Goal: Task Accomplishment & Management: Use online tool/utility

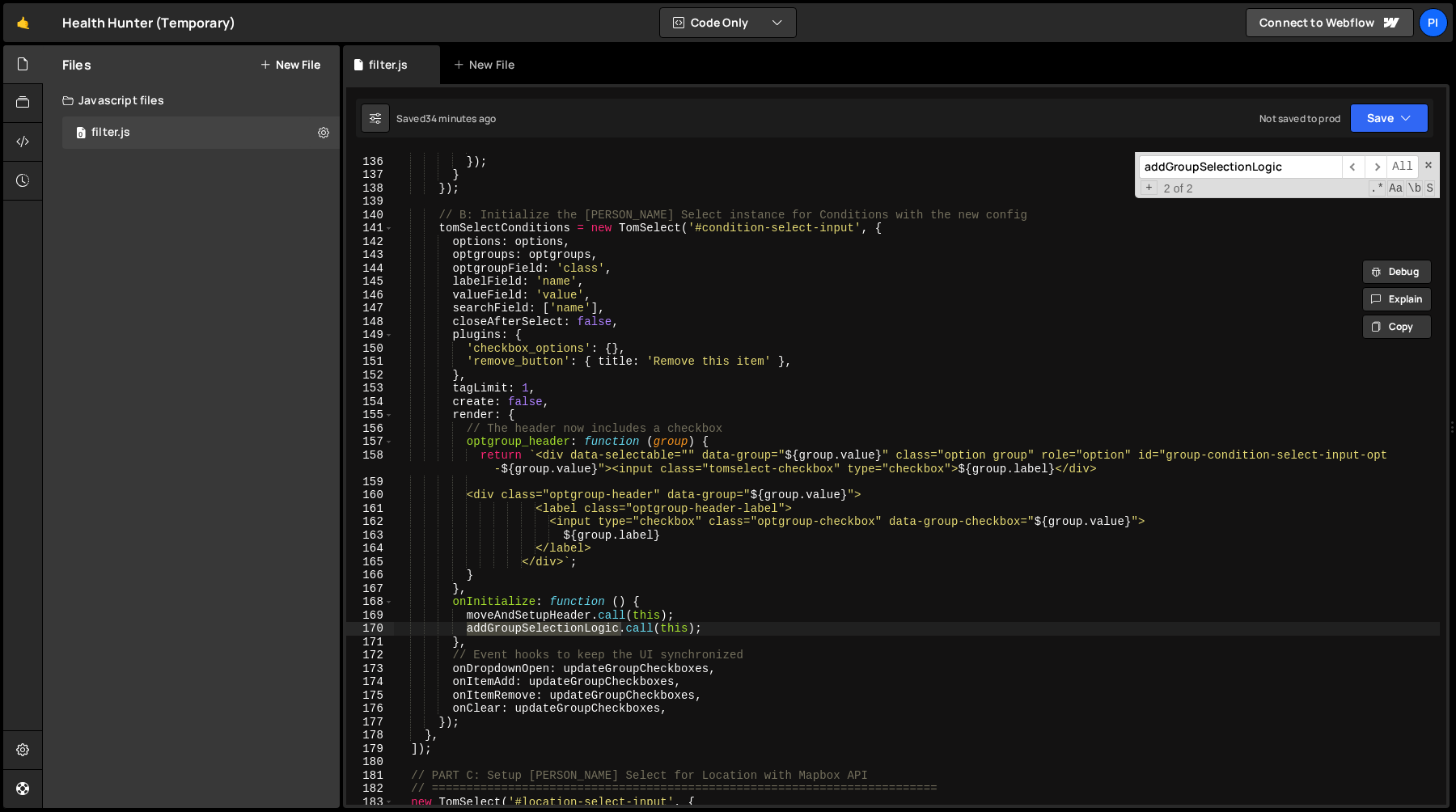
scroll to position [1798, 0]
click at [1354, 164] on span "​" at bounding box center [1353, 166] width 23 height 24
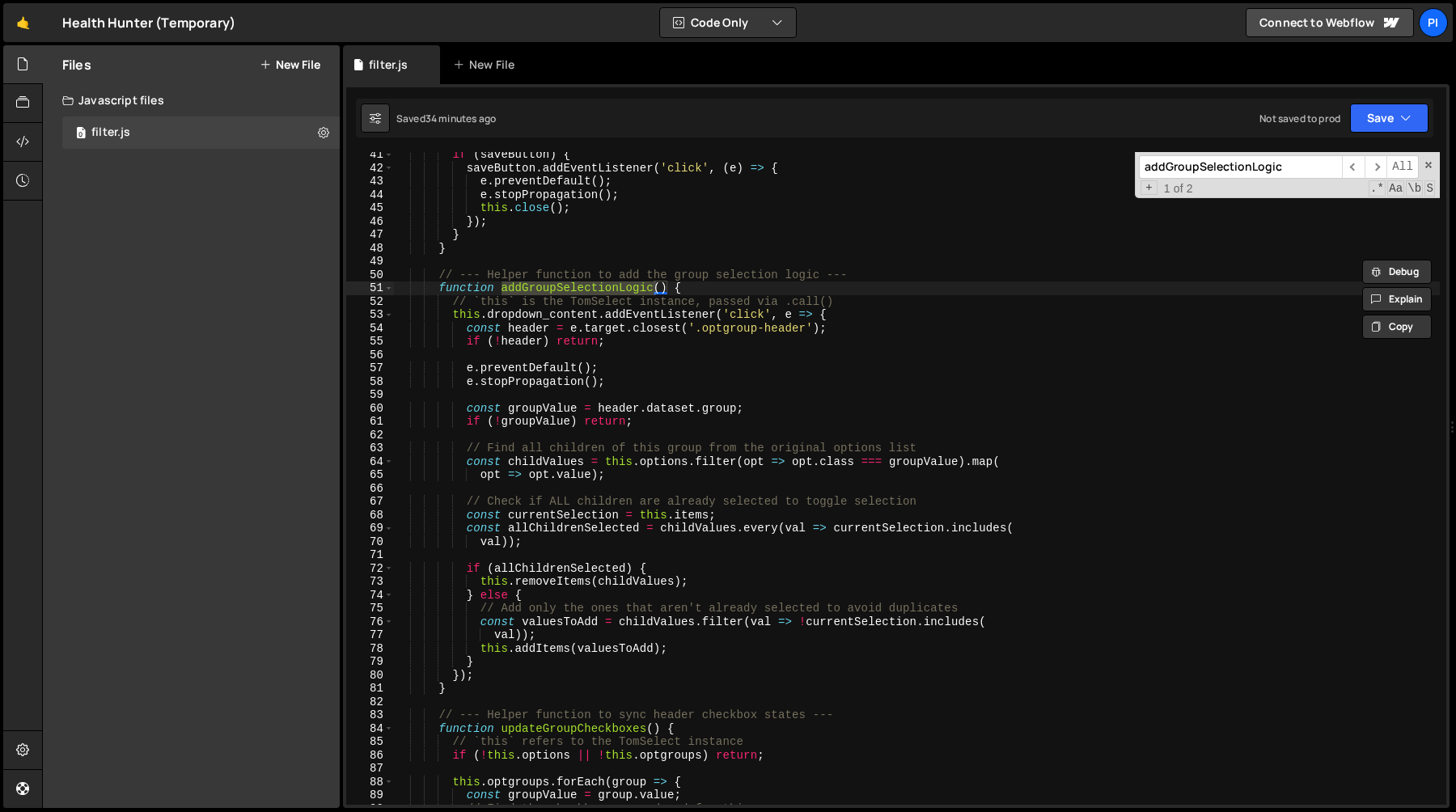
scroll to position [549, 0]
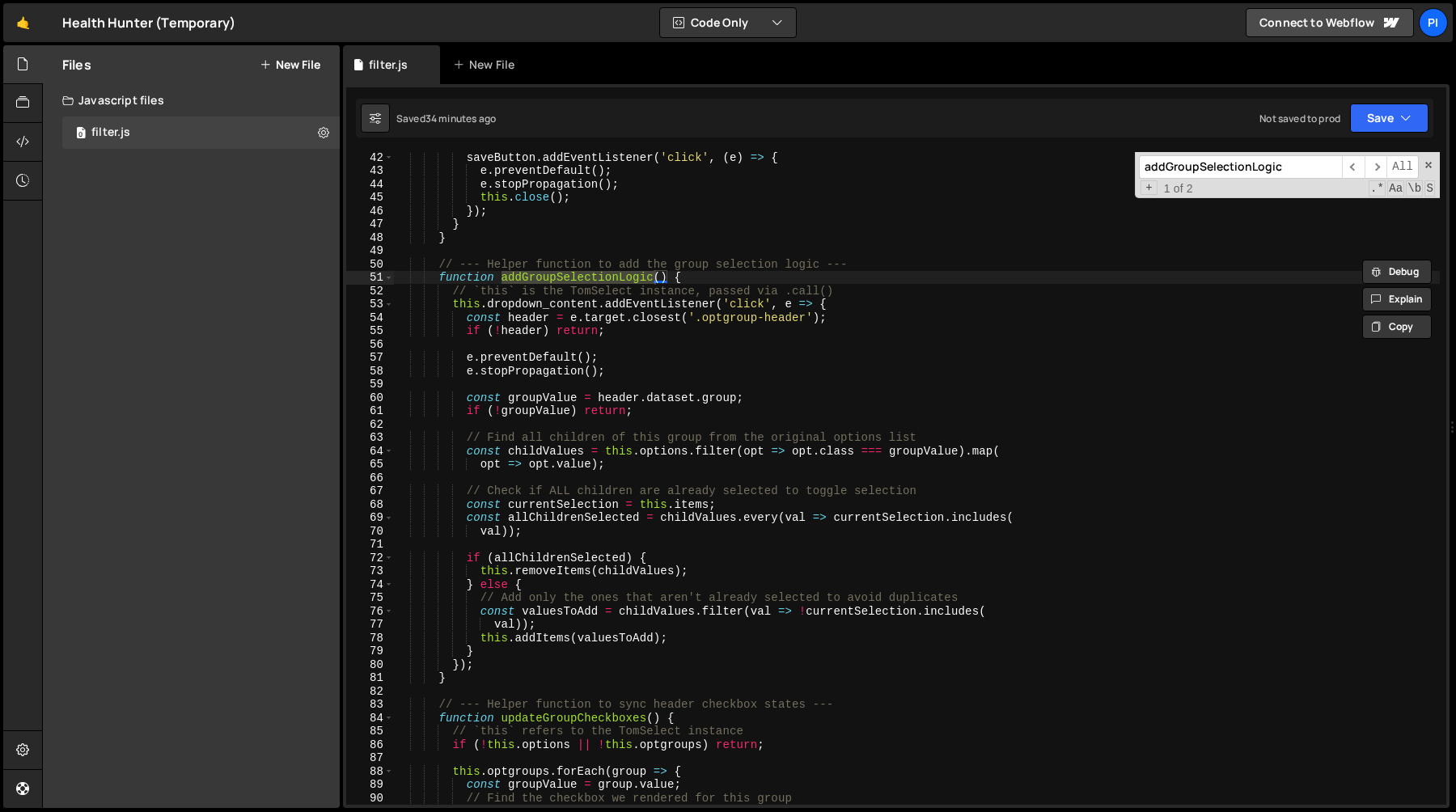
click at [656, 320] on div "saveButton . addEventListener ( 'click' , ( e ) => { e . preventDefault ( ) ; e…" at bounding box center [917, 490] width 1046 height 679
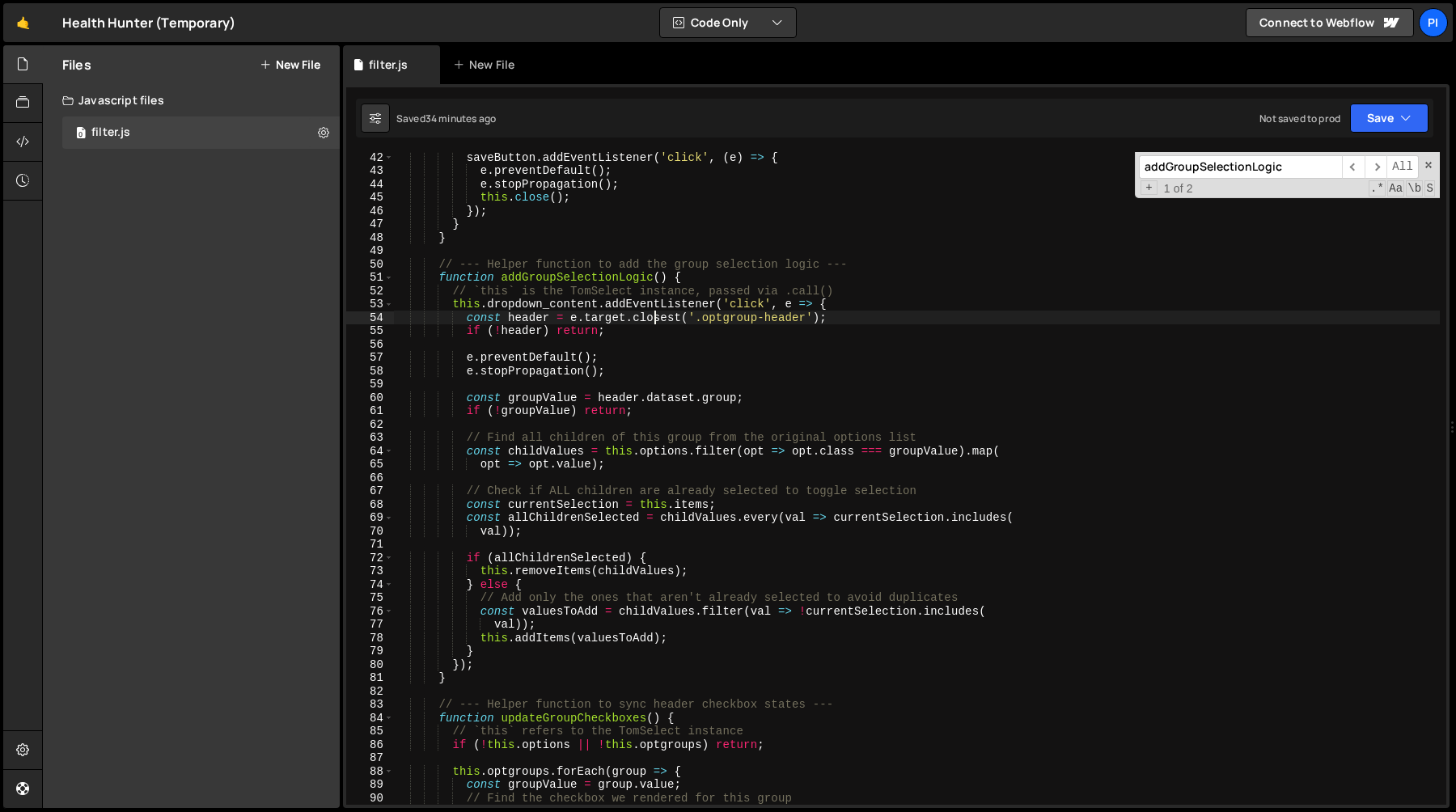
click at [656, 320] on div "saveButton . addEventListener ( 'click' , ( e ) => { e . preventDefault ( ) ; e…" at bounding box center [917, 490] width 1046 height 679
click at [528, 333] on div "saveButton . addEventListener ( 'click' , ( e ) => { e . preventDefault ( ) ; e…" at bounding box center [917, 490] width 1046 height 679
click at [647, 334] on div "saveButton . addEventListener ( 'click' , ( e ) => { e . preventDefault ( ) ; e…" at bounding box center [917, 490] width 1046 height 679
click at [541, 303] on div "saveButton . addEventListener ( 'click' , ( e ) => { e . preventDefault ( ) ; e…" at bounding box center [917, 490] width 1046 height 679
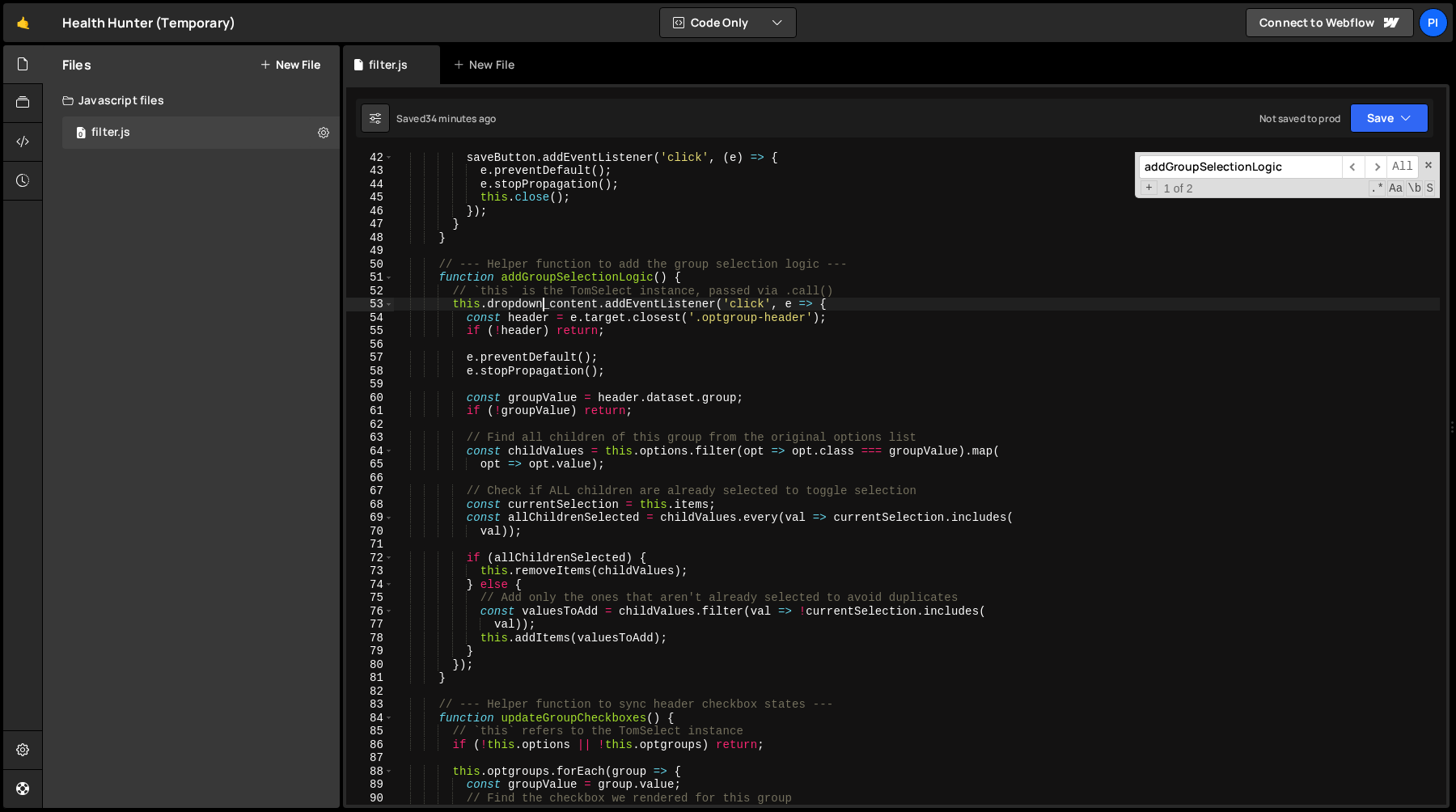
click at [541, 303] on div "saveButton . addEventListener ( 'click' , ( e ) => { e . preventDefault ( ) ; e…" at bounding box center [917, 490] width 1046 height 679
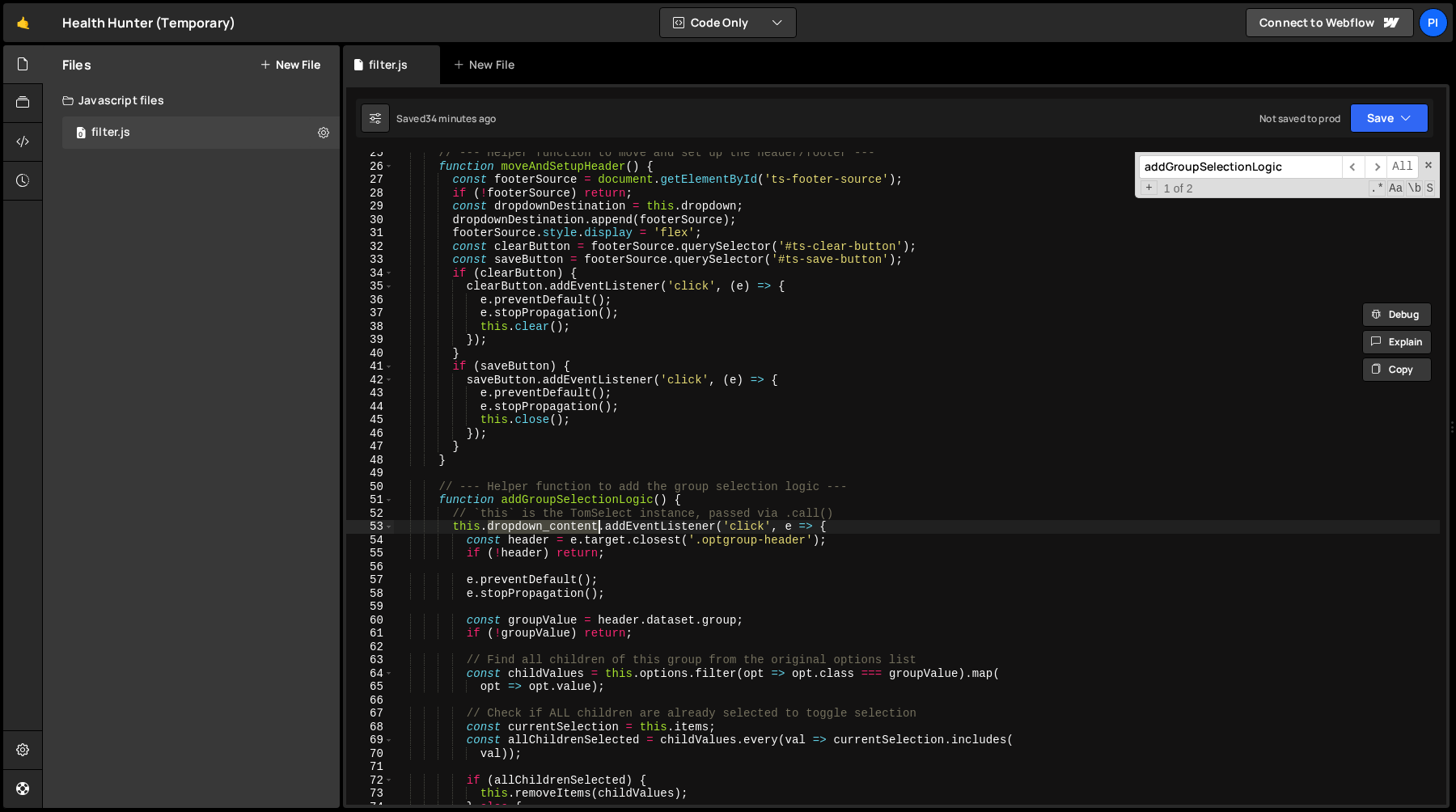
scroll to position [307, 0]
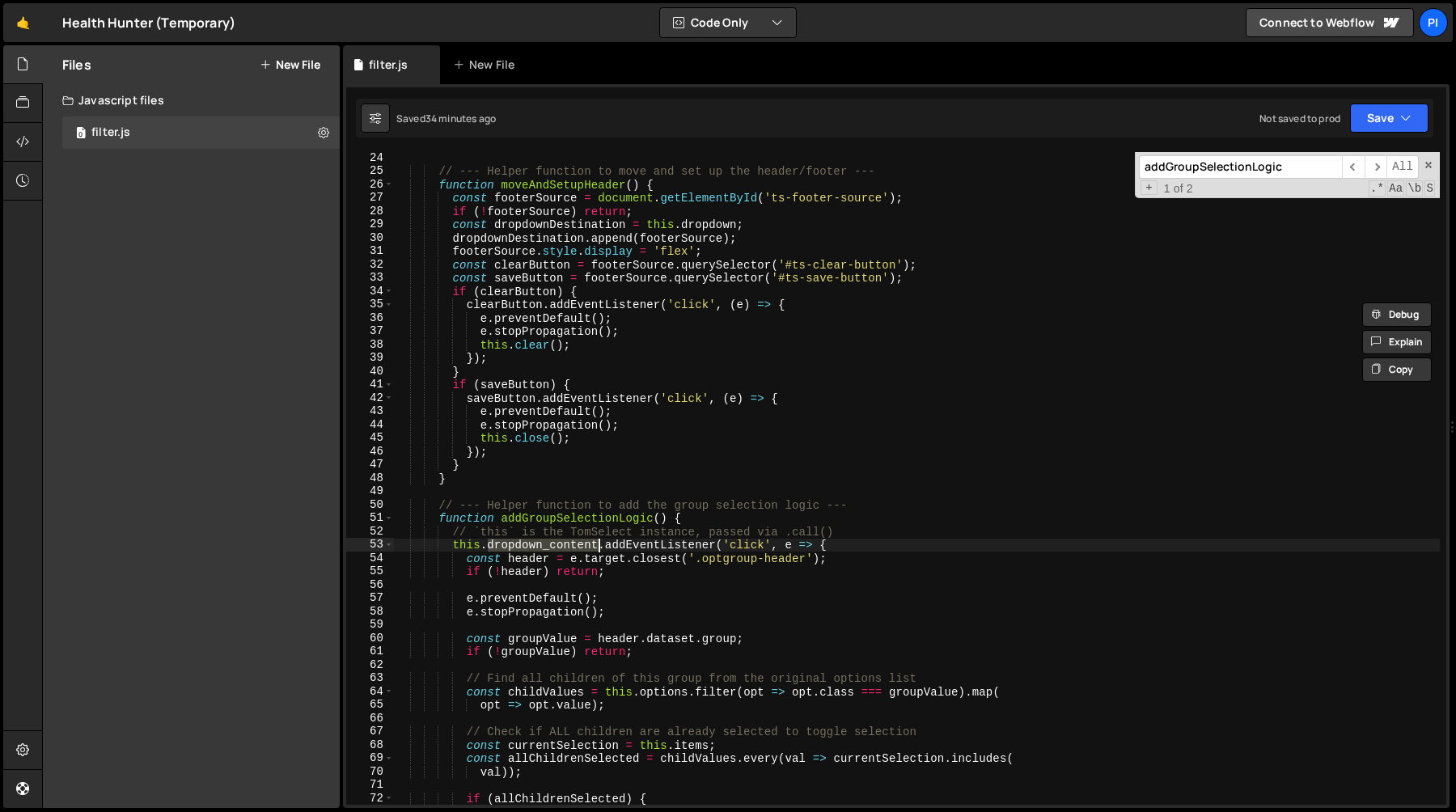
click at [868, 533] on div "// --- Helper function to move and set up the header/footer --- function moveAn…" at bounding box center [917, 491] width 1046 height 679
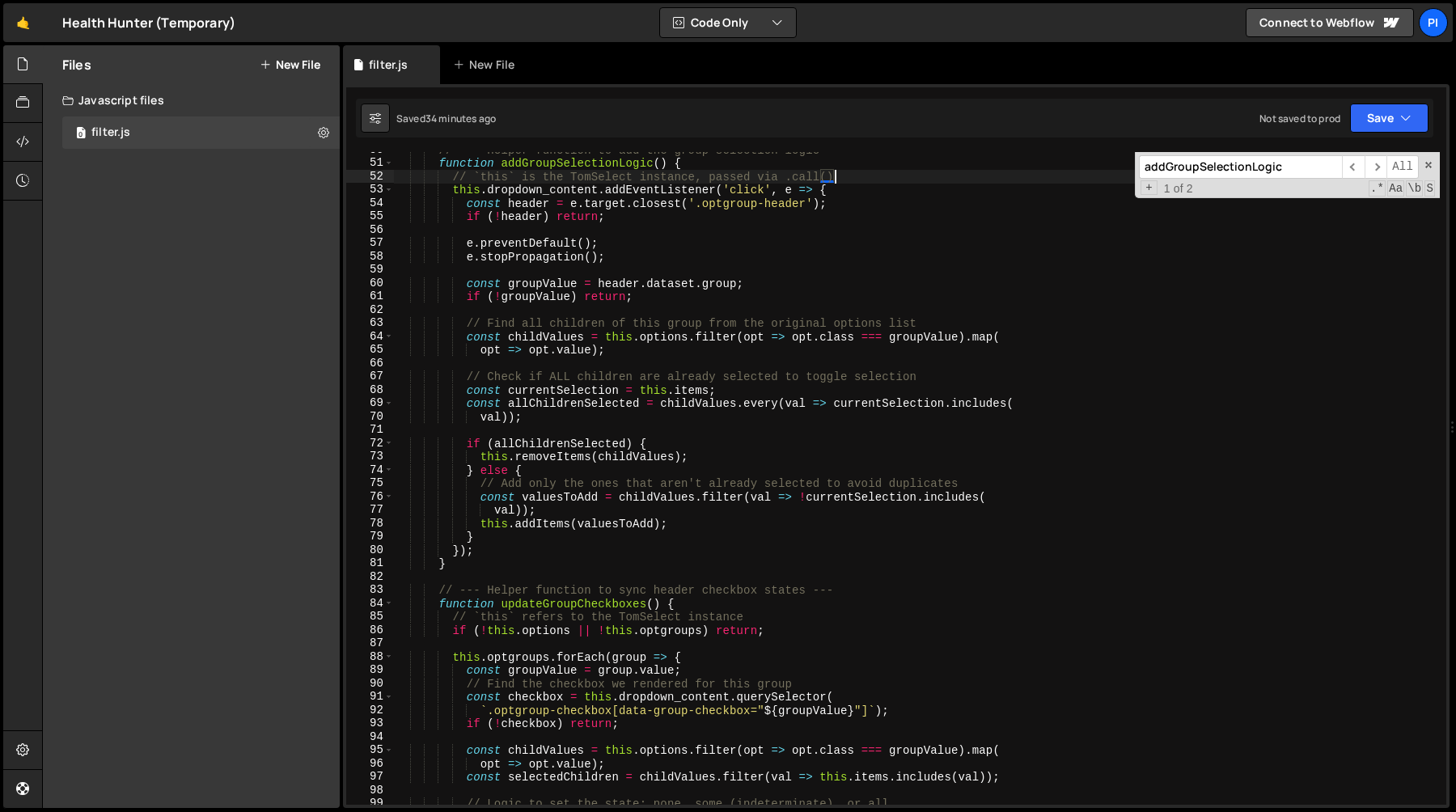
scroll to position [668, 0]
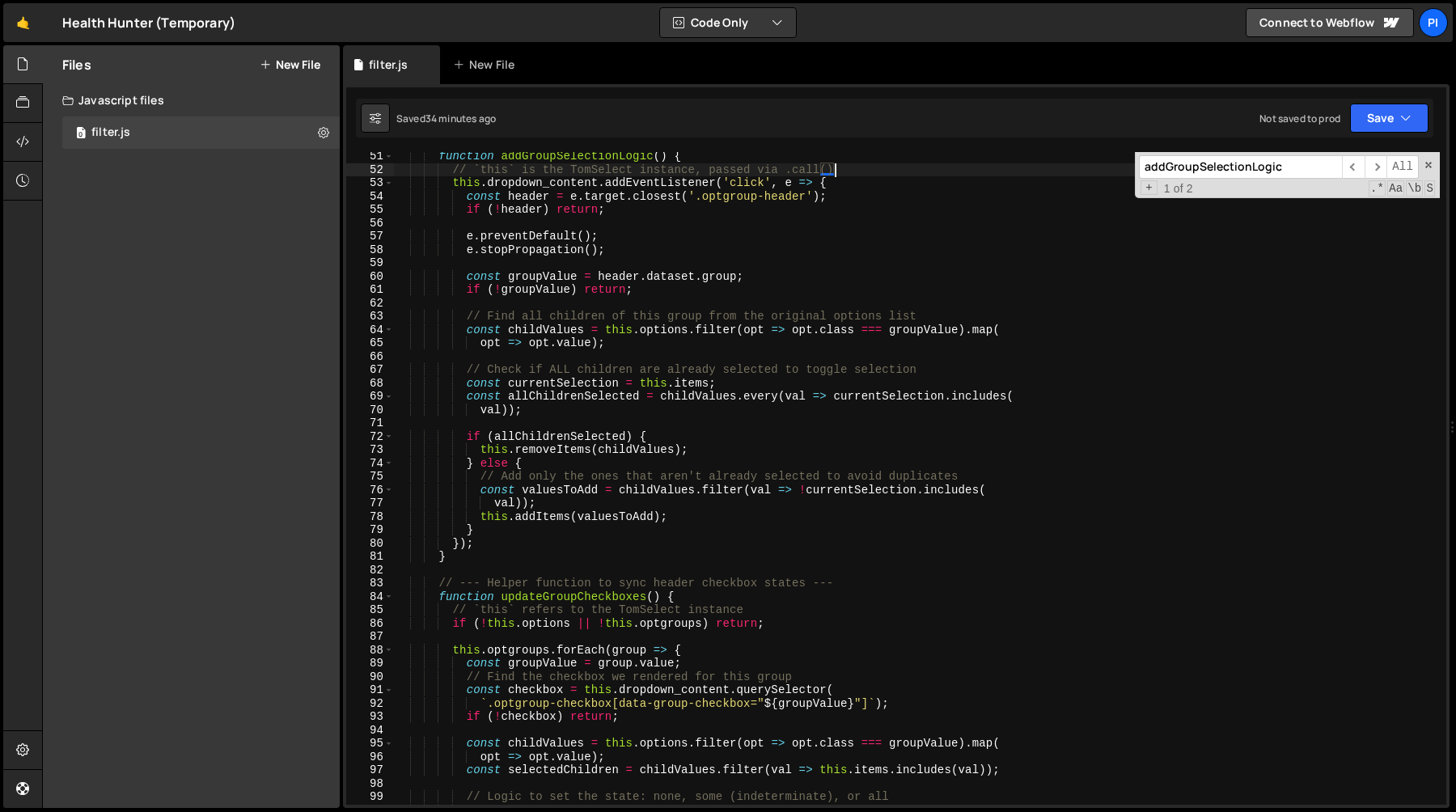
click at [648, 336] on div "function addGroupSelectionLogic ( ) { // `this` is the TomSelect instance, pass…" at bounding box center [917, 489] width 1046 height 679
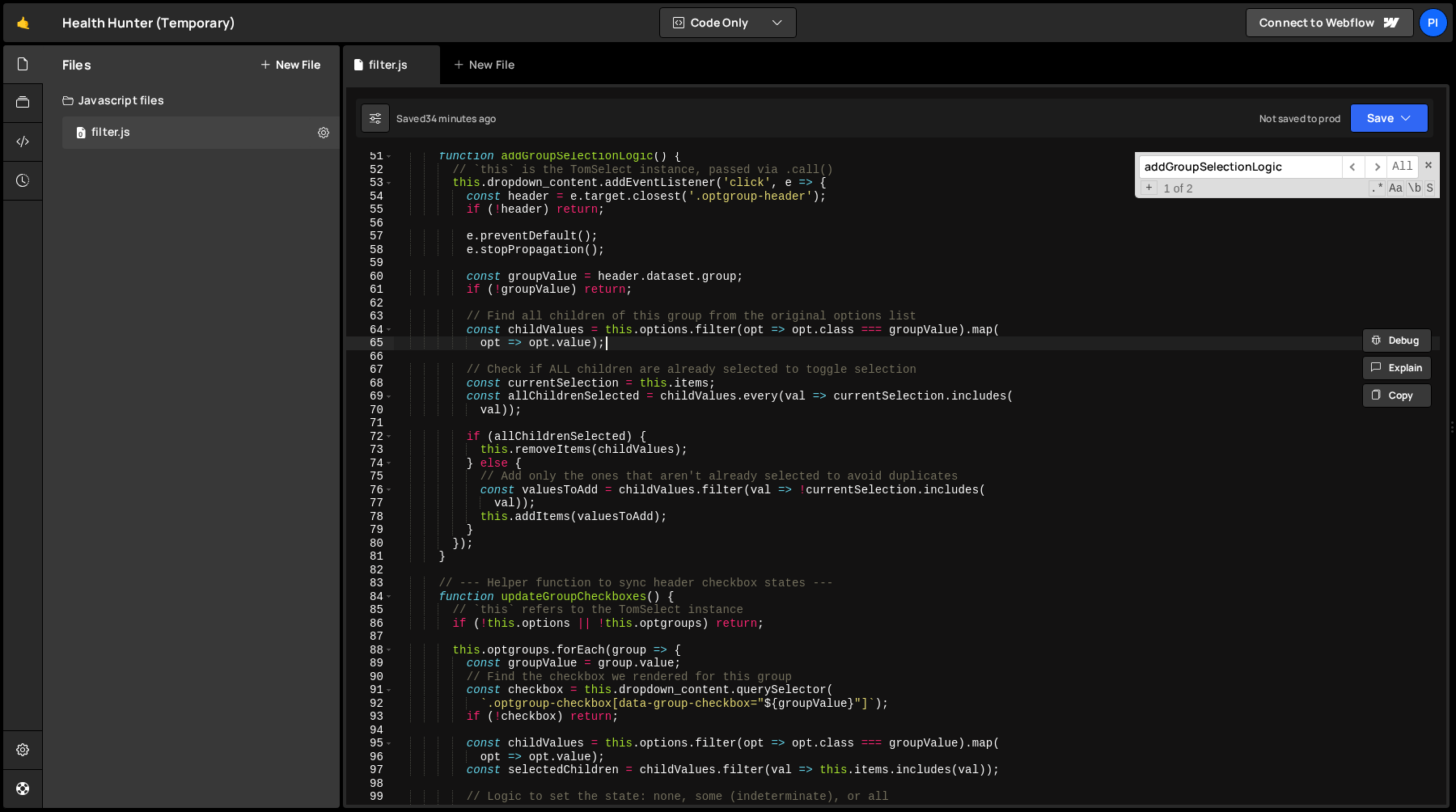
click at [641, 342] on div "function addGroupSelectionLogic ( ) { // `this` is the TomSelect instance, pass…" at bounding box center [917, 489] width 1046 height 679
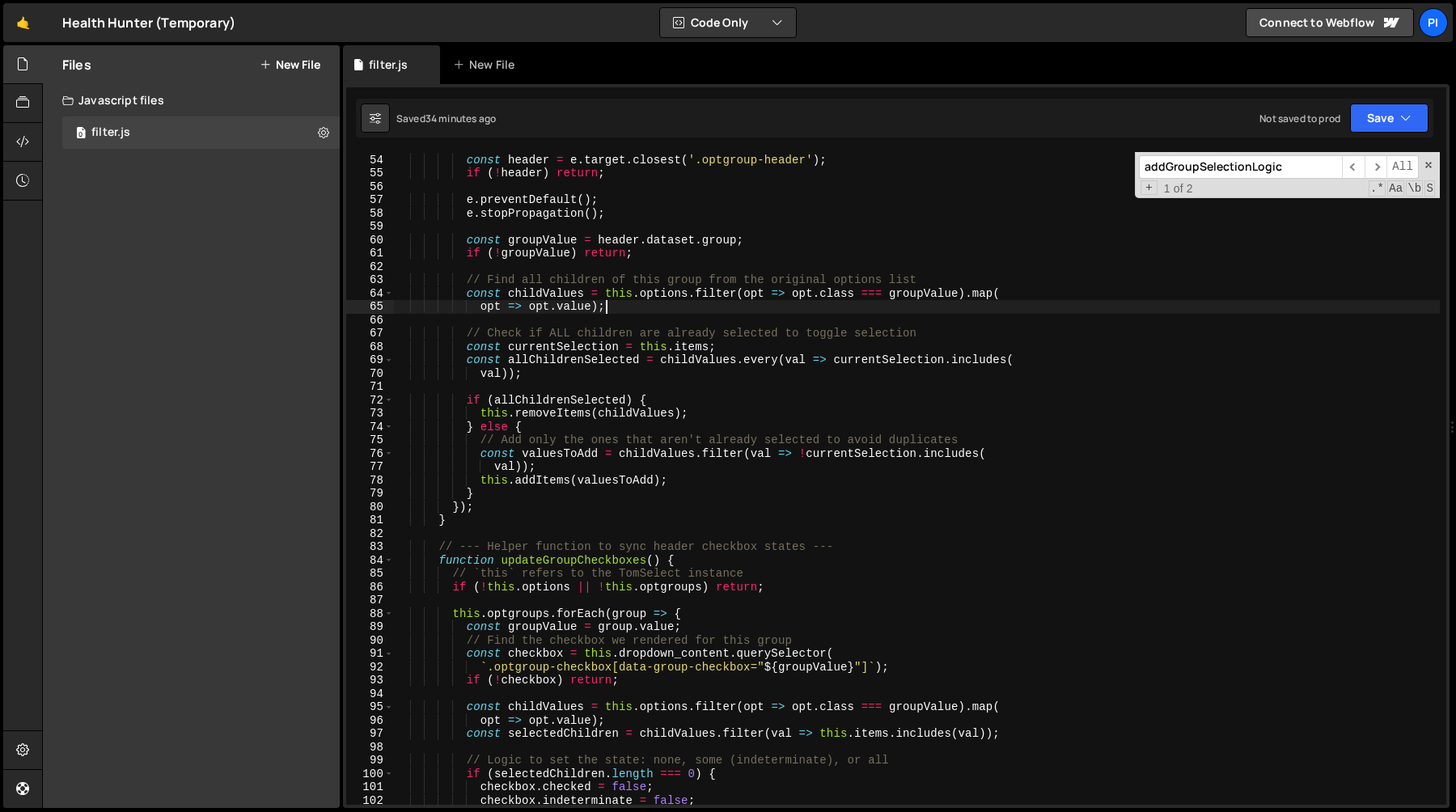
scroll to position [709, 0]
click at [650, 344] on div "const header = e . target . closest ( '.optgroup-header' ) ; if ( ! header ) re…" at bounding box center [917, 489] width 1046 height 679
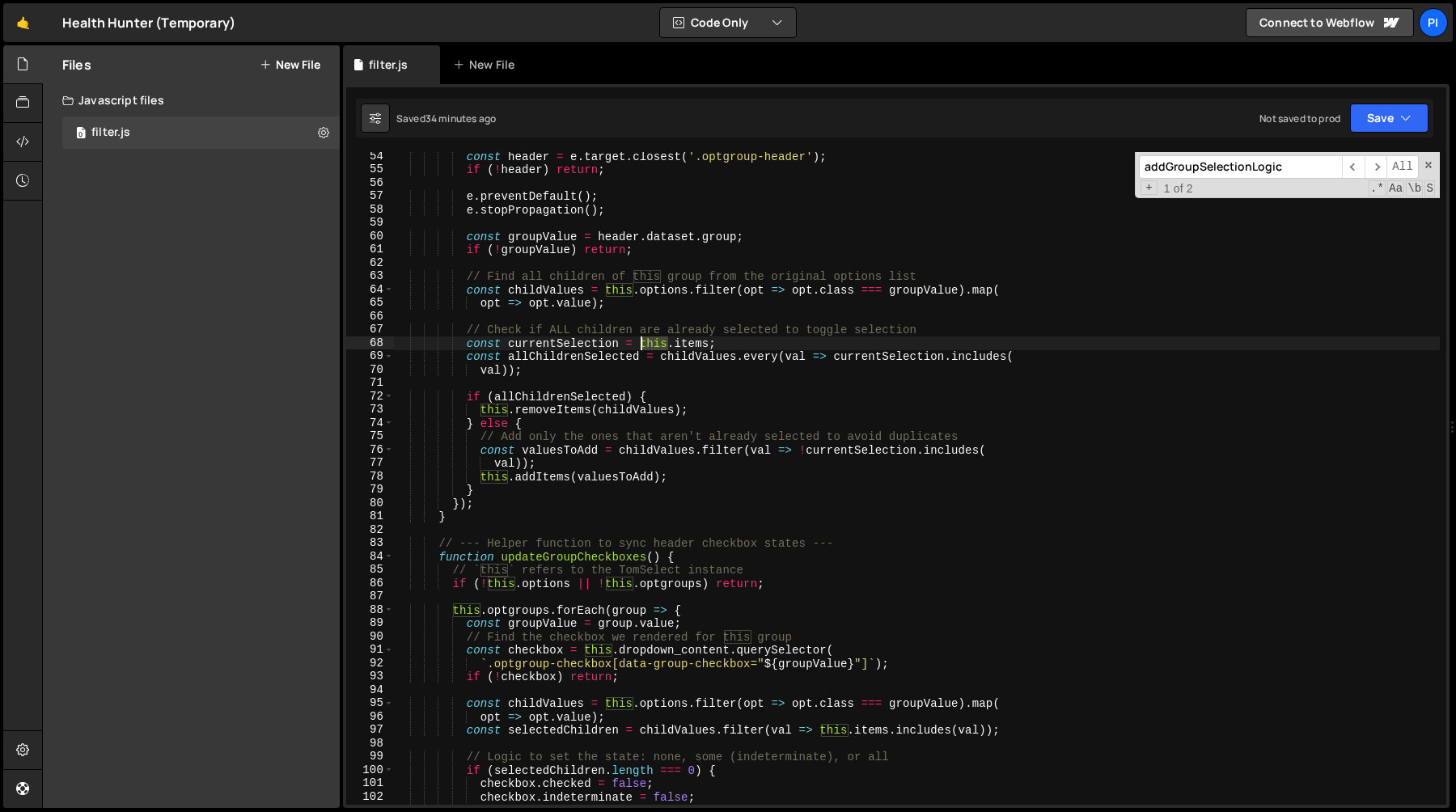
click at [650, 344] on div "const header = e . target . closest ( '.optgroup-header' ) ; if ( ! header ) re…" at bounding box center [917, 489] width 1046 height 679
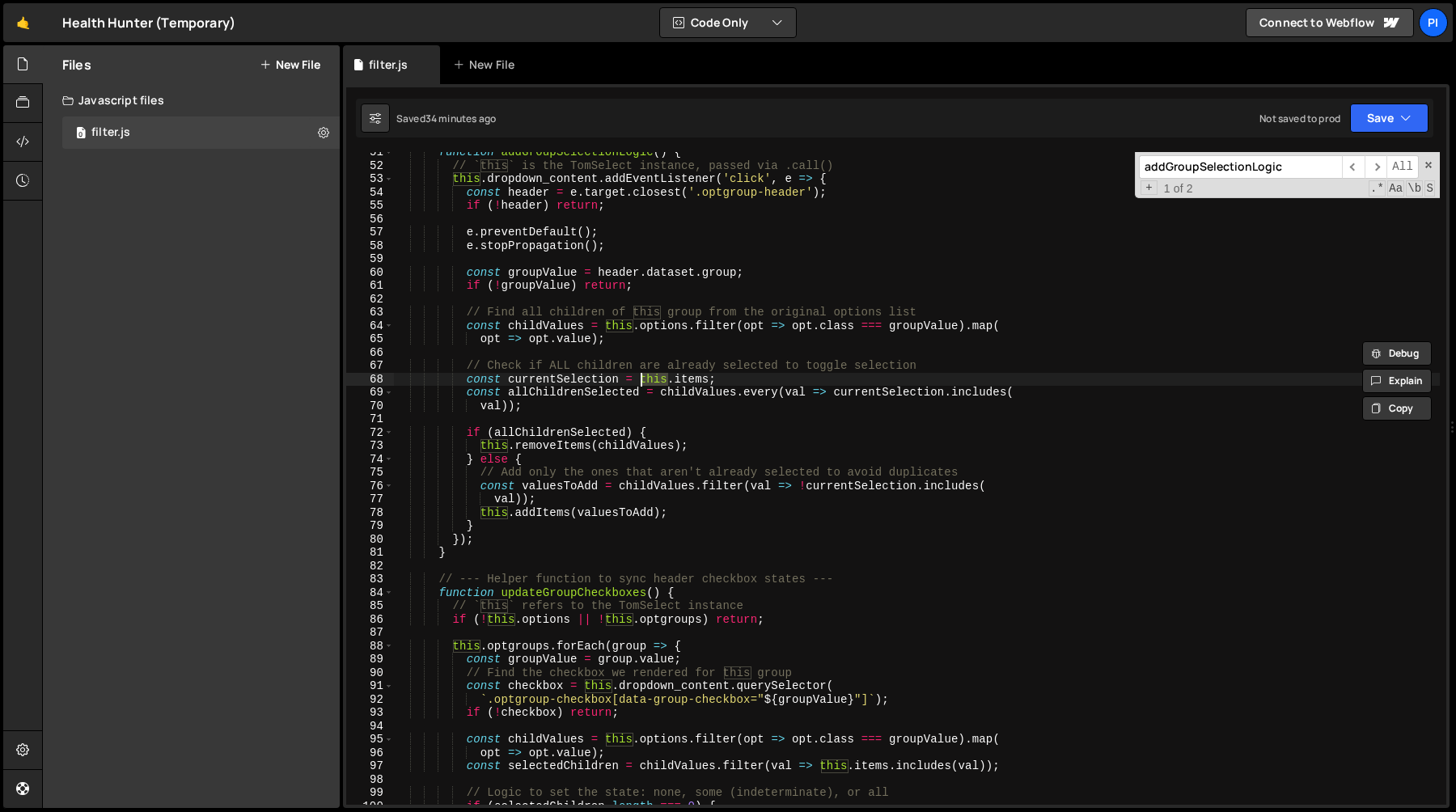
scroll to position [665, 0]
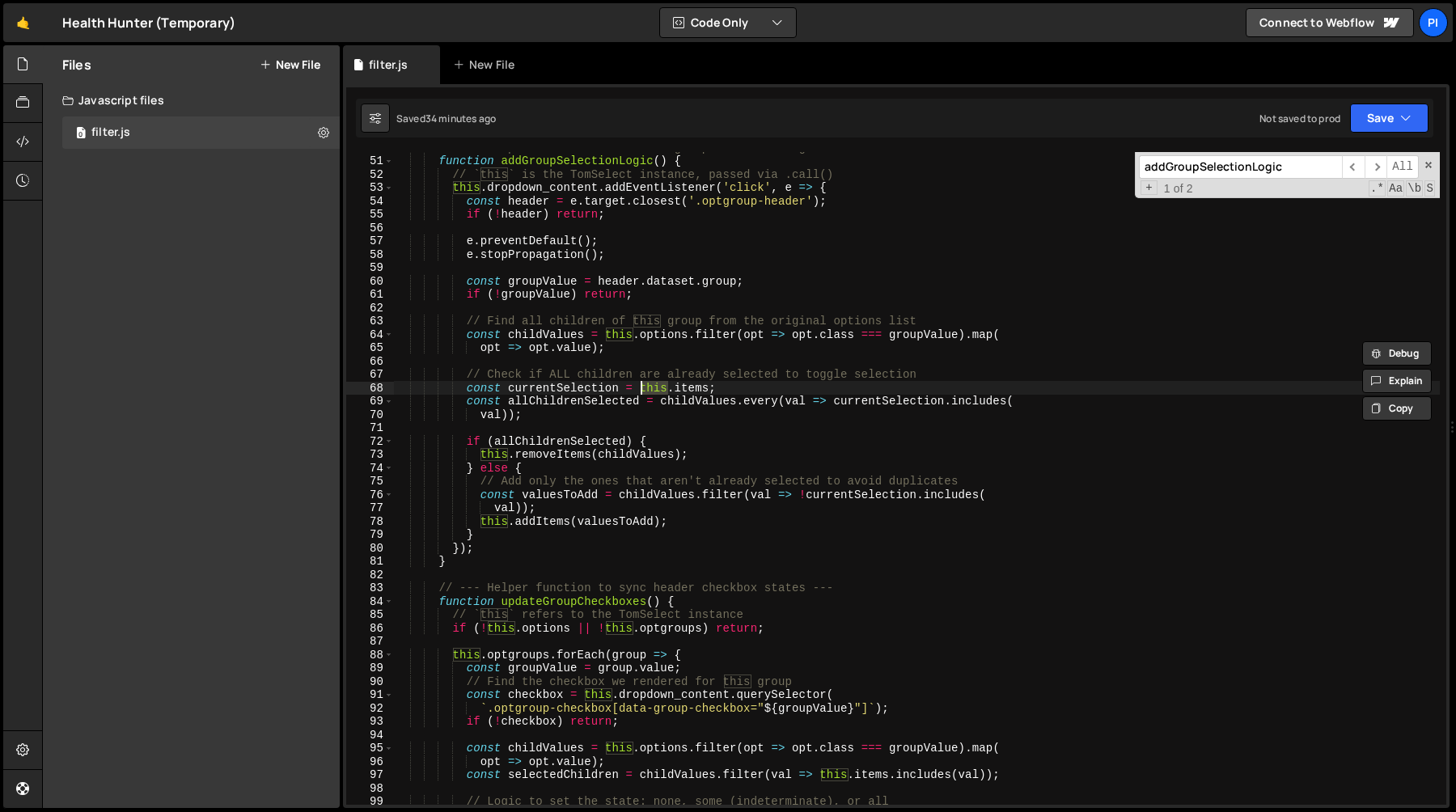
click at [578, 414] on div "// --- Helper function to add the group selection logic --- function addGroupSe…" at bounding box center [917, 480] width 1046 height 679
type textarea "val));"
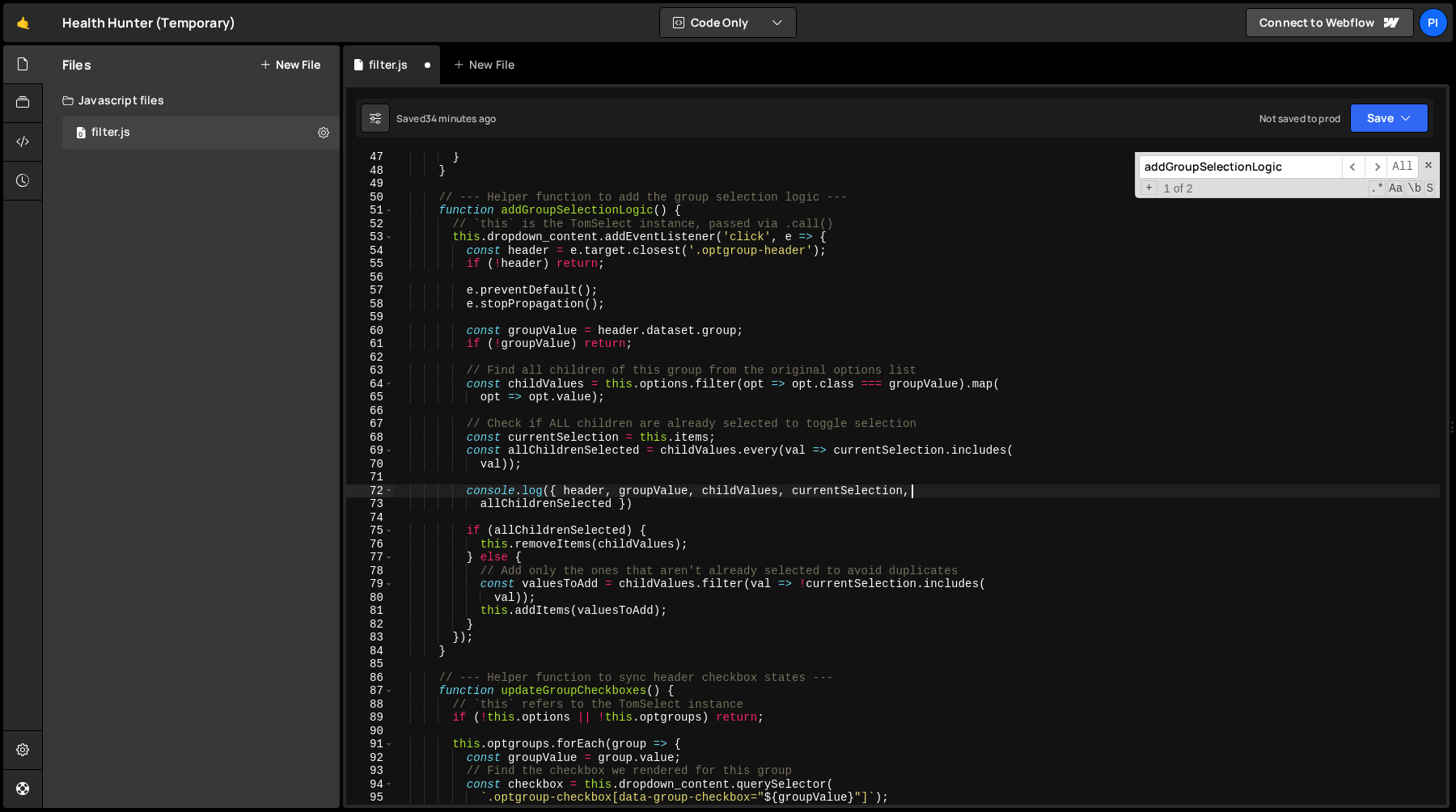
scroll to position [0, 35]
type textarea "console.log({ header, groupValue, childValues, currentSelection,"
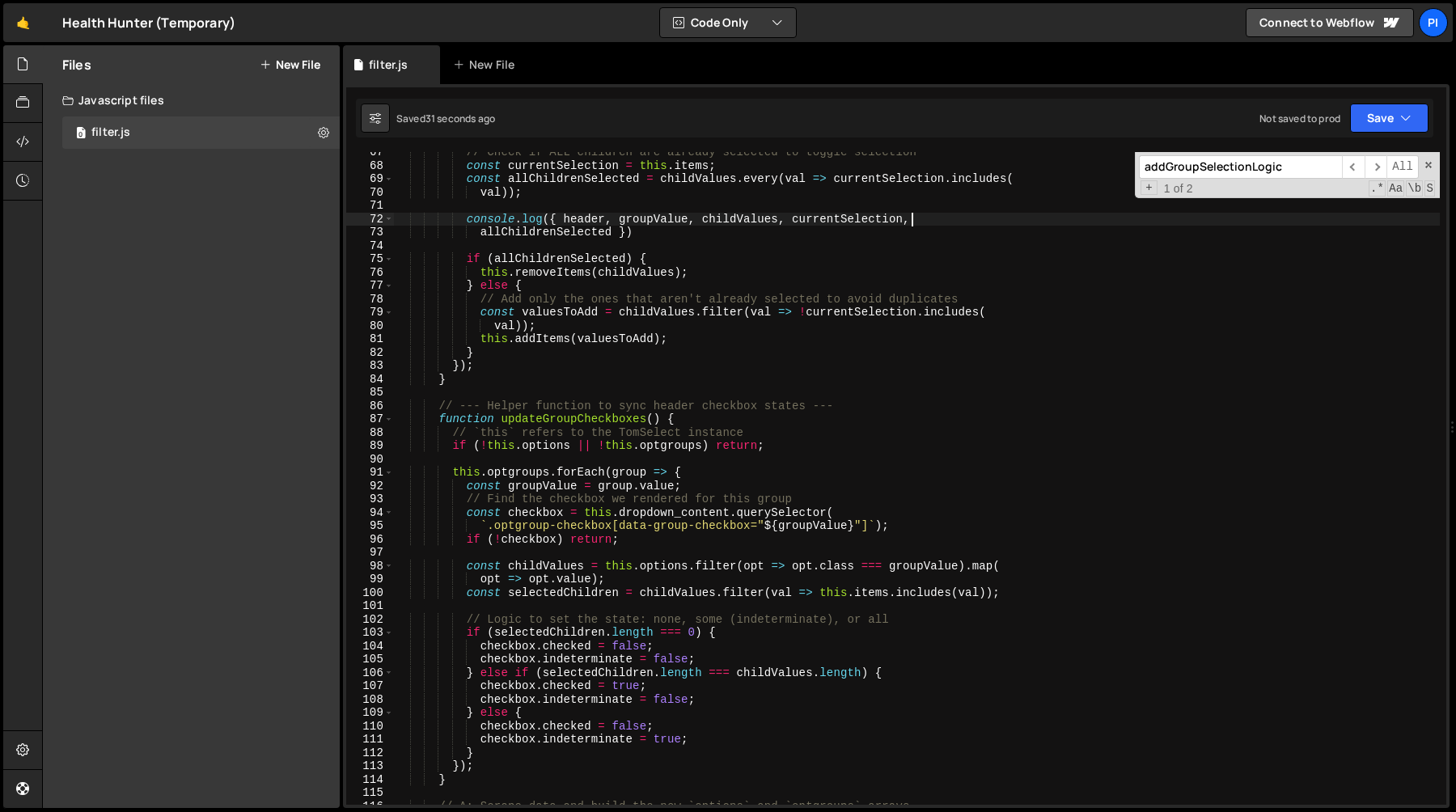
scroll to position [901, 0]
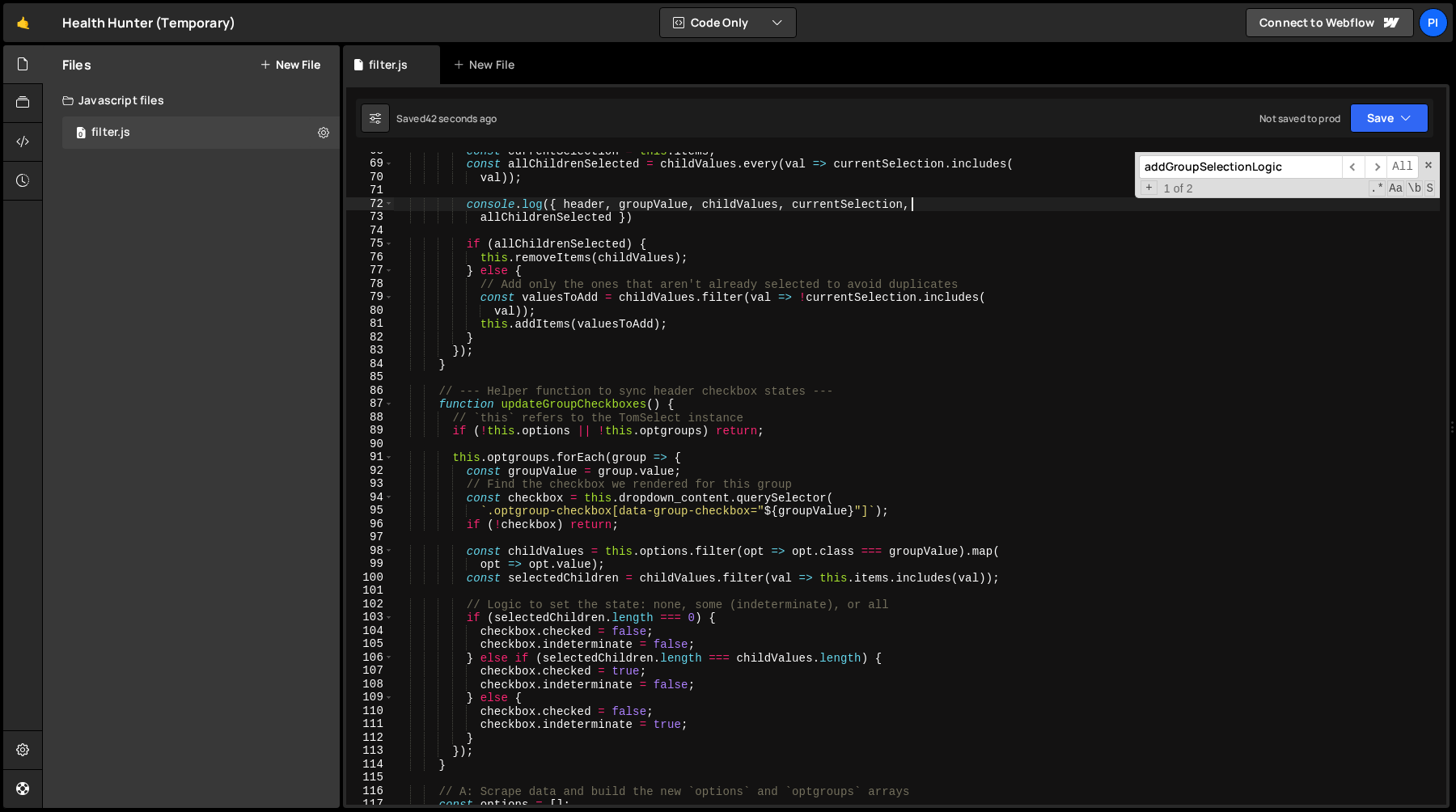
click at [534, 444] on div "const currentSelection = this . items ; const allChildrenSelected = childValues…" at bounding box center [917, 483] width 1046 height 679
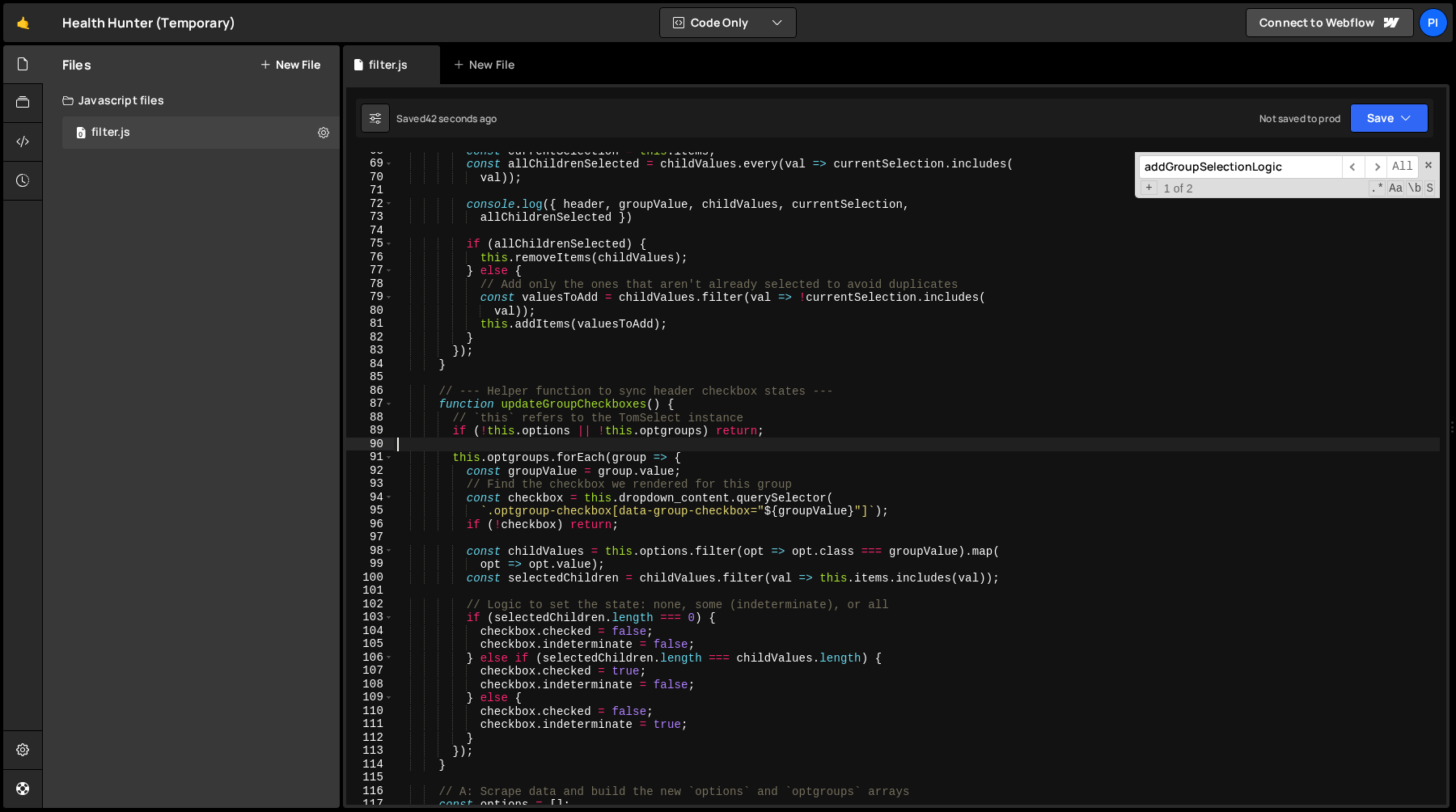
scroll to position [0, 0]
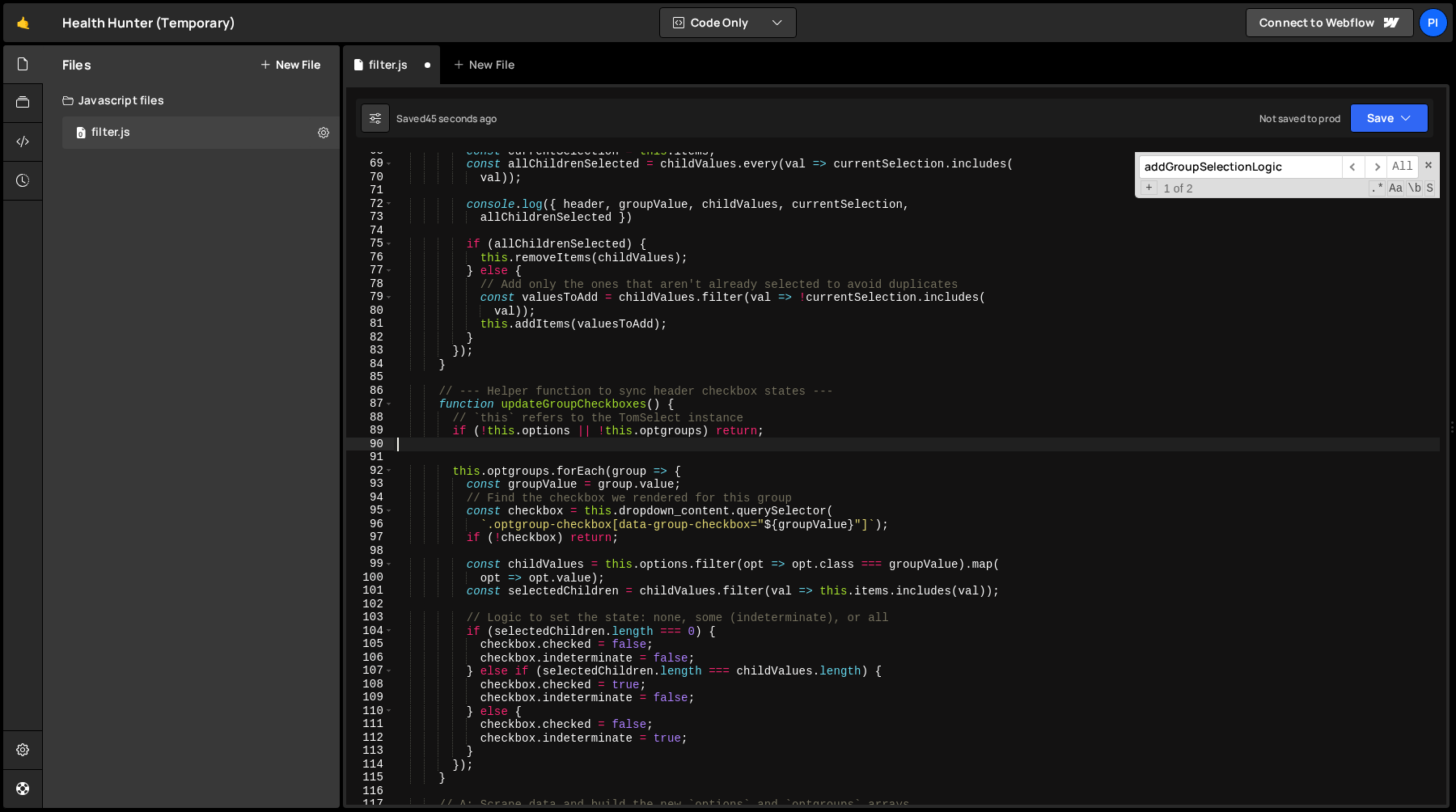
type textarea "if (!this.options || !this.optgroups) return;"
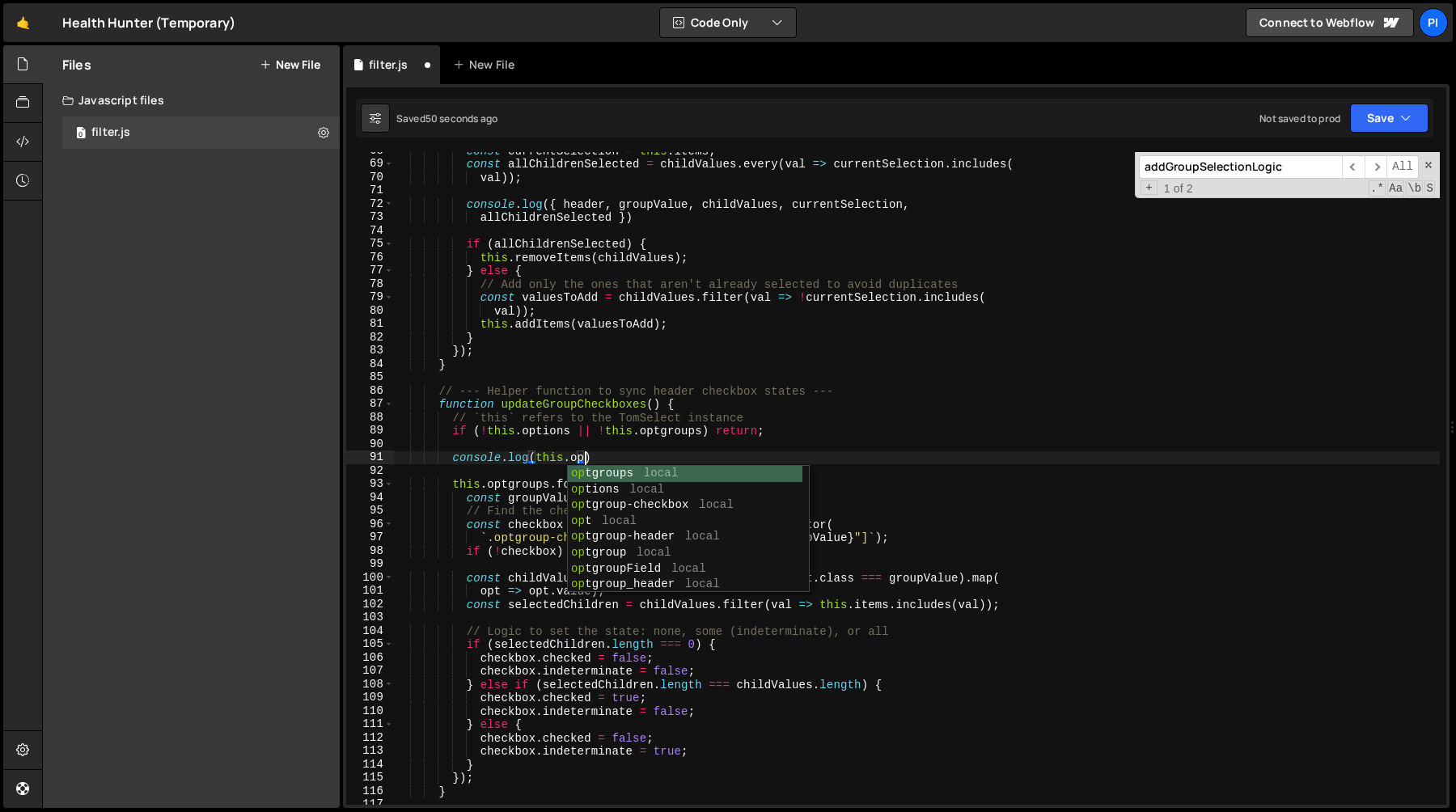
scroll to position [0, 12]
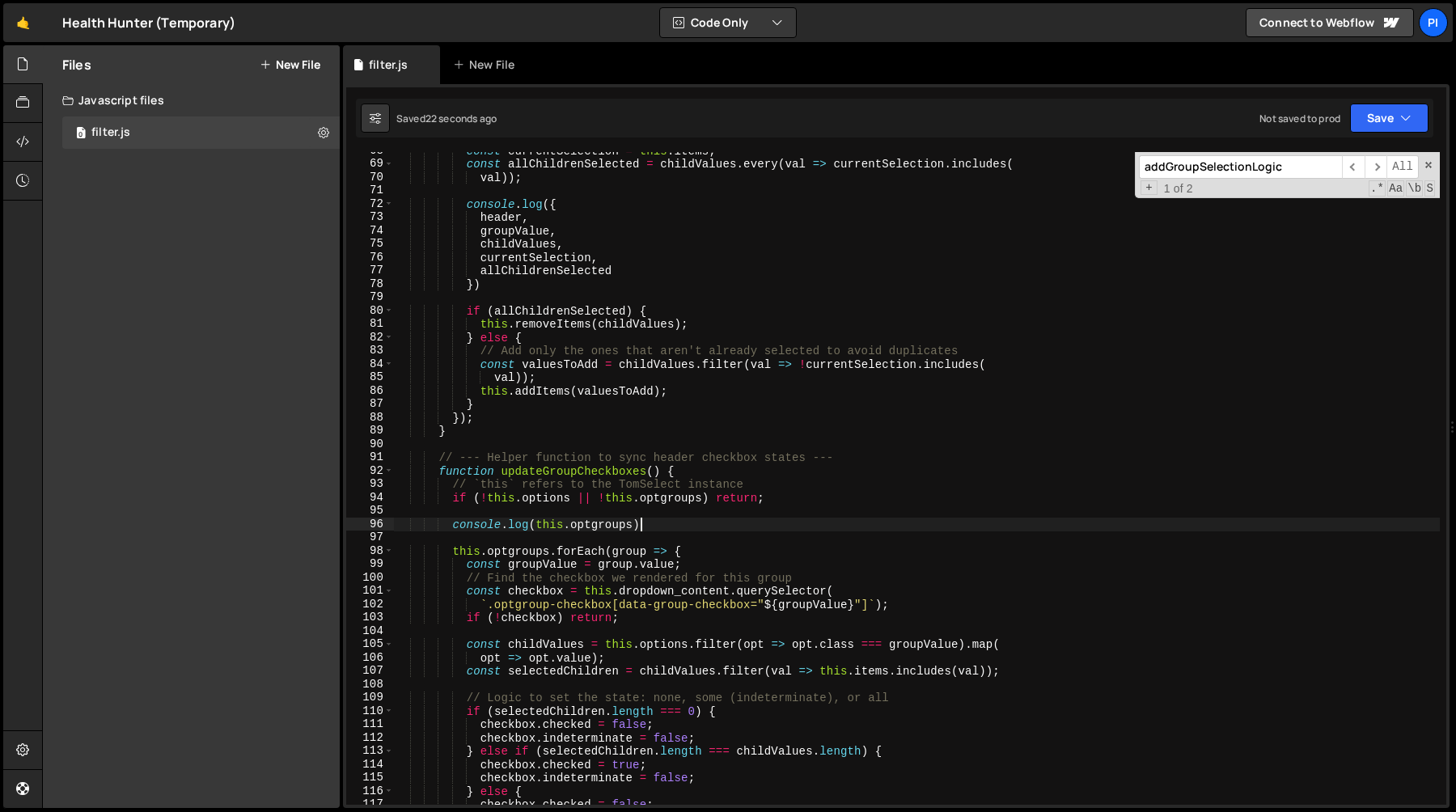
click at [670, 518] on div "const currentSelection = this . items ; const allChildrenSelected = childValues…" at bounding box center [917, 483] width 1046 height 679
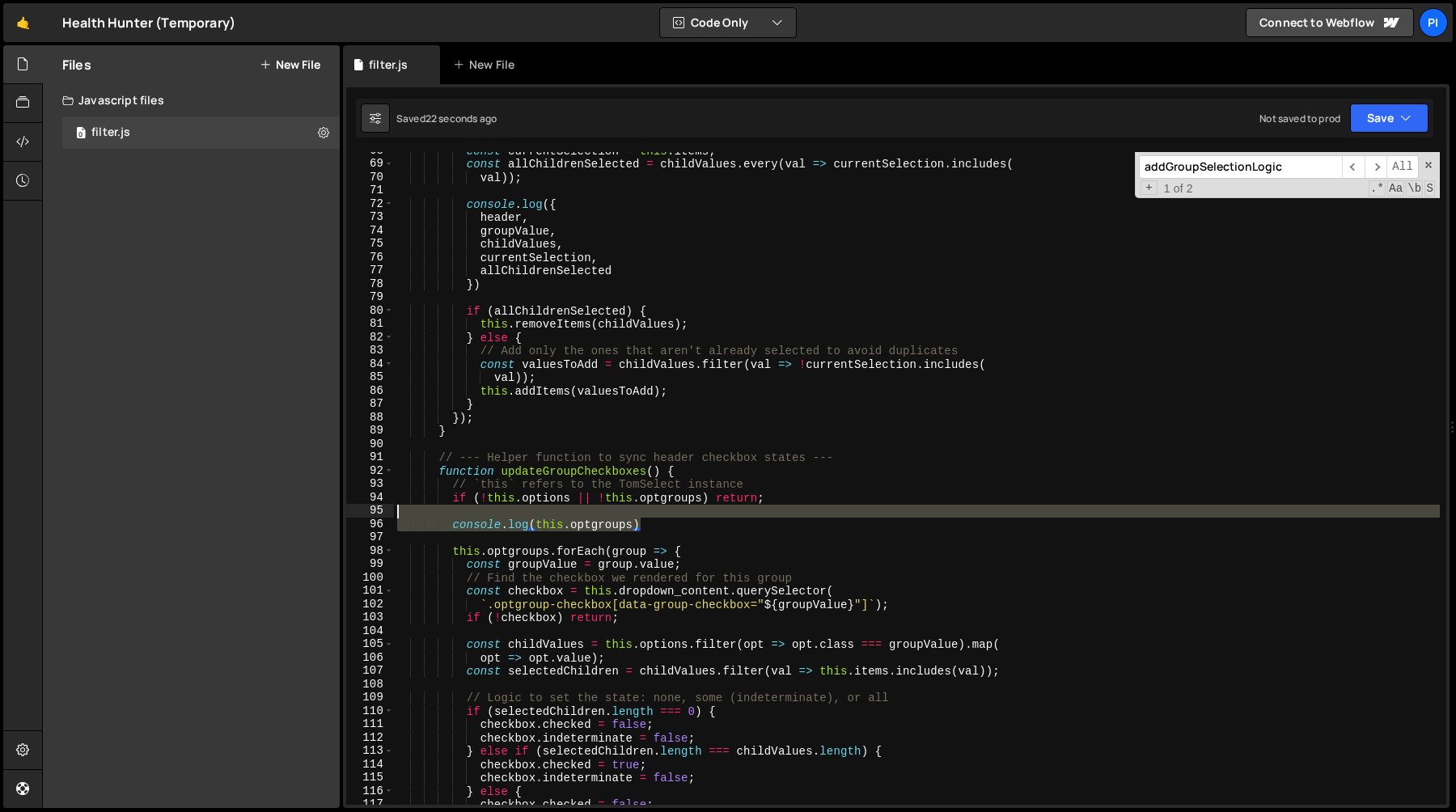
click at [663, 513] on div "const currentSelection = this . items ; const allChildrenSelected = childValues…" at bounding box center [917, 483] width 1046 height 679
type textarea "console.log(this.optgroups)"
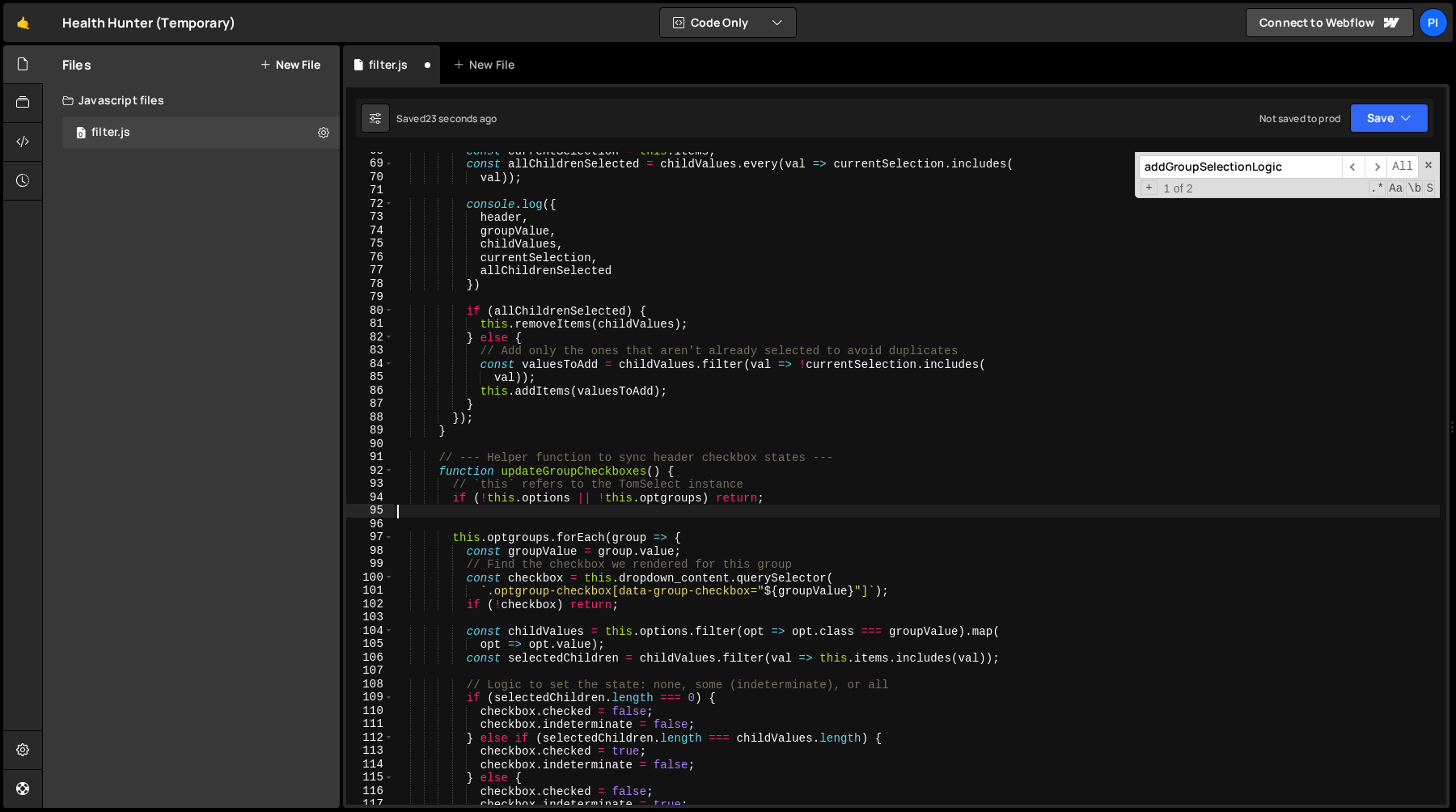
scroll to position [0, 0]
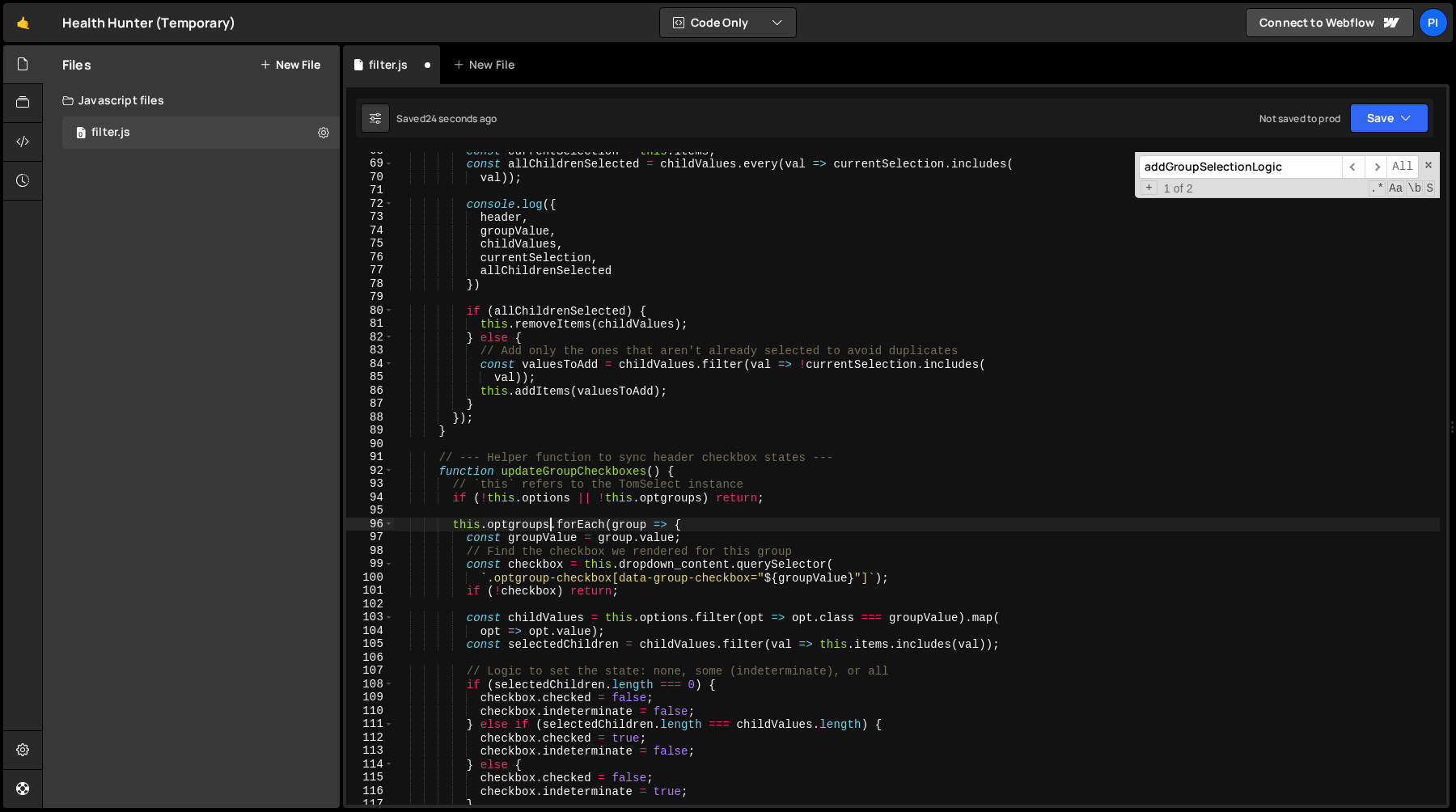
click at [550, 529] on div "const currentSelection = this . items ; const allChildrenSelected = childValues…" at bounding box center [917, 483] width 1046 height 679
click at [860, 522] on div "const currentSelection = this . items ; const allChildrenSelected = childValues…" at bounding box center [917, 483] width 1046 height 679
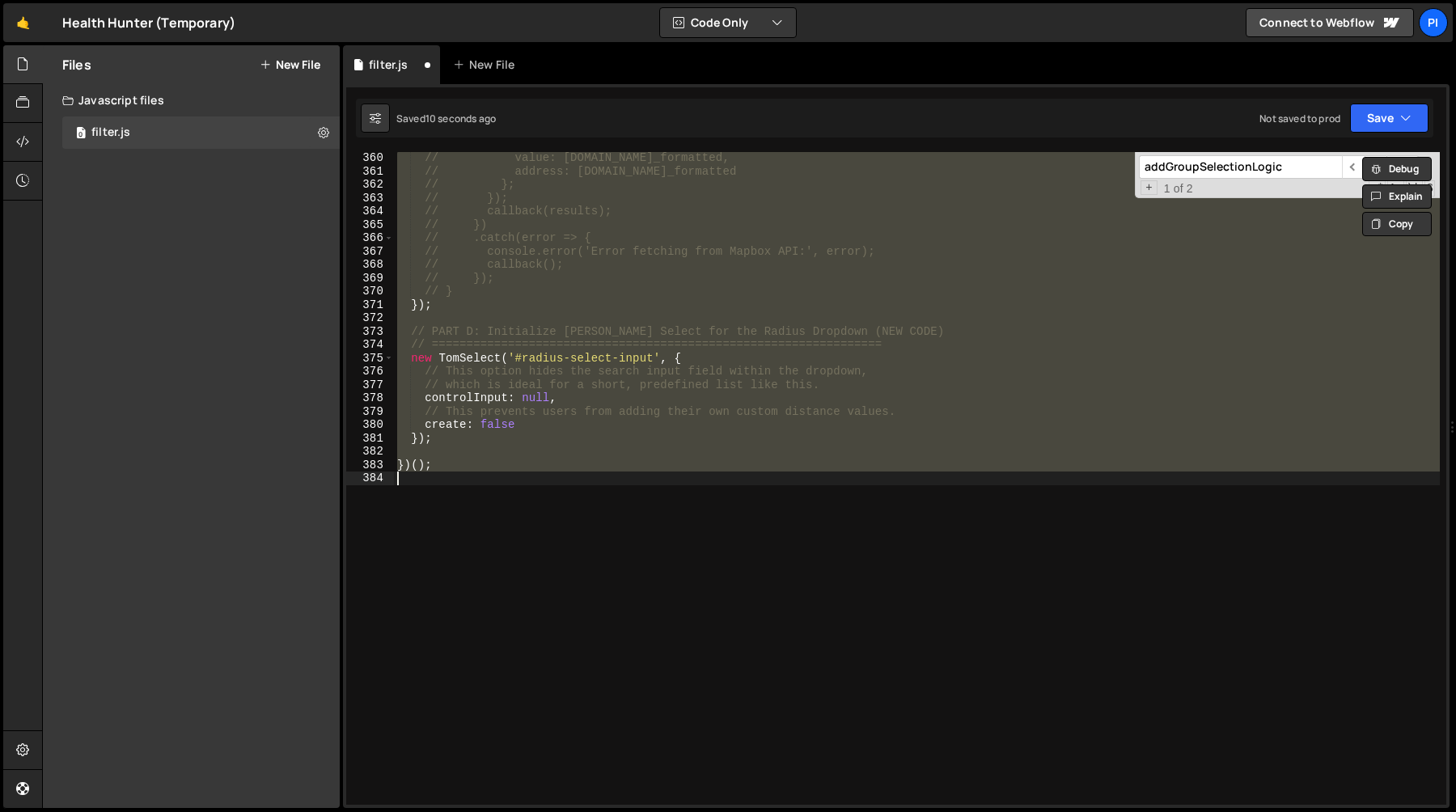
scroll to position [0, 2]
type textarea "this.optgroups.forEach(group => {"
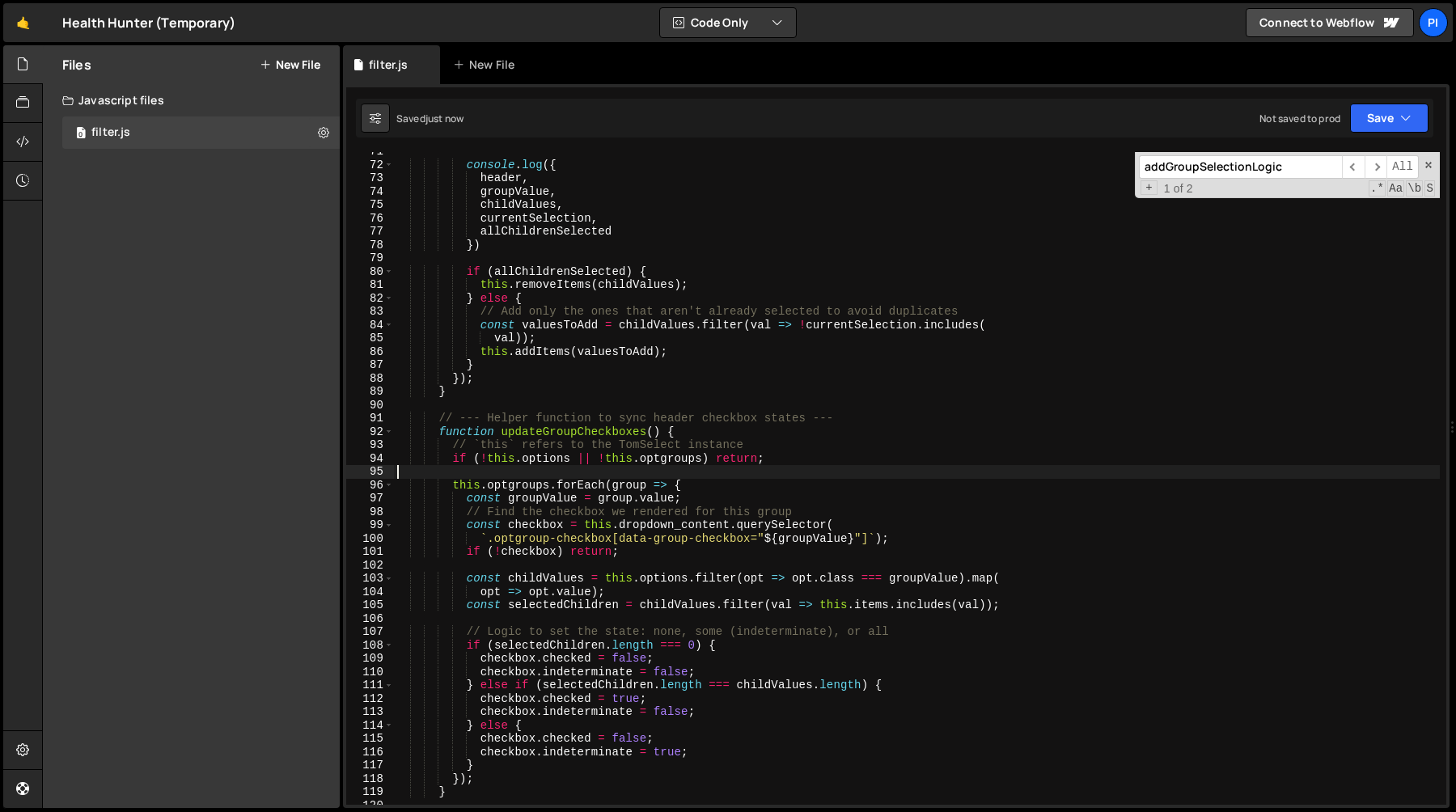
click at [660, 473] on div "console . log ({ header , groupValue , childValues , currentSelection , allChil…" at bounding box center [917, 484] width 1046 height 679
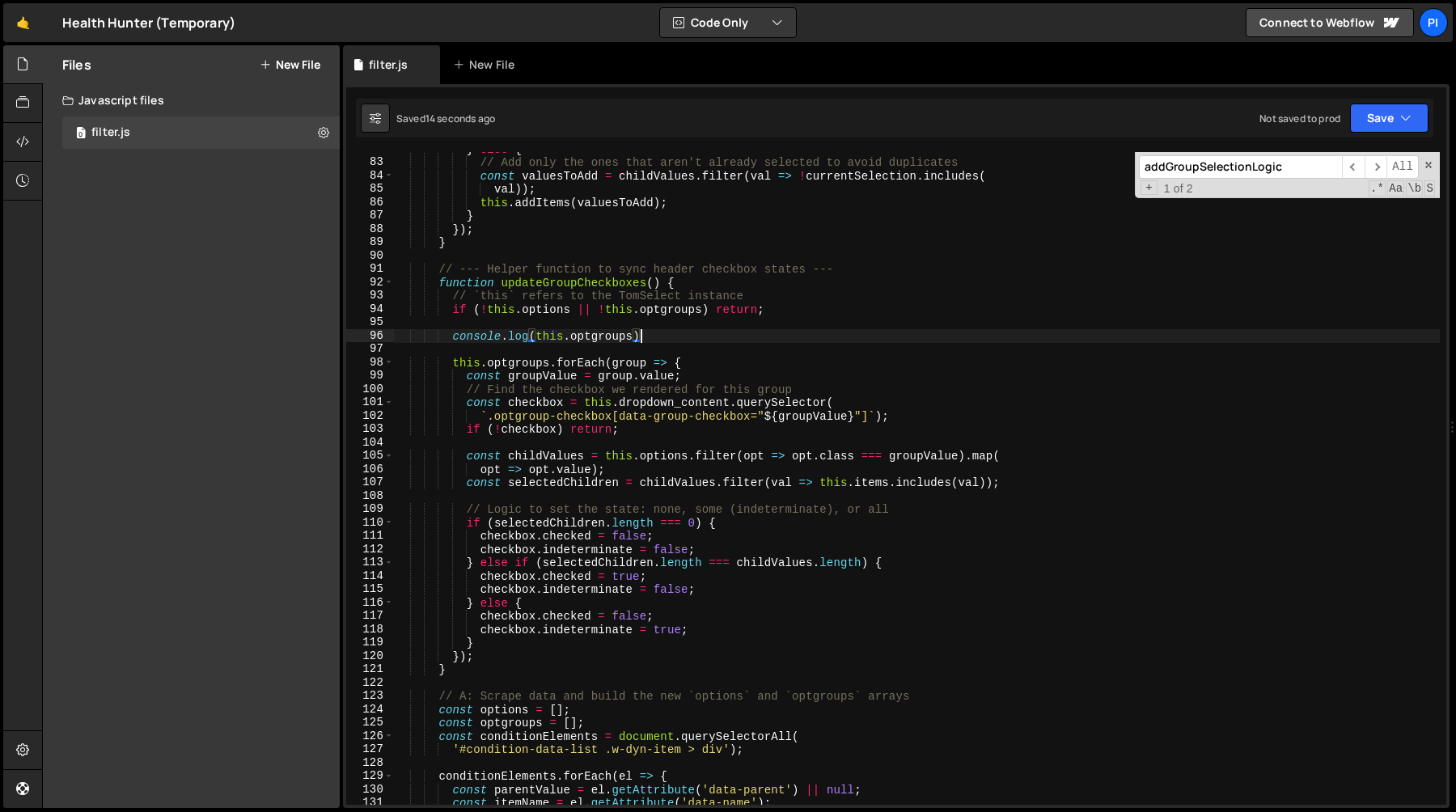
scroll to position [1092, 0]
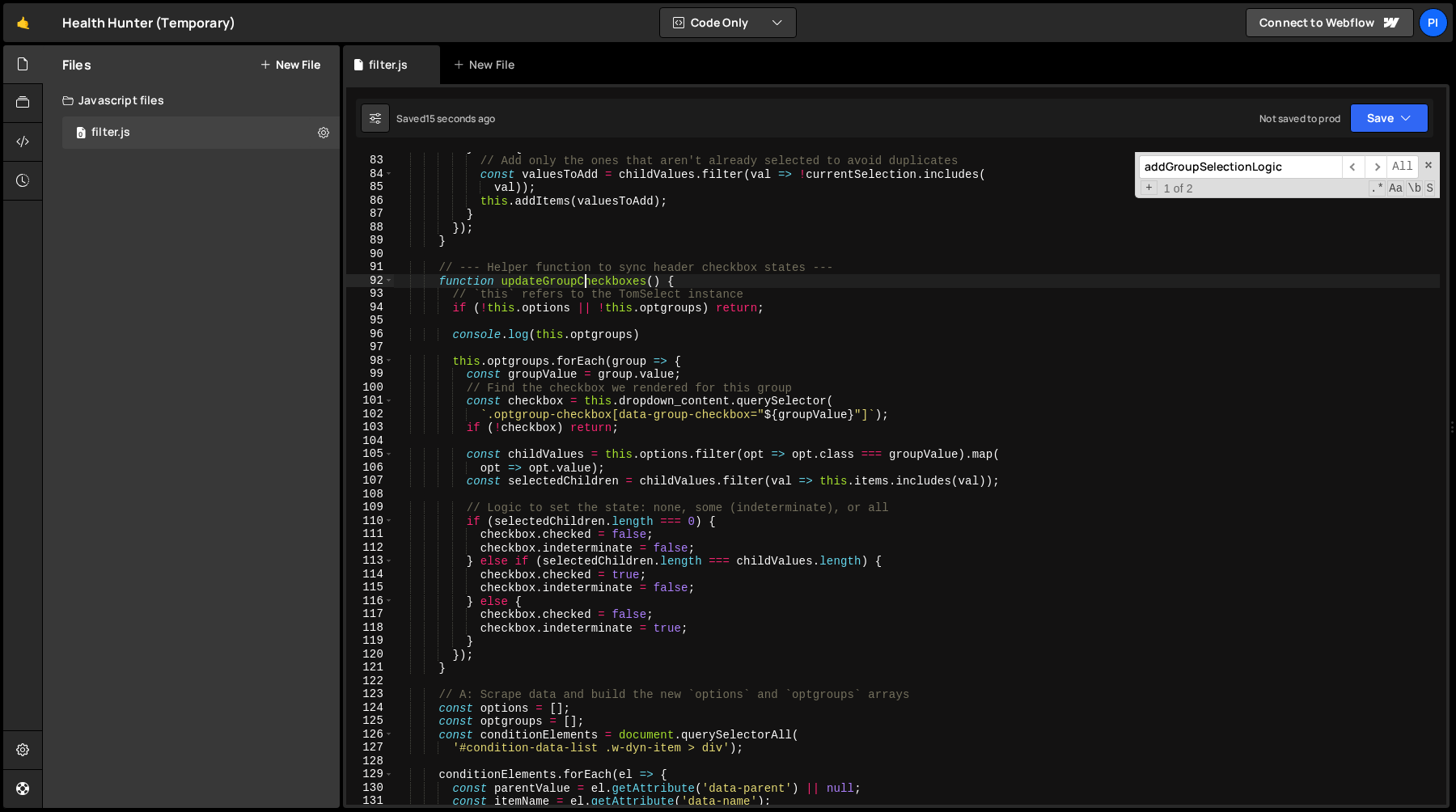
click at [587, 280] on div "} else { // Add only the ones that aren't already selected to avoid duplicates …" at bounding box center [917, 480] width 1046 height 679
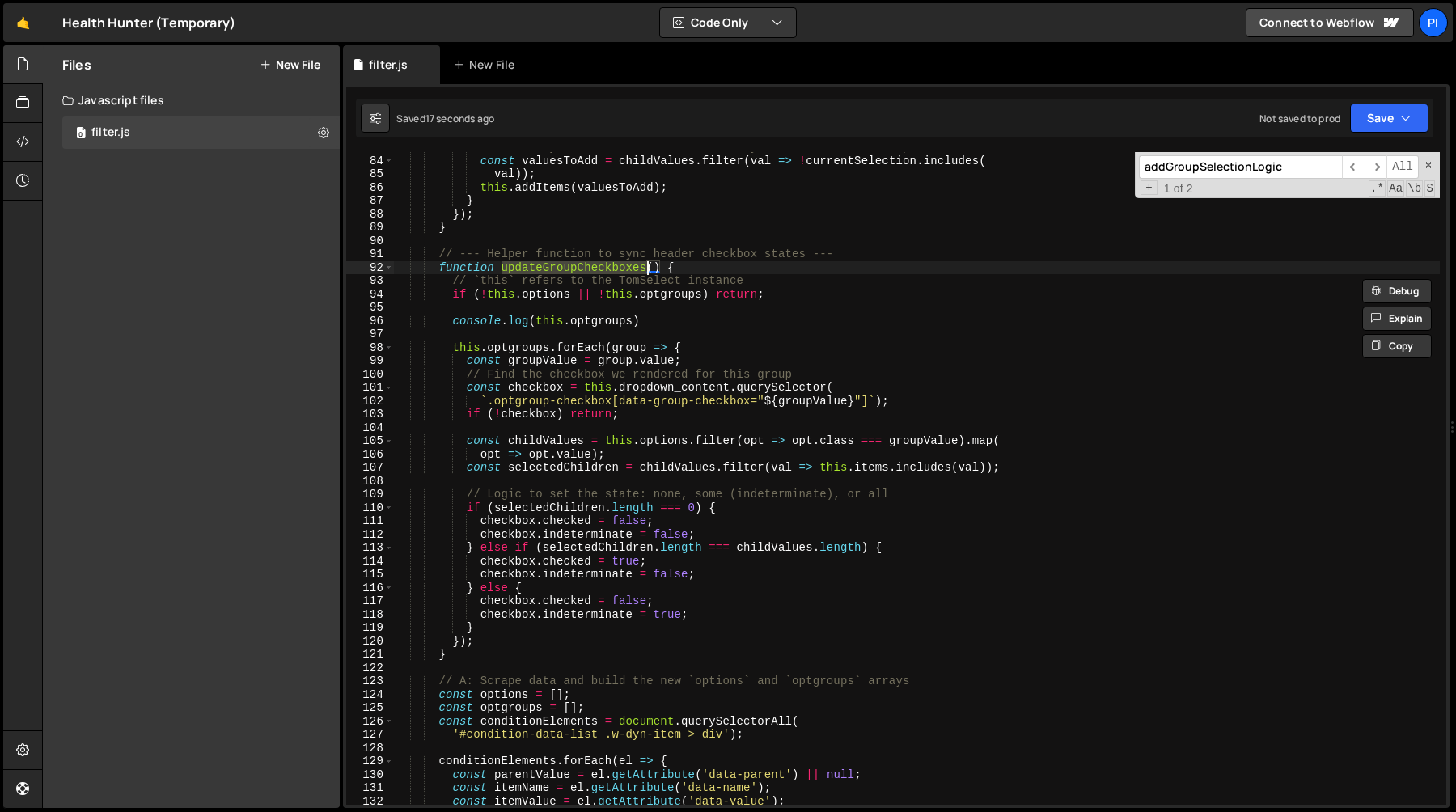
click at [549, 350] on div "// Add only the ones that aren't already selected to avoid duplicates const val…" at bounding box center [917, 480] width 1046 height 679
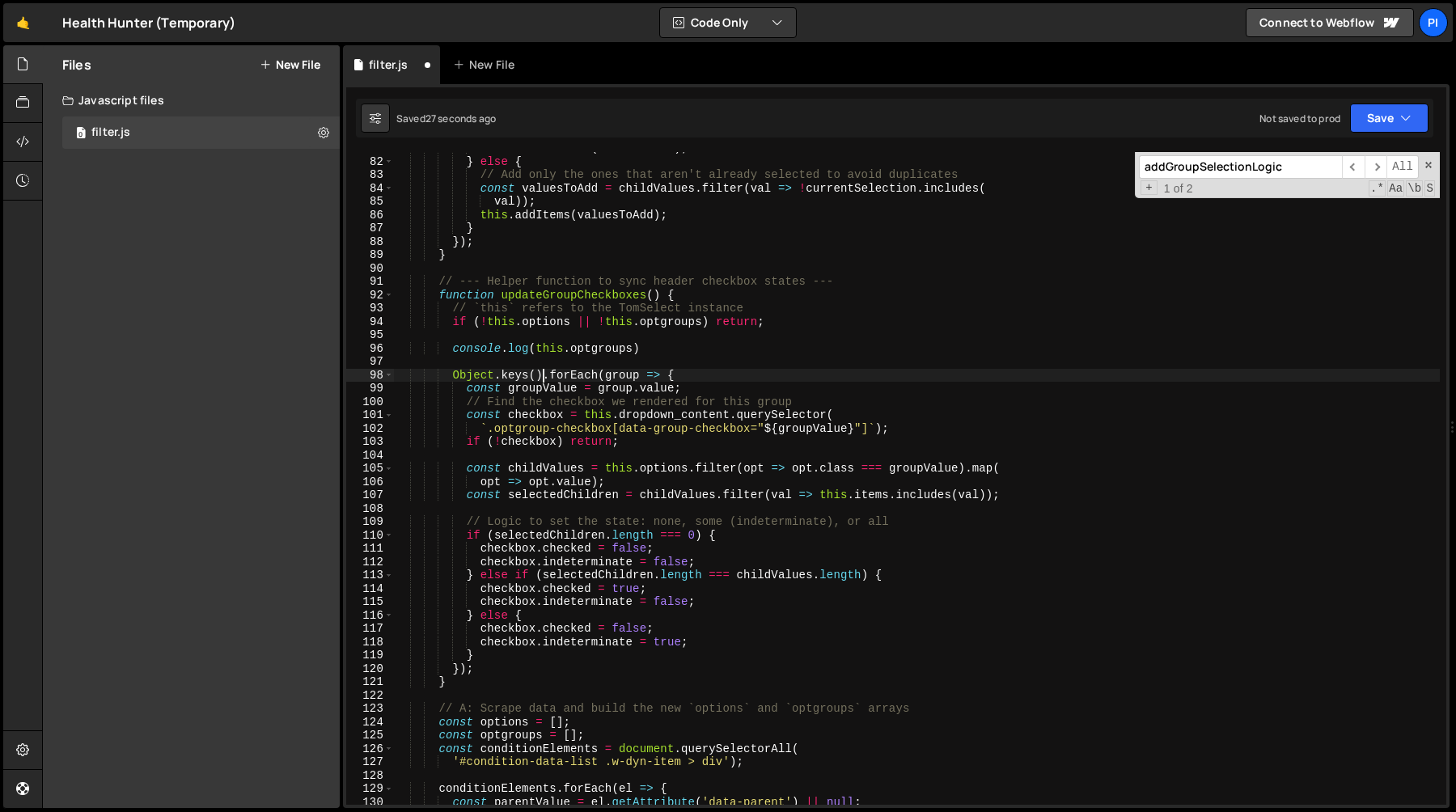
scroll to position [0, 10]
paste textarea "this.optgroups"
click at [537, 376] on div "this . removeItems ( childValues ) ; } else { // Add only the ones that aren't …" at bounding box center [917, 481] width 1046 height 679
click at [631, 376] on div "this . removeItems ( childValues ) ; } else { // Add only the ones that aren't …" at bounding box center [917, 481] width 1046 height 679
click at [625, 390] on div "this . removeItems ( childValues ) ; } else { // Add only the ones that aren't …" at bounding box center [917, 481] width 1046 height 679
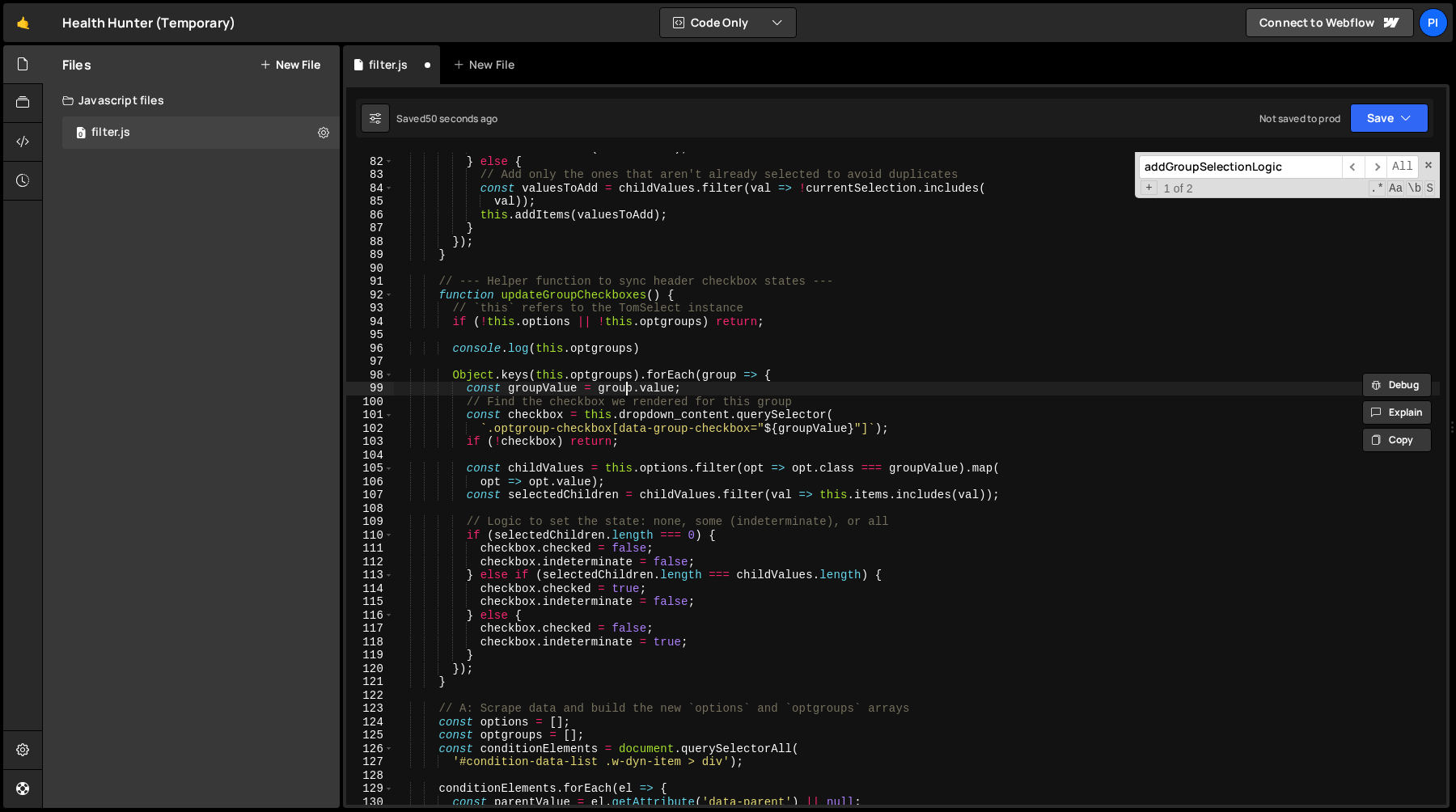
click at [625, 390] on div "this . removeItems ( childValues ) ; } else { // Add only the ones that aren't …" at bounding box center [917, 481] width 1046 height 679
click at [669, 391] on div "this . removeItems ( childValues ) ; } else { // Add only the ones that aren't …" at bounding box center [917, 481] width 1046 height 679
paste textarea "this.optgroups"
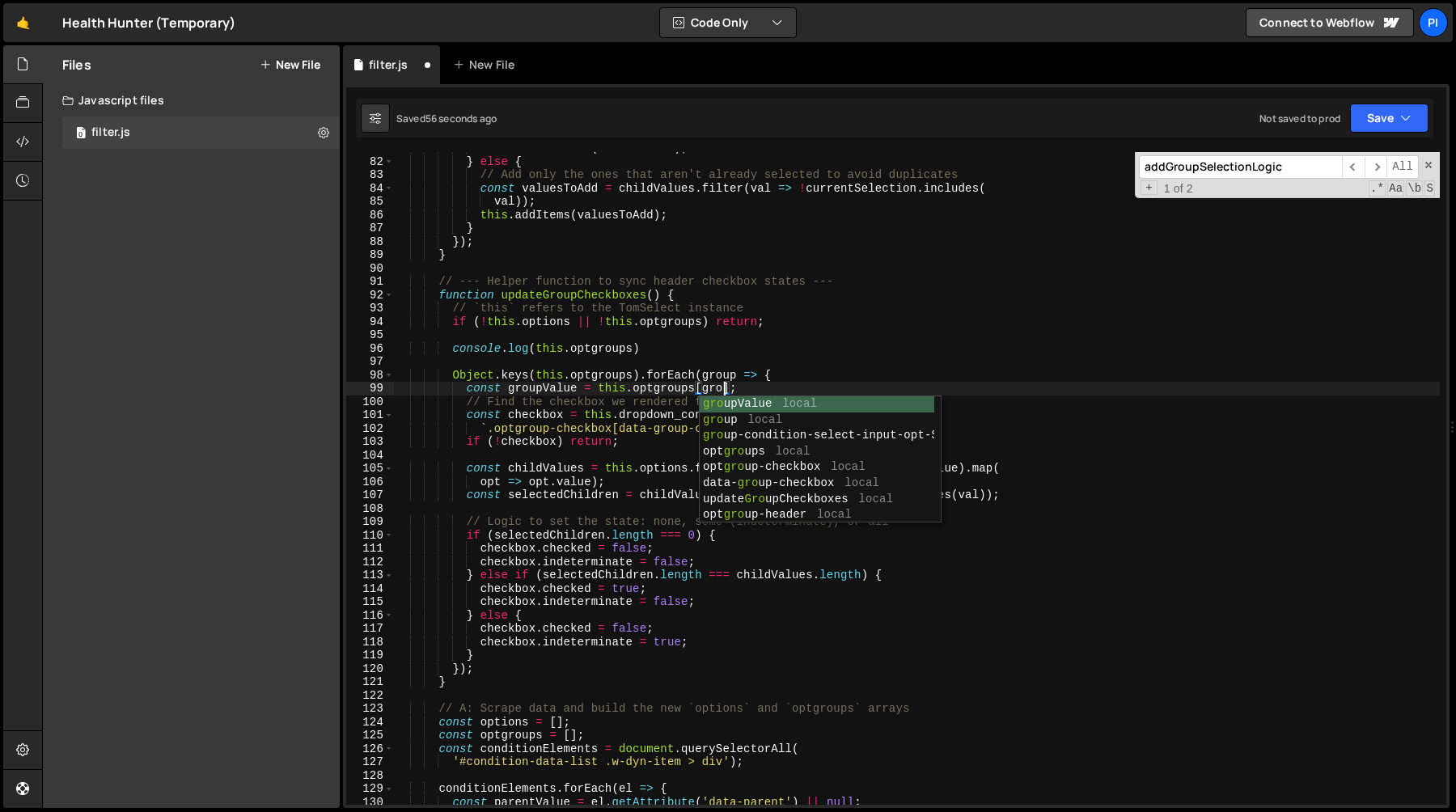
scroll to position [0, 24]
click at [617, 354] on div "this . removeItems ( childValues ) ; } else { // Add only the ones that aren't …" at bounding box center [917, 481] width 1046 height 679
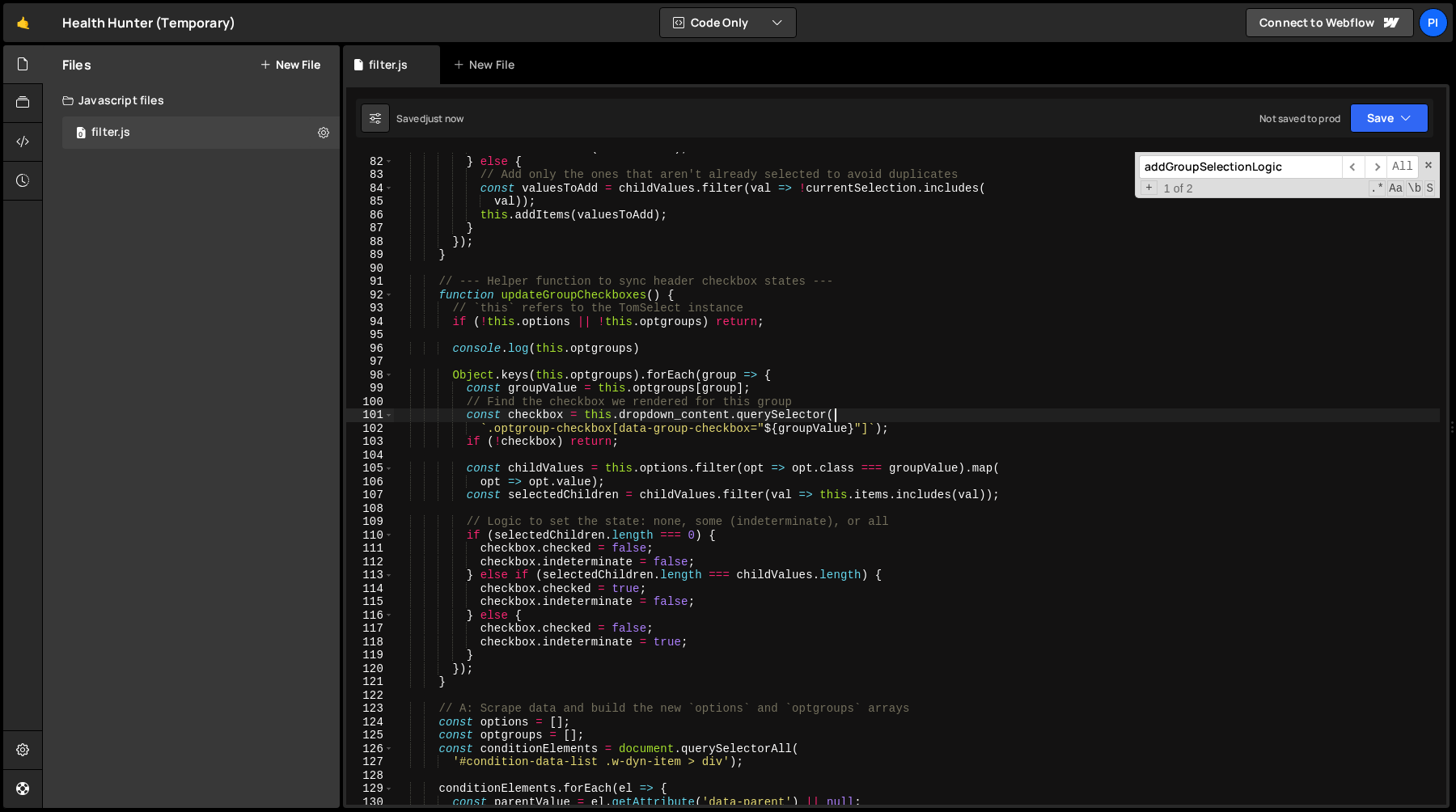
click at [843, 419] on div "this . removeItems ( childValues ) ; } else { // Add only the ones that aren't …" at bounding box center [917, 481] width 1046 height 679
click at [714, 430] on div "this . removeItems ( childValues ) ; } else { // Add only the ones that aren't …" at bounding box center [917, 481] width 1046 height 679
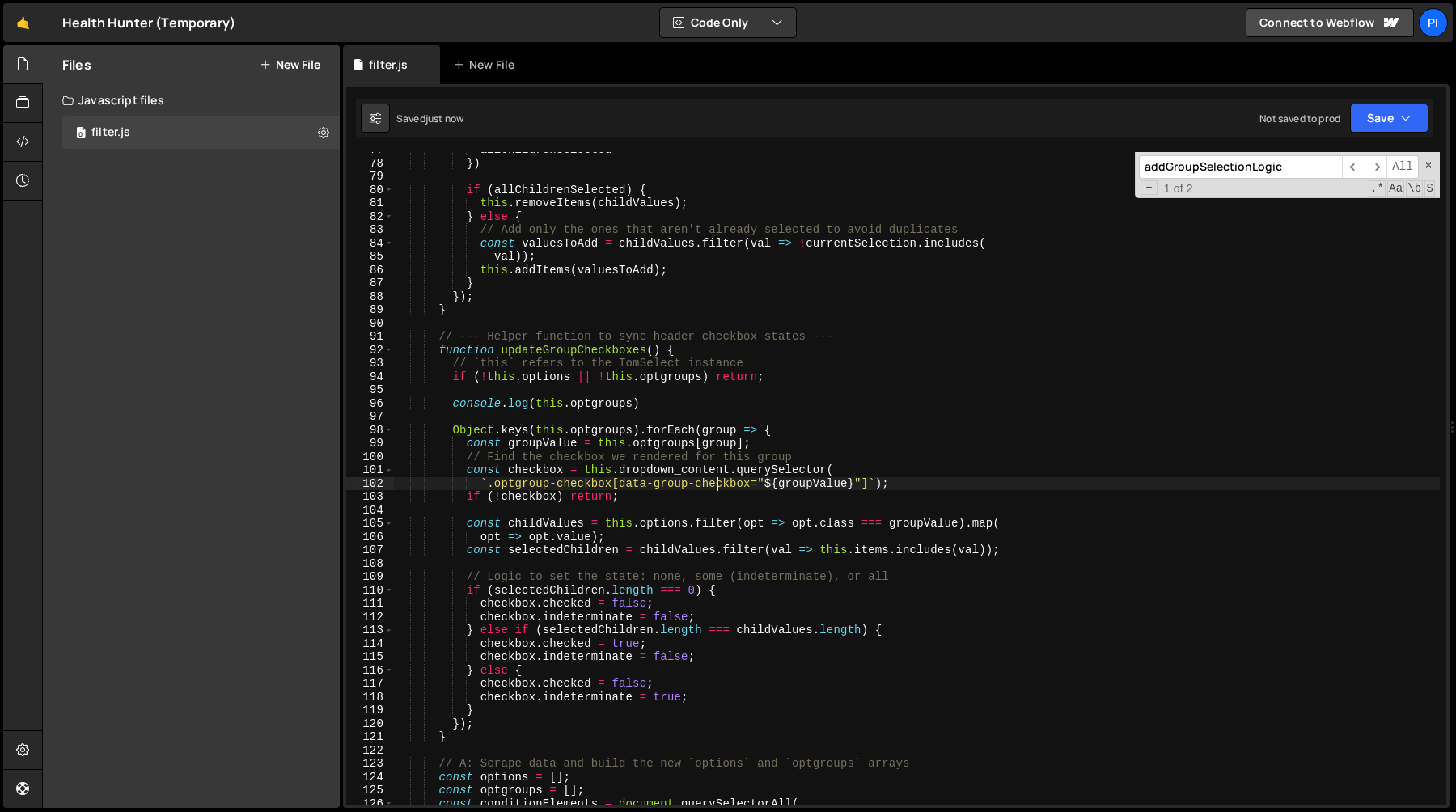
scroll to position [1004, 0]
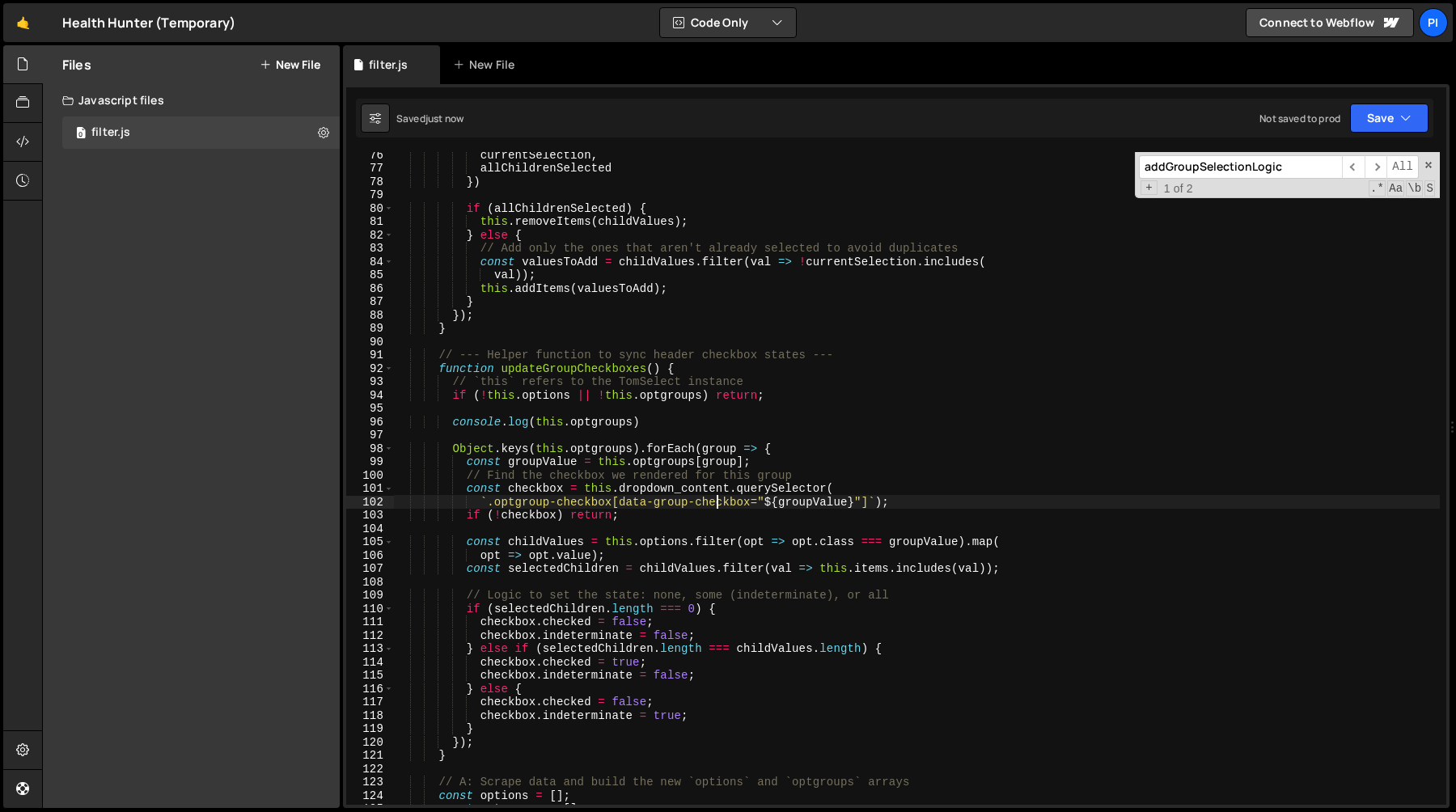
click at [742, 493] on div "currentSelection , allChildrenSelected }) if ( allChildrenSelected ) { this . r…" at bounding box center [917, 488] width 1046 height 679
click at [862, 474] on div "currentSelection , allChildrenSelected }) if ( allChildrenSelected ) { this . r…" at bounding box center [917, 488] width 1046 height 679
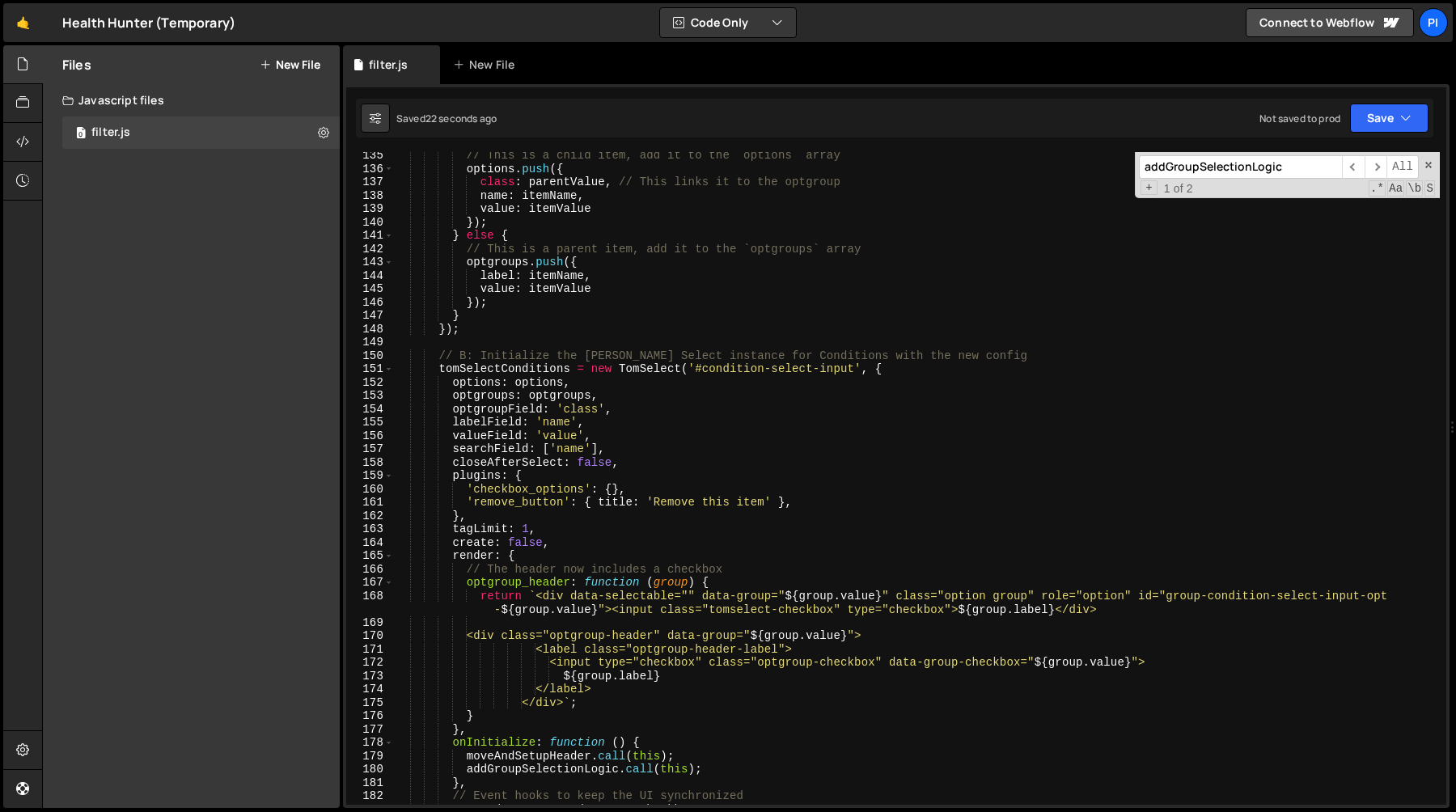
scroll to position [1794, 0]
click at [709, 609] on div "// This is a child item, add it to the `options` array options . push ({ class …" at bounding box center [917, 485] width 1046 height 679
click at [837, 606] on div "// This is a child item, add it to the `options` array options . push ({ class …" at bounding box center [917, 485] width 1046 height 679
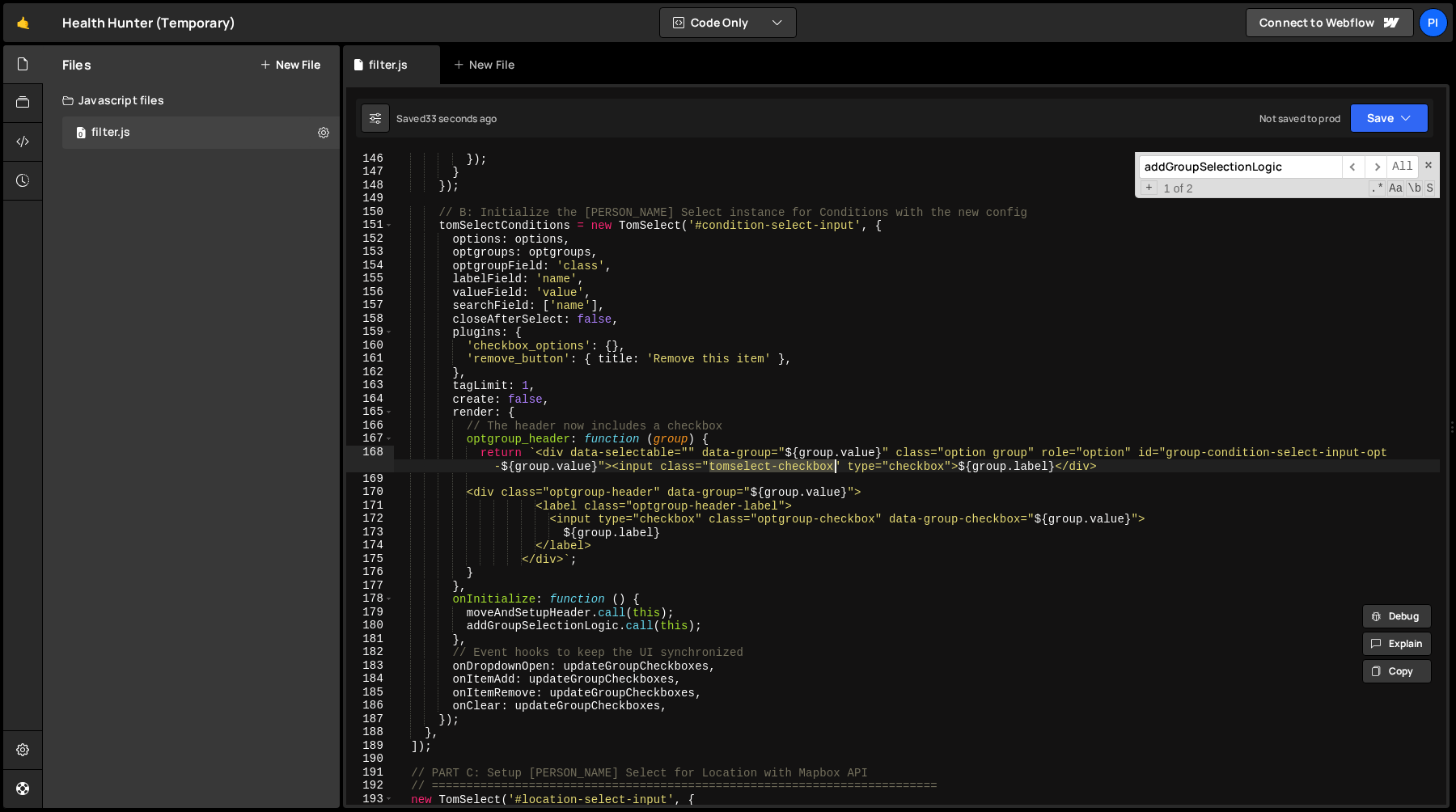
scroll to position [1908, 0]
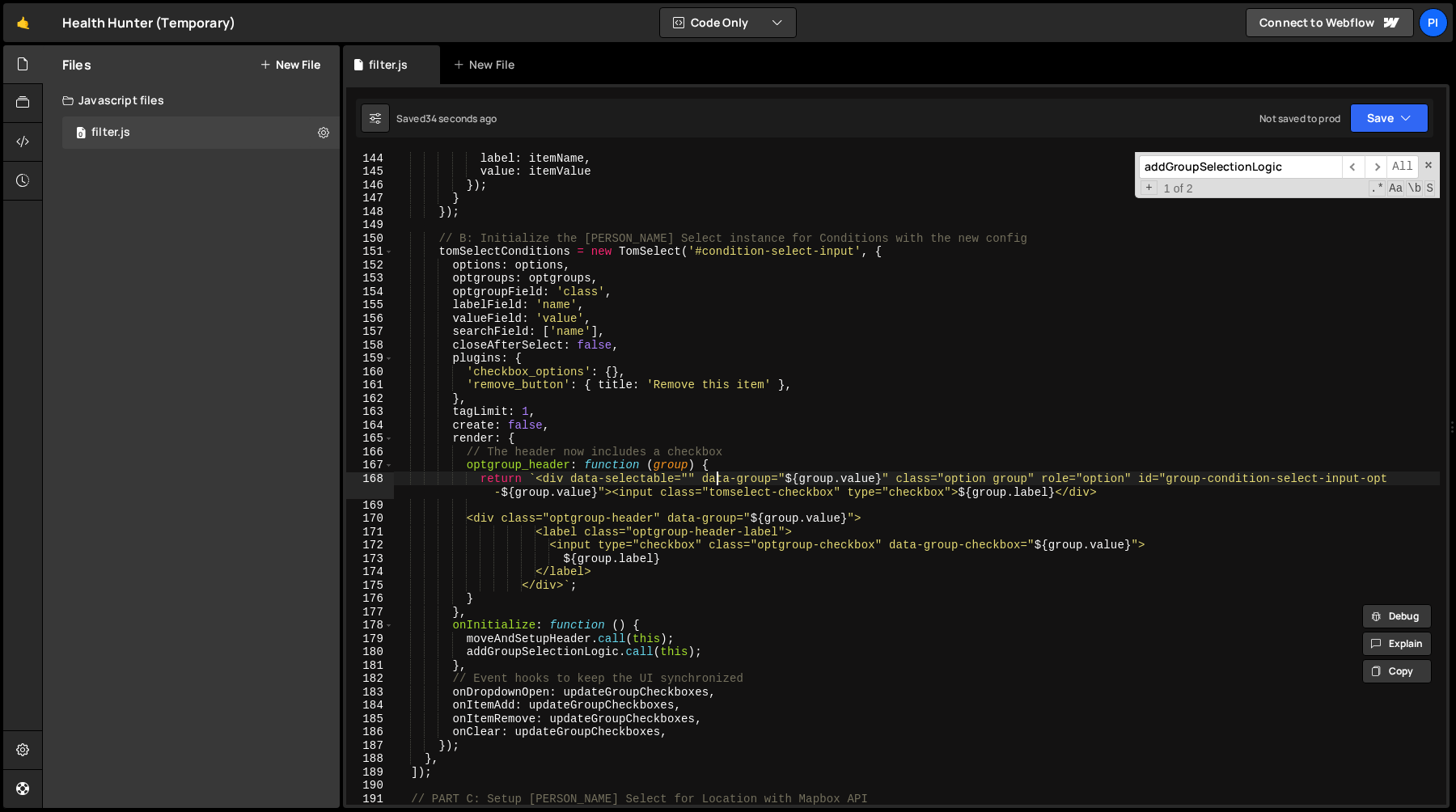
click at [715, 483] on div "label : itemName , value : itemValue }) ; } }) ; // B: Initialize the [PERSON_N…" at bounding box center [917, 491] width 1046 height 679
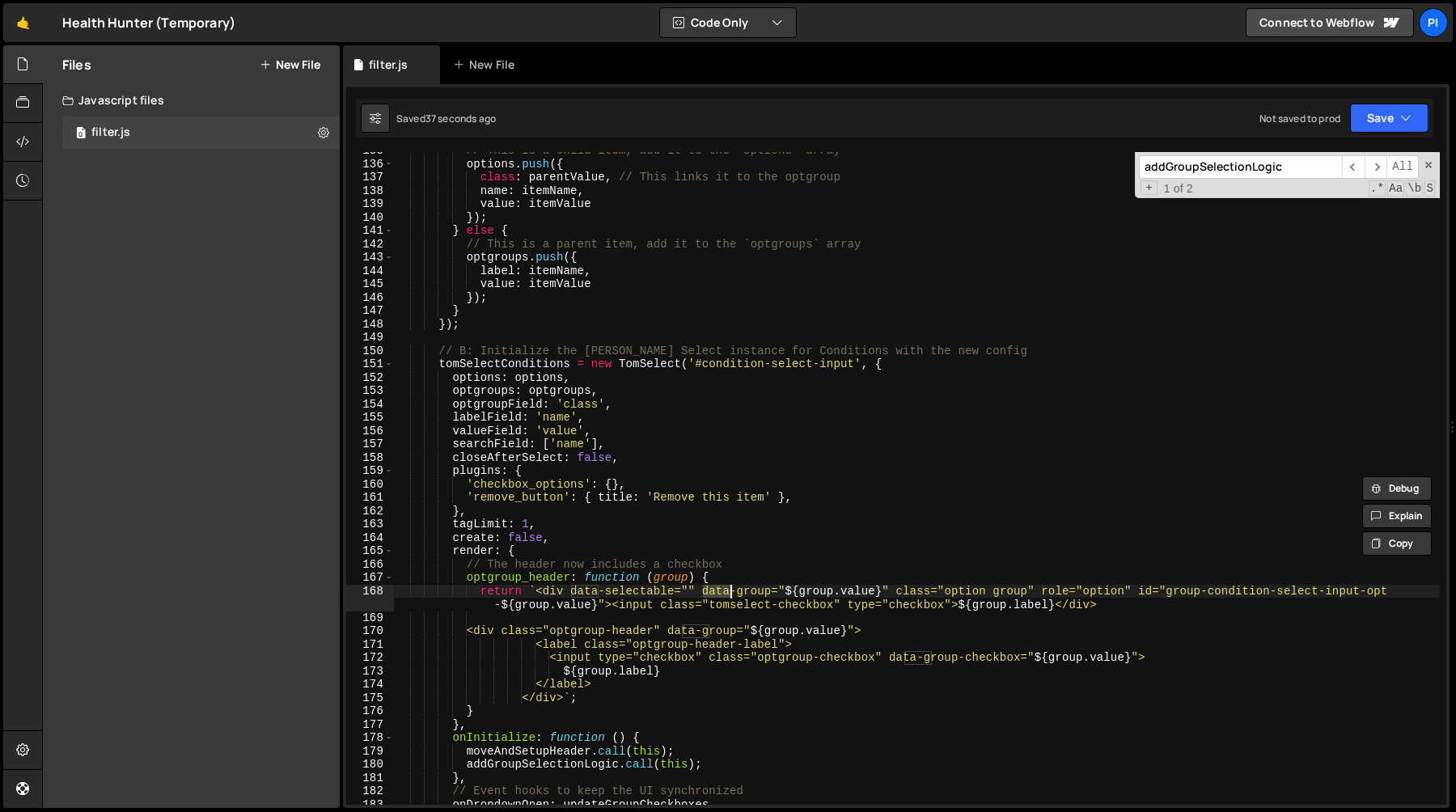
scroll to position [1788, 0]
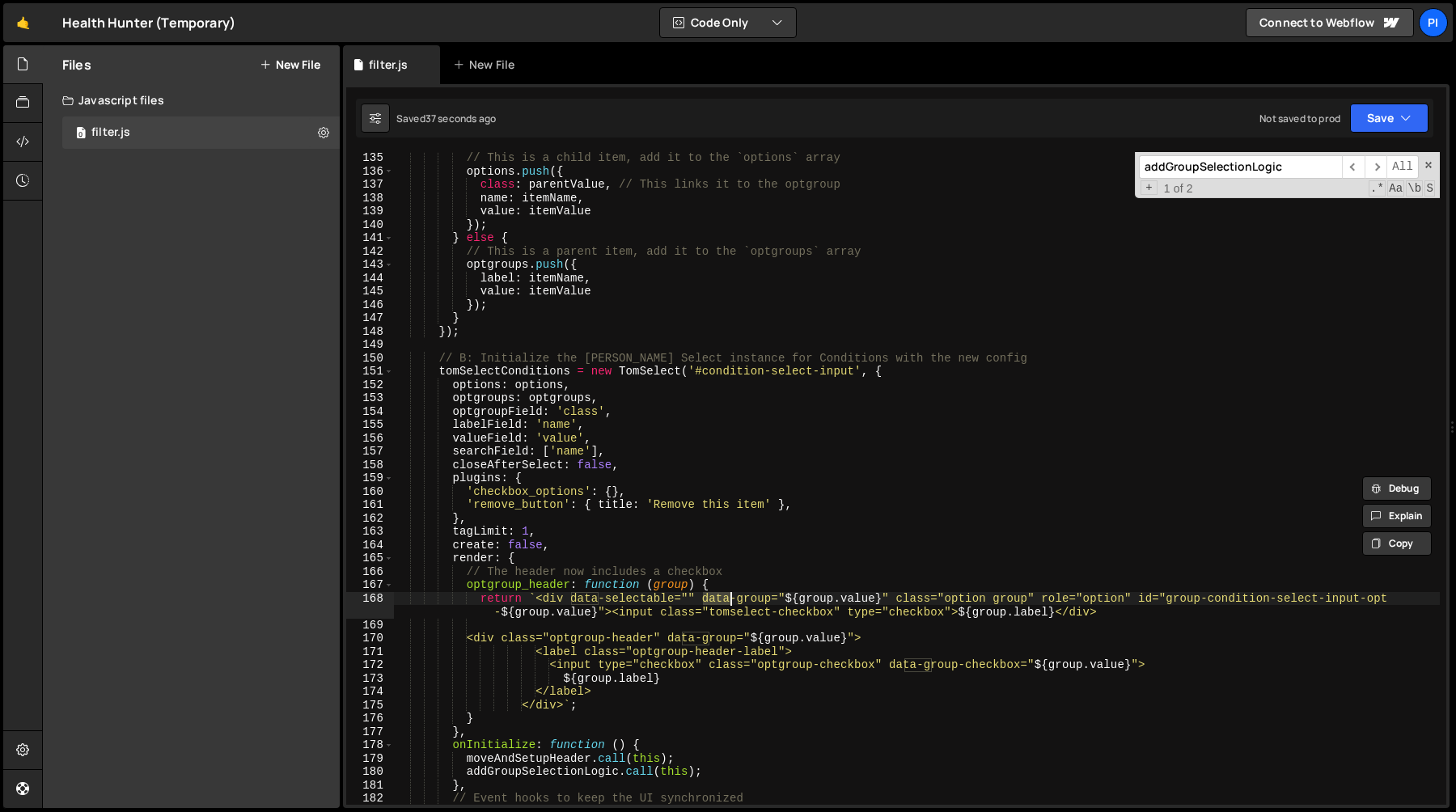
click at [943, 599] on div "// This is a child item, add it to the `options` array options . push ({ class …" at bounding box center [917, 491] width 1046 height 679
click at [1032, 603] on div "// This is a child item, add it to the `options` array options . push ({ class …" at bounding box center [917, 491] width 1046 height 679
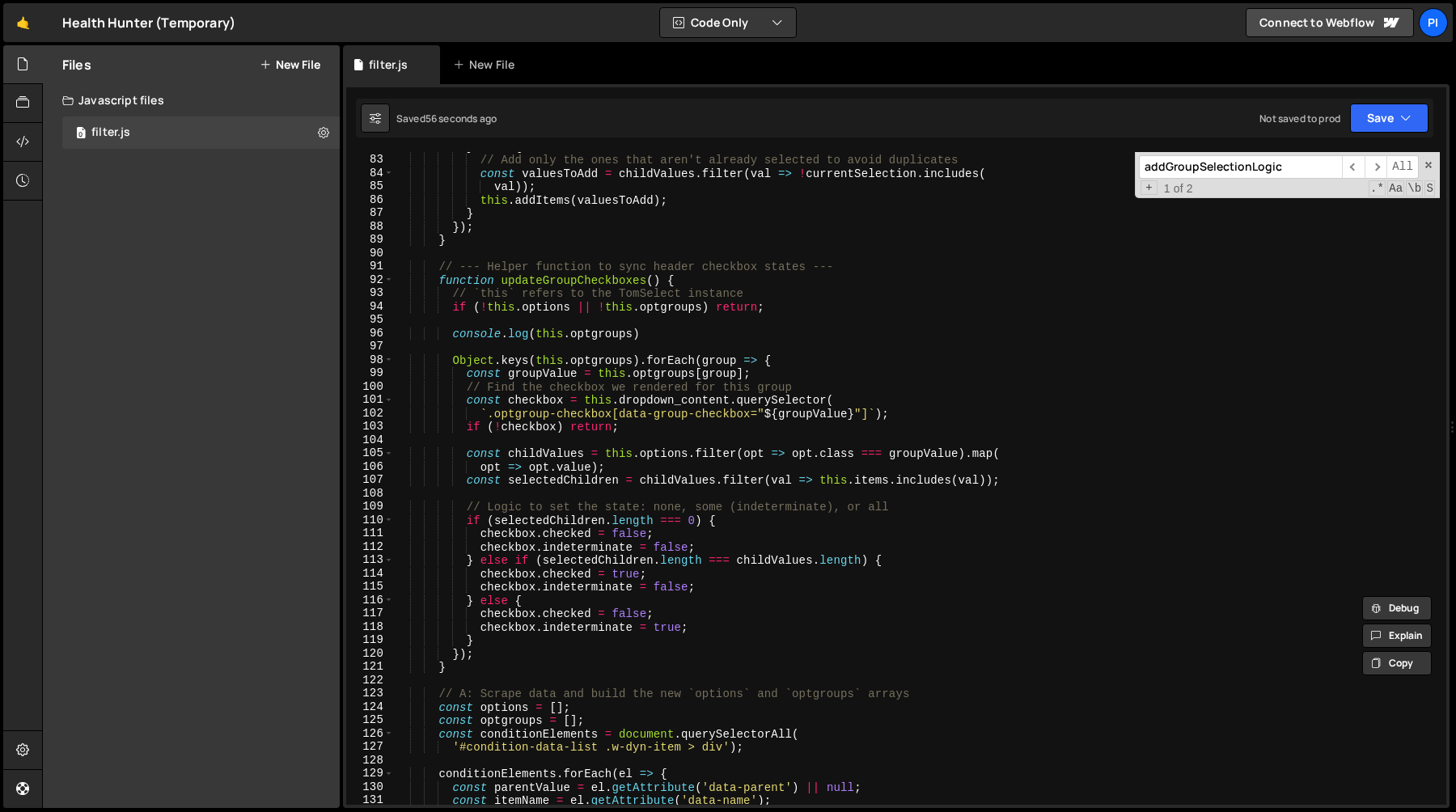
scroll to position [1093, 0]
click at [484, 418] on div "} else { // Add only the ones that aren't already selected to avoid duplicates …" at bounding box center [917, 479] width 1046 height 679
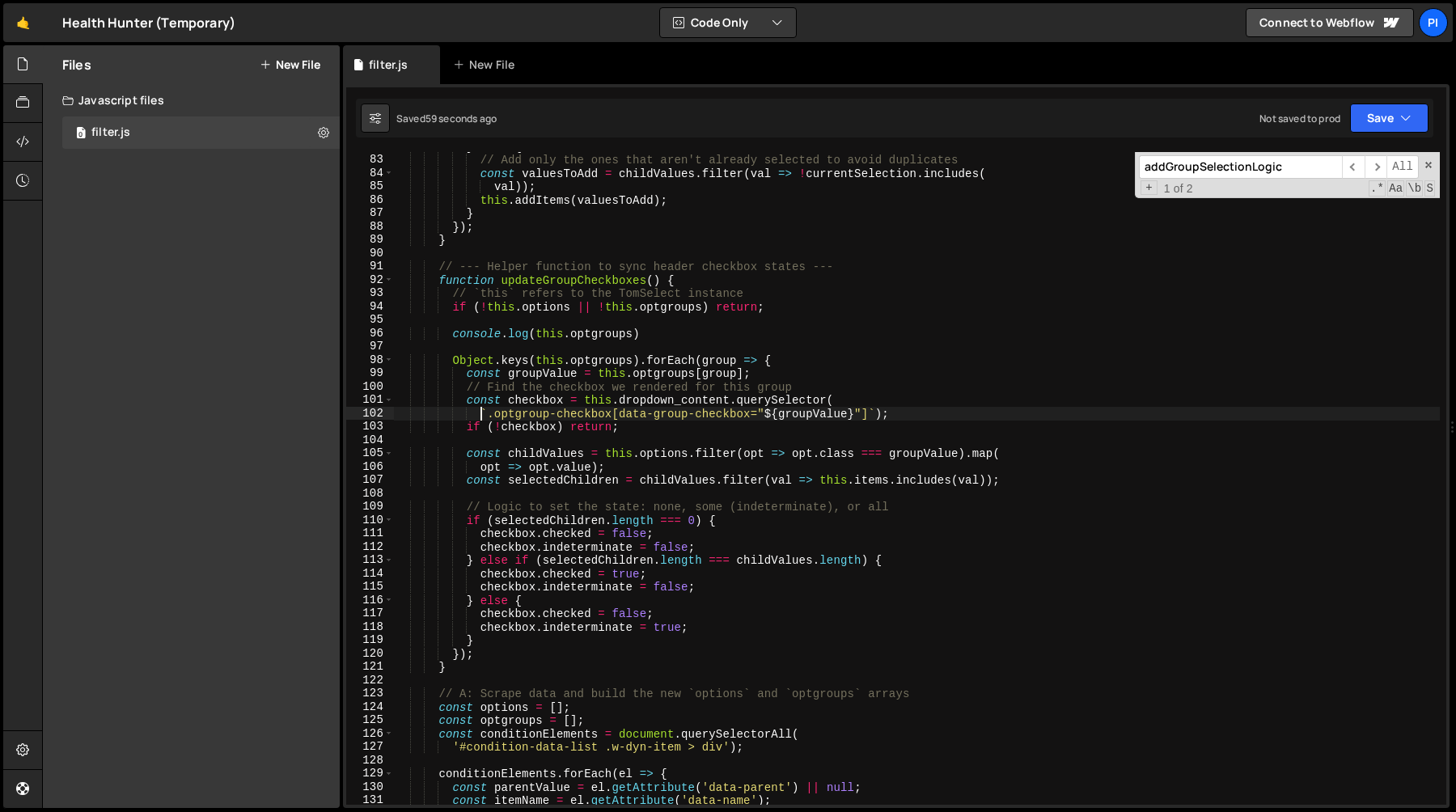
click at [488, 422] on div "} else { // Add only the ones that aren't already selected to avoid duplicates …" at bounding box center [917, 479] width 1046 height 679
click at [486, 416] on div "} else { // Add only the ones that aren't already selected to avoid duplicates …" at bounding box center [917, 479] width 1046 height 679
click at [612, 416] on div "} else { // Add only the ones that aren't already selected to avoid duplicates …" at bounding box center [917, 479] width 1046 height 679
paste textarea "option group"
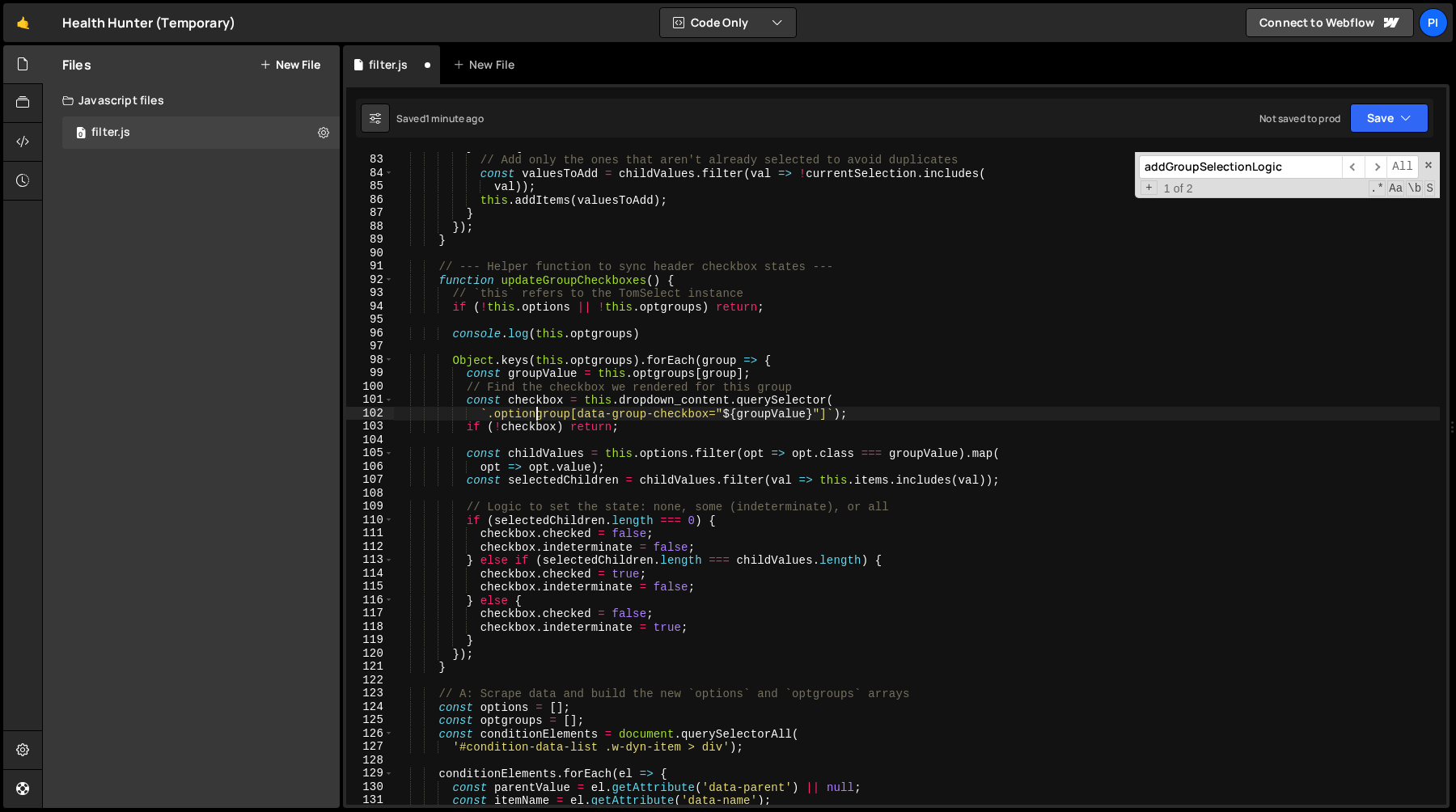
scroll to position [0, 10]
click at [573, 416] on div "} else { // Add only the ones that aren't already selected to avoid duplicates …" at bounding box center [917, 479] width 1046 height 679
click at [586, 416] on div "} else { // Add only the ones that aren't already selected to avoid duplicates …" at bounding box center [917, 479] width 1046 height 679
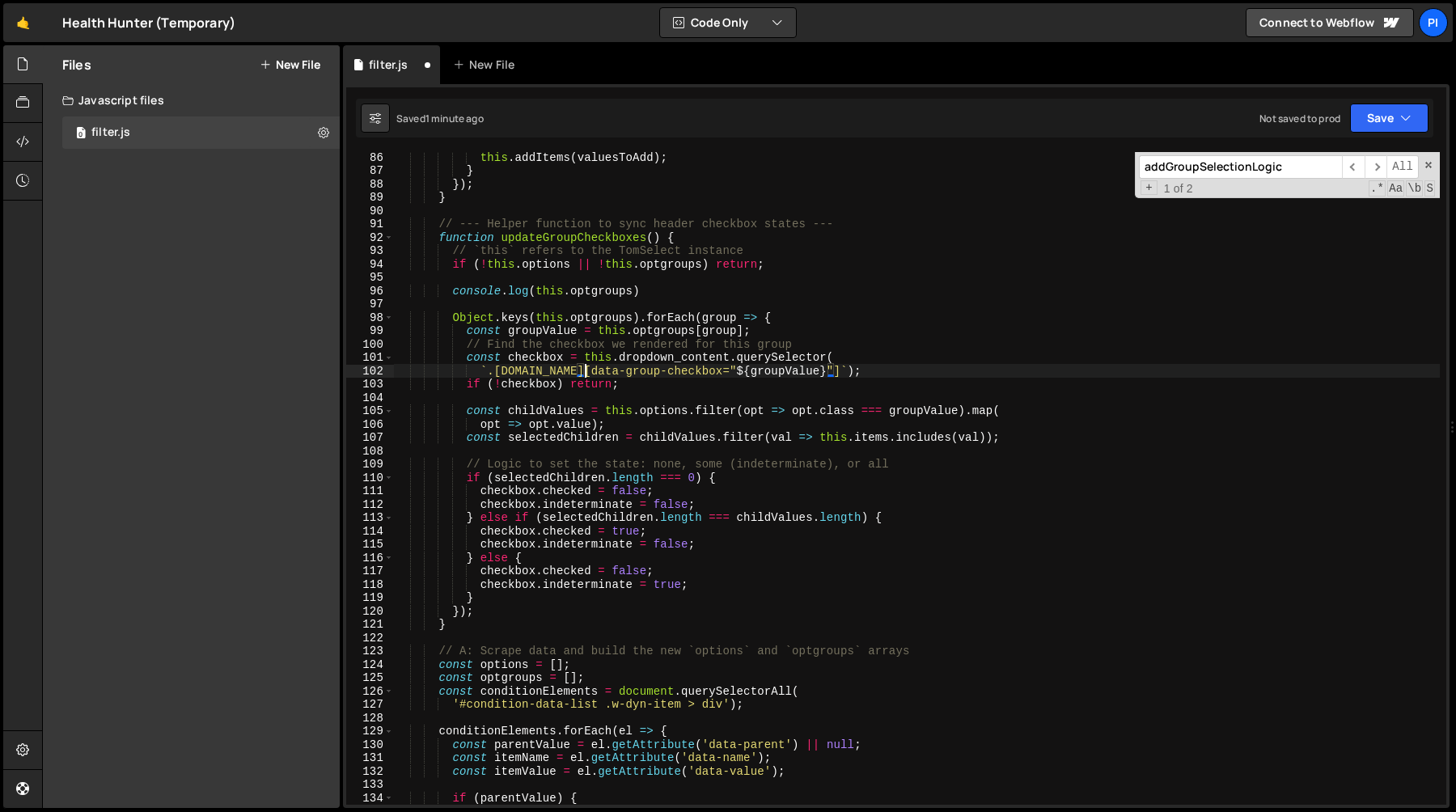
scroll to position [1121, 0]
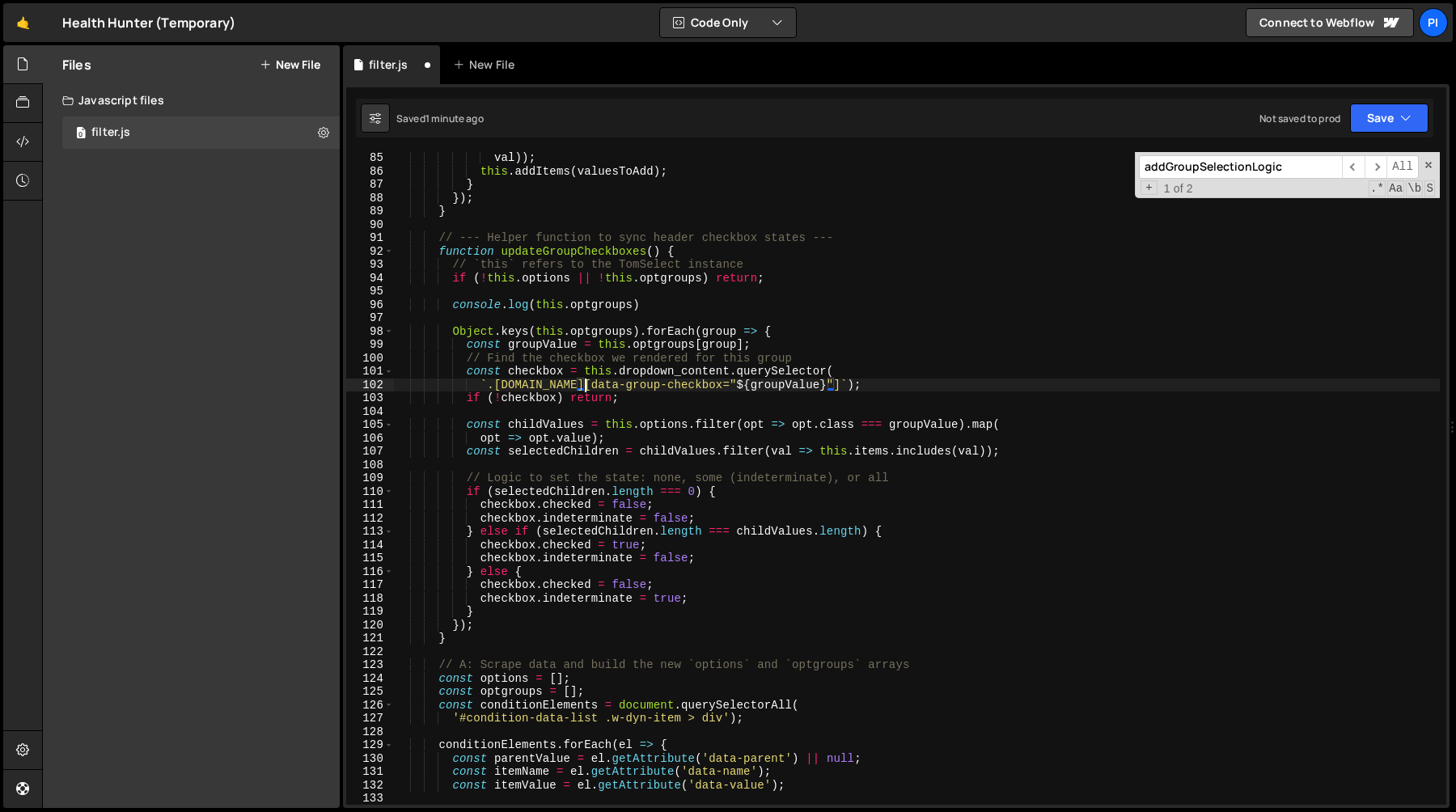
click at [685, 384] on div "val )) ; this . addItems ( valuesToAdd ) ; } }) ; } // --- Helper function to s…" at bounding box center [917, 491] width 1046 height 679
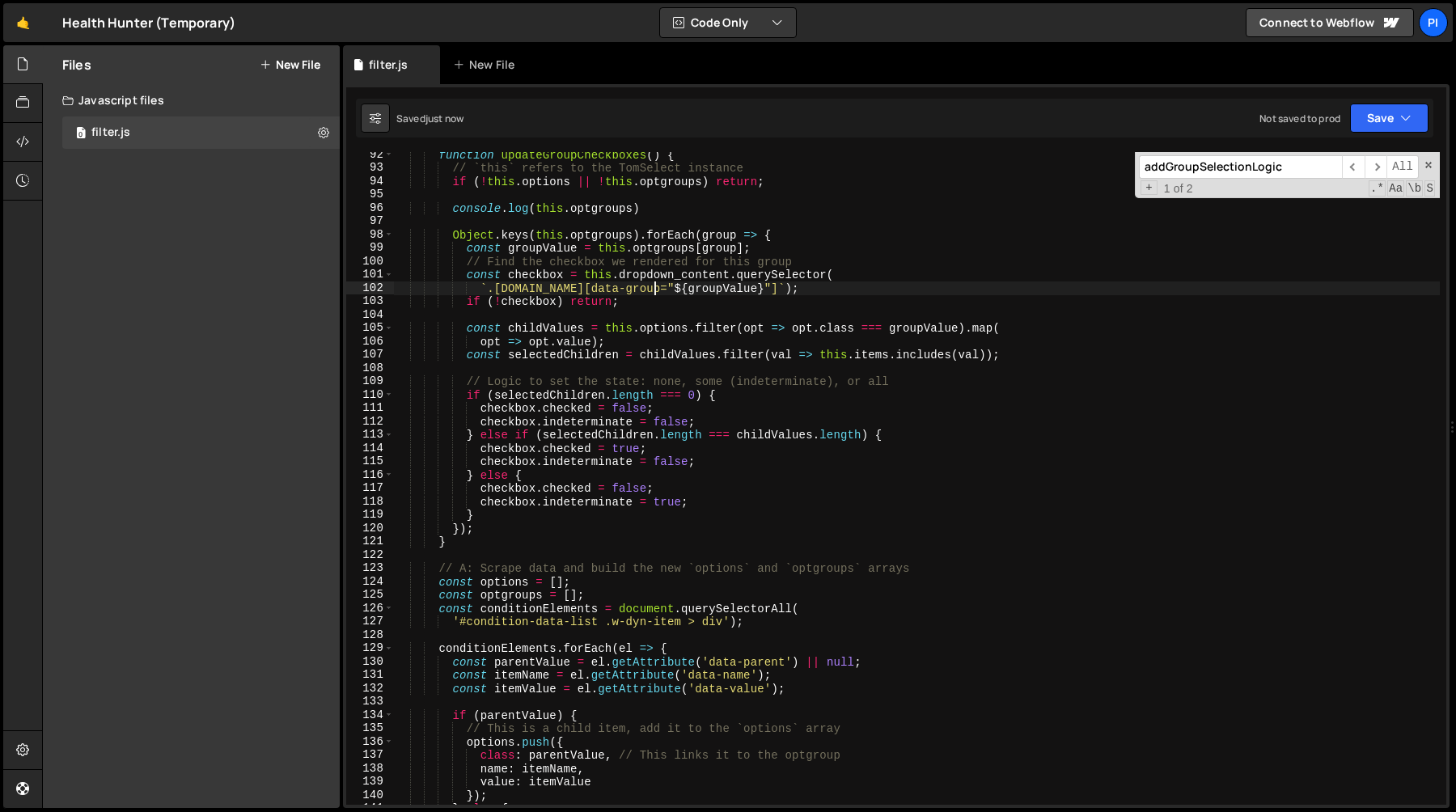
scroll to position [1197, 0]
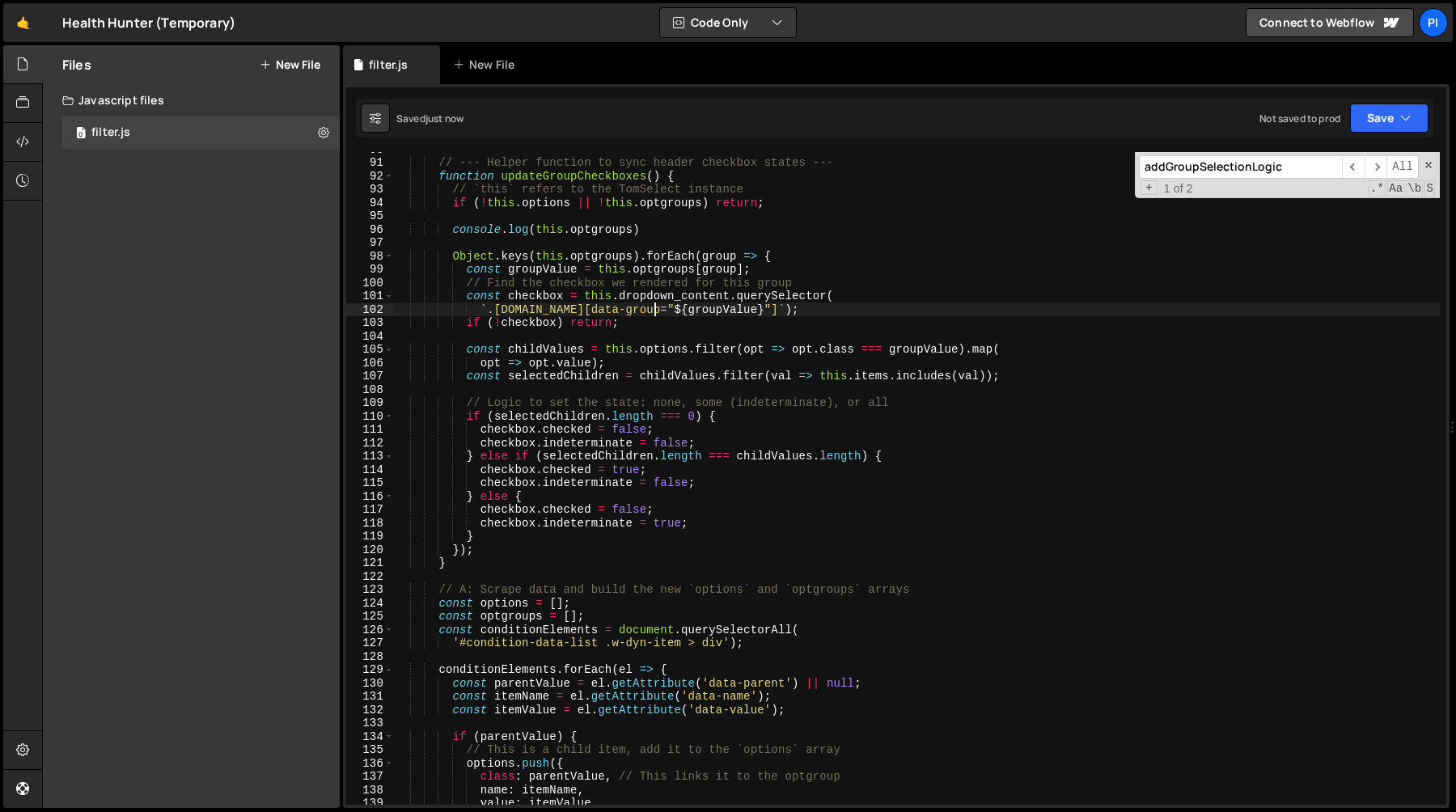
type textarea "`.option.group[data-group="${groupValue}"]`);"
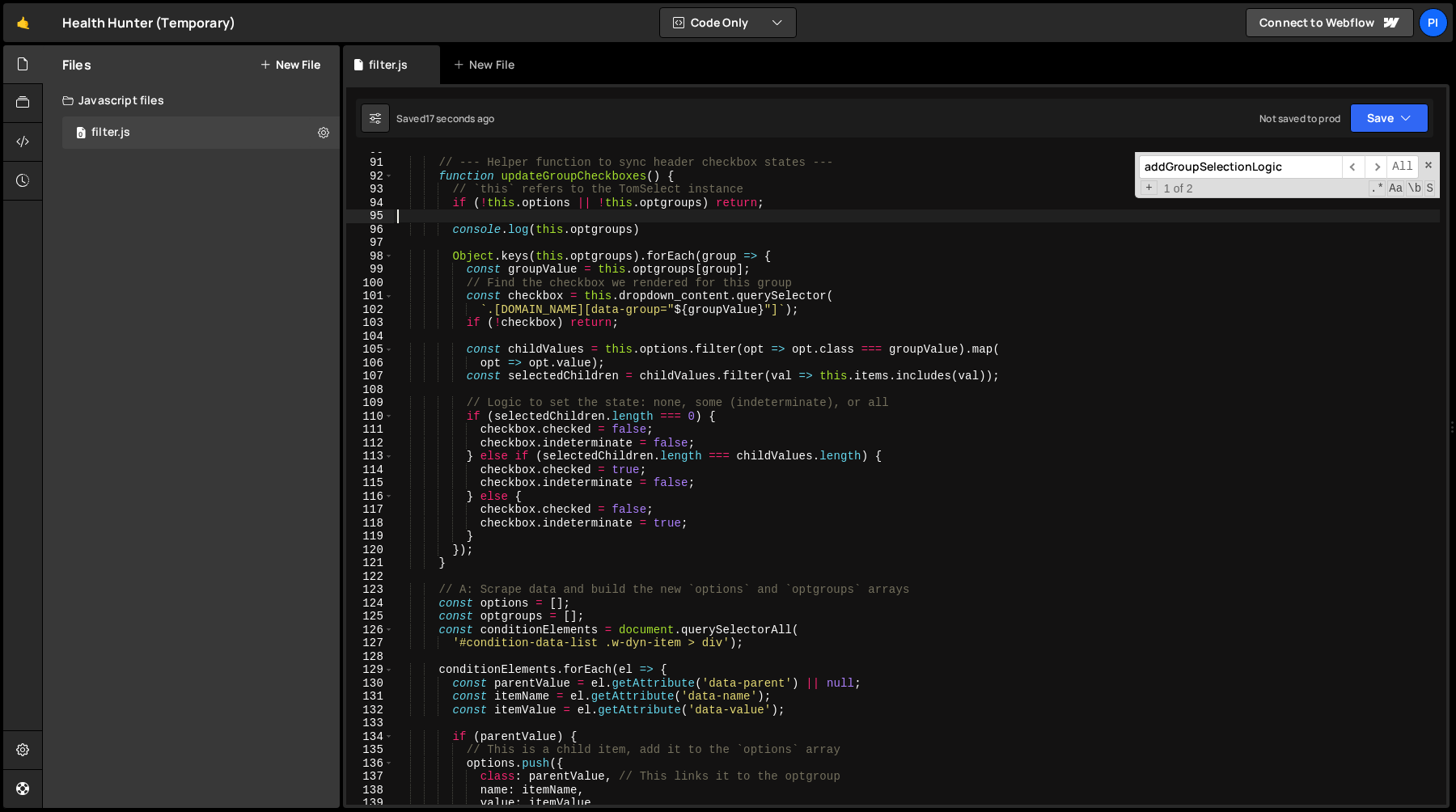
click at [684, 222] on div "// --- Helper function to sync header checkbox states --- function updateGroupC…" at bounding box center [917, 482] width 1046 height 679
click at [677, 230] on div "// --- Helper function to sync header checkbox states --- function updateGroupC…" at bounding box center [917, 482] width 1046 height 679
type textarea "console.log(this.optgroups)"
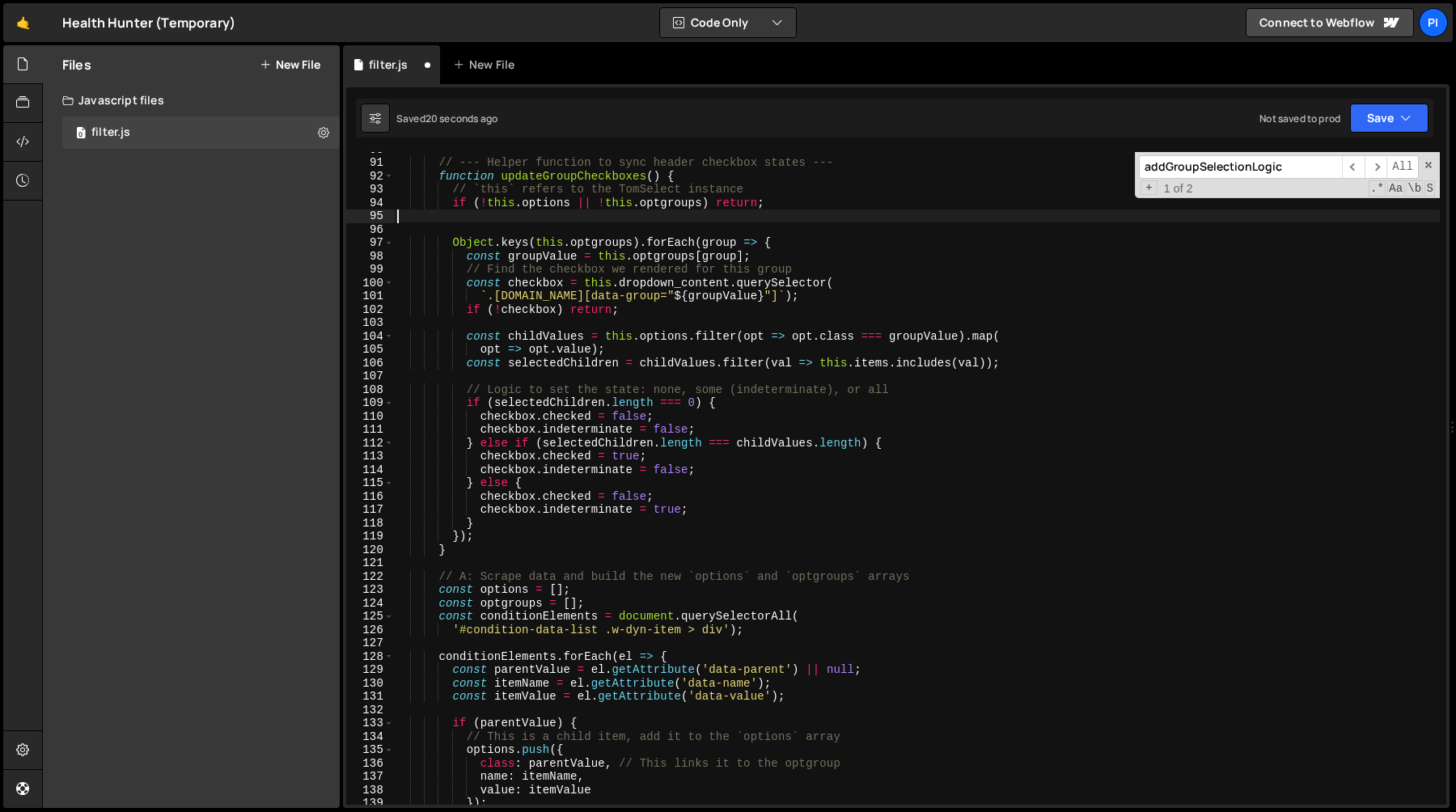
click at [519, 327] on div "// --- Helper function to sync header checkbox states --- function updateGroupC…" at bounding box center [917, 482] width 1046 height 679
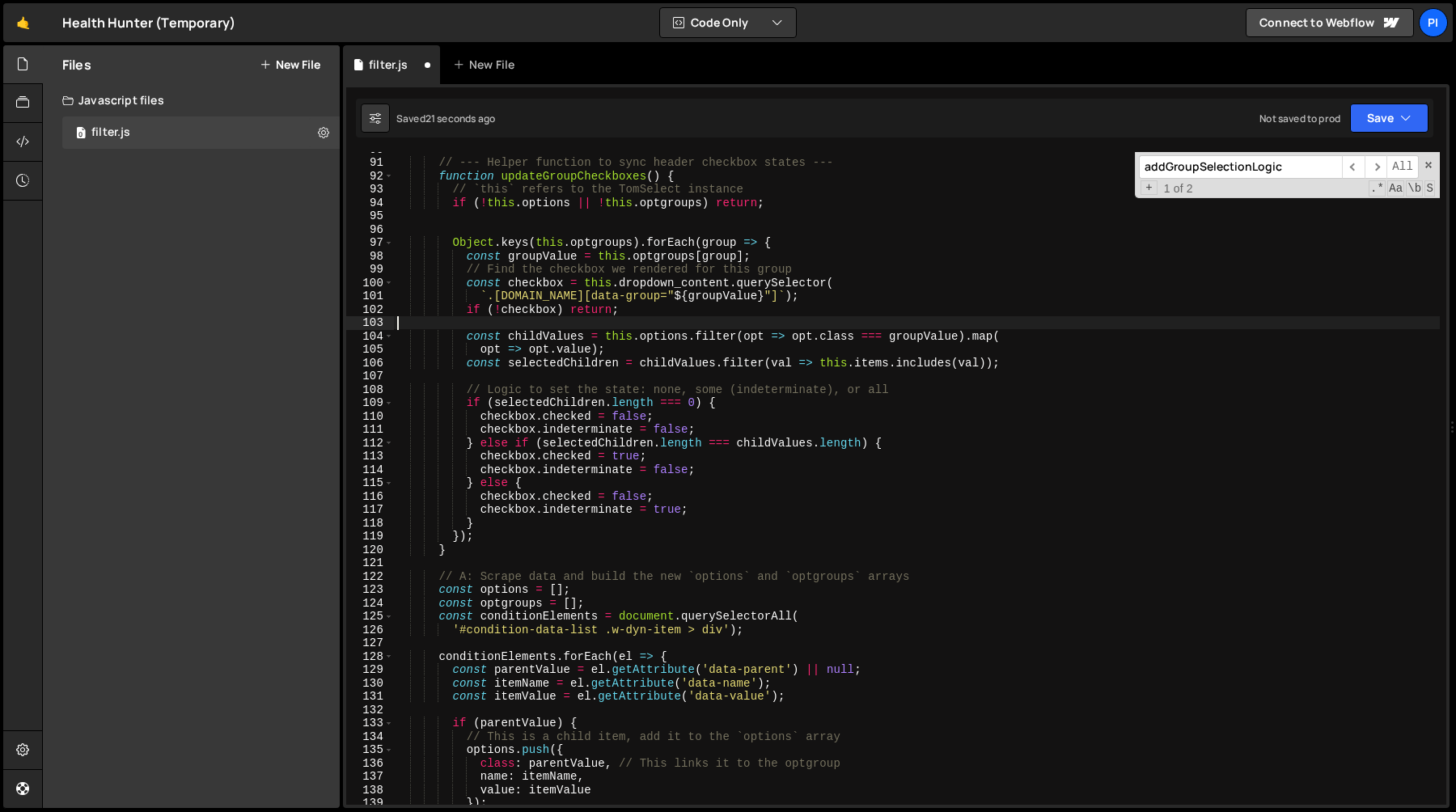
click at [571, 338] on div "// --- Helper function to sync header checkbox states --- function updateGroupC…" at bounding box center [917, 482] width 1046 height 679
type textarea "const childValues = this.options.filter(opt => opt.class === groupValue).map("
click at [571, 338] on div "// --- Helper function to sync header checkbox states --- function updateGroupC…" at bounding box center [917, 482] width 1046 height 679
click at [580, 324] on div "// --- Helper function to sync header checkbox states --- function updateGroupC…" at bounding box center [917, 482] width 1046 height 679
click at [771, 296] on div "// --- Helper function to sync header checkbox states --- function updateGroupC…" at bounding box center [917, 482] width 1046 height 679
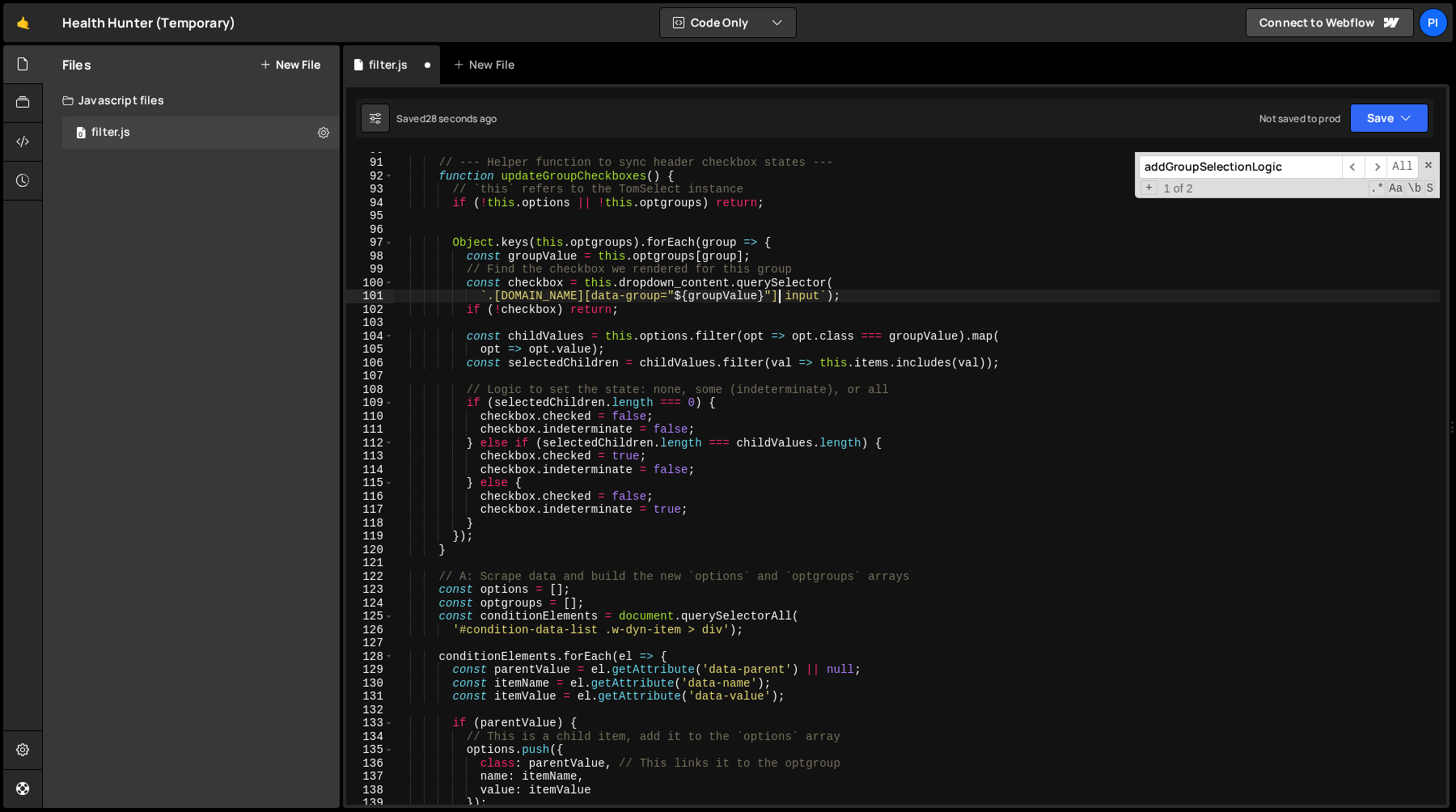
scroll to position [0, 14]
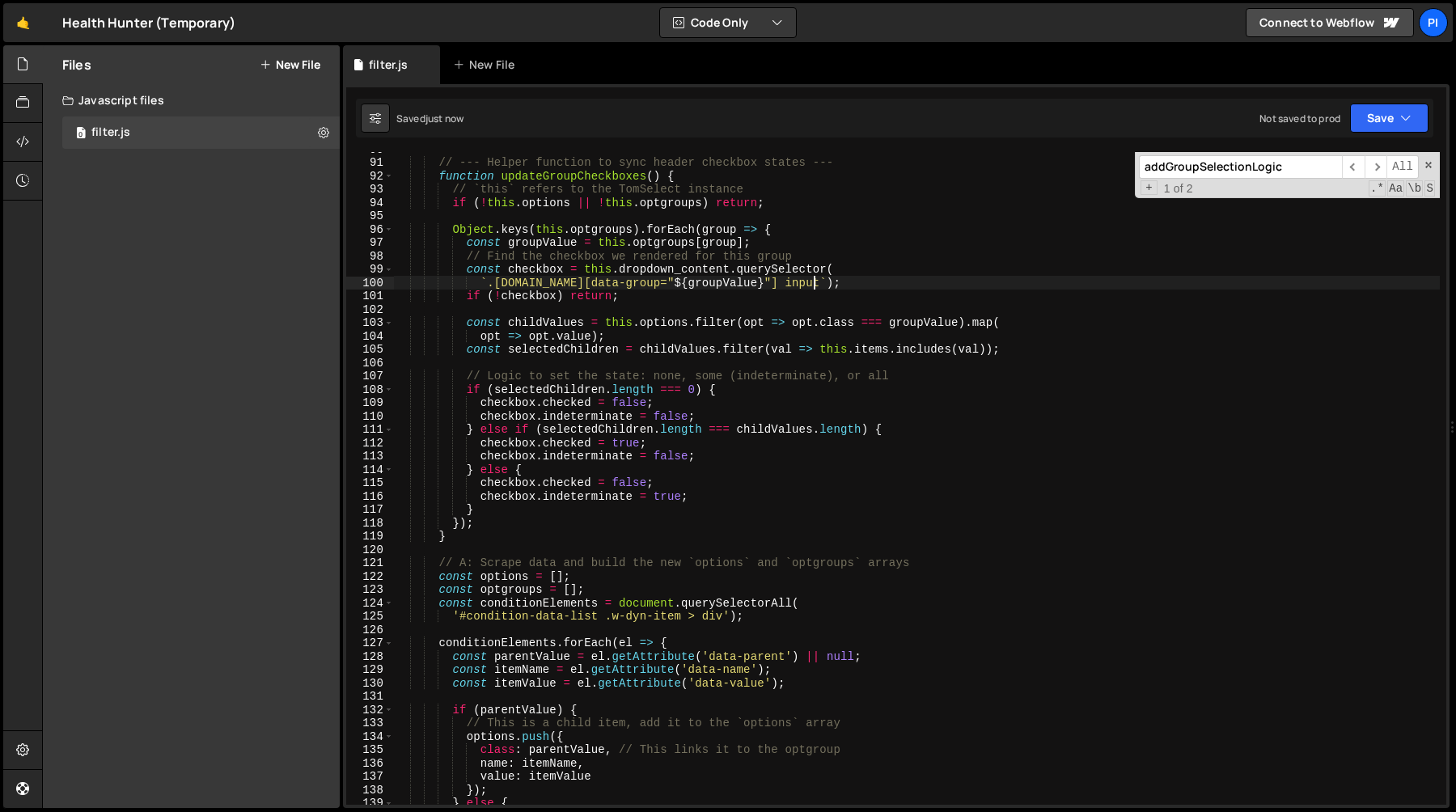
click at [816, 284] on div "// --- Helper function to sync header checkbox states --- function updateGroupC…" at bounding box center [917, 482] width 1046 height 679
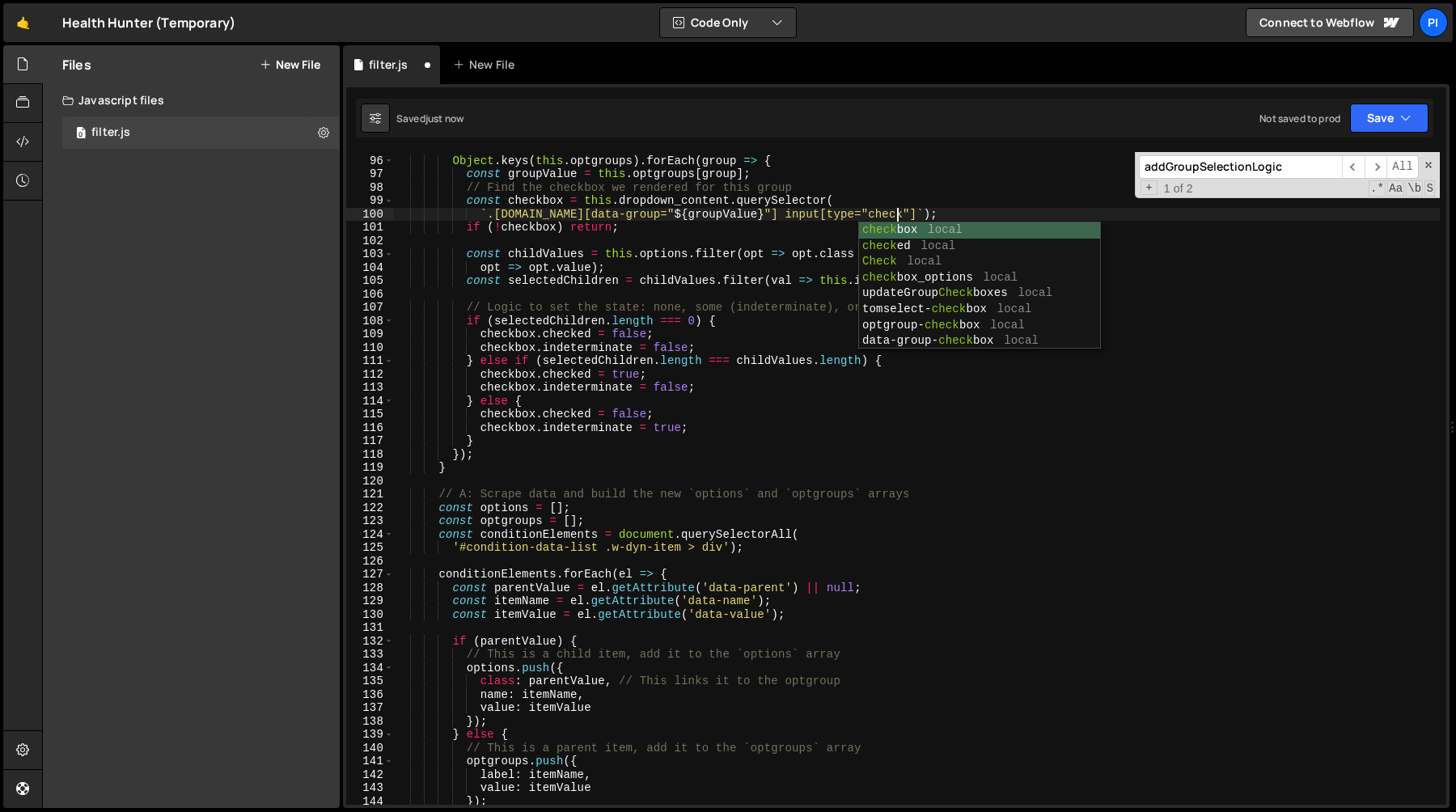
scroll to position [0, 35]
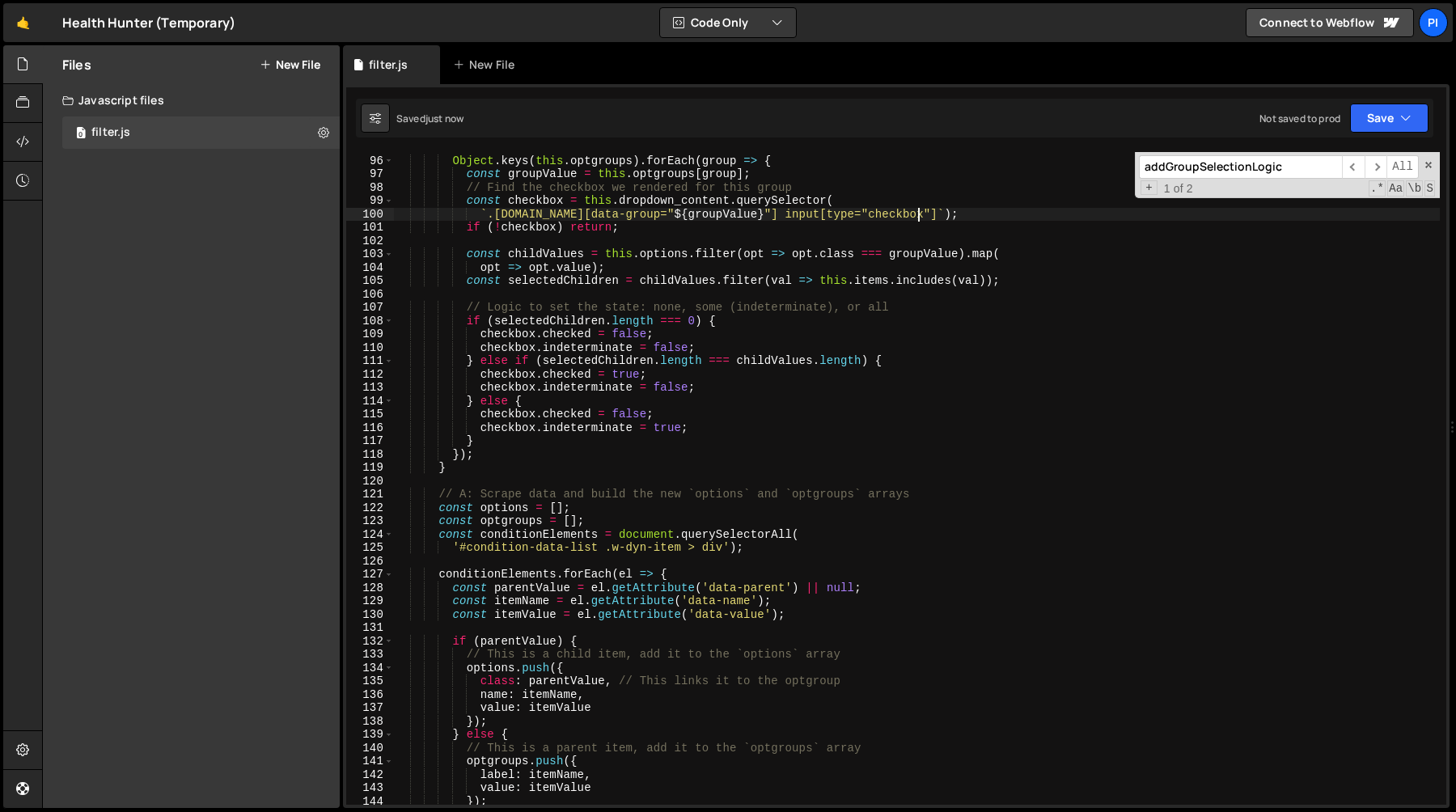
type textarea "`.[DOMAIN_NAME][data-group="${groupValue}"] input[type="checkbox"]`);"
click at [535, 243] on div "Object . keys ( this . optgroups ) . forEach ( group => { const groupValue = th…" at bounding box center [917, 480] width 1046 height 679
click at [550, 296] on div "Object . keys ( this . optgroups ) . forEach ( group => { const groupValue = th…" at bounding box center [917, 480] width 1046 height 679
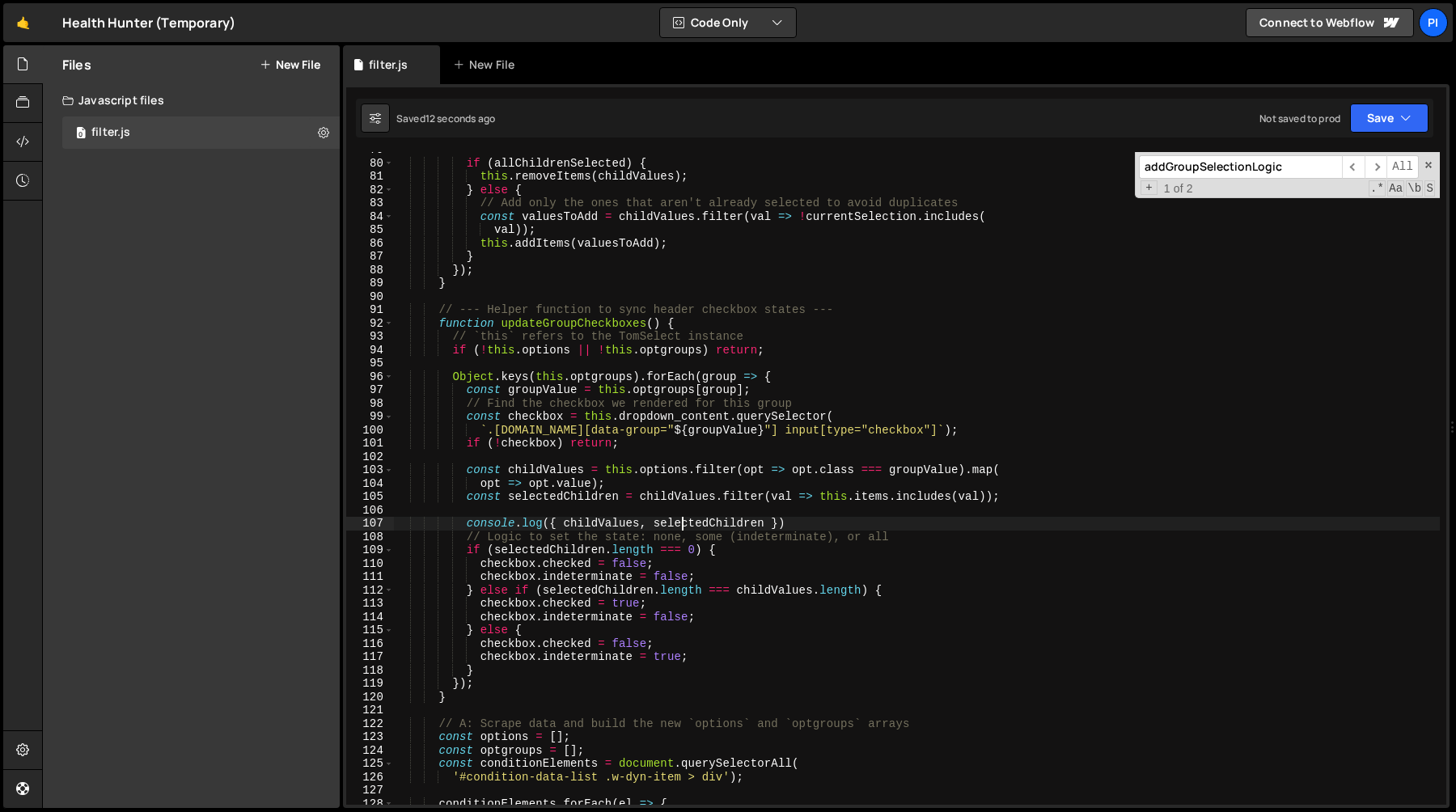
scroll to position [1050, 0]
click at [548, 319] on div "if ( allChildrenSelected ) { this . removeItems ( childValues ) ; } else { // A…" at bounding box center [917, 483] width 1046 height 679
type textarea "function updateGroupCheckboxes() {"
click at [548, 319] on div "if ( allChildrenSelected ) { this . removeItems ( childValues ) ; } else { // A…" at bounding box center [917, 483] width 1046 height 679
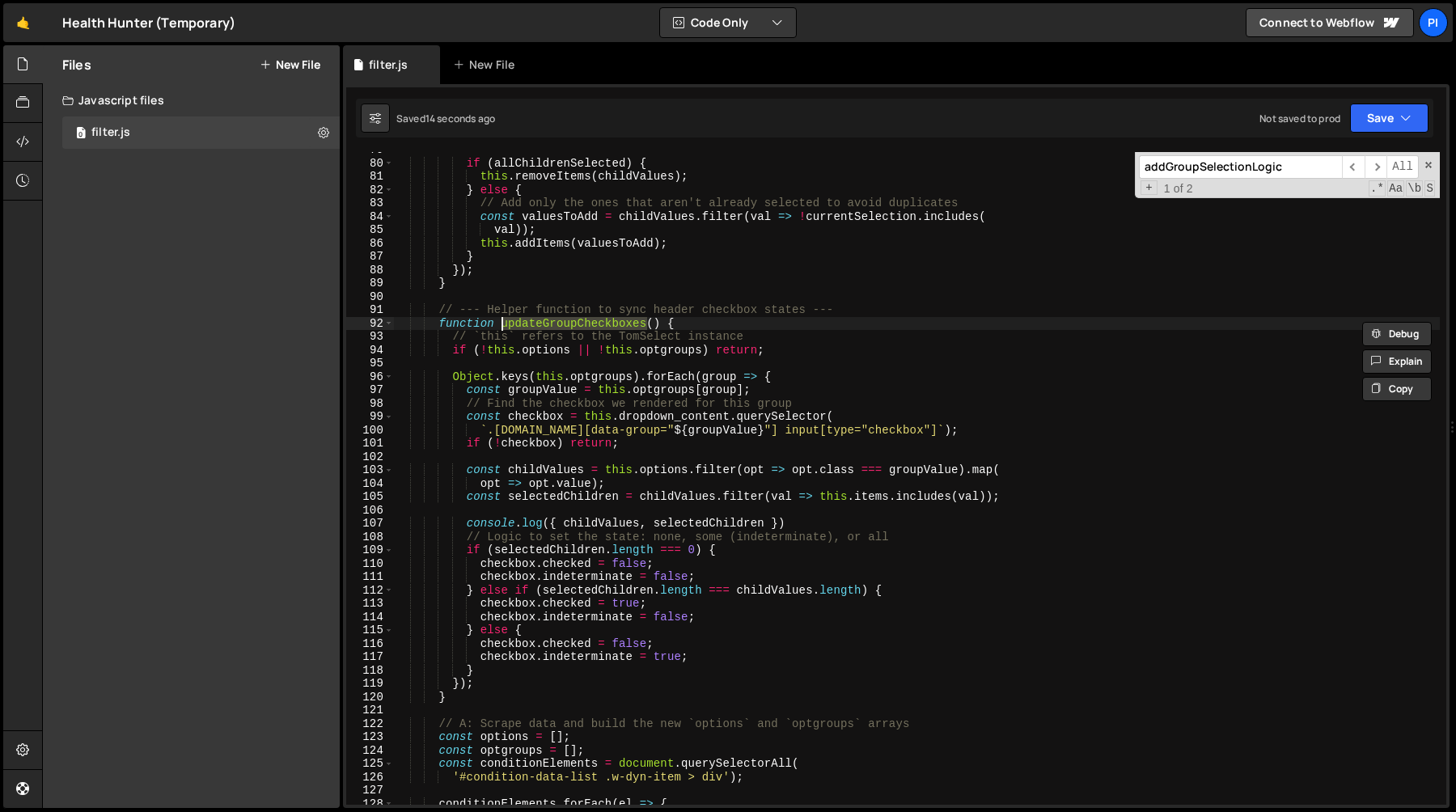
type input "updateGroupCheckboxes"
click at [1376, 169] on span "​" at bounding box center [1376, 166] width 23 height 24
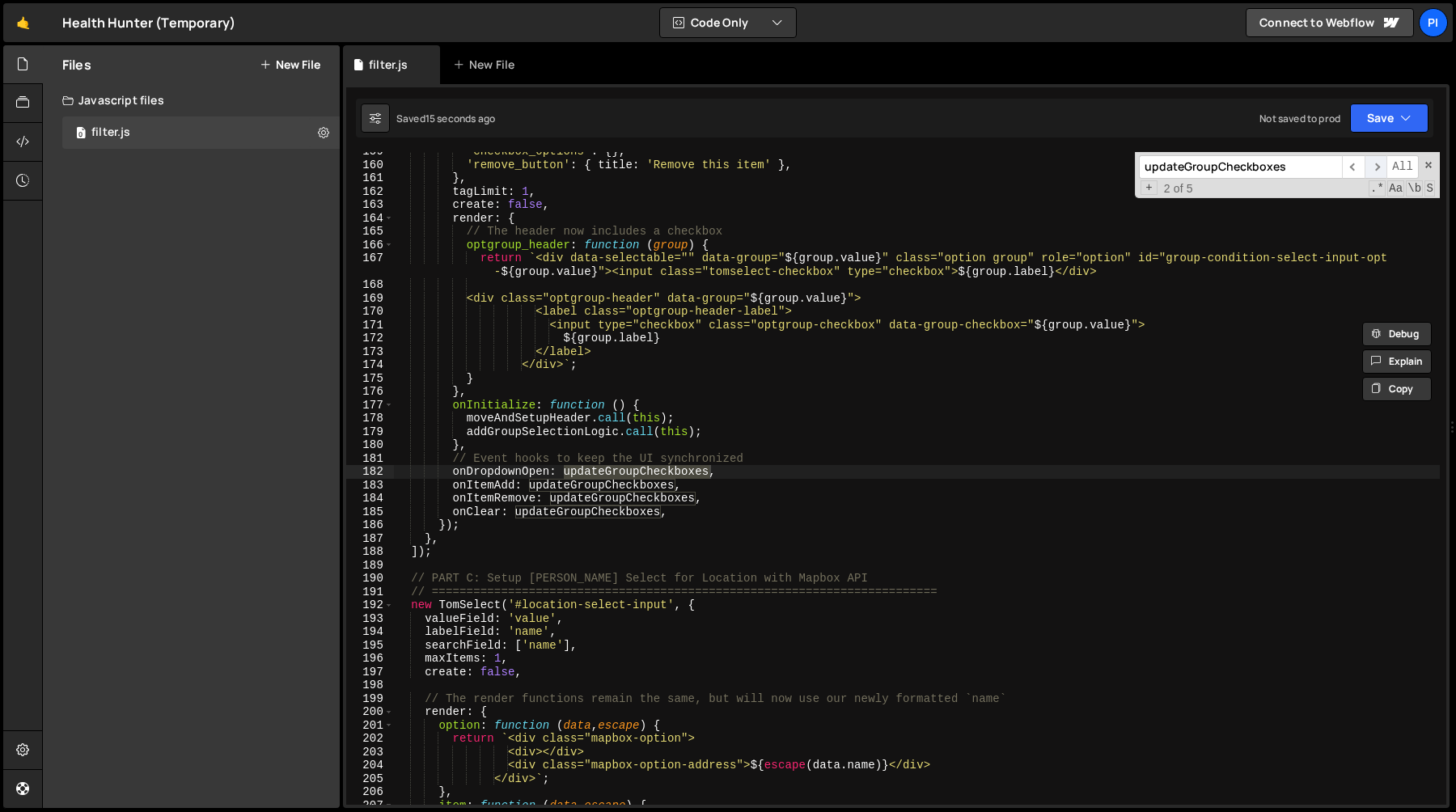
scroll to position [2116, 0]
click at [1376, 171] on span "​" at bounding box center [1376, 166] width 23 height 24
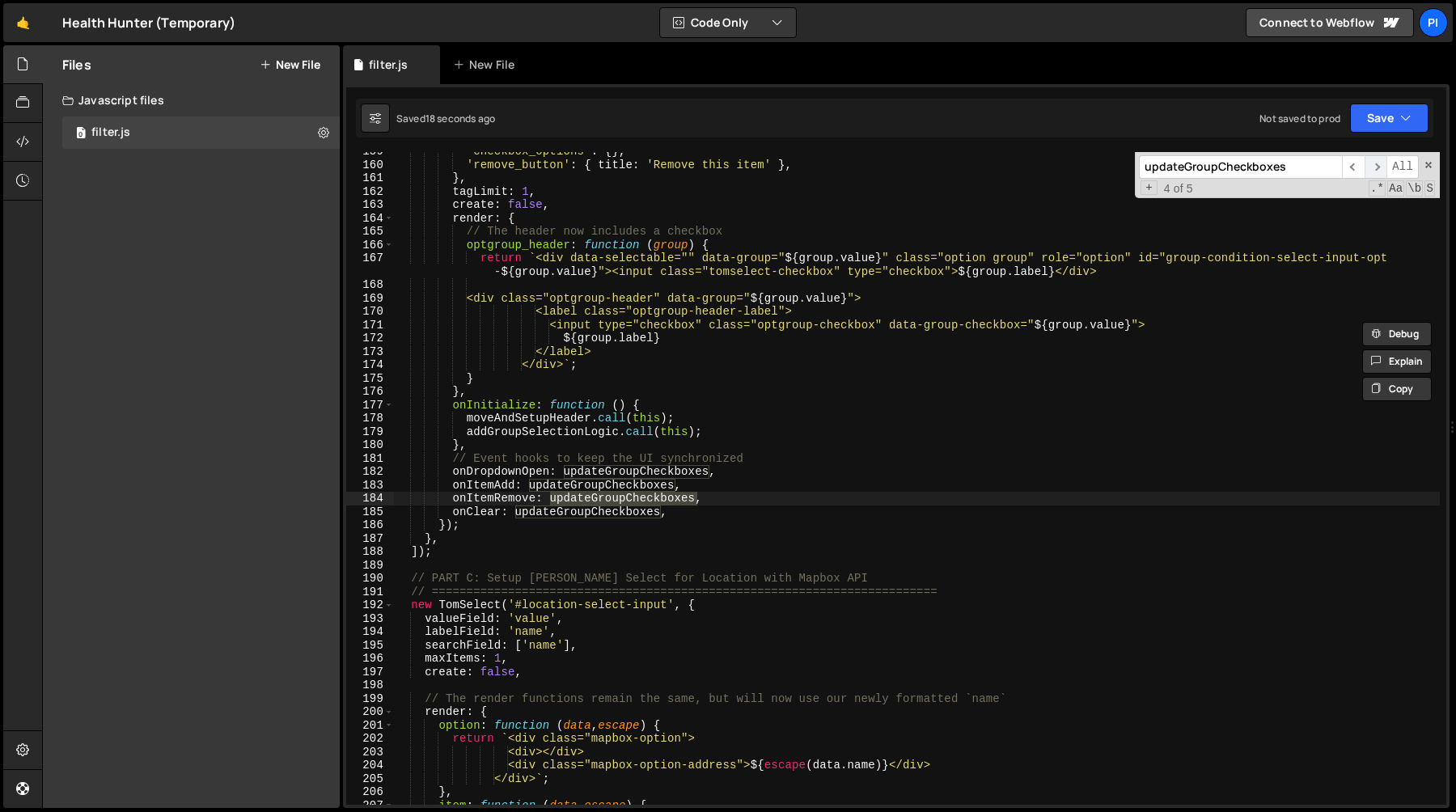
click at [1376, 171] on span "​" at bounding box center [1376, 166] width 23 height 24
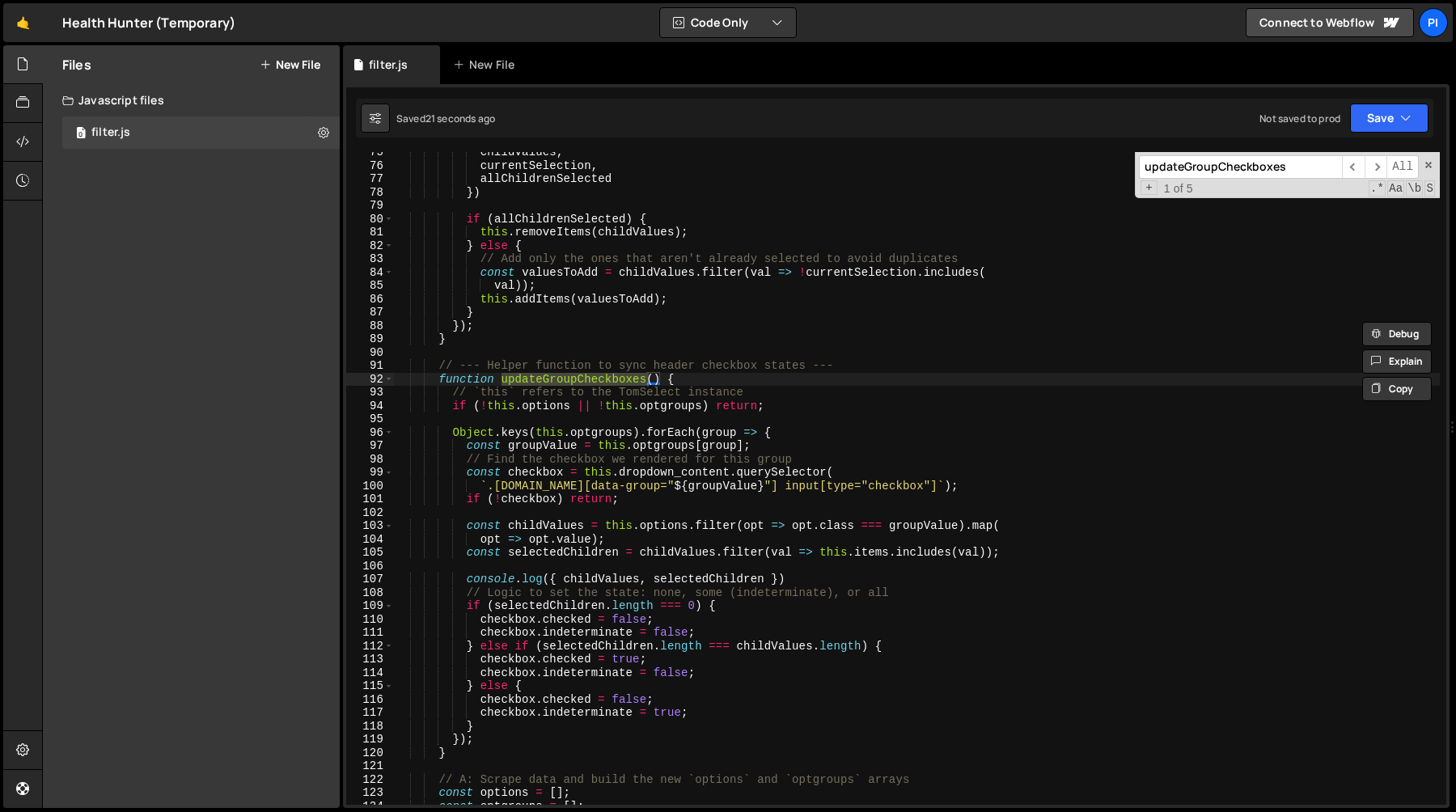
scroll to position [999, 0]
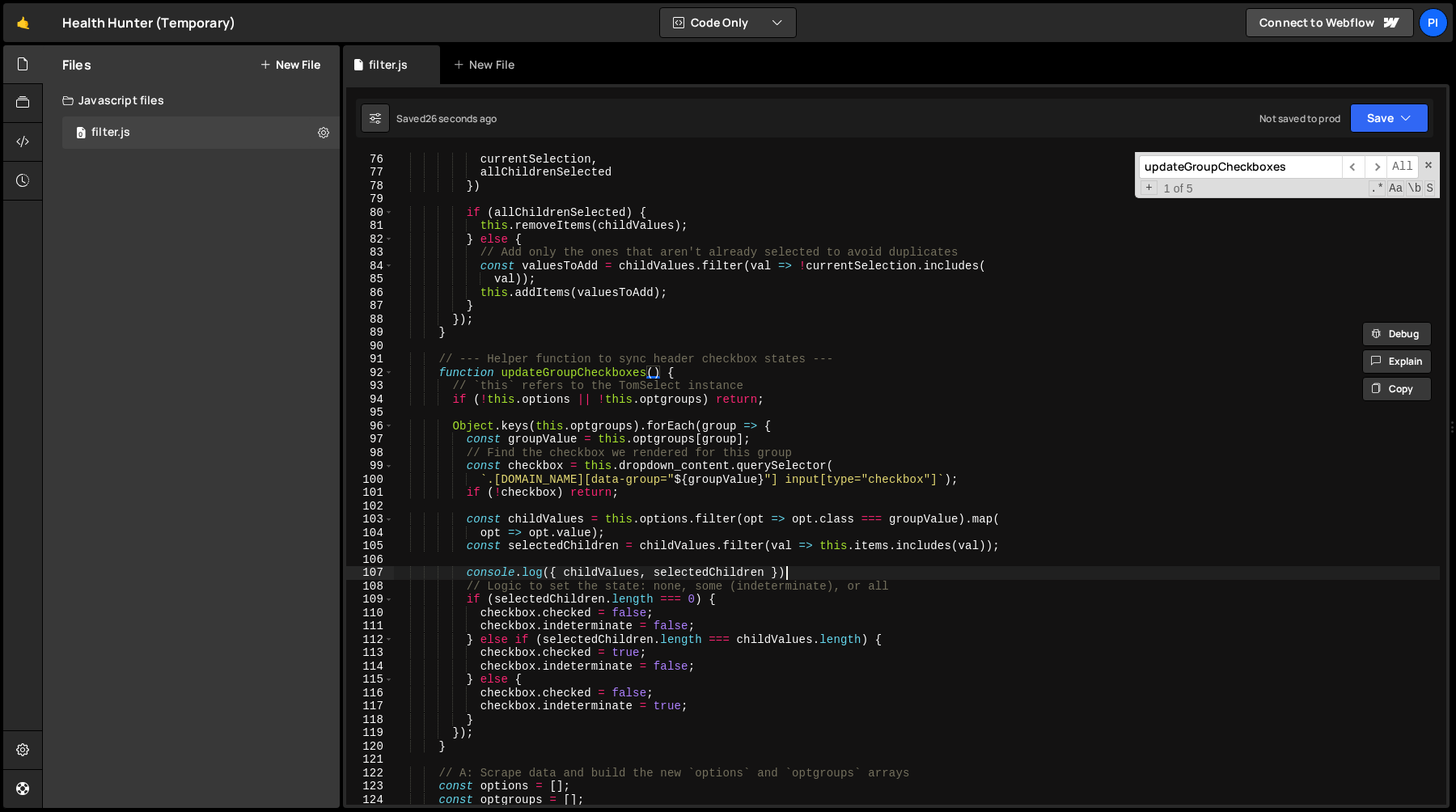
click at [815, 576] on div "childValues , currentSelection , allChildrenSelected }) if ( allChildrenSelecte…" at bounding box center [917, 478] width 1046 height 679
click at [463, 572] on div "childValues , currentSelection , allChildrenSelected }) if ( allChildrenSelecte…" at bounding box center [917, 478] width 1046 height 679
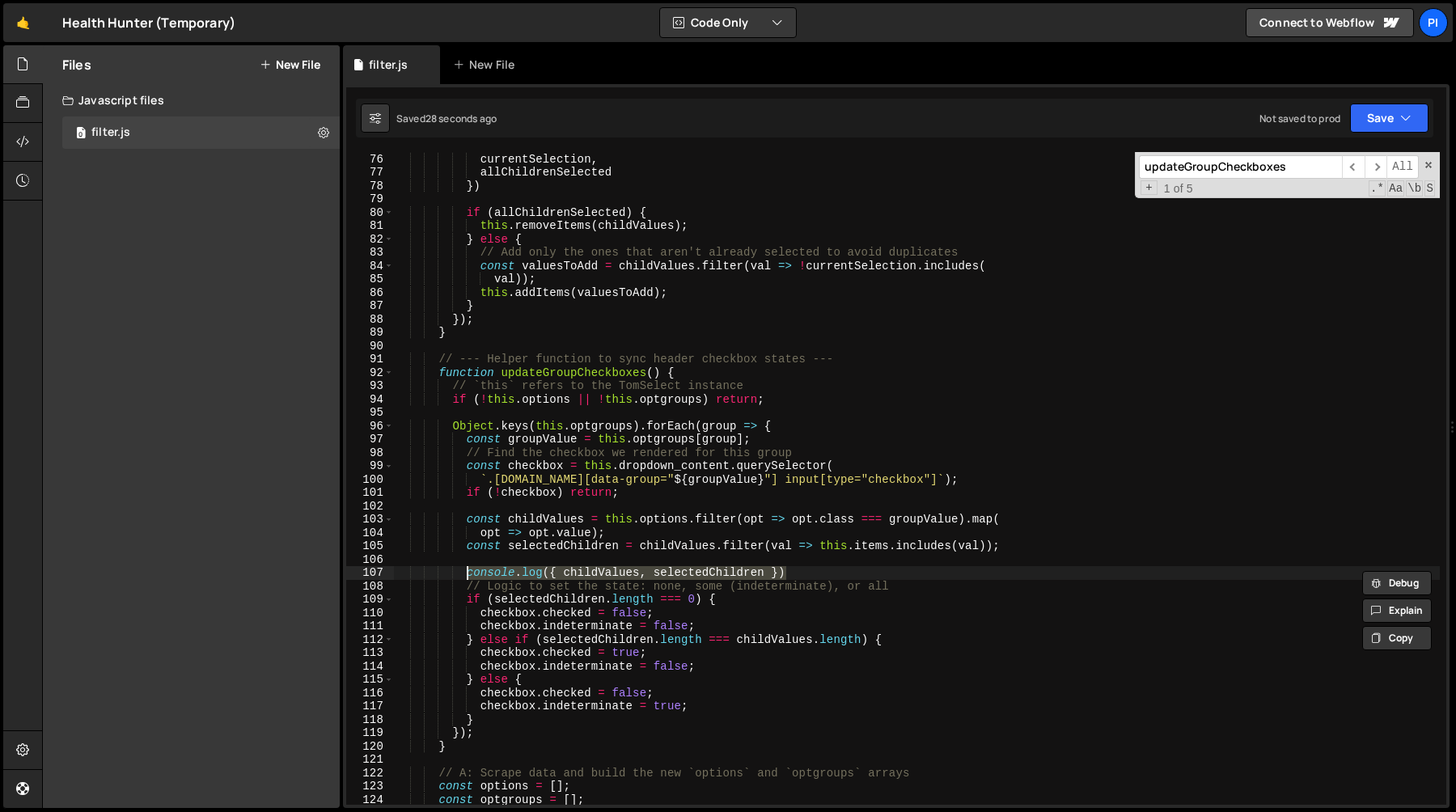
click at [987, 477] on div "childValues , currentSelection , allChildrenSelected }) if ( allChildrenSelecte…" at bounding box center [917, 478] width 1046 height 679
type textarea "`.[DOMAIN_NAME][data-group="${groupValue}"] input[type="checkbox"]`);"
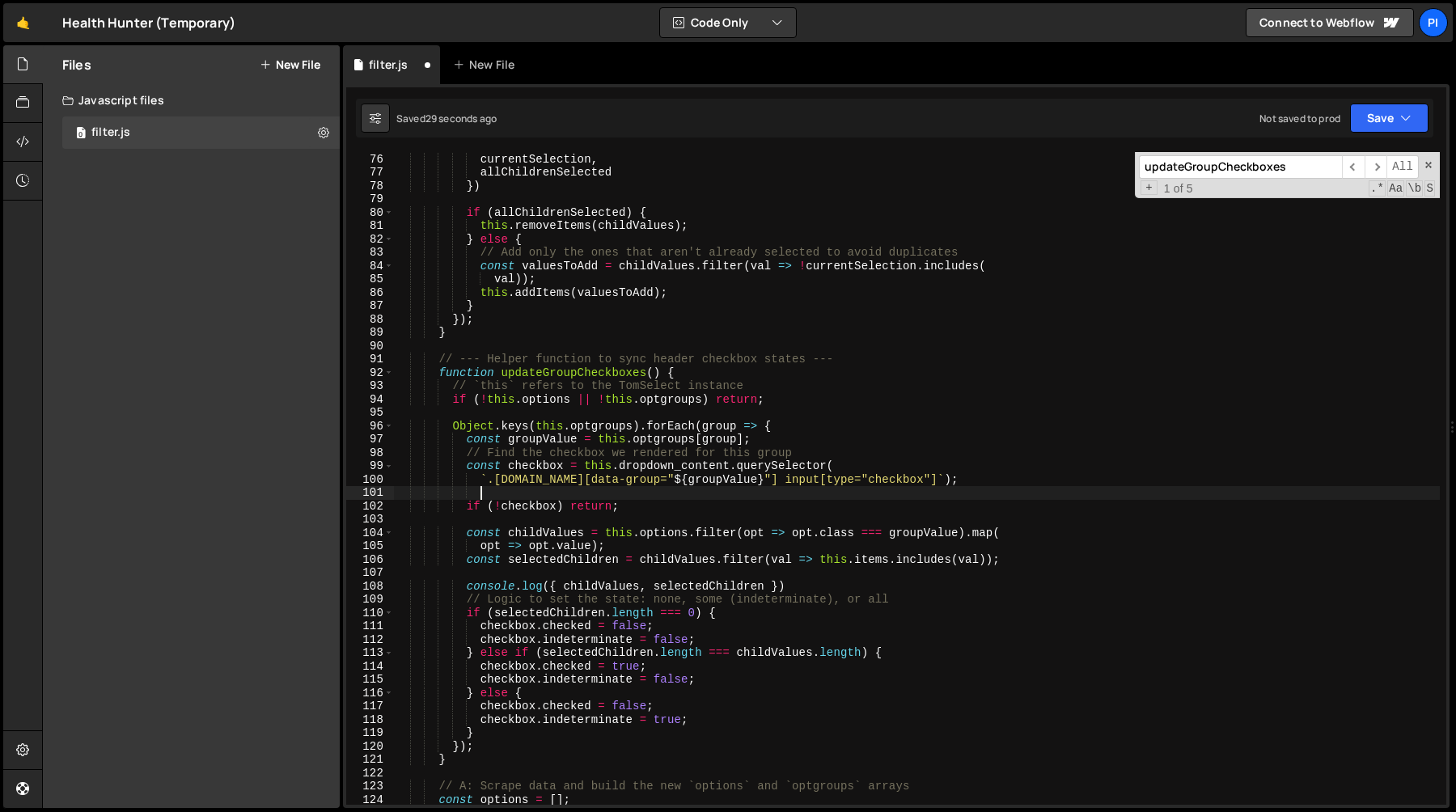
scroll to position [0, 5]
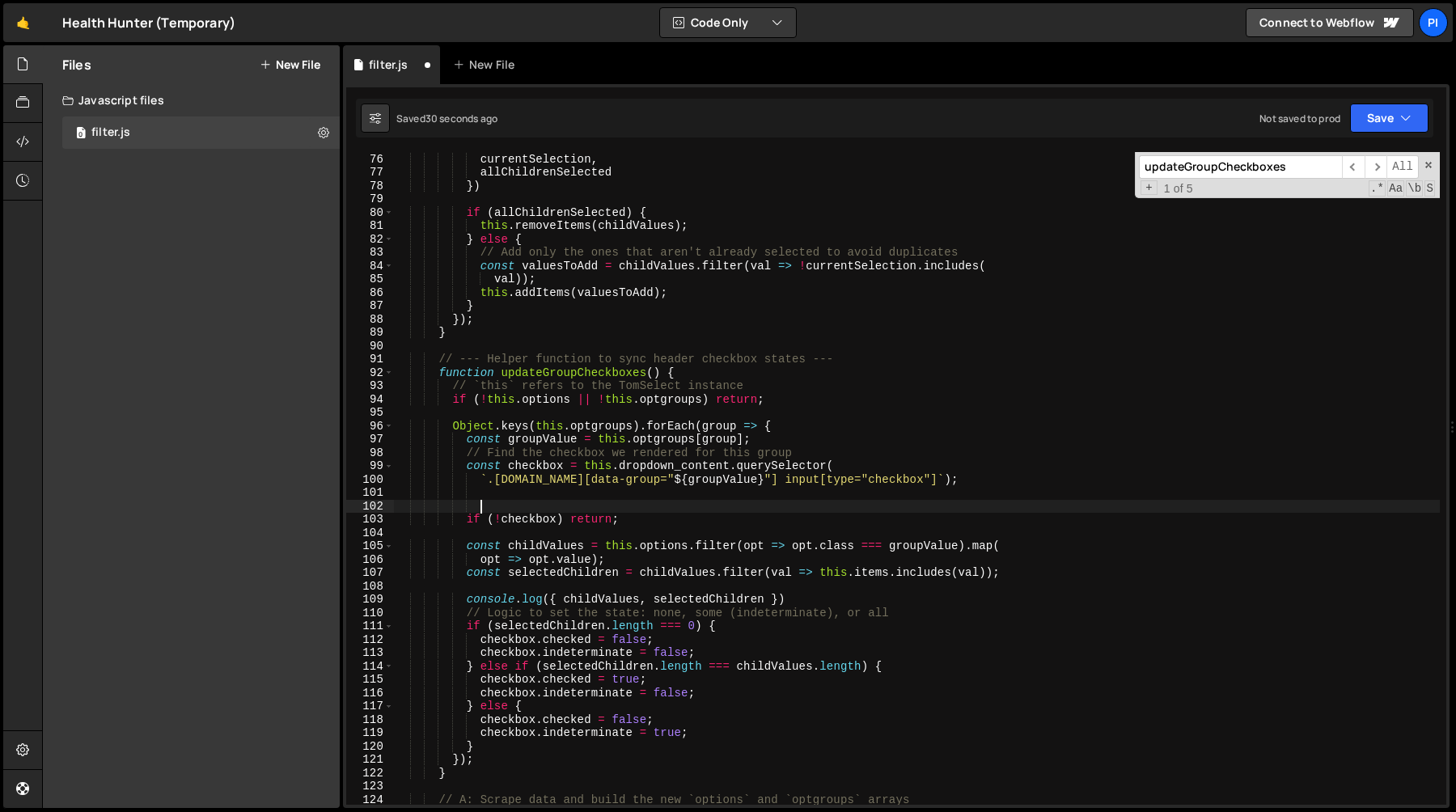
paste textarea "console.log({ childValues, selectedChildren })"
click at [531, 468] on div "childValues , currentSelection , allChildrenSelected }) if ( allChildrenSelecte…" at bounding box center [917, 478] width 1046 height 679
type textarea "const checkbox = this.dropdown_content.querySelector("
click at [531, 468] on div "childValues , currentSelection , allChildrenSelected }) if ( allChildrenSelecte…" at bounding box center [917, 478] width 1046 height 679
click at [613, 498] on div "childValues , currentSelection , allChildrenSelected }) if ( allChildrenSelecte…" at bounding box center [917, 478] width 1046 height 679
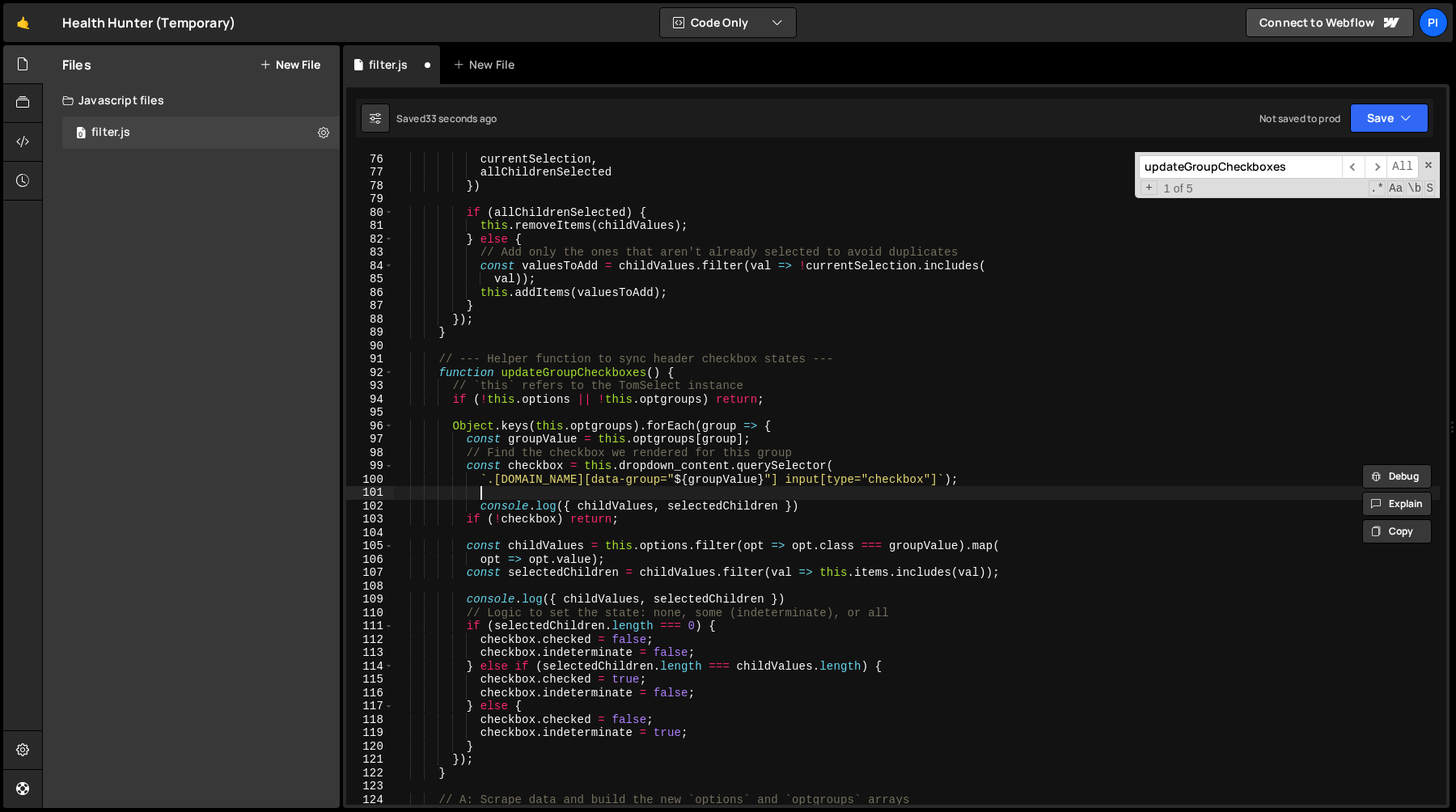
click at [613, 498] on div "childValues , currentSelection , allChildrenSelected }) if ( allChildrenSelecte…" at bounding box center [917, 478] width 1046 height 679
click at [613, 512] on div "childValues , currentSelection , allChildrenSelected }) if ( allChildrenSelecte…" at bounding box center [917, 478] width 1046 height 679
paste textarea "eckbox"
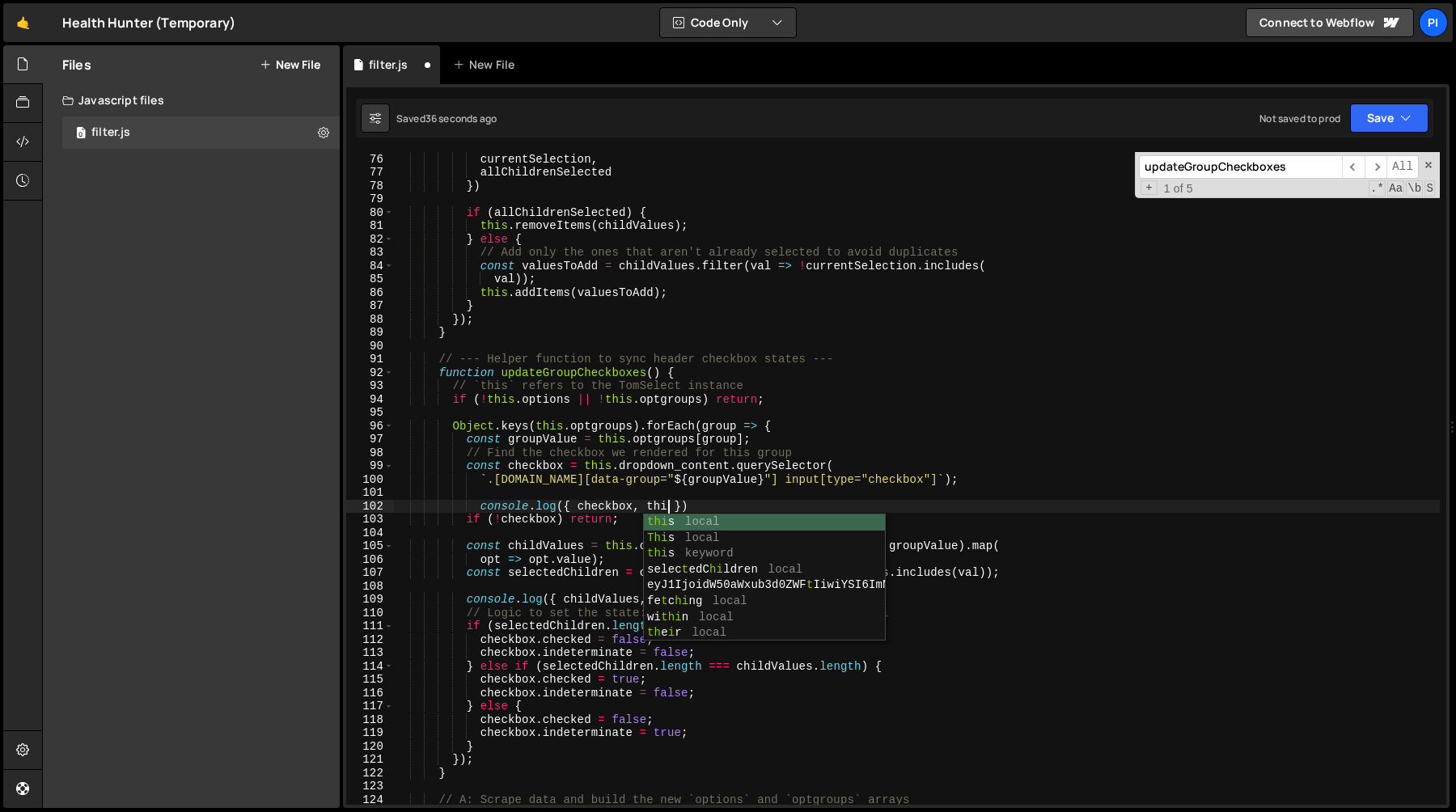
scroll to position [0, 19]
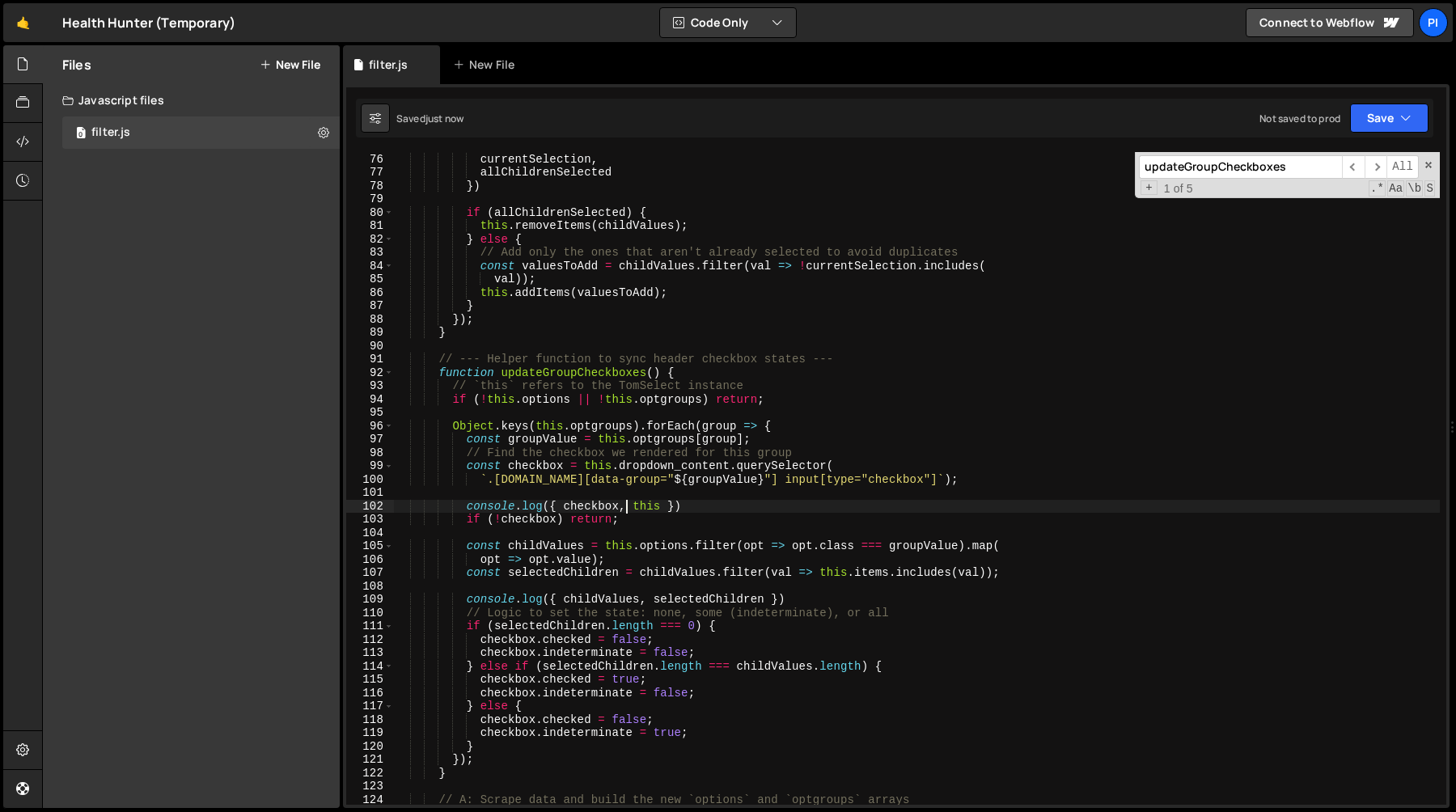
click at [630, 509] on div "childValues , currentSelection , allChildrenSelected }) if ( allChildrenSelecte…" at bounding box center [917, 478] width 1046 height 679
click at [736, 484] on div "childValues , currentSelection , allChildrenSelected }) if ( allChildrenSelecte…" at bounding box center [917, 478] width 1046 height 679
click at [689, 480] on div "childValues , currentSelection , allChildrenSelected }) if ( allChildrenSelecte…" at bounding box center [917, 478] width 1046 height 679
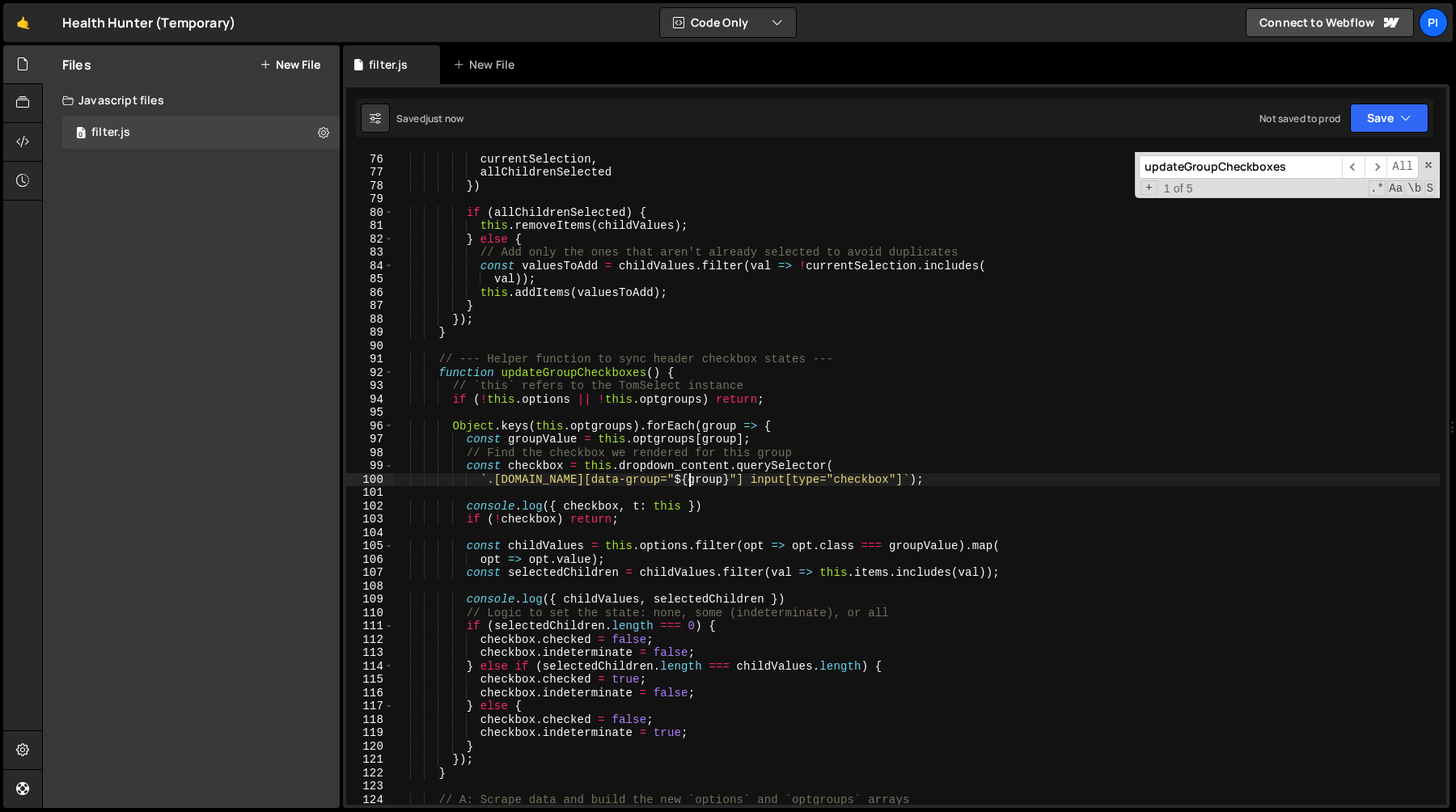
click at [689, 480] on div "childValues , currentSelection , allChildrenSelected }) if ( allChildrenSelecte…" at bounding box center [917, 478] width 1046 height 679
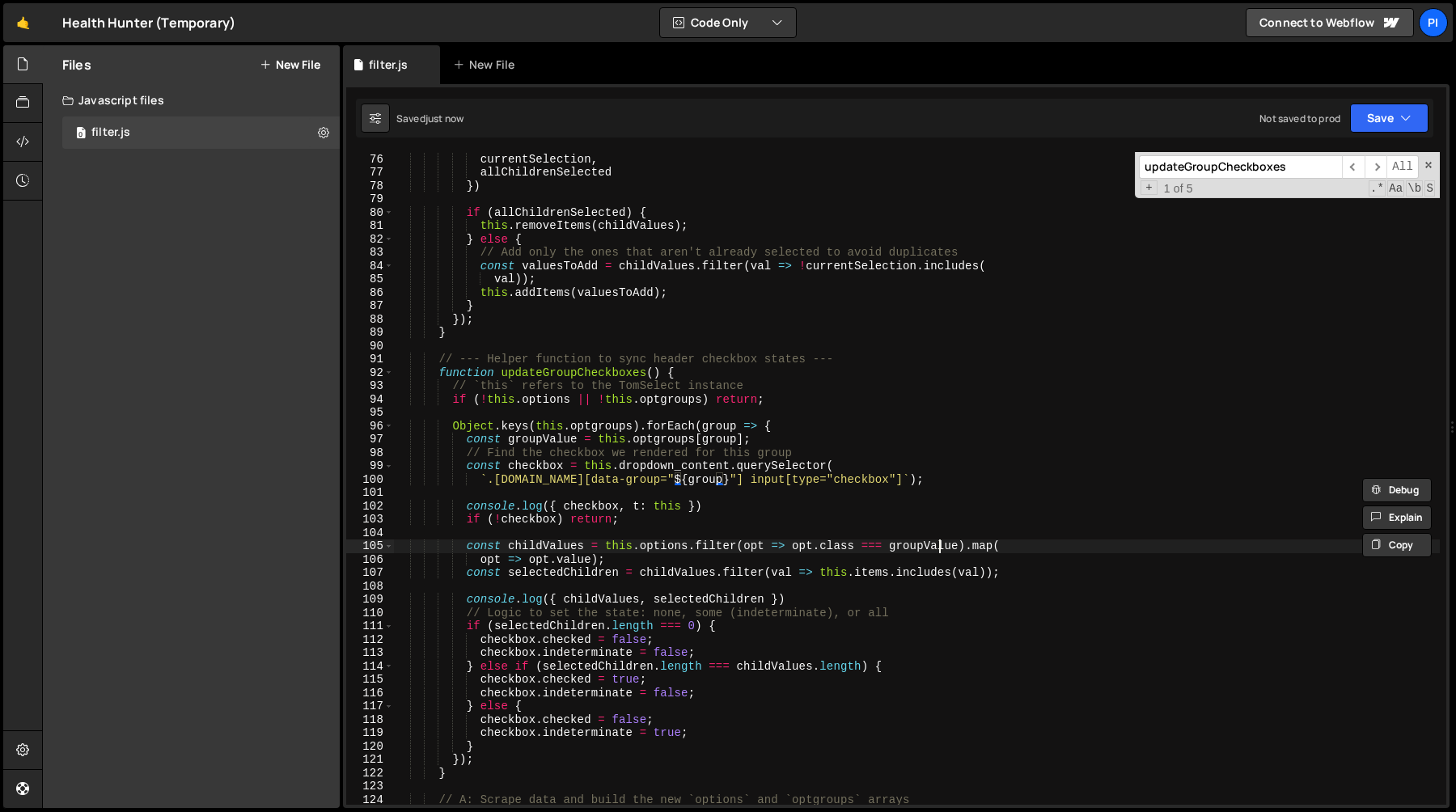
click at [942, 546] on div "childValues , currentSelection , allChildrenSelected }) if ( allChildrenSelecte…" at bounding box center [917, 478] width 1046 height 679
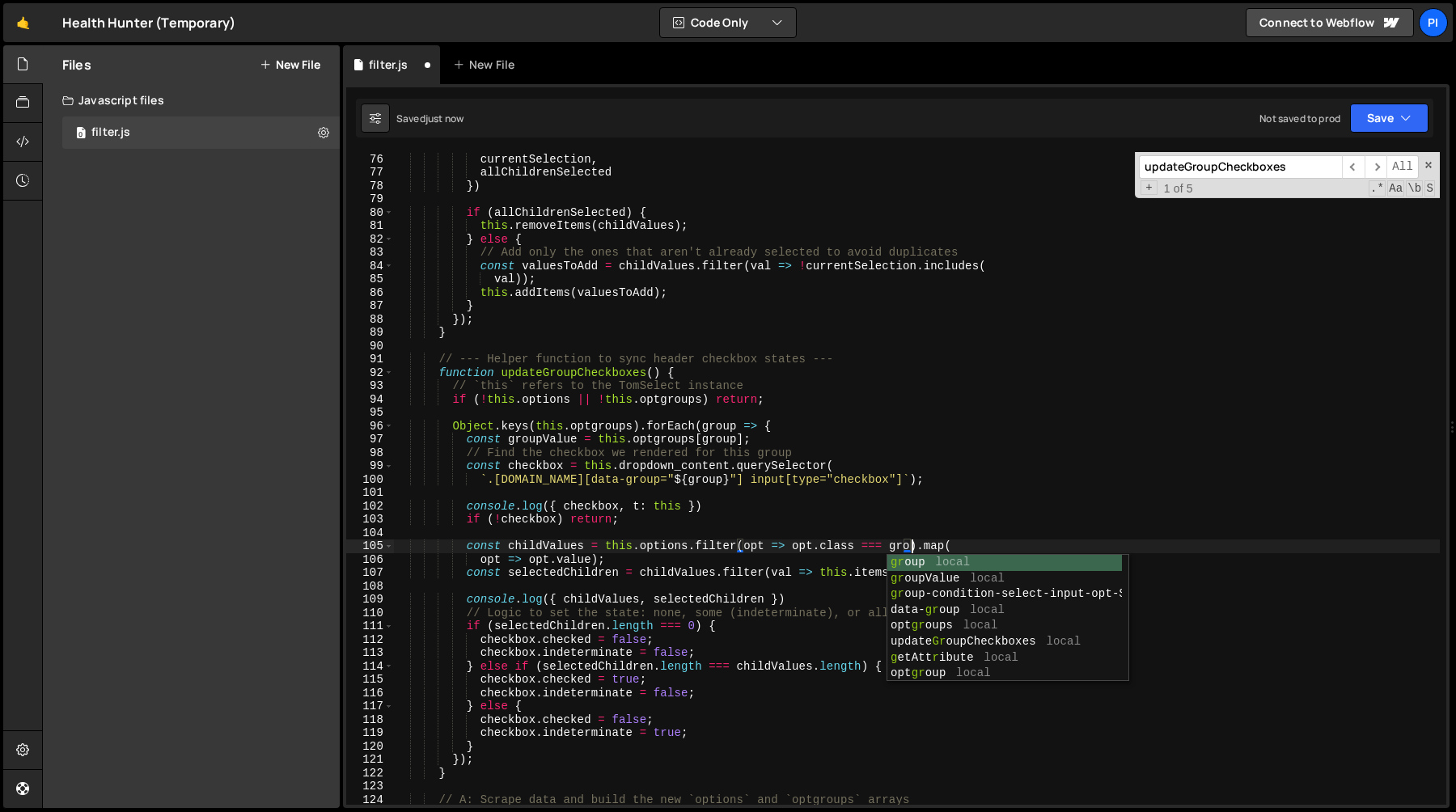
type textarea "const childValues = this.options.filter(opt => opt.class === group).map("
click at [898, 532] on div "childValues , currentSelection , allChildrenSelected }) if ( allChildrenSelecte…" at bounding box center [917, 478] width 1046 height 679
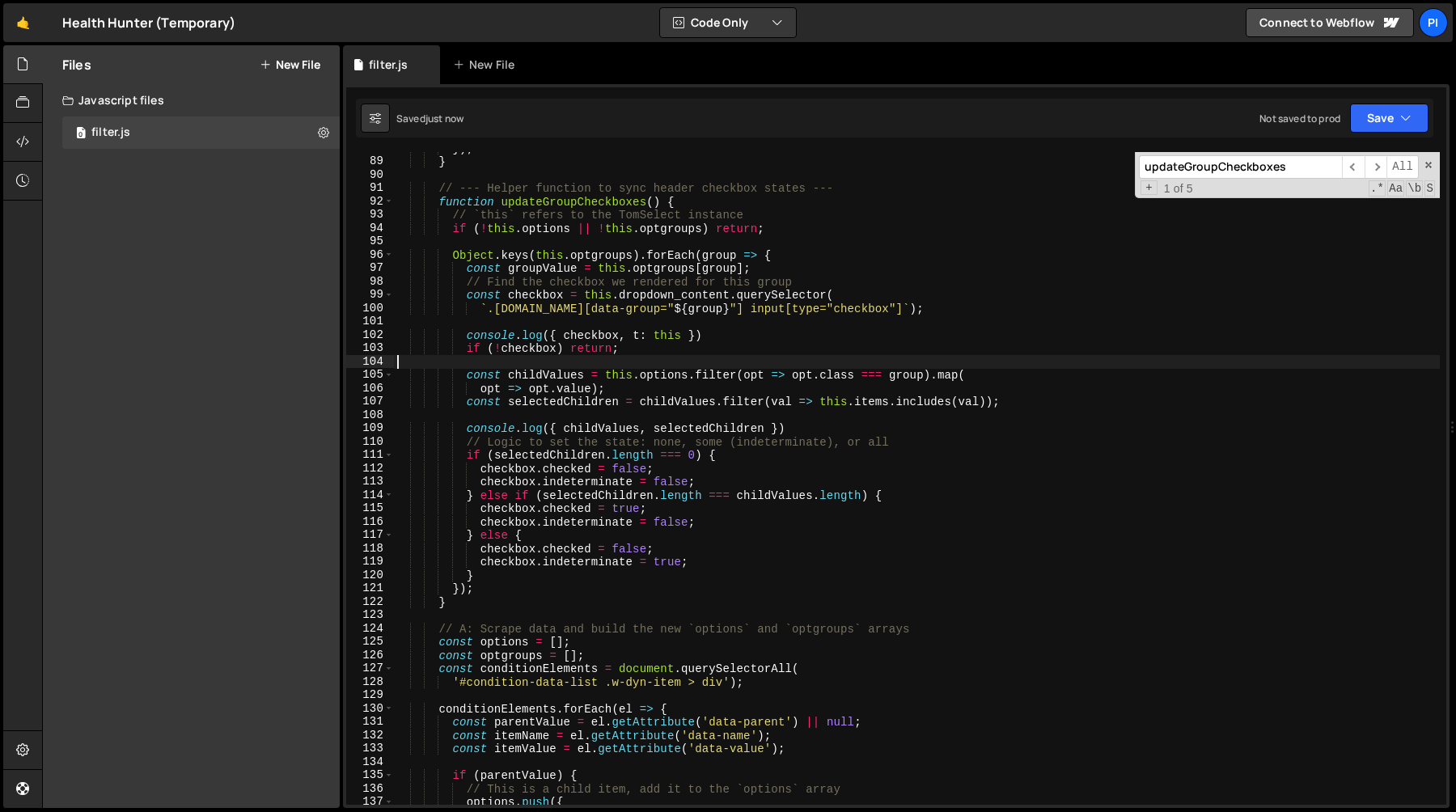
scroll to position [1183, 0]
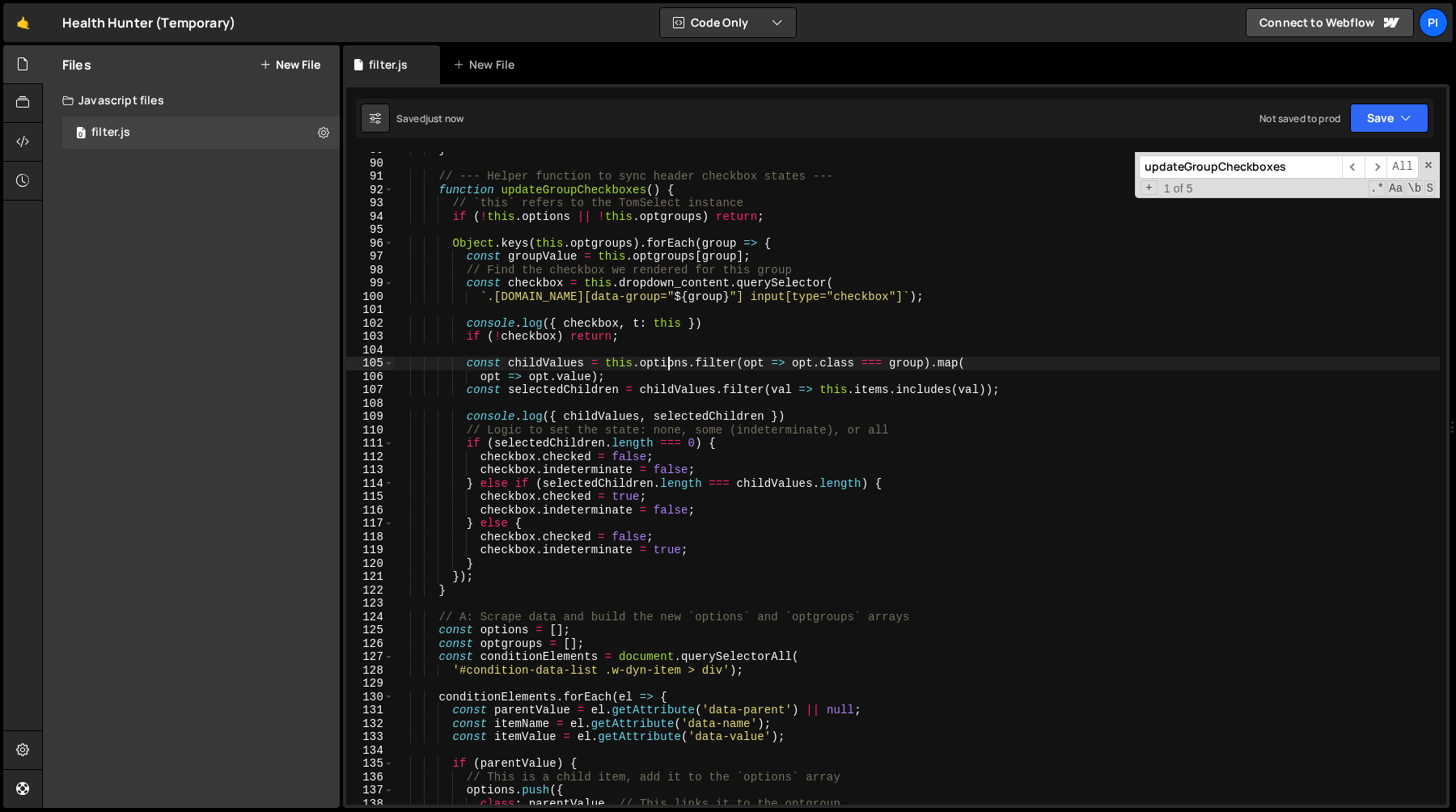
click at [668, 360] on div "} // --- Helper function to sync header checkbox states --- function updateGrou…" at bounding box center [917, 483] width 1046 height 679
click at [726, 363] on div "} // --- Helper function to sync header checkbox states --- function updateGrou…" at bounding box center [917, 483] width 1046 height 679
click at [665, 363] on div "} // --- Helper function to sync header checkbox states --- function updateGrou…" at bounding box center [917, 483] width 1046 height 679
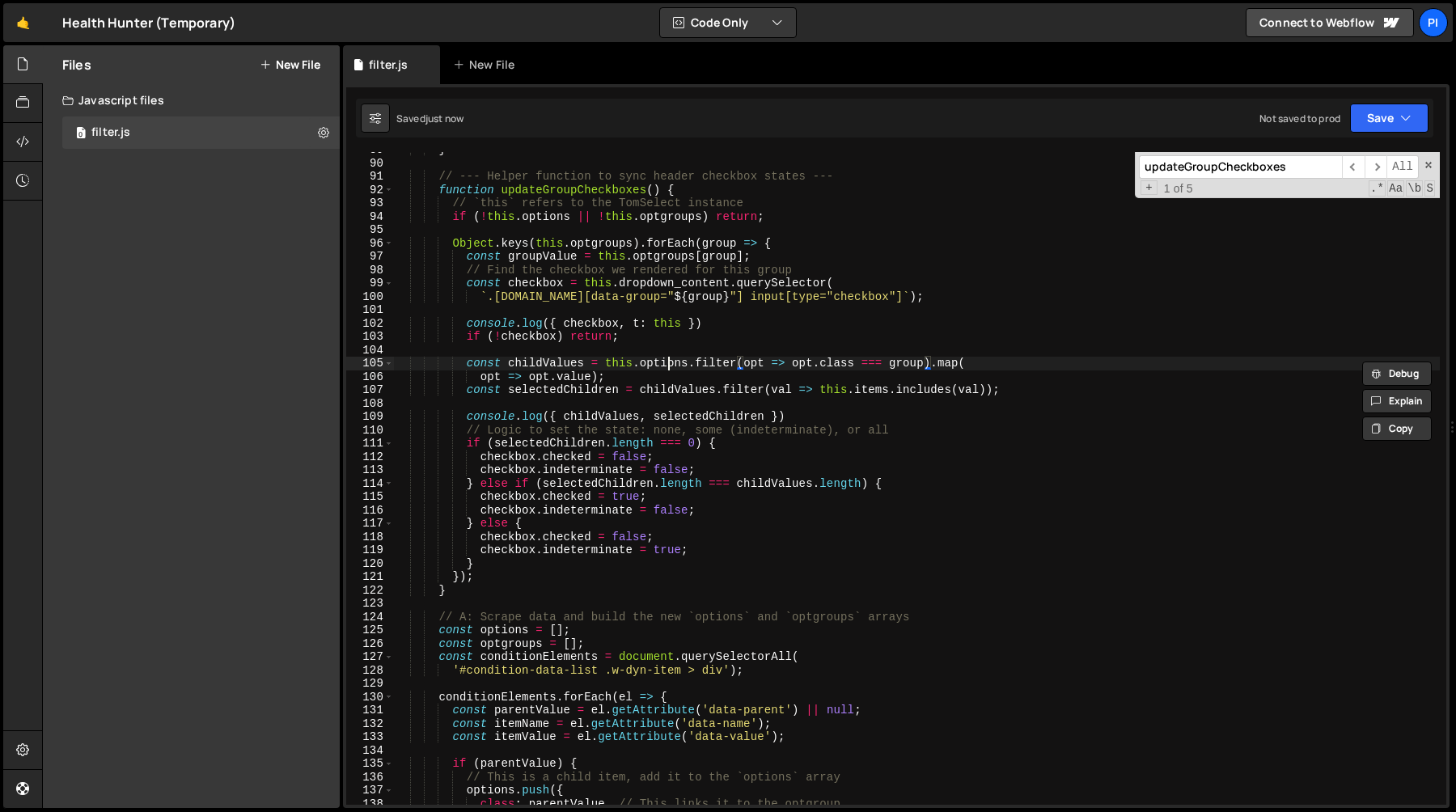
click at [665, 363] on div "} // --- Helper function to sync header checkbox states --- function updateGrou…" at bounding box center [917, 483] width 1046 height 679
click at [917, 383] on div "} // --- Helper function to sync header checkbox states --- function updateGrou…" at bounding box center [917, 483] width 1046 height 679
click at [717, 320] on div "} // --- Helper function to sync header checkbox states --- function updateGrou…" at bounding box center [917, 483] width 1046 height 679
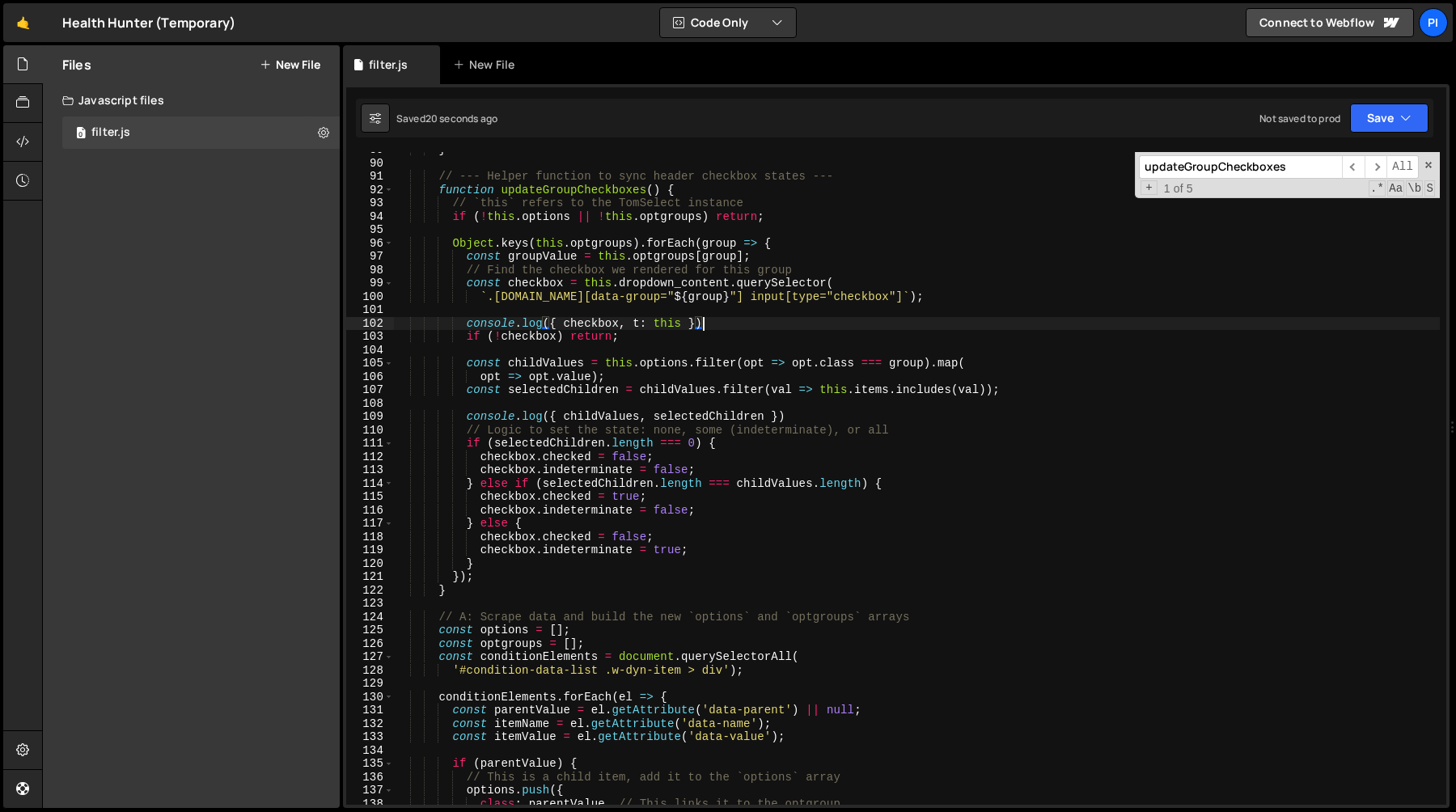
click at [689, 313] on div "} // --- Helper function to sync header checkbox states --- function updateGrou…" at bounding box center [917, 483] width 1046 height 679
type textarea "console.log({ checkbox, t: this })"
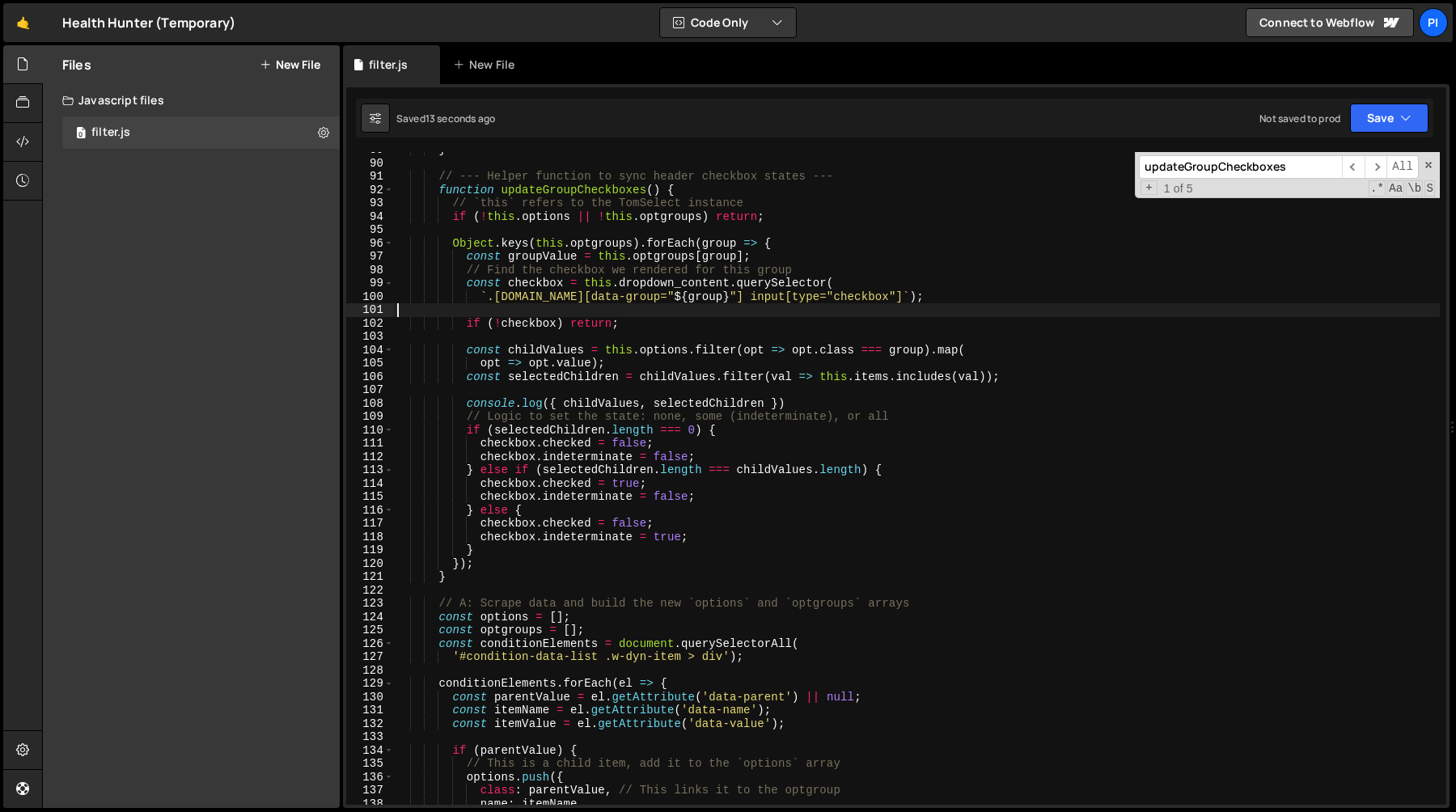
click at [709, 376] on div "} // --- Helper function to sync header checkbox states --- function updateGrou…" at bounding box center [917, 483] width 1046 height 679
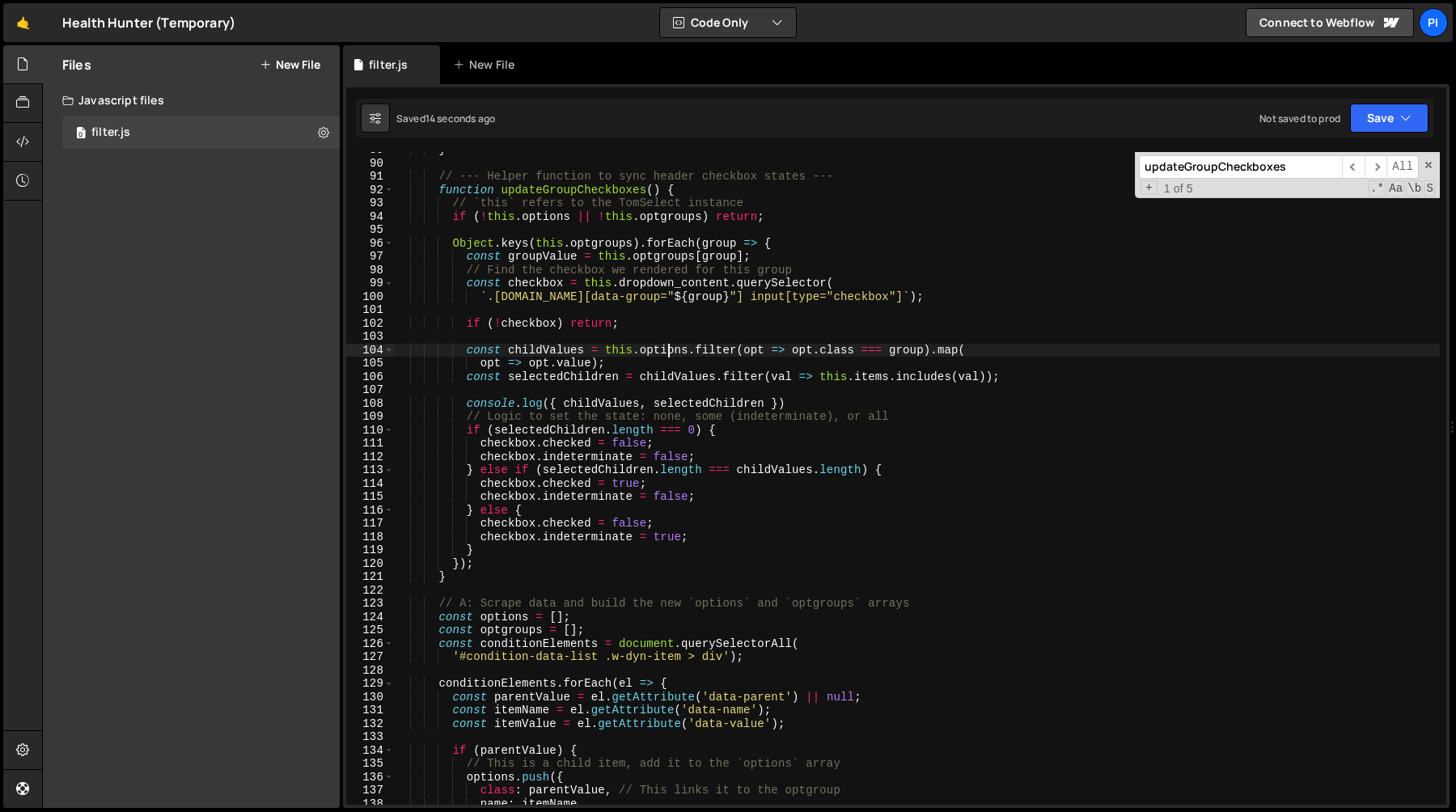
click at [666, 351] on div "} // --- Helper function to sync header checkbox states --- function updateGrou…" at bounding box center [917, 483] width 1046 height 679
type textarea "const childValues = this.options.filter(opt => opt.class === group).map("
click at [666, 351] on div "} // --- Helper function to sync header checkbox states --- function updateGrou…" at bounding box center [917, 483] width 1046 height 679
click at [679, 338] on div "} // --- Helper function to sync header checkbox states --- function updateGrou…" at bounding box center [917, 483] width 1046 height 679
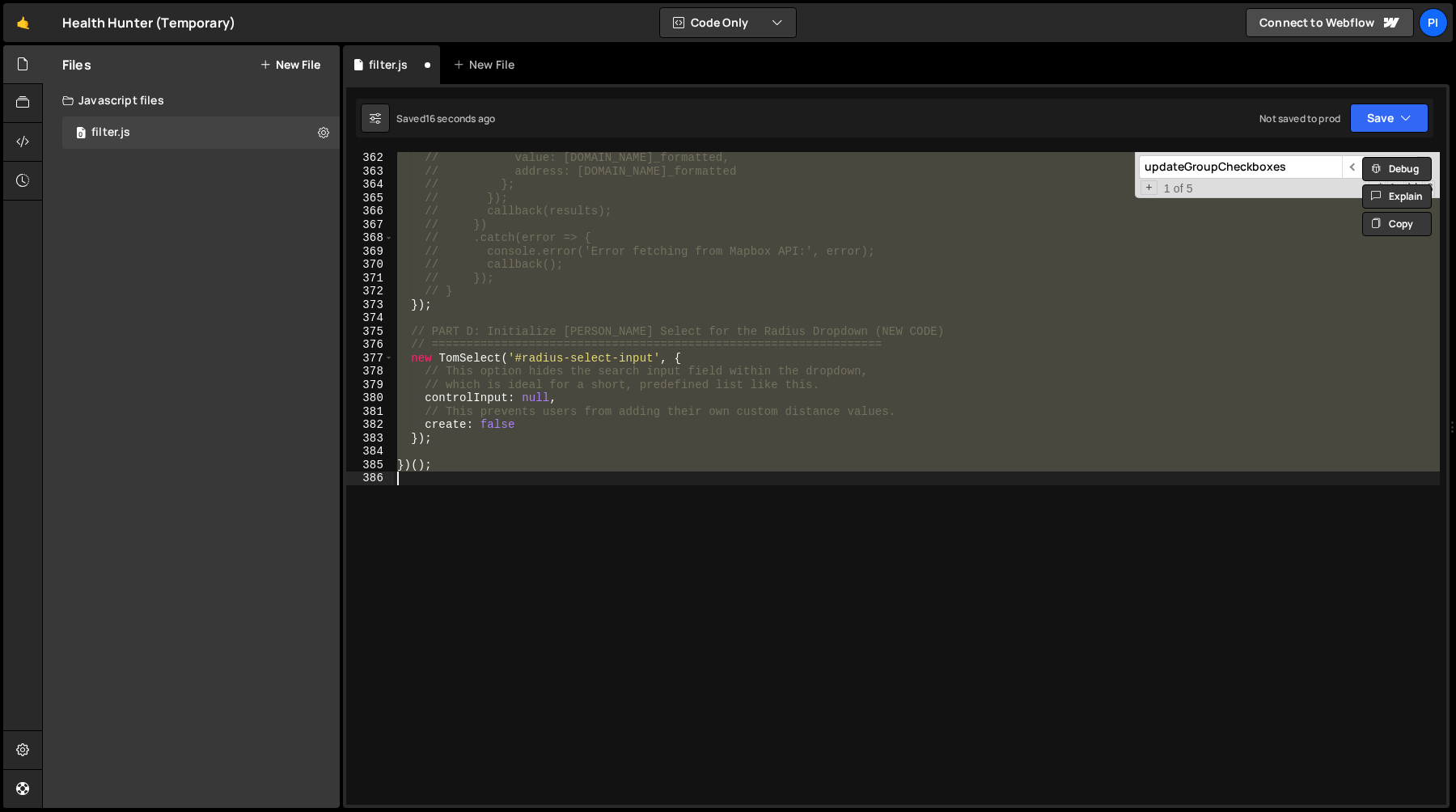
scroll to position [1021, 0]
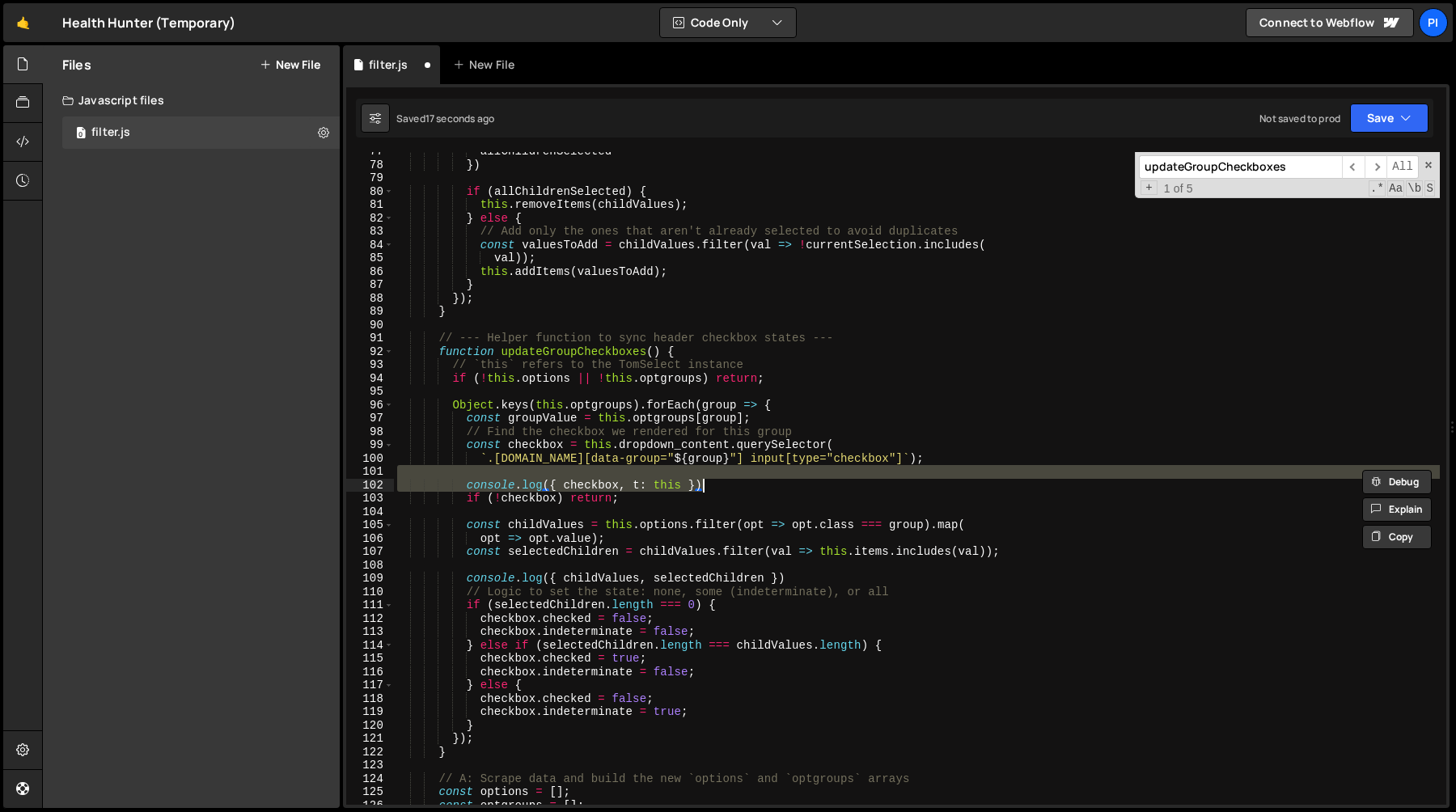
type textarea "console.log({ checkbox, t: this })"
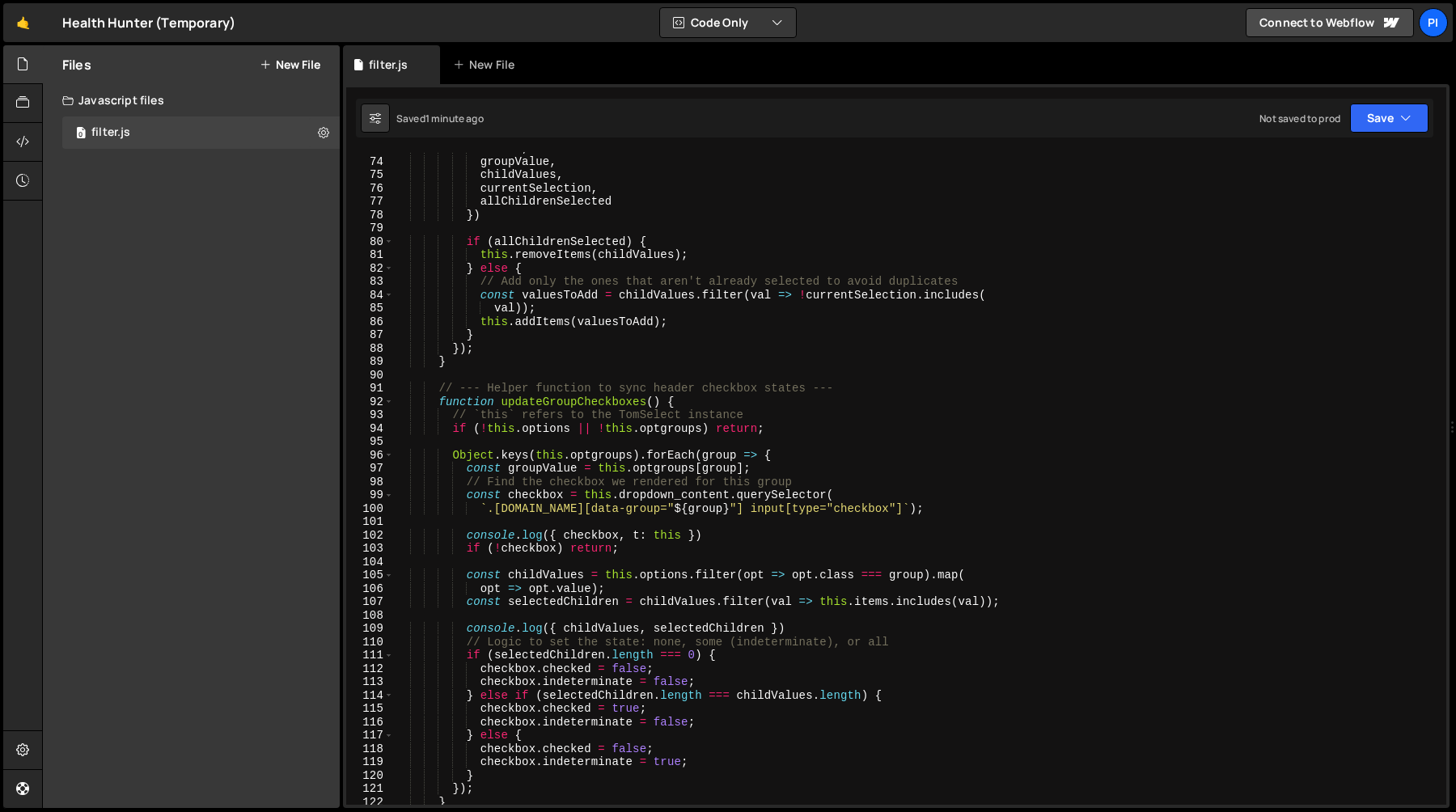
scroll to position [997, 0]
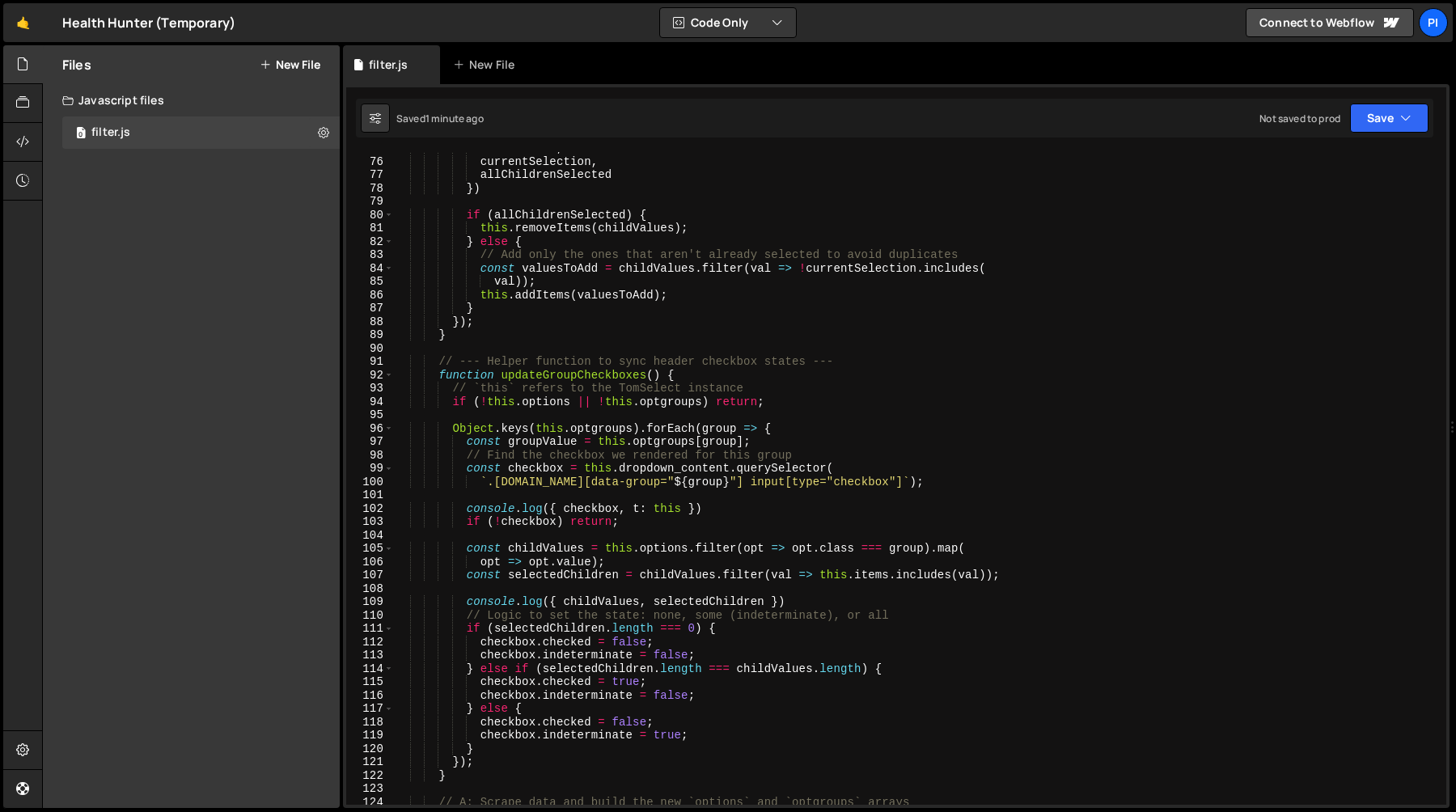
click at [540, 442] on div "childValues , currentSelection , allChildrenSelected }) if ( allChildrenSelecte…" at bounding box center [917, 481] width 1046 height 679
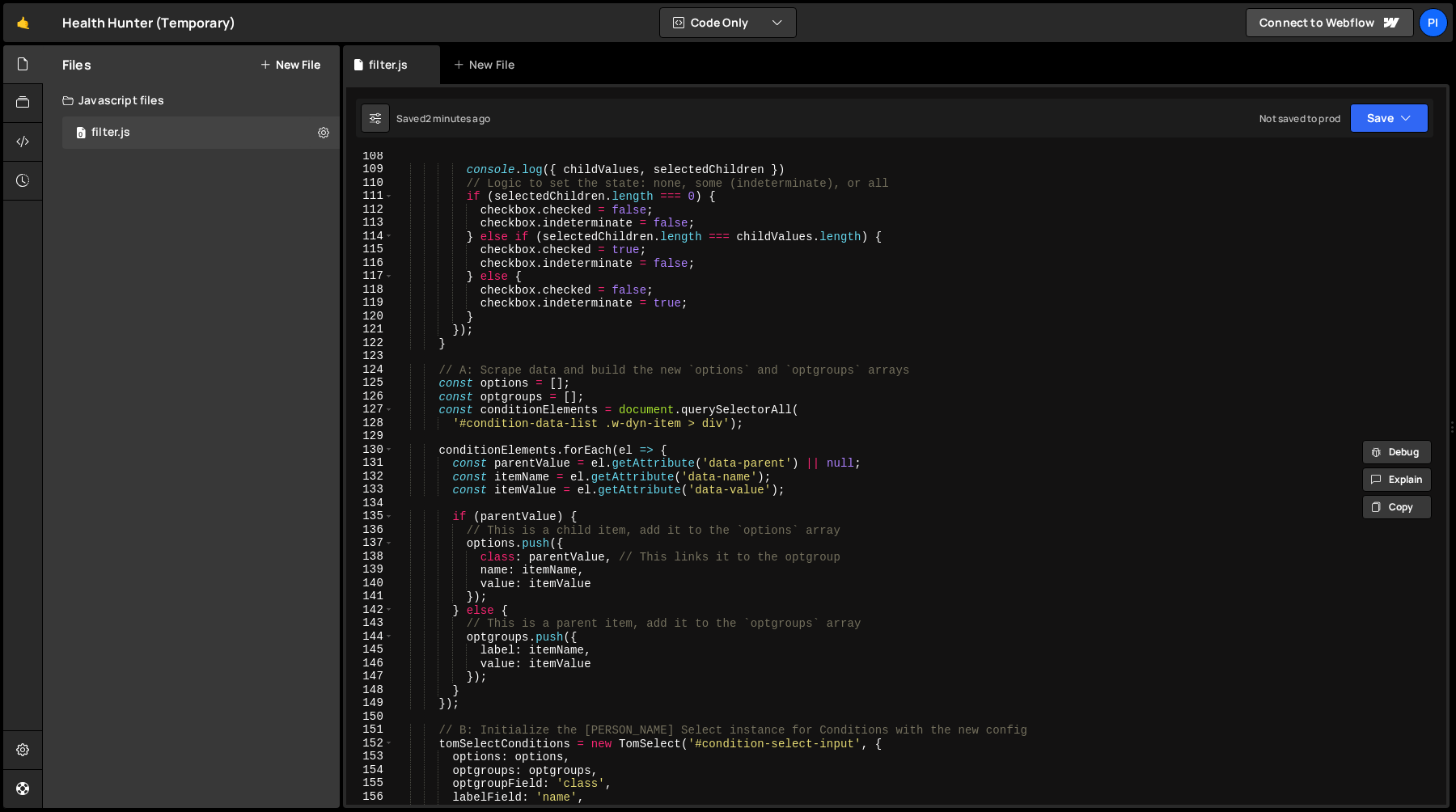
scroll to position [1430, 0]
click at [554, 557] on div "console . log ({ childValues , selectedChildren }) // Logic to set the state: n…" at bounding box center [917, 489] width 1046 height 679
click at [521, 522] on div "console . log ({ childValues , selectedChildren }) // Logic to set the state: n…" at bounding box center [917, 489] width 1046 height 679
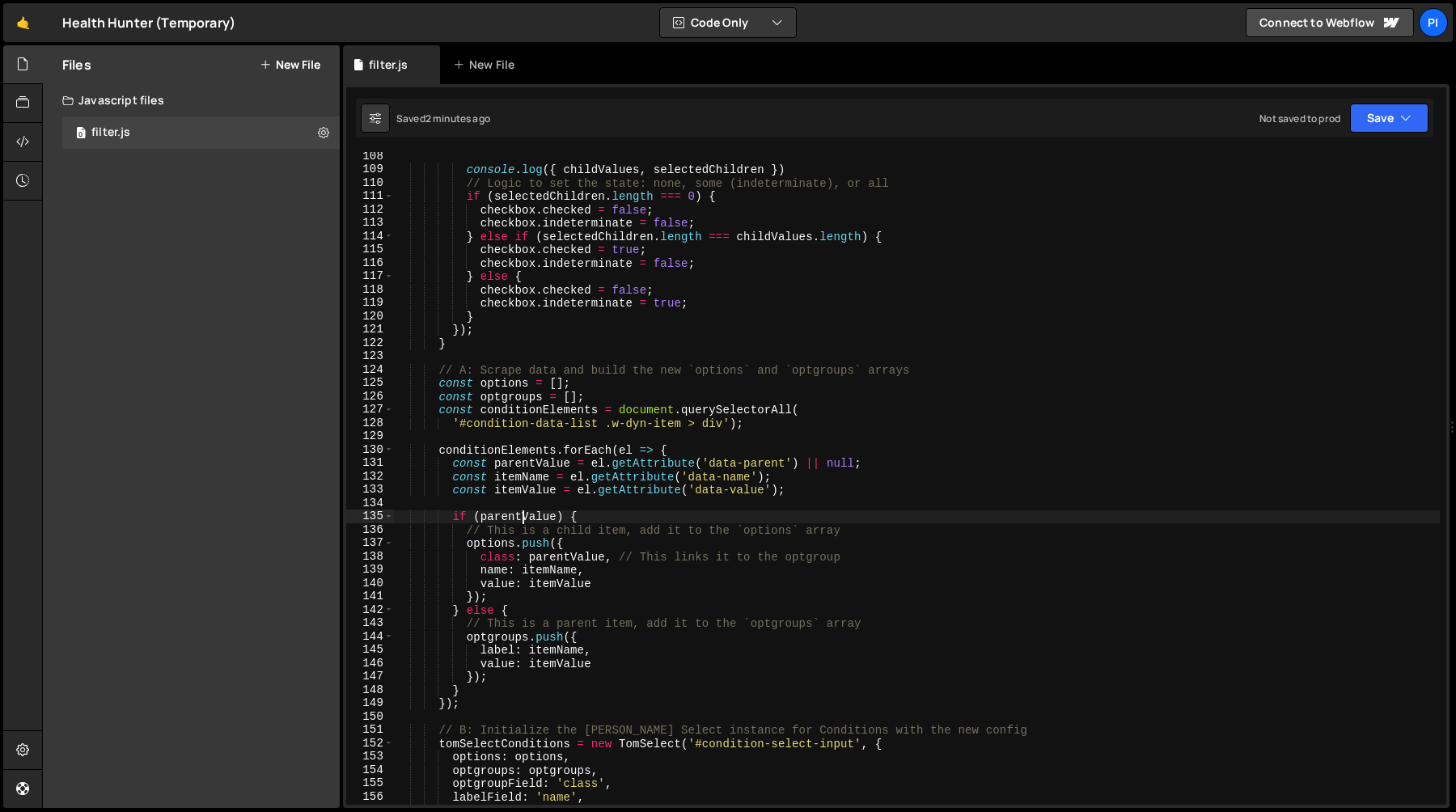
click at [521, 522] on div "console . log ({ childValues , selectedChildren }) // Logic to set the state: n…" at bounding box center [917, 489] width 1046 height 679
click at [556, 554] on div "console . log ({ childValues , selectedChildren }) // Logic to set the state: n…" at bounding box center [917, 489] width 1046 height 679
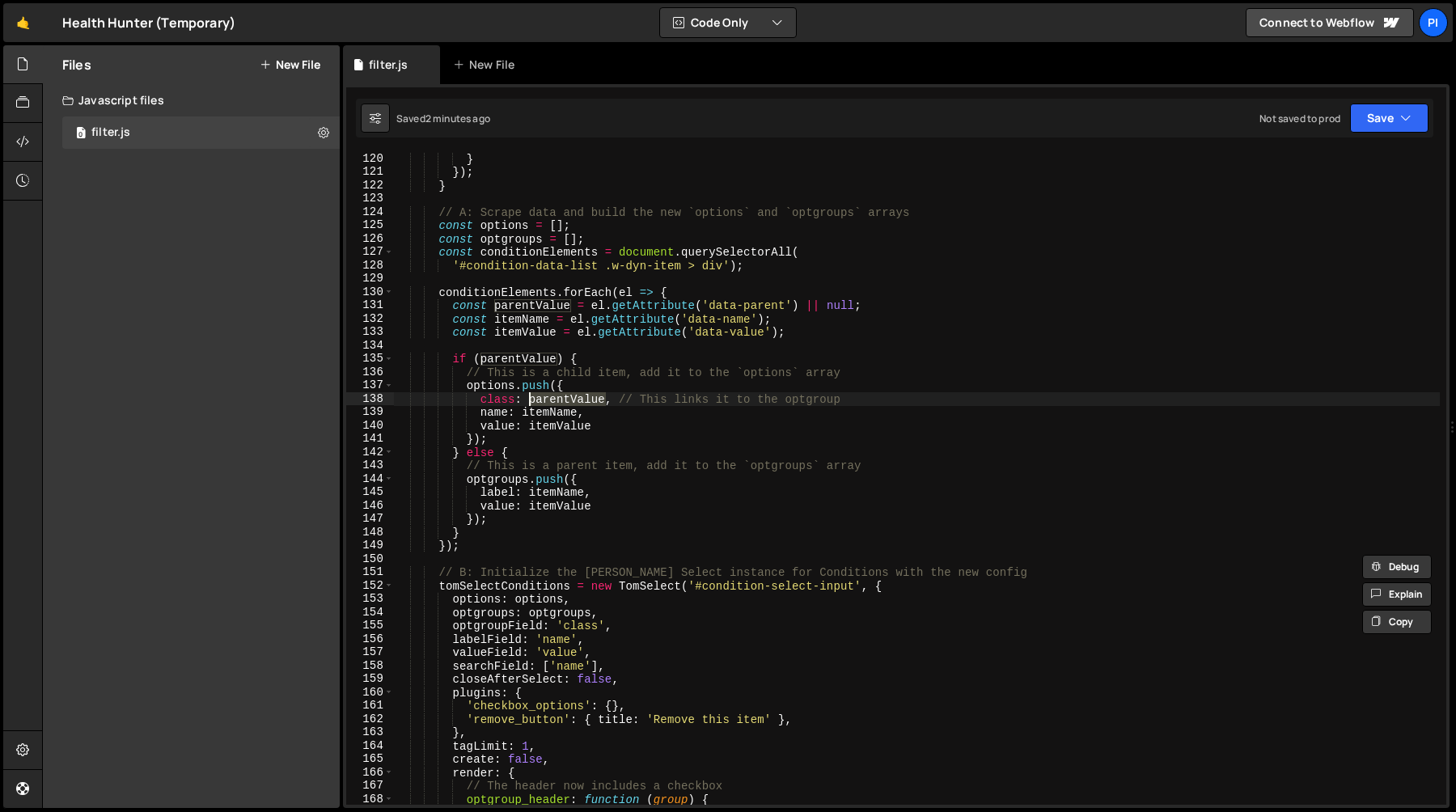
scroll to position [1609, 0]
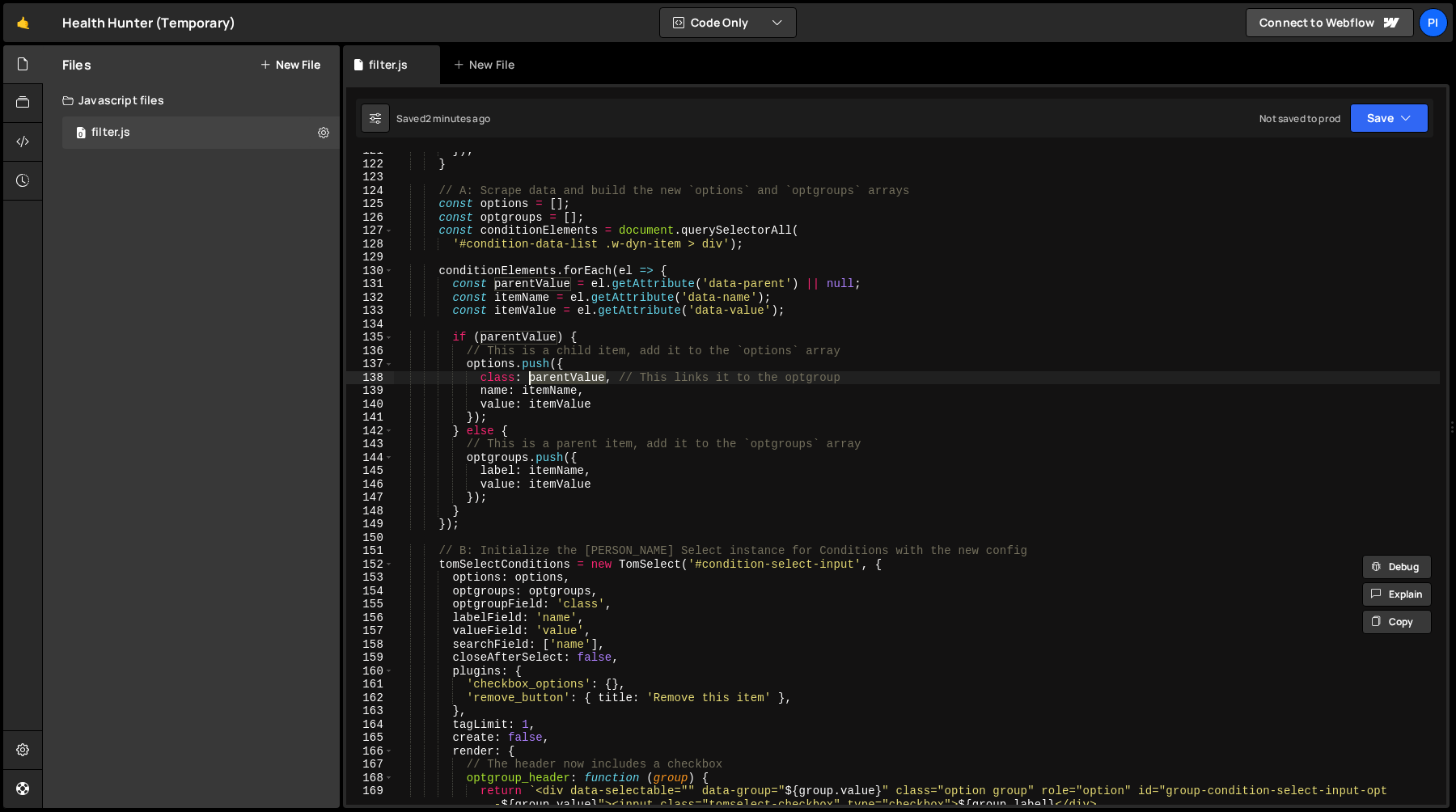
click at [520, 220] on div "}) ; } // A: Scrape data and build the new `options` and `optgroups` arrays con…" at bounding box center [917, 490] width 1046 height 693
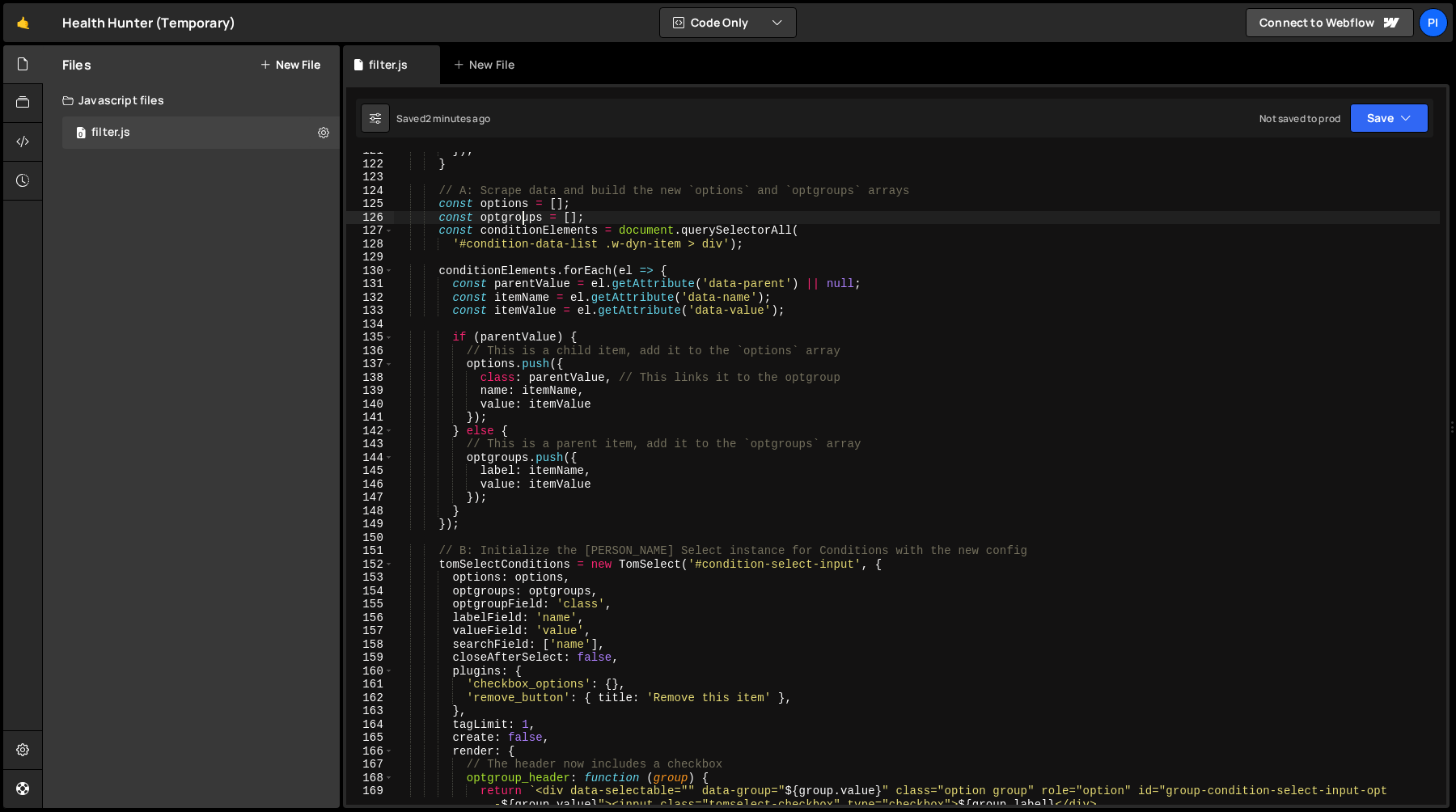
click at [520, 220] on div "}) ; } // A: Scrape data and build the new `options` and `optgroups` arrays con…" at bounding box center [917, 490] width 1046 height 693
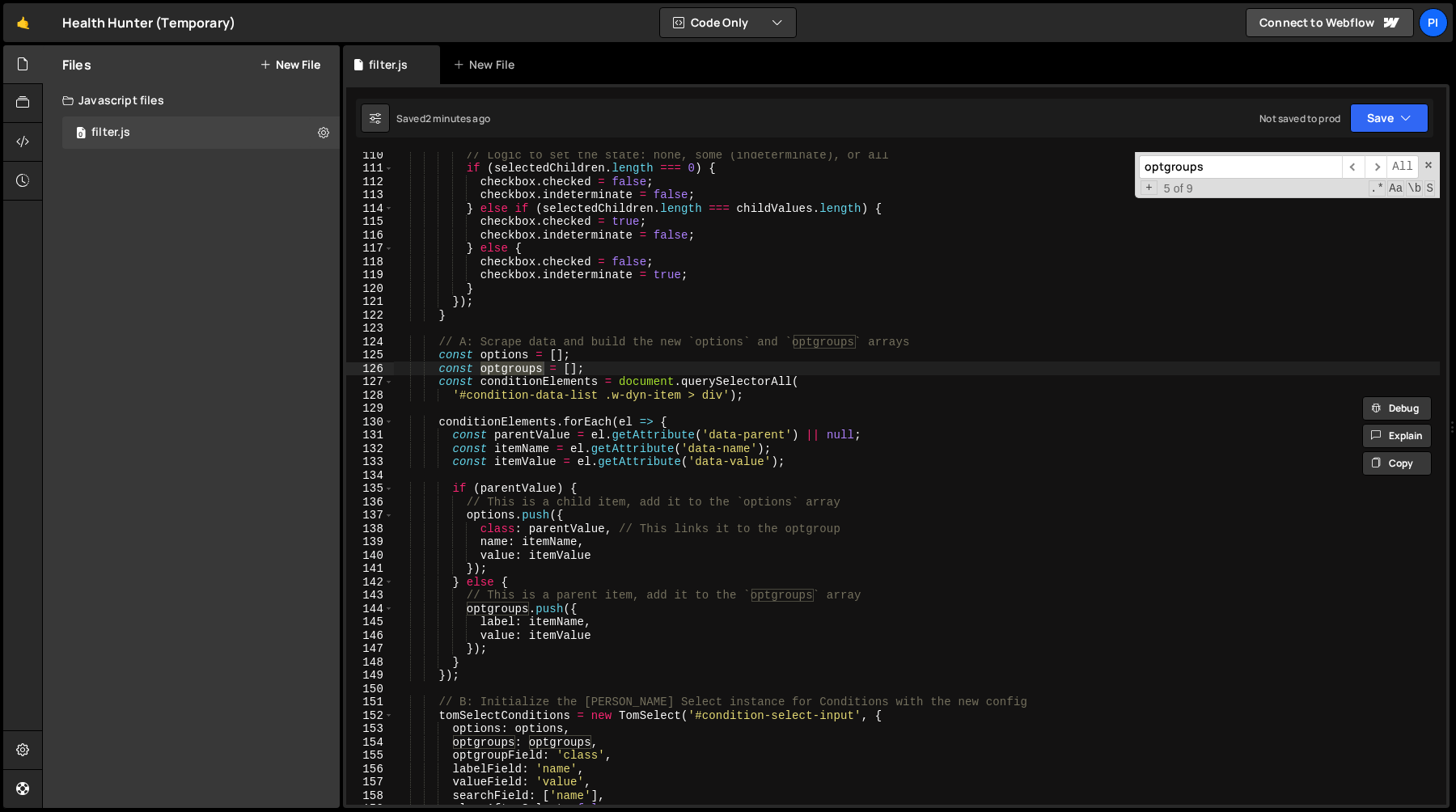
scroll to position [1462, 0]
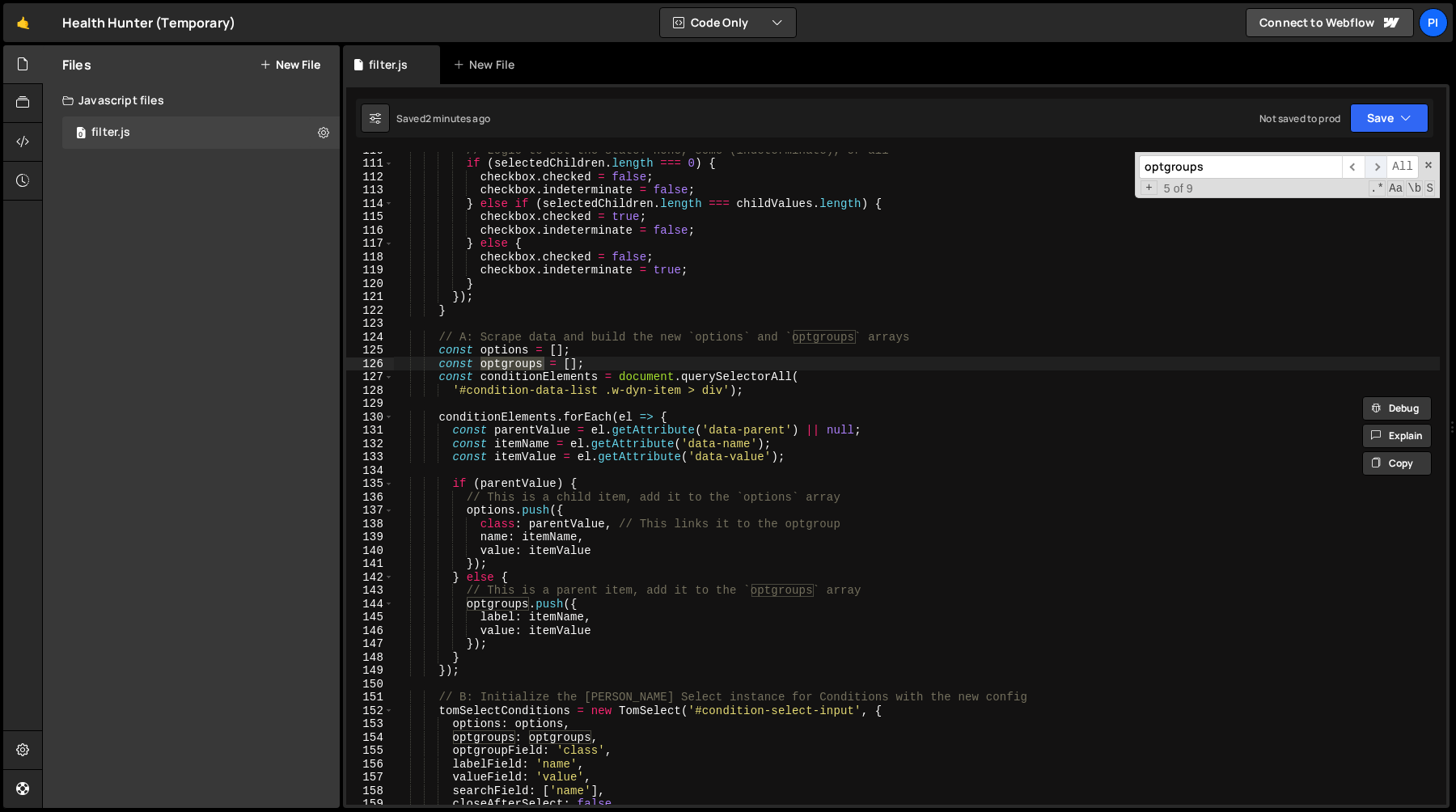
click at [1377, 164] on span "​" at bounding box center [1376, 166] width 23 height 24
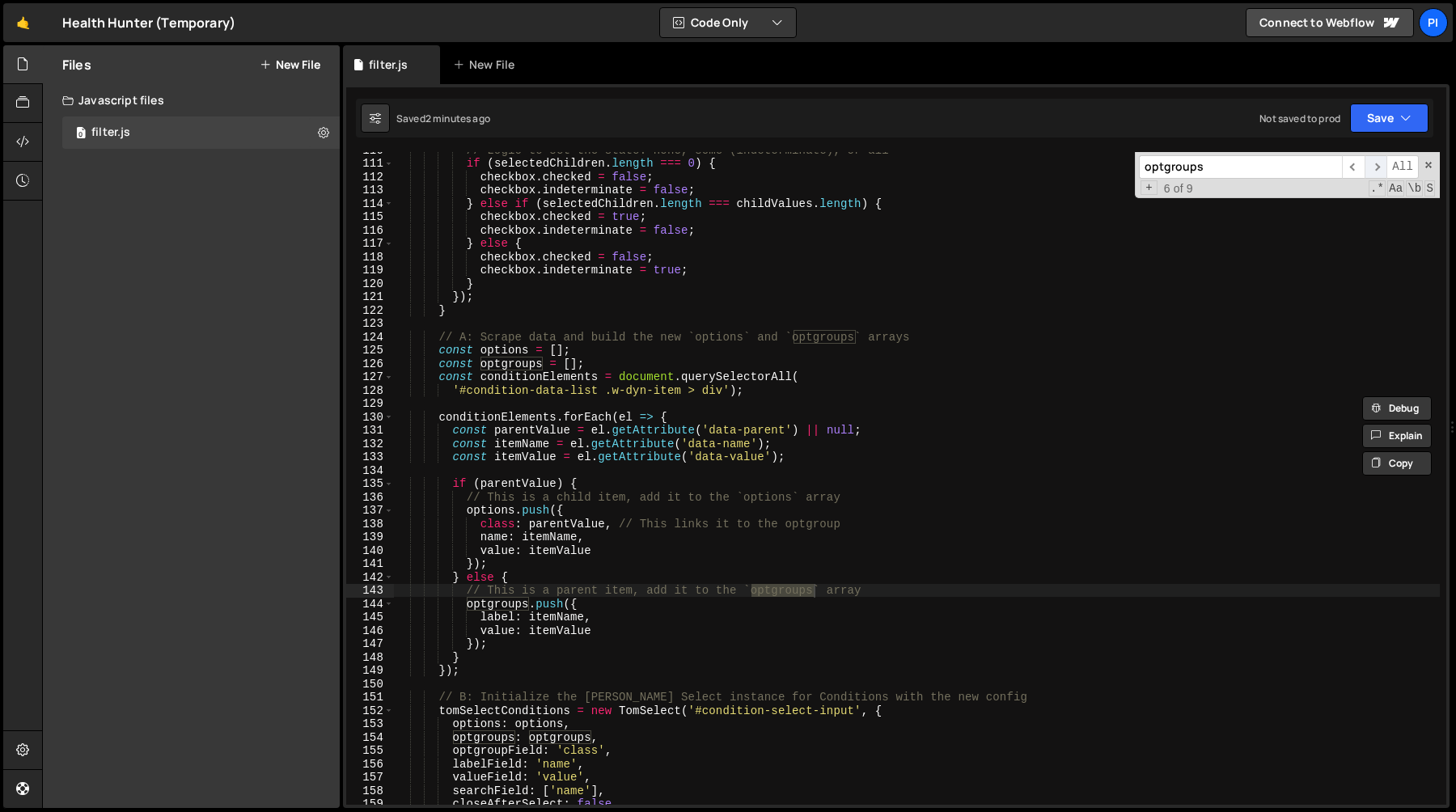
click at [1377, 164] on span "​" at bounding box center [1376, 166] width 23 height 24
type textarea "} else {"
click at [618, 574] on div "// Logic to set the state: none, some (indeterminate), or all if ( selectedChil…" at bounding box center [917, 483] width 1046 height 679
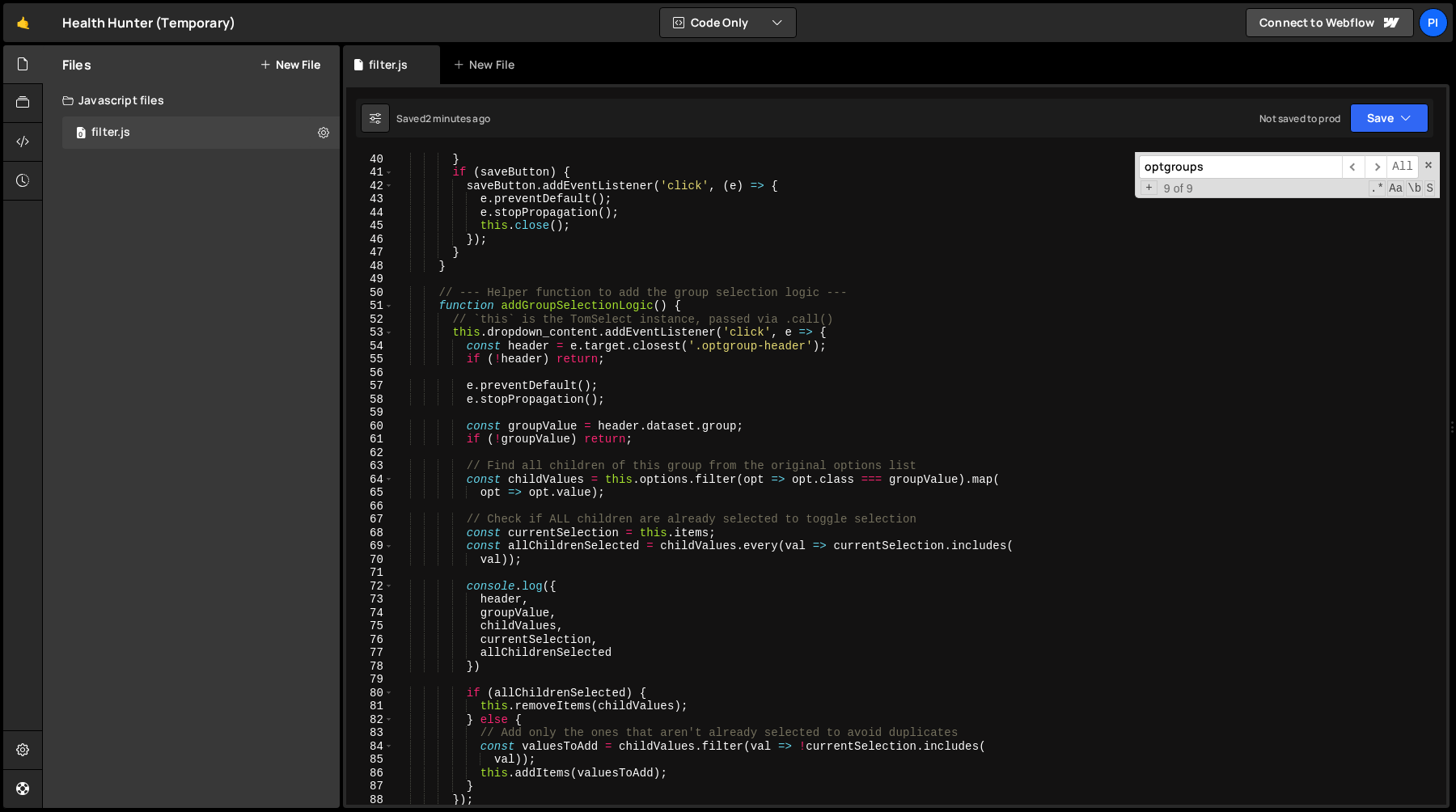
scroll to position [518, 0]
click at [755, 455] on div "}) ; } if ( saveButton ) { saveButton . addEventListener ( 'click' , ( e ) => {…" at bounding box center [917, 480] width 1046 height 679
click at [700, 494] on div "}) ; } if ( saveButton ) { saveButton . addEventListener ( 'click' , ( e ) => {…" at bounding box center [917, 480] width 1046 height 679
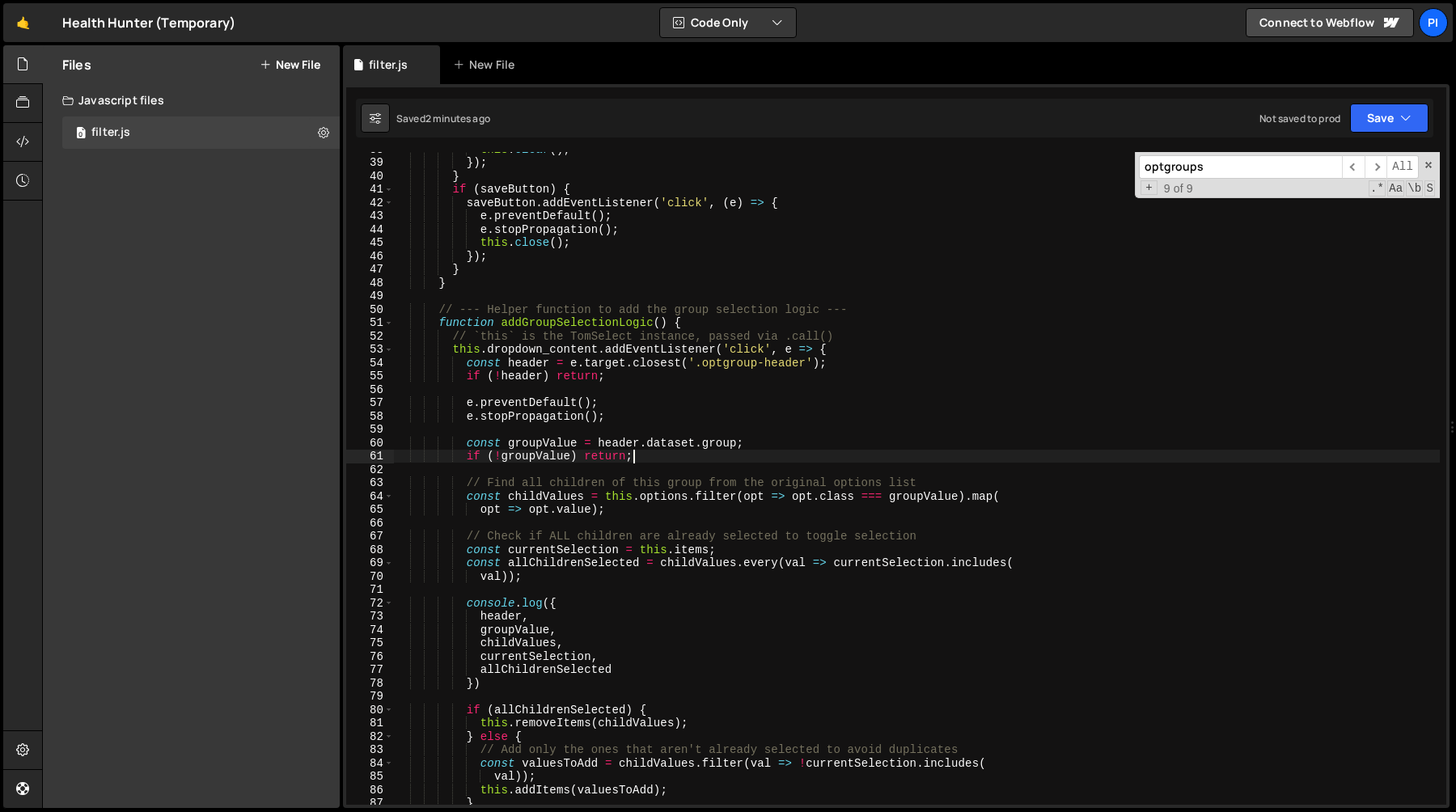
click at [716, 450] on div "this . clear ( ) ; }) ; } if ( saveButton ) { saveButton . addEventListener ( '…" at bounding box center [917, 482] width 1046 height 679
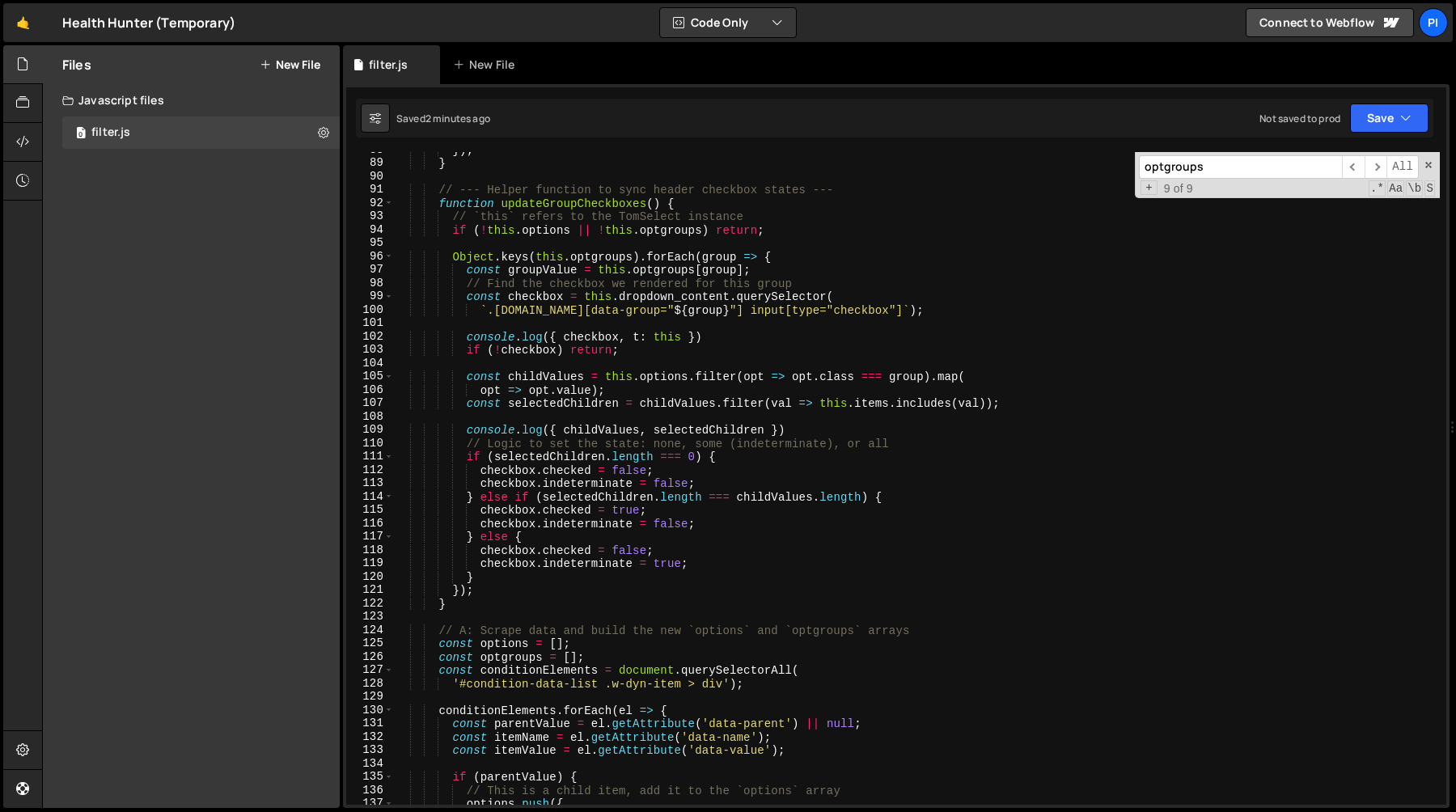
scroll to position [1181, 0]
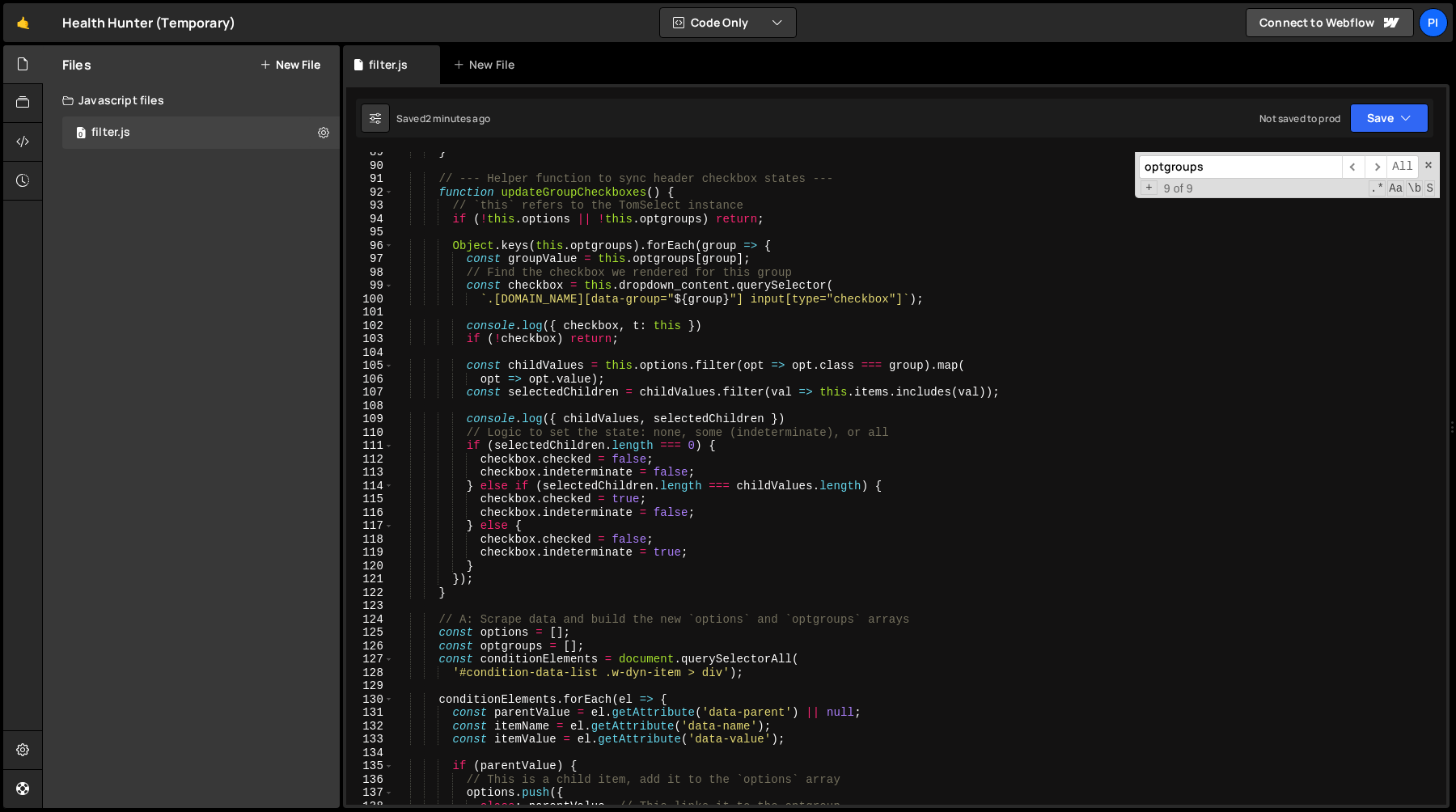
click at [708, 377] on div "} // --- Helper function to sync header checkbox states --- function updateGrou…" at bounding box center [917, 485] width 1046 height 679
click at [708, 366] on div "} // --- Helper function to sync header checkbox states --- function updateGrou…" at bounding box center [917, 485] width 1046 height 679
click at [662, 368] on div "} // --- Helper function to sync header checkbox states --- function updateGrou…" at bounding box center [917, 485] width 1046 height 679
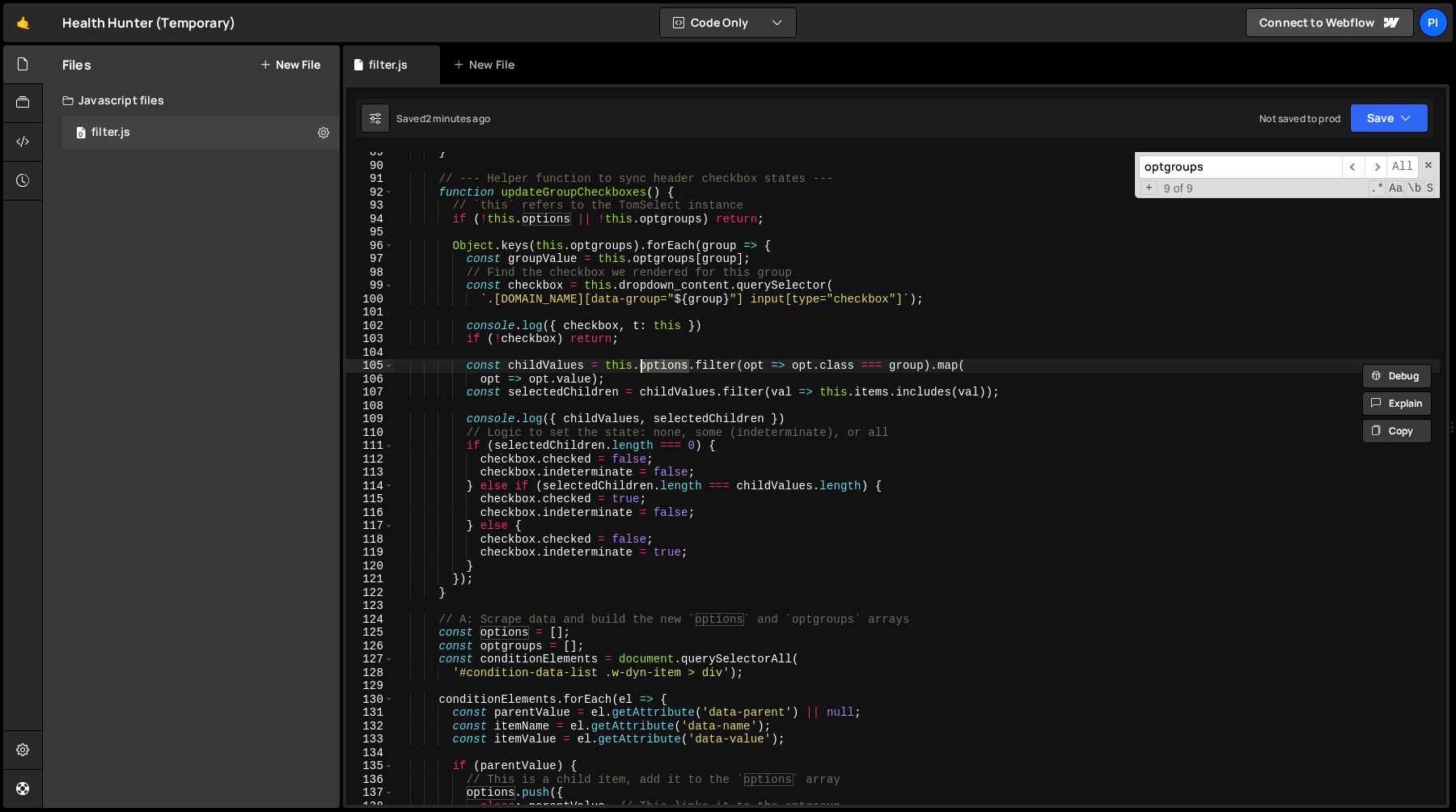
click at [728, 368] on div "} // --- Helper function to sync header checkbox states --- function updateGrou…" at bounding box center [917, 485] width 1046 height 679
click at [1436, 170] on div "optgroups ​ ​ All Replace All + 9 of 9 .* Aa \b S" at bounding box center [1287, 175] width 305 height 46
click at [1431, 165] on span at bounding box center [1428, 165] width 11 height 11
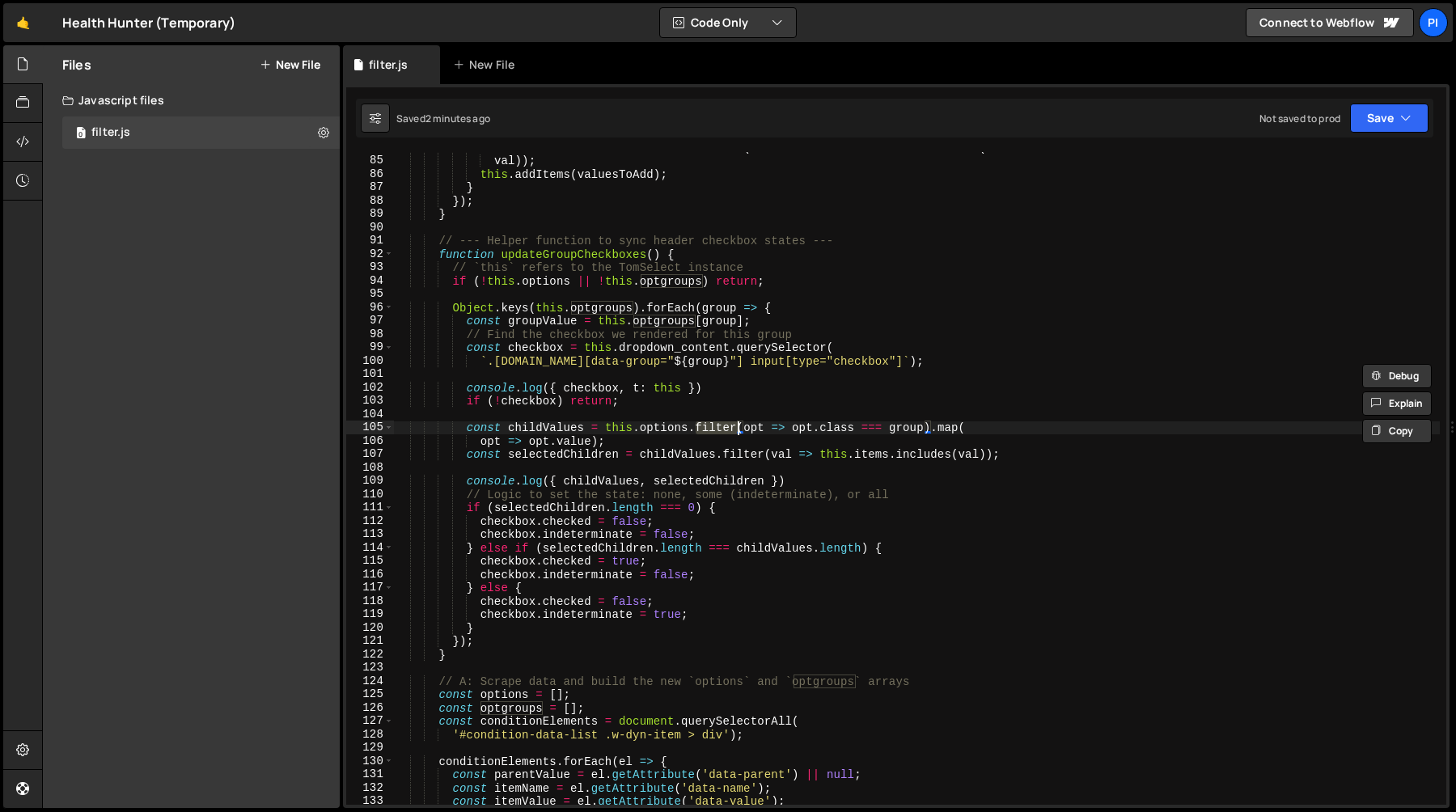
scroll to position [1117, 0]
click at [641, 431] on div "const valuesToAdd = childValues . filter ( val => ! currentSelection . includes…" at bounding box center [917, 482] width 1046 height 679
click at [598, 430] on div "const valuesToAdd = childValues . filter ( val => ! currentSelection . includes…" at bounding box center [917, 482] width 1046 height 679
click at [604, 431] on div "const valuesToAdd = childValues . filter ( val => ! currentSelection . includes…" at bounding box center [917, 482] width 1046 height 679
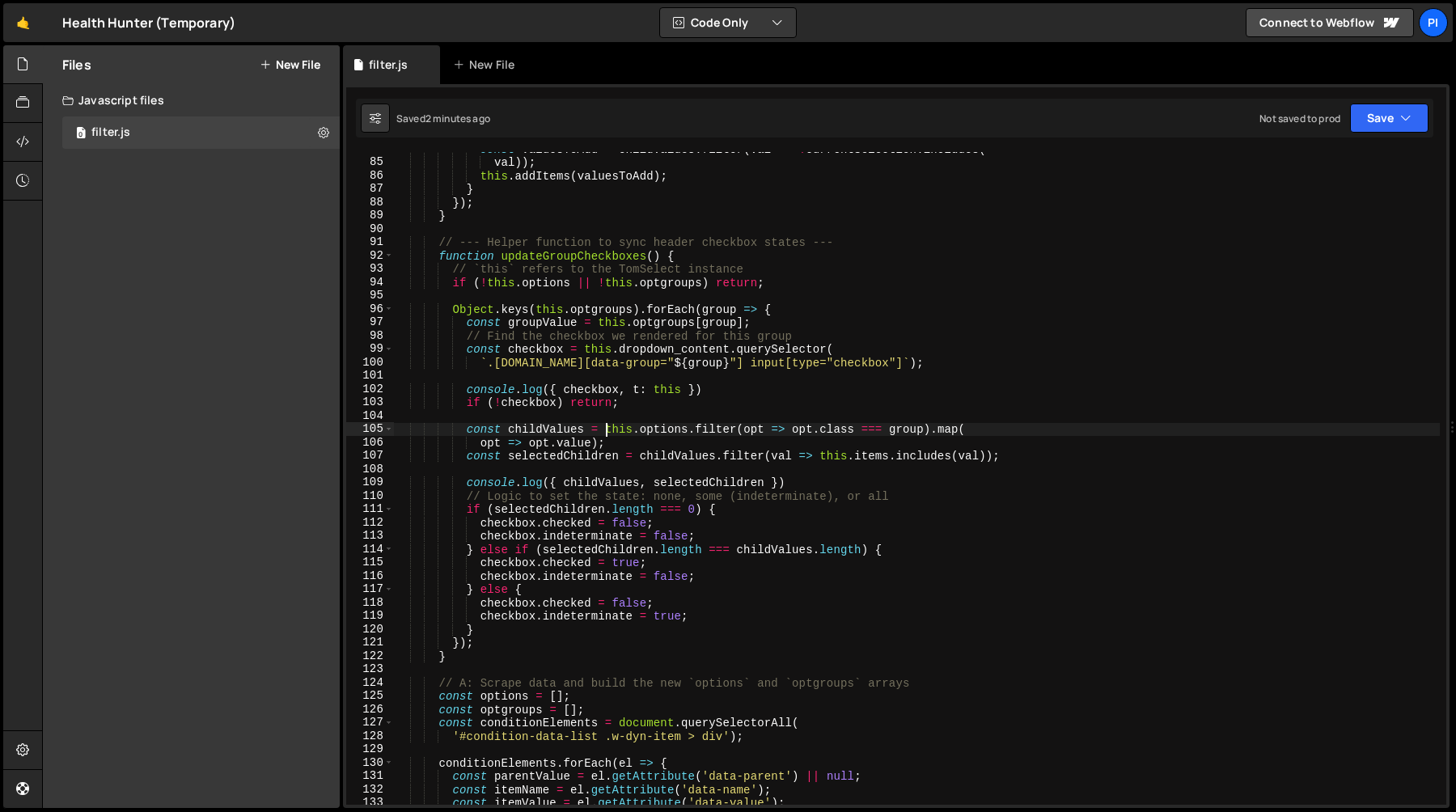
click at [625, 440] on div "const valuesToAdd = childValues . filter ( val => ! currentSelection . includes…" at bounding box center [917, 482] width 1046 height 679
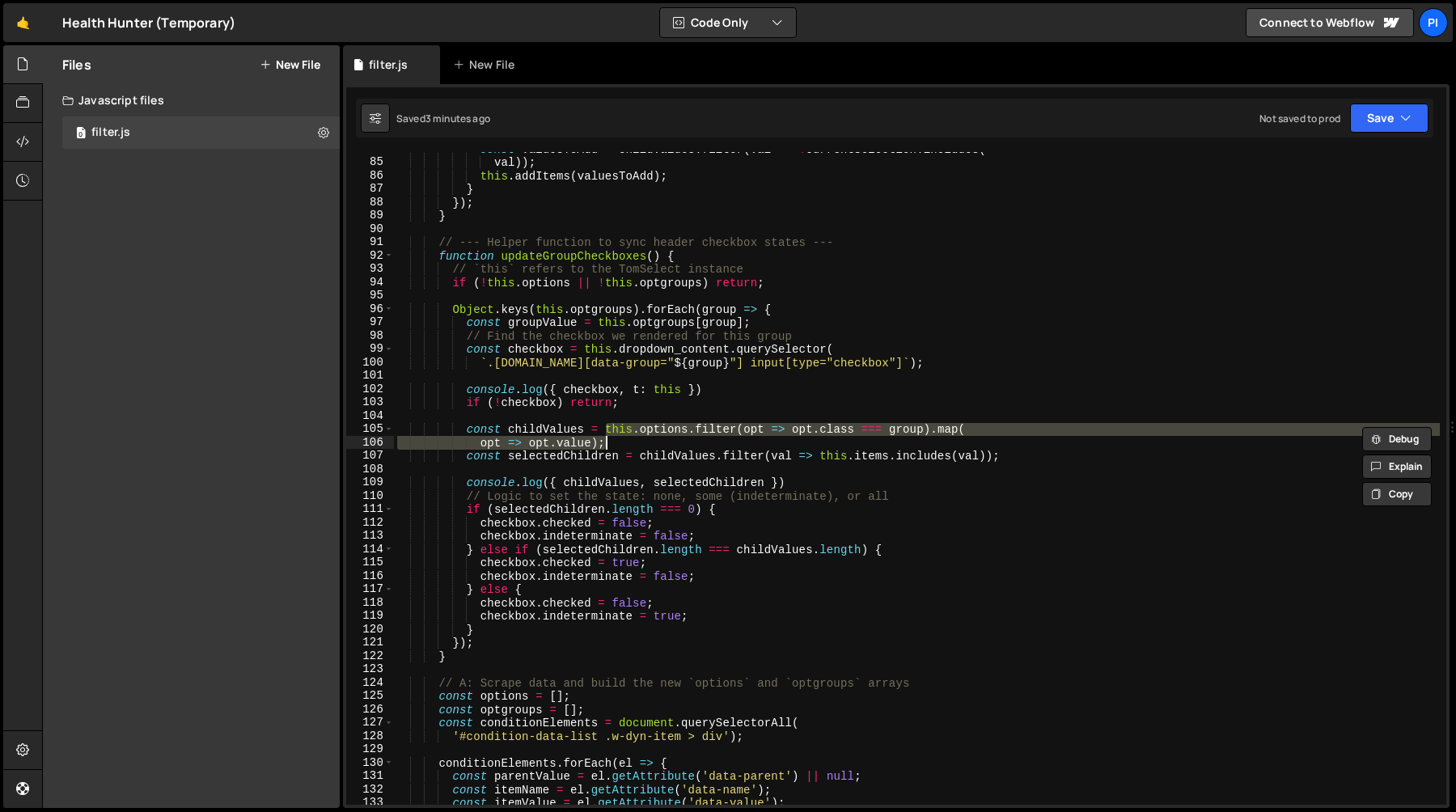
click at [606, 424] on div "const valuesToAdd = childValues . filter ( val => ! currentSelection . includes…" at bounding box center [917, 478] width 1046 height 652
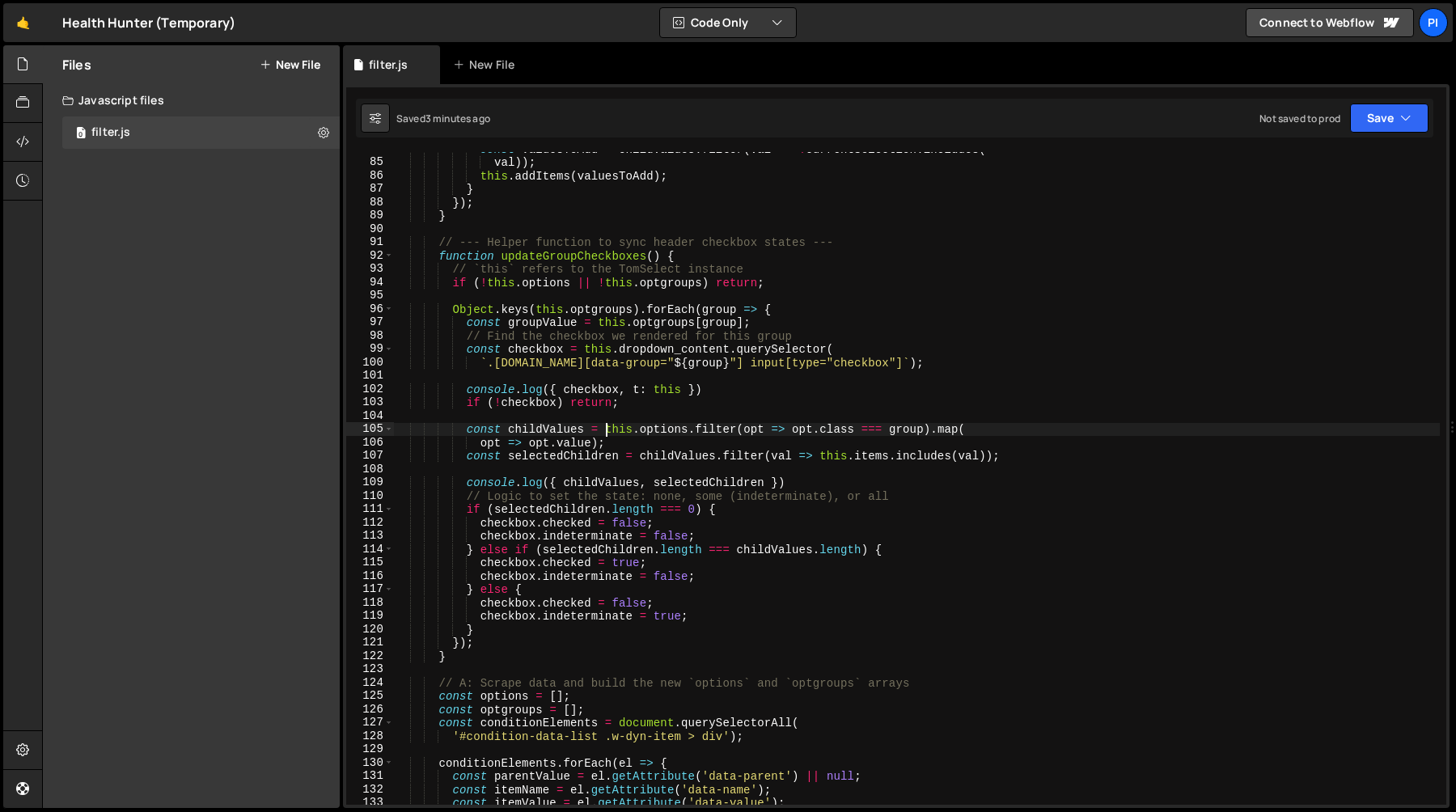
scroll to position [1137, 0]
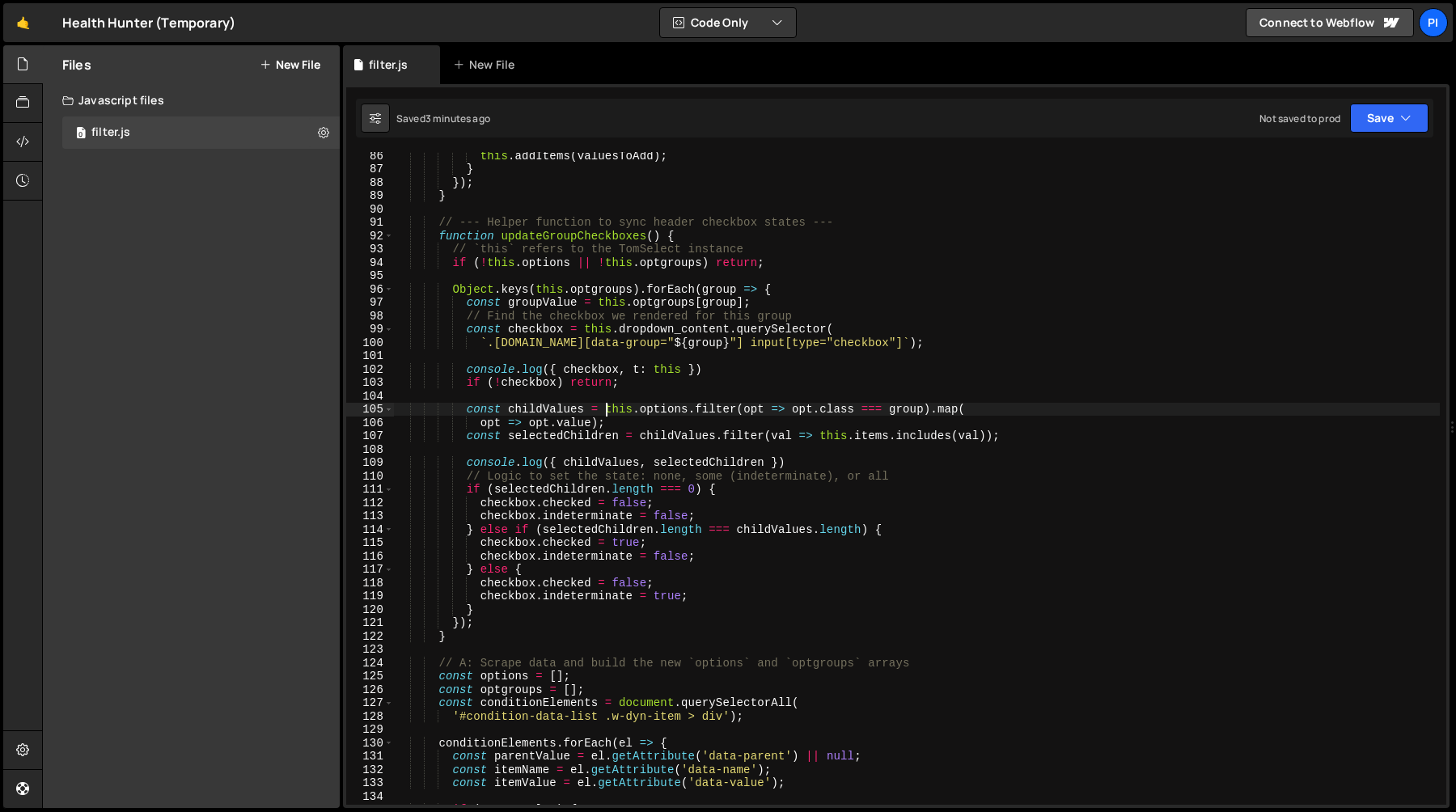
click at [549, 410] on div "this . addItems ( valuesToAdd ) ; } }) ; } // --- Helper function to sync heade…" at bounding box center [917, 488] width 1046 height 679
click at [754, 408] on div "this . addItems ( valuesToAdd ) ; } }) ; } // --- Helper function to sync heade…" at bounding box center [917, 488] width 1046 height 679
click at [723, 409] on div "this . addItems ( valuesToAdd ) ; } }) ; } // --- Helper function to sync heade…" at bounding box center [917, 488] width 1046 height 679
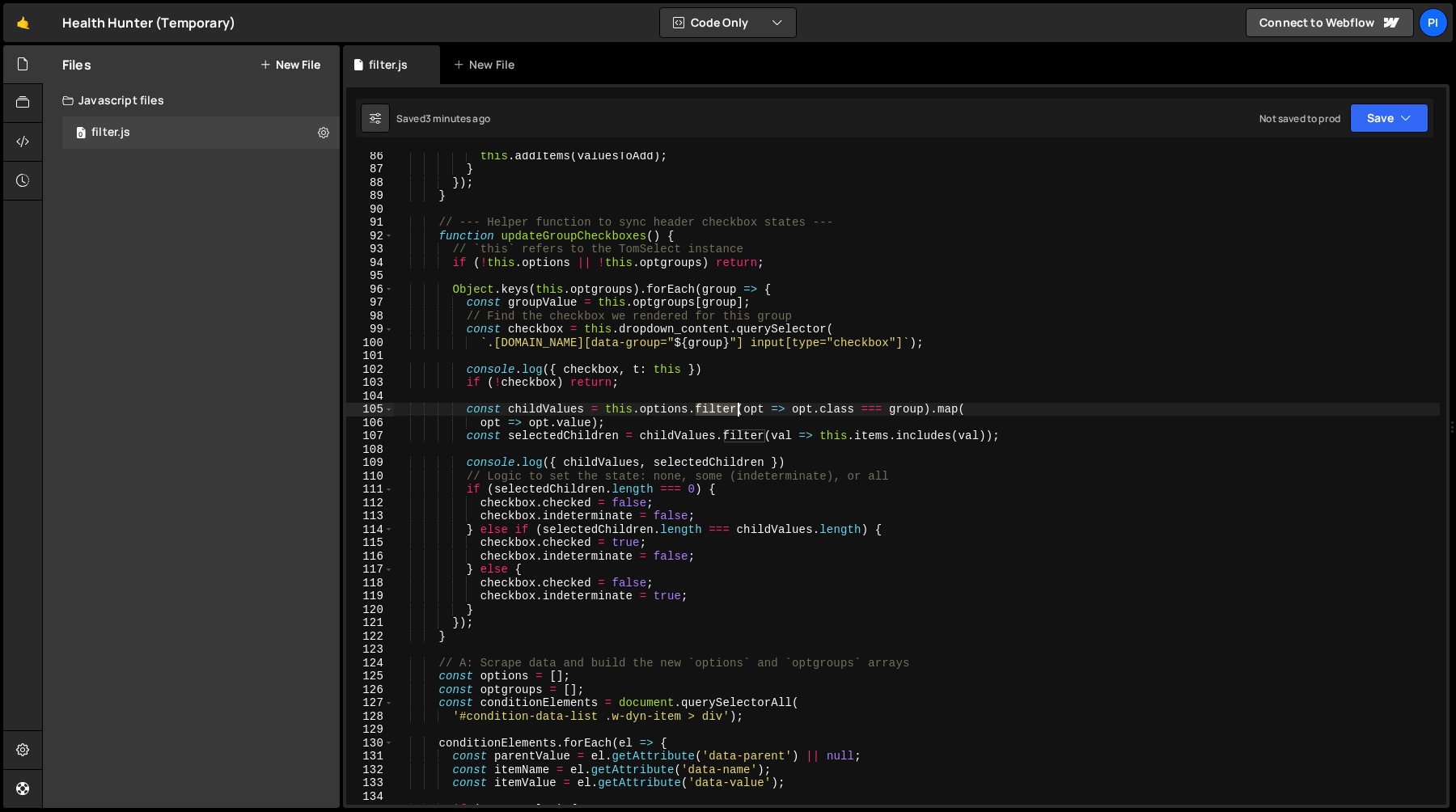
click at [723, 409] on div "this . addItems ( valuesToAdd ) ; } }) ; } // --- Helper function to sync heade…" at bounding box center [917, 488] width 1046 height 679
click at [664, 410] on div "this . addItems ( valuesToAdd ) ; } }) ; } // --- Helper function to sync heade…" at bounding box center [917, 488] width 1046 height 679
click at [716, 411] on div "this . addItems ( valuesToAdd ) ; } }) ; } // --- Helper function to sync heade…" at bounding box center [917, 488] width 1046 height 679
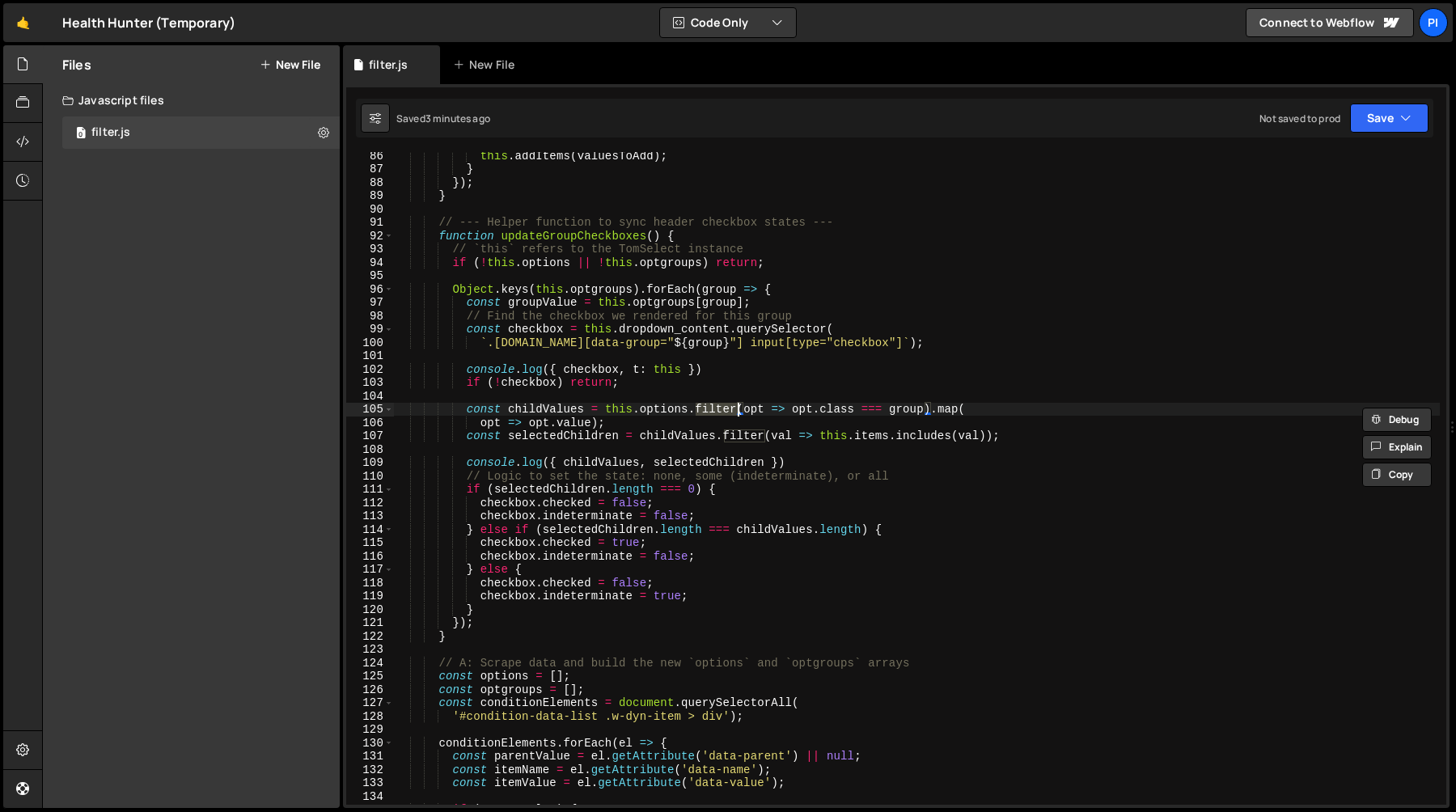
click at [553, 415] on div "this . addItems ( valuesToAdd ) ; } }) ; } // --- Helper function to sync heade…" at bounding box center [917, 488] width 1046 height 679
click at [636, 426] on div "this . addItems ( valuesToAdd ) ; } }) ; } // --- Helper function to sync heade…" at bounding box center [917, 488] width 1046 height 679
click at [555, 412] on div "this . addItems ( valuesToAdd ) ; } }) ; } // --- Helper function to sync heade…" at bounding box center [917, 488] width 1046 height 679
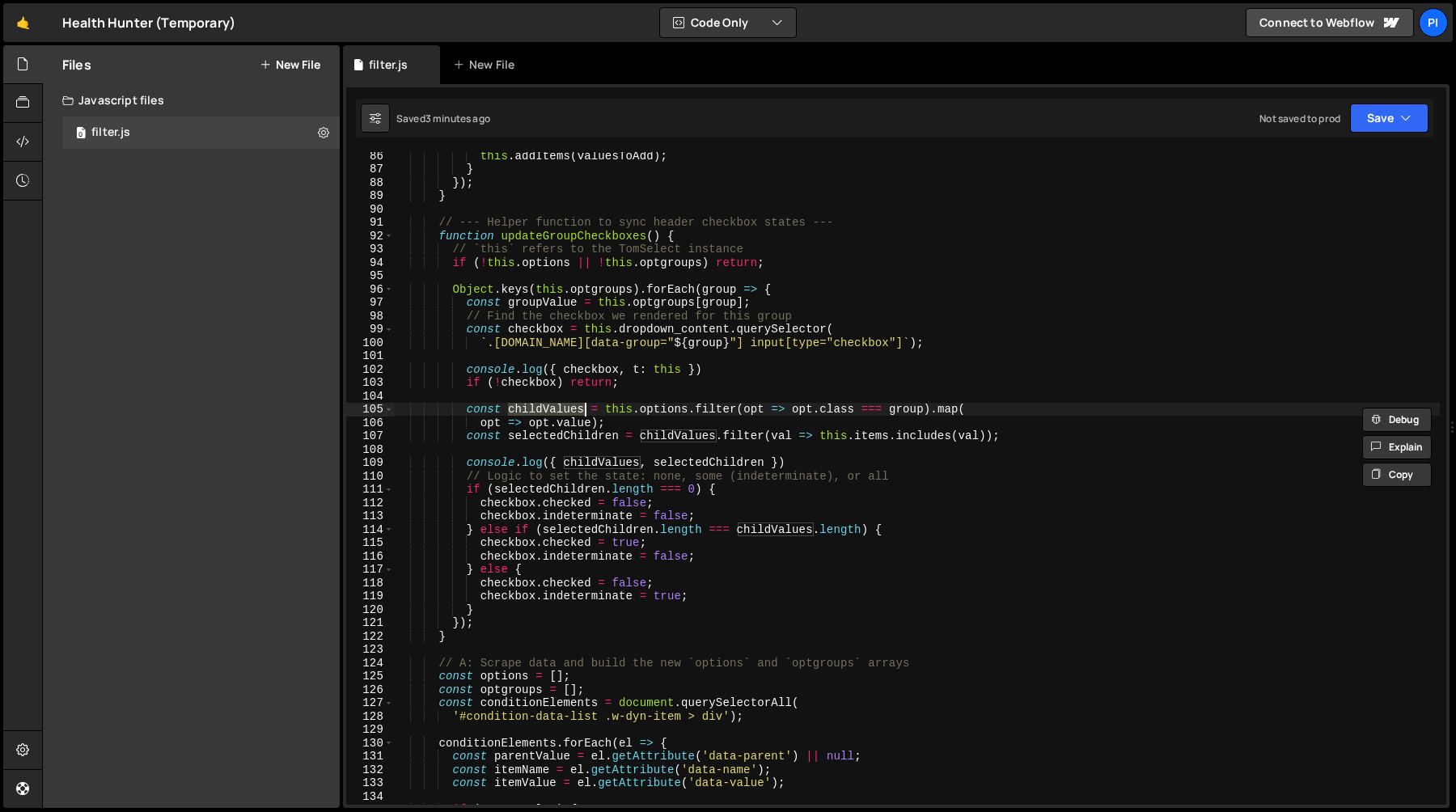
click at [619, 420] on div "this . addItems ( valuesToAdd ) ; } }) ; } // --- Helper function to sync heade…" at bounding box center [917, 488] width 1046 height 679
click at [591, 439] on div "this . addItems ( valuesToAdd ) ; } }) ; } // --- Helper function to sync heade…" at bounding box center [917, 488] width 1046 height 679
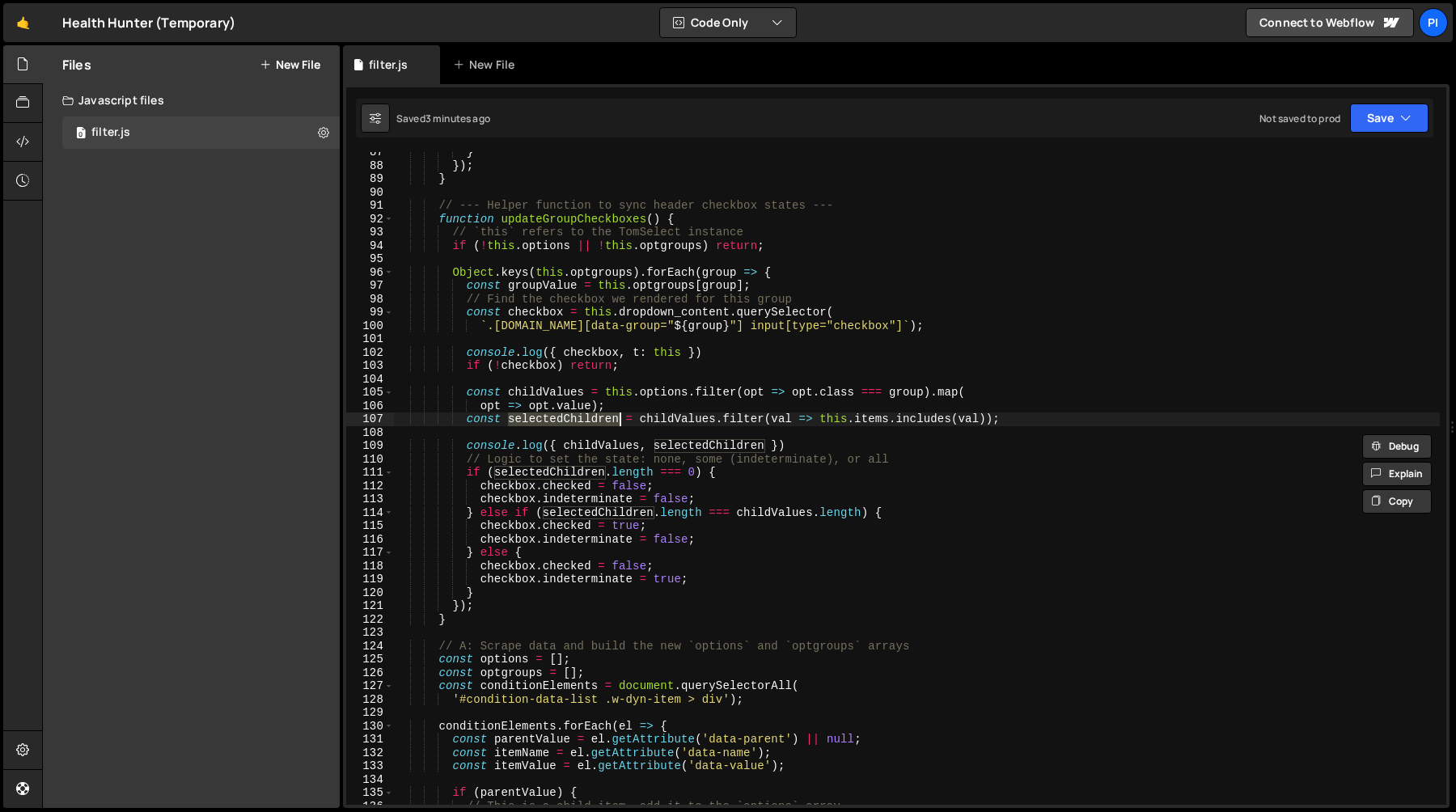
scroll to position [1140, 0]
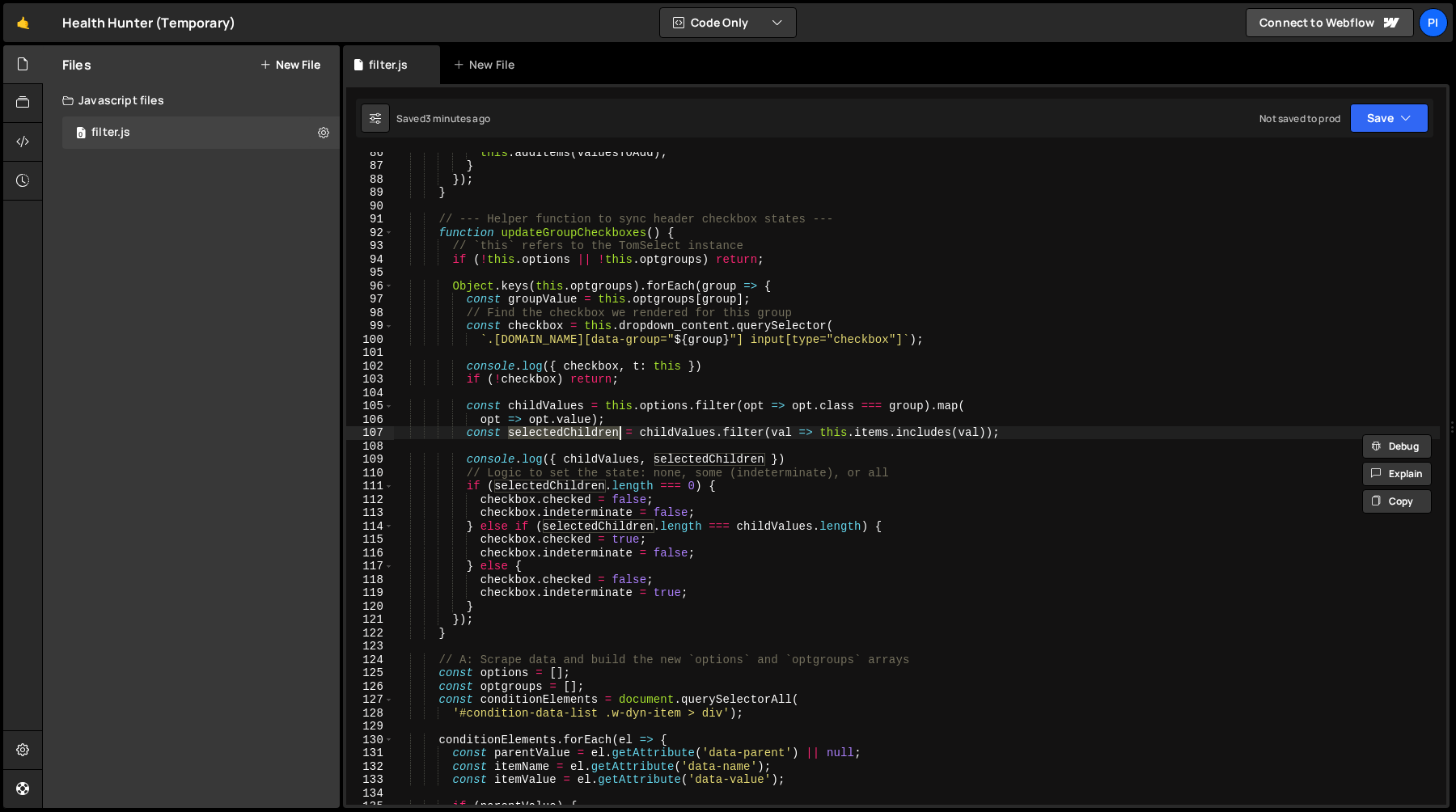
click at [781, 433] on div "this . addItems ( valuesToAdd ) ; } }) ; } // --- Helper function to sync heade…" at bounding box center [917, 485] width 1046 height 679
click at [833, 433] on div "this . addItems ( valuesToAdd ) ; } }) ; } // --- Helper function to sync heade…" at bounding box center [917, 485] width 1046 height 679
click at [890, 435] on div "this . addItems ( valuesToAdd ) ; } }) ; } // --- Helper function to sync heade…" at bounding box center [917, 485] width 1046 height 679
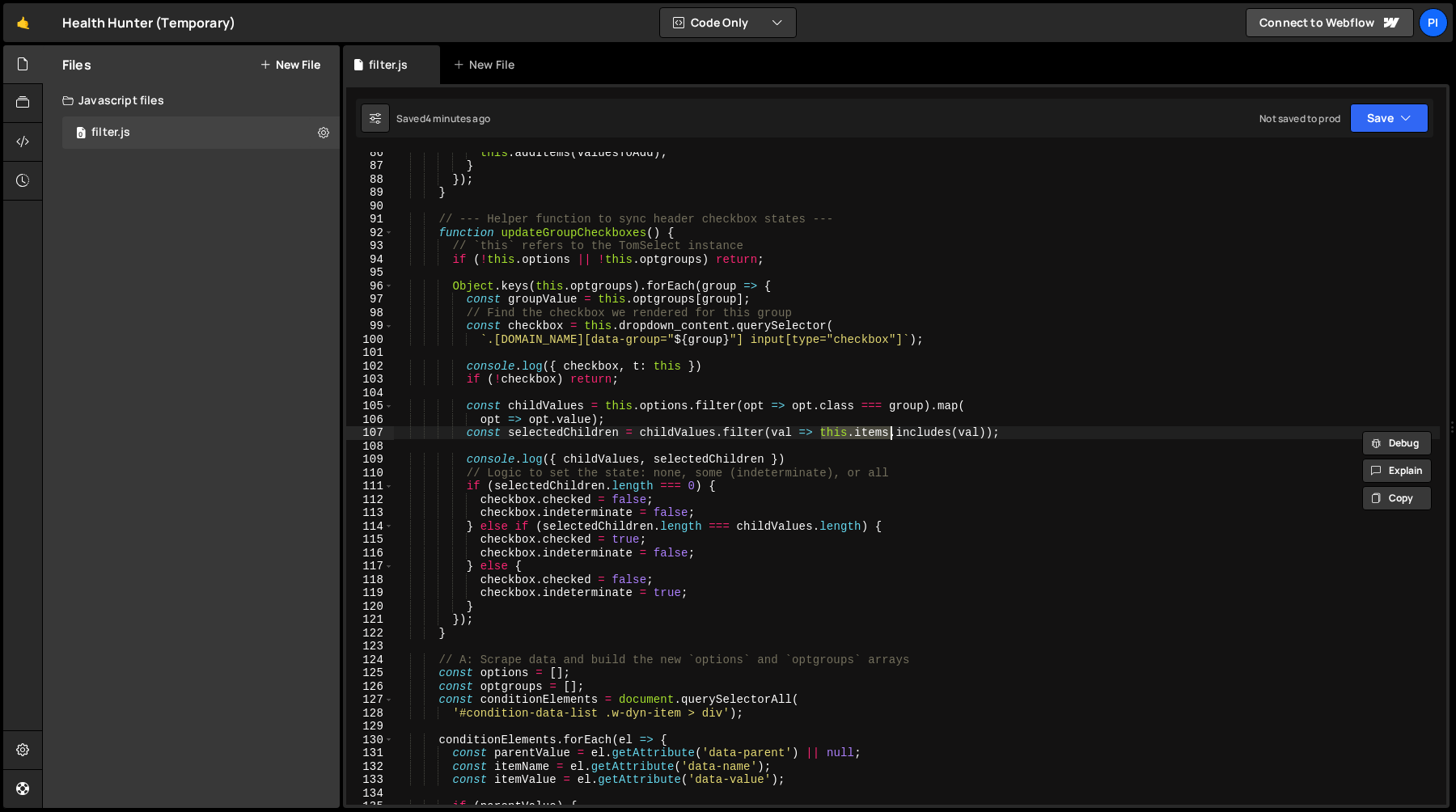
click at [606, 411] on div "this . addItems ( valuesToAdd ) ; } }) ; } // --- Helper function to sync heade…" at bounding box center [917, 485] width 1046 height 679
type textarea "const selectedChildren = childValues.filter(val => this.items.includes(val));"
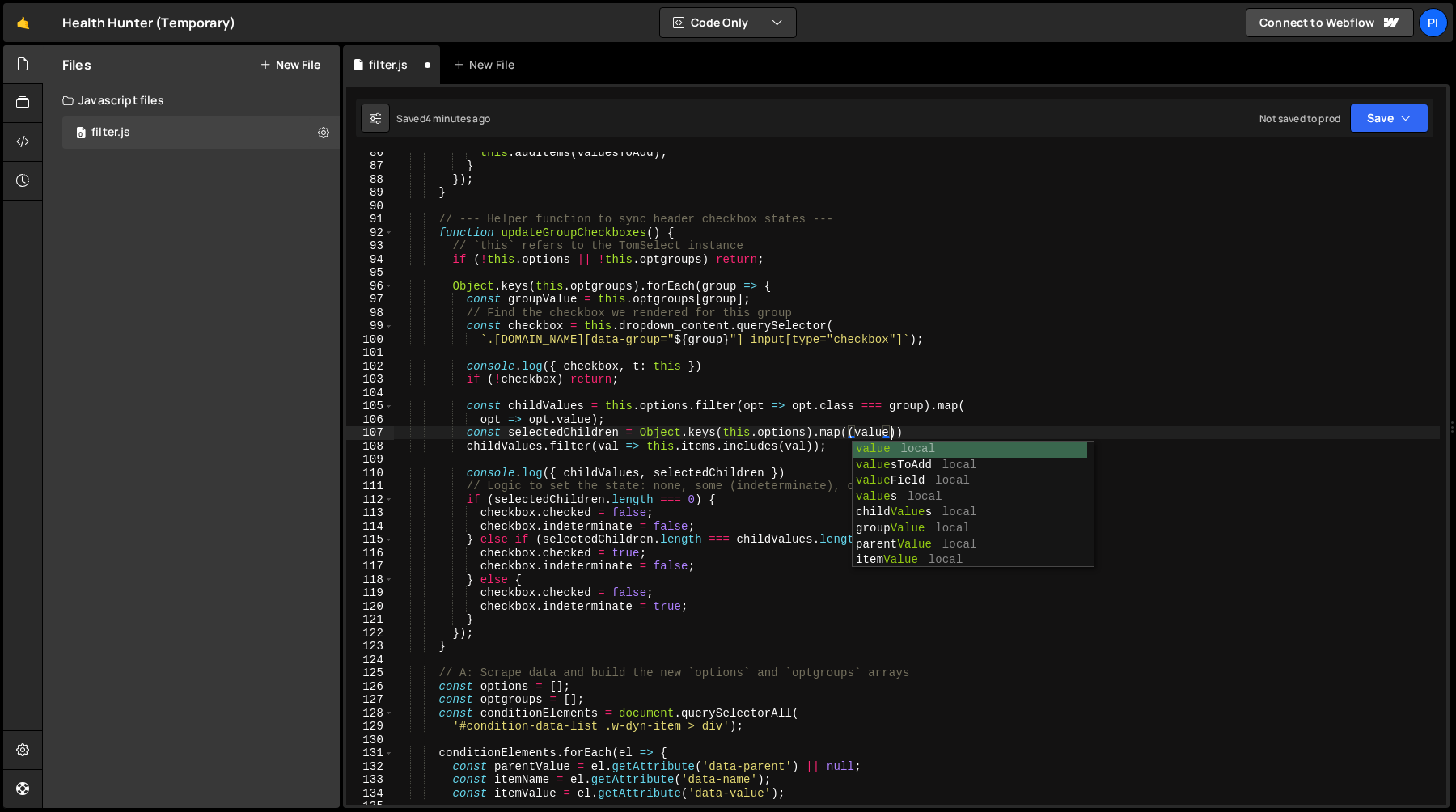
scroll to position [0, 34]
click at [872, 430] on div "this . addItems ( valuesToAdd ) ; } }) ; } // --- Helper function to sync heade…" at bounding box center [917, 485] width 1046 height 679
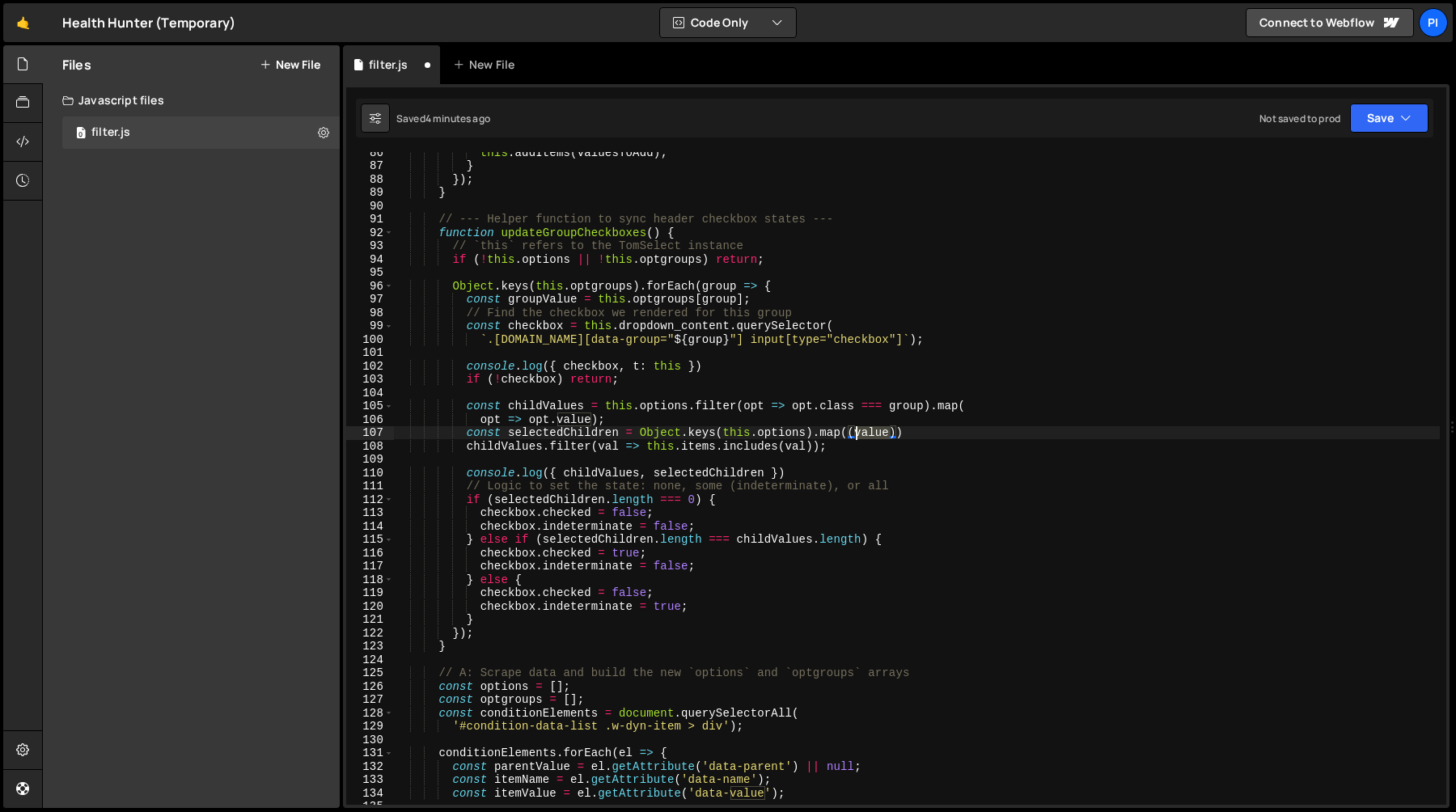
click at [872, 430] on div "this . addItems ( valuesToAdd ) ; } }) ; } // --- Helper function to sync heade…" at bounding box center [917, 485] width 1046 height 679
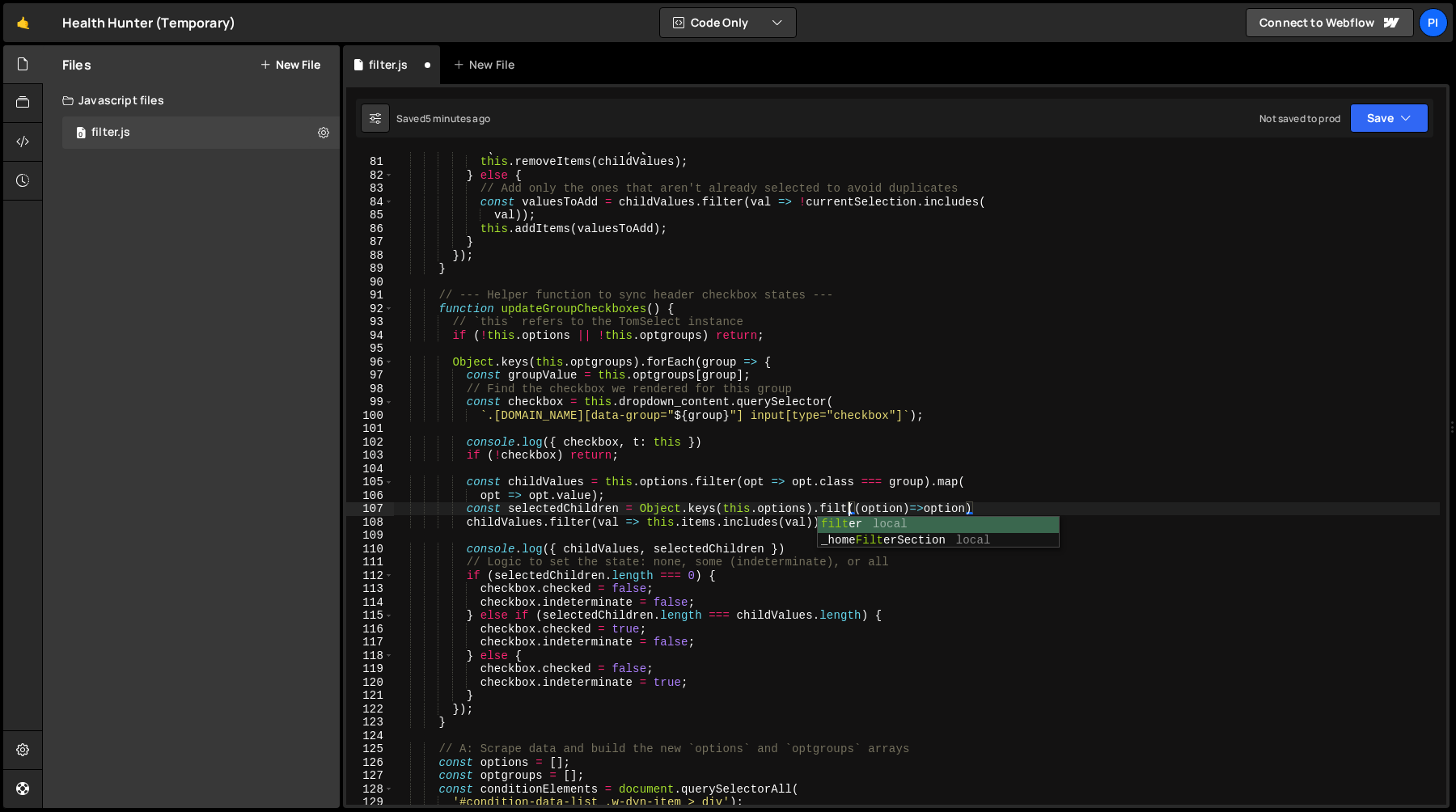
scroll to position [0, 32]
click at [898, 511] on div "if ( allChildrenSelected ) { this . removeItems ( childValues ) ; } else { // A…" at bounding box center [917, 481] width 1046 height 679
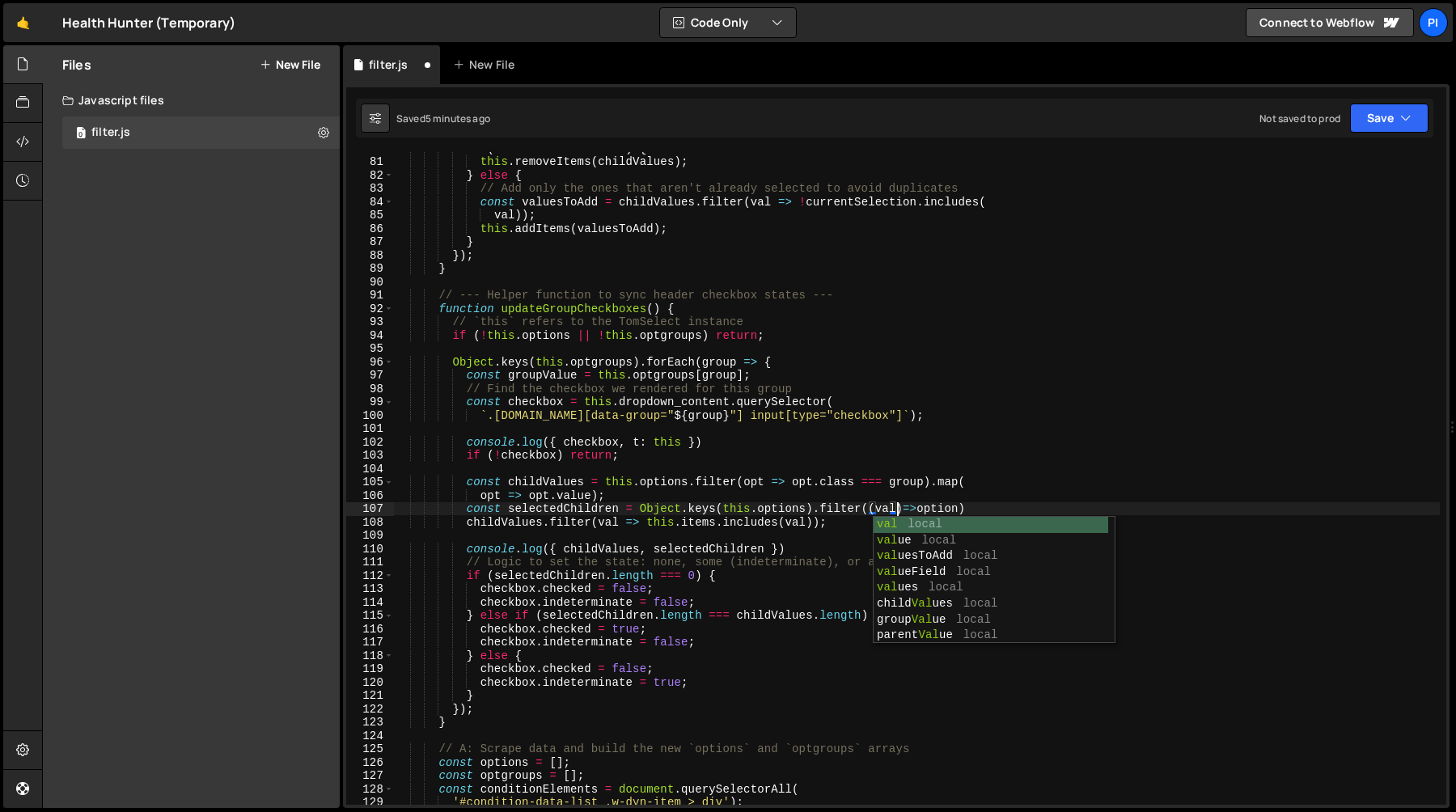
scroll to position [0, 35]
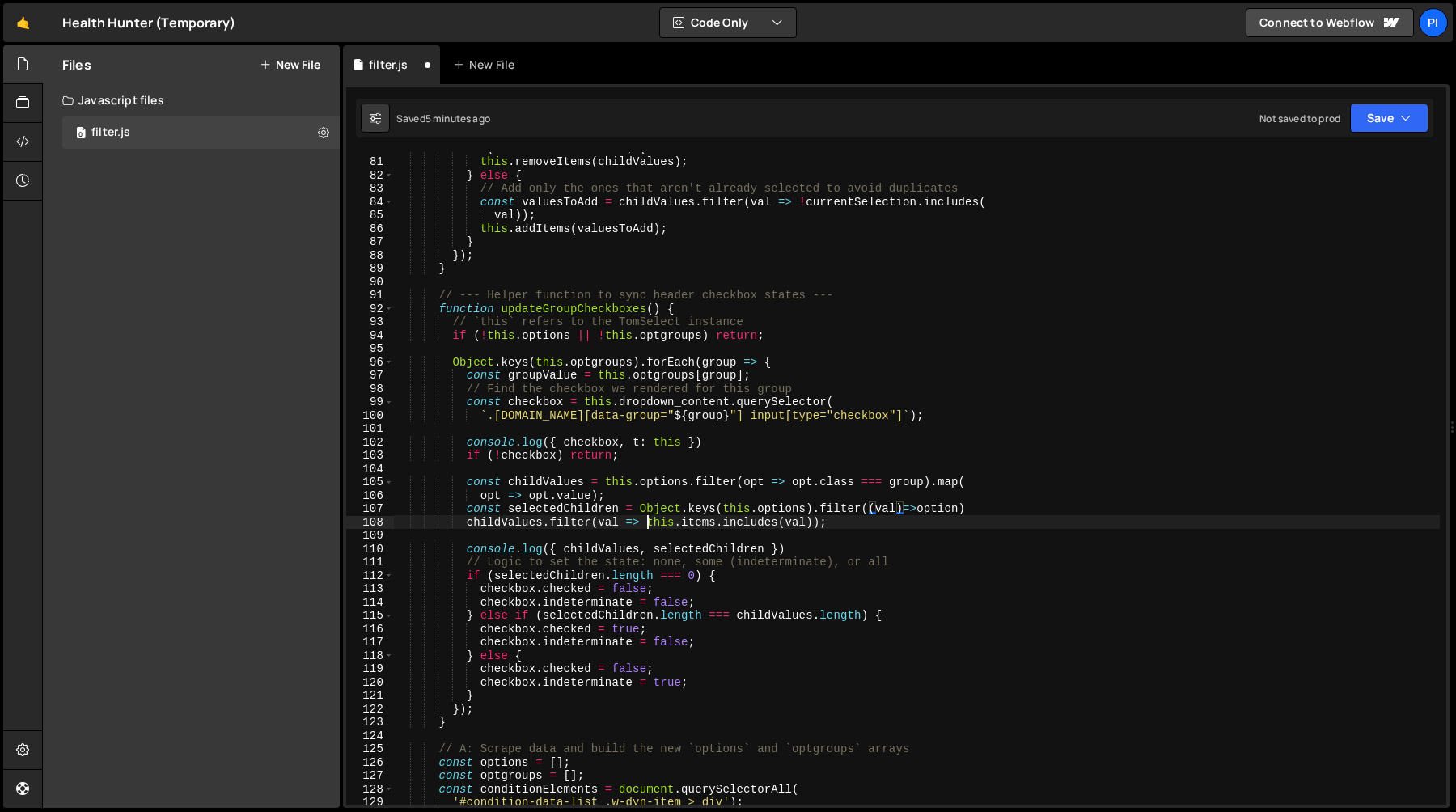
click at [648, 525] on div "if ( allChildrenSelected ) { this . removeItems ( childValues ) ; } else { // A…" at bounding box center [917, 481] width 1046 height 679
click at [812, 523] on div "if ( allChildrenSelected ) { this . removeItems ( childValues ) ; } else { // A…" at bounding box center [917, 481] width 1046 height 679
click at [941, 508] on div "if ( allChildrenSelected ) { this . removeItems ( childValues ) ; } else { // A…" at bounding box center [917, 481] width 1046 height 679
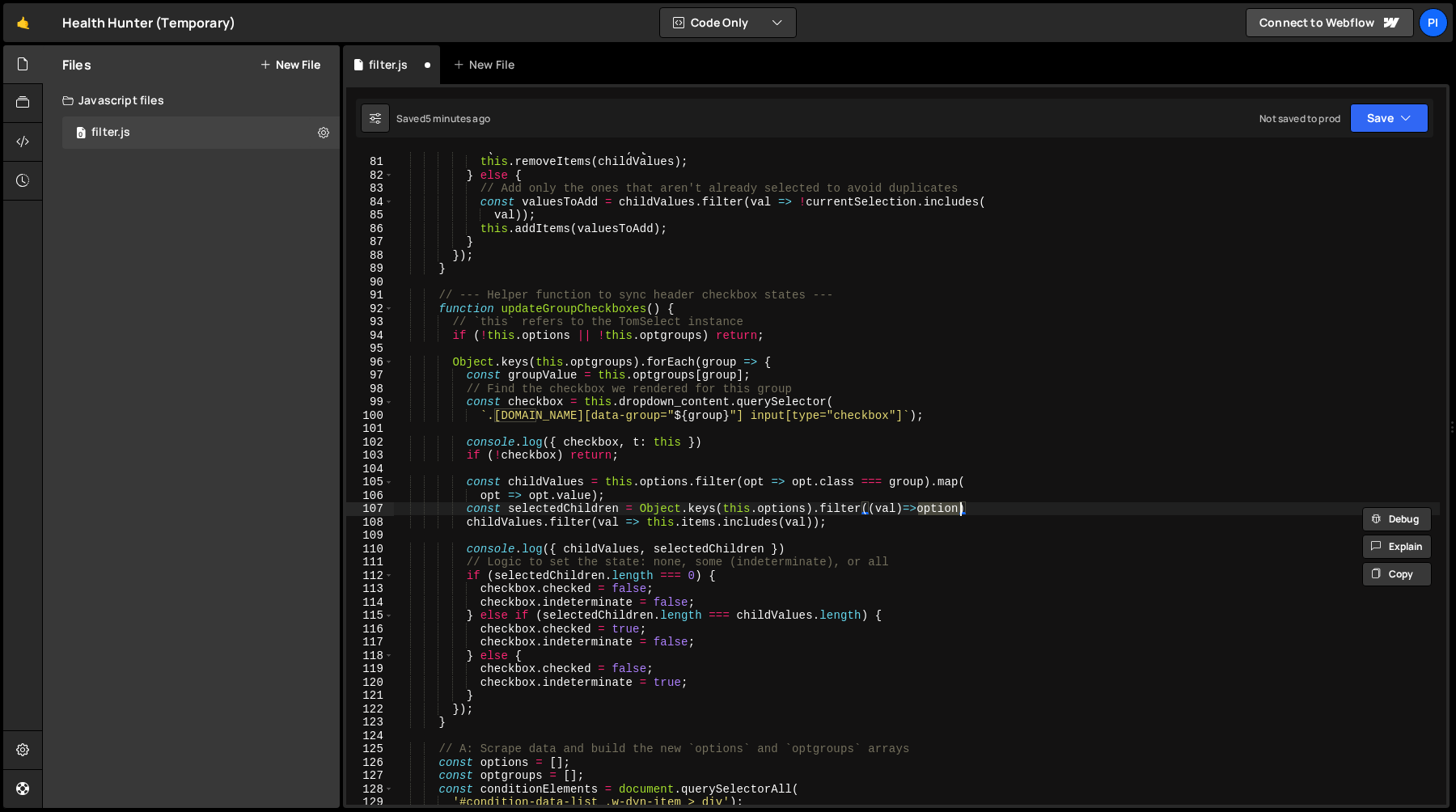
paste textarea "this.items.includes(val)"
click at [822, 526] on div "if ( allChildrenSelected ) { this . removeItems ( childValues ) ; } else { // A…" at bounding box center [917, 481] width 1046 height 679
click at [451, 522] on div "if ( allChildrenSelected ) { this . removeItems ( childValues ) ; } else { // A…" at bounding box center [917, 481] width 1046 height 679
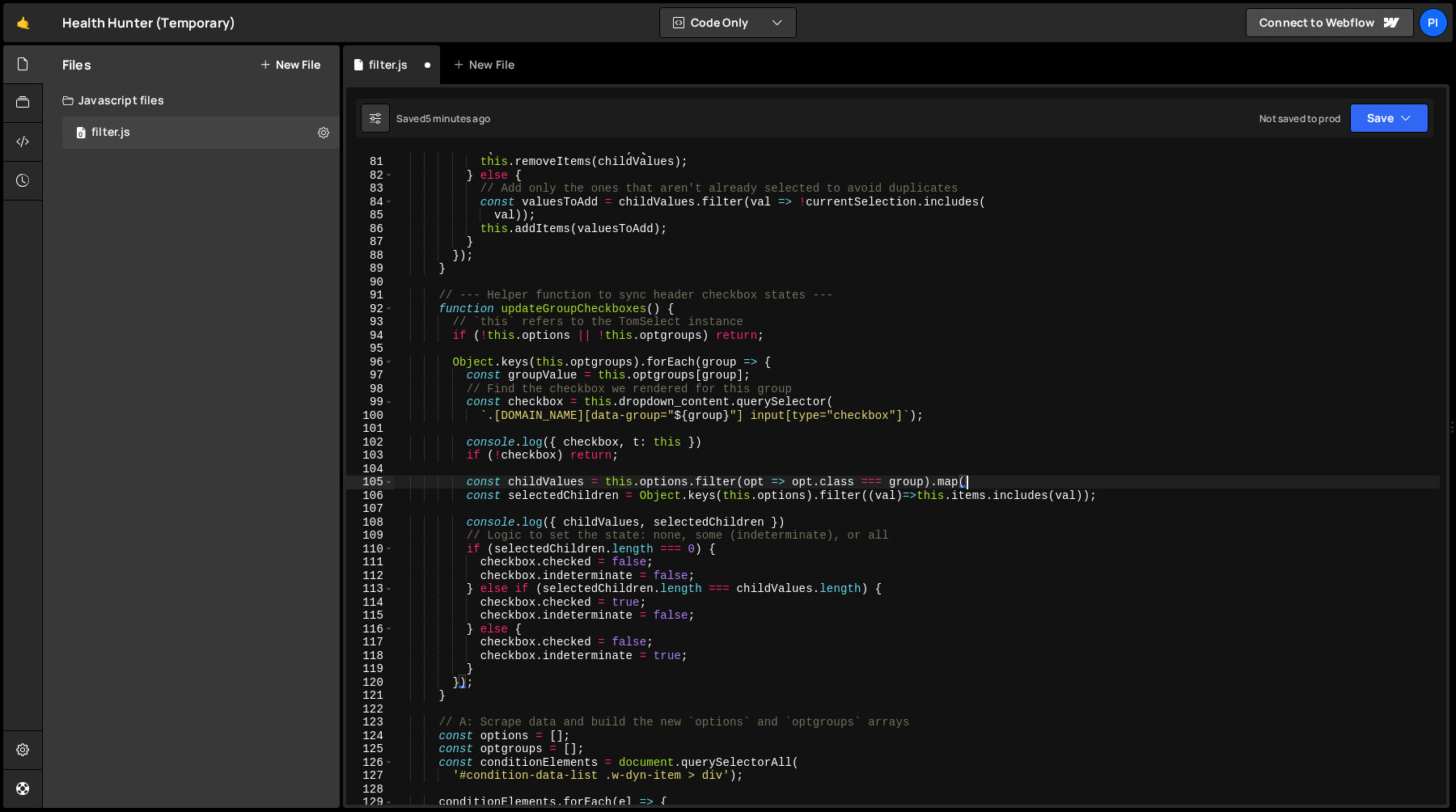
type textarea "const childValues = this.options.filter(opt => opt.class === group).map("
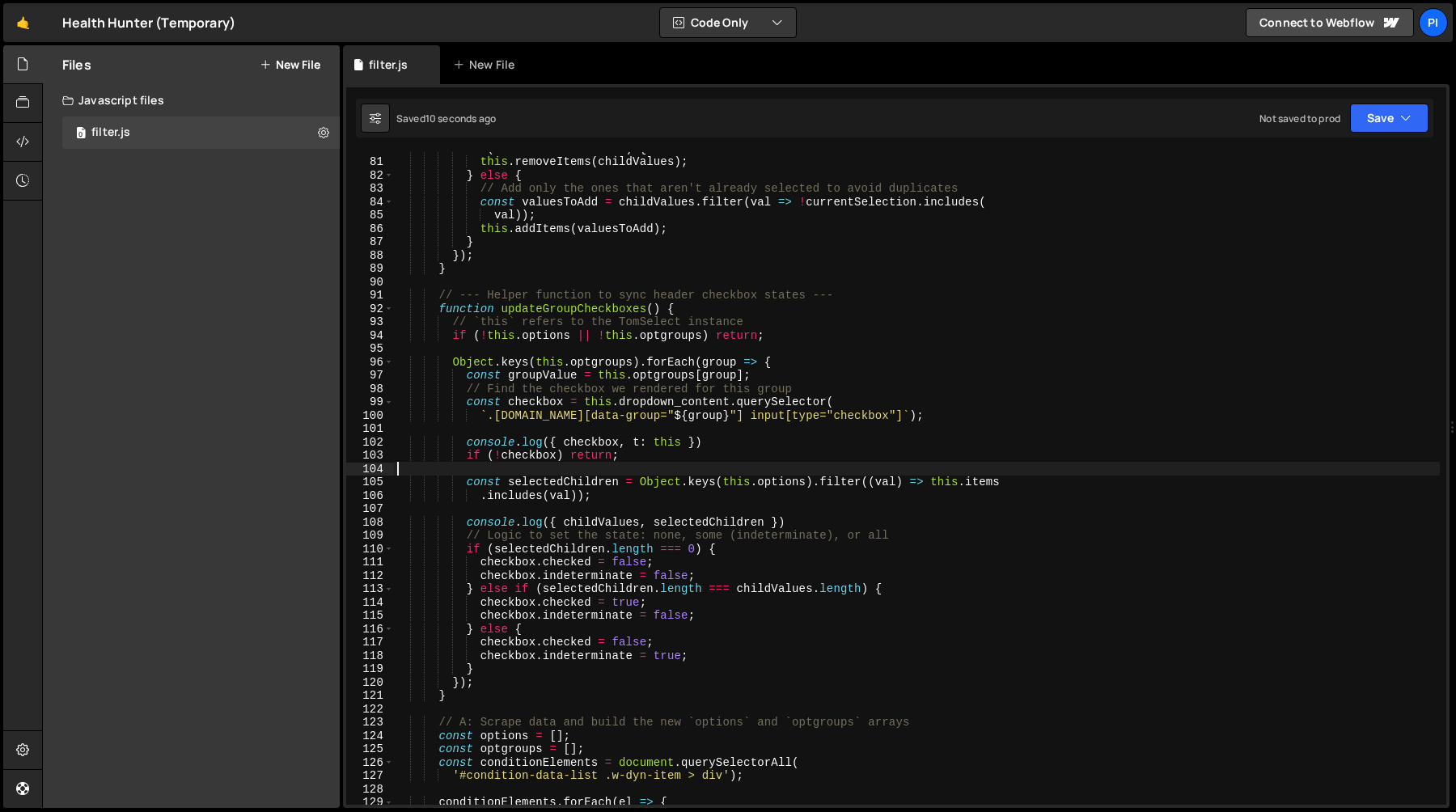
click at [613, 523] on div "if ( allChildrenSelected ) { this . removeItems ( childValues ) ; } else { // A…" at bounding box center [917, 481] width 1046 height 679
click at [703, 494] on div "if ( allChildrenSelected ) { this . removeItems ( childValues ) ; } else { // A…" at bounding box center [917, 481] width 1046 height 679
type textarea ".includes(val));"
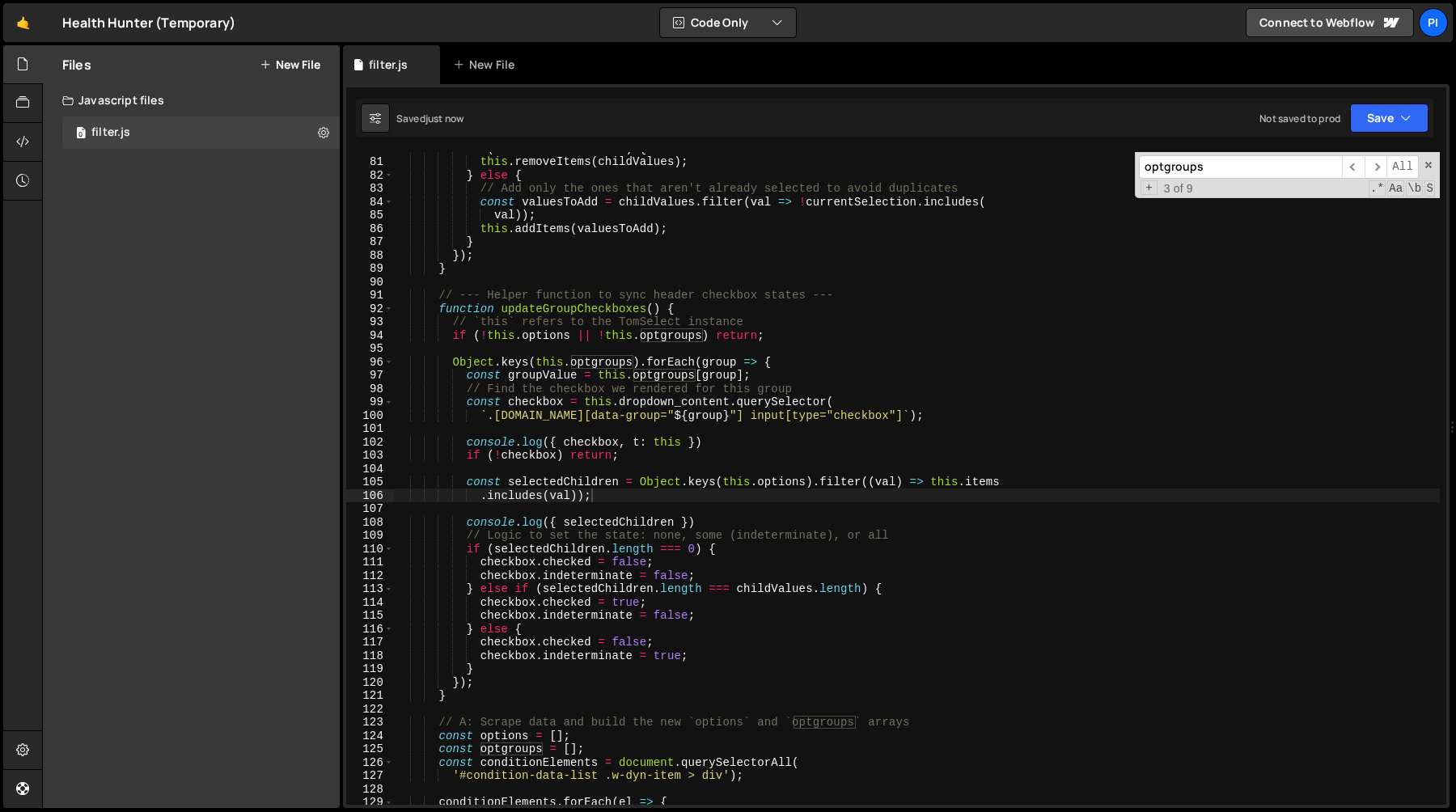
paste input "childValue"
type input "childValues"
click at [695, 587] on div "if ( allChildrenSelected ) { this . removeItems ( childValues ) ; } else { // A…" at bounding box center [917, 481] width 1046 height 679
click at [739, 591] on div "if ( allChildrenSelected ) { this . removeItems ( childValues ) ; } else { // A…" at bounding box center [917, 481] width 1046 height 679
click at [909, 590] on div "if ( allChildrenSelected ) { this . removeItems ( childValues ) ; } else { // A…" at bounding box center [917, 481] width 1046 height 679
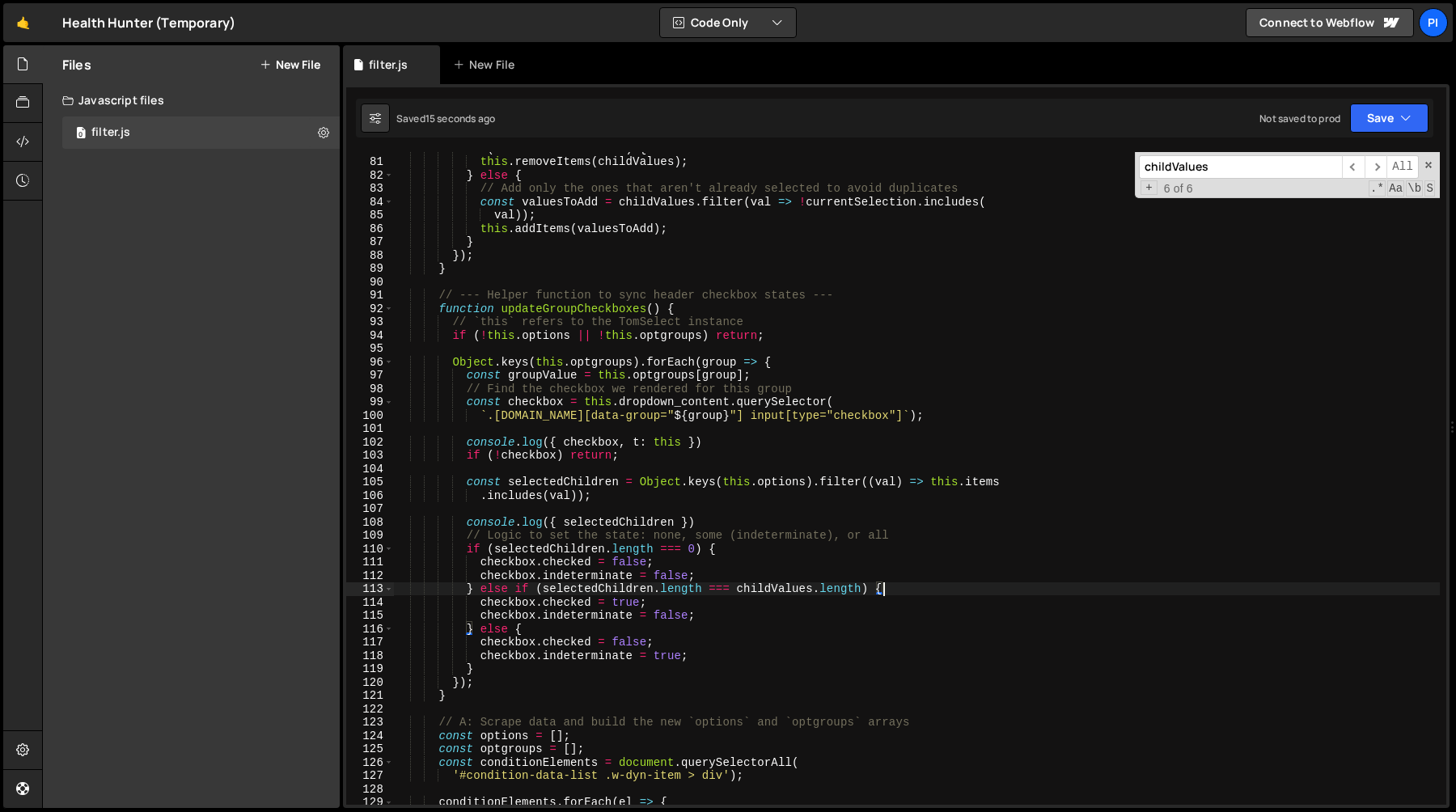
click at [802, 565] on div "if ( allChildrenSelected ) { this . removeItems ( childValues ) ; } else { // A…" at bounding box center [917, 481] width 1046 height 679
click at [796, 525] on div "if ( allChildrenSelected ) { this . removeItems ( childValues ) ; } else { // A…" at bounding box center [917, 481] width 1046 height 679
click at [784, 486] on div "if ( allChildrenSelected ) { this . removeItems ( childValues ) ; } else { // A…" at bounding box center [917, 481] width 1046 height 679
type textarea "const selectedChildren = Object.keys(this.options).filter((val) => this.items"
click at [602, 484] on div "if ( allChildrenSelected ) { this . removeItems ( childValues ) ; } else { // A…" at bounding box center [917, 481] width 1046 height 679
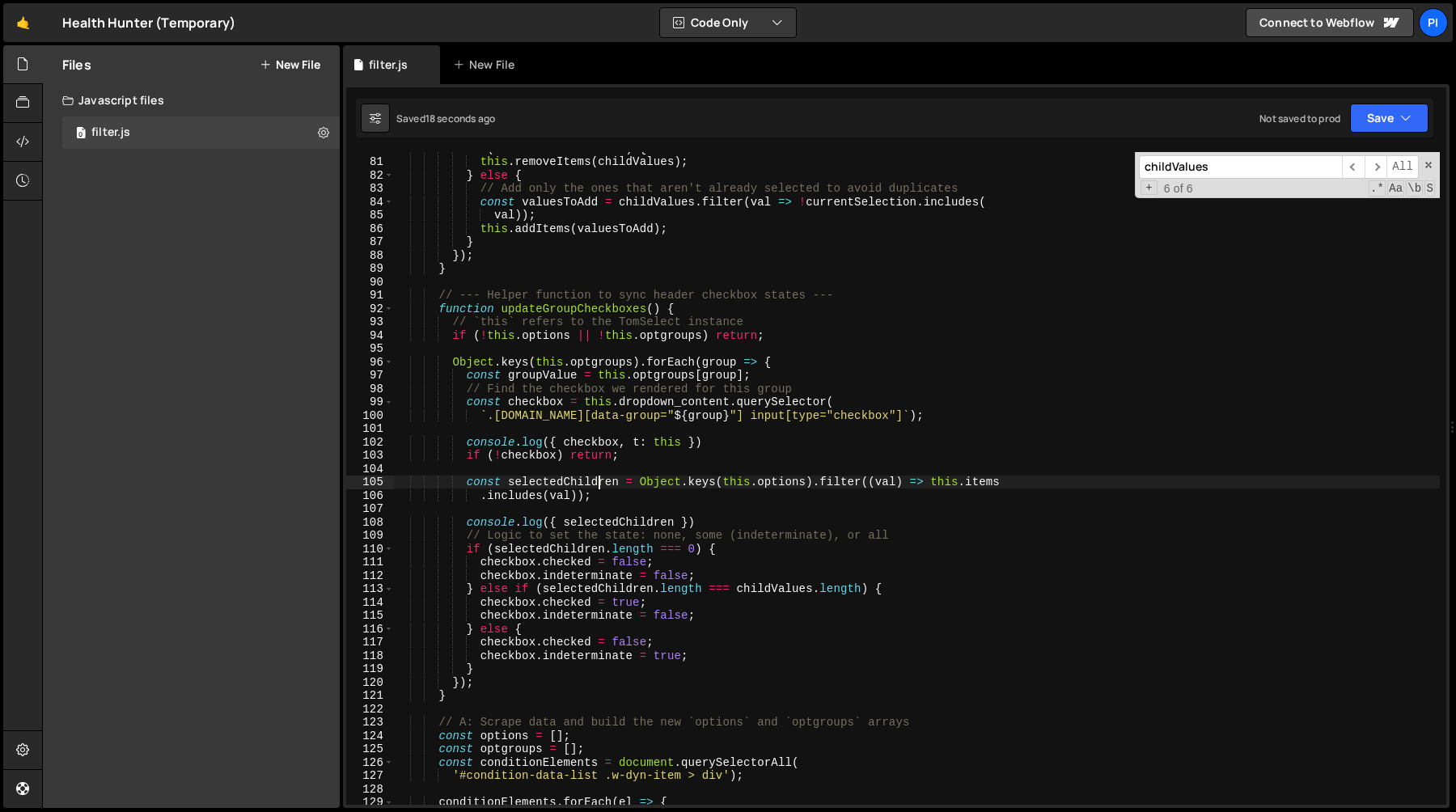
click at [602, 484] on div "if ( allChildrenSelected ) { this . removeItems ( childValues ) ; } else { // A…" at bounding box center [917, 481] width 1046 height 679
click at [641, 484] on div "if ( allChildrenSelected ) { this . removeItems ( childValues ) ; } else { // A…" at bounding box center [917, 481] width 1046 height 679
click at [811, 482] on div "if ( allChildrenSelected ) { this . removeItems ( childValues ) ; } else { // A…" at bounding box center [917, 481] width 1046 height 679
click at [616, 467] on div "if ( allChildrenSelected ) { this . removeItems ( childValues ) ; } else { // A…" at bounding box center [917, 481] width 1046 height 679
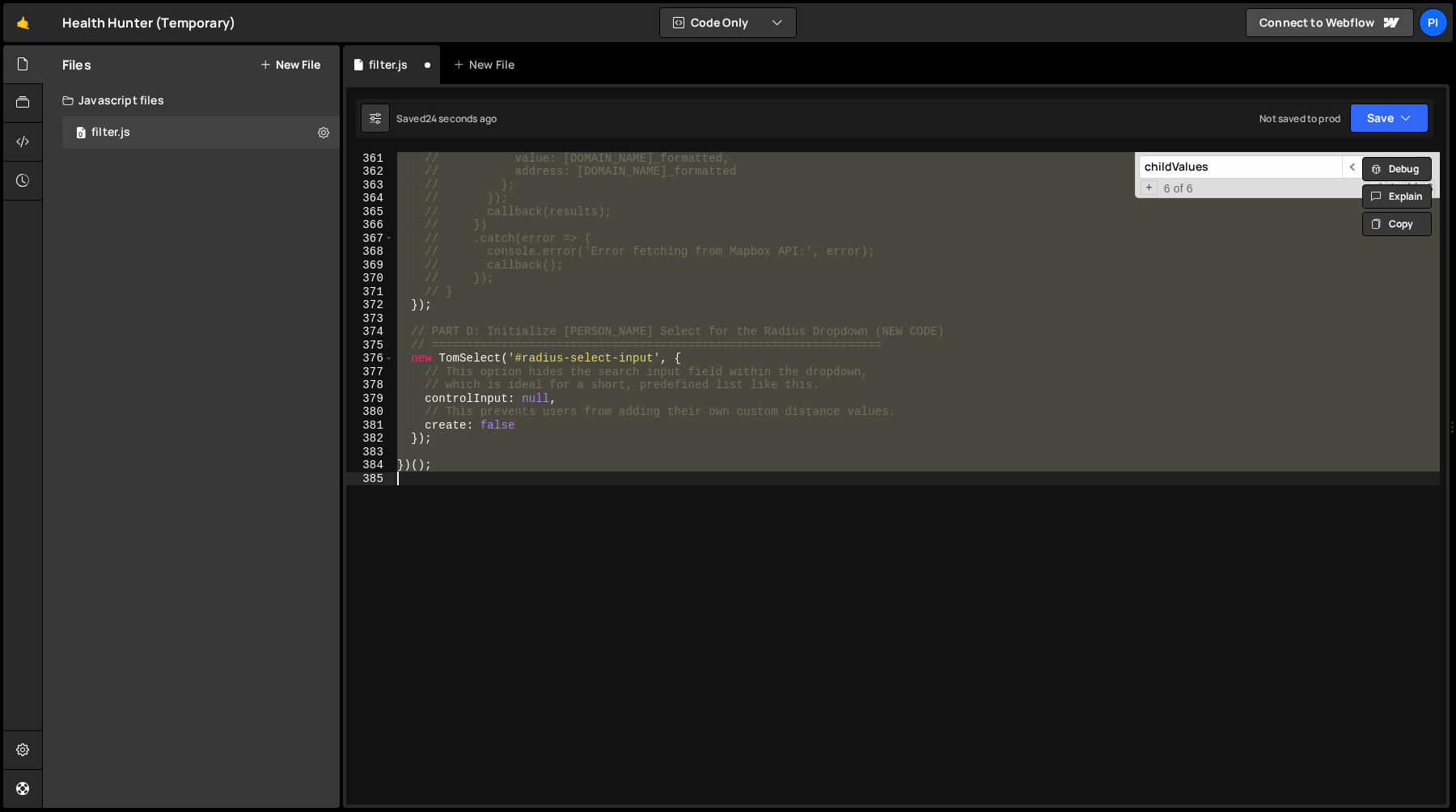
scroll to position [1061, 0]
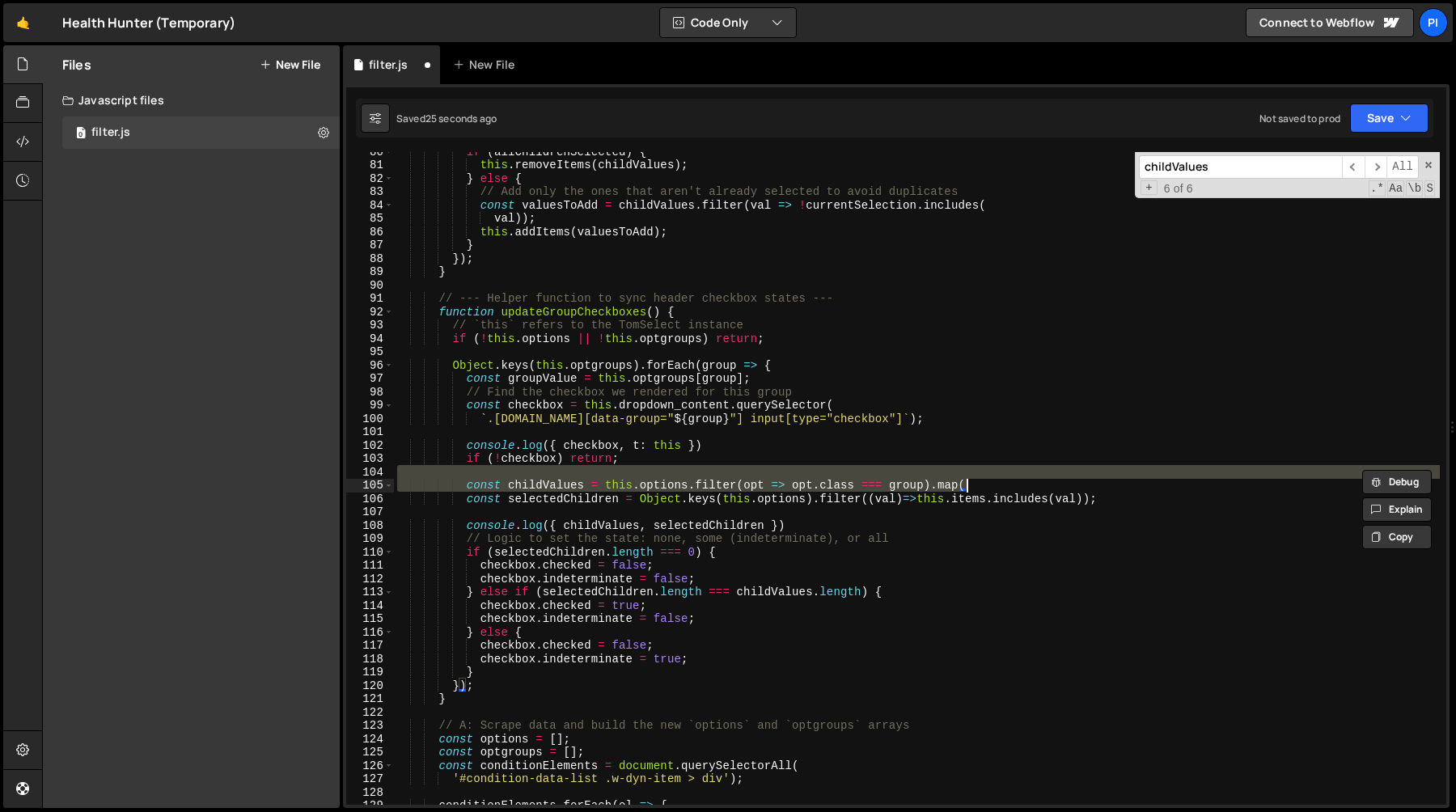
click at [603, 481] on div "if ( allChildrenSelected ) { this . removeItems ( childValues ) ; } else { // A…" at bounding box center [917, 478] width 1046 height 652
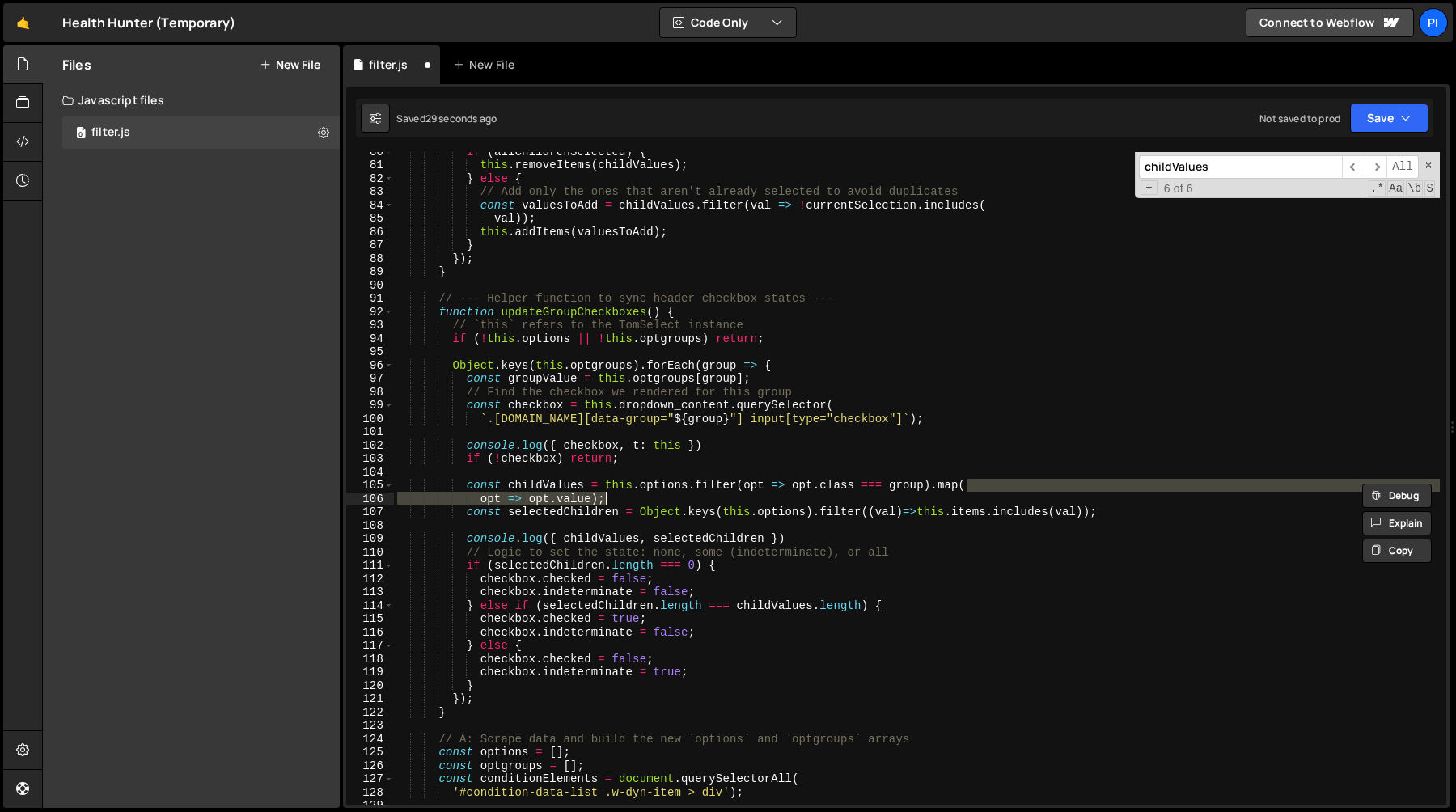
click at [638, 500] on div "if ( allChildrenSelected ) { this . removeItems ( childValues ) ; } else { // A…" at bounding box center [917, 478] width 1046 height 652
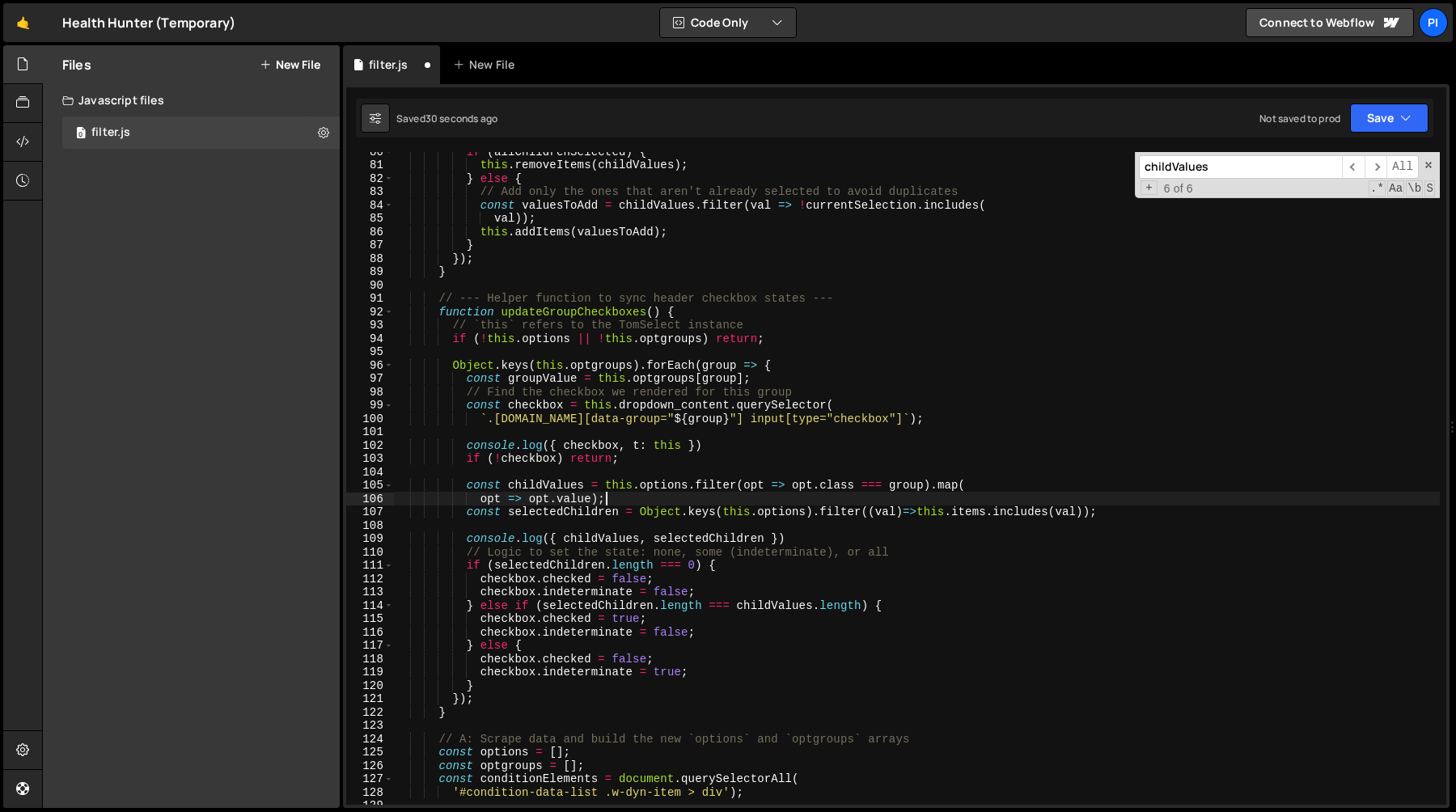
click at [606, 488] on div "if ( allChildrenSelected ) { this . removeItems ( childValues ) ; } else { // A…" at bounding box center [917, 484] width 1046 height 679
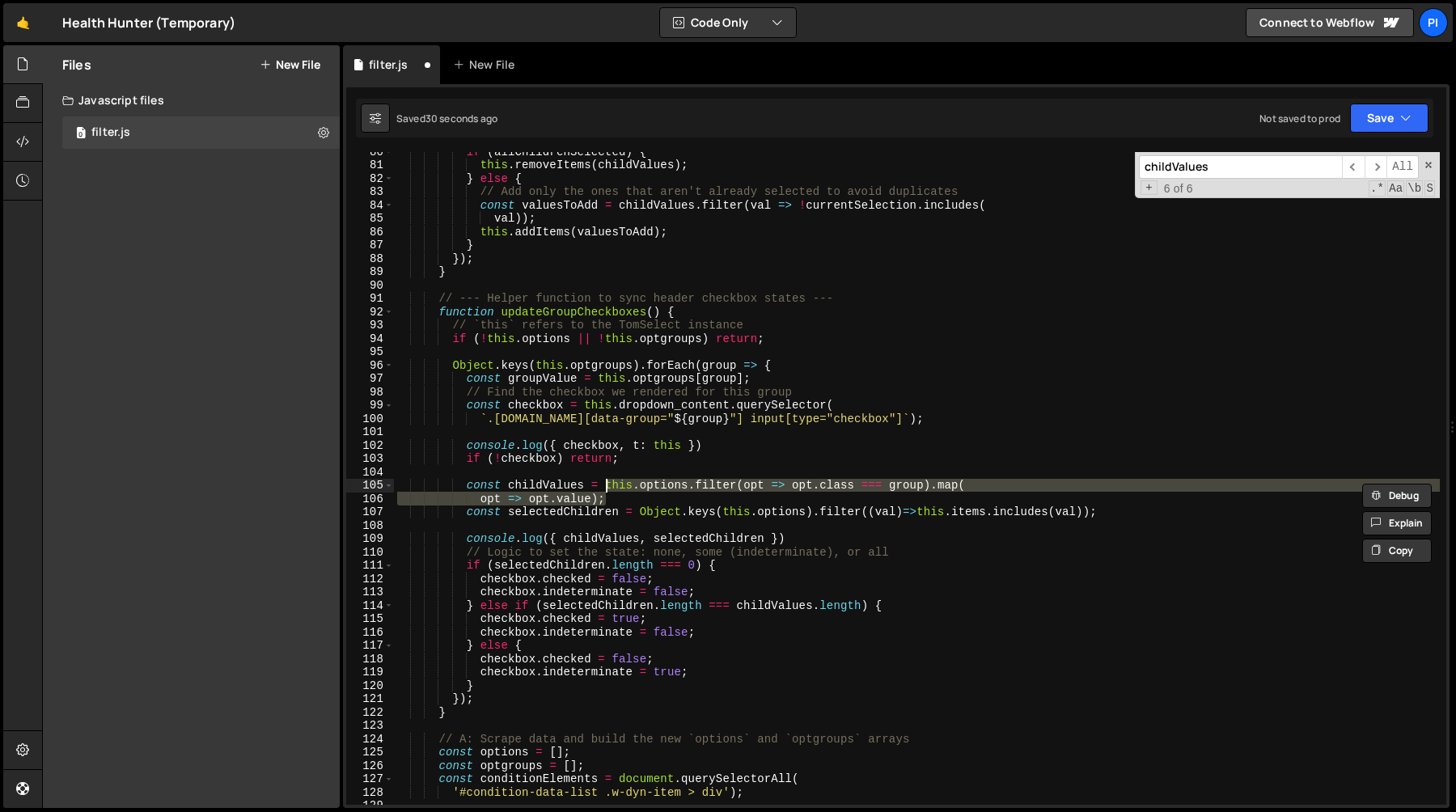
paste textarea "Object.keys(this.options)"
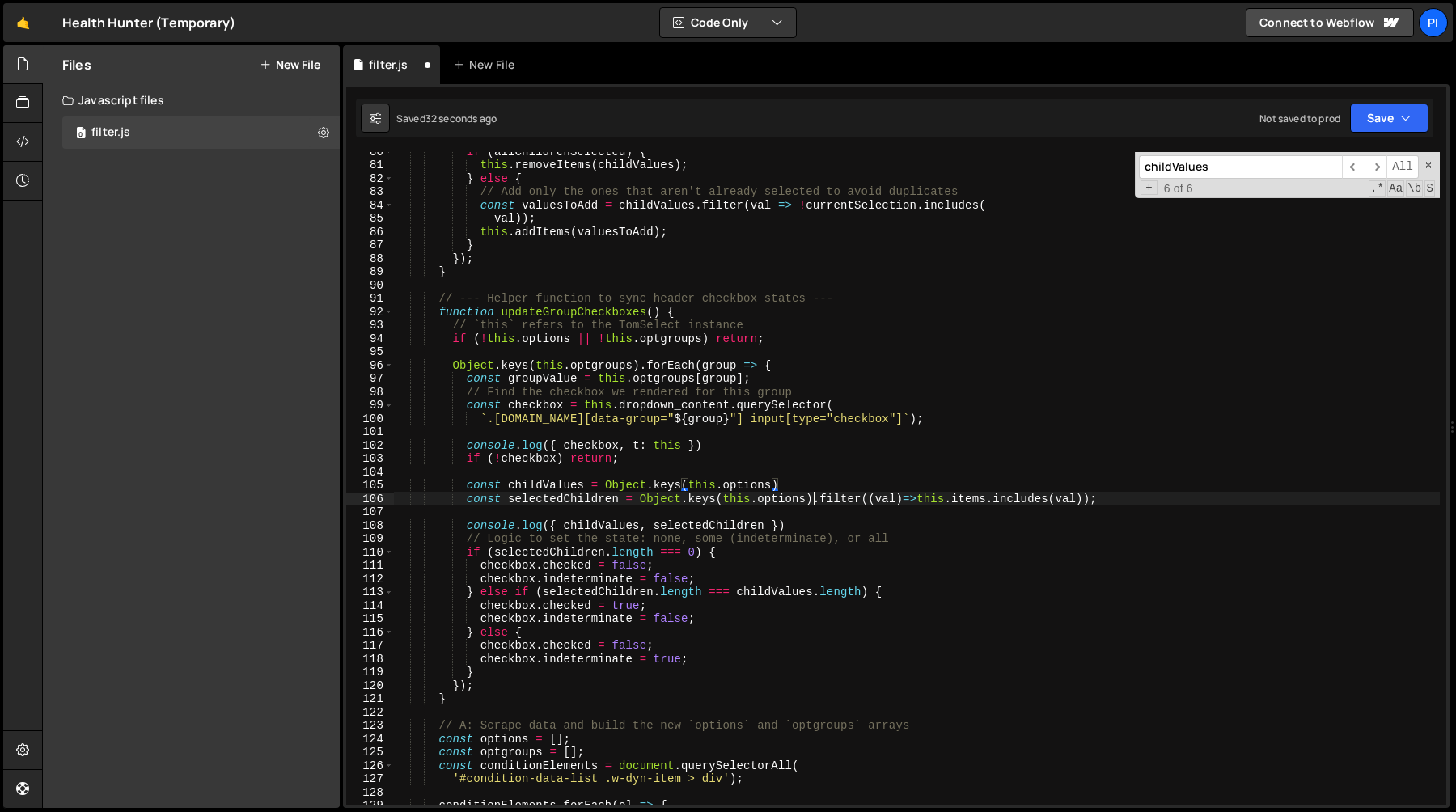
click at [814, 500] on div "if ( allChildrenSelected ) { this . removeItems ( childValues ) ; } else { // A…" at bounding box center [917, 484] width 1046 height 679
click at [641, 498] on div "if ( allChildrenSelected ) { this . removeItems ( childValues ) ; } else { // A…" at bounding box center [917, 484] width 1046 height 679
click at [570, 490] on div "if ( allChildrenSelected ) { this . removeItems ( childValues ) ; } else { // A…" at bounding box center [917, 484] width 1046 height 679
click at [641, 503] on div "if ( allChildrenSelected ) { this . removeItems ( childValues ) ; } else { // A…" at bounding box center [917, 484] width 1046 height 679
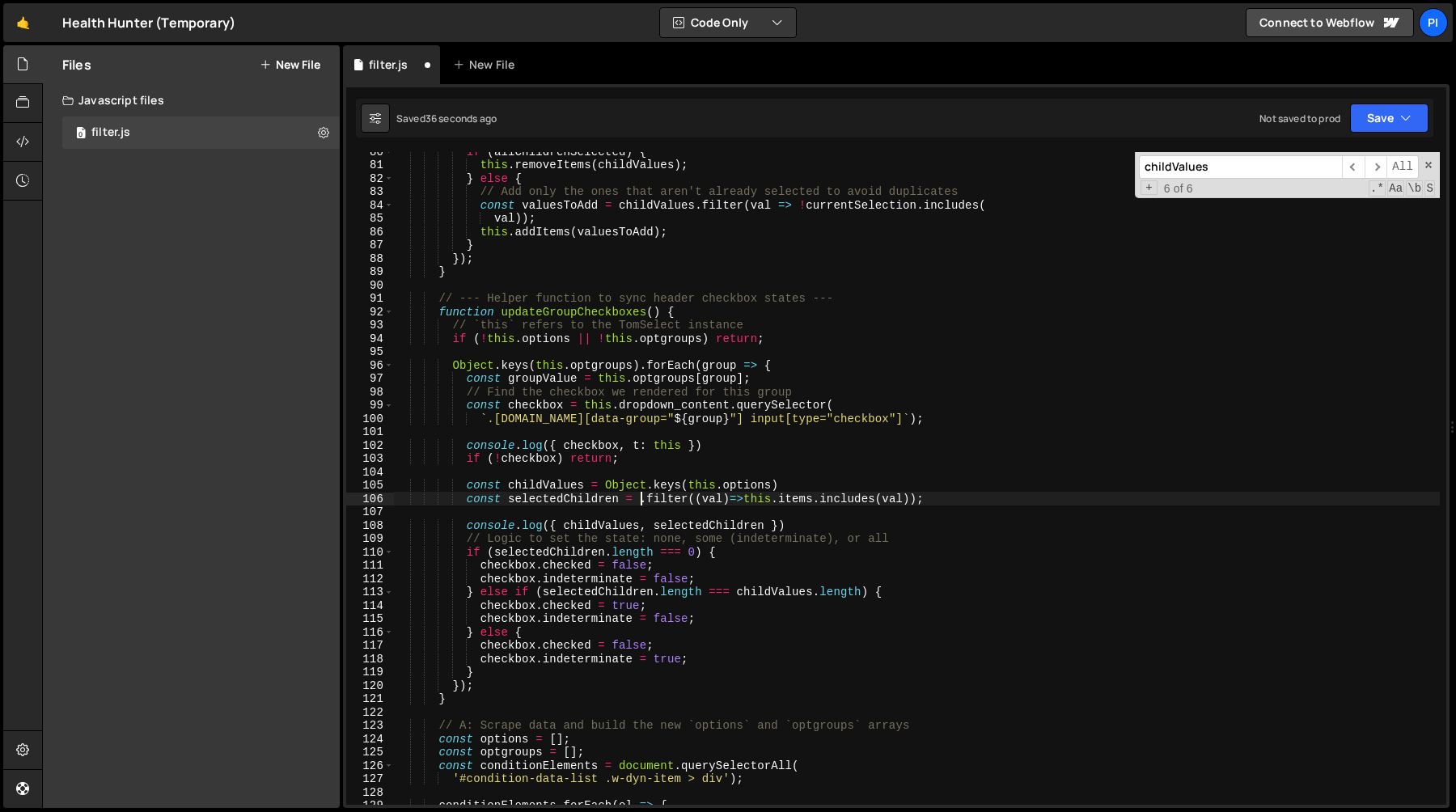
paste textarea "childValues"
click at [803, 483] on div "if ( allChildrenSelected ) { this . removeItems ( childValues ) ; } else { // A…" at bounding box center [917, 484] width 1046 height 679
click at [792, 485] on div "if ( allChildrenSelected ) { this . removeItems ( childValues ) ; } else { // A…" at bounding box center [917, 484] width 1046 height 679
click at [605, 488] on div "if ( allChildrenSelected ) { this . removeItems ( childValues ) ; } else { // A…" at bounding box center [917, 484] width 1046 height 679
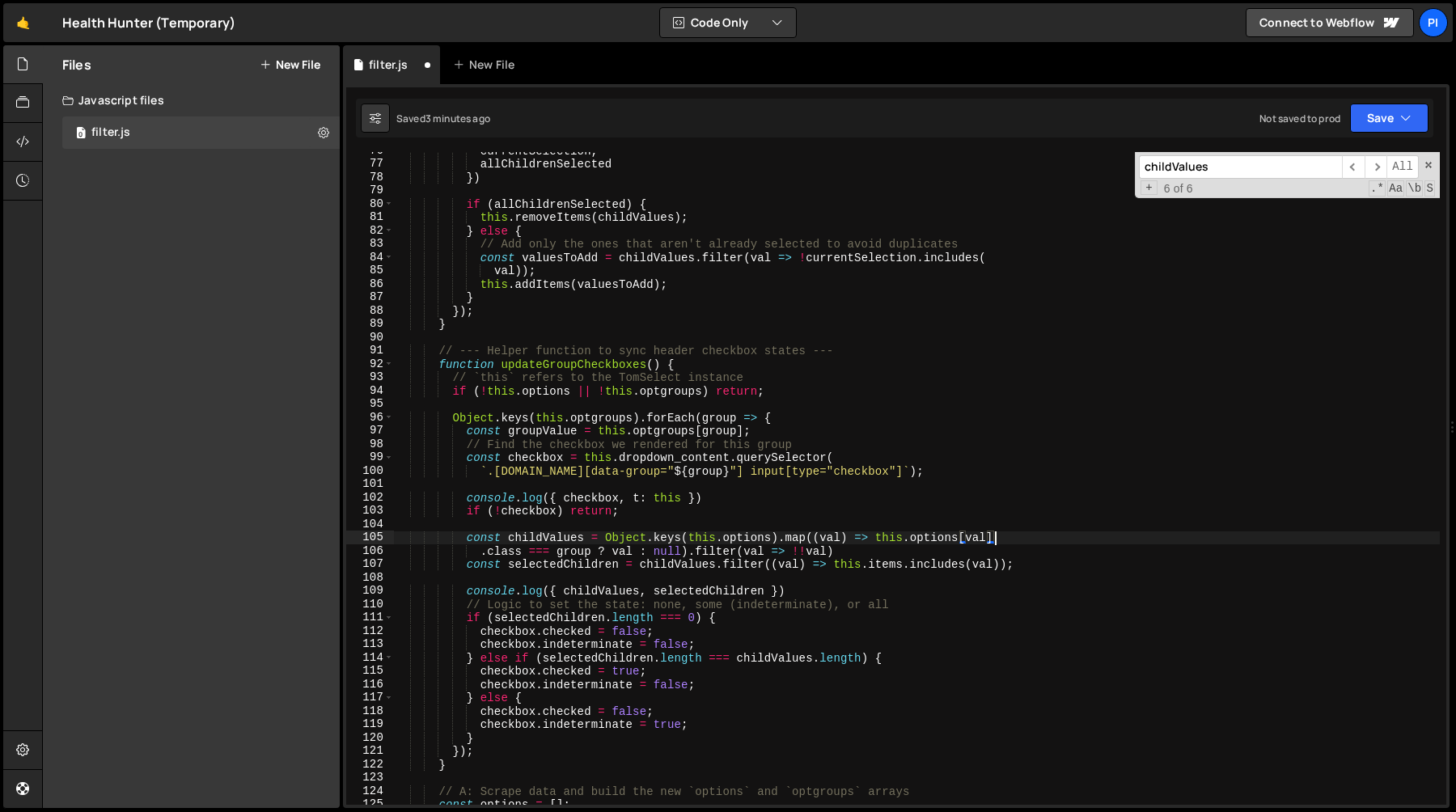
scroll to position [0, 41]
click at [808, 590] on div "currentSelection , allChildrenSelected }) if ( allChildrenSelected ) { this . r…" at bounding box center [917, 483] width 1046 height 679
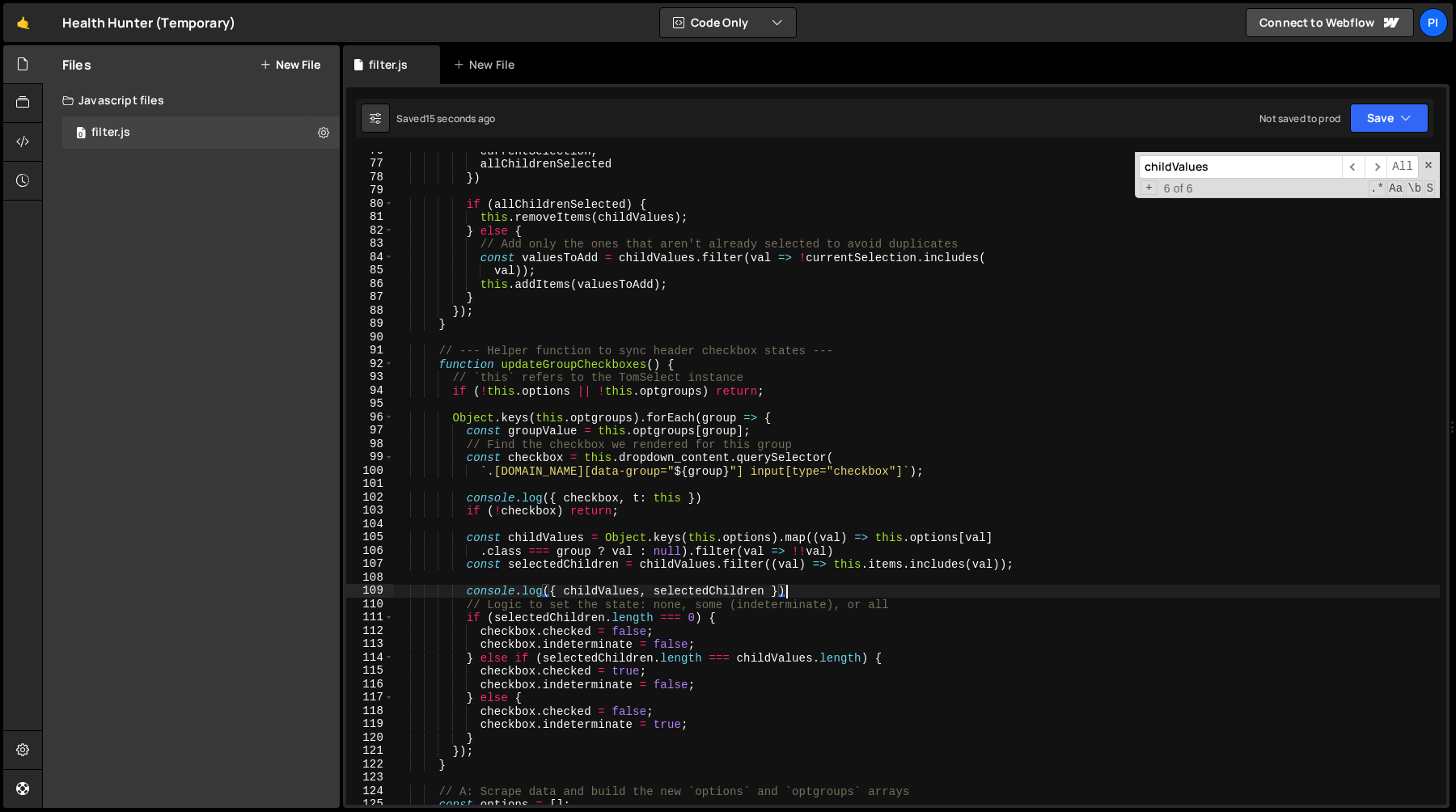
scroll to position [0, 26]
click at [769, 583] on div "currentSelection , allChildrenSelected }) if ( allChildrenSelected ) { this . r…" at bounding box center [917, 483] width 1046 height 679
type textarea "console.log({ childValues, selectedChildren })"
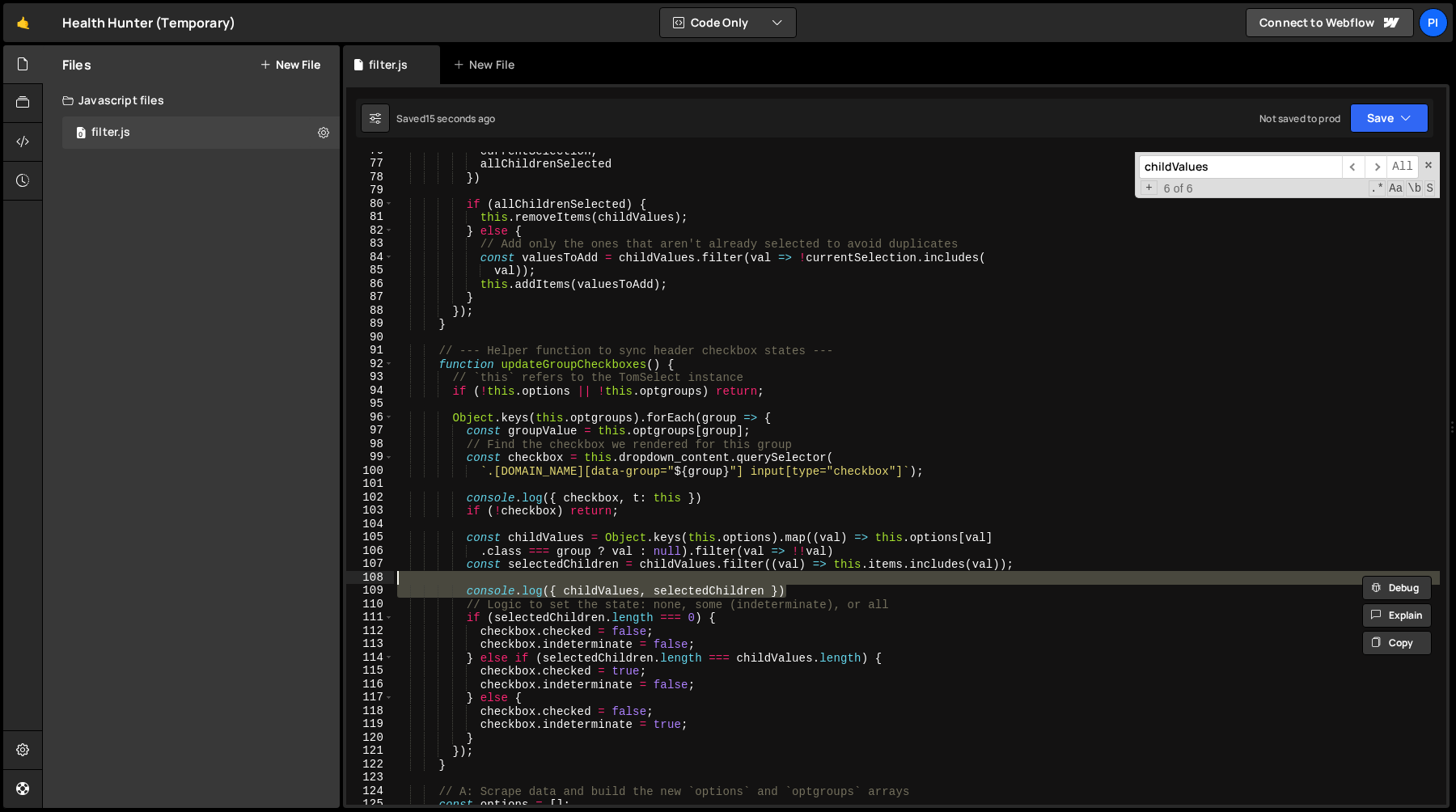
scroll to position [0, 0]
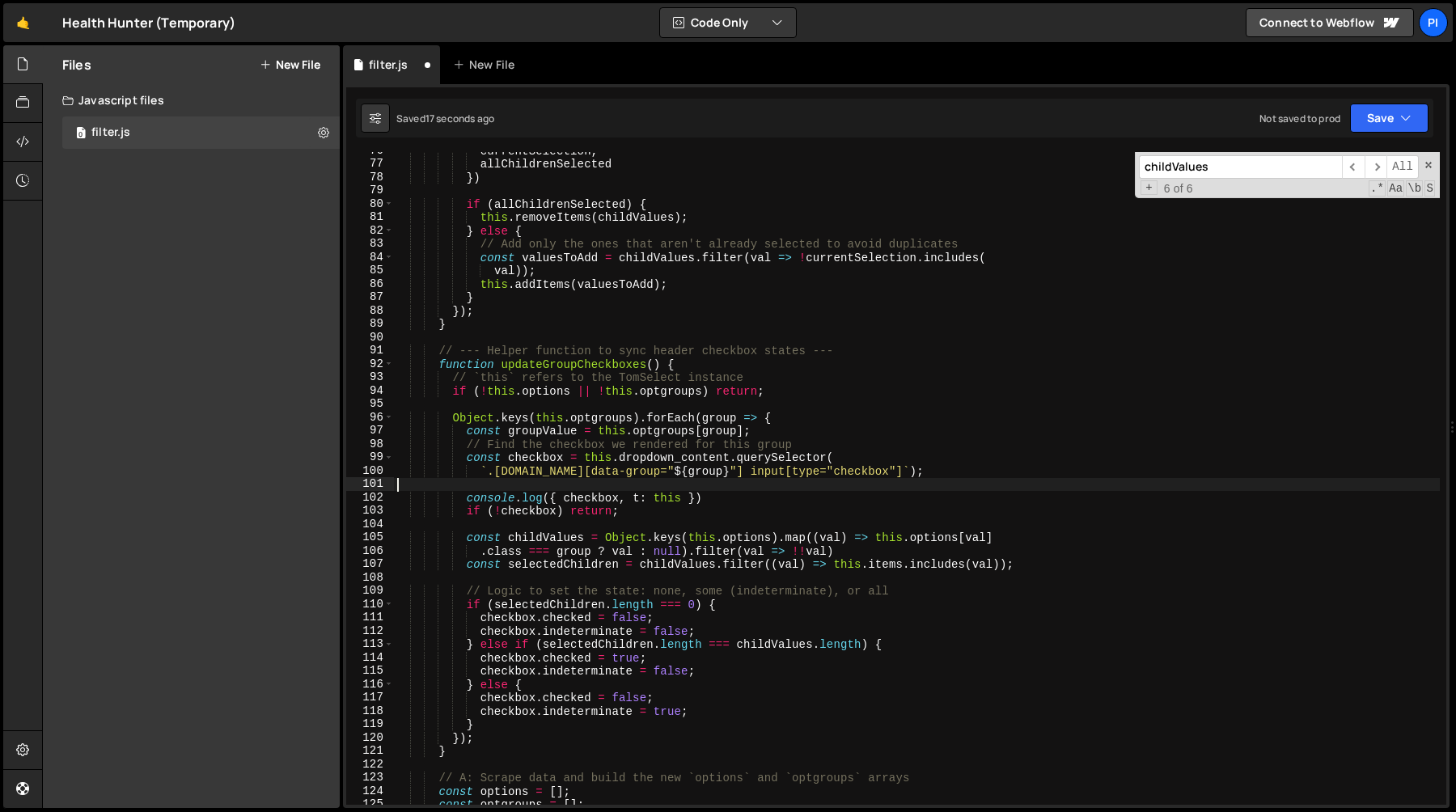
click at [760, 490] on div "currentSelection , allChildrenSelected }) if ( allChildrenSelected ) { this . r…" at bounding box center [917, 483] width 1046 height 679
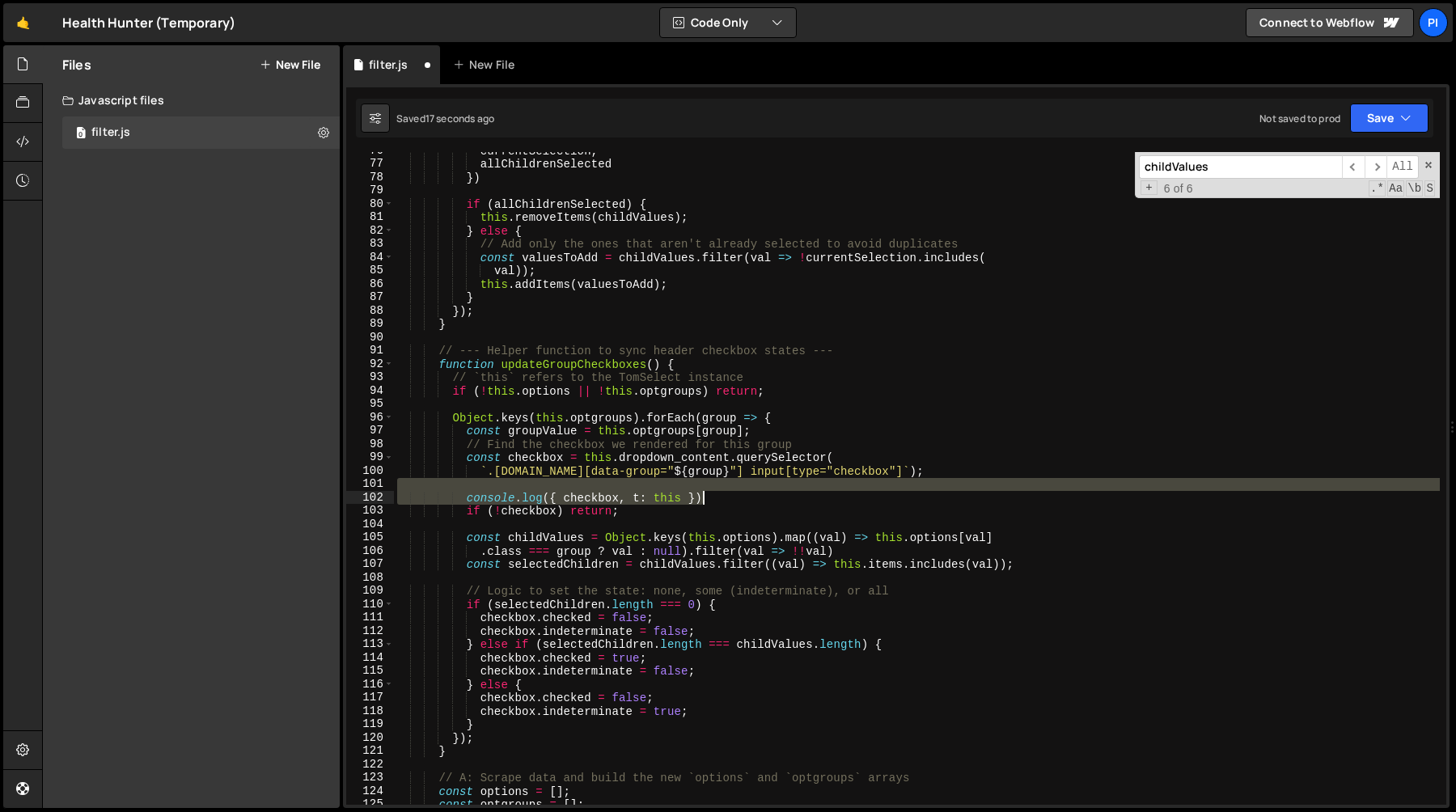
click at [747, 498] on div "currentSelection , allChildrenSelected }) if ( allChildrenSelected ) { this . r…" at bounding box center [917, 483] width 1046 height 679
type textarea "console.log({ checkbox, t: this })"
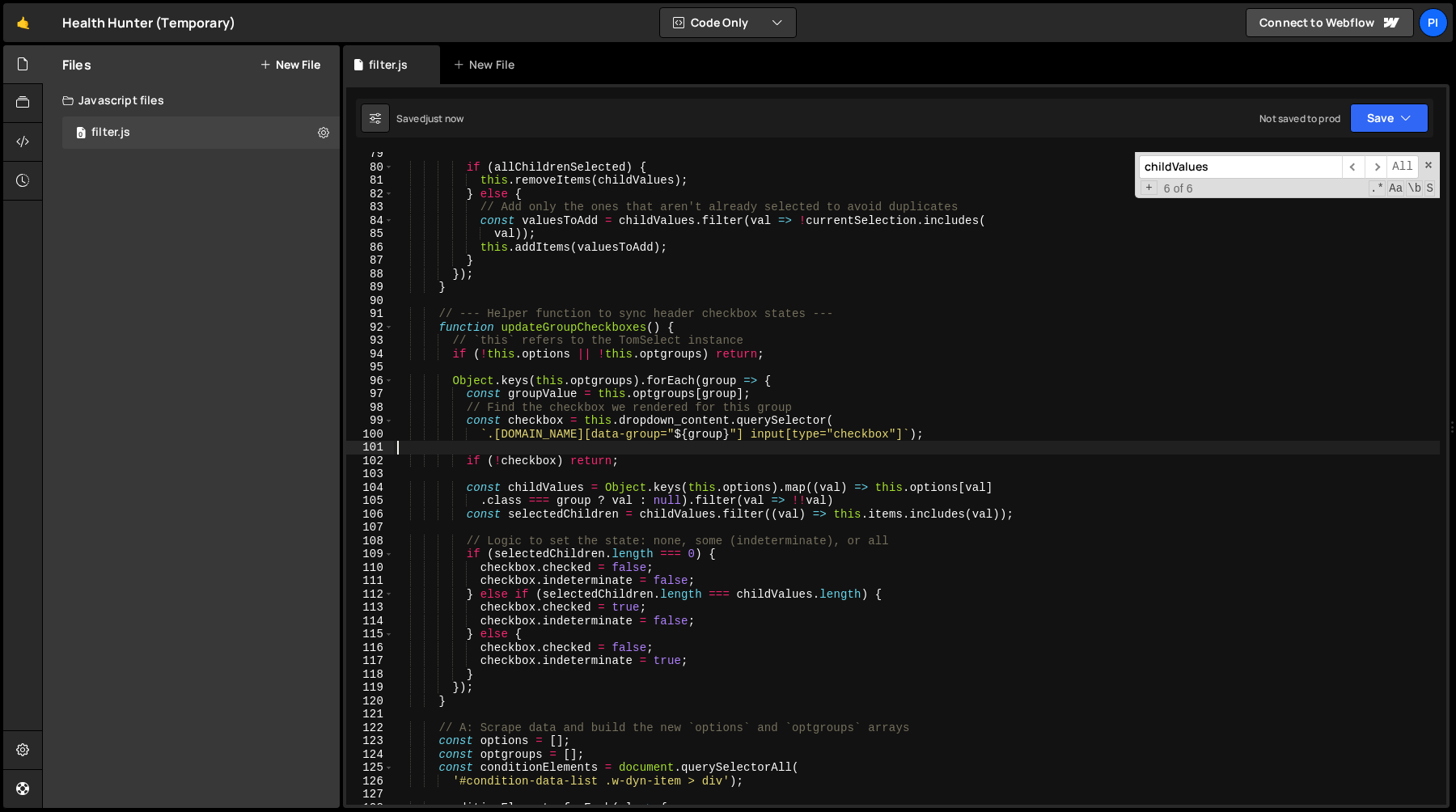
scroll to position [1033, 0]
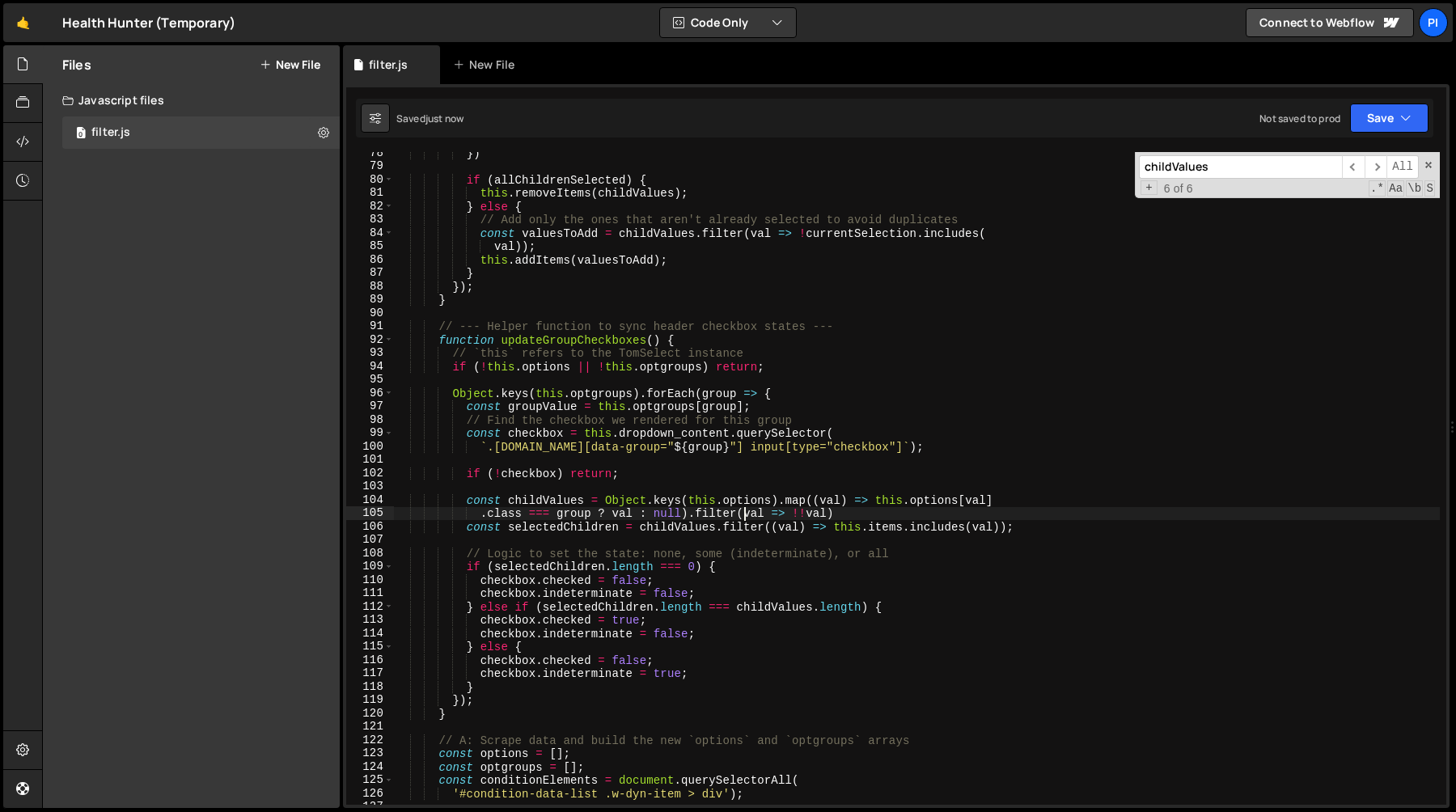
click at [745, 517] on div "}) if ( allChildrenSelected ) { this . removeItems ( childValues ) ; } else { /…" at bounding box center [917, 486] width 1046 height 679
click at [825, 517] on div "}) if ( allChildrenSelected ) { this . removeItems ( childValues ) ; } else { /…" at bounding box center [917, 486] width 1046 height 679
click at [893, 508] on div "}) if ( allChildrenSelected ) { this . removeItems ( childValues ) ; } else { /…" at bounding box center [917, 486] width 1046 height 679
click at [760, 516] on div "}) if ( allChildrenSelected ) { this . removeItems ( childValues ) ; } else { /…" at bounding box center [917, 486] width 1046 height 679
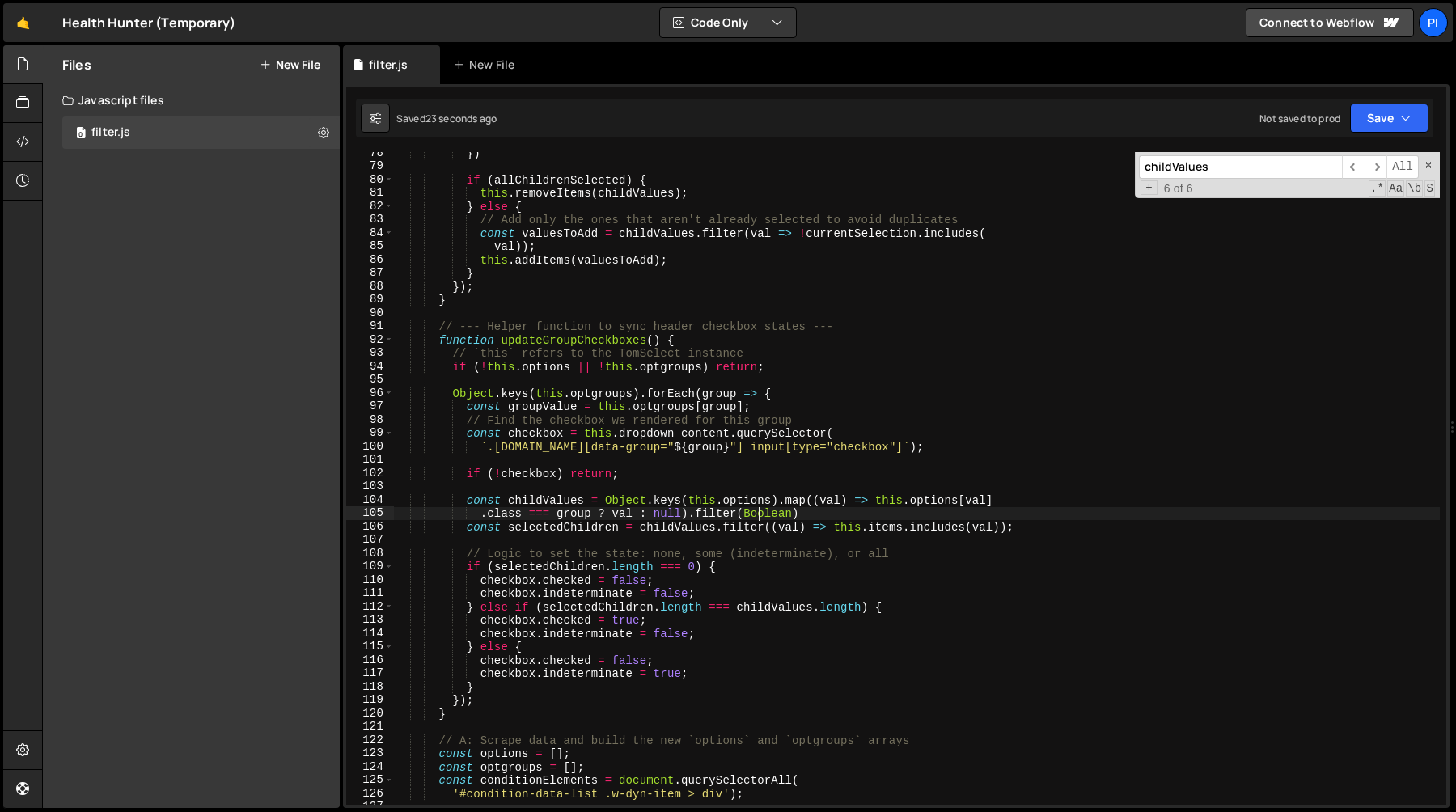
click at [760, 516] on div "}) if ( allChildrenSelected ) { this . removeItems ( childValues ) ; } else { /…" at bounding box center [917, 486] width 1046 height 679
click at [840, 511] on div "}) if ( allChildrenSelected ) { this . removeItems ( childValues ) ; } else { /…" at bounding box center [917, 486] width 1046 height 679
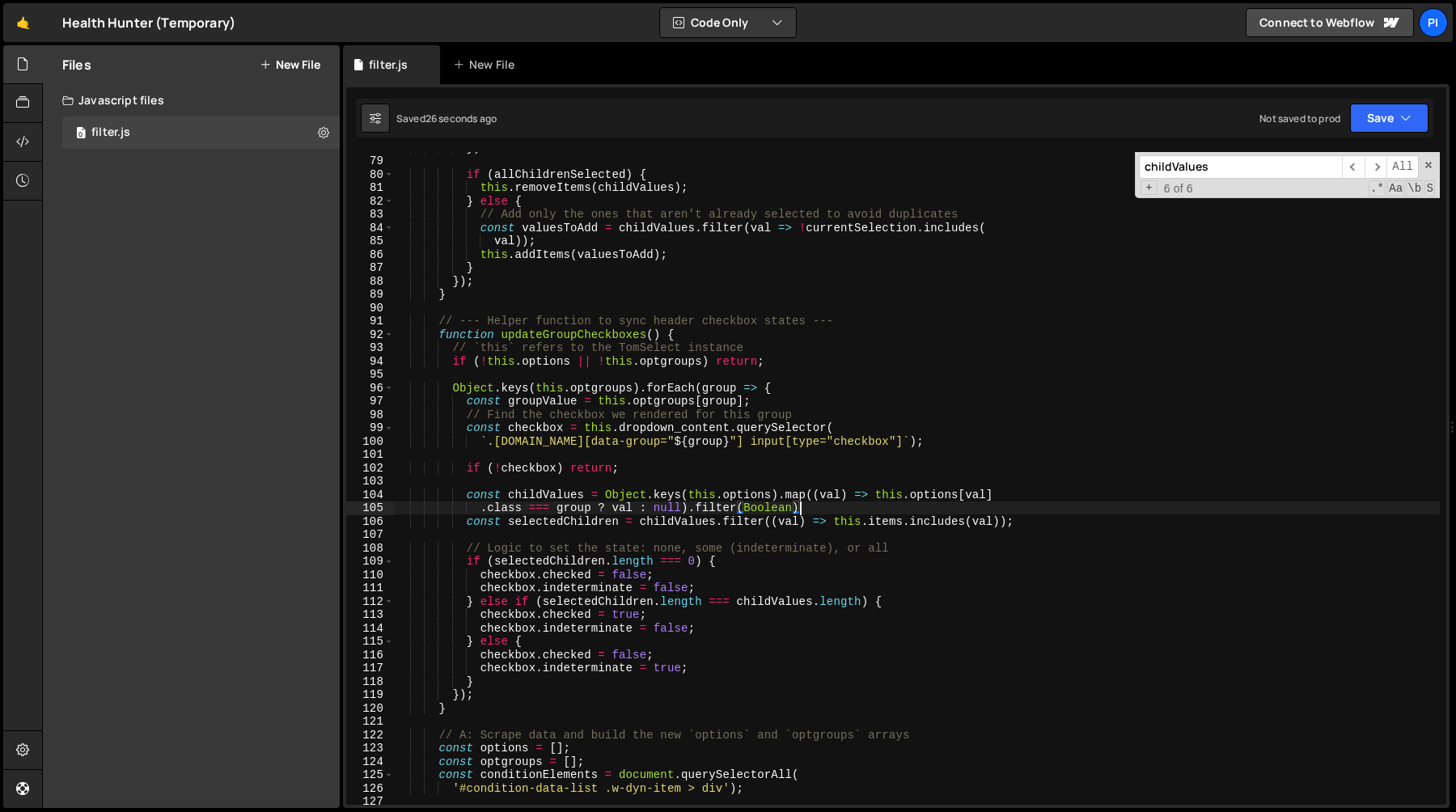
scroll to position [1052, 0]
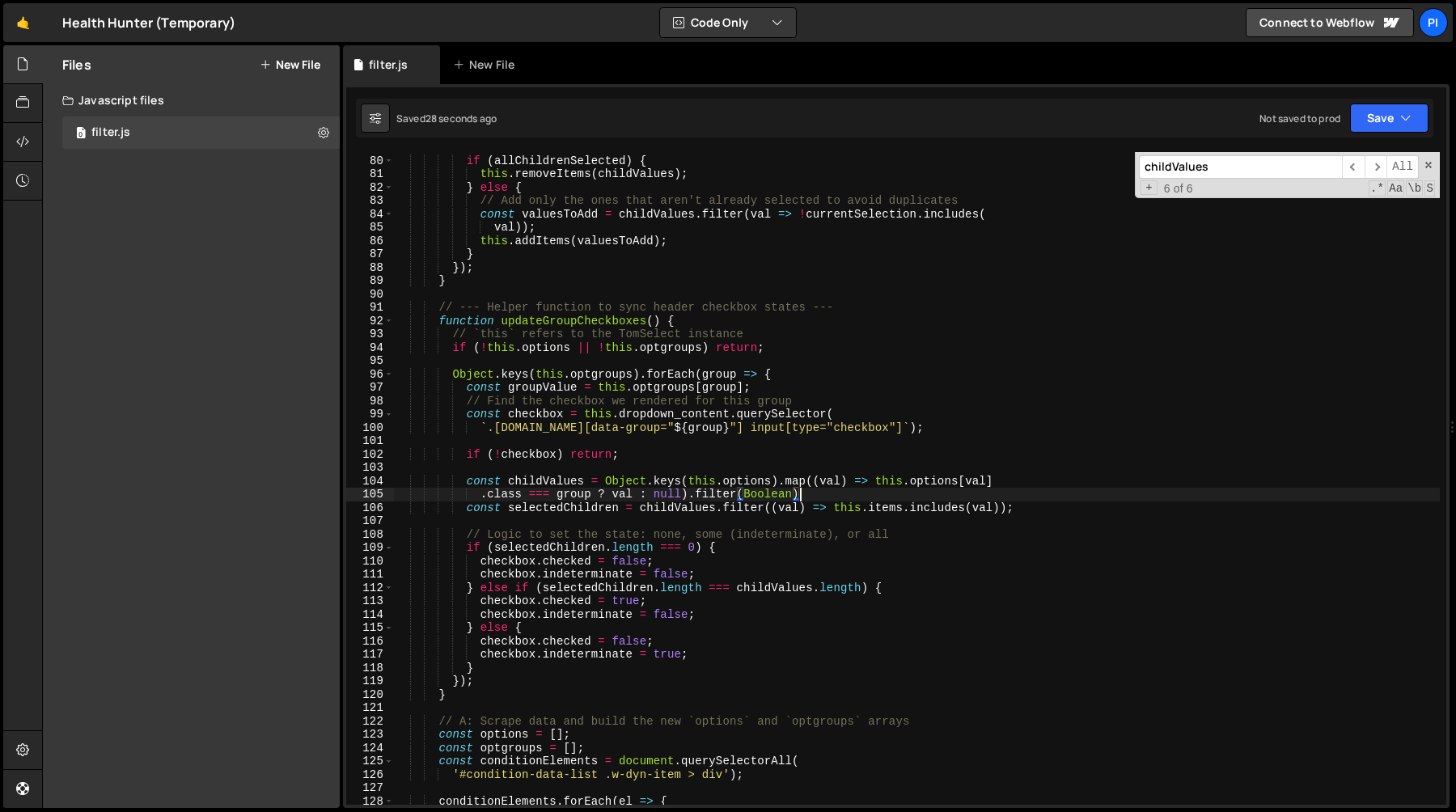
click at [931, 532] on div "if ( allChildrenSelected ) { this . removeItems ( childValues ) ; } else { // A…" at bounding box center [917, 480] width 1046 height 679
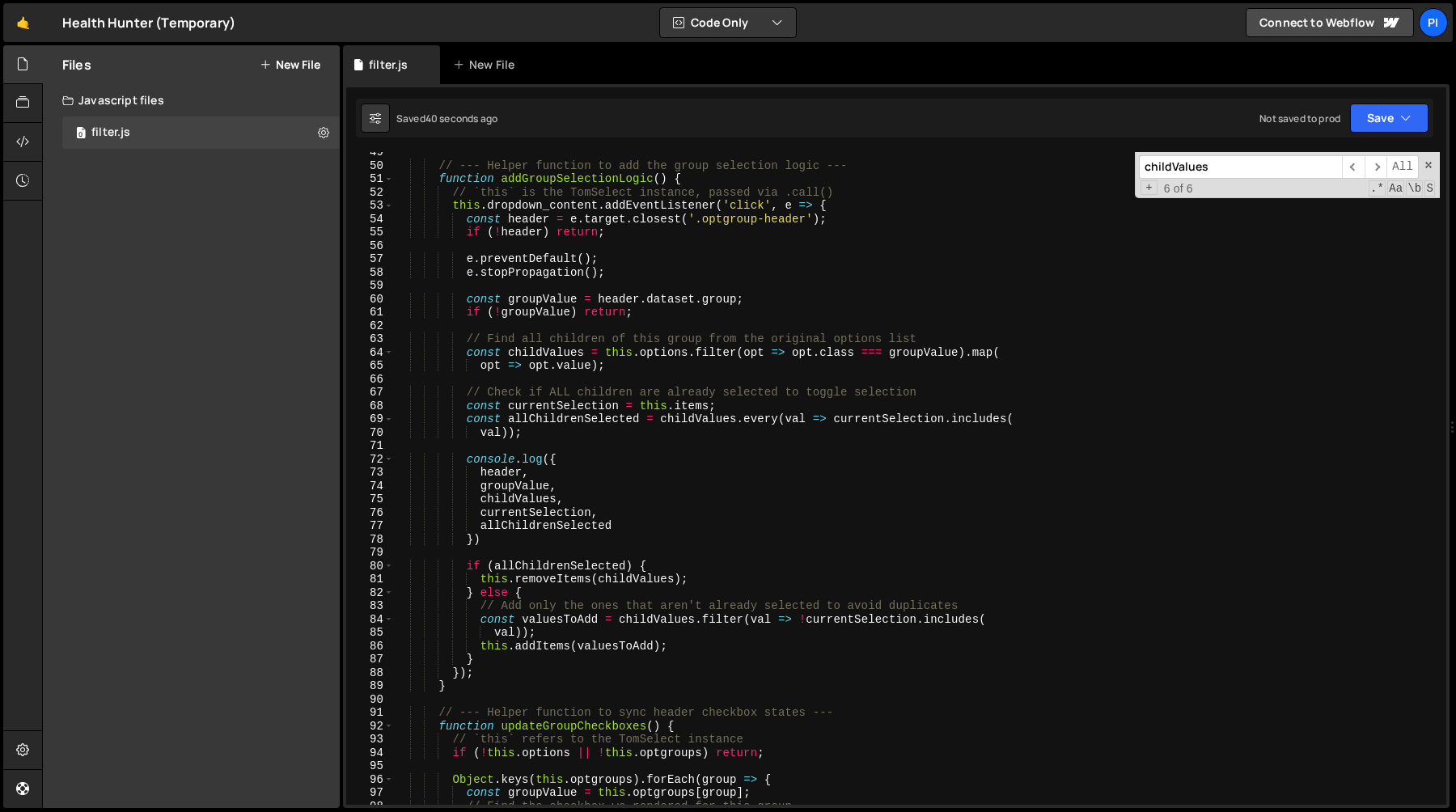
scroll to position [619, 0]
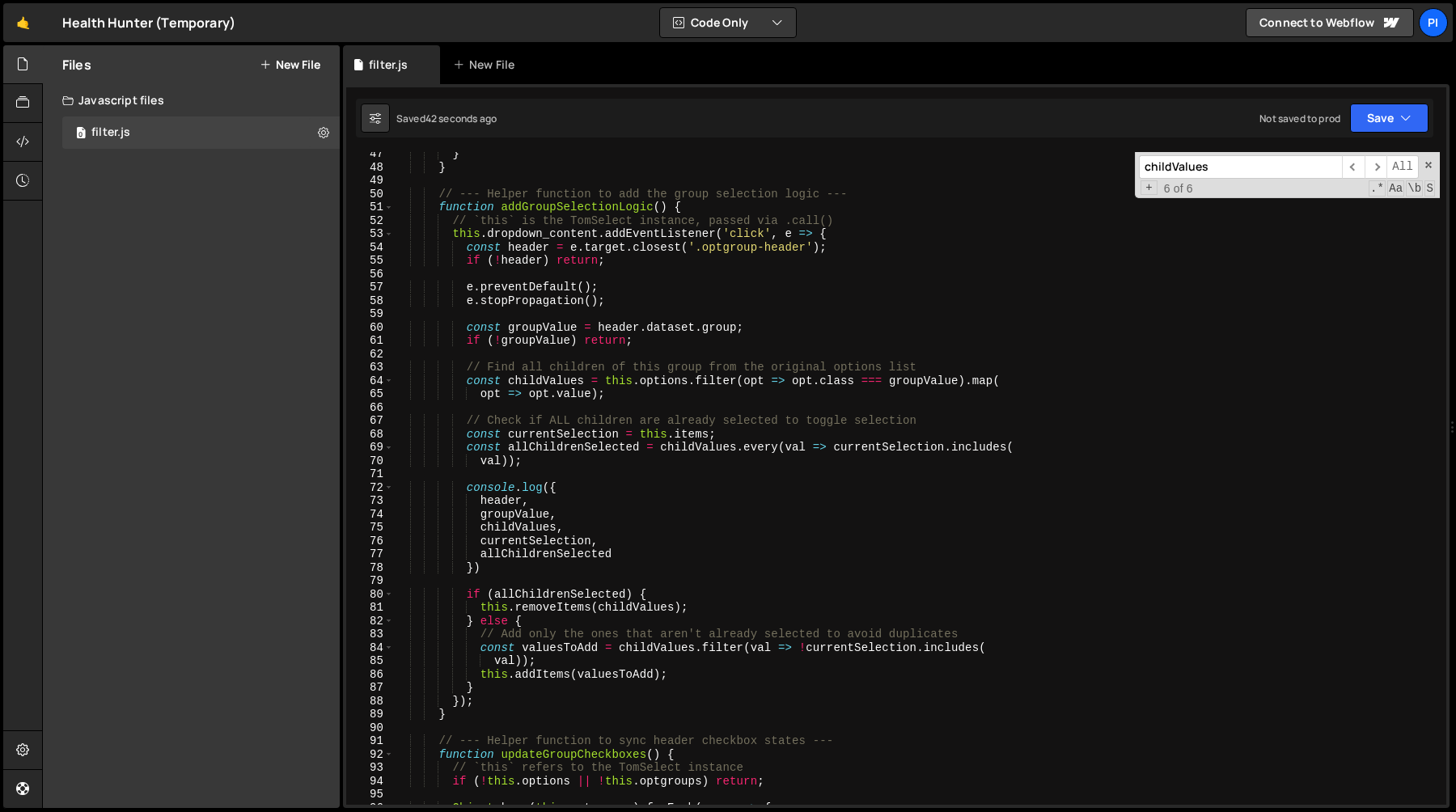
click at [690, 235] on div "} } // --- Helper function to add the group selection logic --- function addGro…" at bounding box center [917, 487] width 1046 height 679
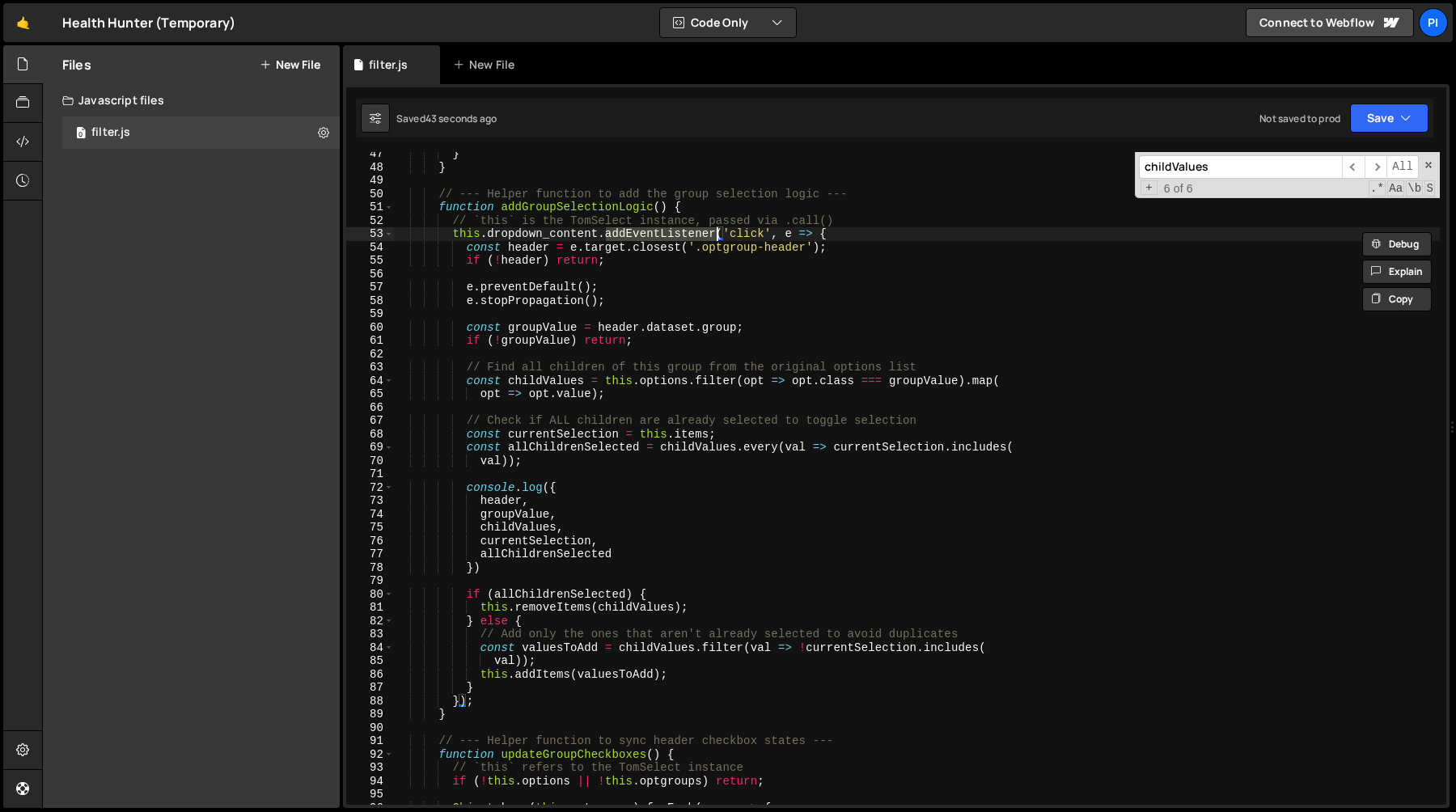
click at [836, 246] on div "} } // --- Helper function to add the group selection logic --- function addGro…" at bounding box center [917, 487] width 1046 height 679
type textarea "const header = e.target.closest('.optgroup-header');"
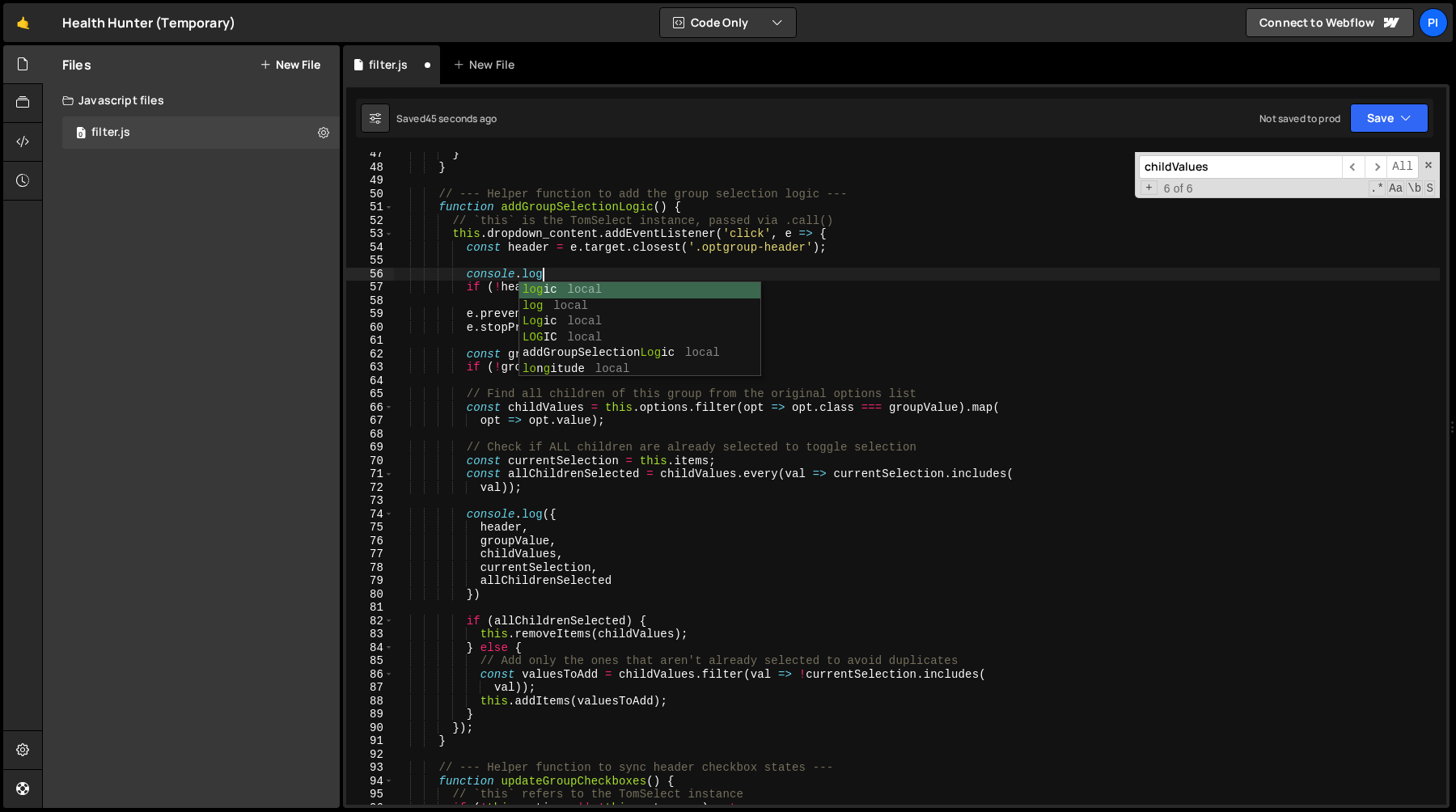
scroll to position [0, 9]
type textarea "const header = e.target.closest('.optgroup-header');"
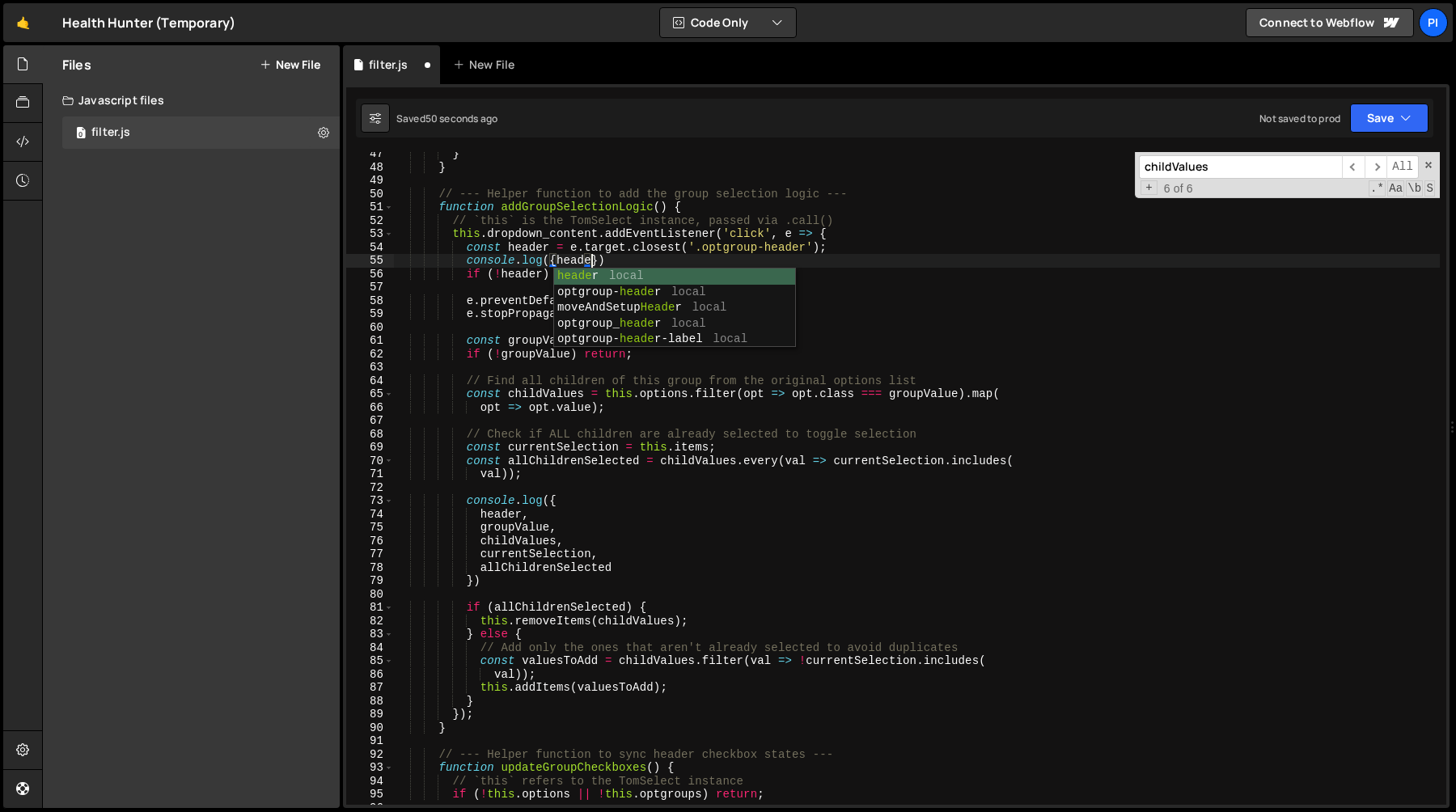
scroll to position [0, 13]
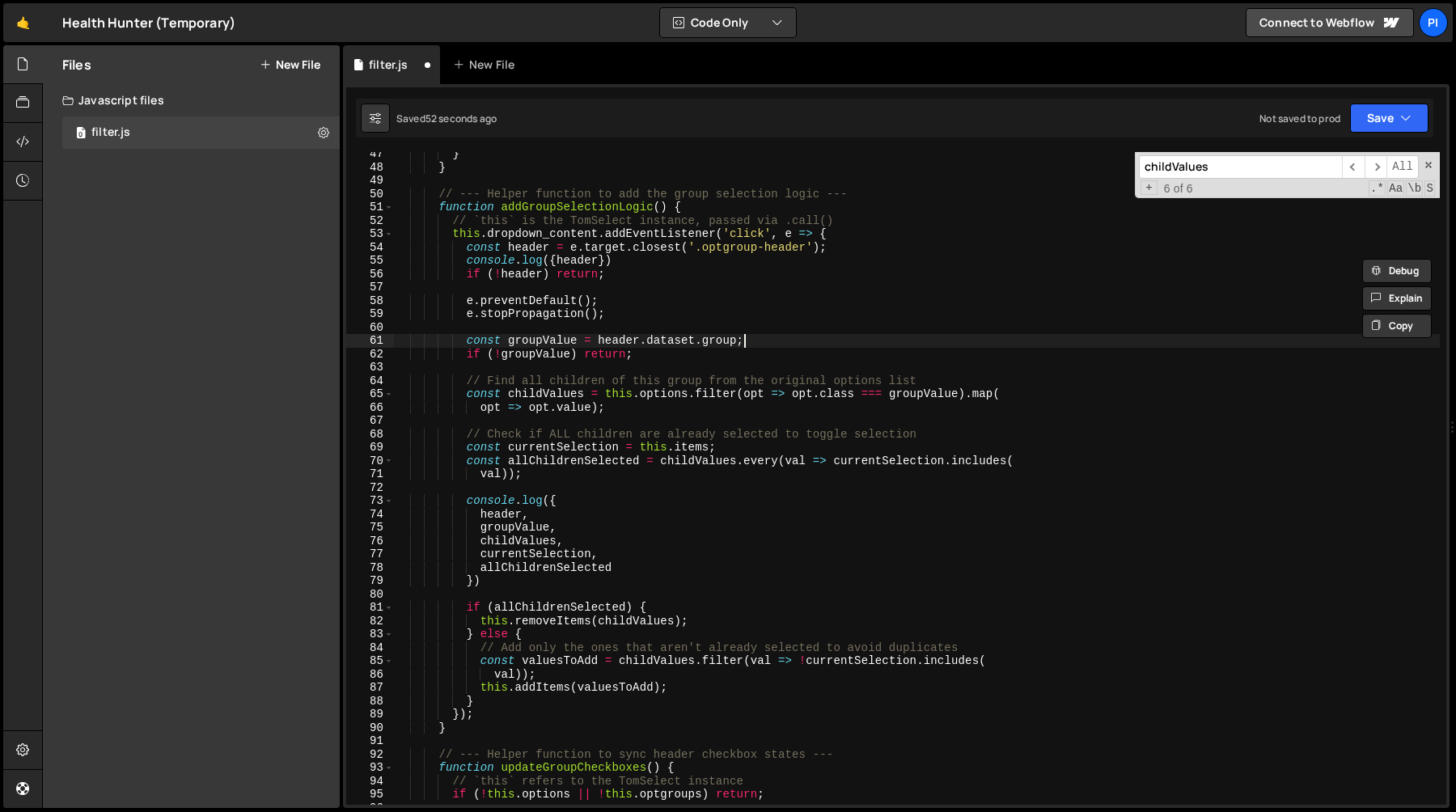
click at [774, 344] on div "} } // --- Helper function to add the group selection logic --- function addGro…" at bounding box center [917, 487] width 1046 height 679
type textarea "const groupValue = [DOMAIN_NAME];"
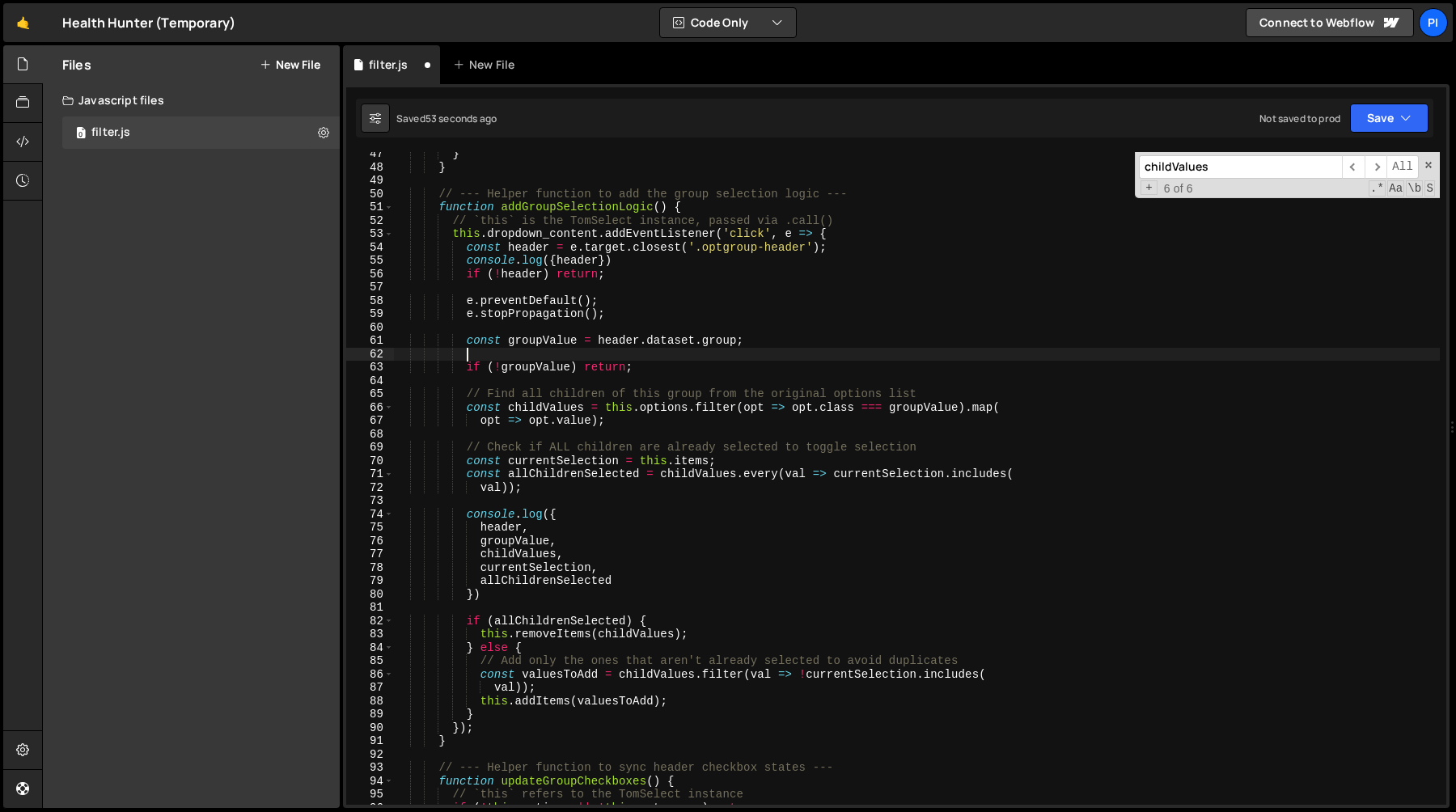
paste textarea "console.log({header})"
click at [543, 342] on div "} } // --- Helper function to add the group selection logic --- function addGro…" at bounding box center [917, 487] width 1046 height 679
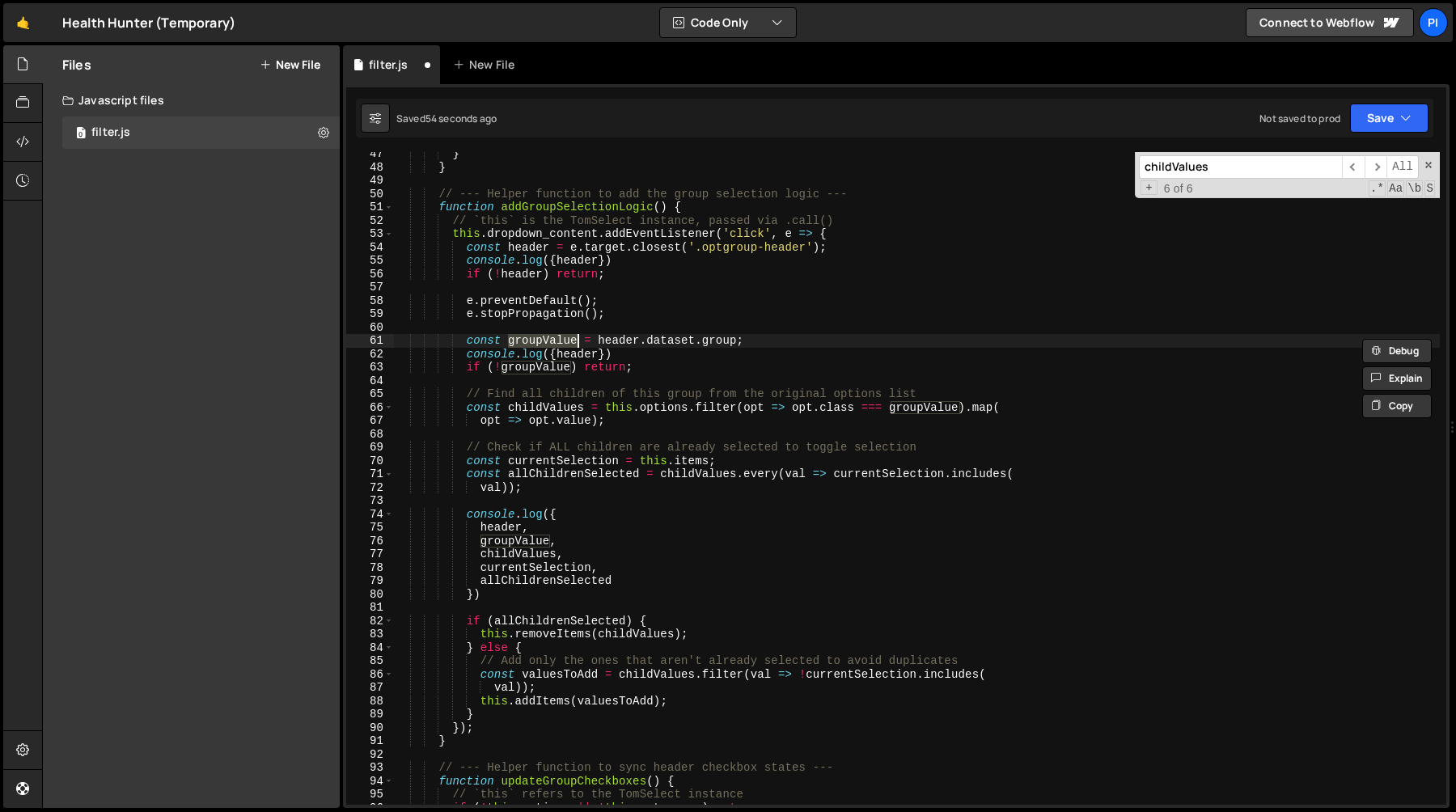
click at [580, 356] on div "} } // --- Helper function to add the group selection logic --- function addGro…" at bounding box center [917, 487] width 1046 height 679
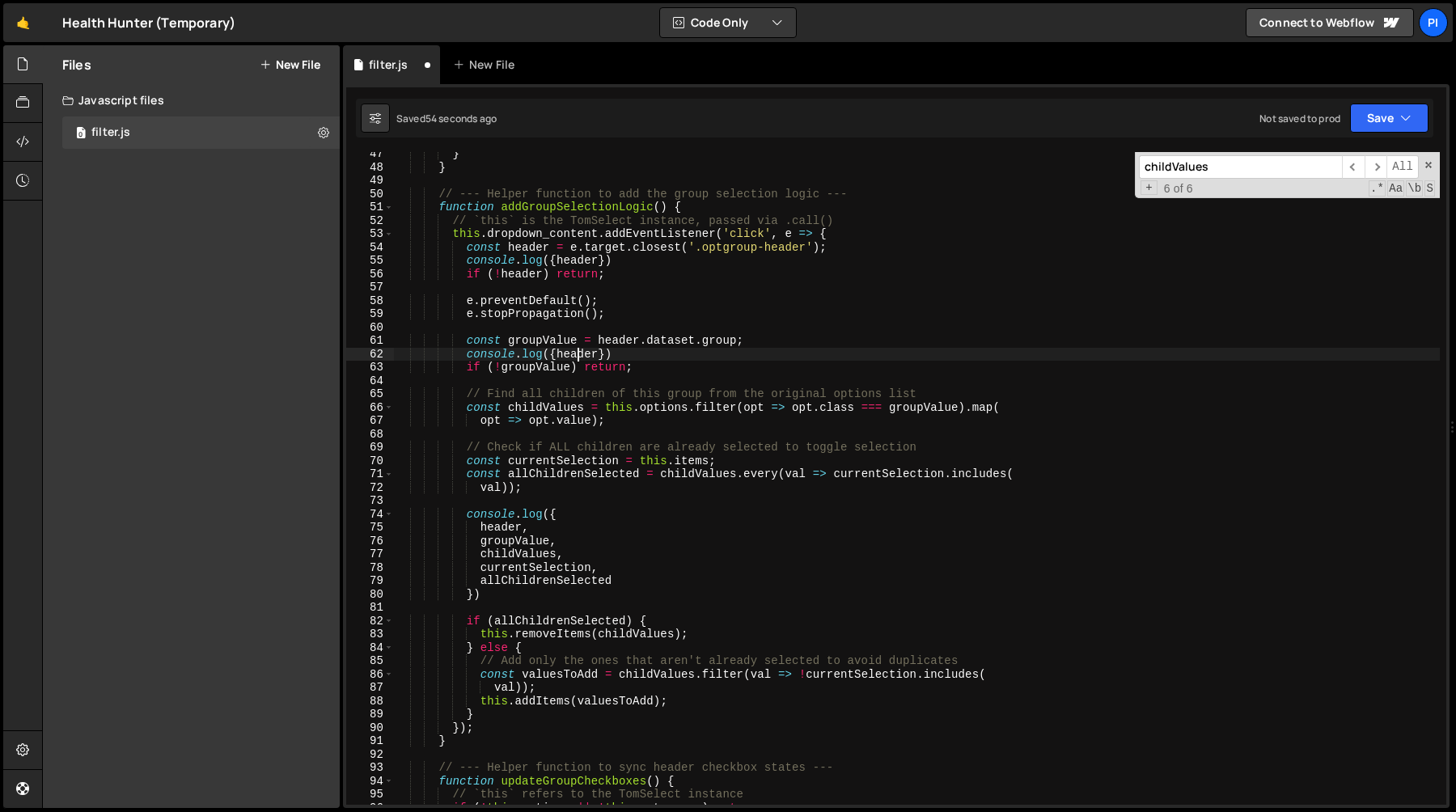
click at [580, 356] on div "} } // --- Helper function to add the group selection logic --- function addGro…" at bounding box center [917, 487] width 1046 height 679
paste textarea "groupValue"
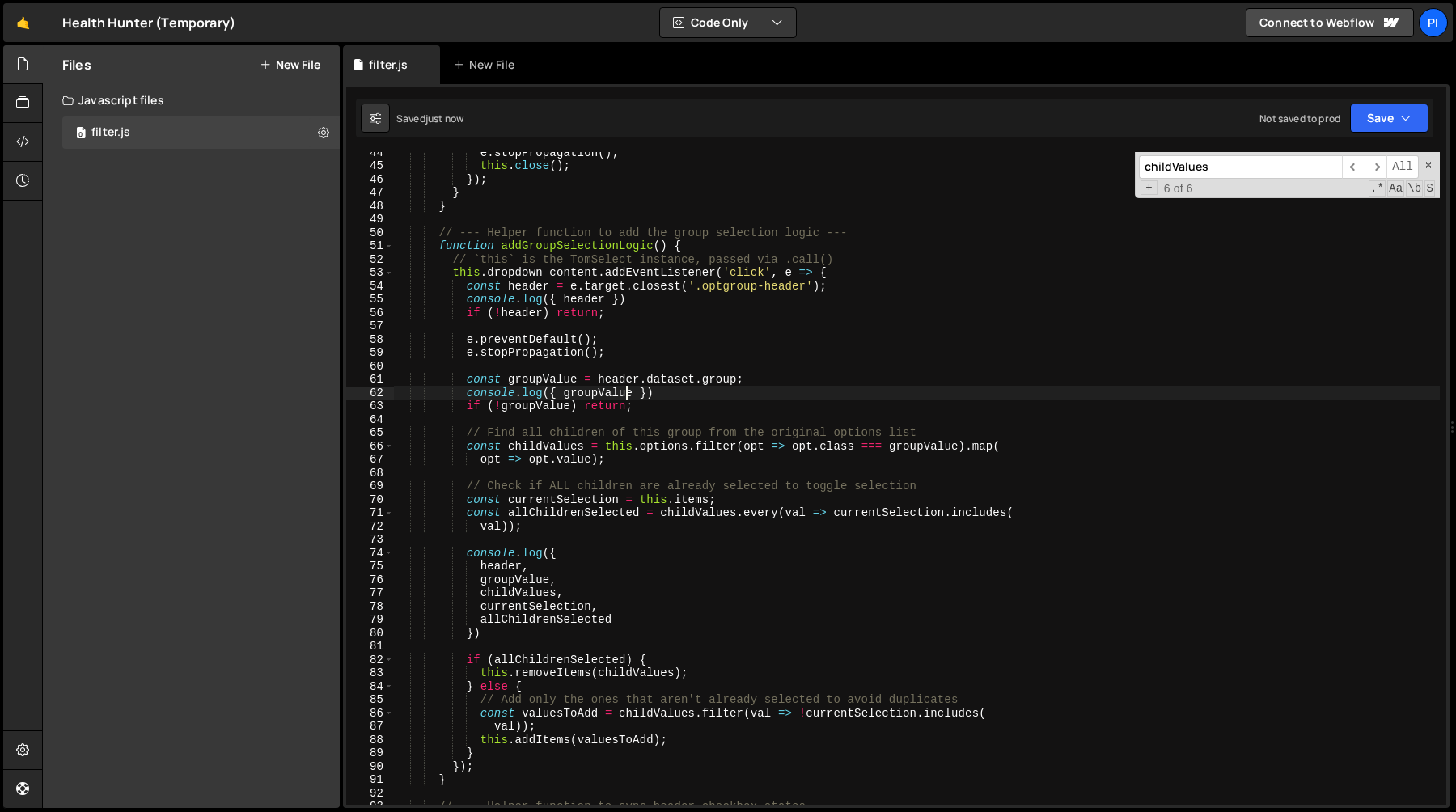
scroll to position [580, 0]
click at [662, 291] on div "e . stopPropagation ( ) ; this . close ( ) ; }) ; } } // --- Helper function to…" at bounding box center [917, 485] width 1046 height 679
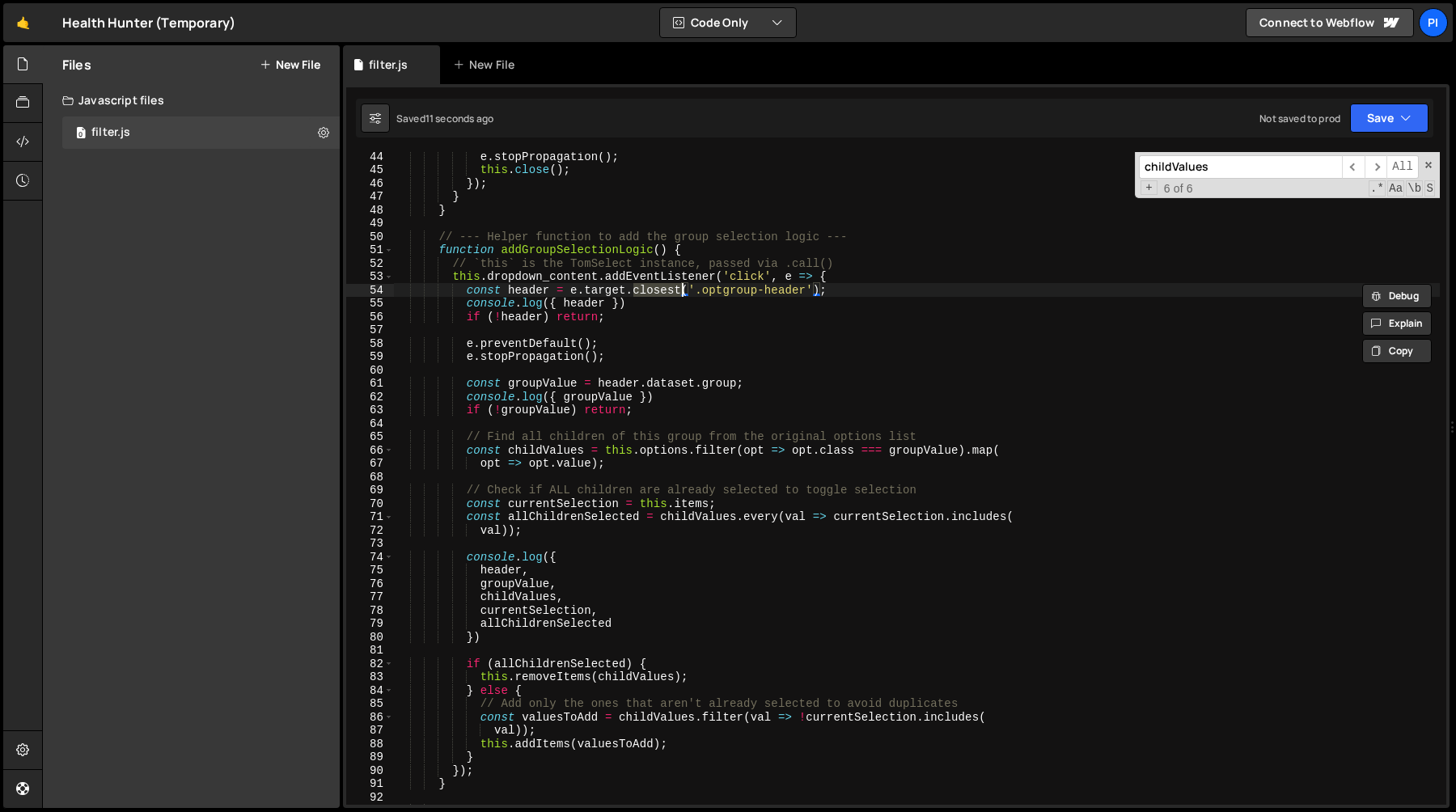
scroll to position [562, 0]
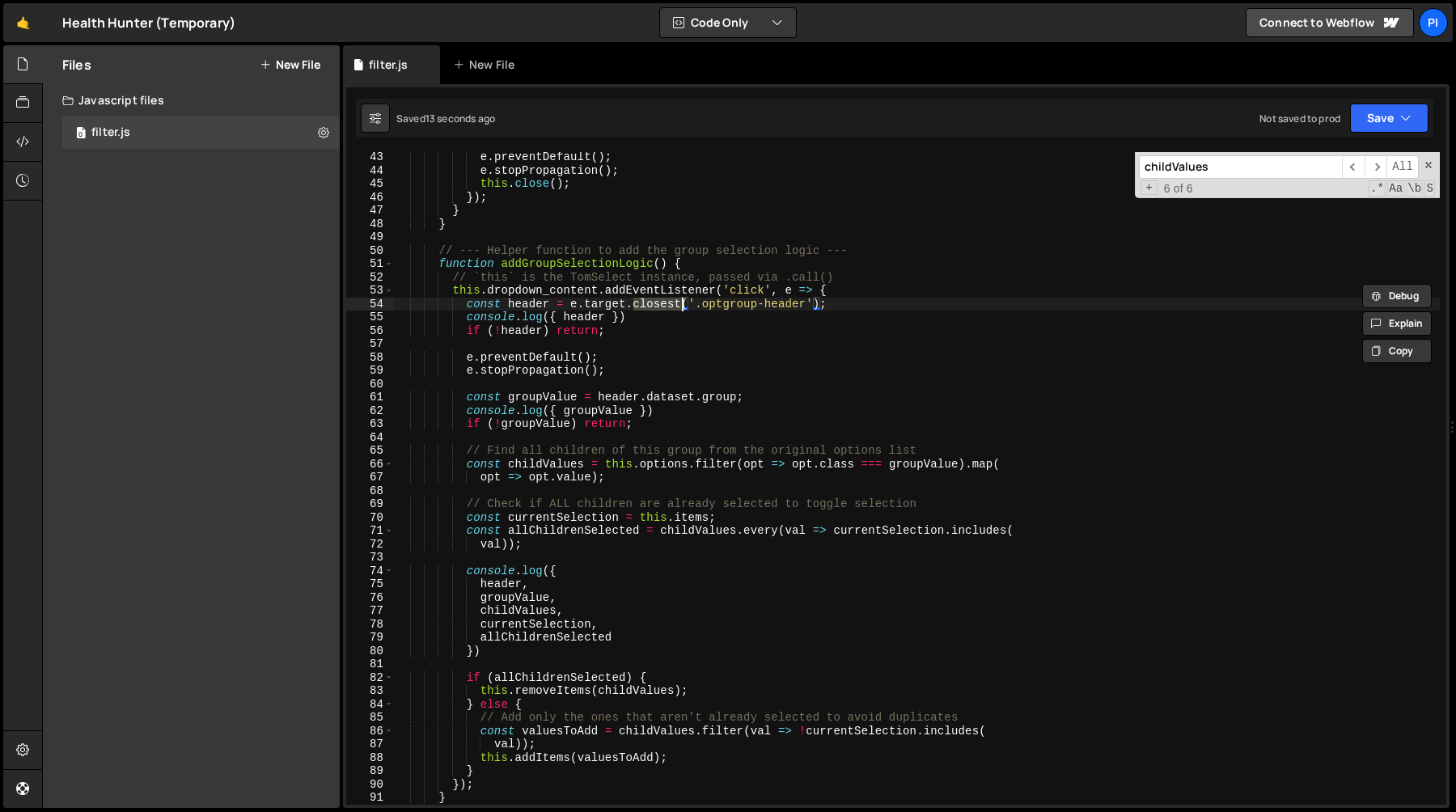
click at [607, 319] on div "e . preventDefault ( ) ; e . stopPropagation ( ) ; this . close ( ) ; }) ; } } …" at bounding box center [917, 490] width 1046 height 679
click at [719, 305] on div "e . preventDefault ( ) ; e . stopPropagation ( ) ; this . close ( ) ; }) ; } } …" at bounding box center [917, 490] width 1046 height 679
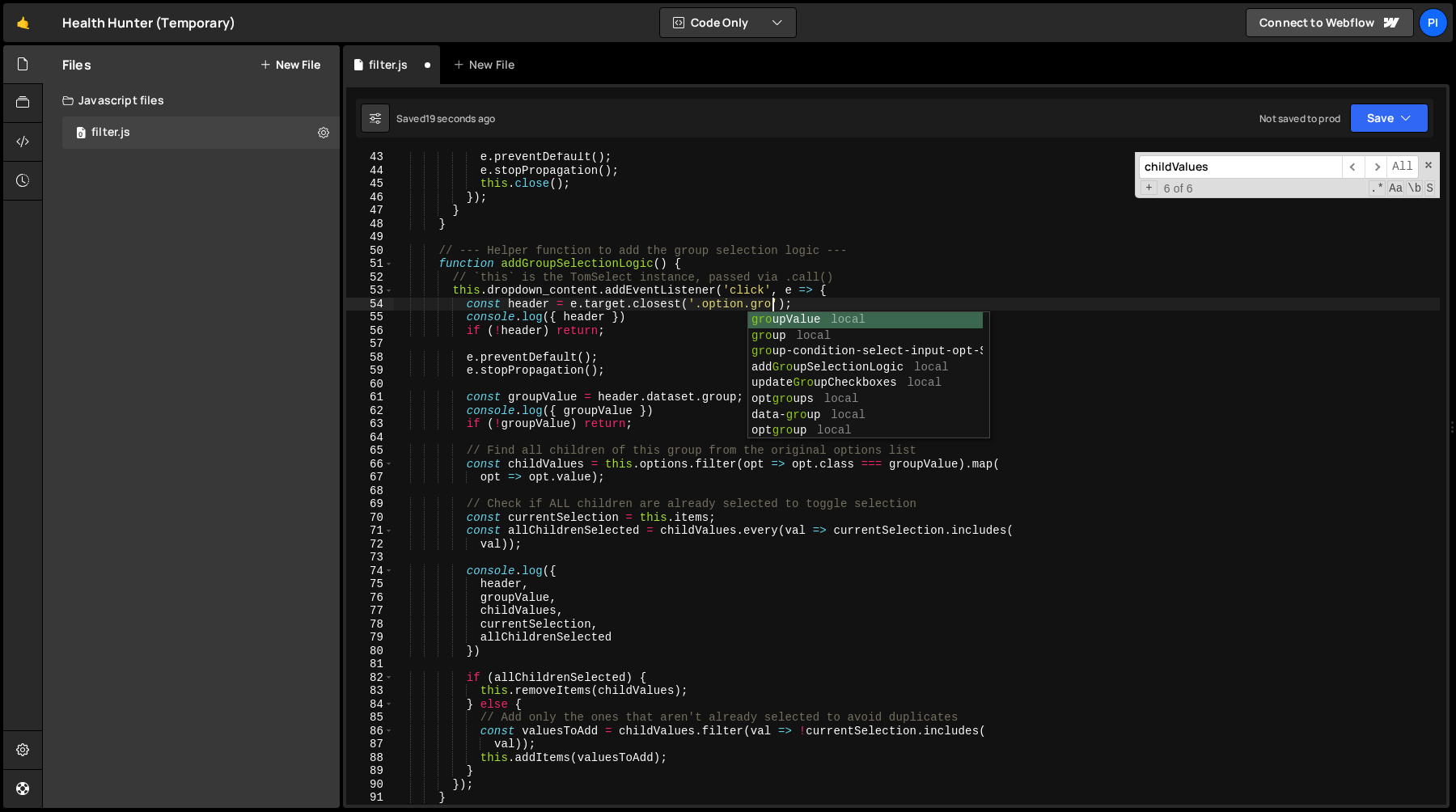
scroll to position [0, 27]
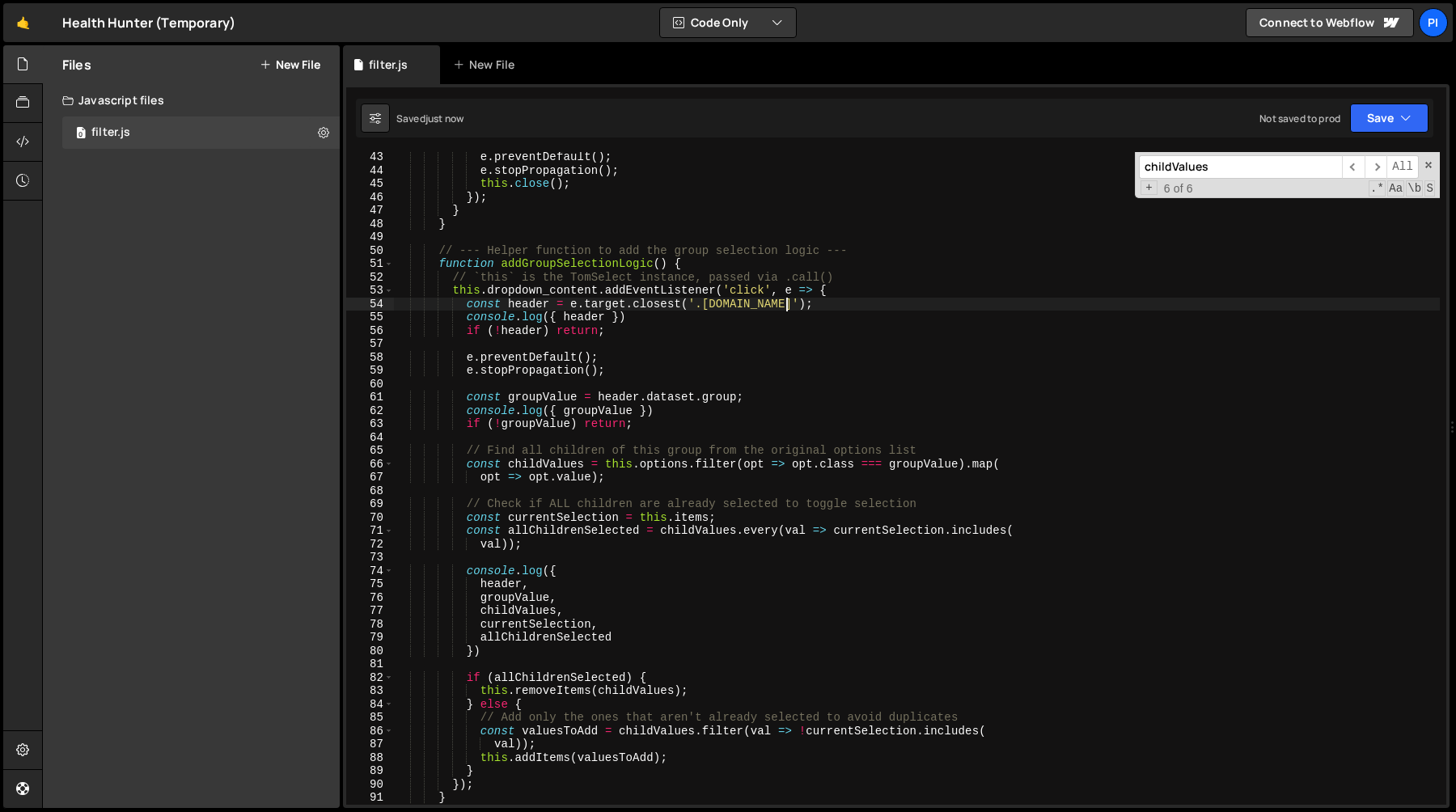
click at [650, 309] on div "e . preventDefault ( ) ; e . stopPropagation ( ) ; this . close ( ) ; }) ; } } …" at bounding box center [917, 490] width 1046 height 679
click at [653, 319] on div "e . preventDefault ( ) ; e . stopPropagation ( ) ; this . close ( ) ; }) ; } } …" at bounding box center [917, 490] width 1046 height 679
type textarea "console.log({ header })"
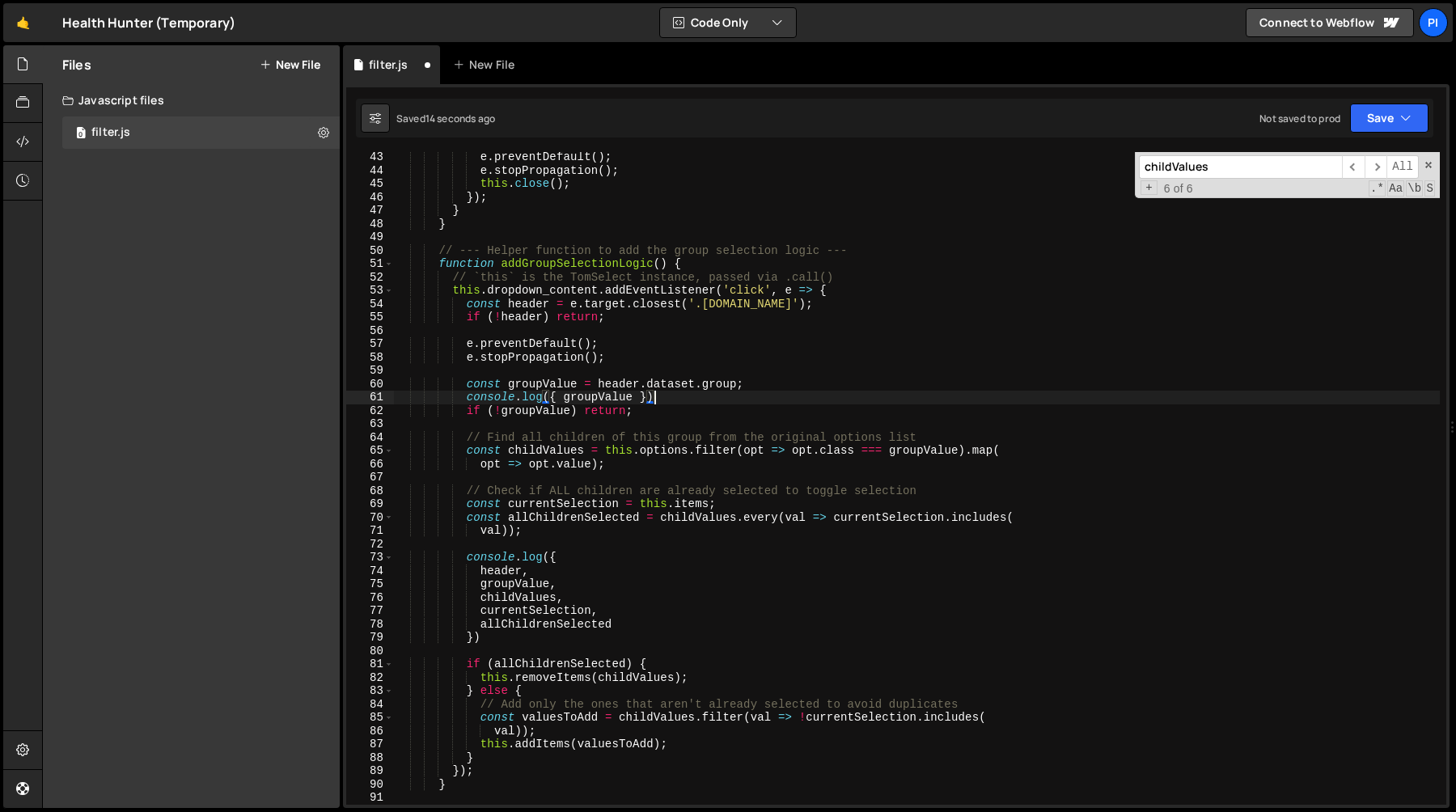
click at [683, 403] on div "e . preventDefault ( ) ; e . stopPropagation ( ) ; this . close ( ) ; }) ; } } …" at bounding box center [917, 490] width 1046 height 679
click at [689, 453] on div "e . preventDefault ( ) ; e . stopPropagation ( ) ; this . close ( ) ; }) ; } } …" at bounding box center [917, 490] width 1046 height 679
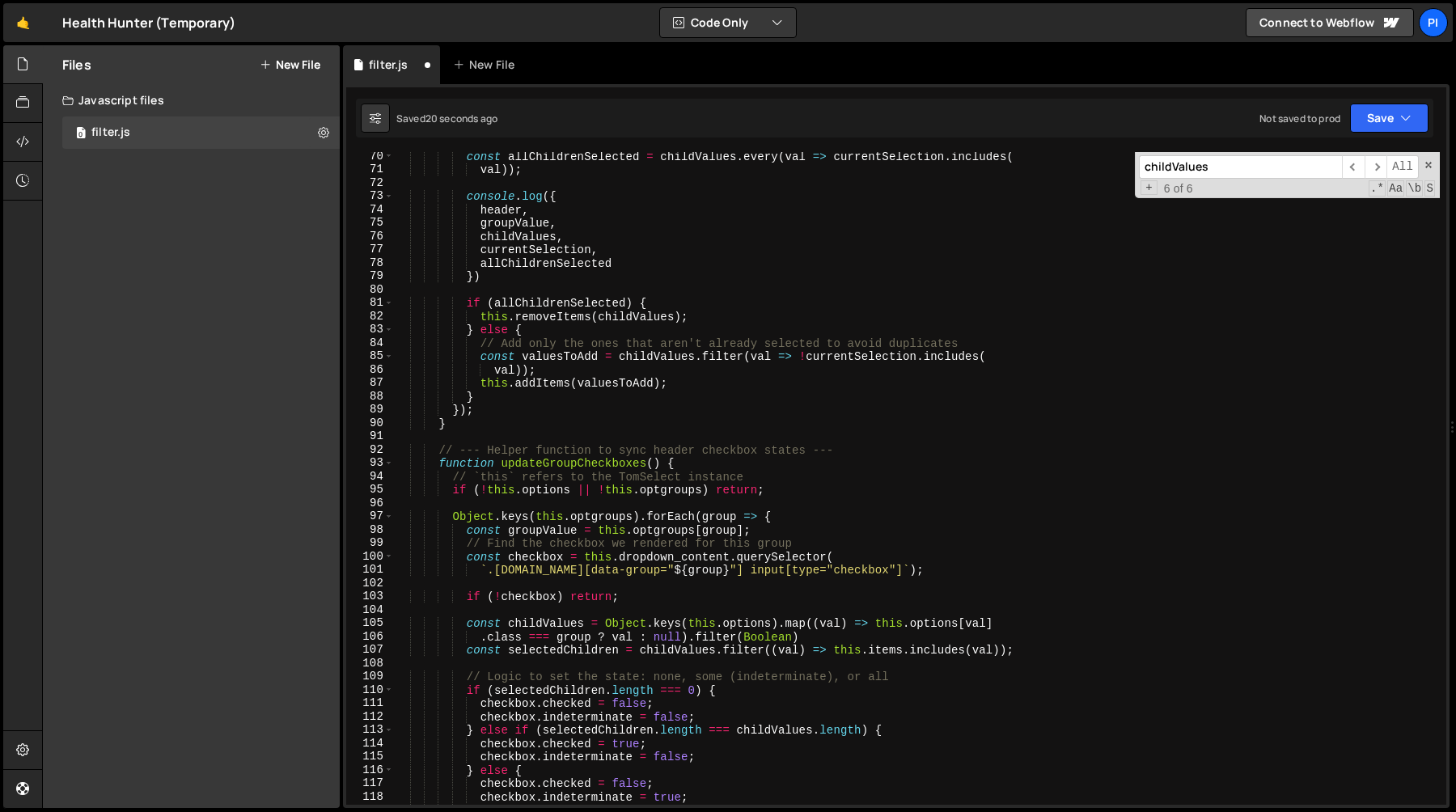
scroll to position [928, 0]
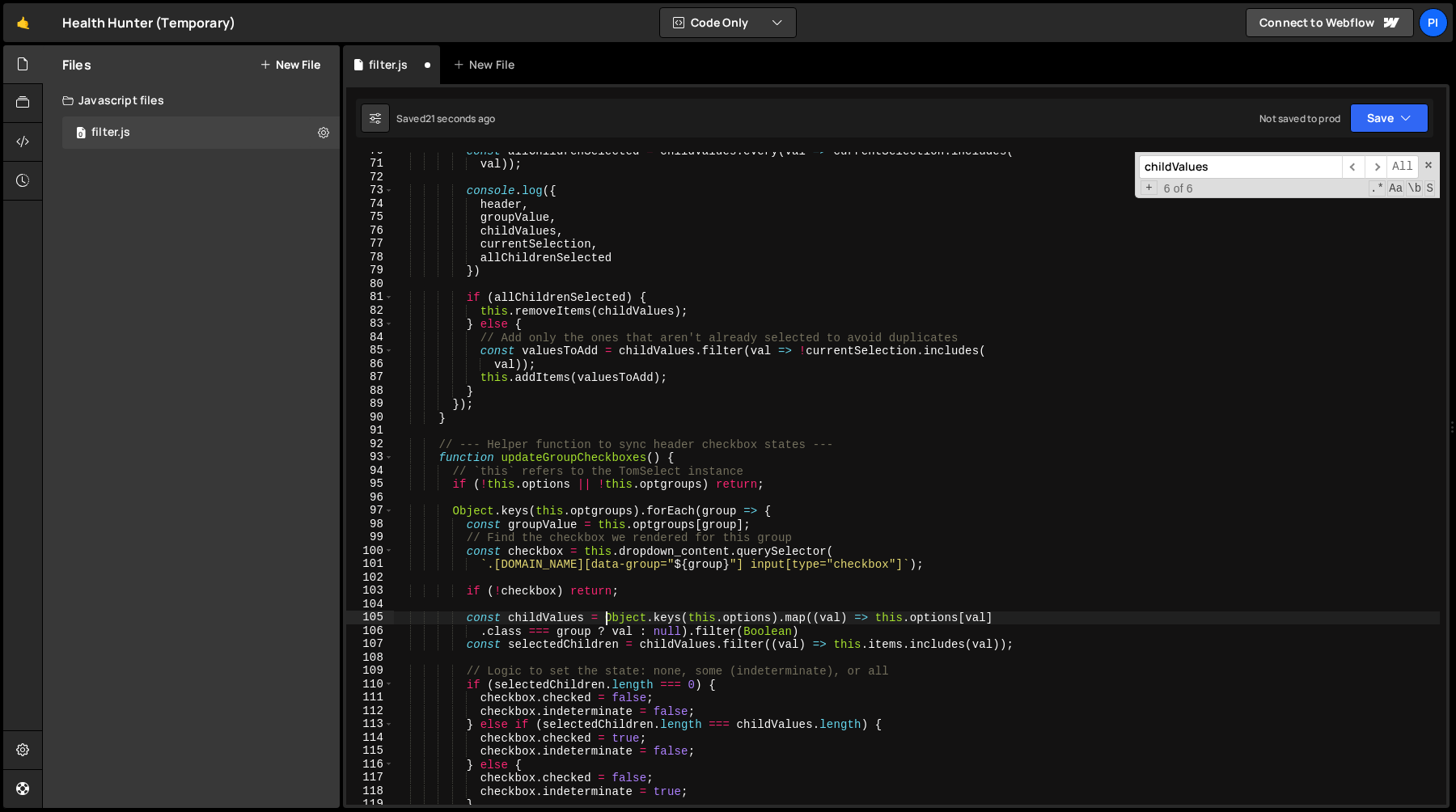
click at [608, 619] on div "const allChildrenSelected = childValues . every ( val => currentSelection . inc…" at bounding box center [917, 483] width 1046 height 679
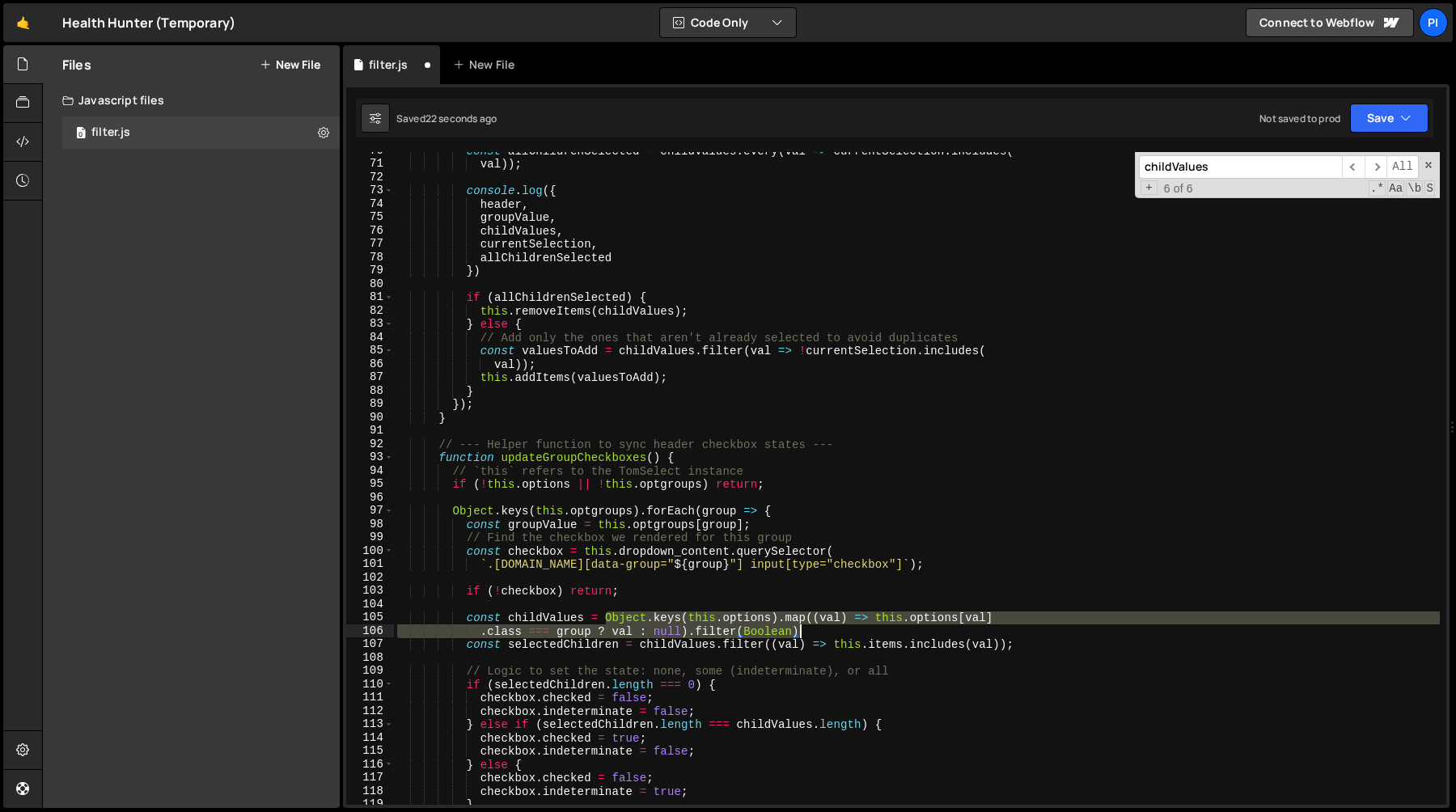
click at [837, 634] on div "const allChildrenSelected = childValues . every ( val => currentSelection . inc…" at bounding box center [917, 483] width 1046 height 679
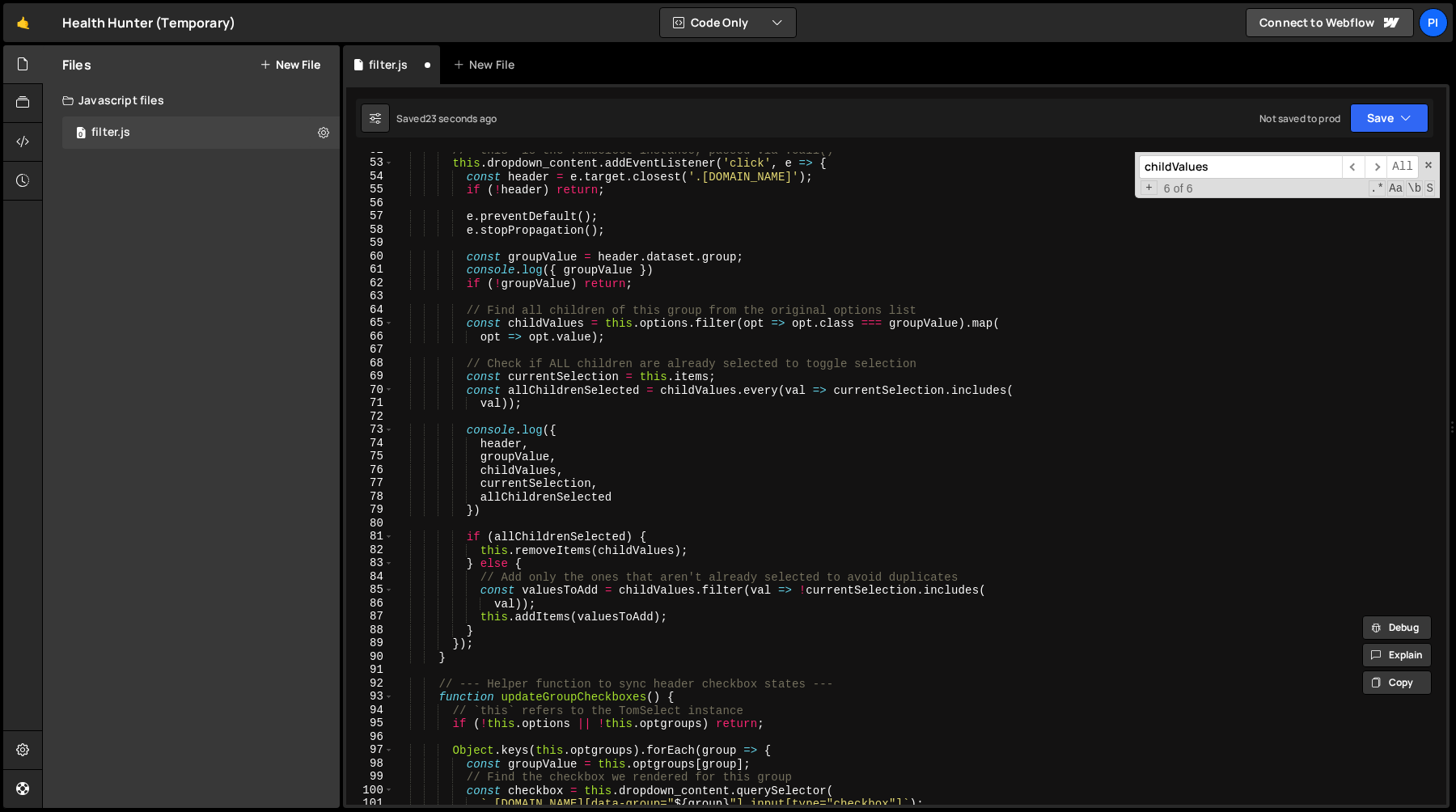
scroll to position [609, 0]
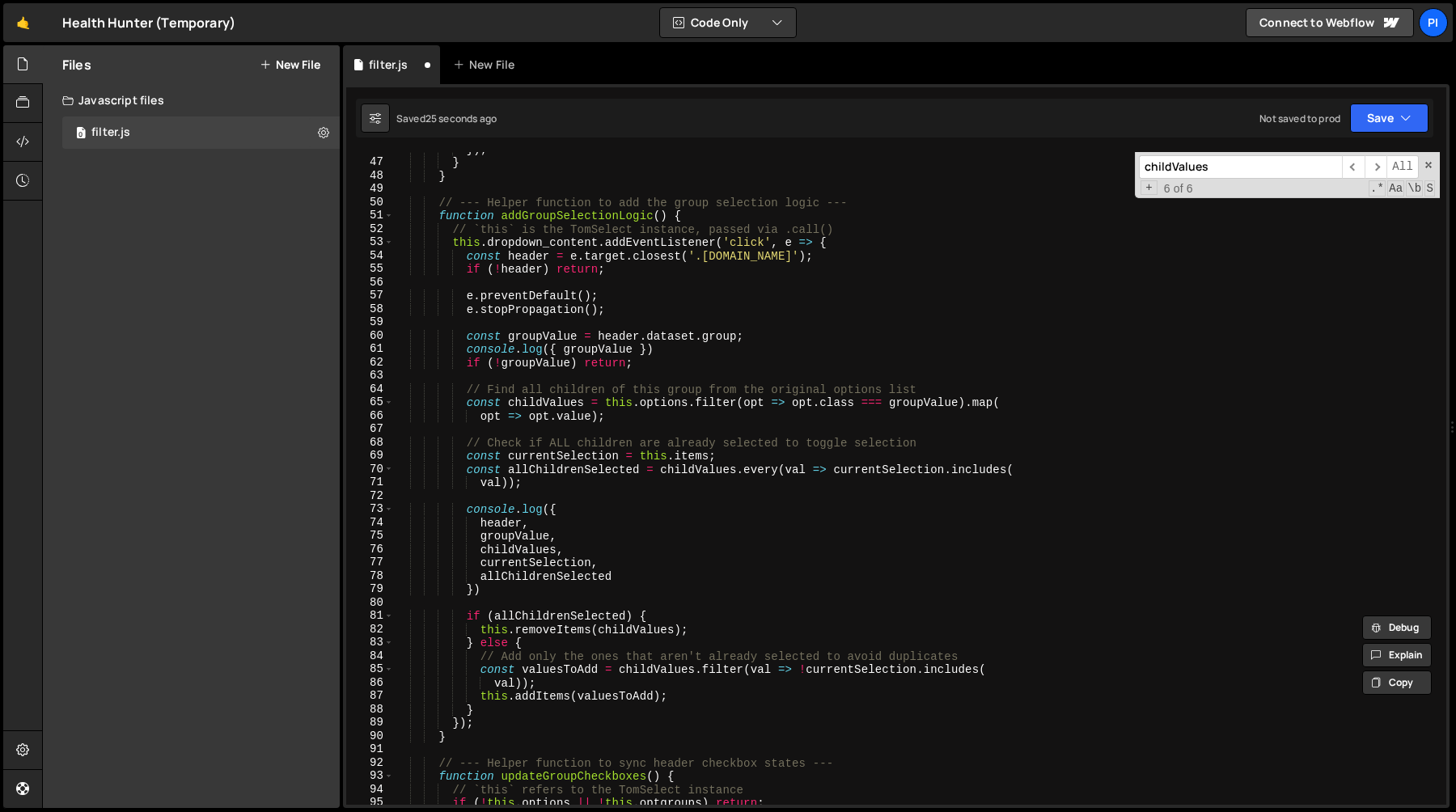
click at [608, 403] on div "}) ; } } // --- Helper function to add the group selection logic --- function a…" at bounding box center [917, 482] width 1046 height 679
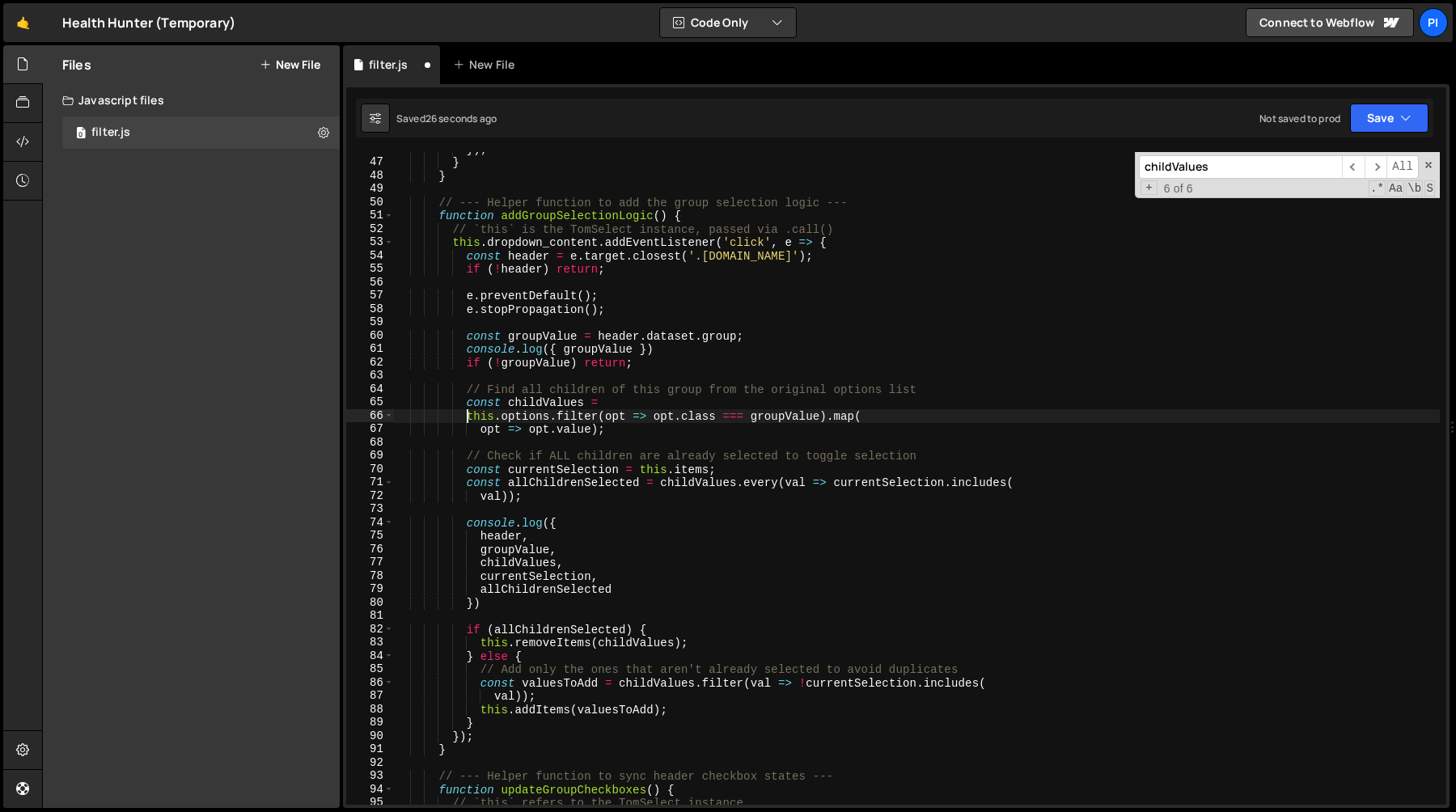
type textarea "this.options.filter(opt => opt.class === groupValue).map("
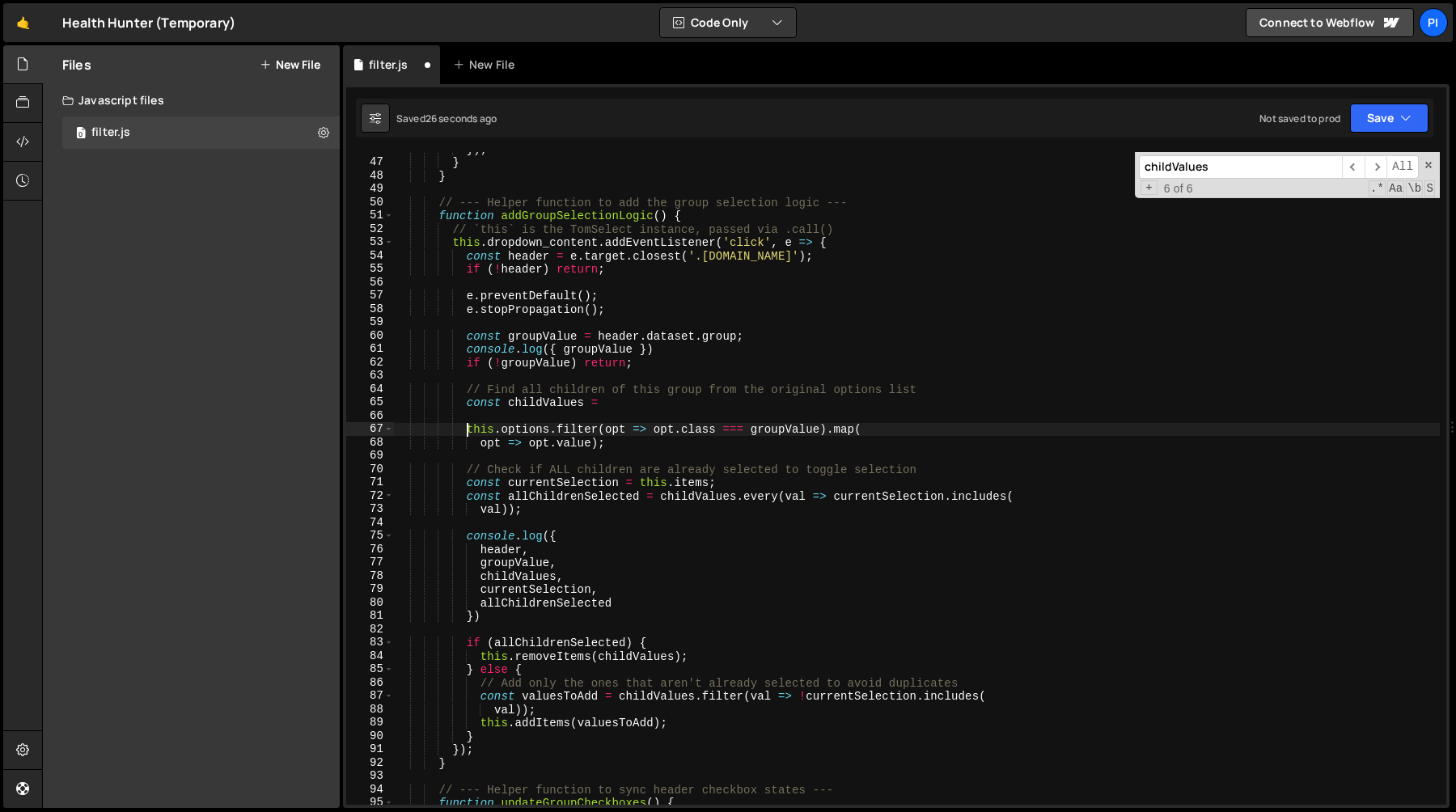
scroll to position [0, 4]
paste textarea ".class === group ? val : null).filter(Boolean)"
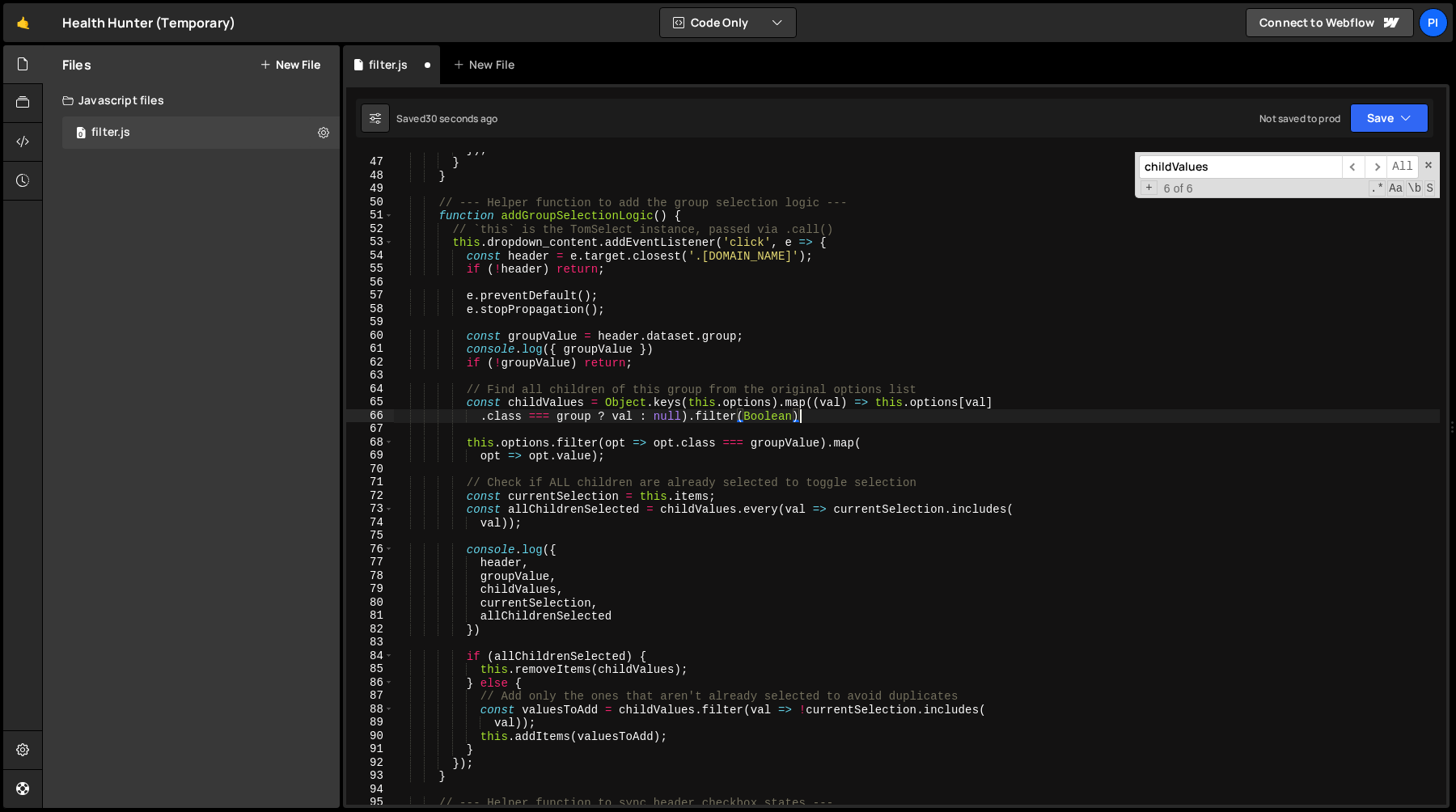
click at [565, 419] on div "}) ; } } // --- Helper function to add the group selection logic --- function a…" at bounding box center [917, 482] width 1046 height 679
click at [458, 444] on div "}) ; } } // --- Helper function to add the group selection logic --- function a…" at bounding box center [917, 482] width 1046 height 679
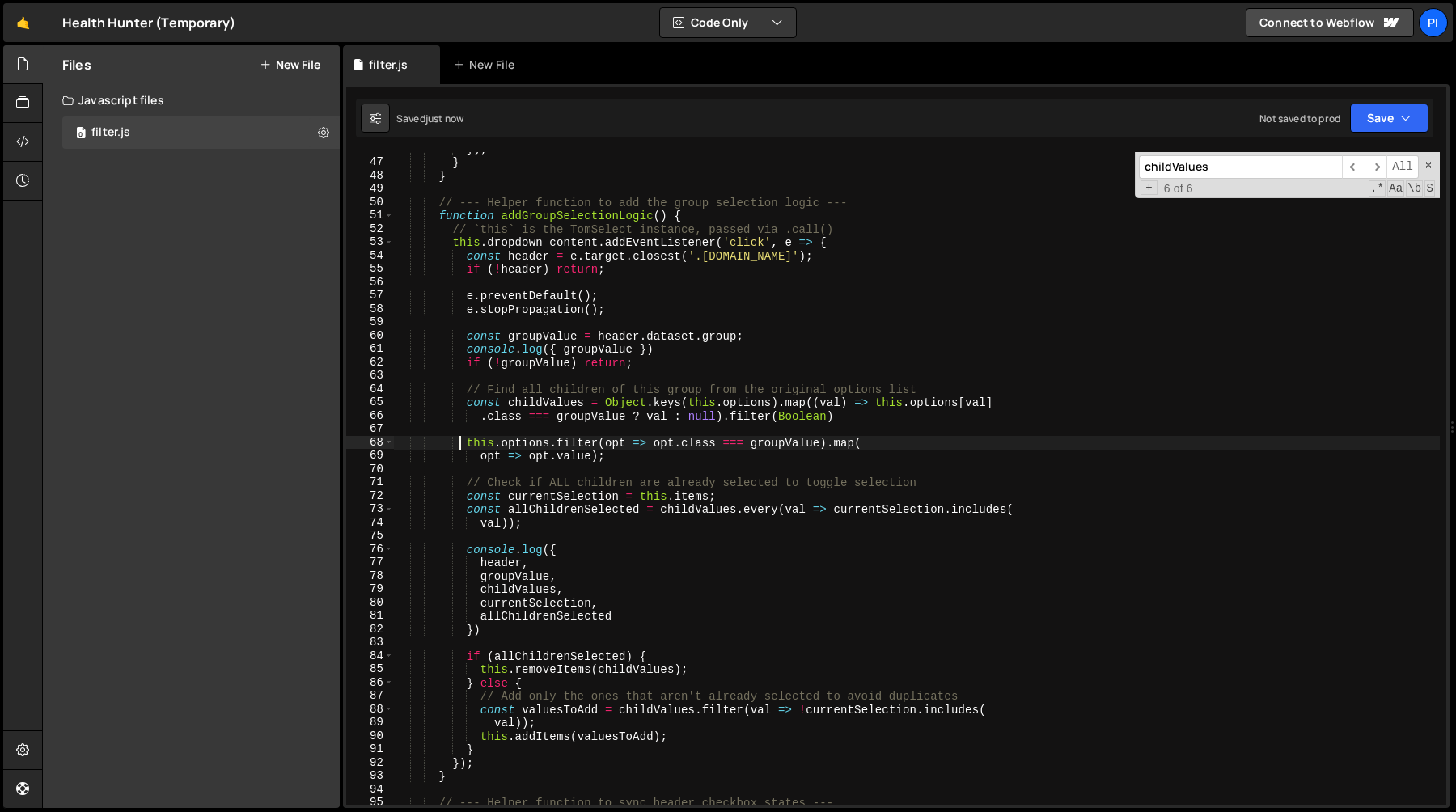
click at [678, 449] on div "}) ; } } // --- Helper function to add the group selection logic --- function a…" at bounding box center [917, 482] width 1046 height 679
click at [676, 460] on div "}) ; } } // --- Helper function to add the group selection logic --- function a…" at bounding box center [917, 482] width 1046 height 679
type textarea "this.options.filter(opt => opt.class === groupValue).map( opt => opt.value);"
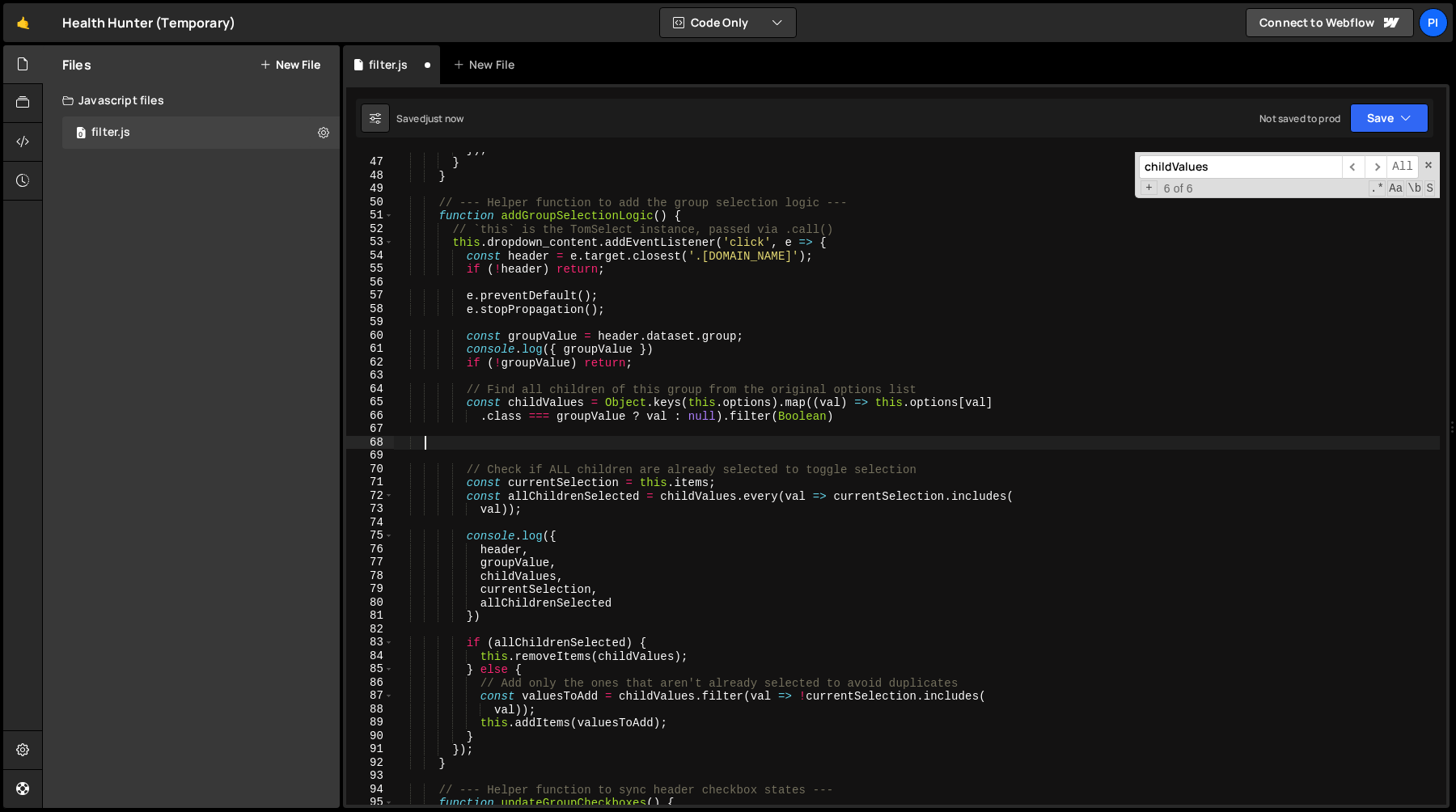
scroll to position [0, 0]
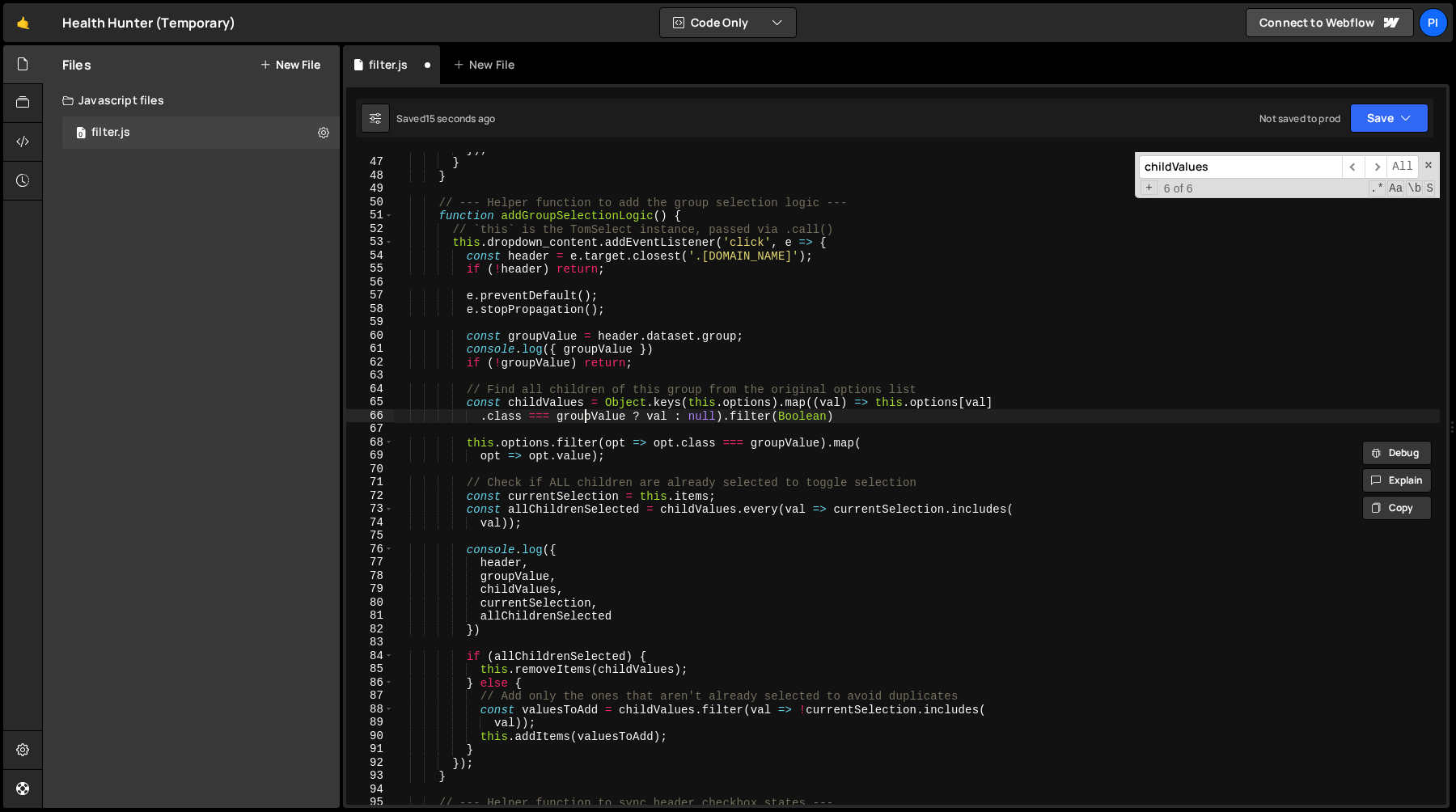
click at [585, 419] on div "}) ; } } // --- Helper function to add the group selection logic --- function a…" at bounding box center [917, 482] width 1046 height 679
type textarea ".class === groupValue ? val : null).filter(Boolean)"
click at [585, 419] on div "}) ; } } // --- Helper function to add the group selection logic --- function a…" at bounding box center [917, 482] width 1046 height 679
click at [663, 417] on div "}) ; } } // --- Helper function to add the group selection logic --- function a…" at bounding box center [917, 482] width 1046 height 679
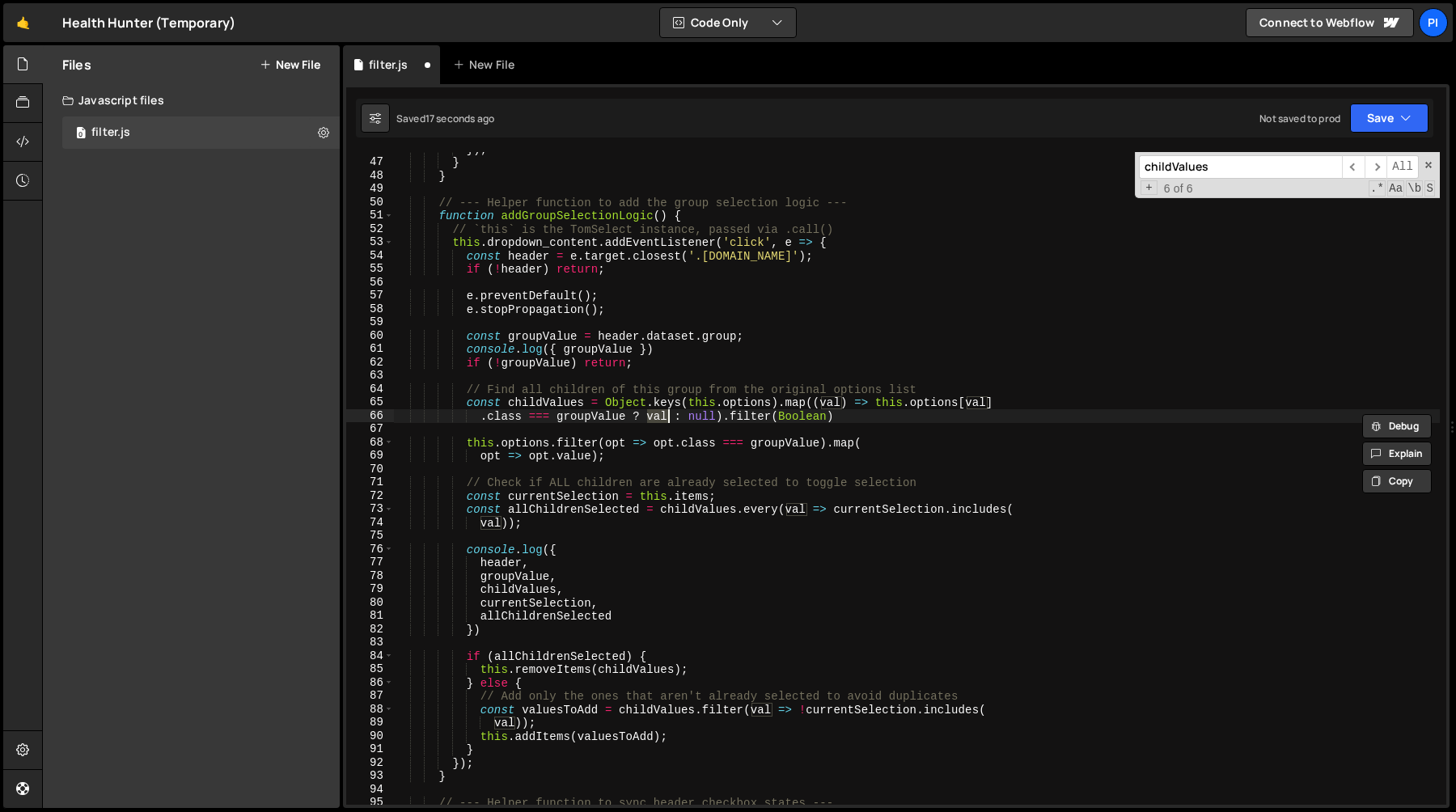
click at [620, 432] on div "}) ; } } // --- Helper function to add the group selection logic --- function a…" at bounding box center [917, 482] width 1046 height 679
click at [635, 459] on div "}) ; } } // --- Helper function to add the group selection logic --- function a…" at bounding box center [917, 482] width 1046 height 679
type textarea "this.options.filter(opt => opt.class === groupValue).map( opt => opt.value);"
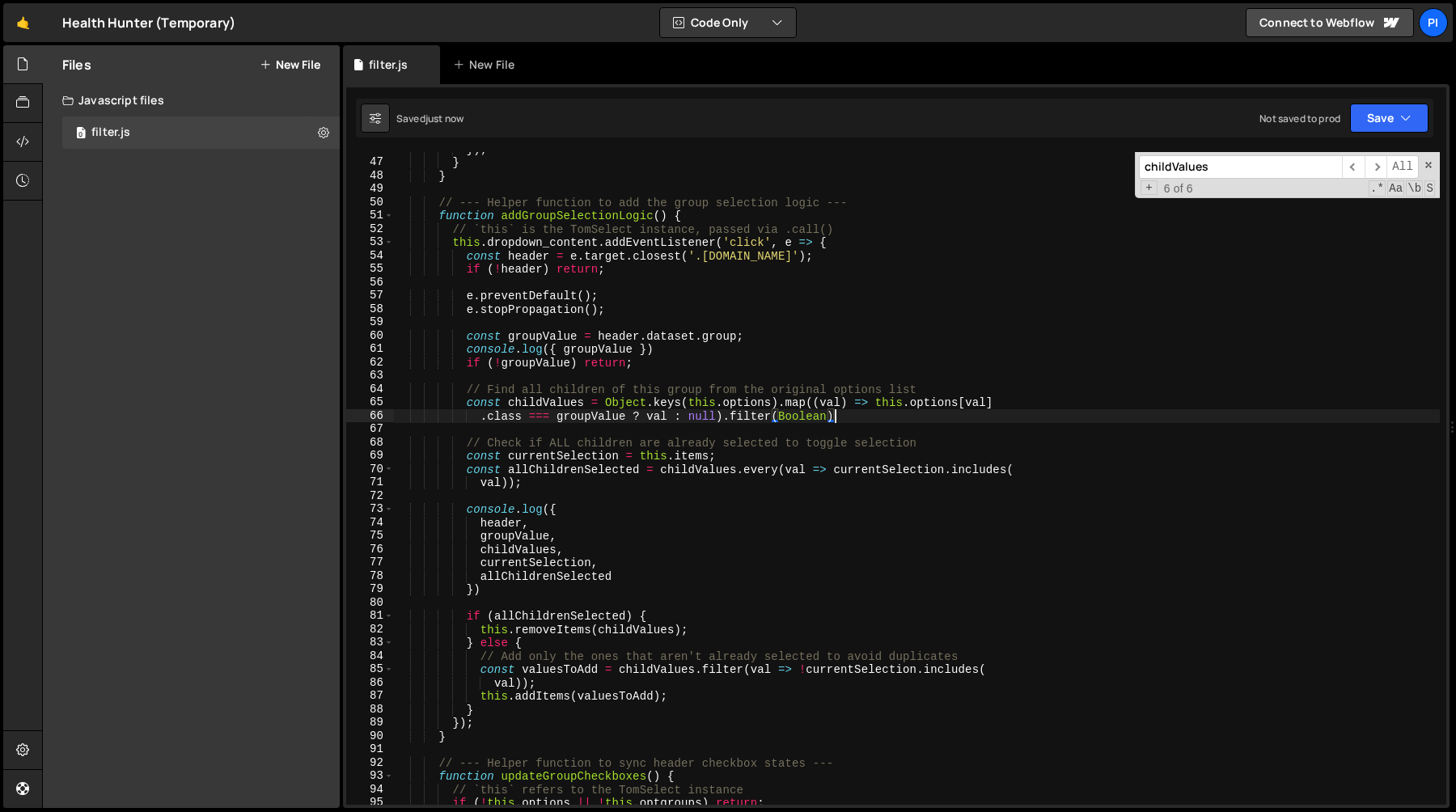
click at [684, 346] on div "}) ; } } // --- Helper function to add the group selection logic --- function a…" at bounding box center [917, 482] width 1046 height 679
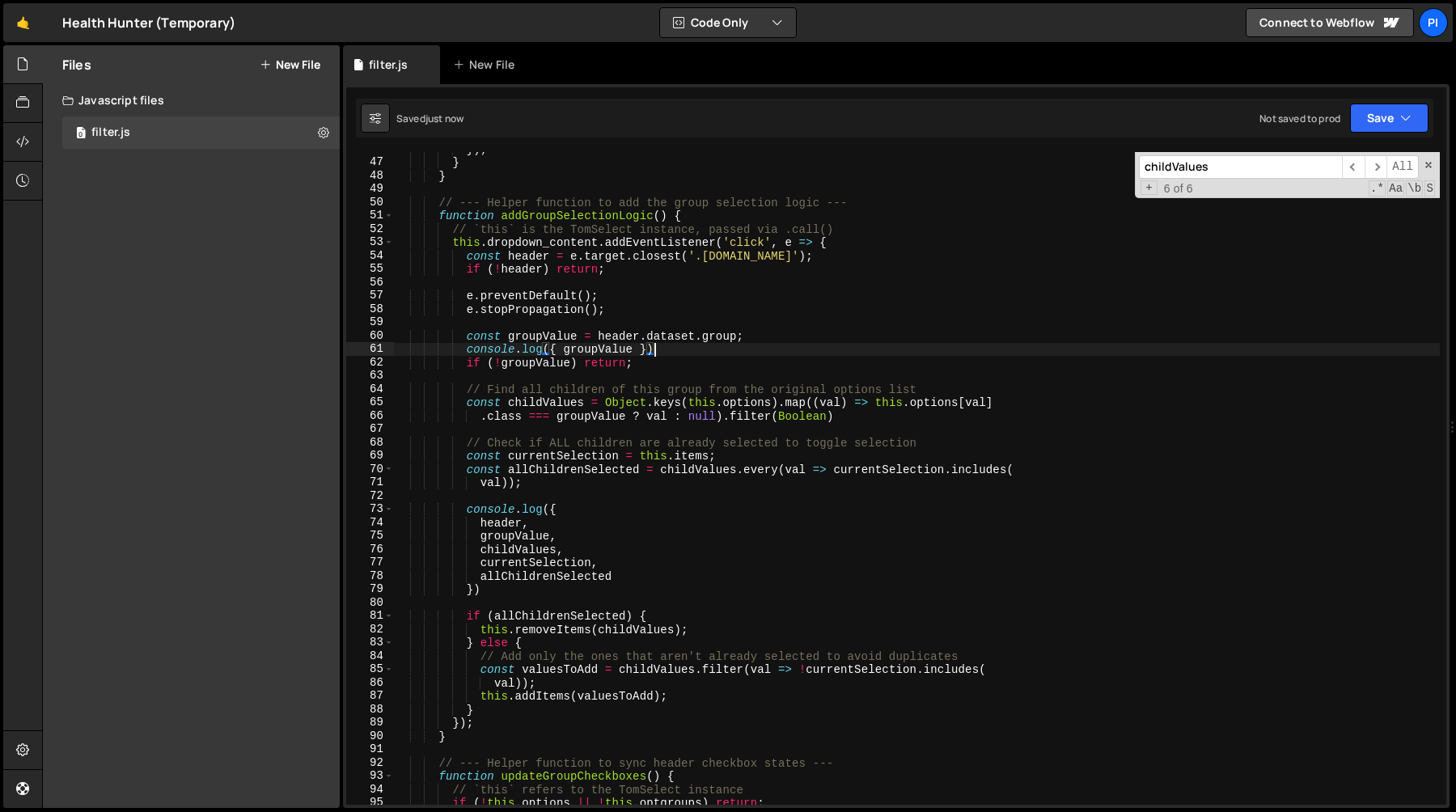
click at [467, 348] on div "}) ; } } // --- Helper function to add the group selection logic --- function a…" at bounding box center [917, 482] width 1046 height 679
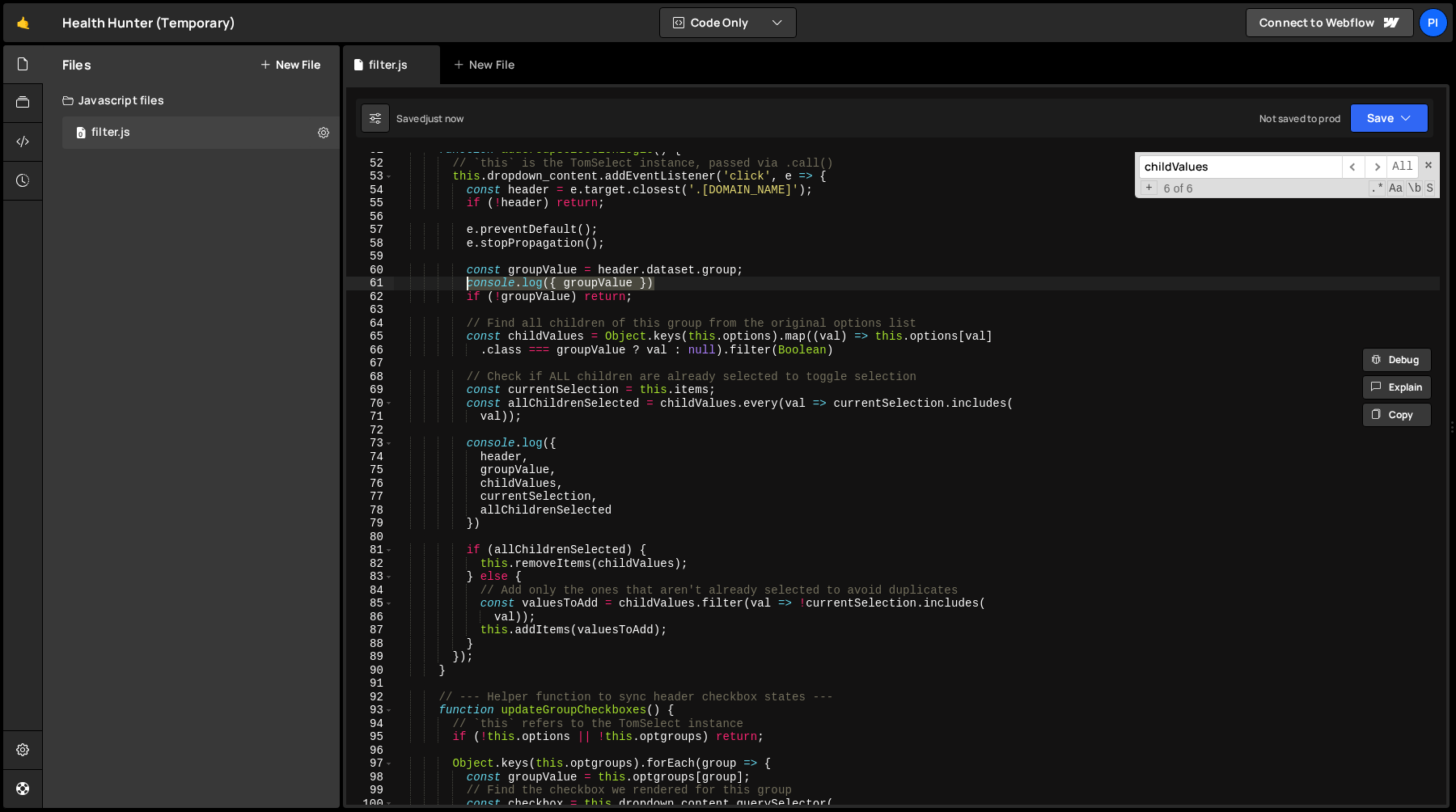
scroll to position [693, 0]
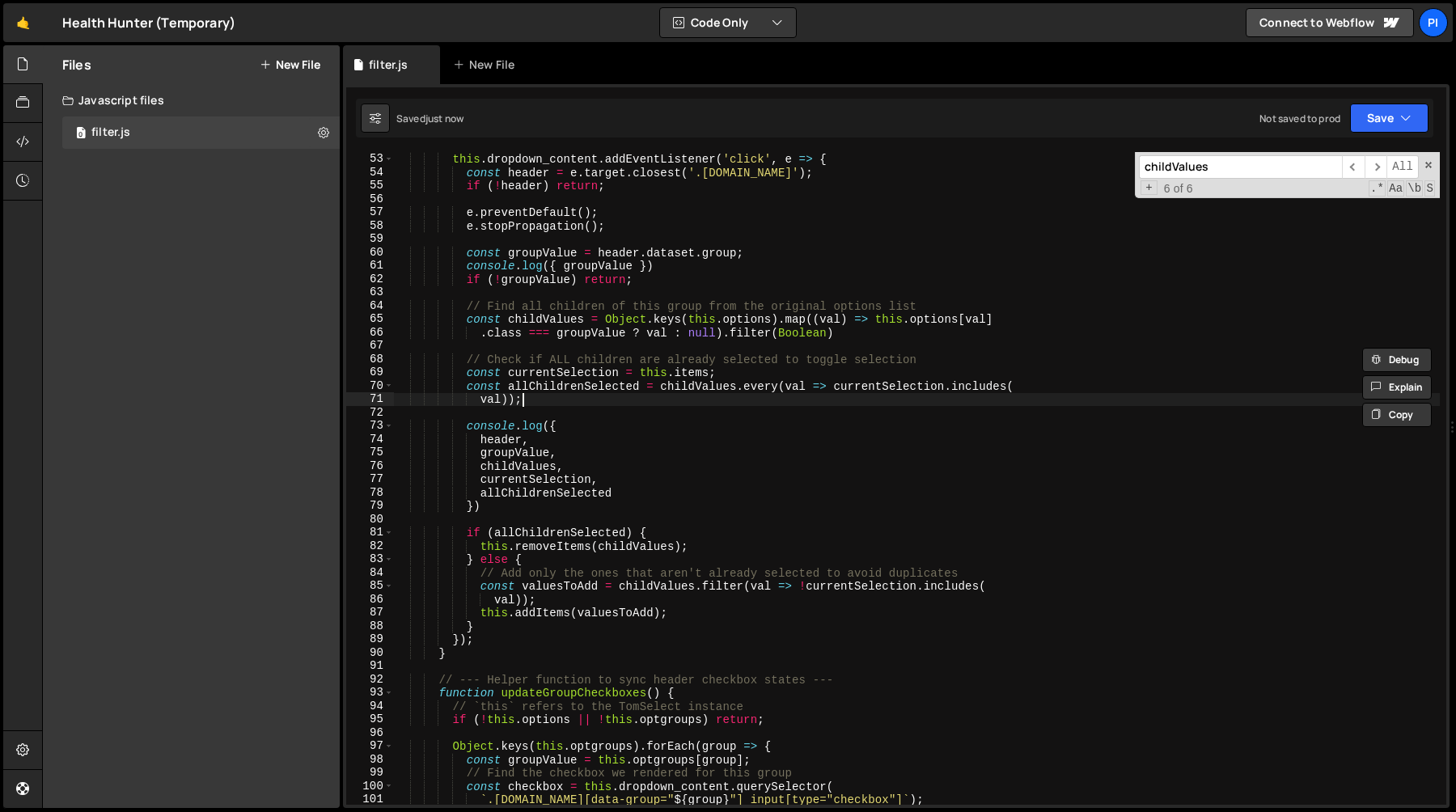
click at [704, 395] on div "// `this` is the TomSelect instance, passed via .call() this . dropdown_content…" at bounding box center [917, 478] width 1046 height 679
click at [704, 384] on div "// `this` is the TomSelect instance, passed via .call() this . dropdown_content…" at bounding box center [917, 478] width 1046 height 679
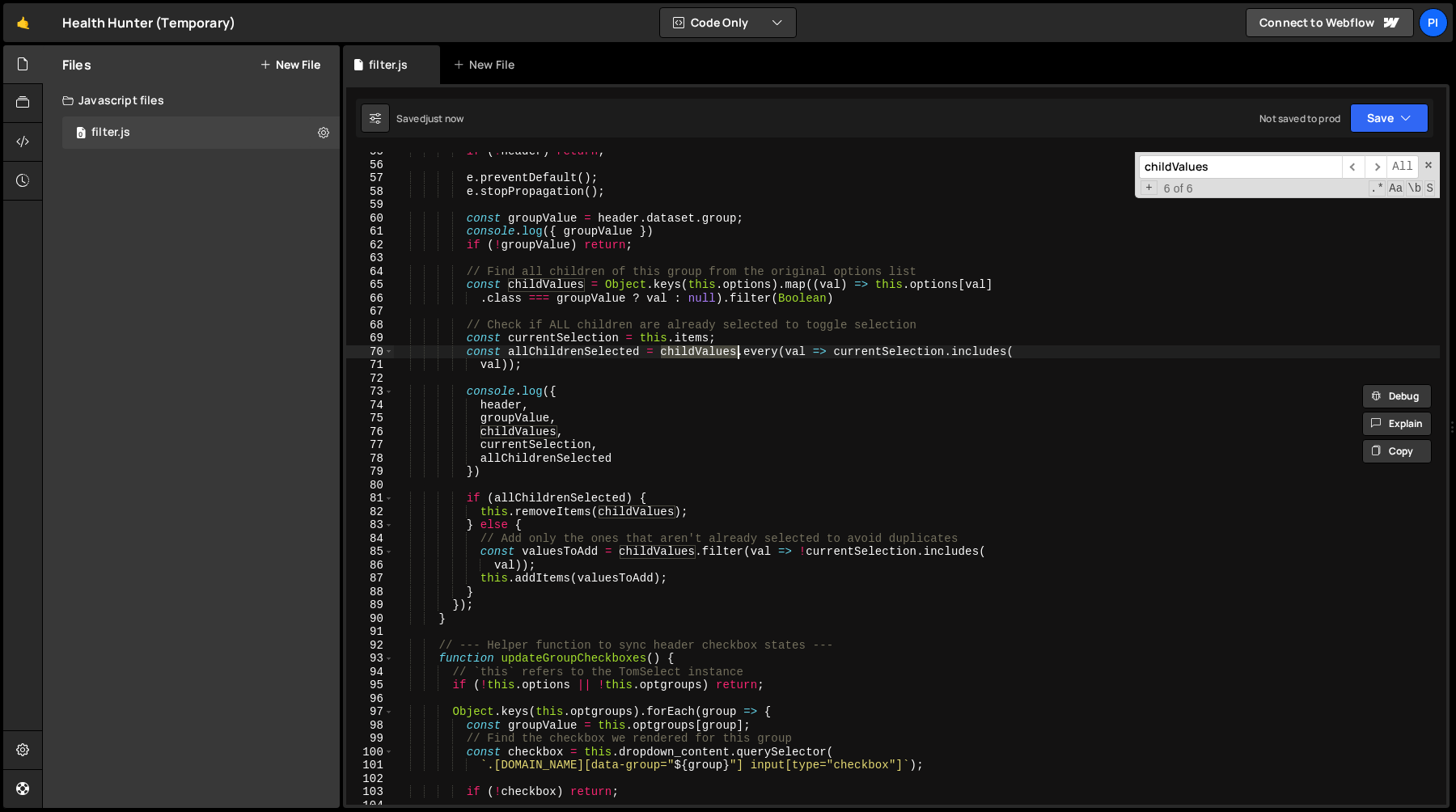
click at [593, 354] on div "if ( ! header ) return ; e . preventDefault ( ) ; e . stopPropagation ( ) ; con…" at bounding box center [917, 484] width 1046 height 679
click at [575, 407] on div "if ( ! header ) return ; e . preventDefault ( ) ; e . stopPropagation ( ) ; con…" at bounding box center [917, 484] width 1046 height 679
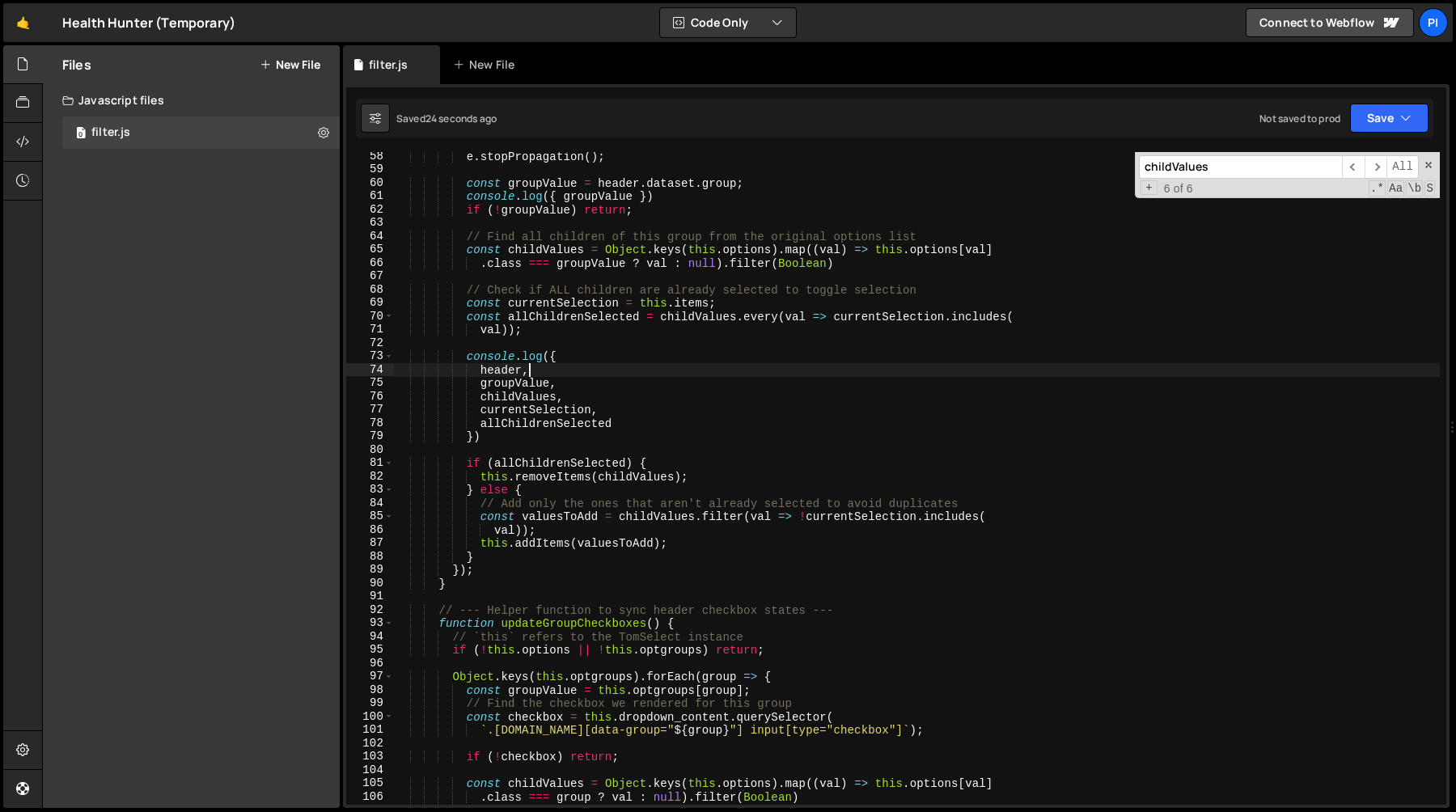
scroll to position [764, 0]
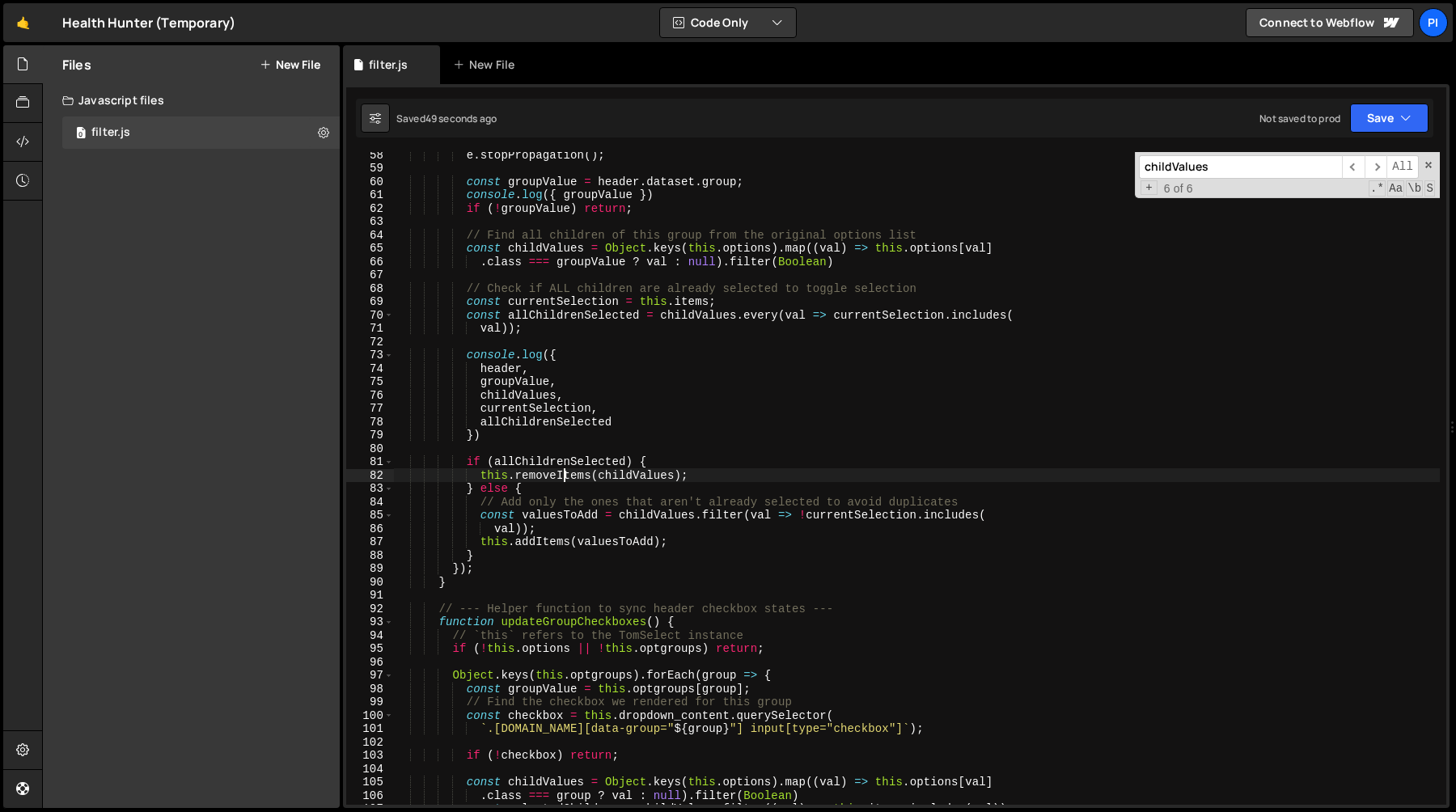
click at [564, 477] on div "e . stopPropagation ( ) ; const groupValue = header . dataset . group ; console…" at bounding box center [917, 488] width 1046 height 679
click at [642, 417] on div "e . stopPropagation ( ) ; const groupValue = header . dataset . group ; console…" at bounding box center [917, 488] width 1046 height 679
type textarea "allChildrenSelected,"
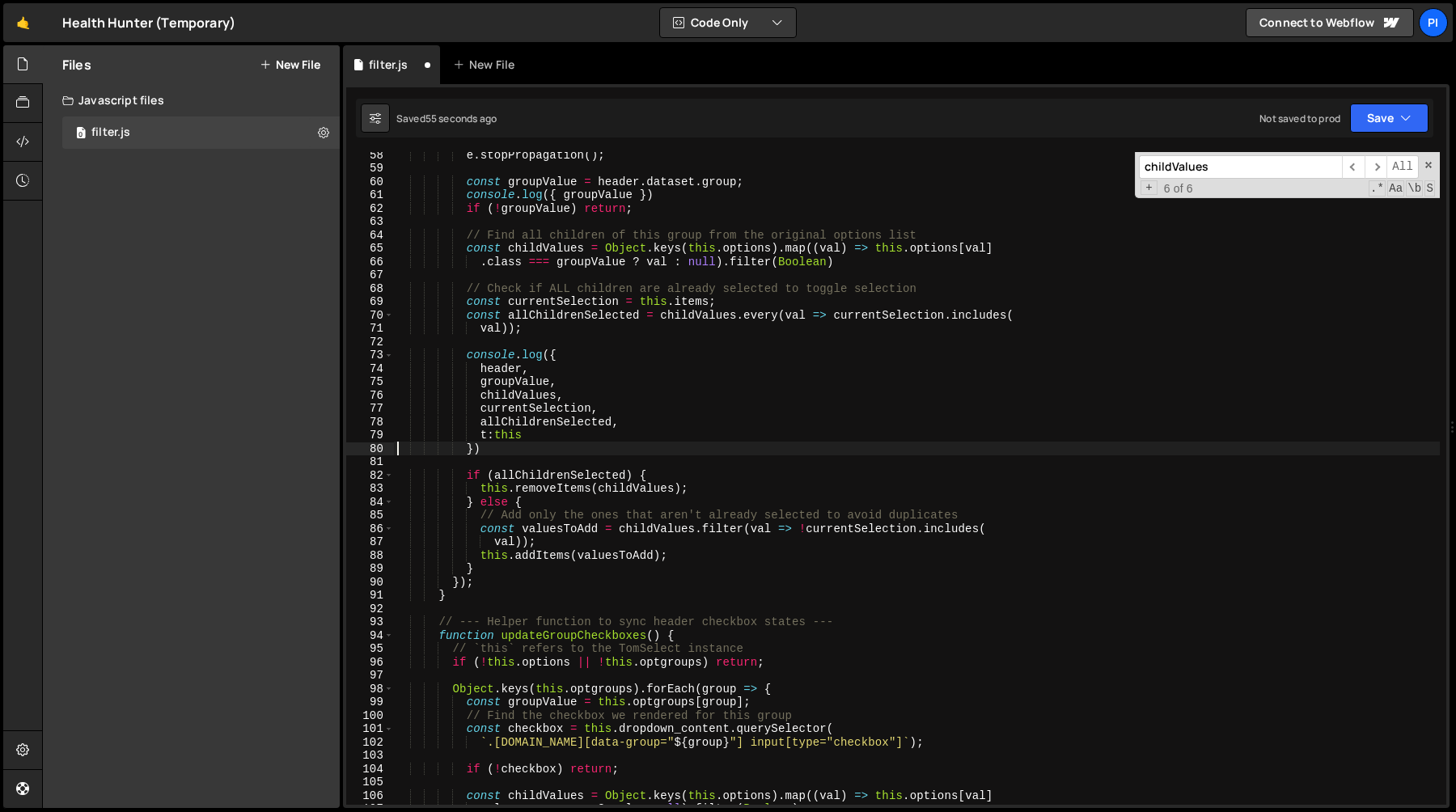
scroll to position [0, 5]
click at [713, 192] on div "e . stopPropagation ( ) ; const groupValue = header . dataset . group ; console…" at bounding box center [917, 488] width 1046 height 679
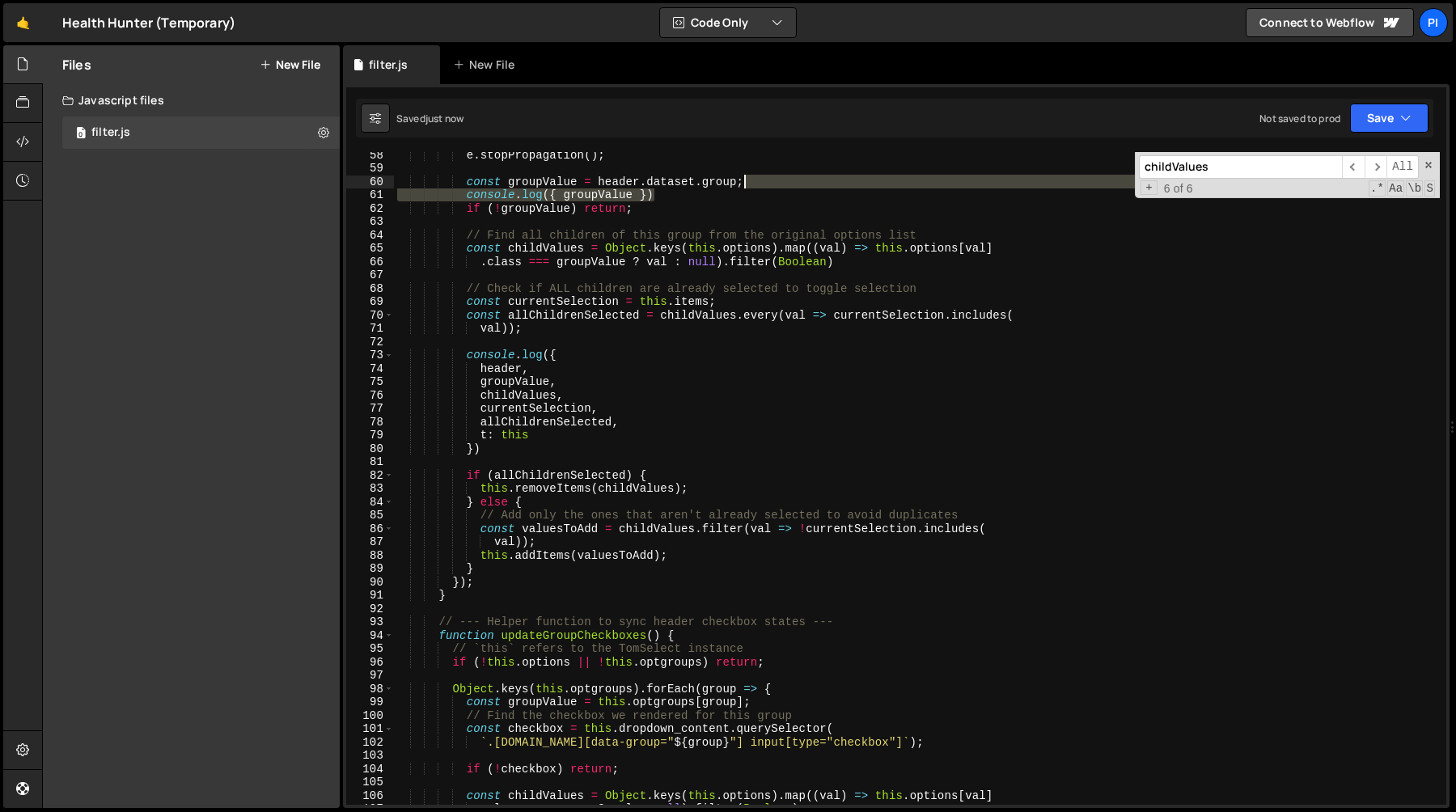
click at [769, 186] on div "e . stopPropagation ( ) ; const groupValue = header . dataset . group ; console…" at bounding box center [917, 488] width 1046 height 679
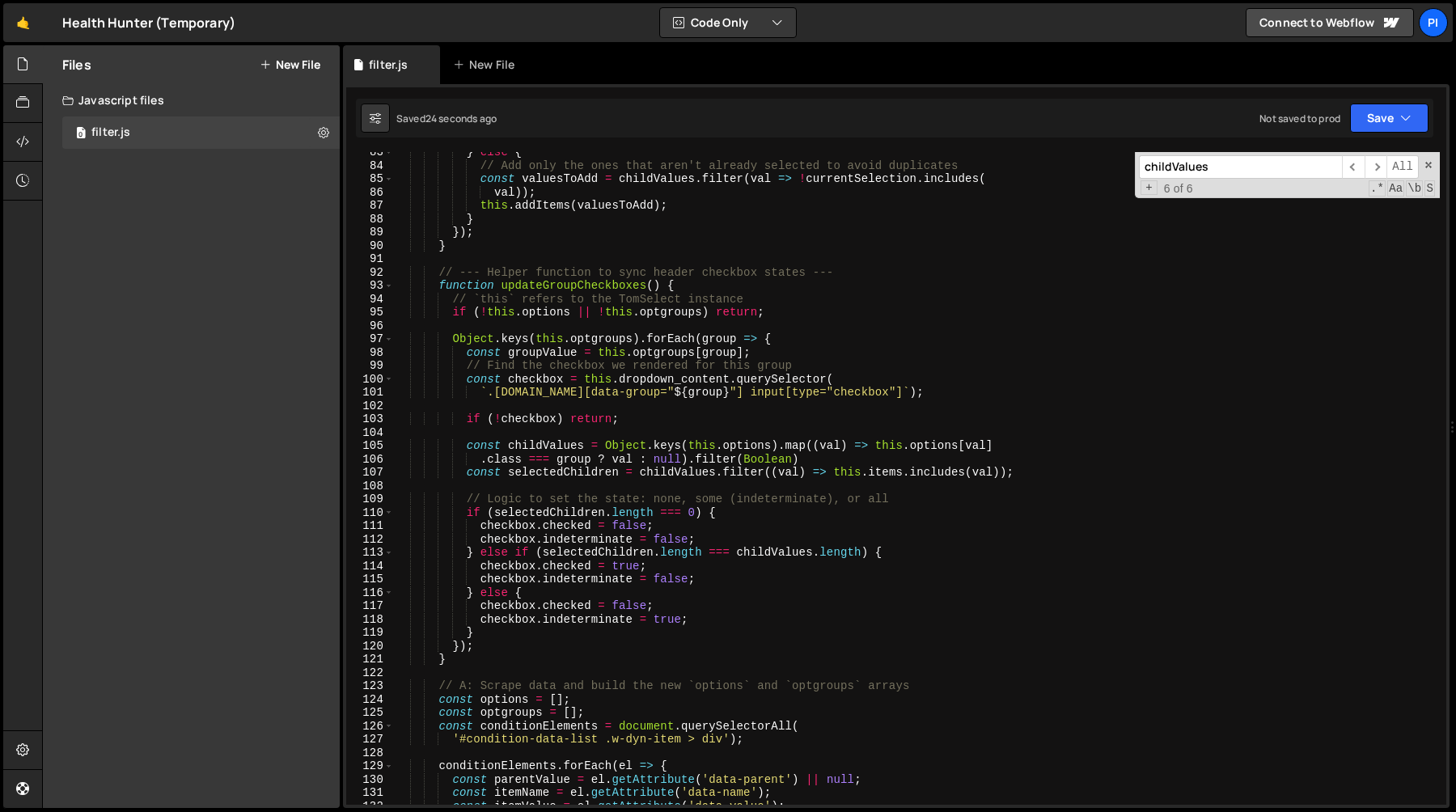
scroll to position [1100, 0]
click at [580, 517] on div "} else { // Add only the ones that aren't already selected to avoid duplicates …" at bounding box center [917, 485] width 1046 height 679
click at [517, 530] on div "} else { // Add only the ones that aren't already selected to avoid duplicates …" at bounding box center [917, 485] width 1046 height 679
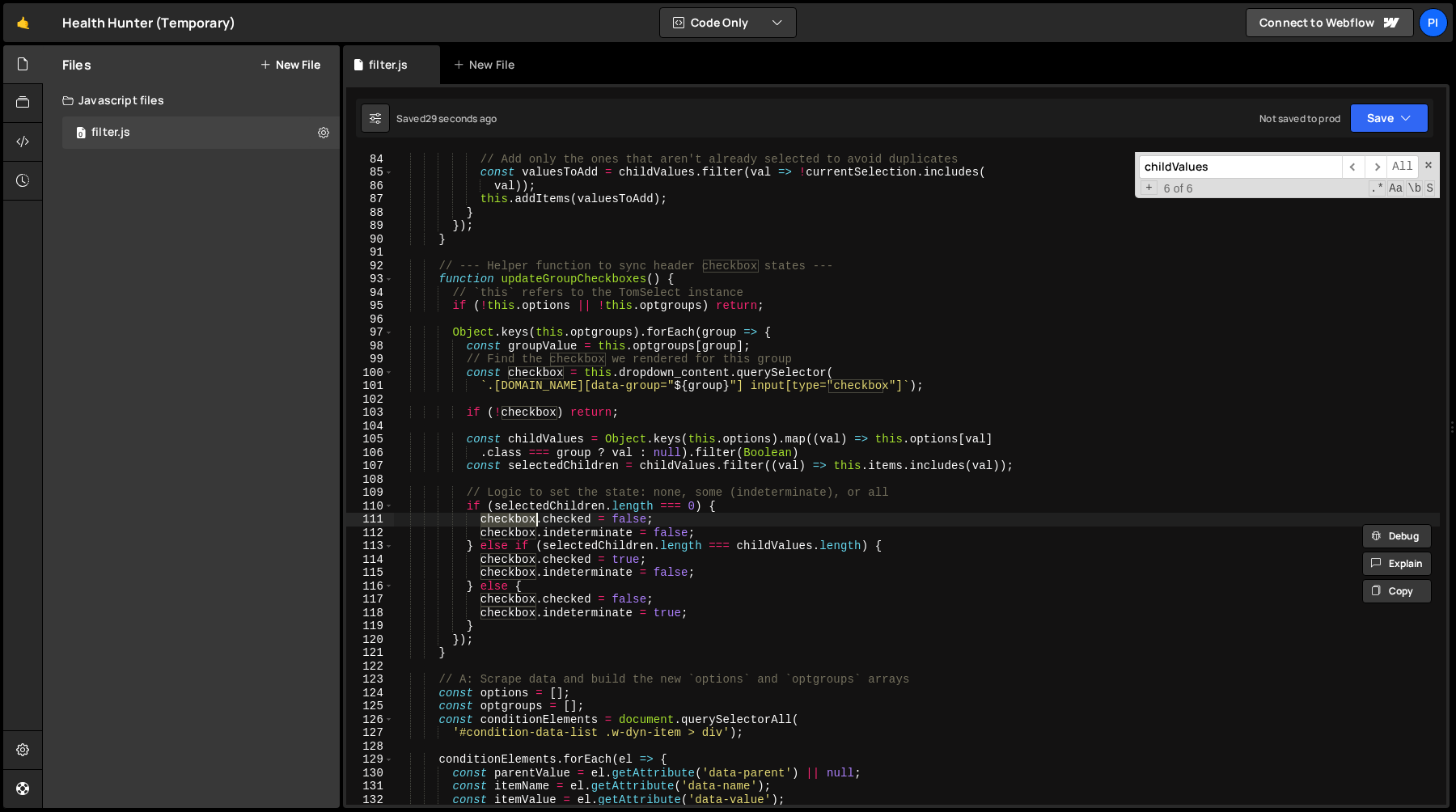
scroll to position [1128, 0]
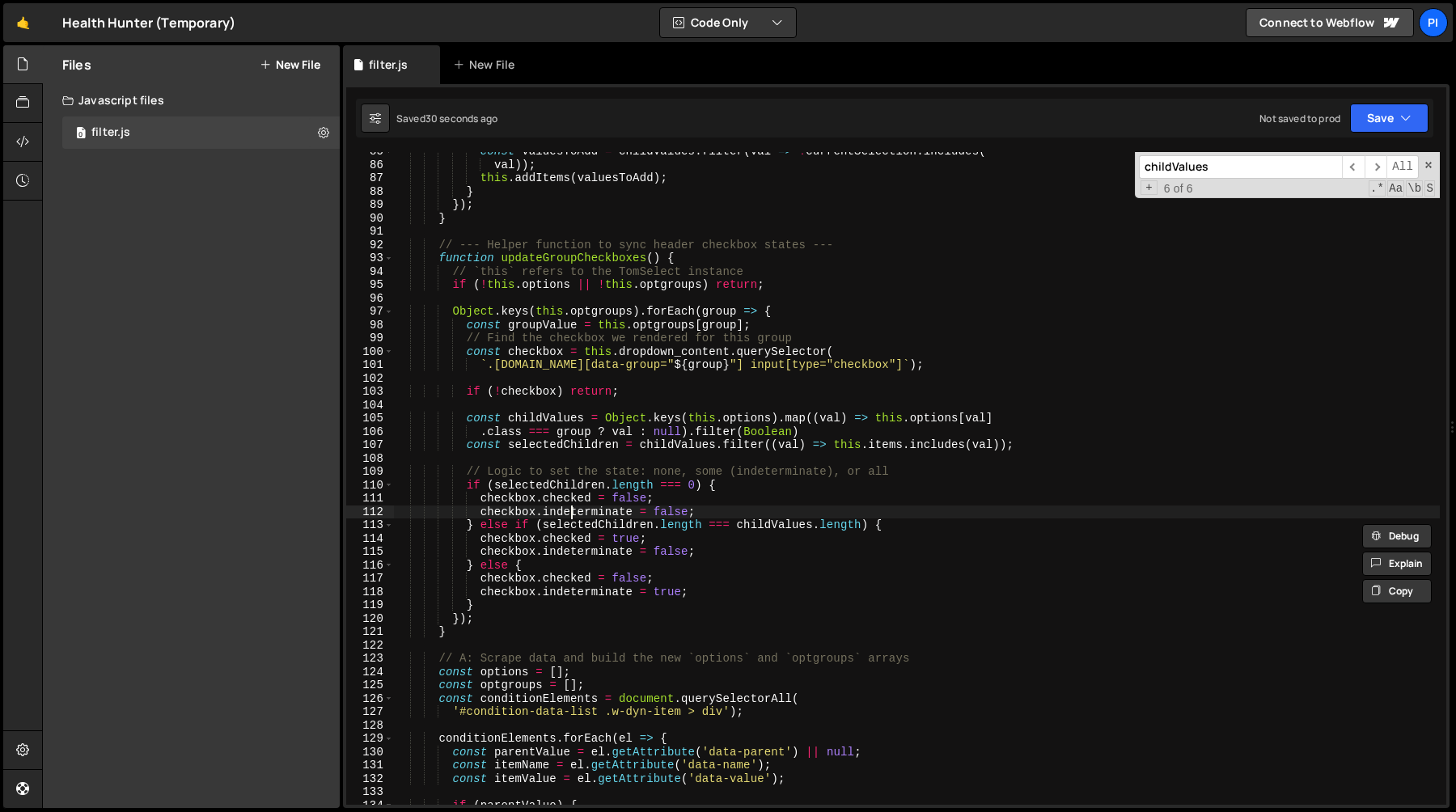
click at [572, 516] on div "const valuesToAdd = childValues . filter ( val => ! currentSelection . includes…" at bounding box center [917, 484] width 1046 height 679
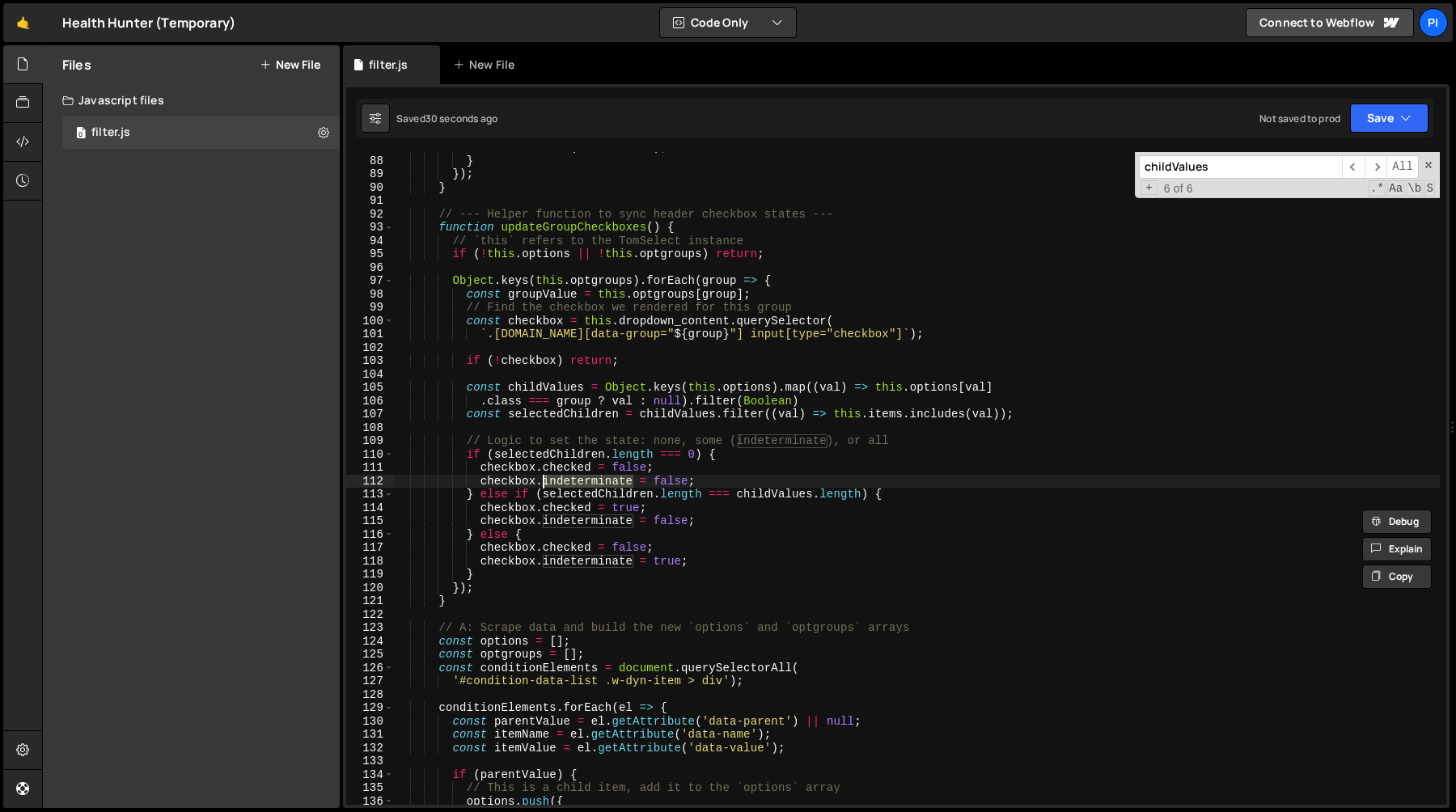
scroll to position [1159, 0]
click at [595, 493] on div "this . addItems ( valuesToAdd ) ; } }) ; } // --- Helper function to sync heade…" at bounding box center [917, 480] width 1046 height 679
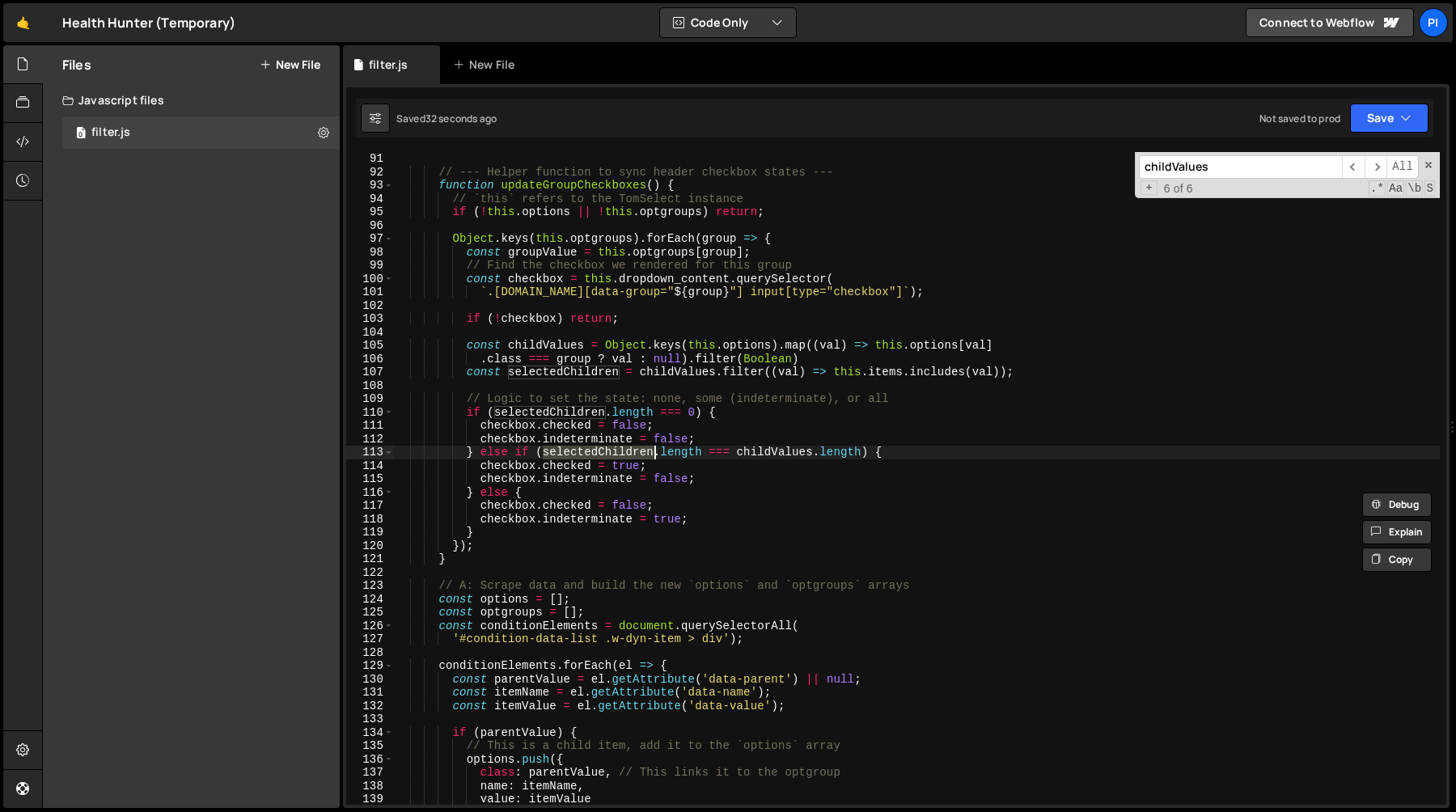
scroll to position [1213, 0]
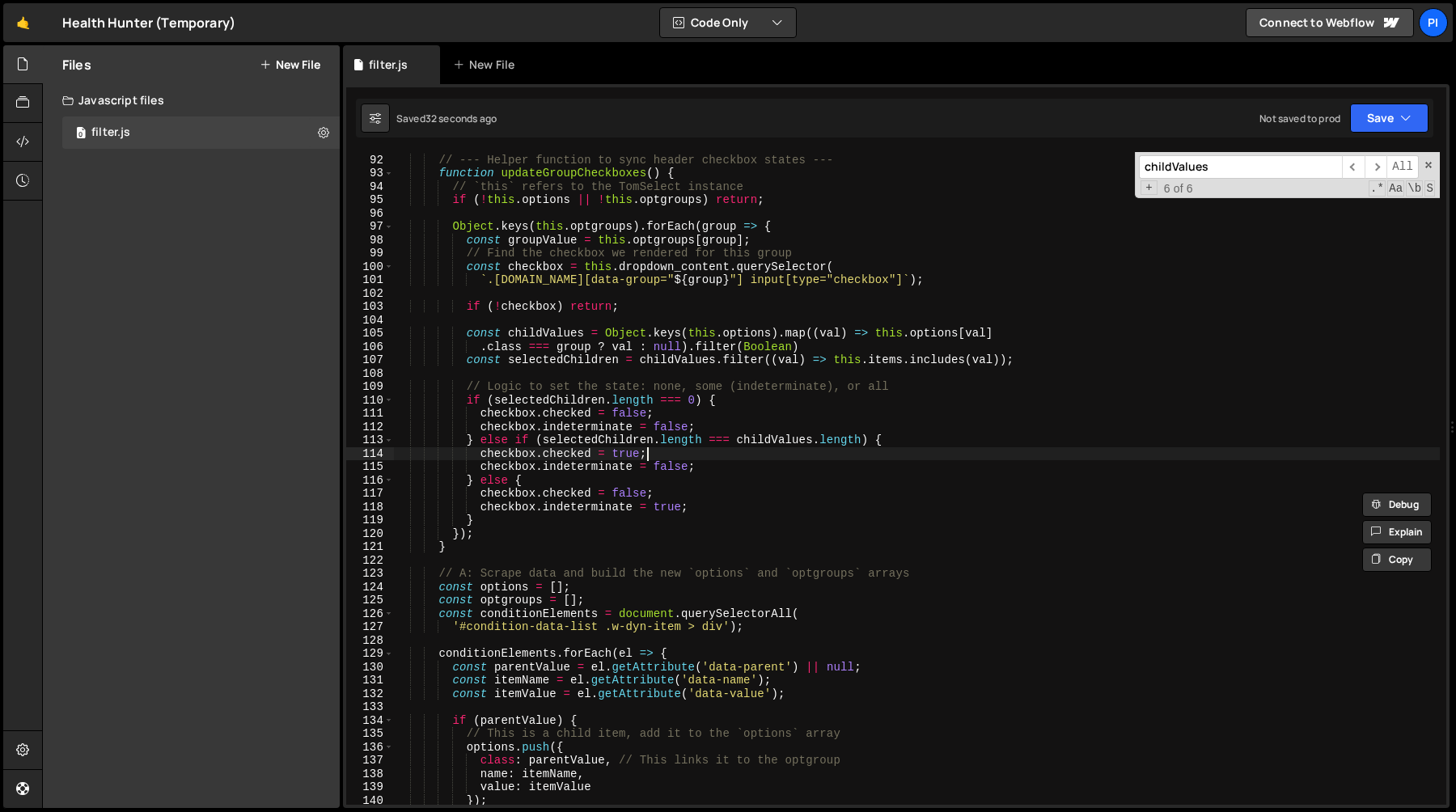
click at [738, 458] on div "// --- Helper function to sync header checkbox states --- function updateGroupC…" at bounding box center [917, 479] width 1046 height 679
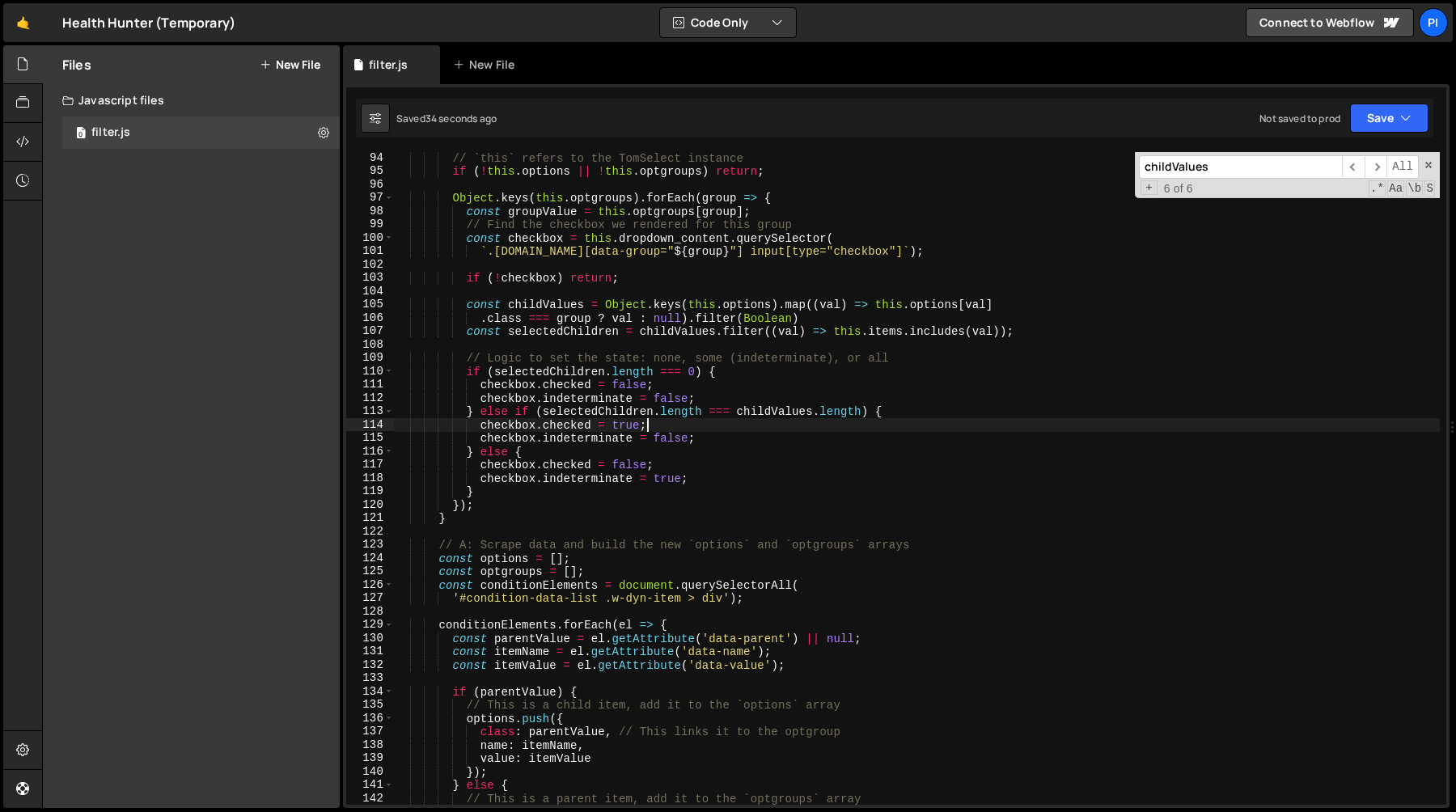
scroll to position [1238, 0]
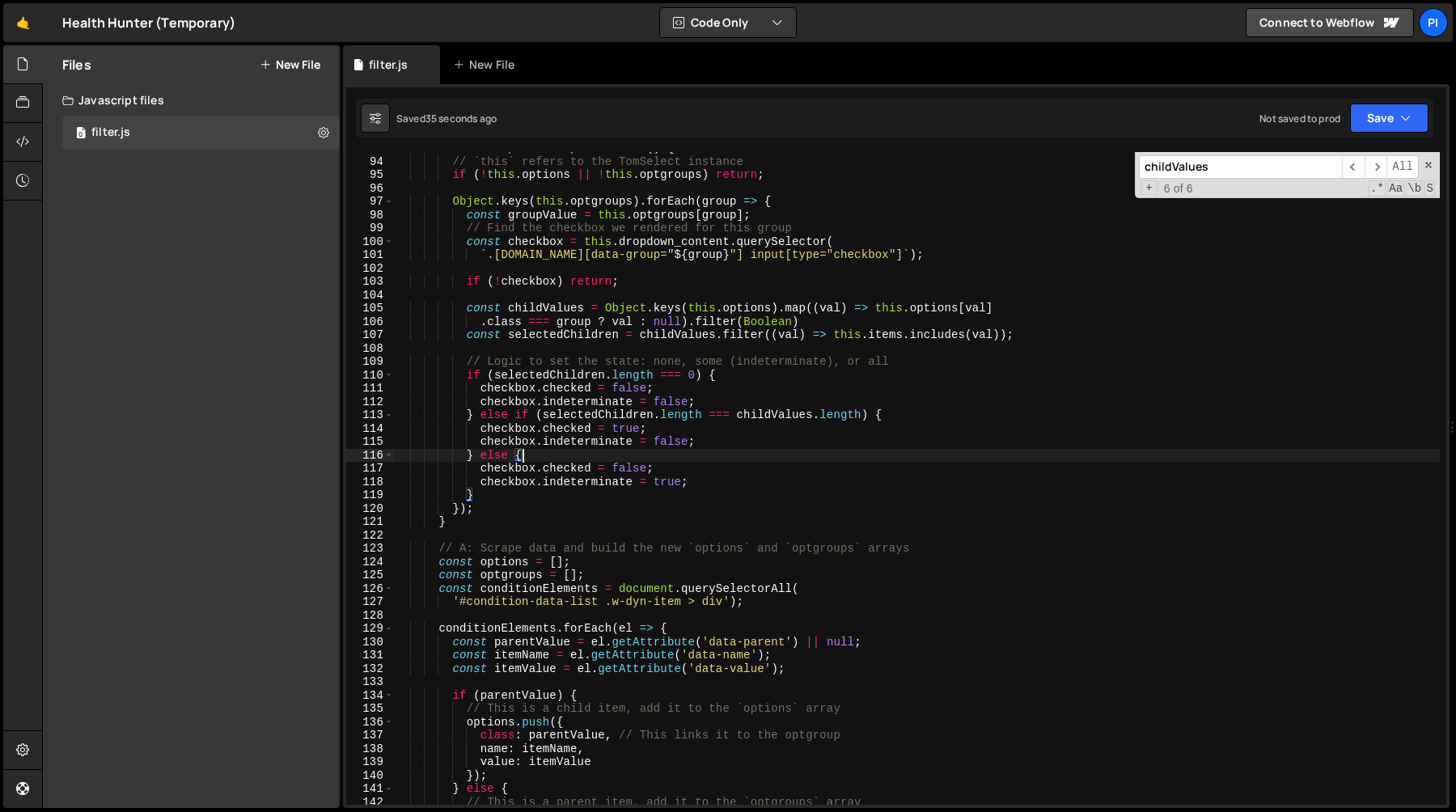
click at [599, 452] on div "function updateGroupCheckboxes ( ) { // `this` refers to the TomSelect instance…" at bounding box center [917, 481] width 1046 height 679
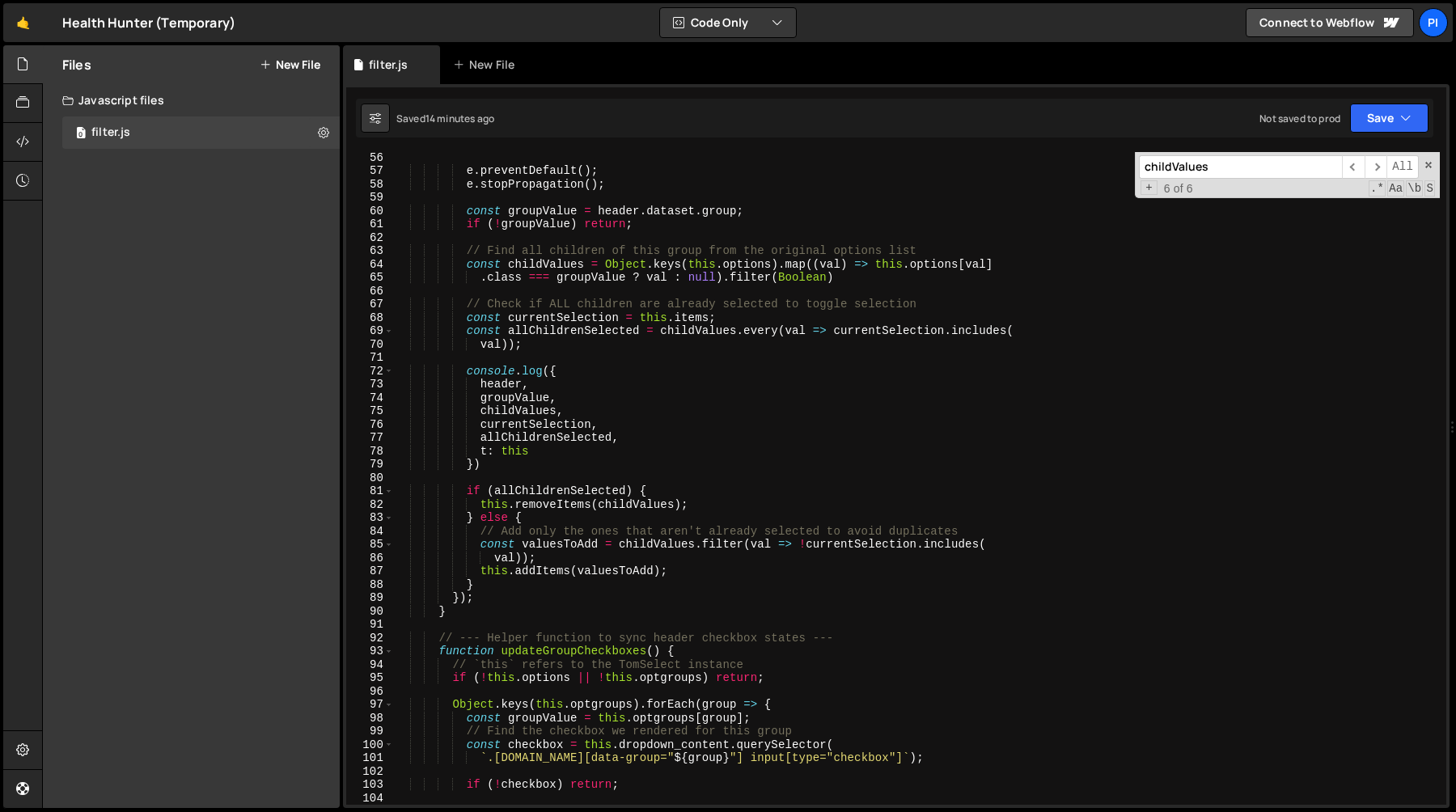
scroll to position [791, 0]
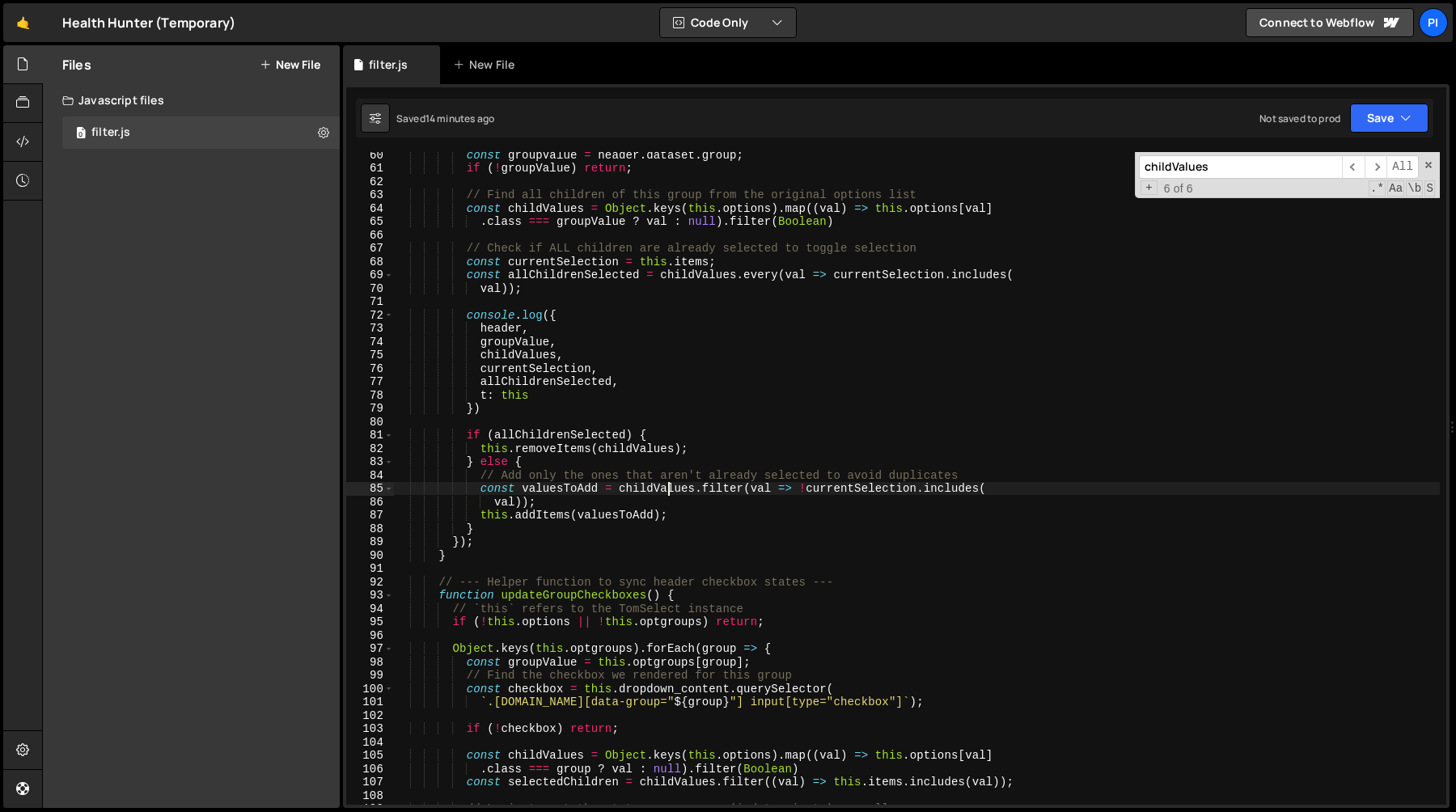
click at [668, 490] on div "const groupValue = header . dataset . group ; if ( ! groupValue ) return ; // F…" at bounding box center [917, 488] width 1046 height 679
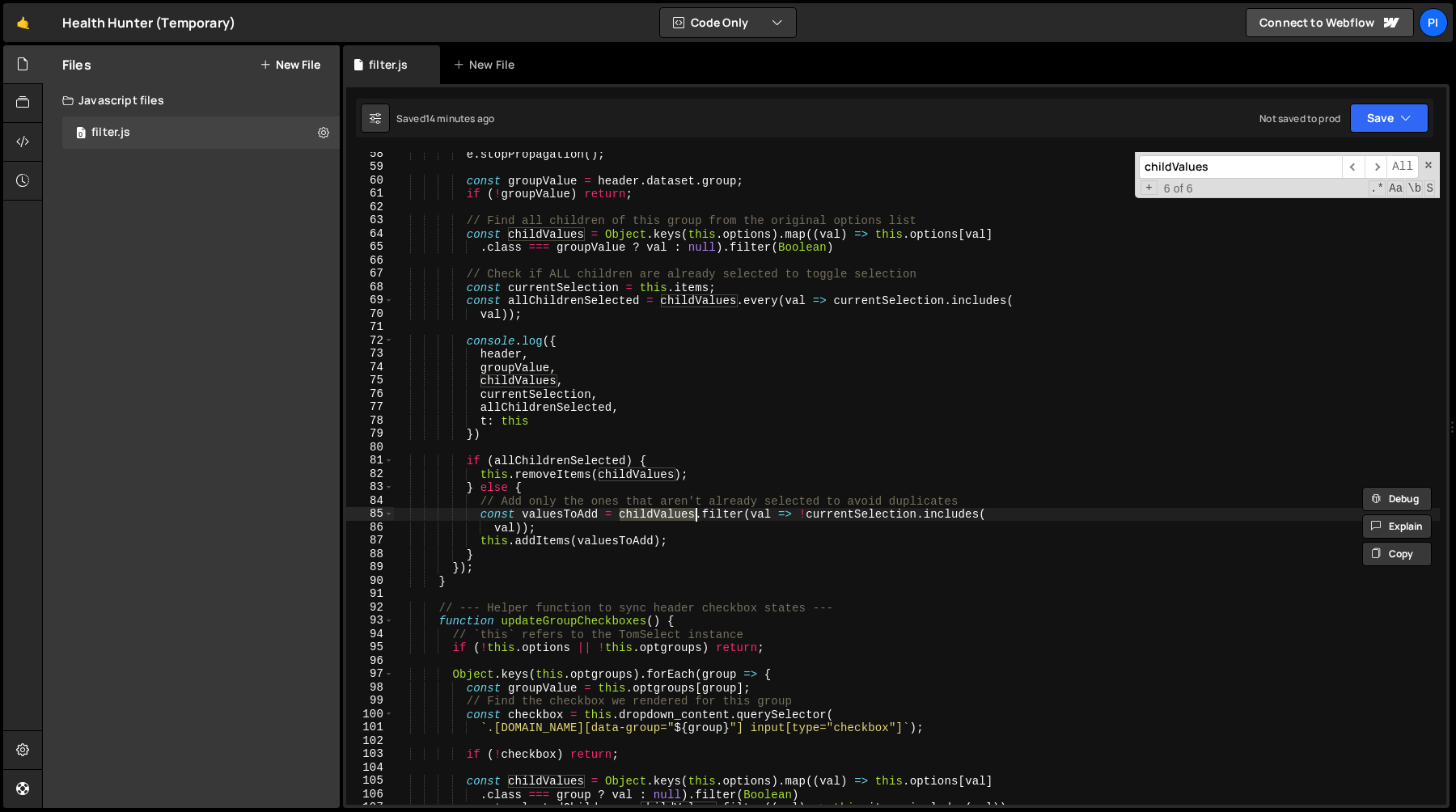
scroll to position [765, 0]
click at [491, 531] on div "e . stopPropagation ( ) ; const groupValue = header . dataset . group ; if ( ! …" at bounding box center [917, 487] width 1046 height 679
click at [545, 455] on div "e . stopPropagation ( ) ; const groupValue = header . dataset . group ; if ( ! …" at bounding box center [917, 487] width 1046 height 679
click at [532, 468] on div "e . stopPropagation ( ) ; const groupValue = header . dataset . group ; if ( ! …" at bounding box center [917, 487] width 1046 height 679
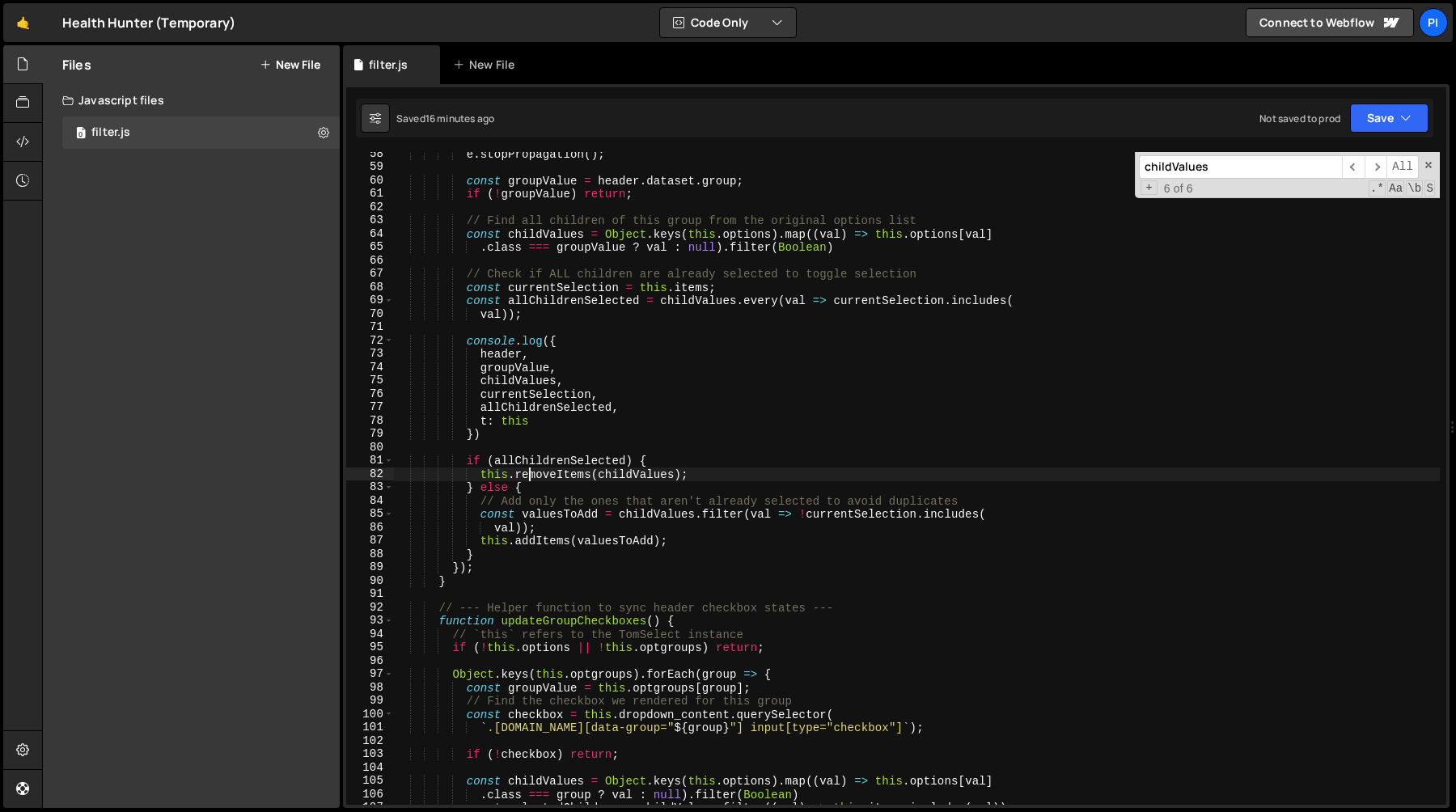
click at [532, 468] on div "e . stopPropagation ( ) ; const groupValue = header . dataset . group ; if ( ! …" at bounding box center [917, 487] width 1046 height 679
click at [612, 479] on div "e . stopPropagation ( ) ; const groupValue = header . dataset . group ; if ( ! …" at bounding box center [917, 487] width 1046 height 679
click at [688, 461] on div "e . stopPropagation ( ) ; const groupValue = header . dataset . group ; if ( ! …" at bounding box center [917, 487] width 1046 height 679
type textarea "if (allChildrenSelected) {"
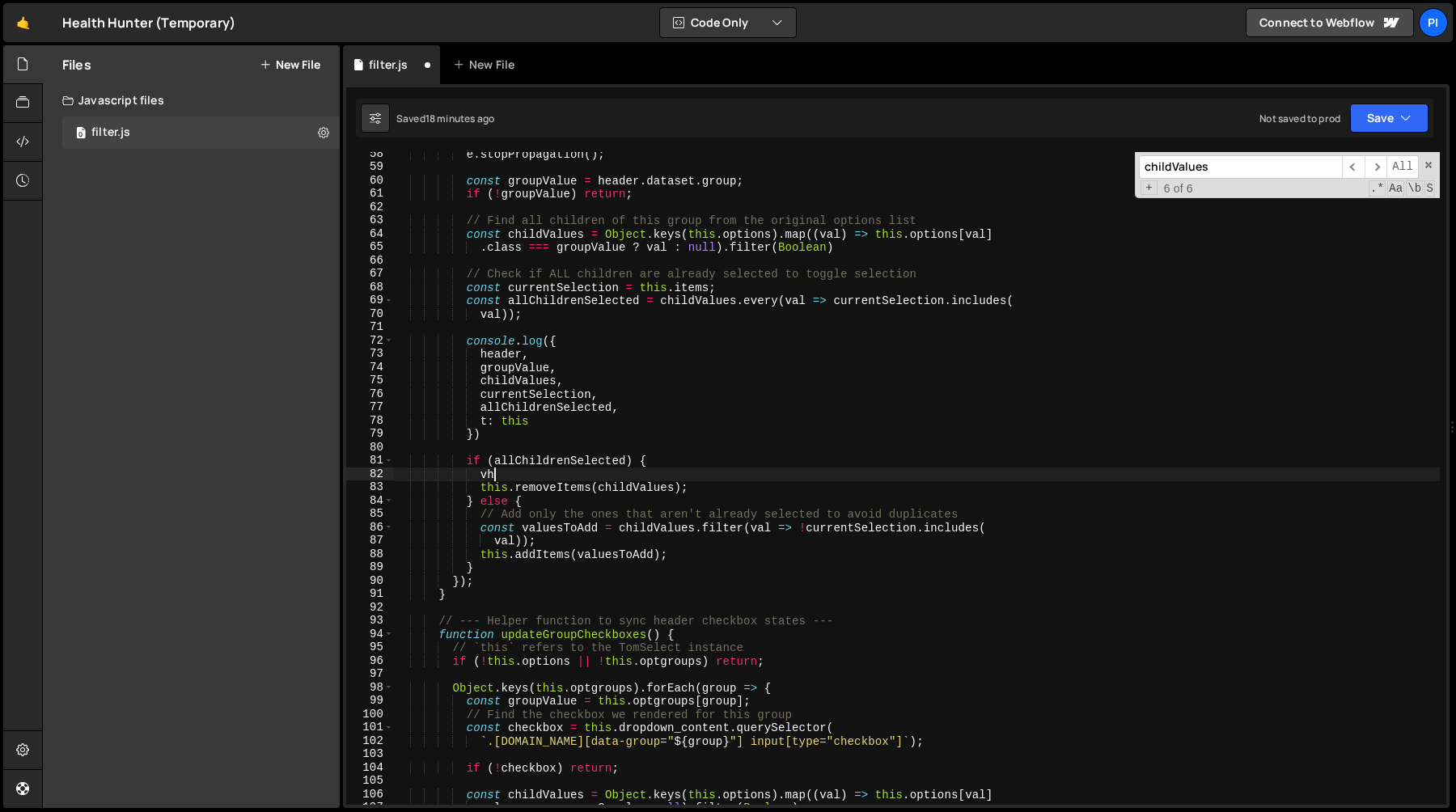
type textarea "v"
paste textarea "childValues"
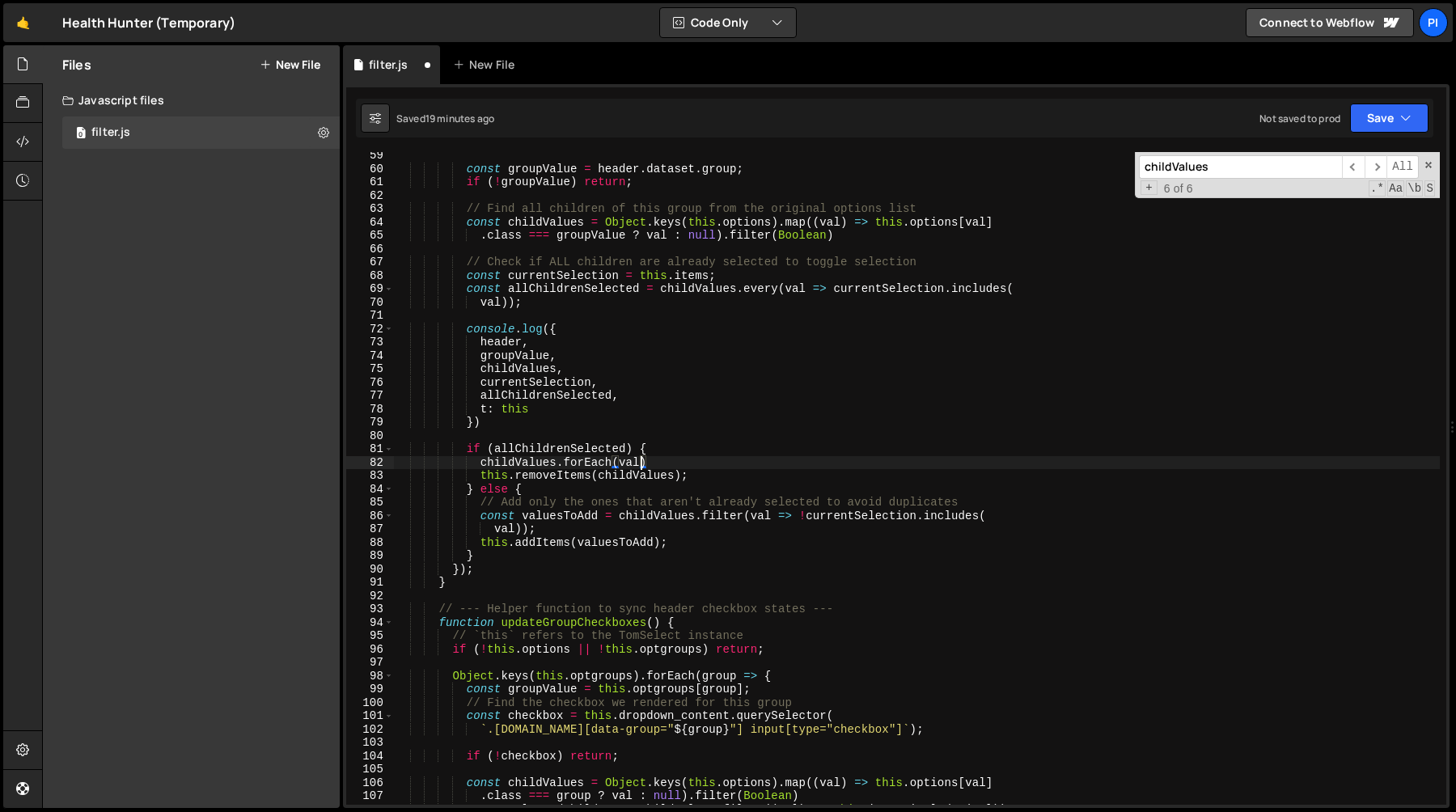
scroll to position [781, 0]
click at [849, 220] on div "const groupValue = header . dataset . group ; if ( ! groupValue ) return ; // F…" at bounding box center [917, 485] width 1046 height 679
click at [640, 459] on div "const groupValue = header . dataset . group ; if ( ! groupValue ) return ; // F…" at bounding box center [917, 485] width 1046 height 679
type textarea "childValues.forEach(val=> {)"
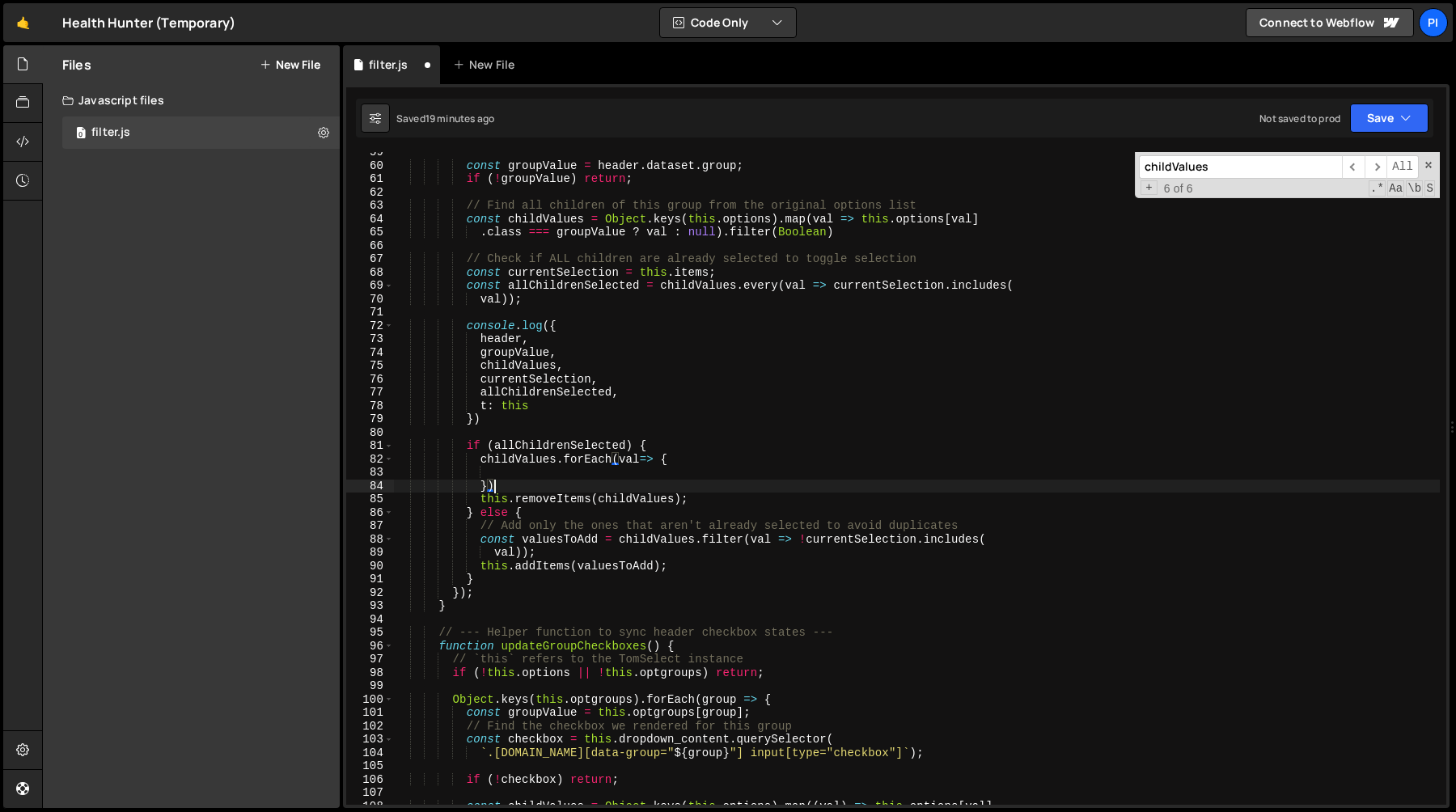
type textarea "this.removeItems(childValues);"
type textarea "})"
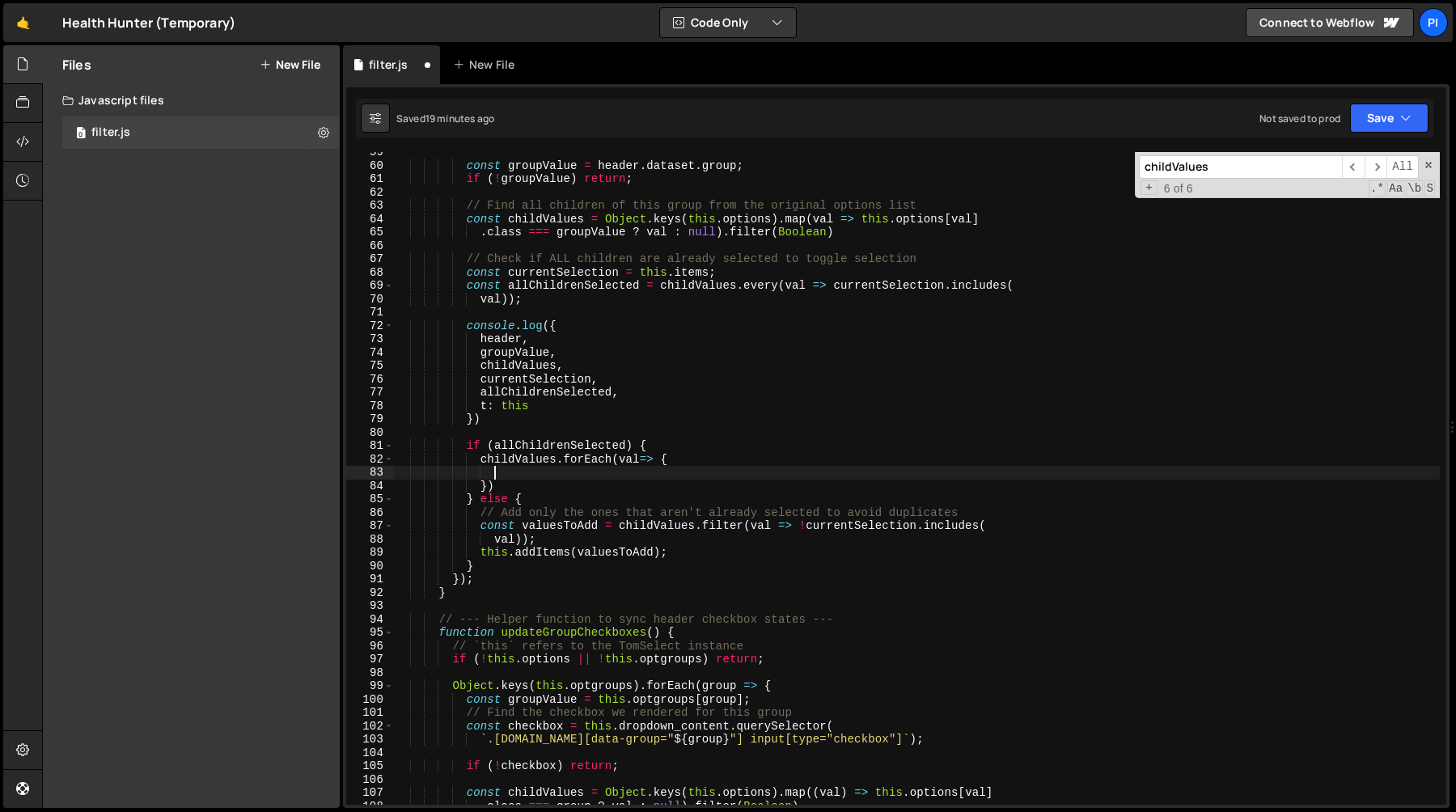
paste textarea "this.removeItems(childValues);"
click at [656, 474] on div "const groupValue = header . dataset . group ; if ( ! groupValue ) return ; // F…" at bounding box center [917, 485] width 1046 height 679
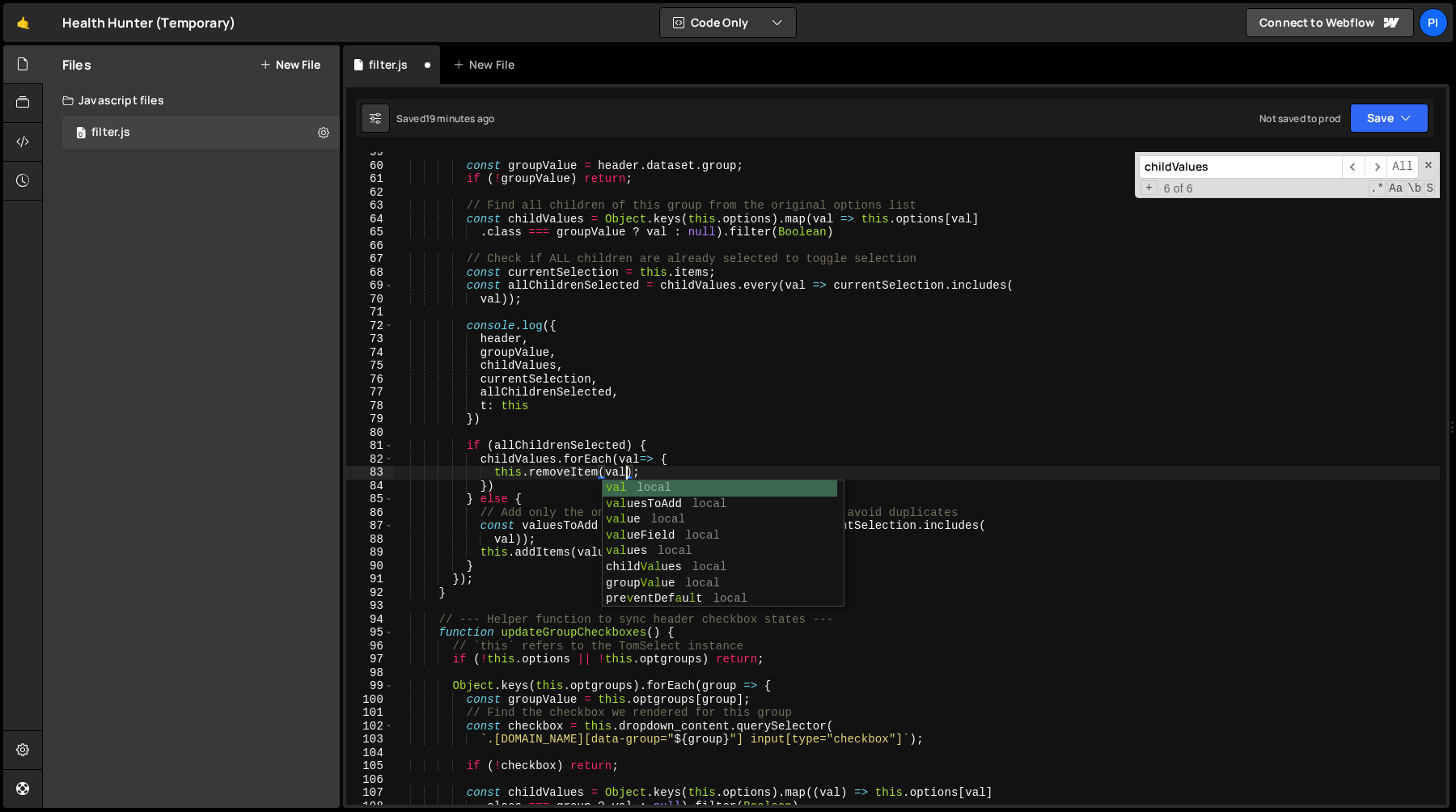
scroll to position [0, 15]
click at [695, 456] on div "const groupValue = header . dataset . group ; if ( ! groupValue ) return ; // F…" at bounding box center [917, 485] width 1046 height 679
type textarea "childValues.forEach(val=> {"
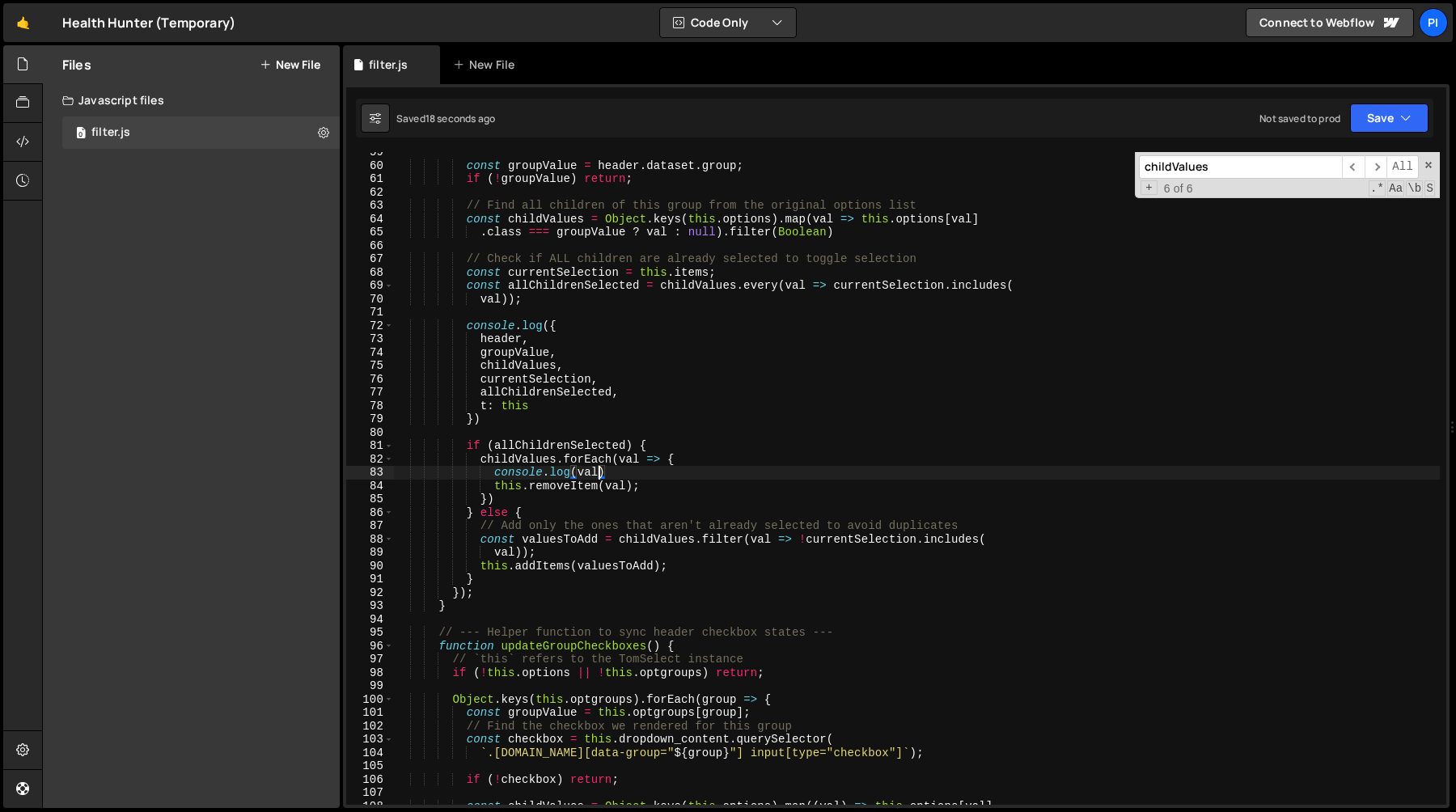
scroll to position [764, 0]
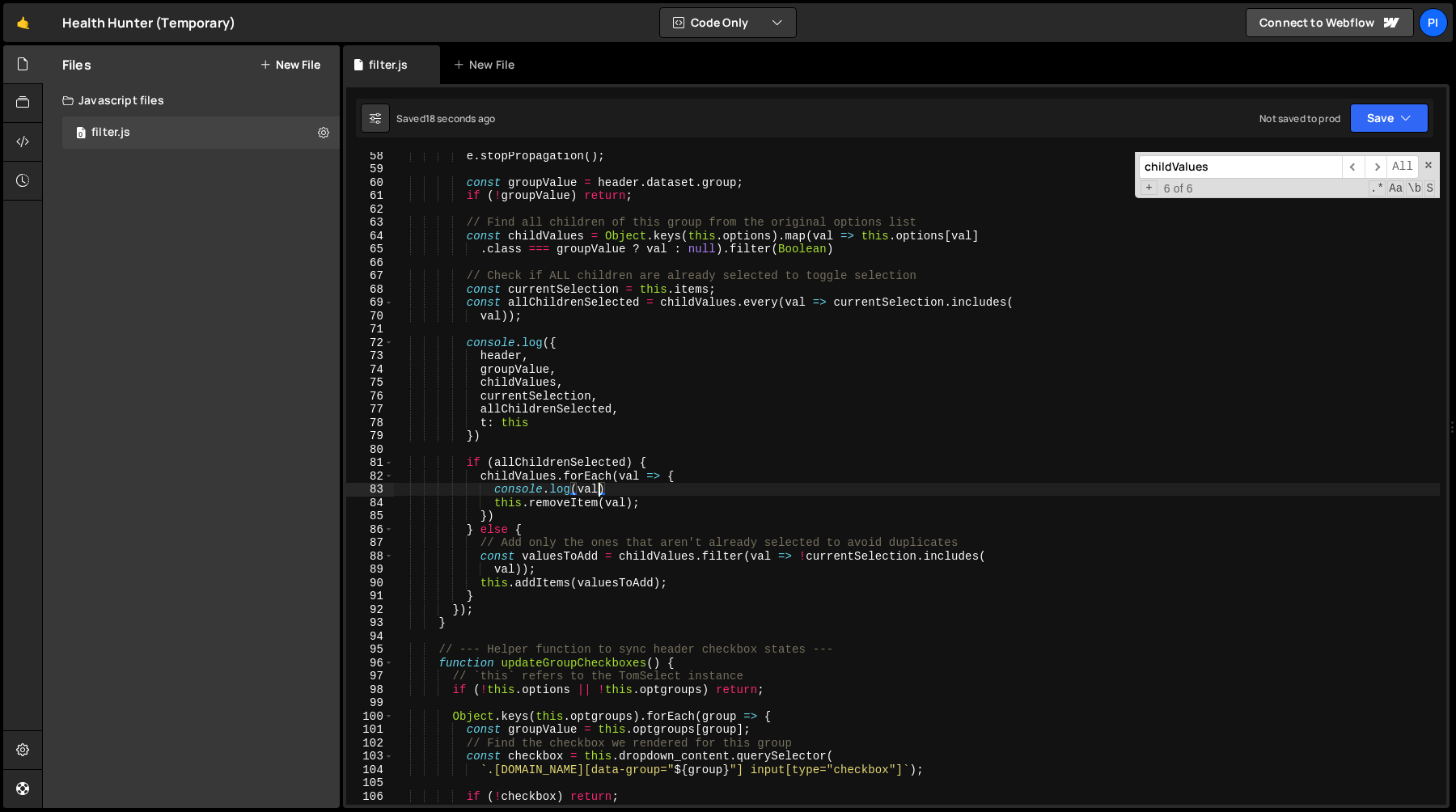
click at [660, 497] on div "e . stopPropagation ( ) ; const groupValue = header . dataset . group ; if ( ! …" at bounding box center [917, 488] width 1046 height 679
type textarea "console.log(val)"
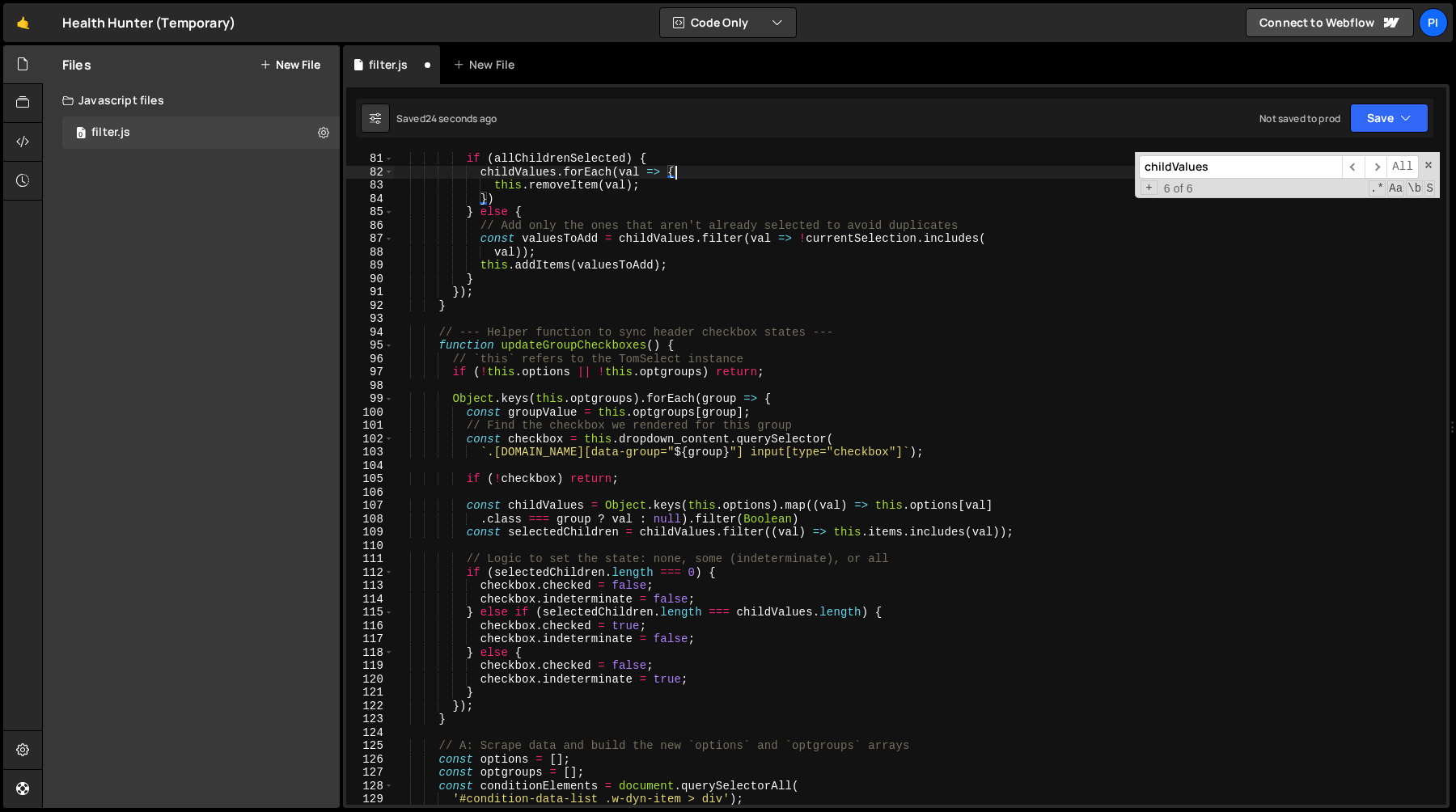
scroll to position [1068, 0]
click at [559, 341] on div "if ( allChildrenSelected ) { childValues . forEach ( val => { this . removeItem…" at bounding box center [917, 492] width 1046 height 679
type textarea "function updateGroupCheckboxes() {"
click at [559, 341] on div "if ( allChildrenSelected ) { childValues . forEach ( val => { this . removeItem…" at bounding box center [917, 492] width 1046 height 679
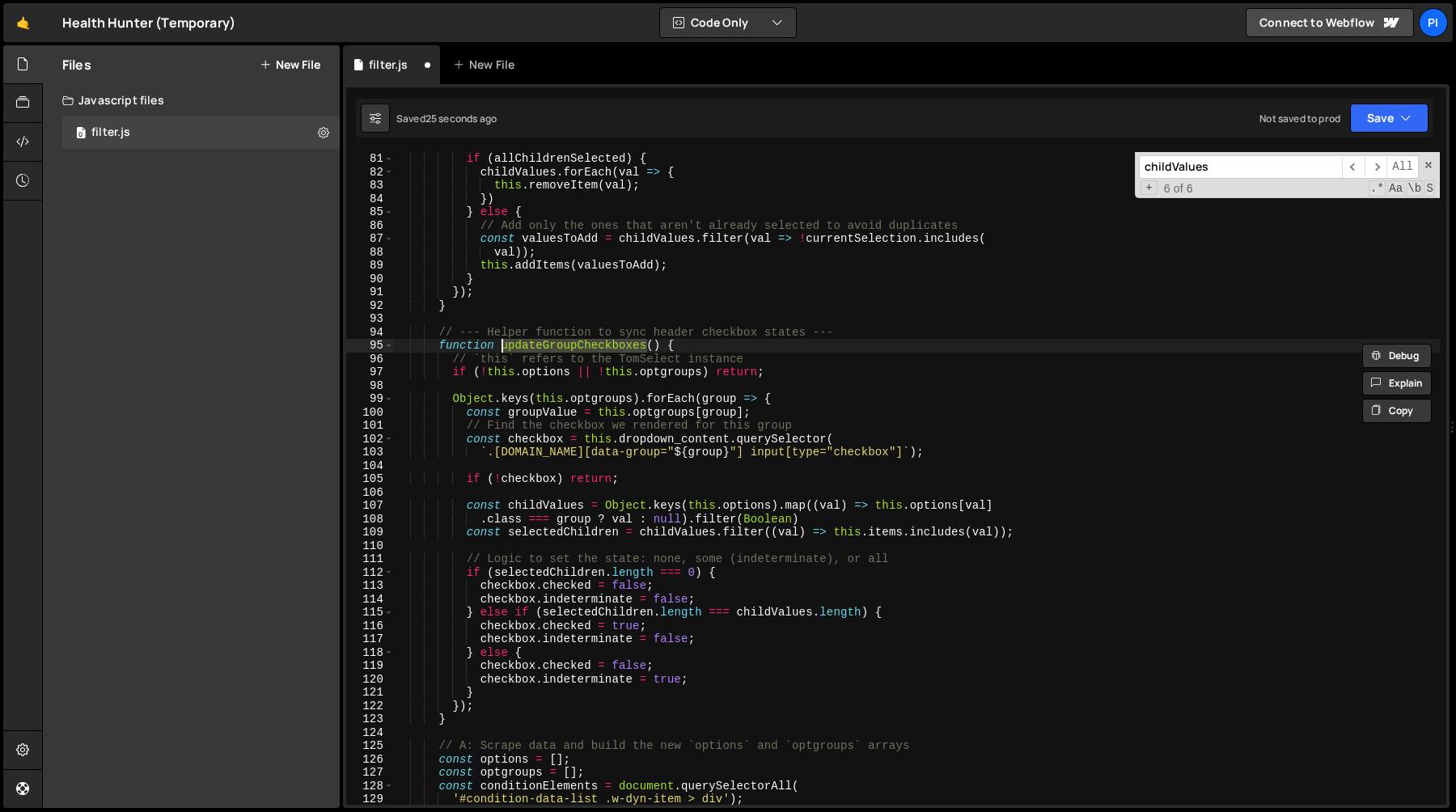
type input "updateGroupCheckboxes"
click at [1357, 167] on span "​" at bounding box center [1353, 166] width 23 height 24
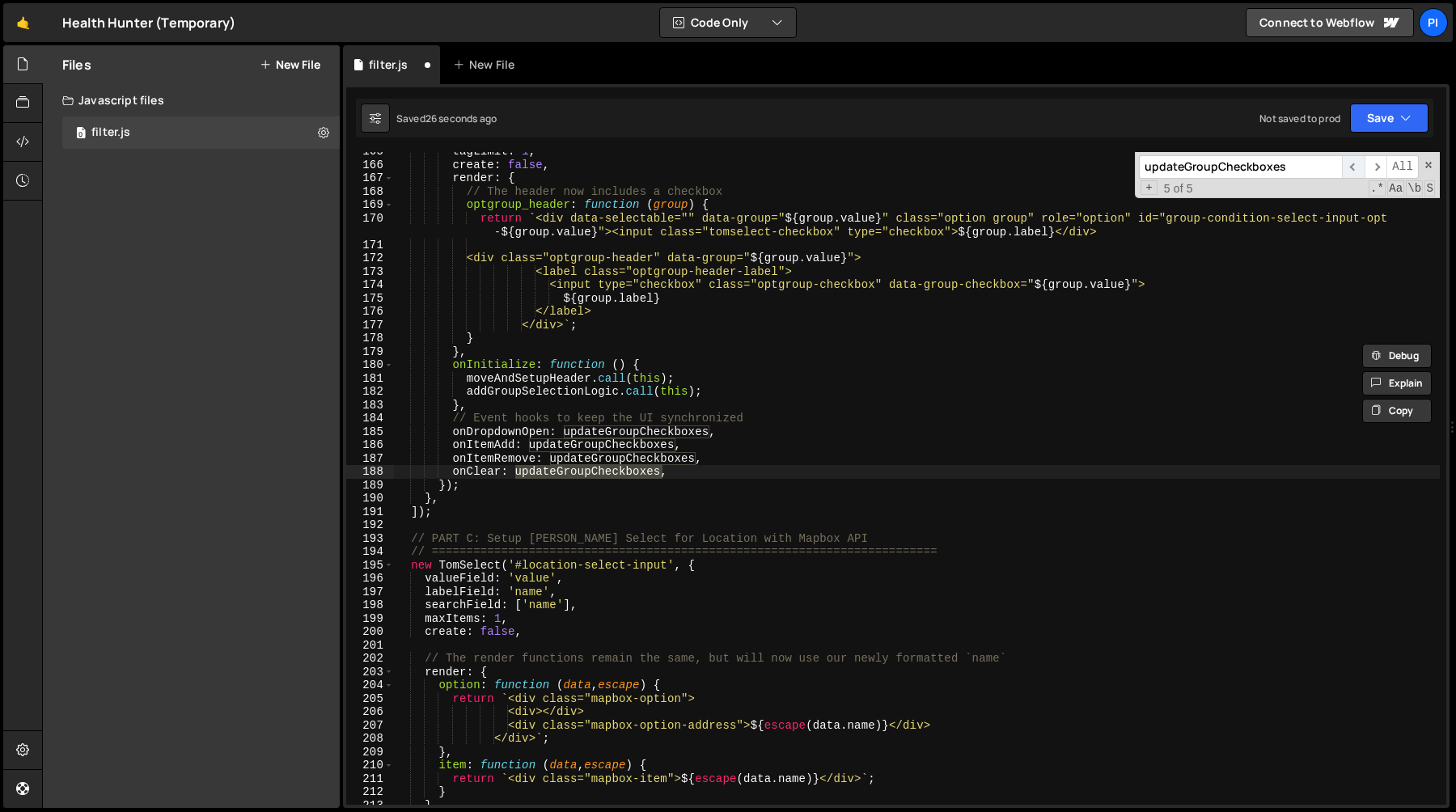
scroll to position [2195, 0]
click at [1358, 170] on span "​" at bounding box center [1353, 166] width 23 height 24
click at [1356, 169] on span "​" at bounding box center [1353, 166] width 23 height 24
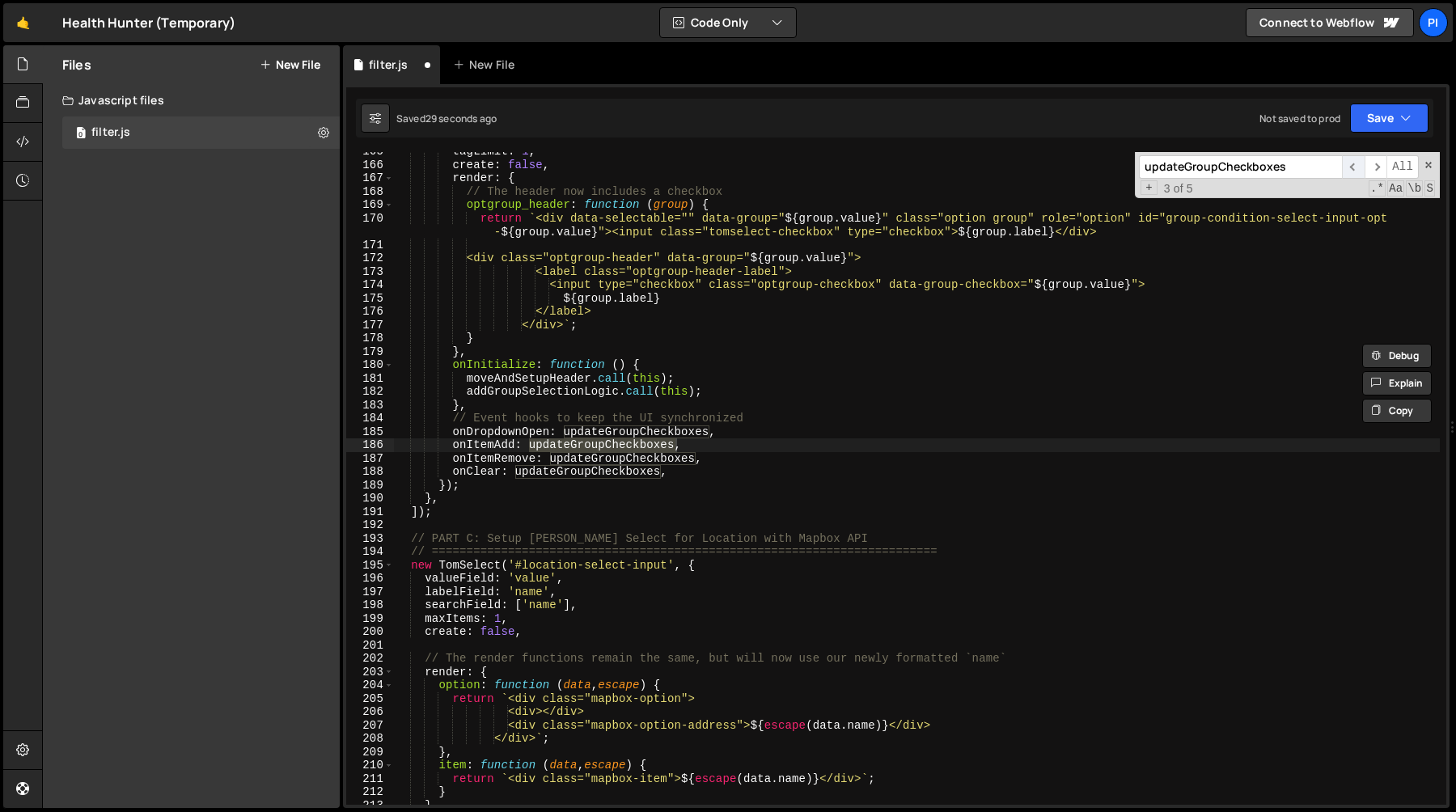
click at [1355, 169] on span "​" at bounding box center [1353, 166] width 23 height 24
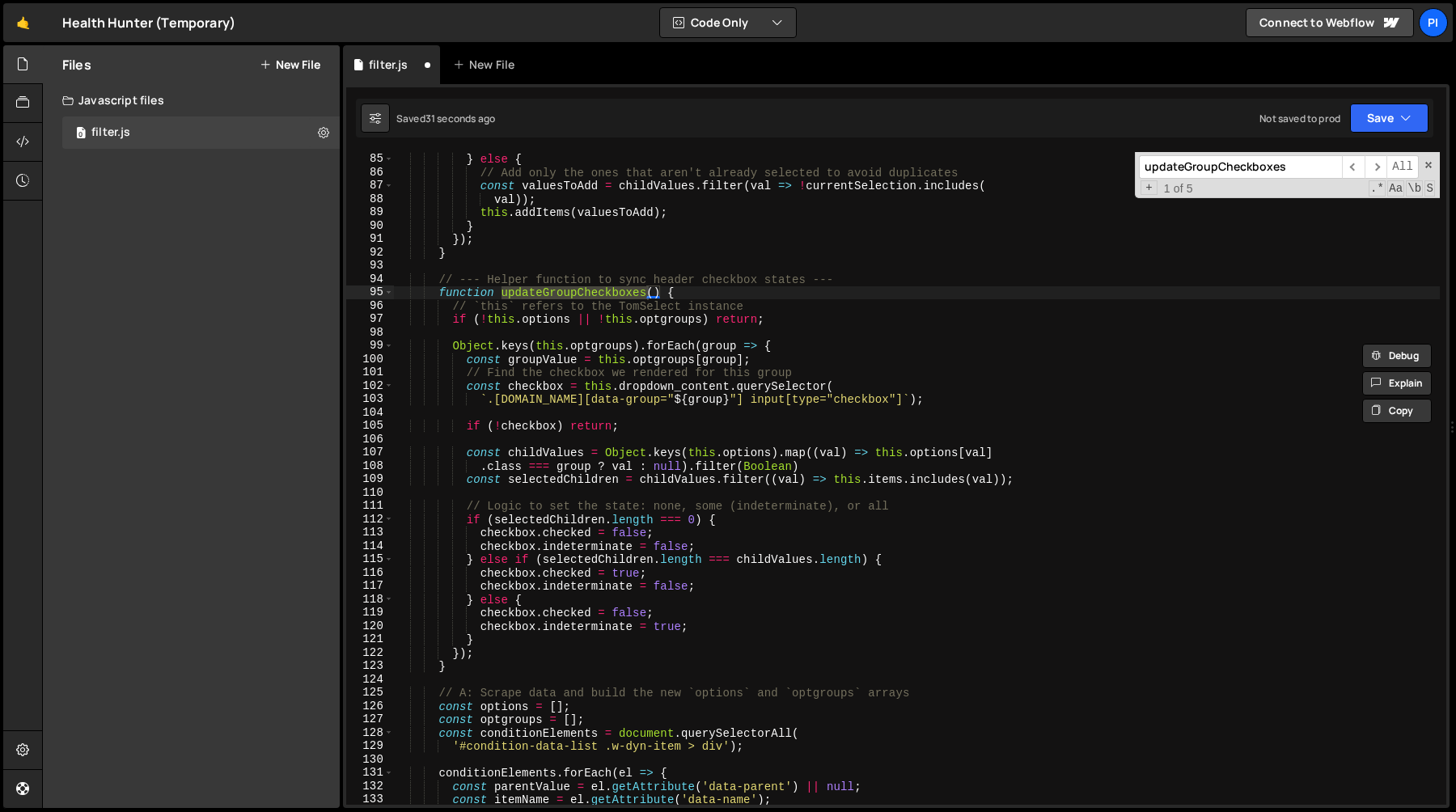
scroll to position [1122, 0]
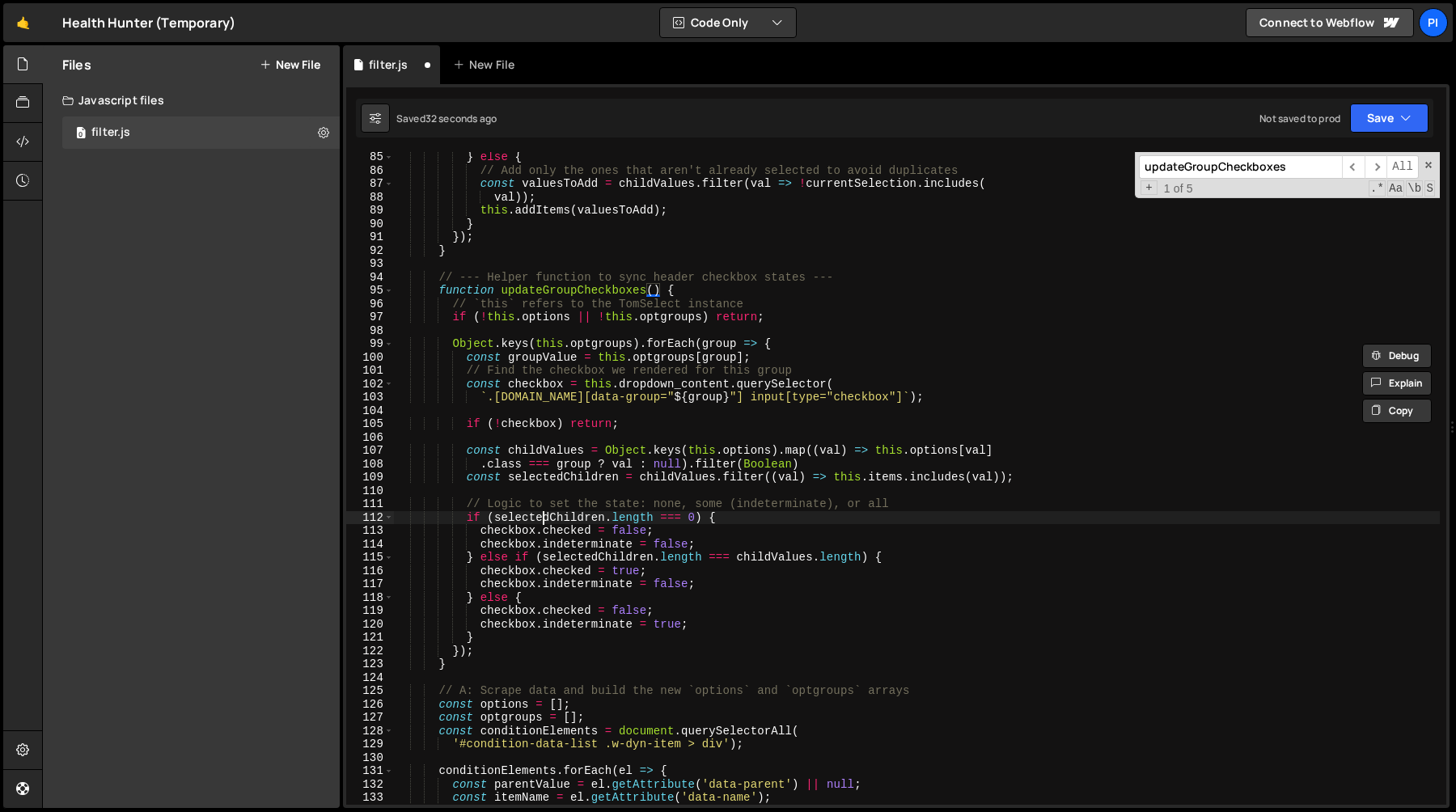
click at [544, 518] on div "} else { // Add only the ones that aren't already selected to avoid duplicates …" at bounding box center [917, 490] width 1046 height 679
click at [932, 507] on div "} else { // Add only the ones that aren't already selected to avoid duplicates …" at bounding box center [917, 490] width 1046 height 679
type textarea "// Logic to set the state: none, some (indeterminate), or all"
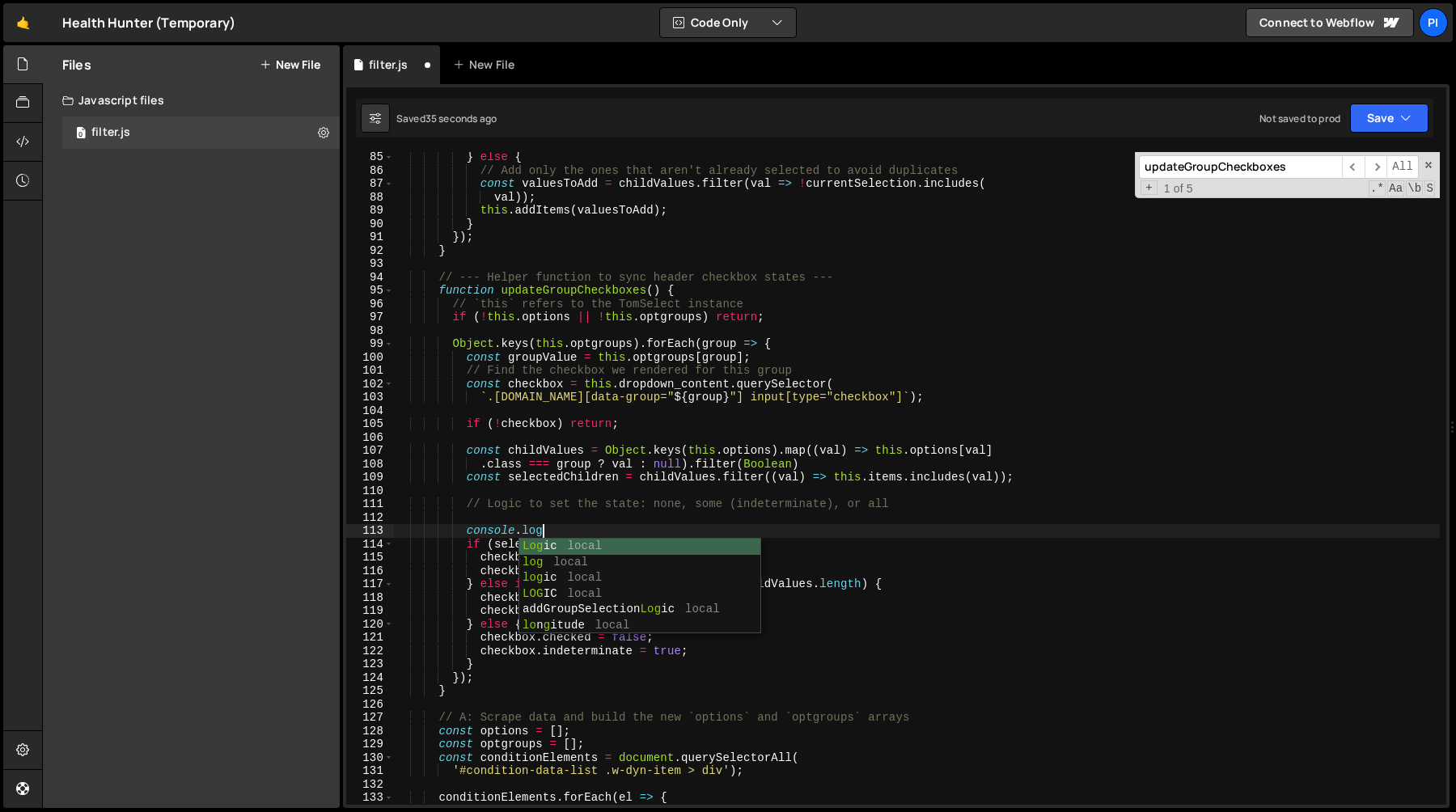
scroll to position [0, 10]
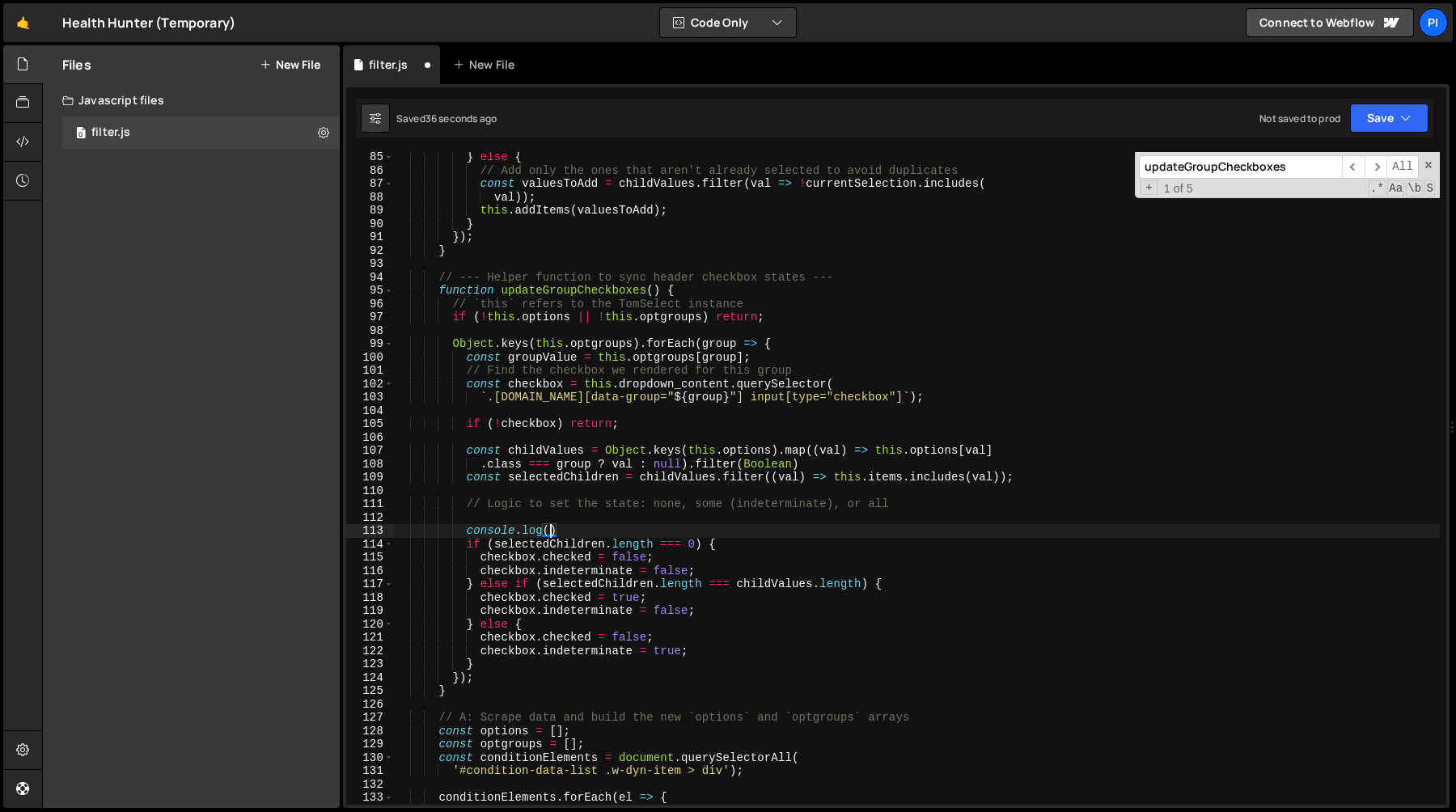
paste textarea "selectedChildren)"
click at [696, 387] on div "} else { // Add only the ones that aren't already selected to avoid duplicates …" at bounding box center [917, 490] width 1046 height 679
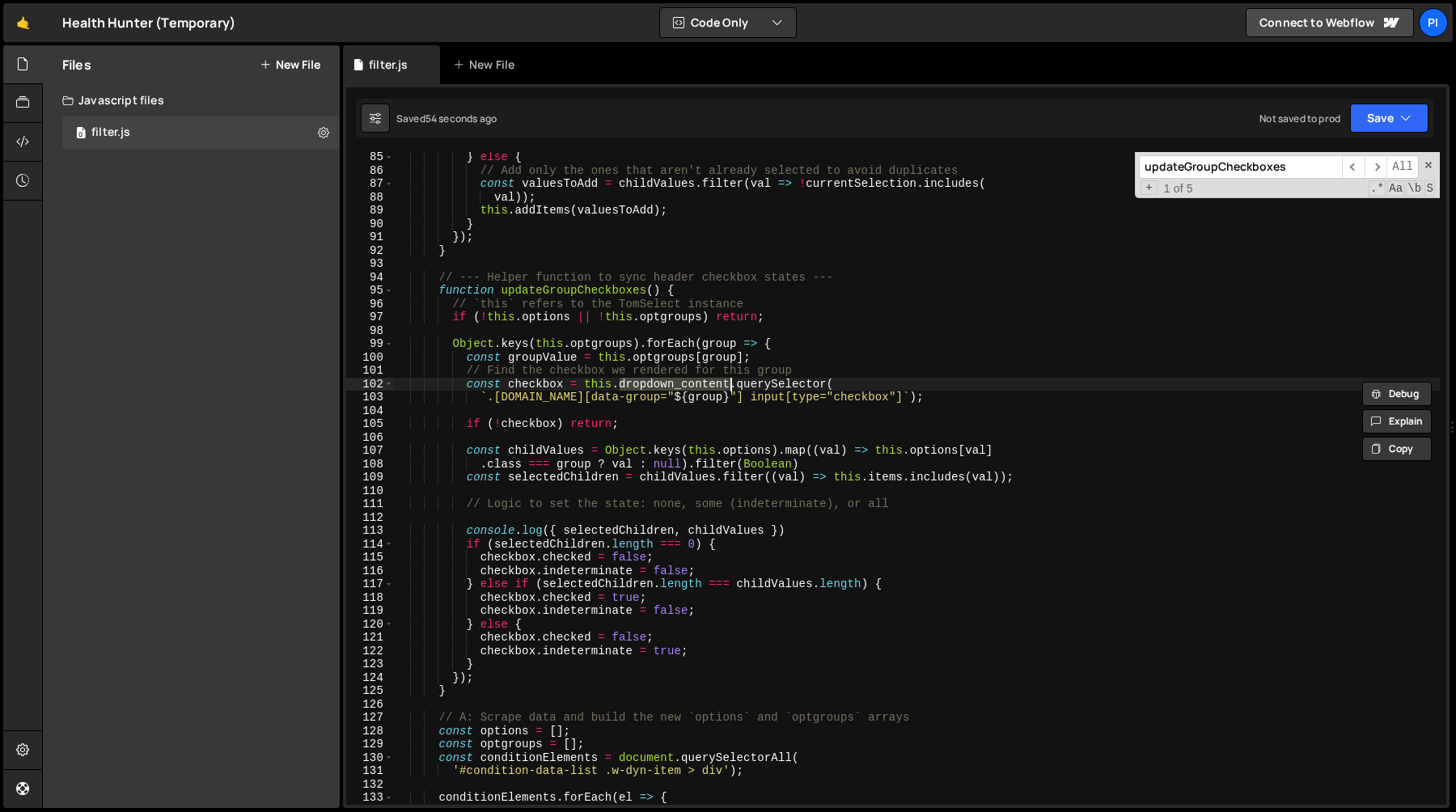
click at [641, 398] on div "} else { // Add only the ones that aren't already selected to avoid duplicates …" at bounding box center [917, 490] width 1046 height 679
click at [789, 403] on div "} else { // Add only the ones that aren't already selected to avoid duplicates …" at bounding box center [917, 490] width 1046 height 679
click at [544, 384] on div "} else { // Add only the ones that aren't already selected to avoid duplicates …" at bounding box center [917, 490] width 1046 height 679
type textarea "const checkbox = this.dropdown_content.querySelector("
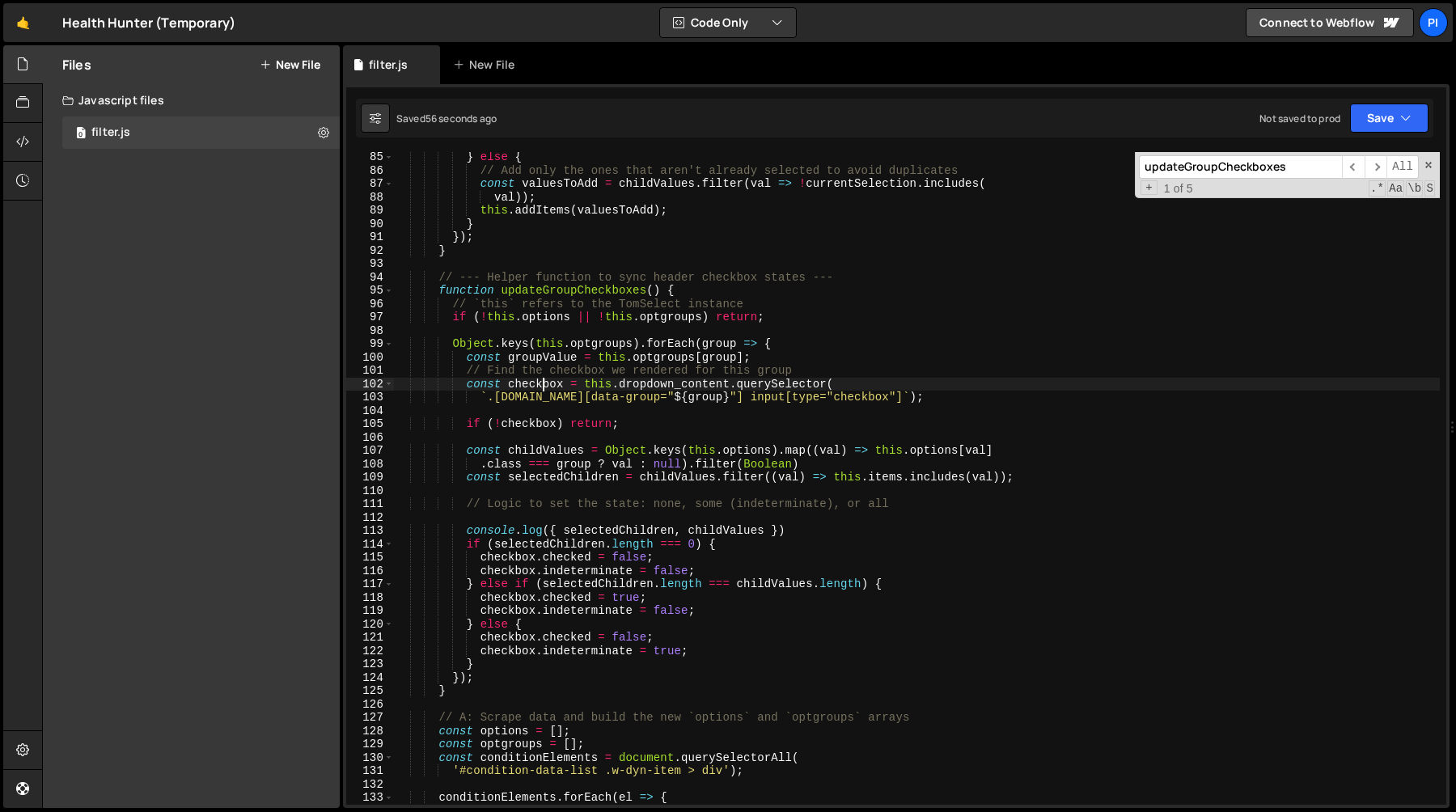
click at [544, 384] on div "} else { // Add only the ones that aren't already selected to avoid duplicates …" at bounding box center [917, 490] width 1046 height 679
click at [809, 404] on div "} else { // Add only the ones that aren't already selected to avoid duplicates …" at bounding box center [917, 490] width 1046 height 679
click at [529, 452] on div "} else { // Add only the ones that aren't already selected to avoid duplicates …" at bounding box center [917, 490] width 1046 height 679
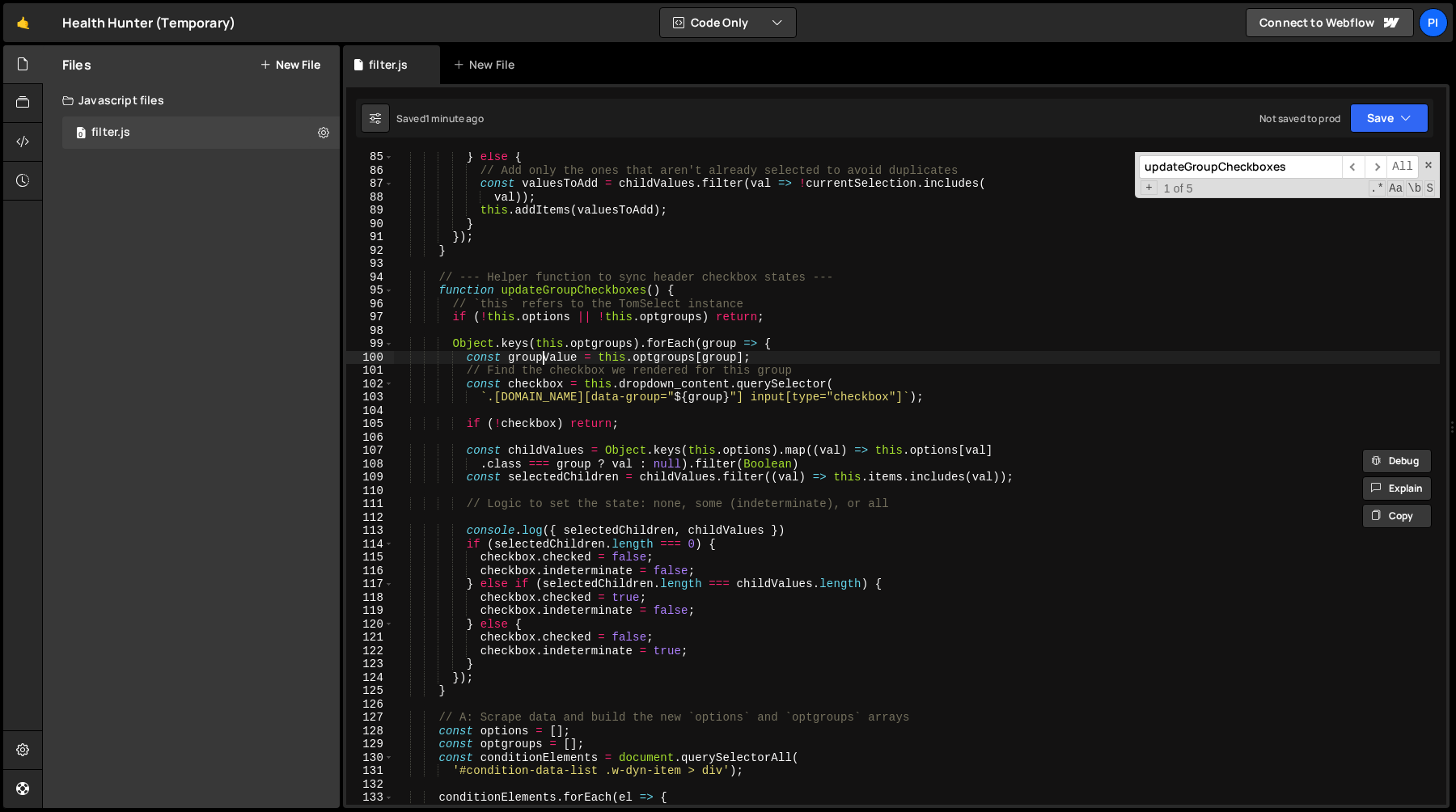
click at [543, 351] on div "} else { // Add only the ones that aren't already selected to avoid duplicates …" at bounding box center [917, 490] width 1046 height 679
click at [547, 358] on div "} else { // Add only the ones that aren't already selected to avoid duplicates …" at bounding box center [917, 490] width 1046 height 679
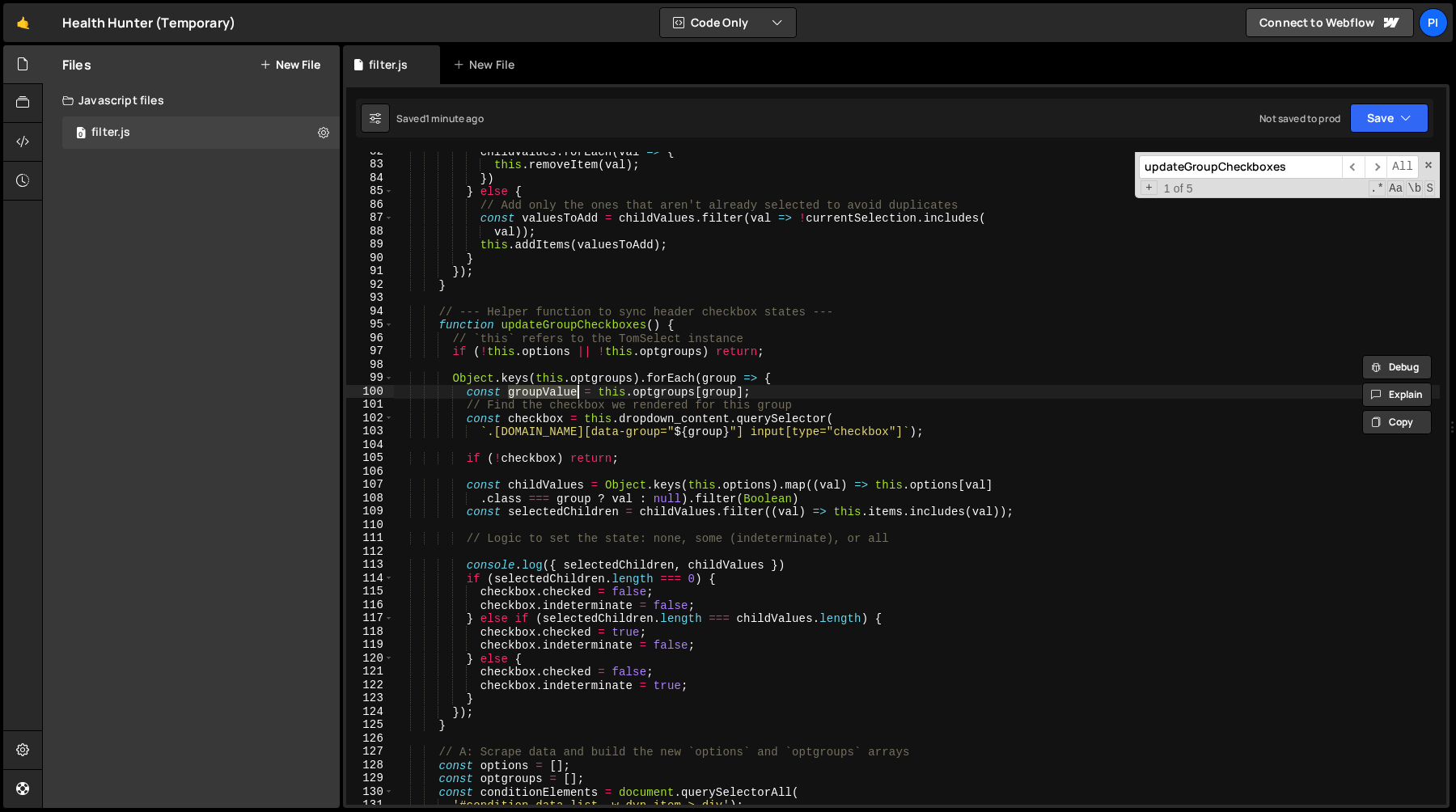
scroll to position [1088, 0]
click at [596, 393] on div "childValues . forEach ( val => { this . removeItem ( val ) ; }) } else { // Add…" at bounding box center [917, 484] width 1046 height 679
click at [717, 379] on div "childValues . forEach ( val => { this . removeItem ( val ) ; }) } else { // Add…" at bounding box center [917, 484] width 1046 height 679
paste textarea "Value"
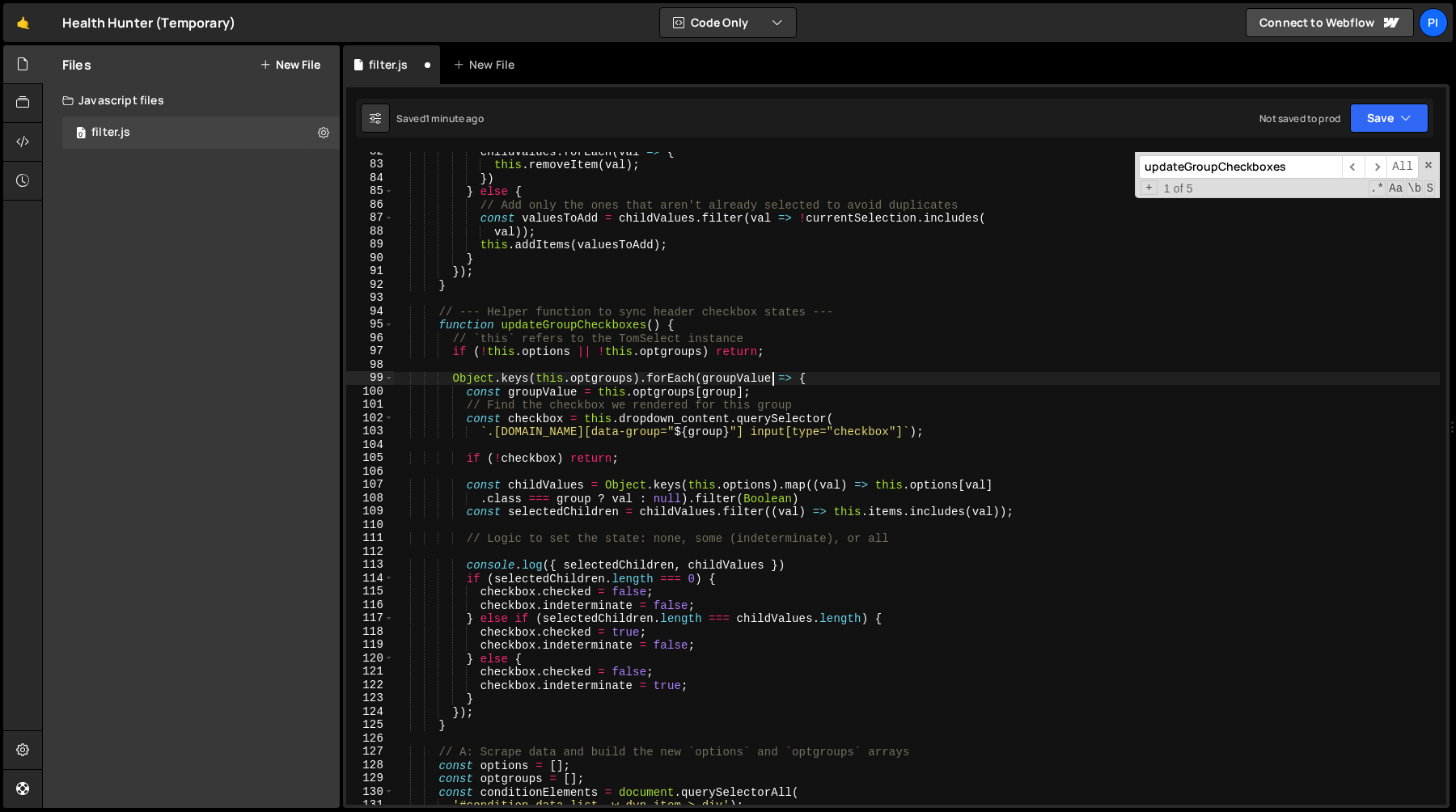
click at [779, 391] on div "childValues . forEach ( val => { this . removeItem ( val ) ; }) } else { // Add…" at bounding box center [917, 484] width 1046 height 679
click at [821, 376] on div "childValues . forEach ( val => { this . removeItem ( val ) ; }) } else { // Add…" at bounding box center [917, 484] width 1046 height 679
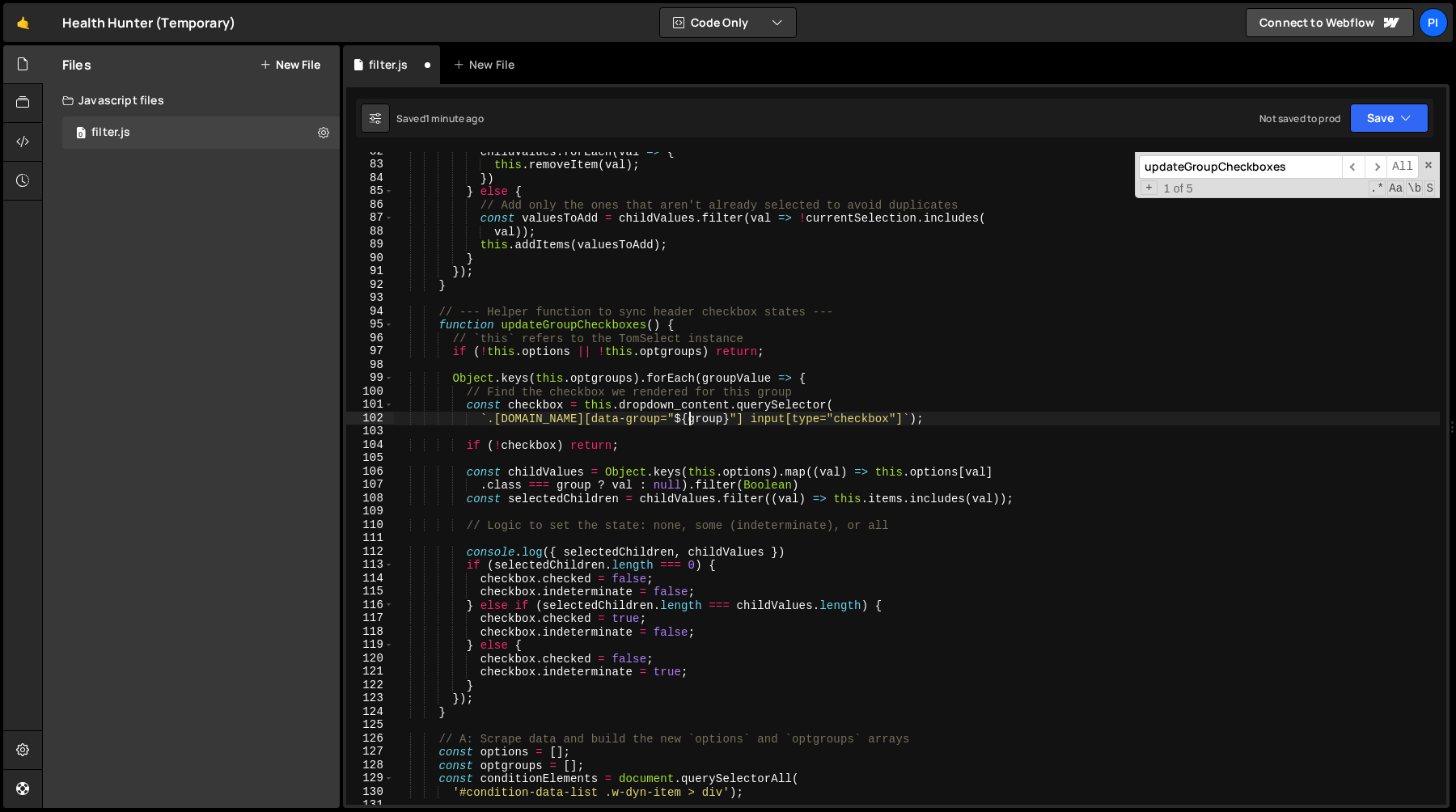
click at [687, 423] on div "childValues . forEach ( val => { this . removeItem ( val ) ; }) } else { // Add…" at bounding box center [917, 484] width 1046 height 679
paste textarea "Value"
click at [571, 487] on div "childValues . forEach ( val => { this . removeItem ( val ) ; }) } else { // Add…" at bounding box center [917, 484] width 1046 height 679
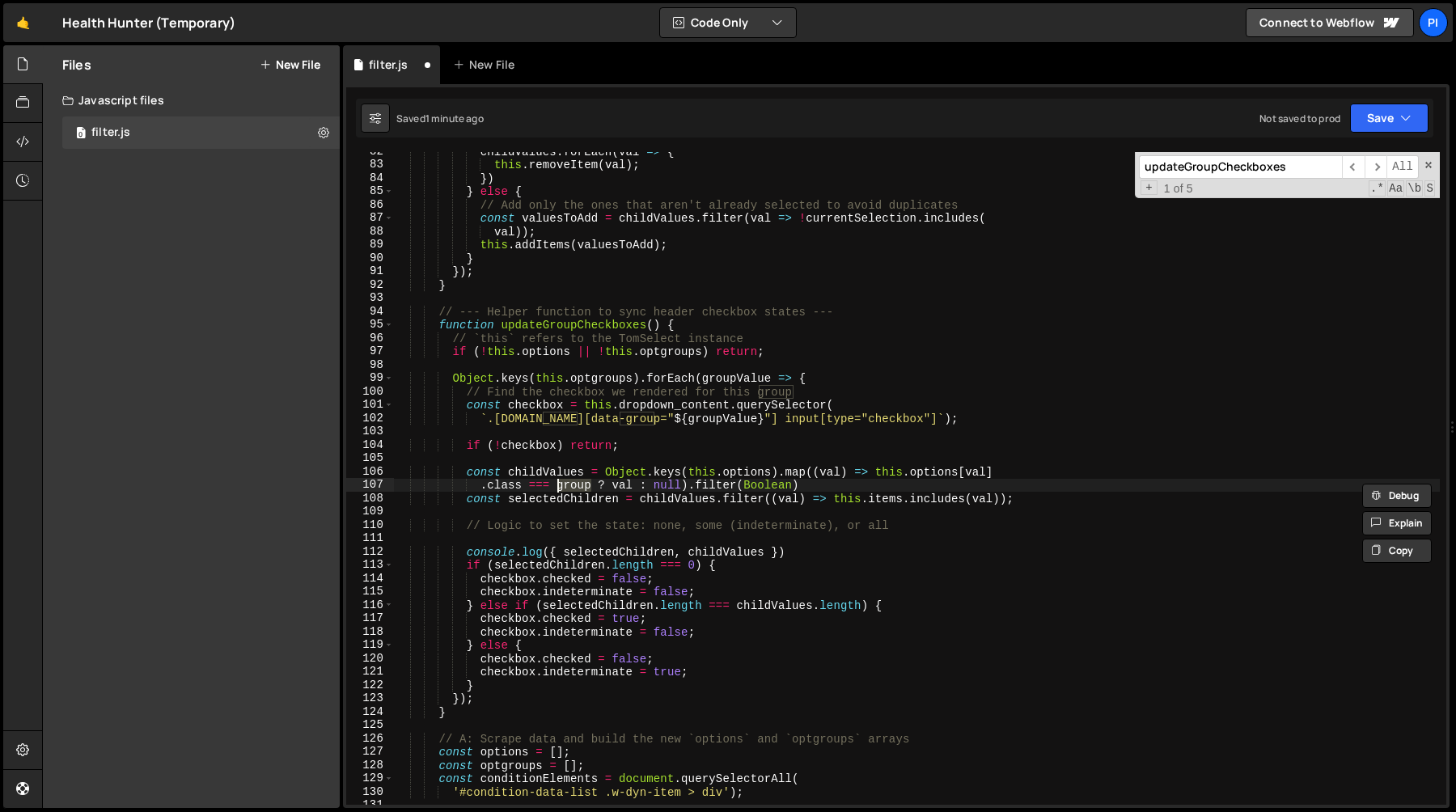
paste textarea "Value"
type textarea ".class === groupValue ? val : null).filter(Boolean)"
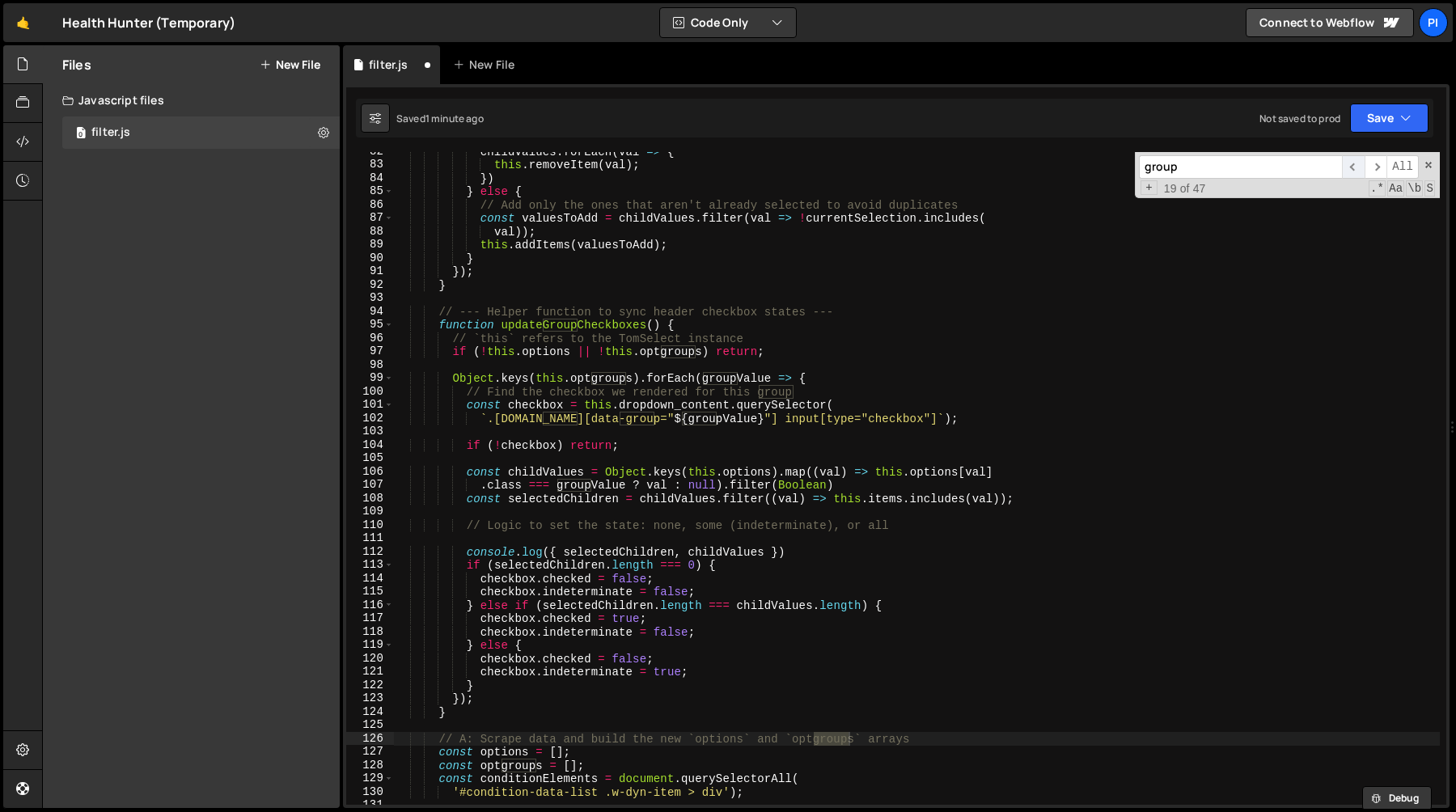
type input "group"
click at [1358, 161] on span "​" at bounding box center [1353, 166] width 23 height 24
click at [1359, 166] on span "​" at bounding box center [1353, 166] width 23 height 24
click at [1378, 164] on span "​" at bounding box center [1376, 166] width 23 height 24
click at [1351, 169] on span "​" at bounding box center [1353, 166] width 23 height 24
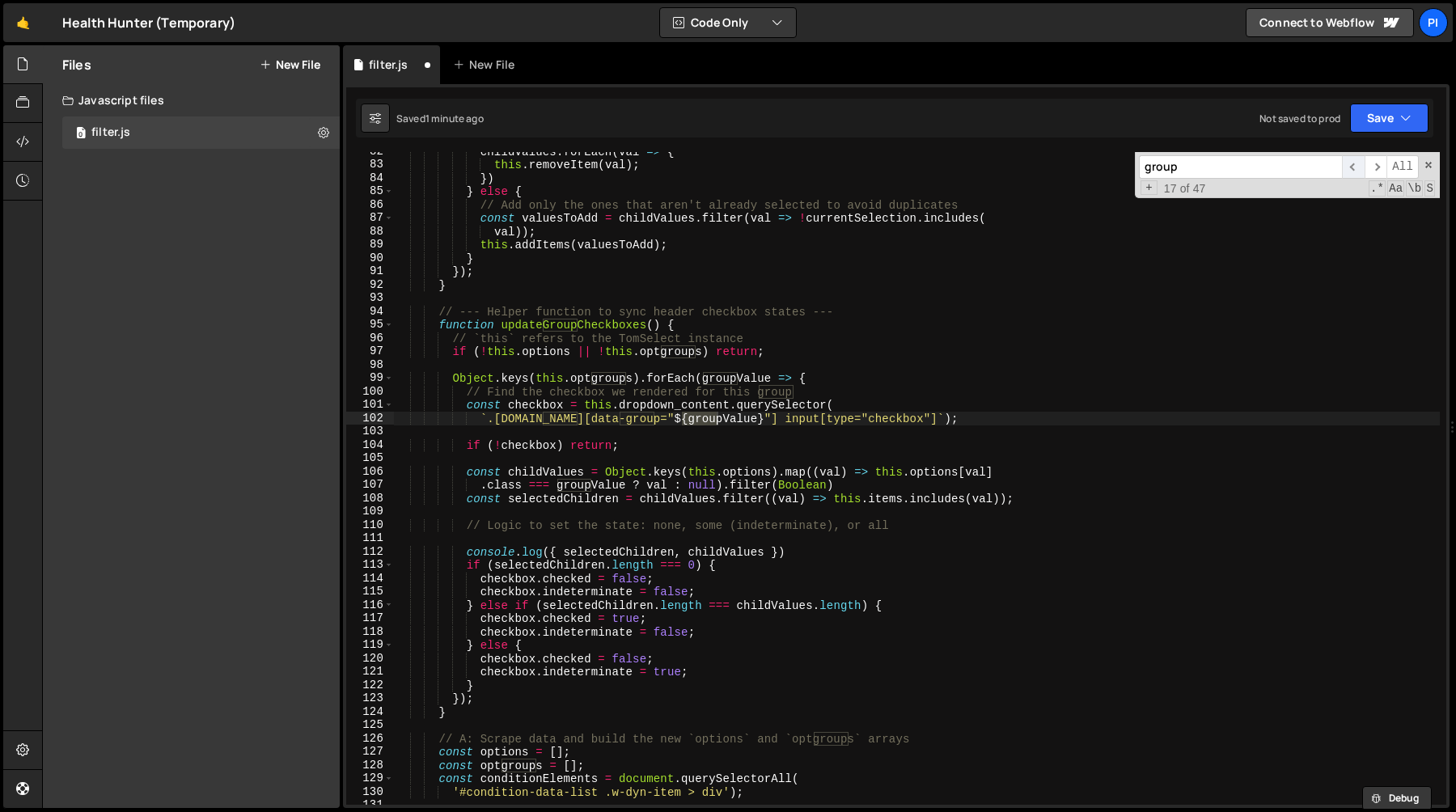
click at [1351, 169] on span "​" at bounding box center [1353, 166] width 23 height 24
click at [1349, 168] on span "​" at bounding box center [1353, 166] width 23 height 24
click at [814, 387] on div "childValues . forEach ( val => { this . removeItem ( val ) ; }) } else { // Add…" at bounding box center [917, 478] width 1046 height 652
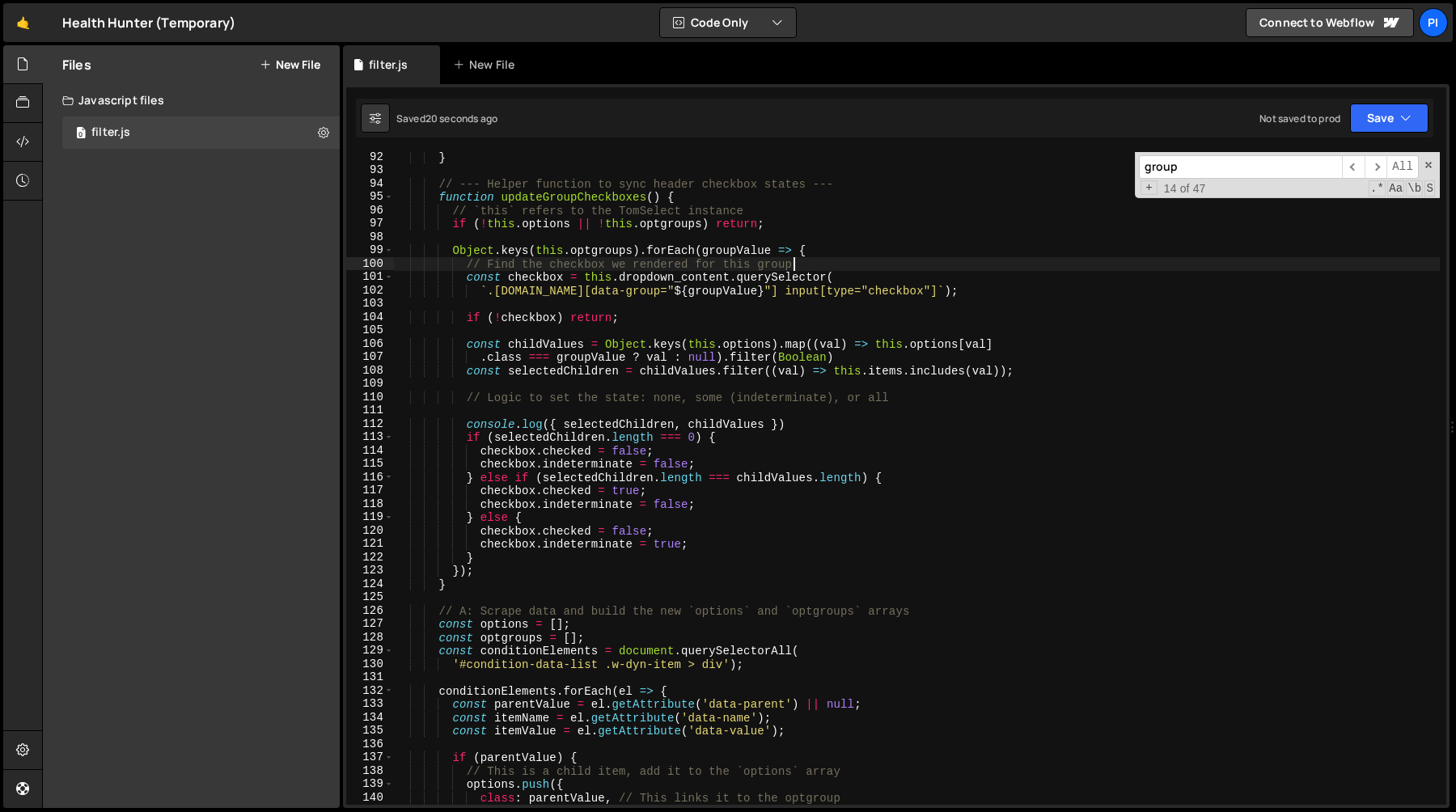
scroll to position [1213, 0]
click at [517, 452] on div "} // --- Helper function to sync header checkbox states --- function updateGrou…" at bounding box center [917, 492] width 1046 height 679
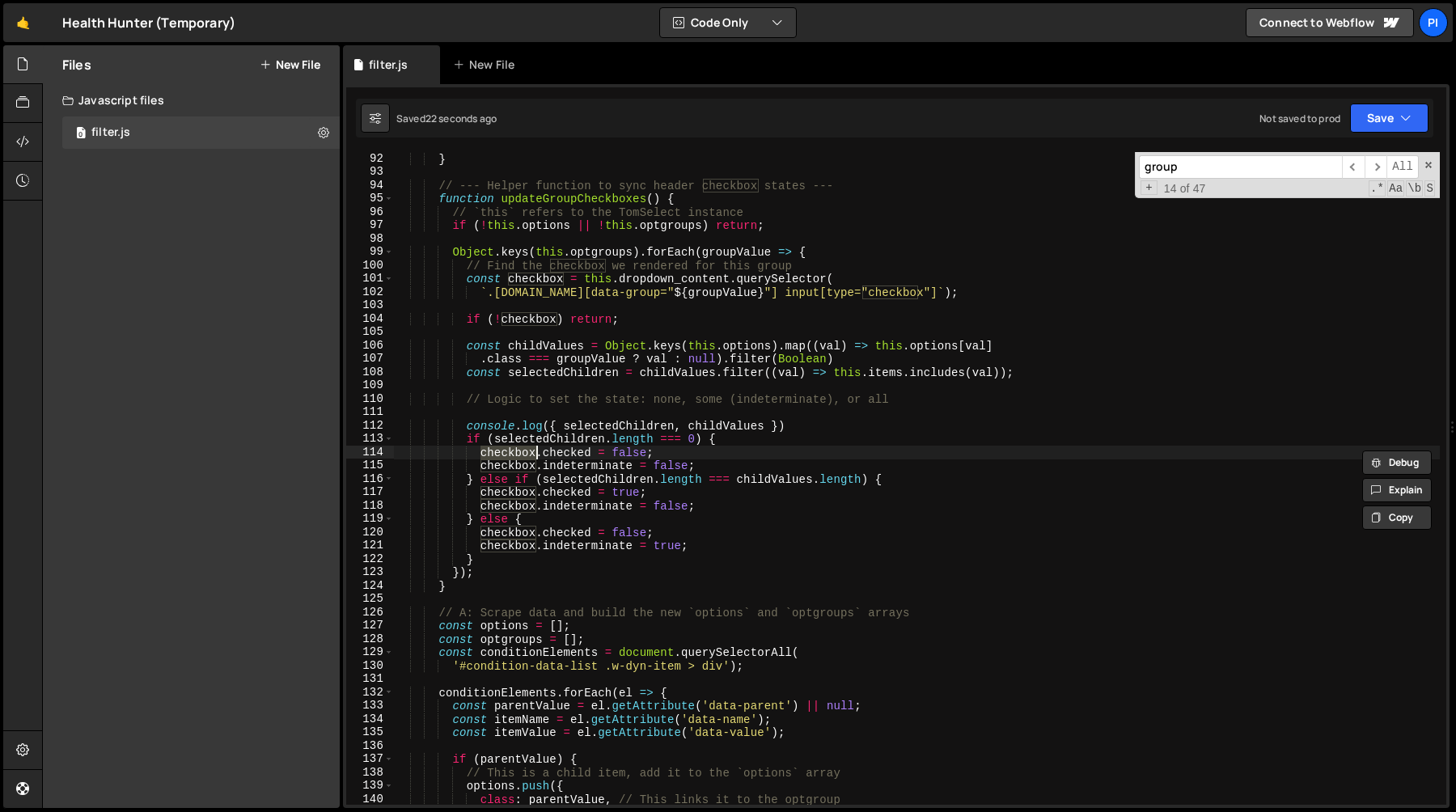
click at [693, 430] on div "} // --- Helper function to sync header checkbox states --- function updateGrou…" at bounding box center [917, 492] width 1046 height 679
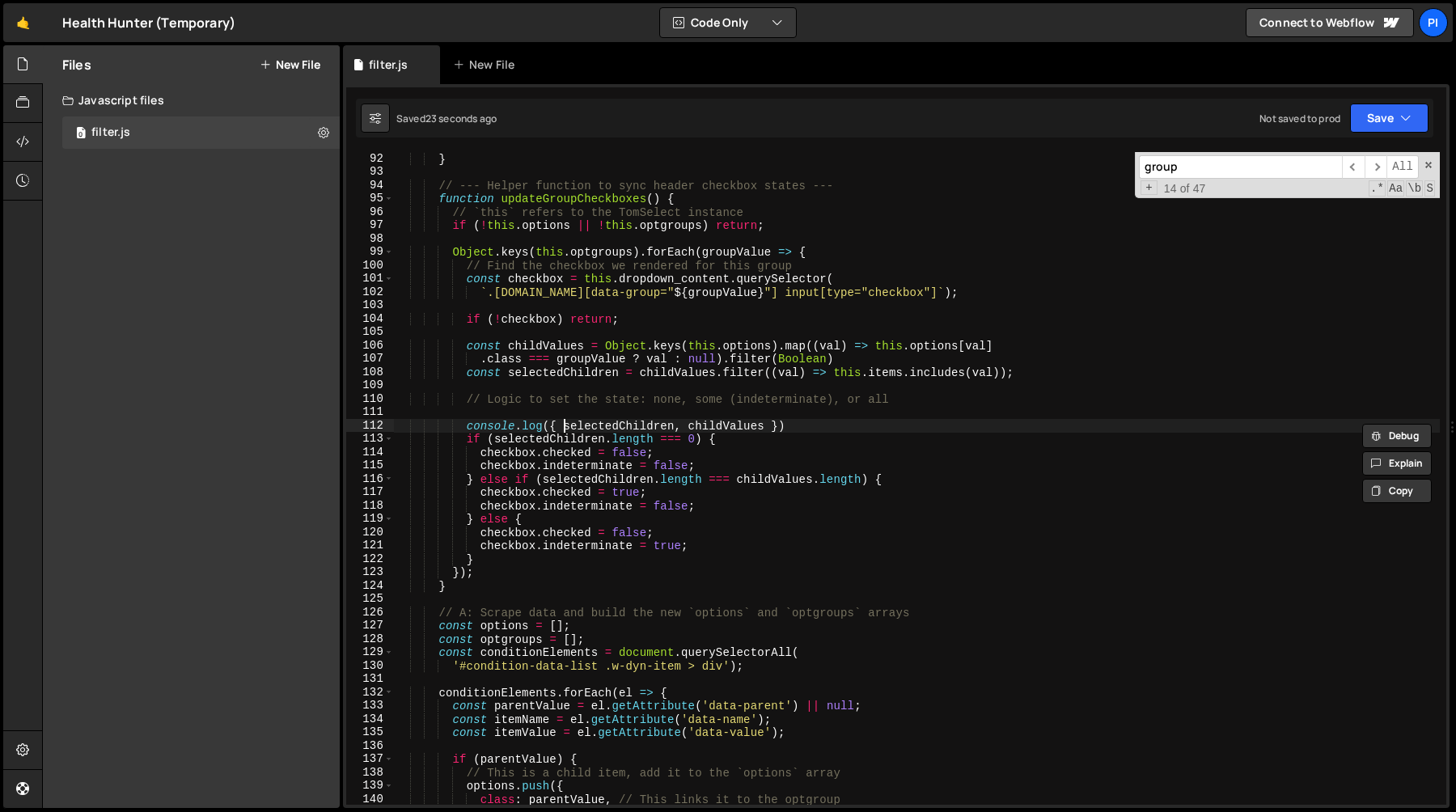
click at [564, 426] on div "} // --- Helper function to sync header checkbox states --- function updateGrou…" at bounding box center [917, 492] width 1046 height 679
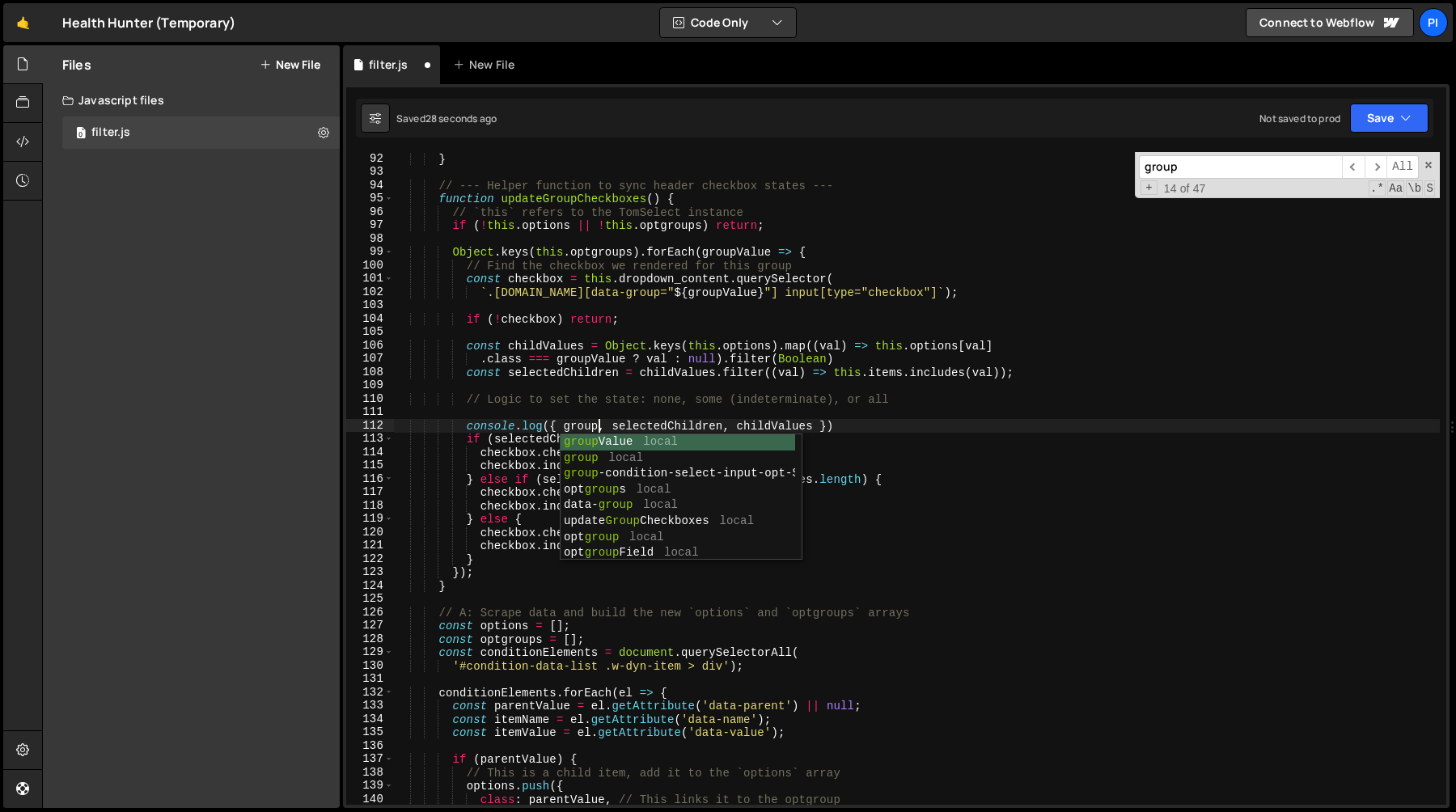
scroll to position [0, 13]
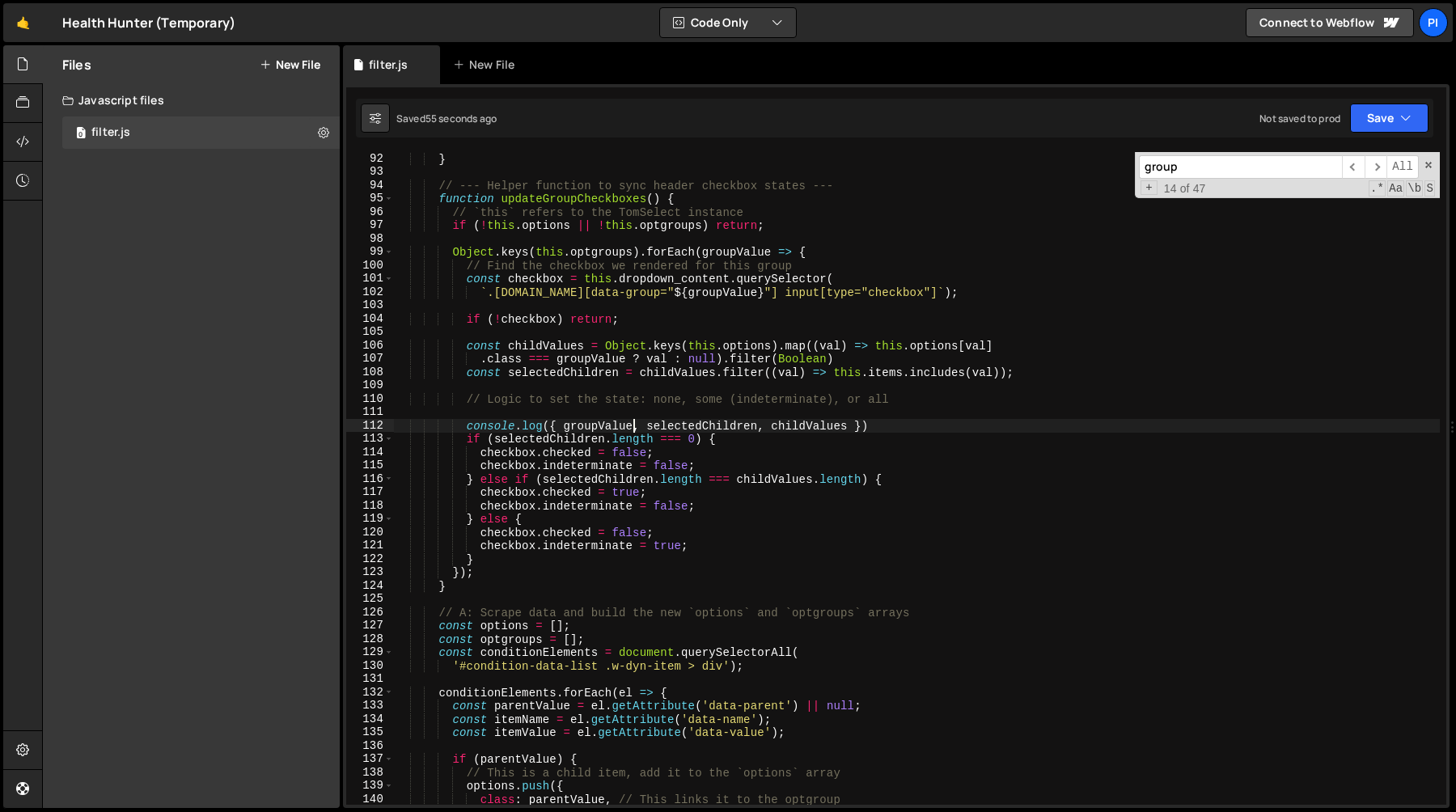
click at [514, 447] on div "} // --- Helper function to sync header checkbox states --- function updateGrou…" at bounding box center [917, 492] width 1046 height 679
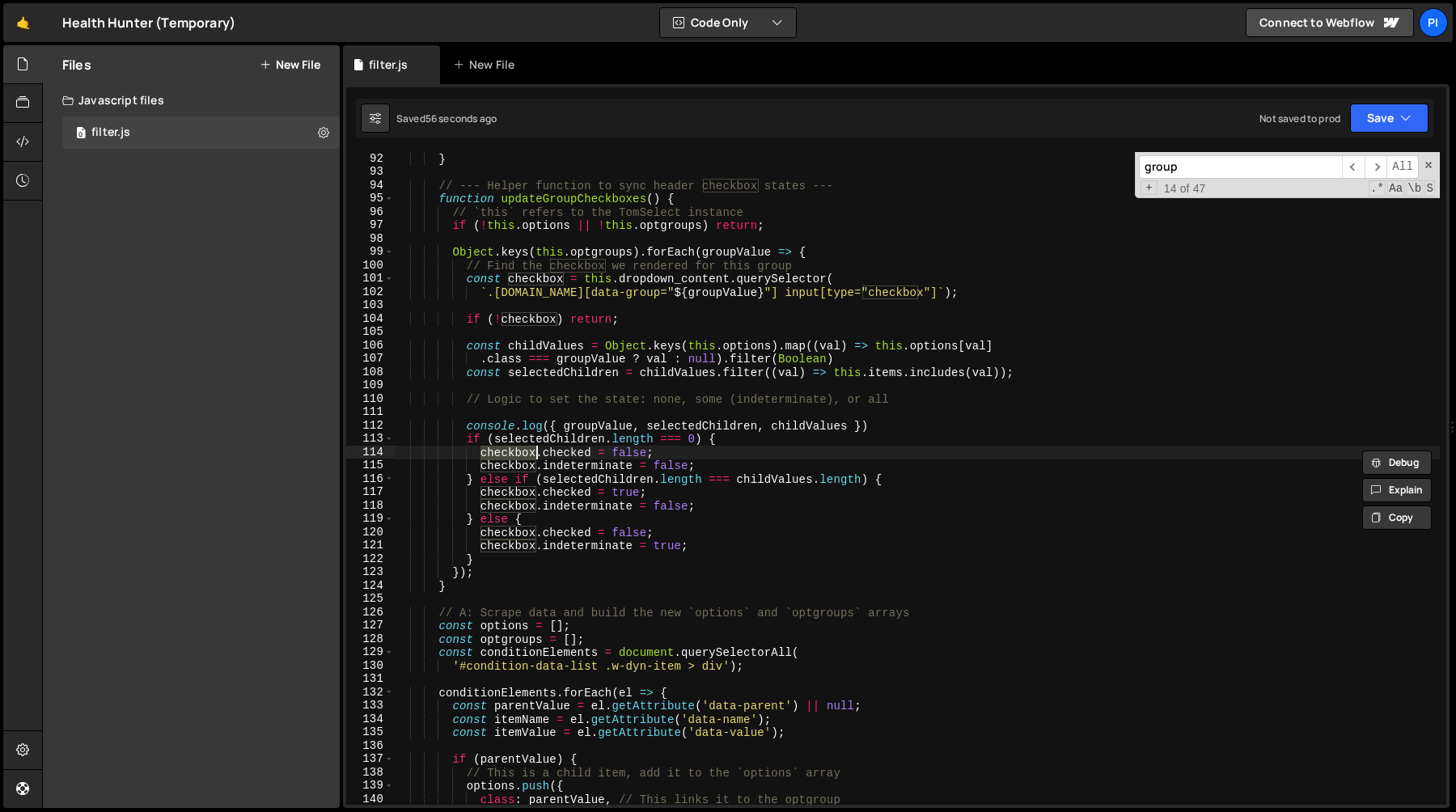
click at [848, 425] on div "} // --- Helper function to sync header checkbox states --- function updateGrou…" at bounding box center [917, 492] width 1046 height 679
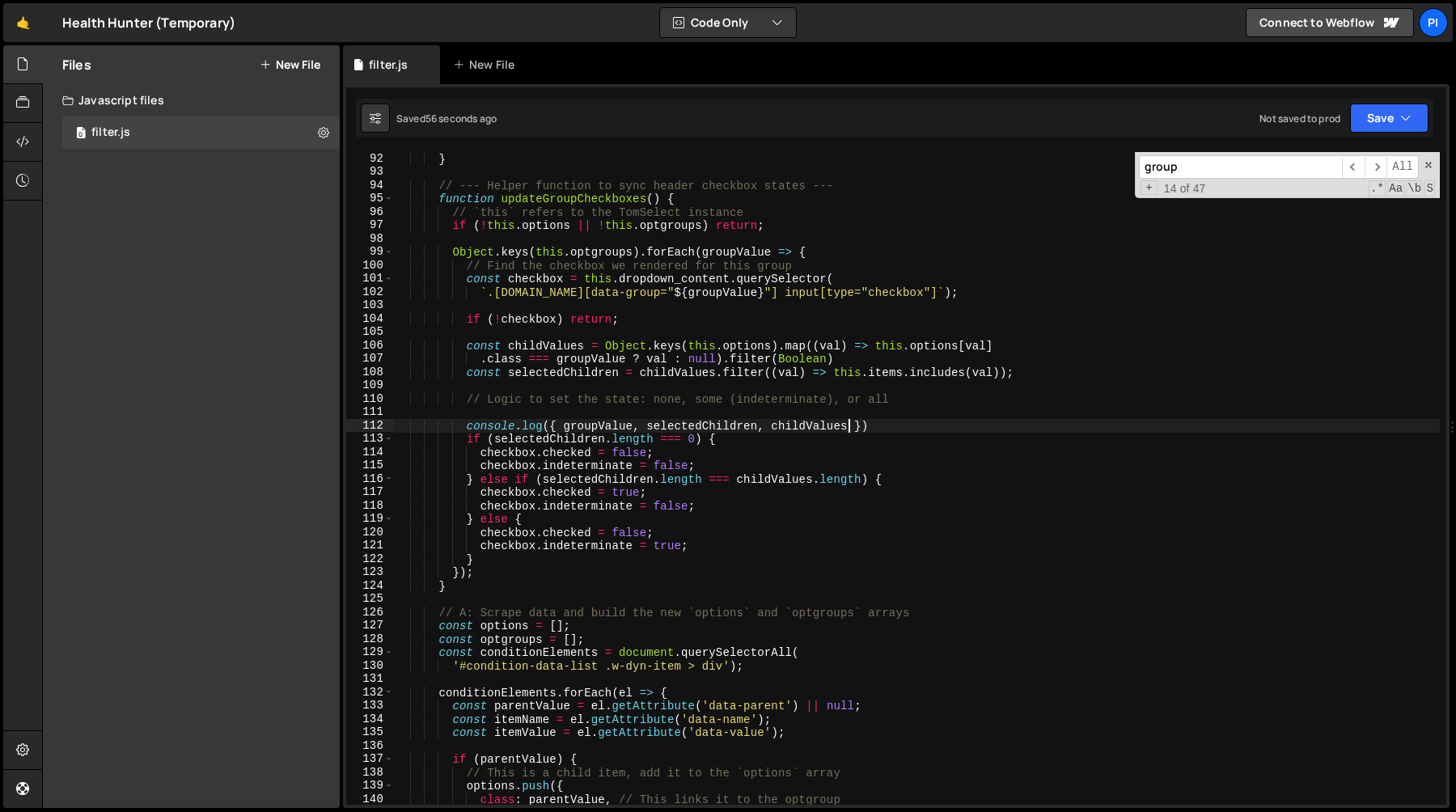
scroll to position [0, 31]
paste textarea "checkbox"
click at [889, 426] on div "} // --- Helper function to sync header checkbox states --- function updateGrou…" at bounding box center [917, 492] width 1046 height 679
click at [606, 462] on div "} // --- Helper function to sync header checkbox states --- function updateGrou…" at bounding box center [917, 492] width 1046 height 679
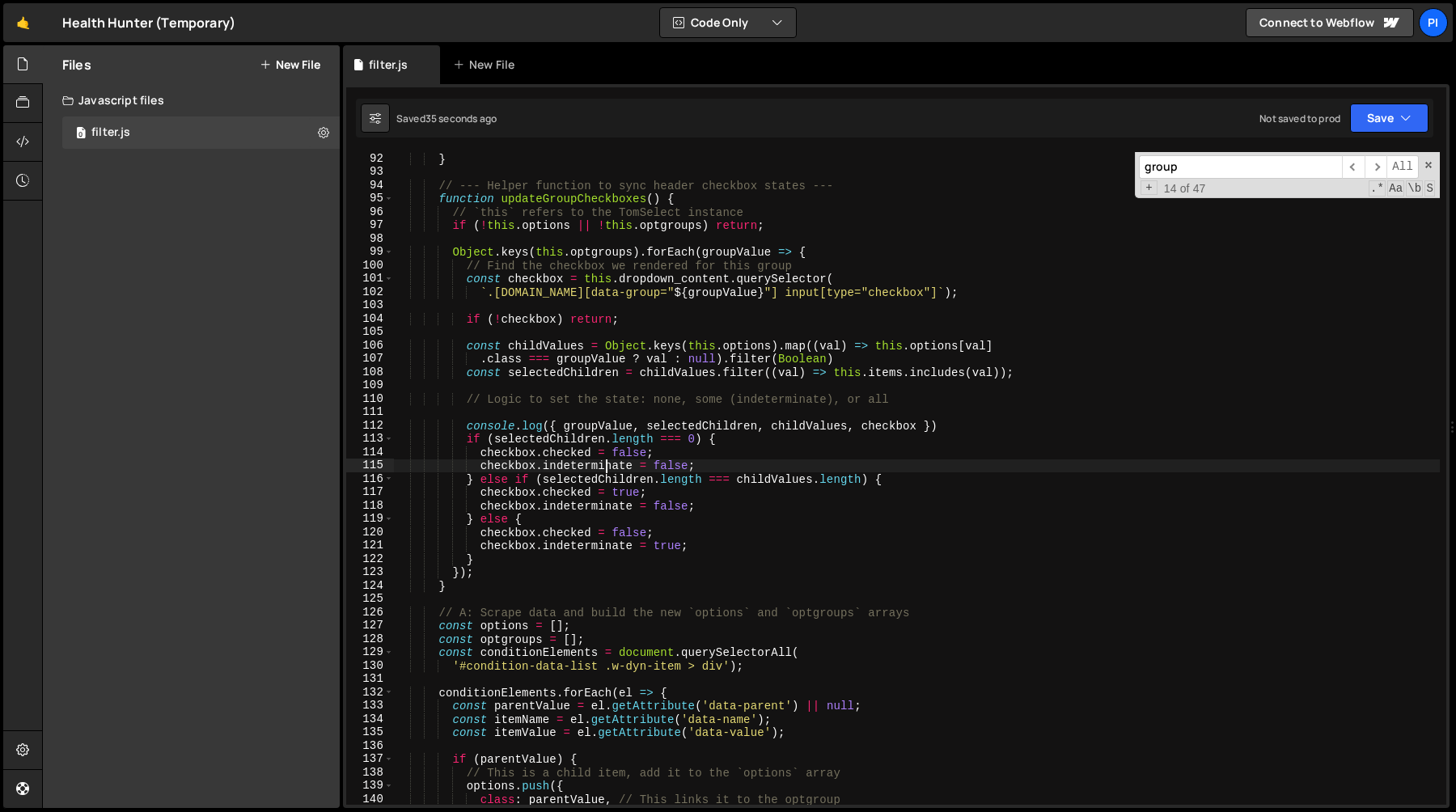
click at [606, 462] on div "} // --- Helper function to sync header checkbox states --- function updateGrou…" at bounding box center [917, 492] width 1046 height 679
click at [666, 504] on div "} // --- Helper function to sync header checkbox states --- function updateGrou…" at bounding box center [917, 492] width 1046 height 679
click at [632, 498] on div "} // --- Helper function to sync header checkbox states --- function updateGrou…" at bounding box center [917, 492] width 1046 height 679
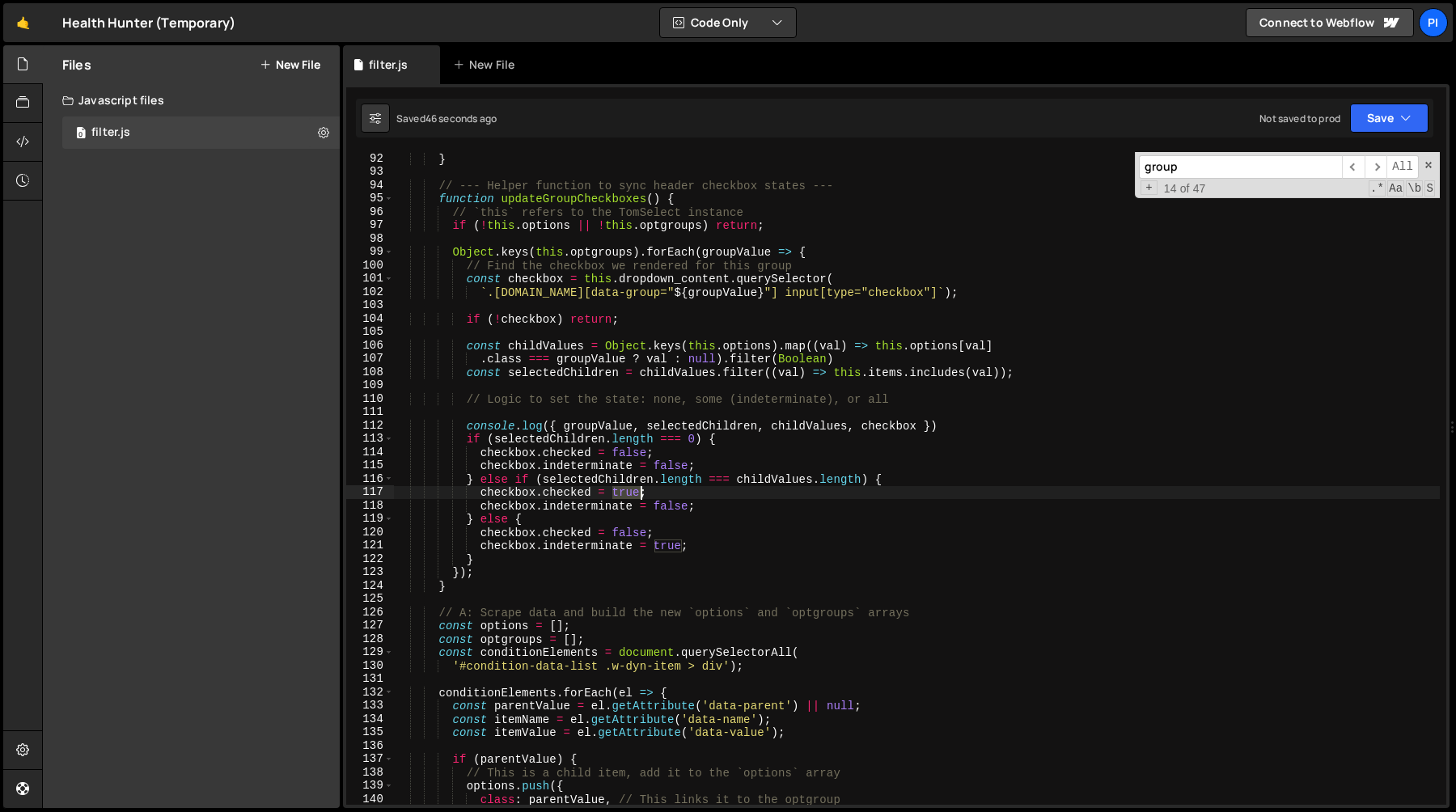
click at [632, 498] on div "} // --- Helper function to sync header checkbox states --- function updateGrou…" at bounding box center [917, 492] width 1046 height 679
click at [670, 512] on div "} // --- Helper function to sync header checkbox states --- function updateGrou…" at bounding box center [917, 492] width 1046 height 679
click at [638, 493] on div "} // --- Helper function to sync header checkbox states --- function updateGrou…" at bounding box center [917, 492] width 1046 height 679
click at [918, 429] on div "} // --- Helper function to sync header checkbox states --- function updateGrou…" at bounding box center [917, 492] width 1046 height 679
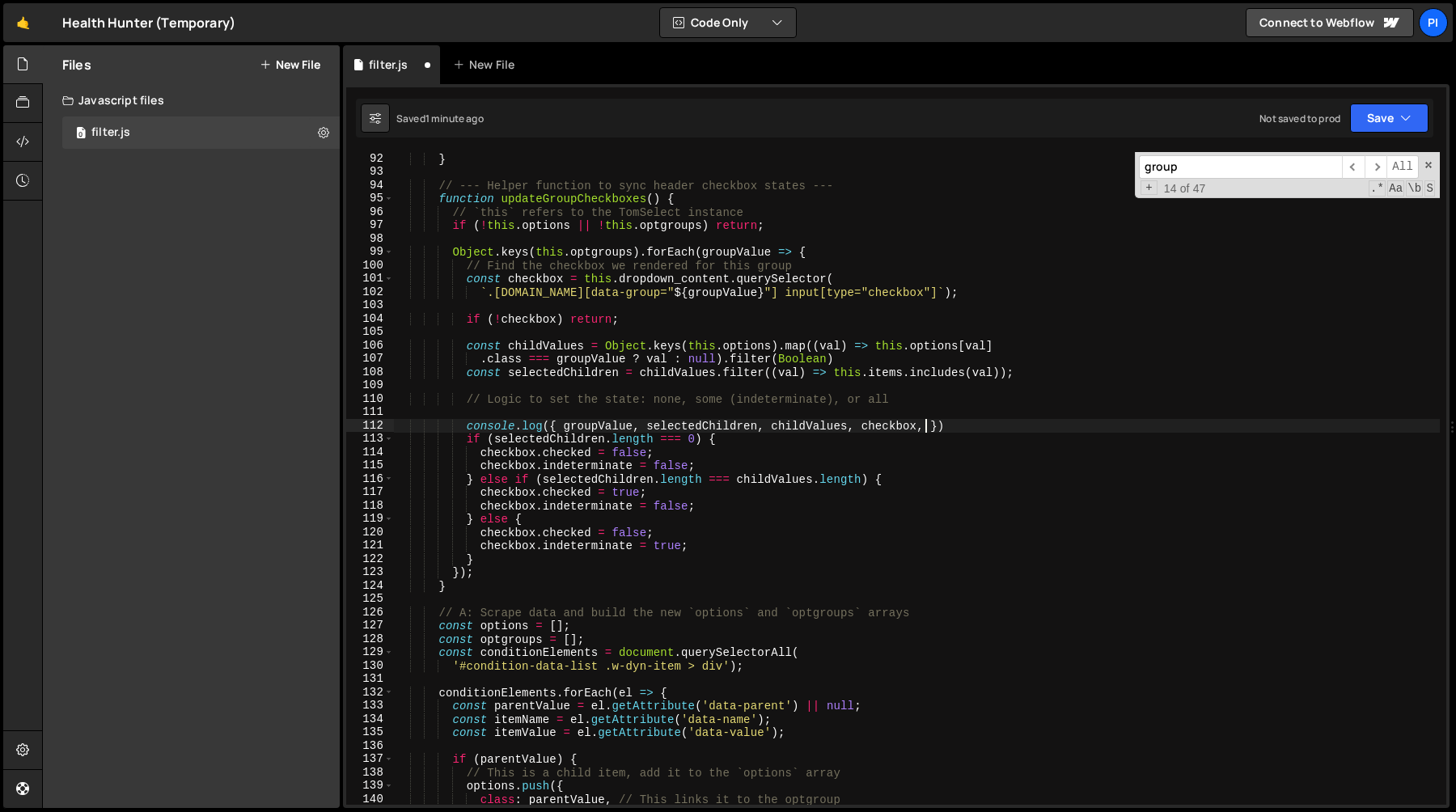
scroll to position [0, 36]
click at [494, 442] on div "} // --- Helper function to sync header checkbox states --- function updateGrou…" at bounding box center [917, 492] width 1046 height 679
click at [692, 437] on div "} // --- Helper function to sync header checkbox states --- function updateGrou…" at bounding box center [917, 492] width 1046 height 679
click at [923, 429] on div "} // --- Helper function to sync header checkbox states --- function updateGrou…" at bounding box center [917, 492] width 1046 height 679
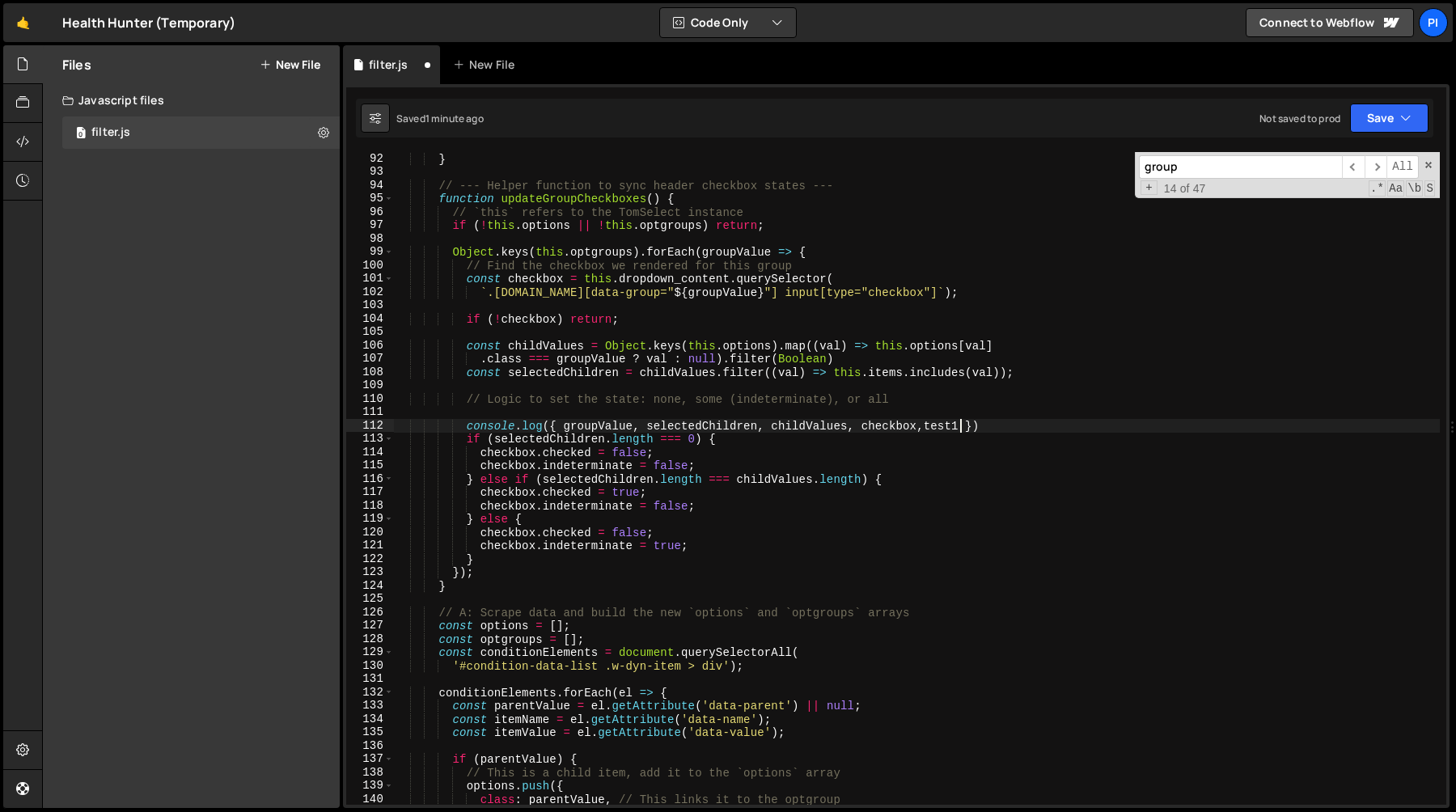
scroll to position [0, 40]
paste textarea "selectedChildren.length === 0"
click at [544, 484] on div "} // --- Helper function to sync header checkbox states --- function updateGrou…" at bounding box center [917, 492] width 1046 height 679
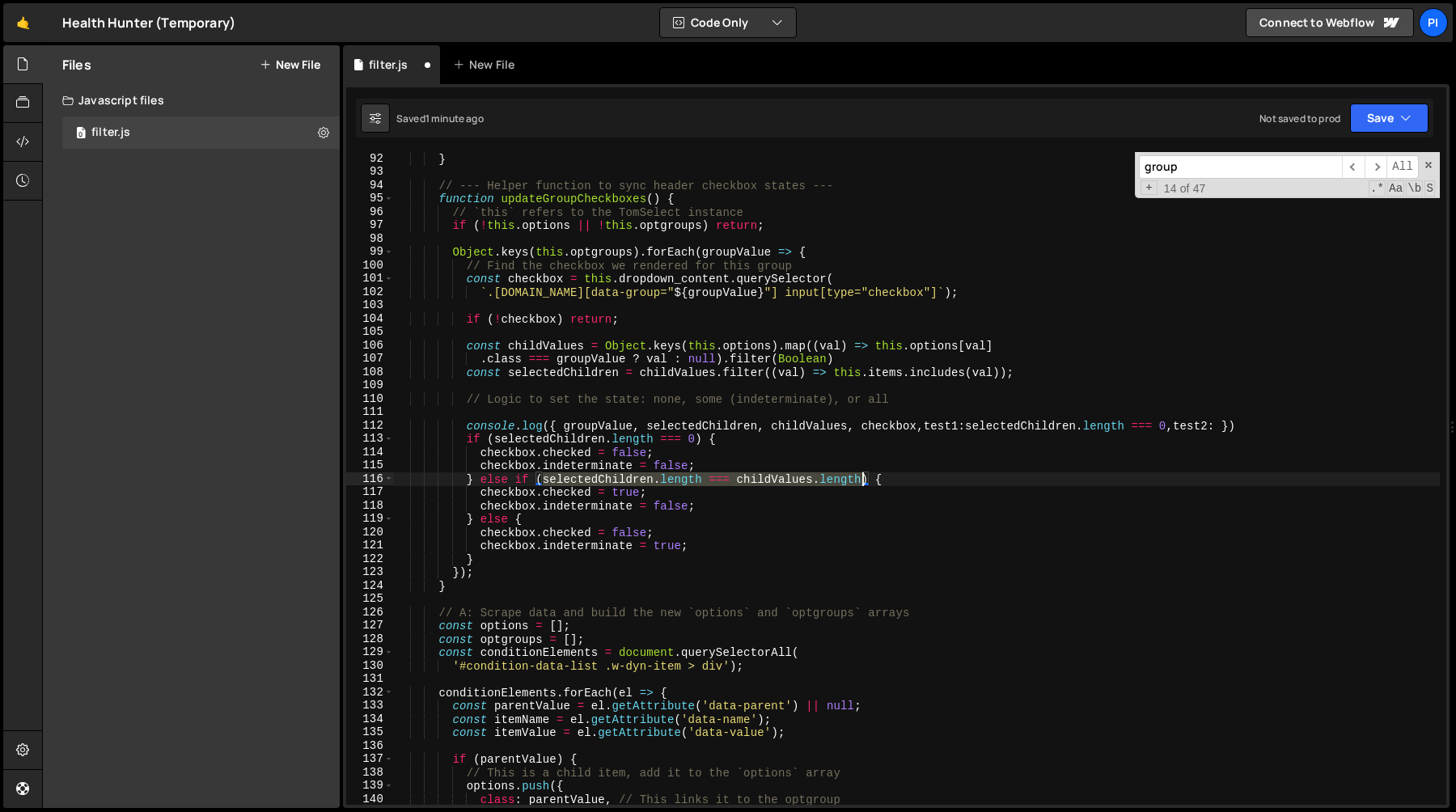
click at [863, 479] on div "} // --- Helper function to sync header checkbox states --- function updateGrou…" at bounding box center [917, 492] width 1046 height 679
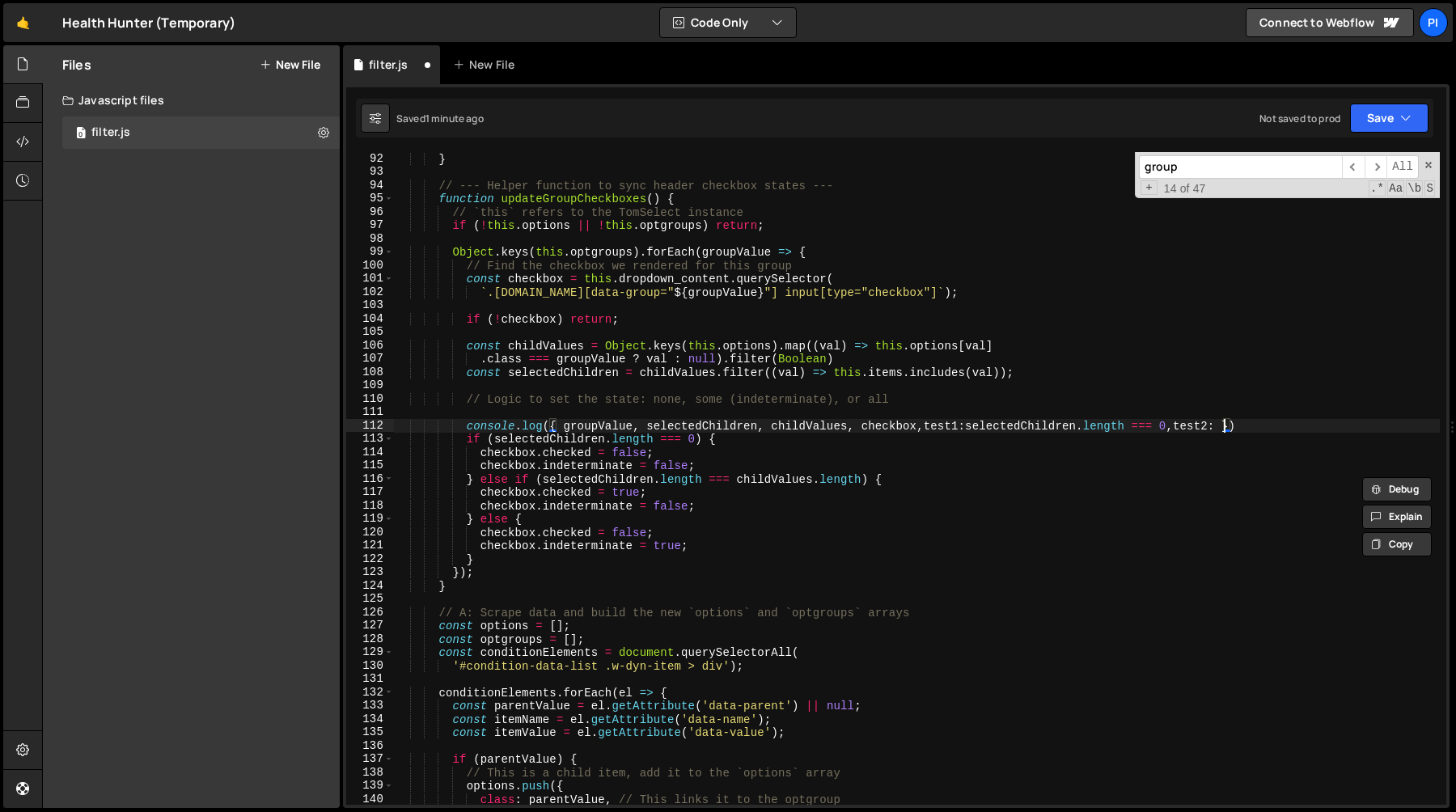
click at [1221, 426] on div "} // --- Helper function to sync header checkbox states --- function updateGrou…" at bounding box center [917, 492] width 1046 height 679
paste textarea "selectedChildren.length === childValues.length"
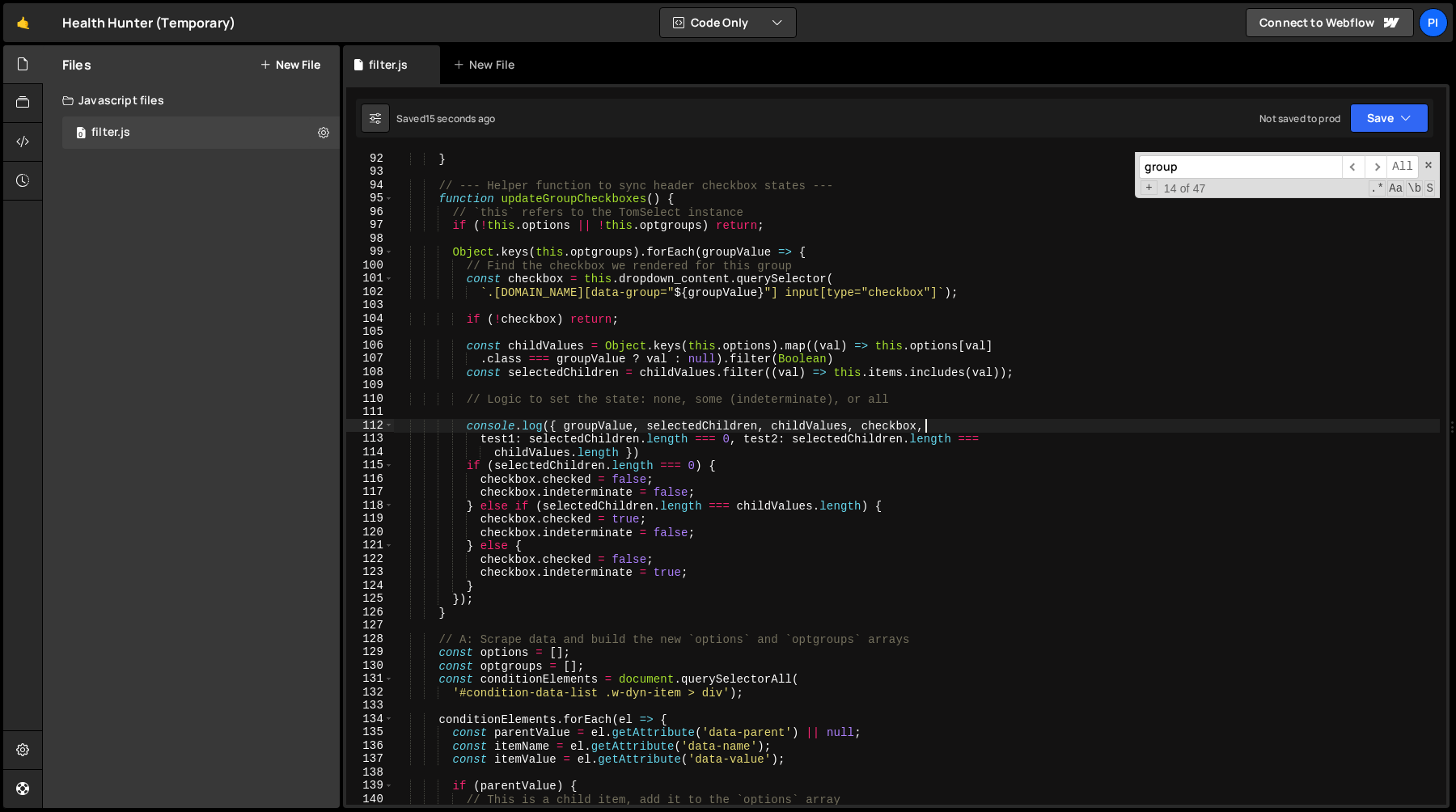
click at [619, 522] on div "} // --- Helper function to sync header checkbox states --- function updateGrou…" at bounding box center [917, 492] width 1046 height 679
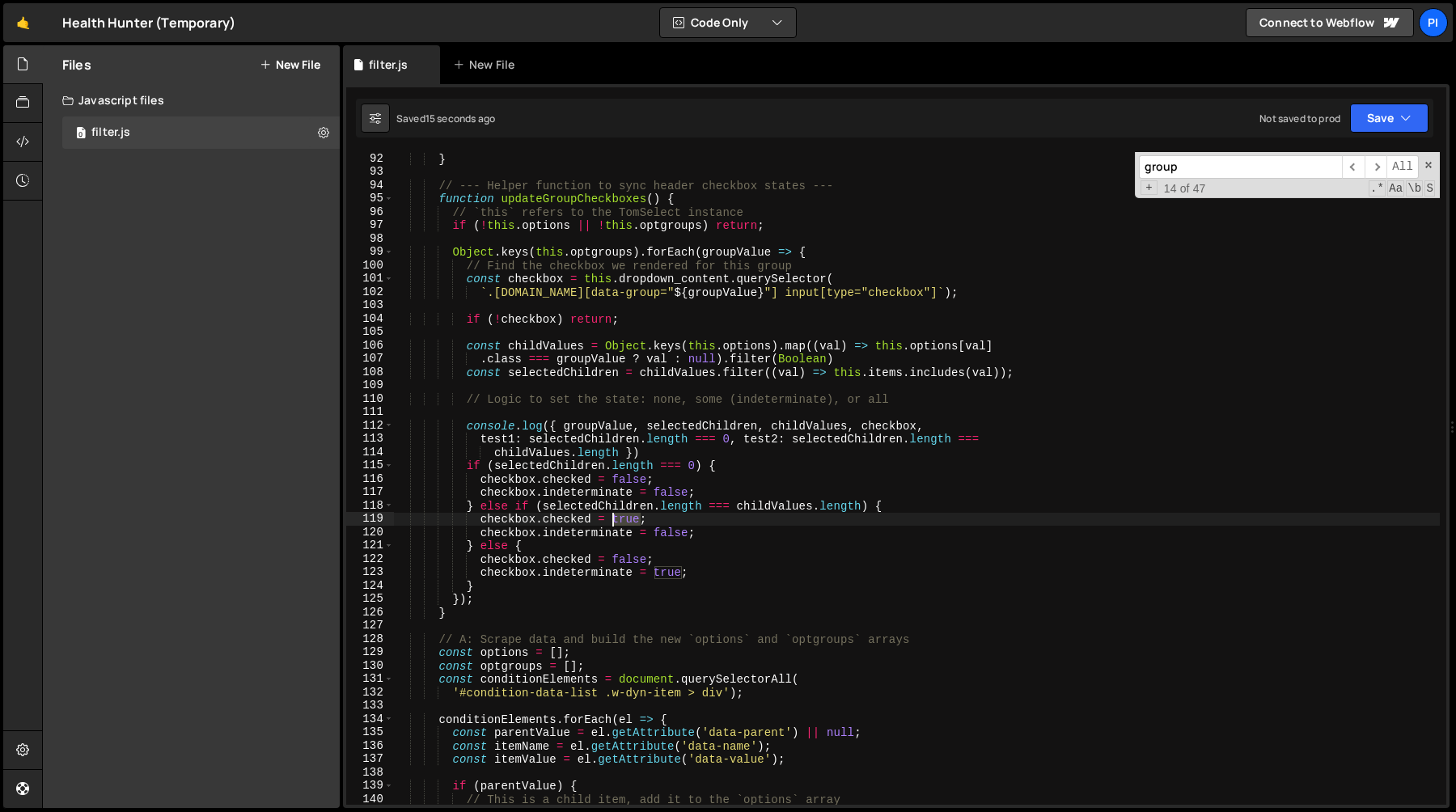
click at [619, 522] on div "} // --- Helper function to sync header checkbox states --- function updateGrou…" at bounding box center [917, 492] width 1046 height 679
click at [643, 522] on div "} // --- Helper function to sync header checkbox states --- function updateGrou…" at bounding box center [917, 478] width 1046 height 652
click at [643, 522] on div "} // --- Helper function to sync header checkbox states --- function updateGrou…" at bounding box center [917, 492] width 1046 height 679
click at [725, 491] on div "} // --- Helper function to sync header checkbox states --- function updateGrou…" at bounding box center [917, 492] width 1046 height 679
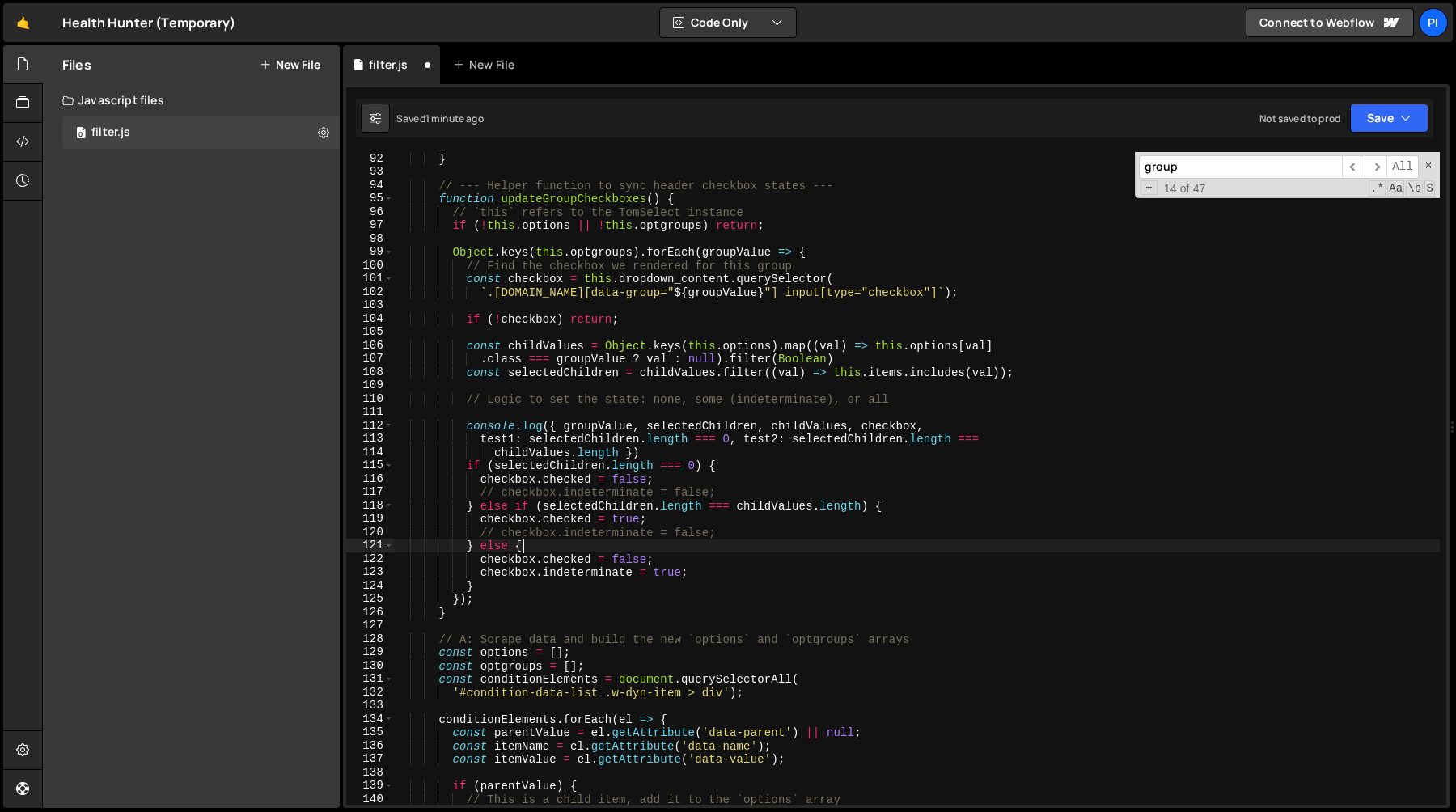
scroll to position [0, 9]
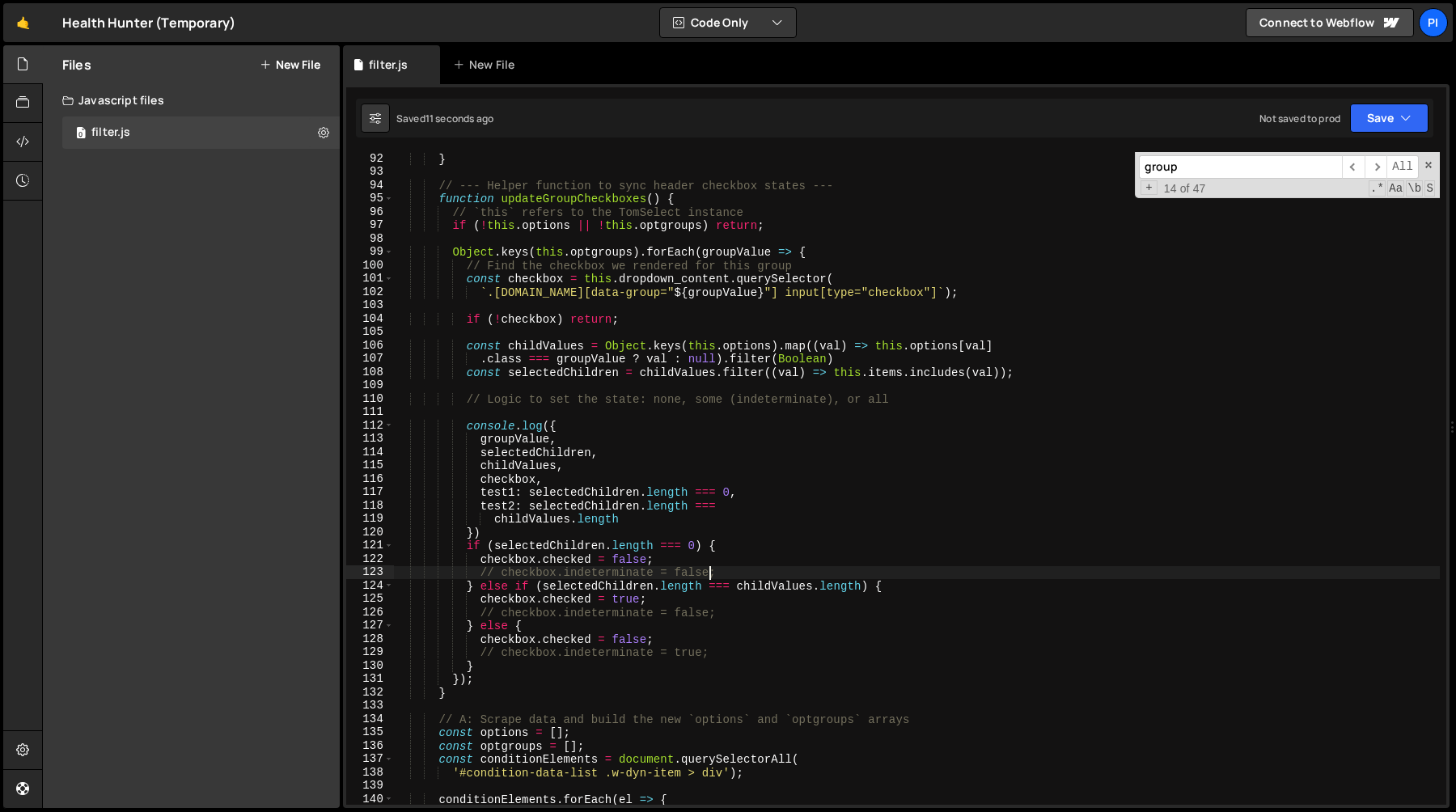
click at [672, 478] on div "} // --- Helper function to sync header checkbox states --- function updateGrou…" at bounding box center [917, 492] width 1046 height 679
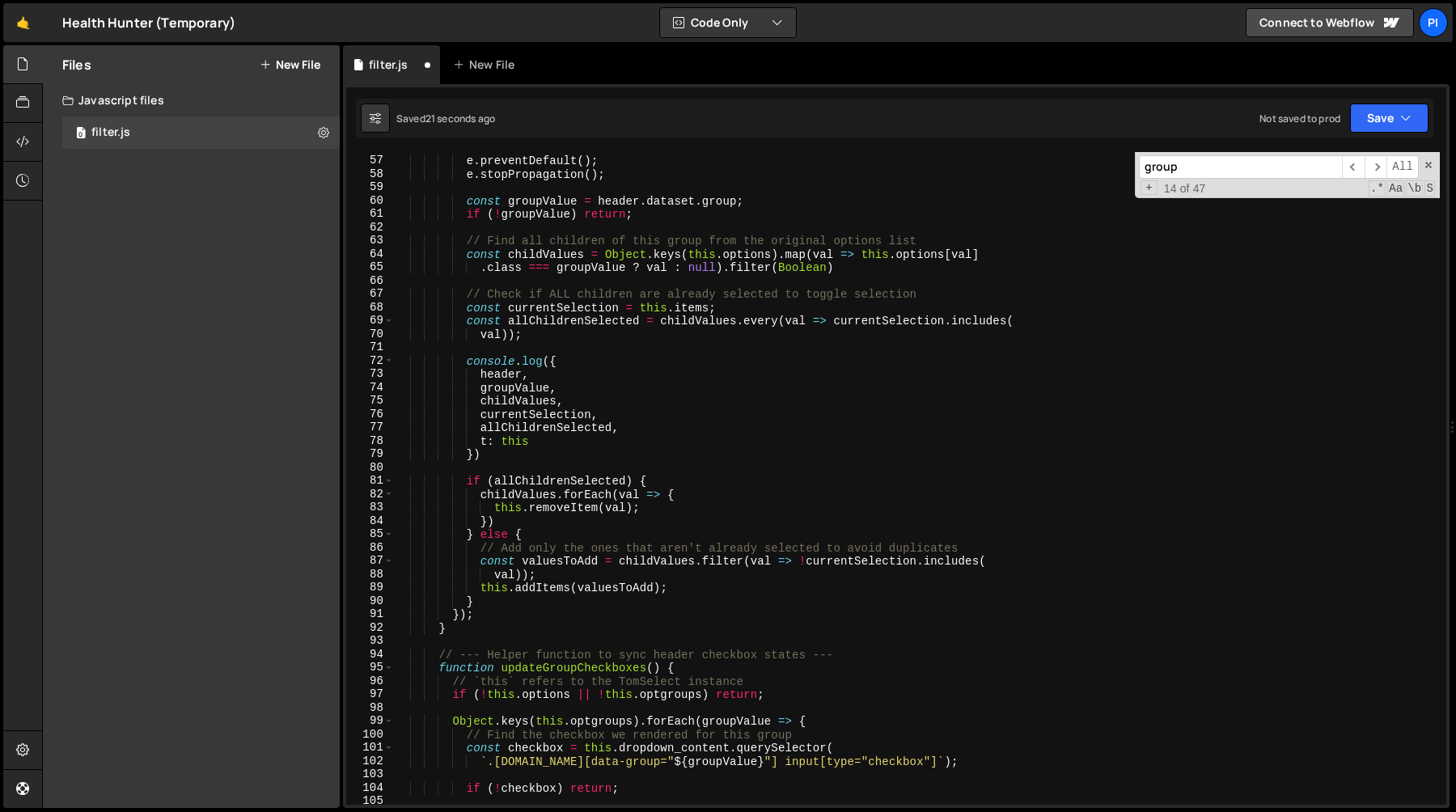
scroll to position [629, 0]
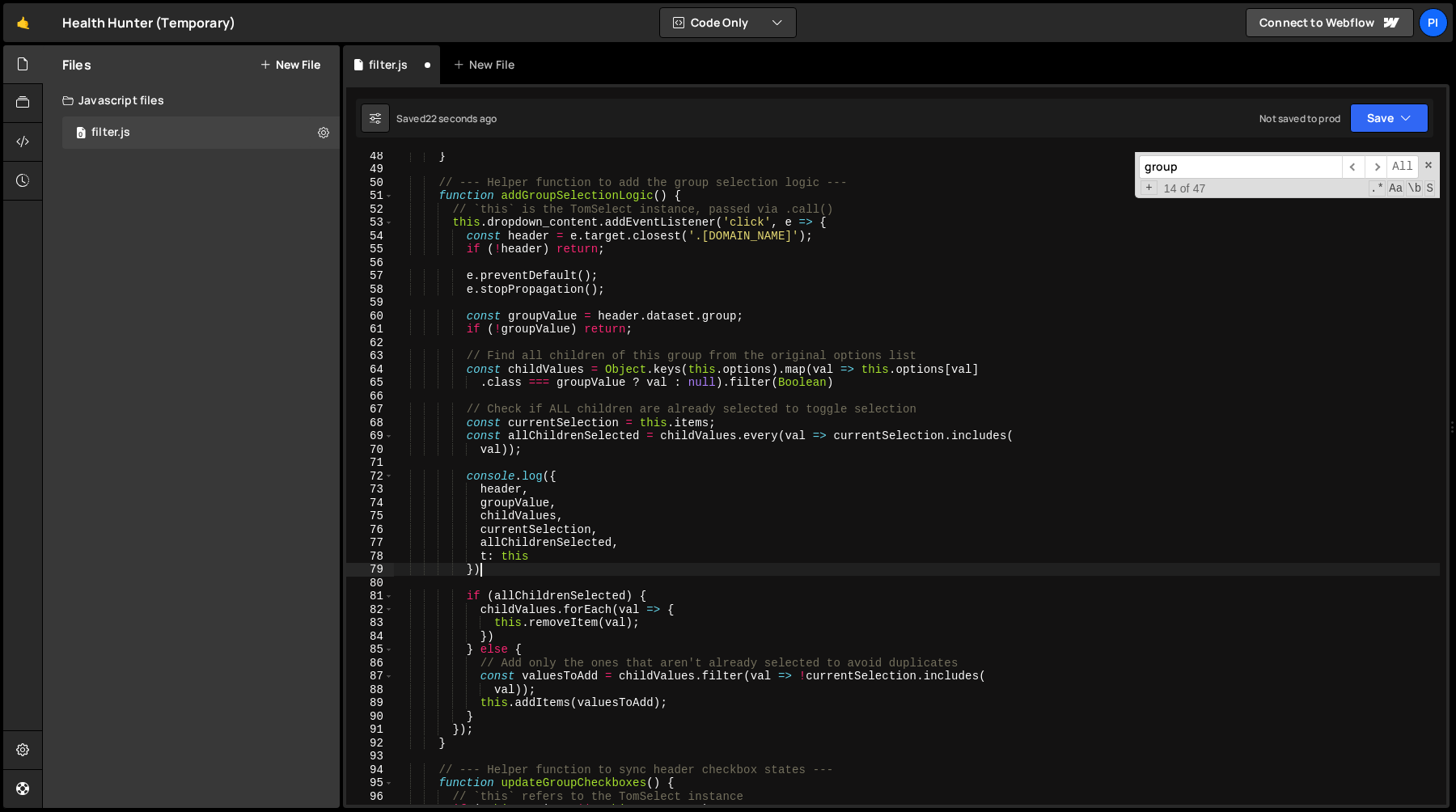
click at [549, 572] on div "} // --- Helper function to add the group selection logic --- function addGroup…" at bounding box center [917, 488] width 1046 height 679
click at [469, 475] on div "} // --- Helper function to add the group selection logic --- function addGroup…" at bounding box center [917, 488] width 1046 height 679
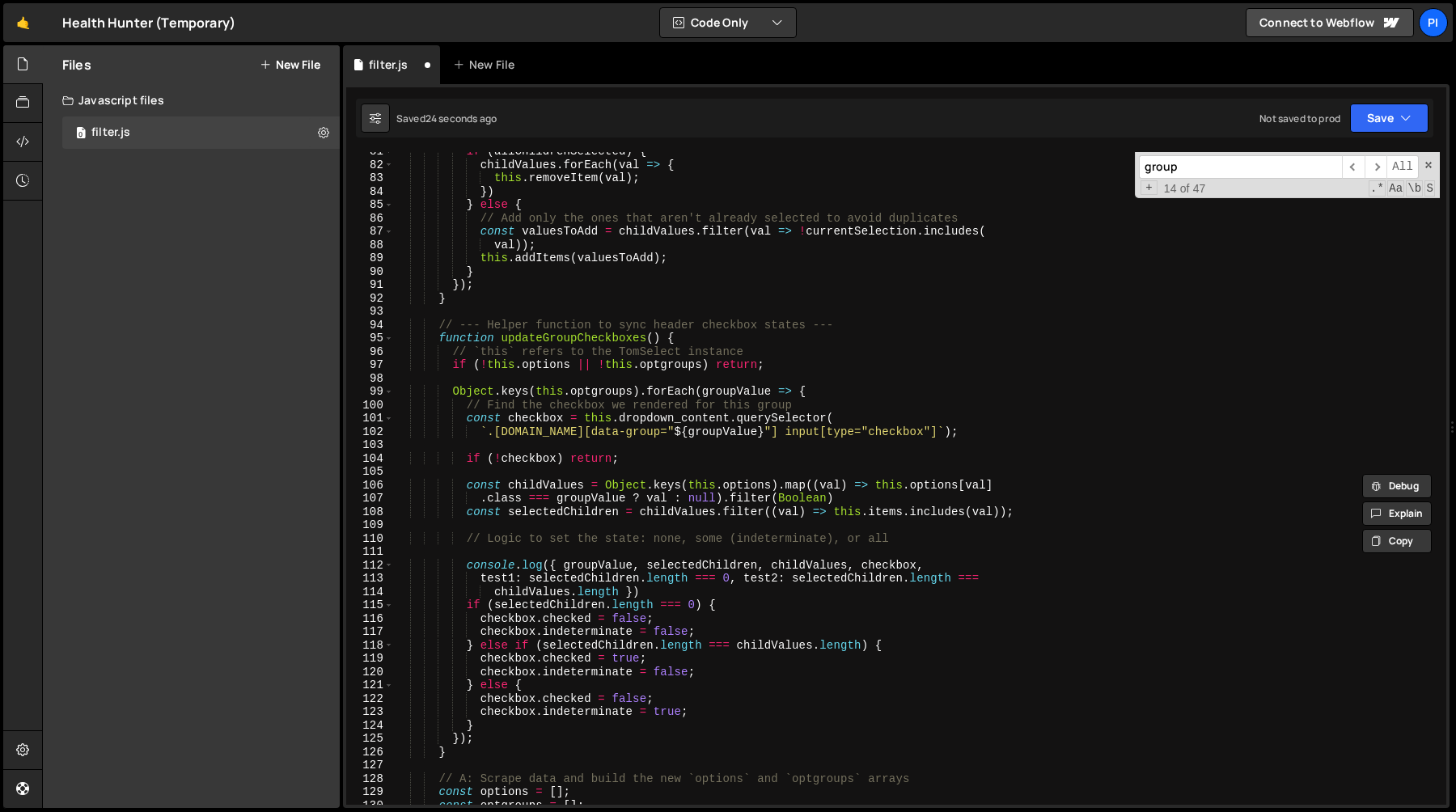
scroll to position [1089, 0]
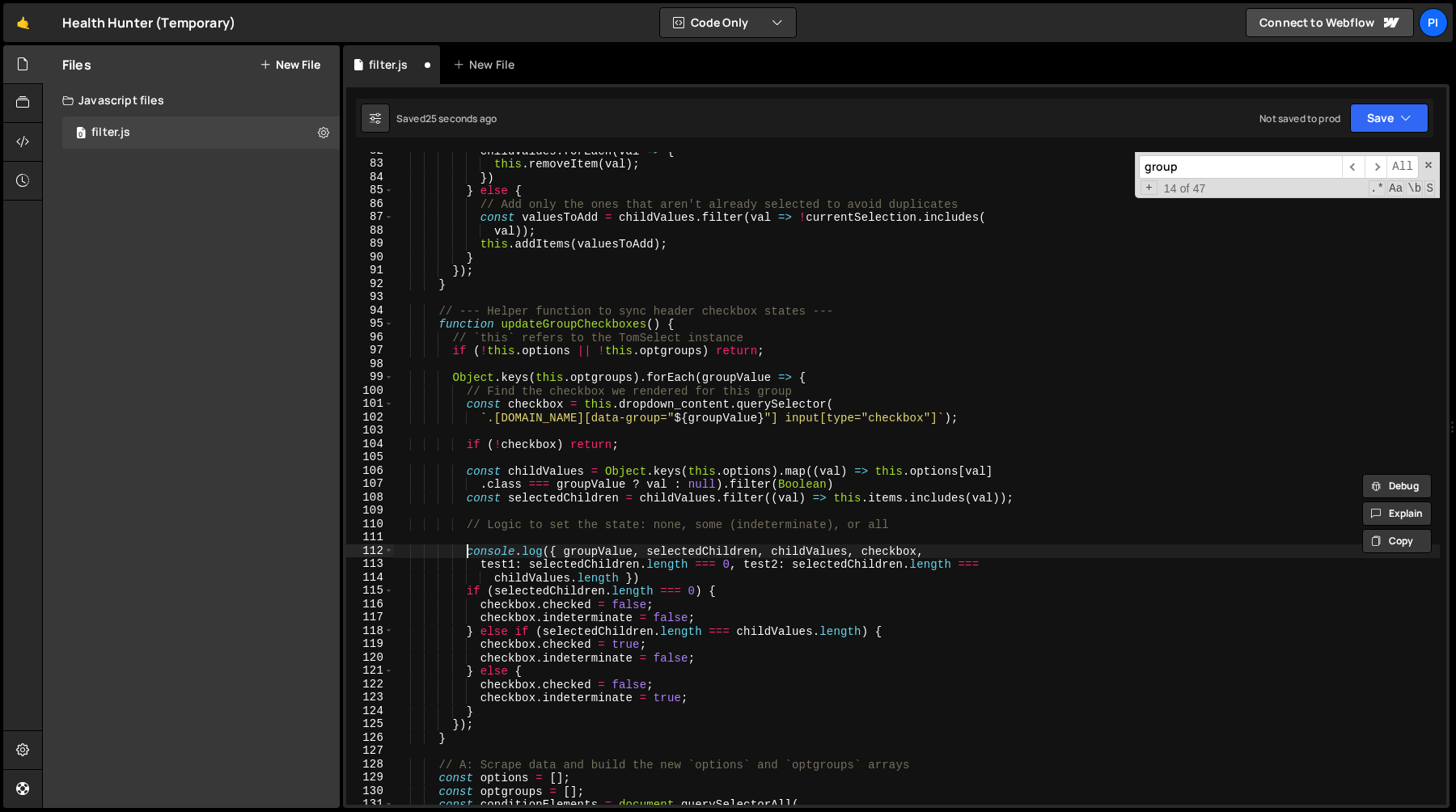
click at [463, 551] on div "childValues . forEach ( val => { this . removeItem ( val ) ; }) } else { // Add…" at bounding box center [917, 483] width 1046 height 679
click at [1058, 559] on div "childValues . forEach ( val => { this . removeItem ( val ) ; }) } else { // Add…" at bounding box center [917, 483] width 1046 height 679
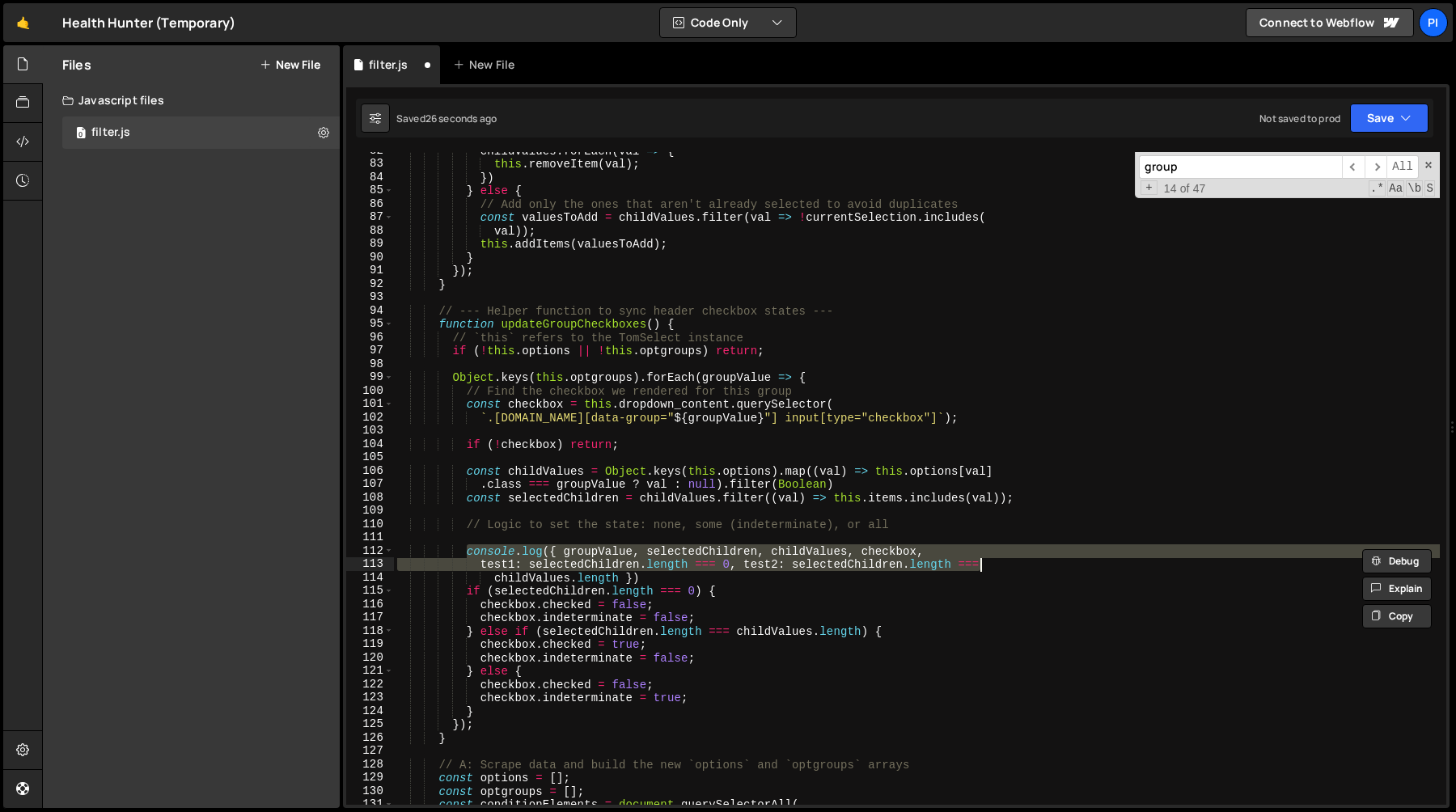
click at [1017, 572] on div "childValues . forEach ( val => { this . removeItem ( val ) ; }) } else { // Add…" at bounding box center [917, 483] width 1046 height 679
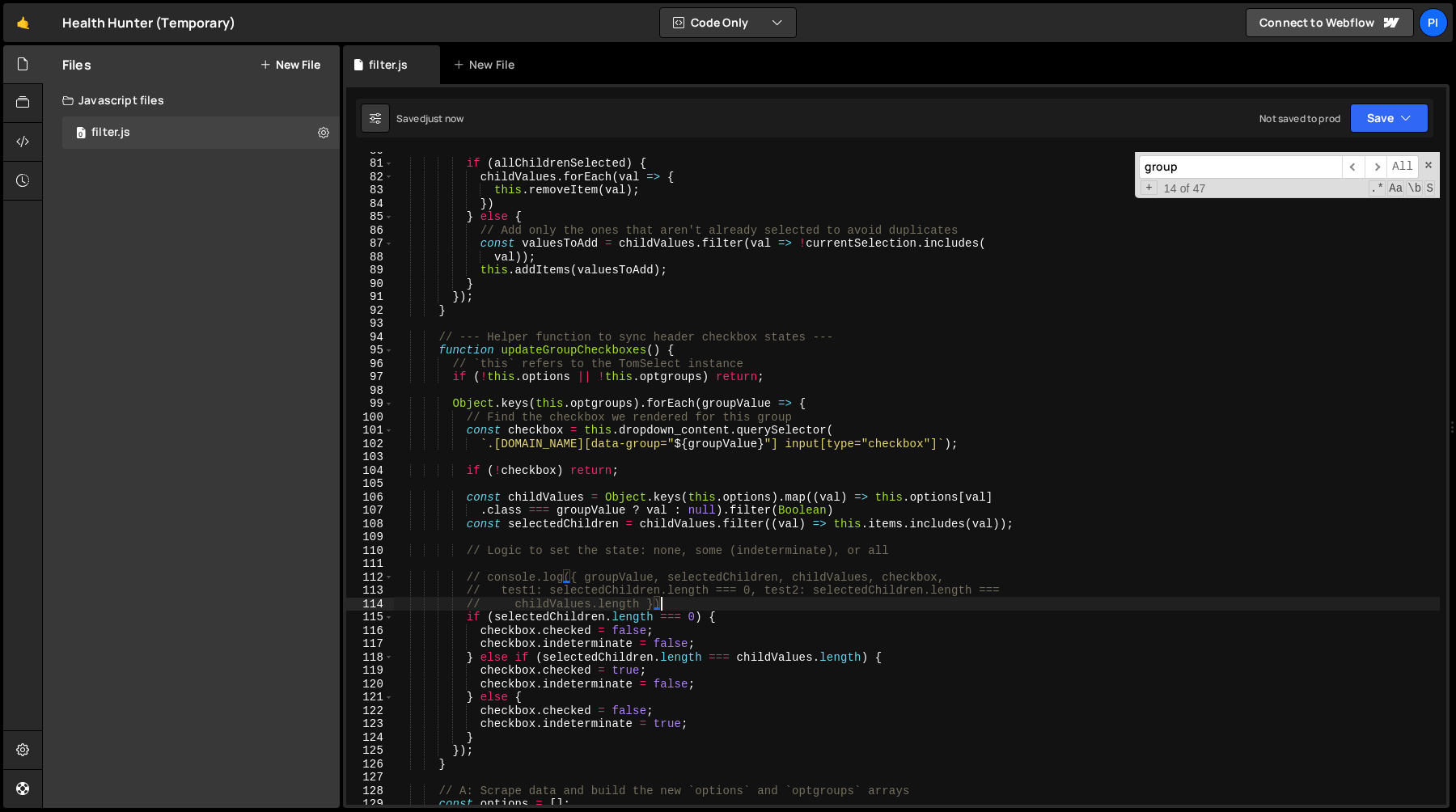
scroll to position [1063, 0]
click at [516, 632] on div "if ( allChildrenSelected ) { childValues . forEach ( val => { this . removeItem…" at bounding box center [917, 483] width 1046 height 679
click at [602, 399] on div "if ( allChildrenSelected ) { childValues . forEach ( val => { this . removeItem…" at bounding box center [917, 483] width 1046 height 679
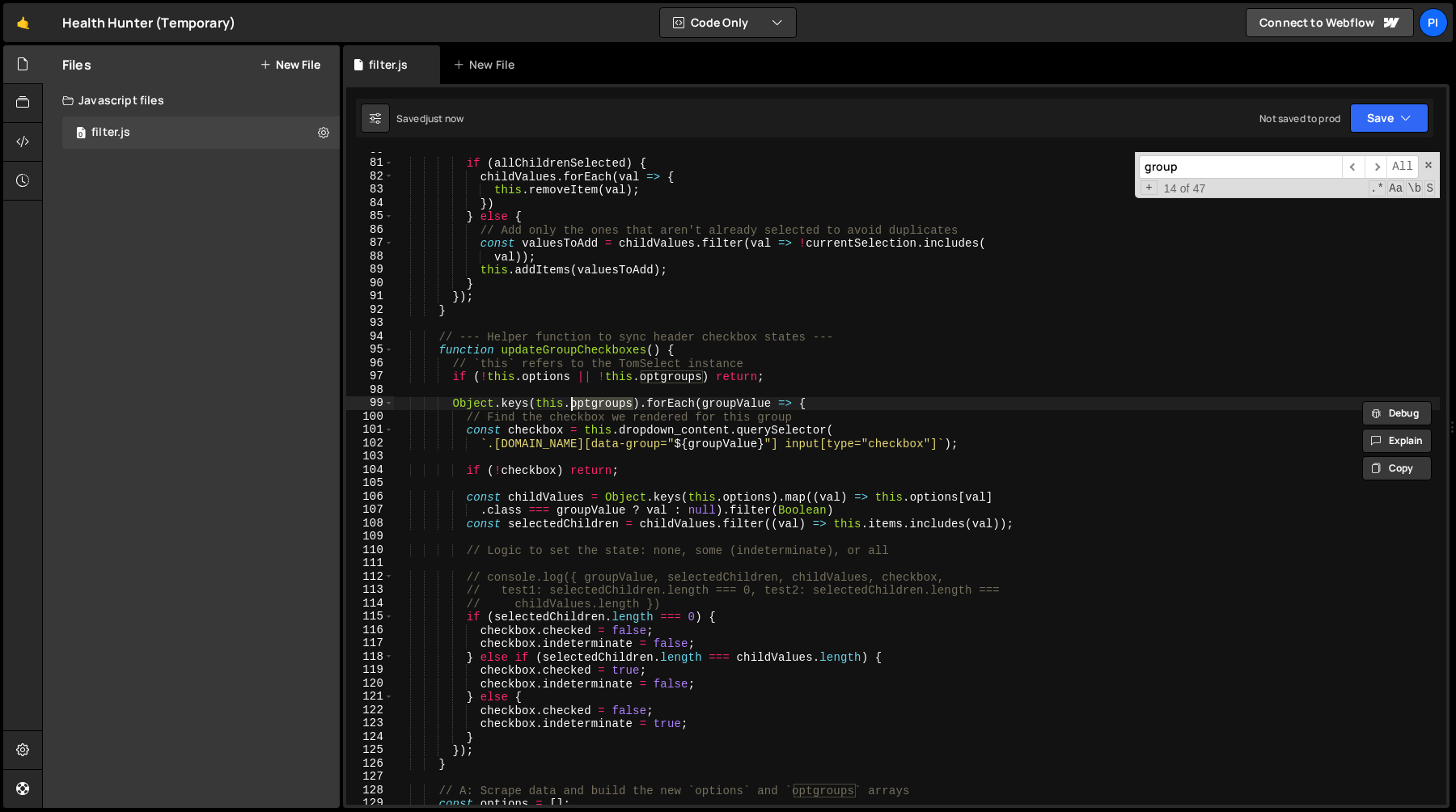
click at [542, 426] on div "if ( allChildrenSelected ) { childValues . forEach ( val => { this . removeItem…" at bounding box center [917, 483] width 1046 height 679
type textarea "const checkbox = this.dropdown_content.querySelector("
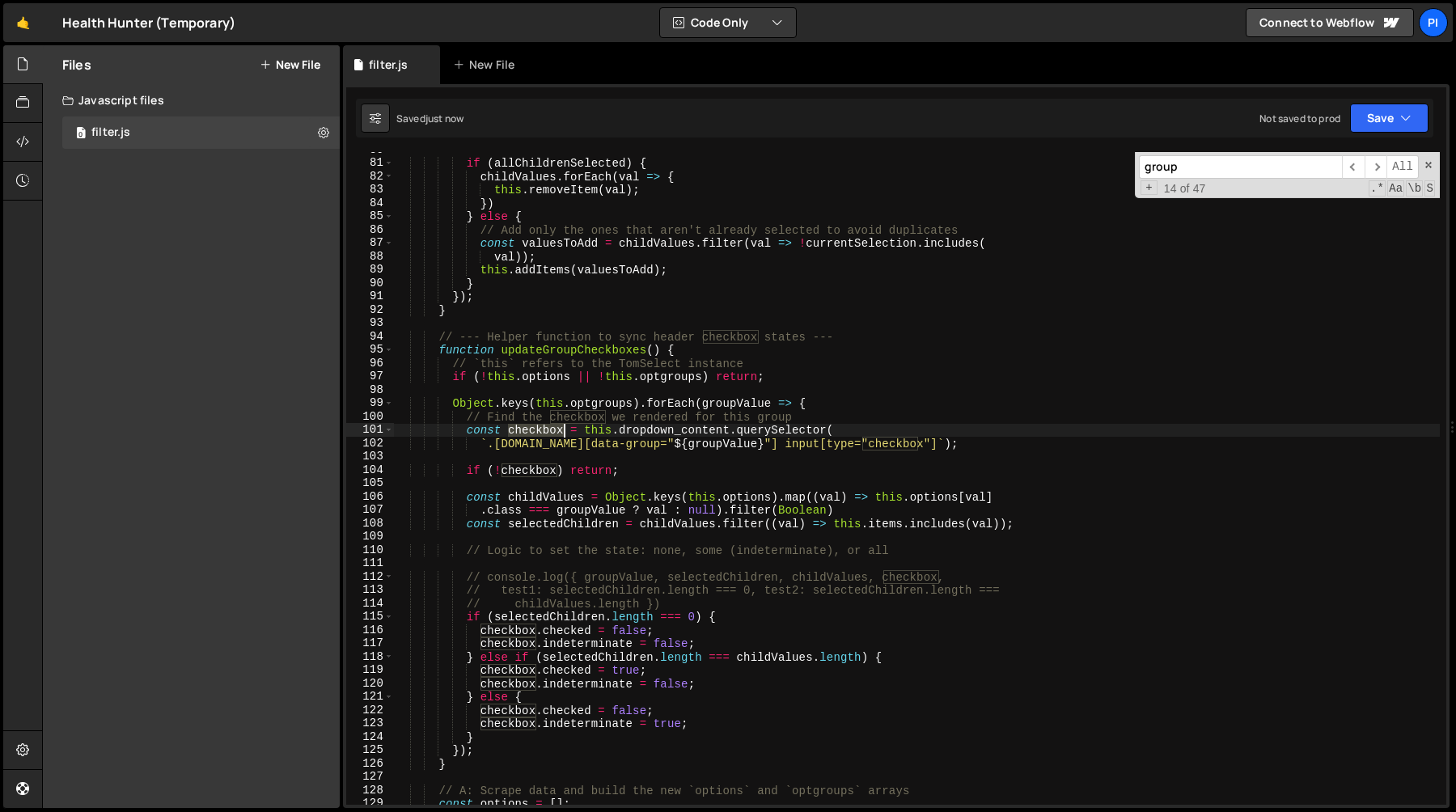
click at [542, 426] on div "if ( allChildrenSelected ) { childValues . forEach ( val => { this . removeItem…" at bounding box center [917, 483] width 1046 height 679
click at [656, 430] on div "if ( allChildrenSelected ) { childValues . forEach ( val => { this . removeItem…" at bounding box center [917, 483] width 1046 height 679
click at [528, 428] on div "if ( allChildrenSelected ) { childValues . forEach ( val => { this . removeItem…" at bounding box center [917, 483] width 1046 height 679
click at [530, 435] on div "if ( allChildrenSelected ) { childValues . forEach ( val => { this . removeItem…" at bounding box center [917, 483] width 1046 height 679
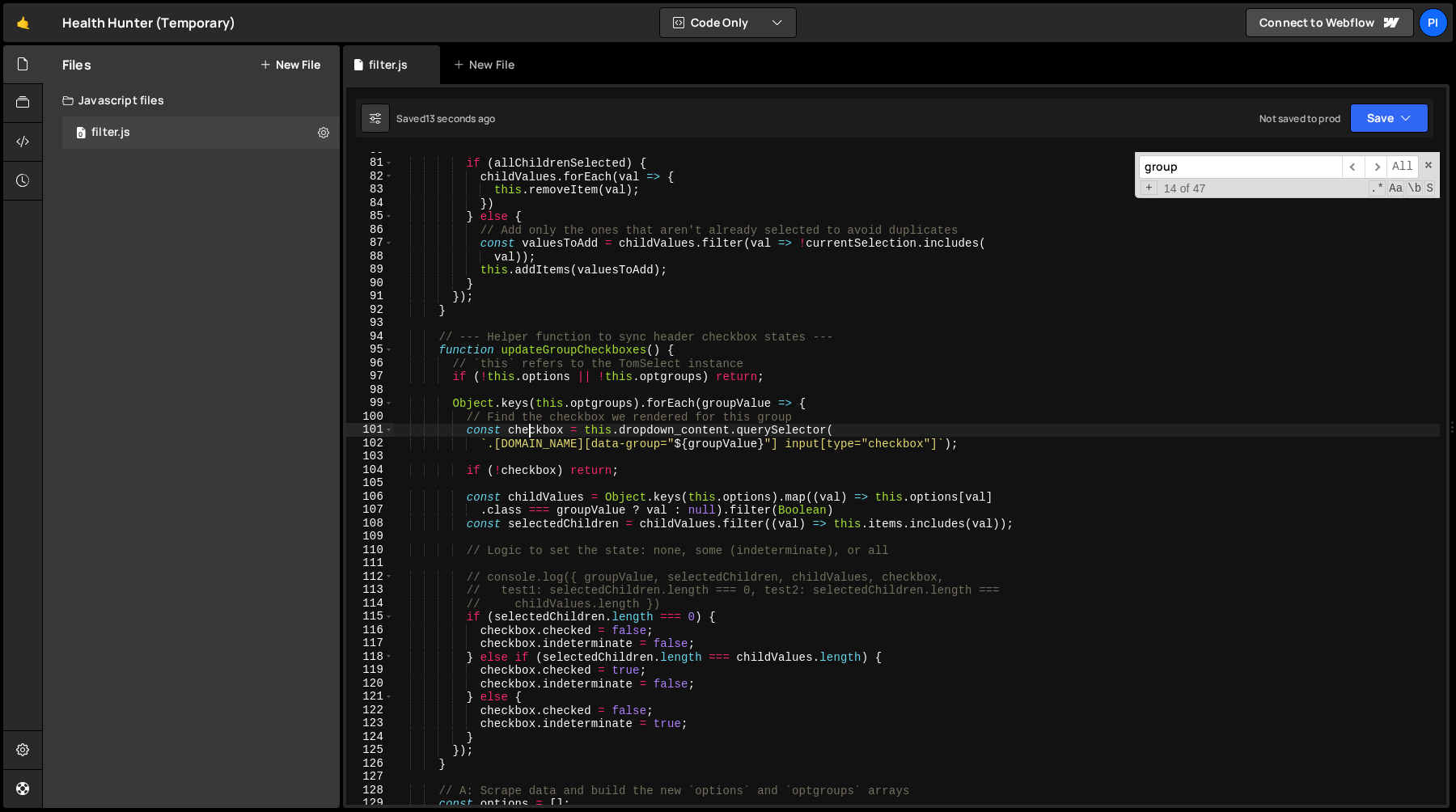
click at [530, 435] on div "if ( allChildrenSelected ) { childValues . forEach ( val => { this . removeItem…" at bounding box center [917, 483] width 1046 height 679
click at [533, 489] on div "if ( allChildrenSelected ) { childValues . forEach ( val => { this . removeItem…" at bounding box center [917, 483] width 1046 height 679
click at [758, 531] on div "if ( allChildrenSelected ) { childValues . forEach ( val => { this . removeItem…" at bounding box center [917, 483] width 1046 height 679
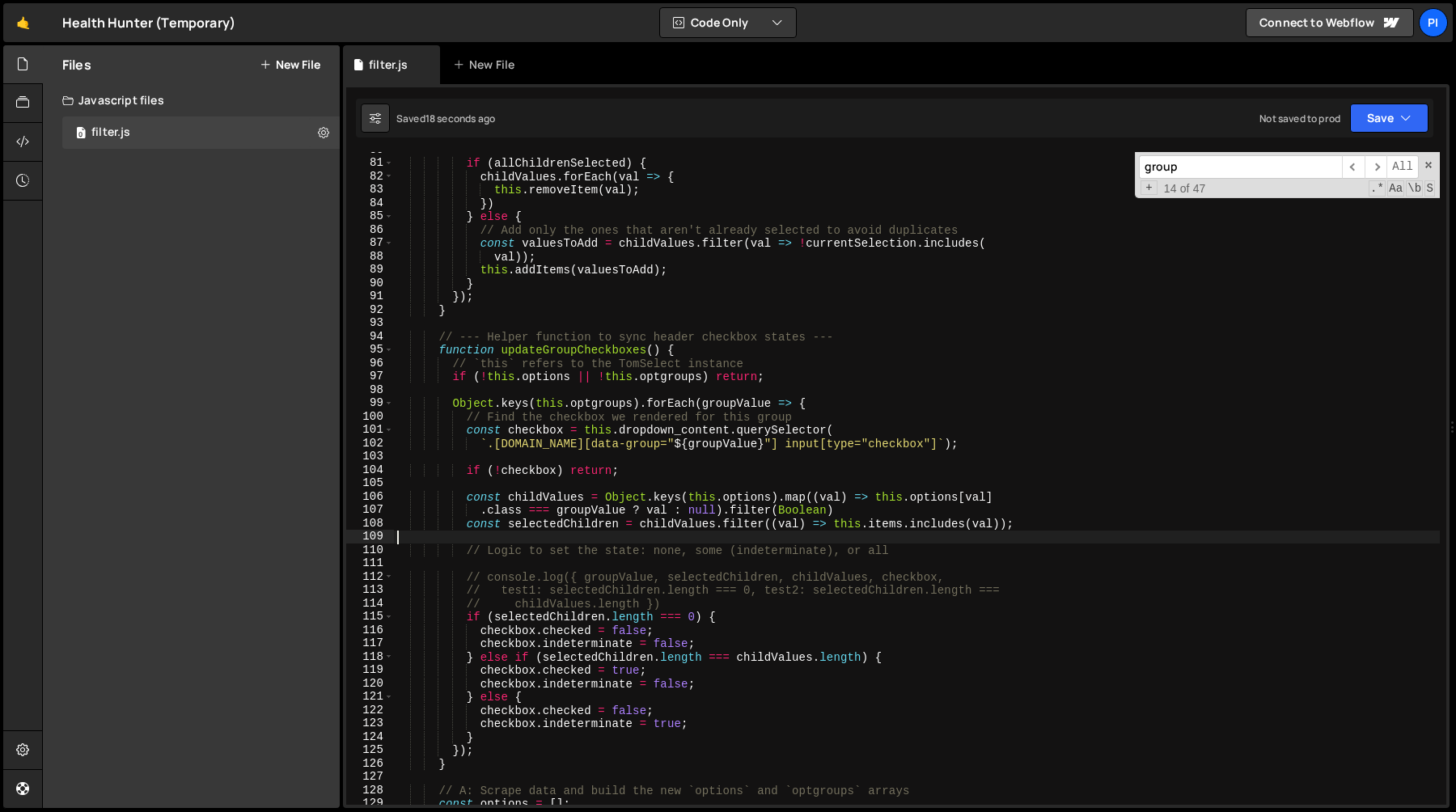
click at [744, 515] on div "if ( allChildrenSelected ) { childValues . forEach ( val => { this . removeItem…" at bounding box center [917, 483] width 1046 height 679
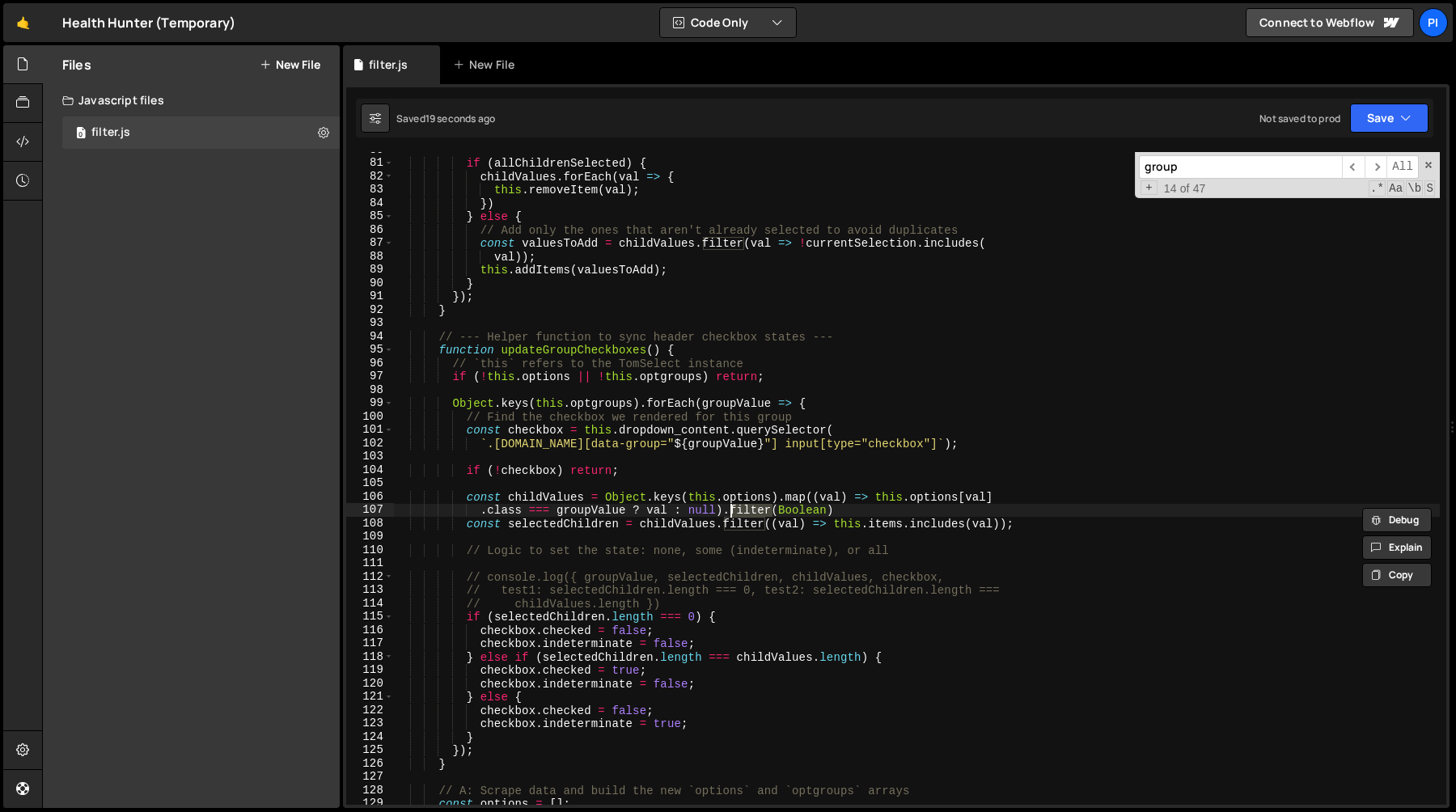
click at [852, 526] on div "if ( allChildrenSelected ) { childValues . forEach ( val => { this . removeItem…" at bounding box center [917, 483] width 1046 height 679
click at [882, 526] on div "if ( allChildrenSelected ) { childValues . forEach ( val => { this . removeItem…" at bounding box center [917, 483] width 1046 height 679
click at [946, 504] on div "if ( allChildrenSelected ) { childValues . forEach ( val => { this . removeItem…" at bounding box center [917, 483] width 1046 height 679
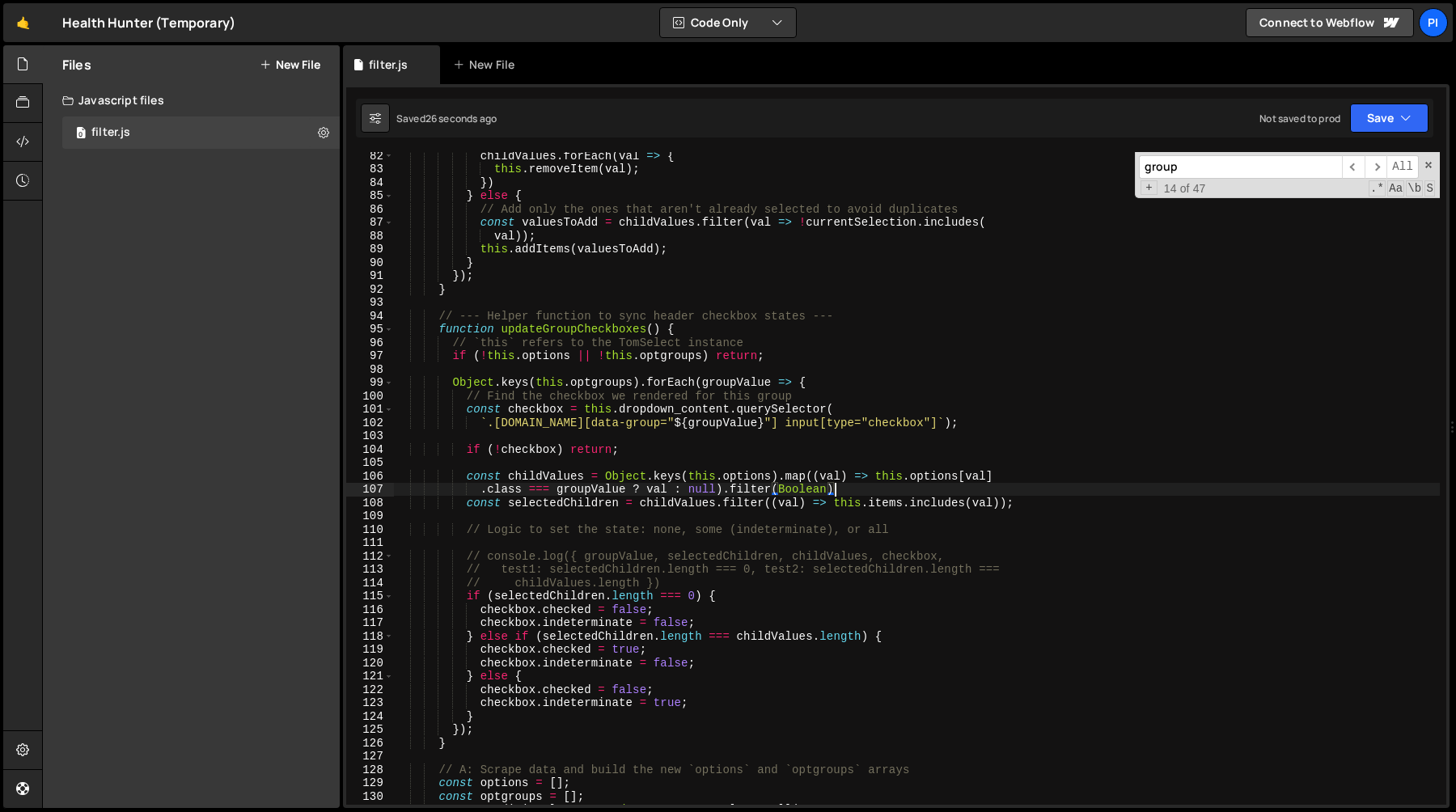
scroll to position [1089, 0]
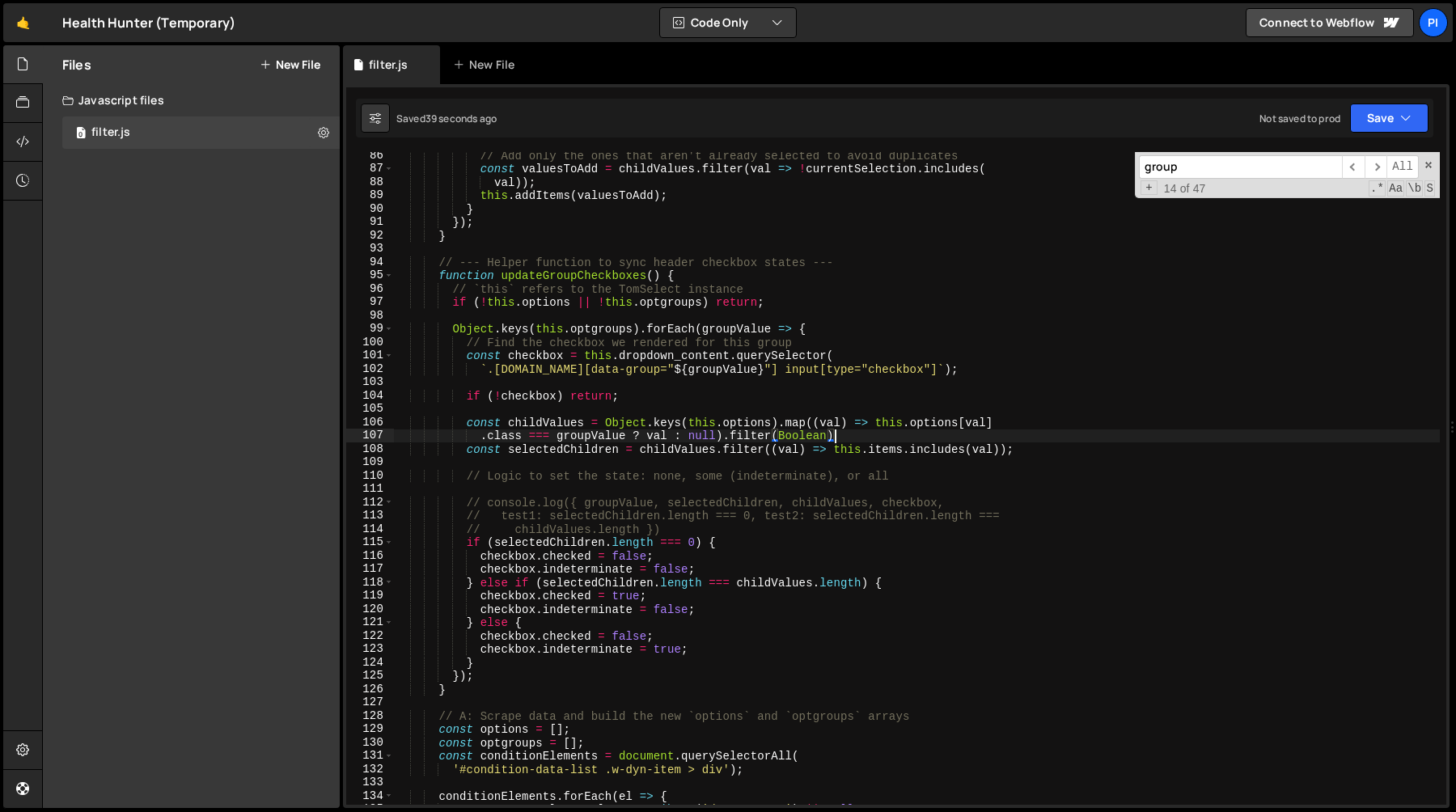
click at [663, 529] on div "// Add only the ones that aren't already selected to avoid duplicates const val…" at bounding box center [917, 488] width 1046 height 679
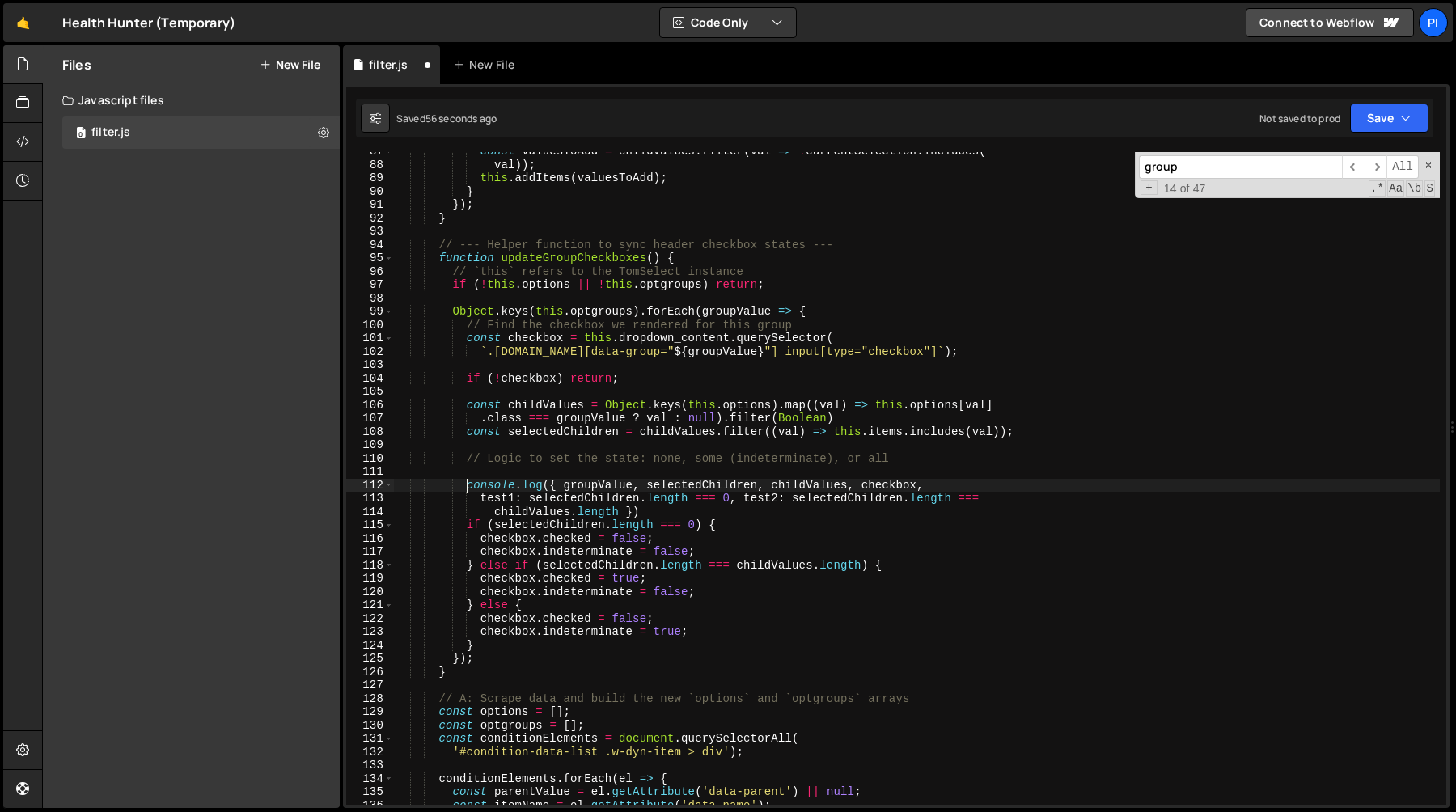
scroll to position [1154, 0]
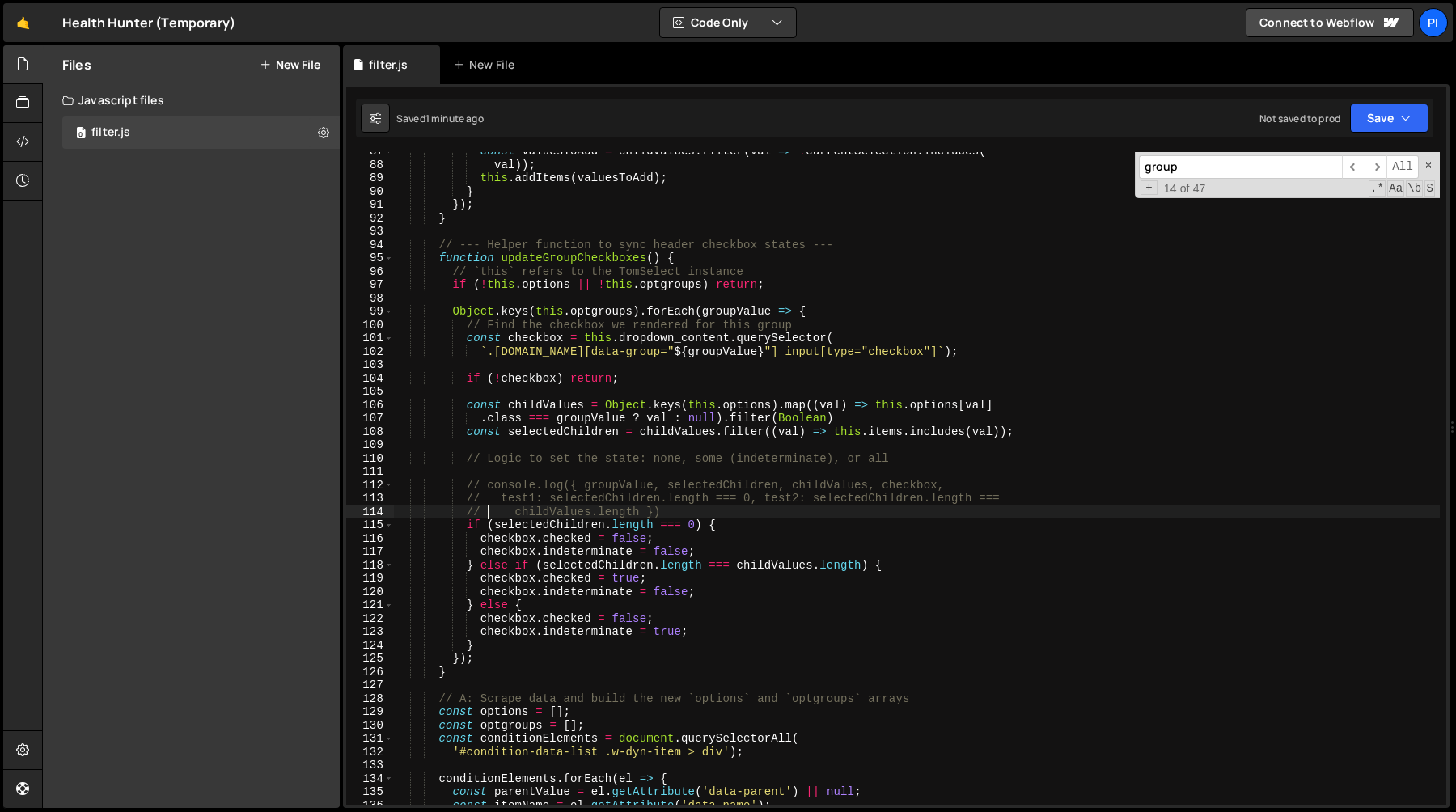
click at [738, 520] on div "const valuesToAdd = childValues . filter ( val => ! currentSelection . includes…" at bounding box center [917, 484] width 1046 height 679
click at [711, 505] on div "const valuesToAdd = childValues . filter ( val => ! currentSelection . includes…" at bounding box center [917, 484] width 1046 height 679
click at [690, 517] on div "const valuesToAdd = childValues . filter ( val => ! currentSelection . includes…" at bounding box center [917, 484] width 1046 height 679
click at [653, 477] on div "const valuesToAdd = childValues . filter ( val => ! currentSelection . includes…" at bounding box center [917, 484] width 1046 height 679
type textarea "// console.log({ groupValue, selectedChildren, childValues, checkbox,"
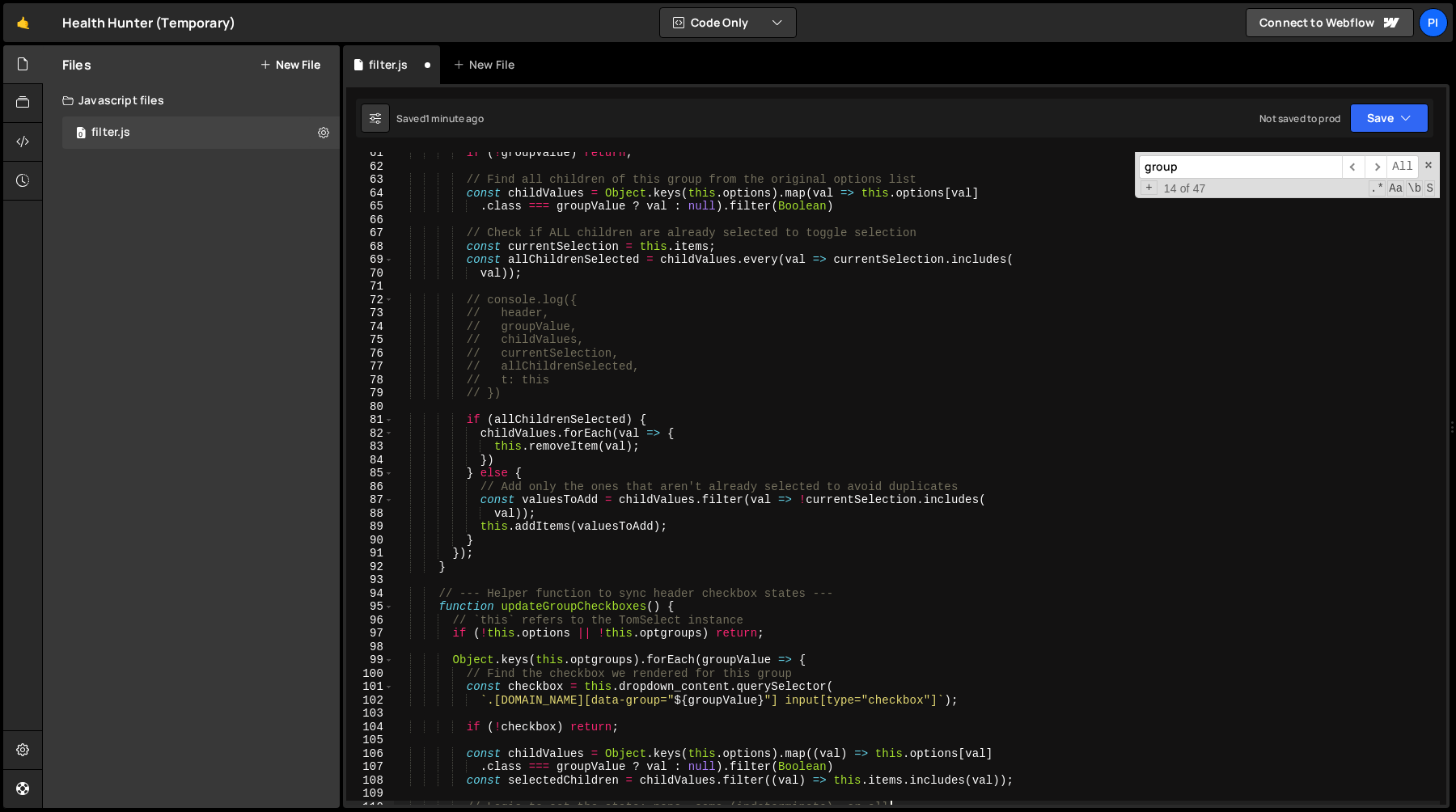
scroll to position [773, 0]
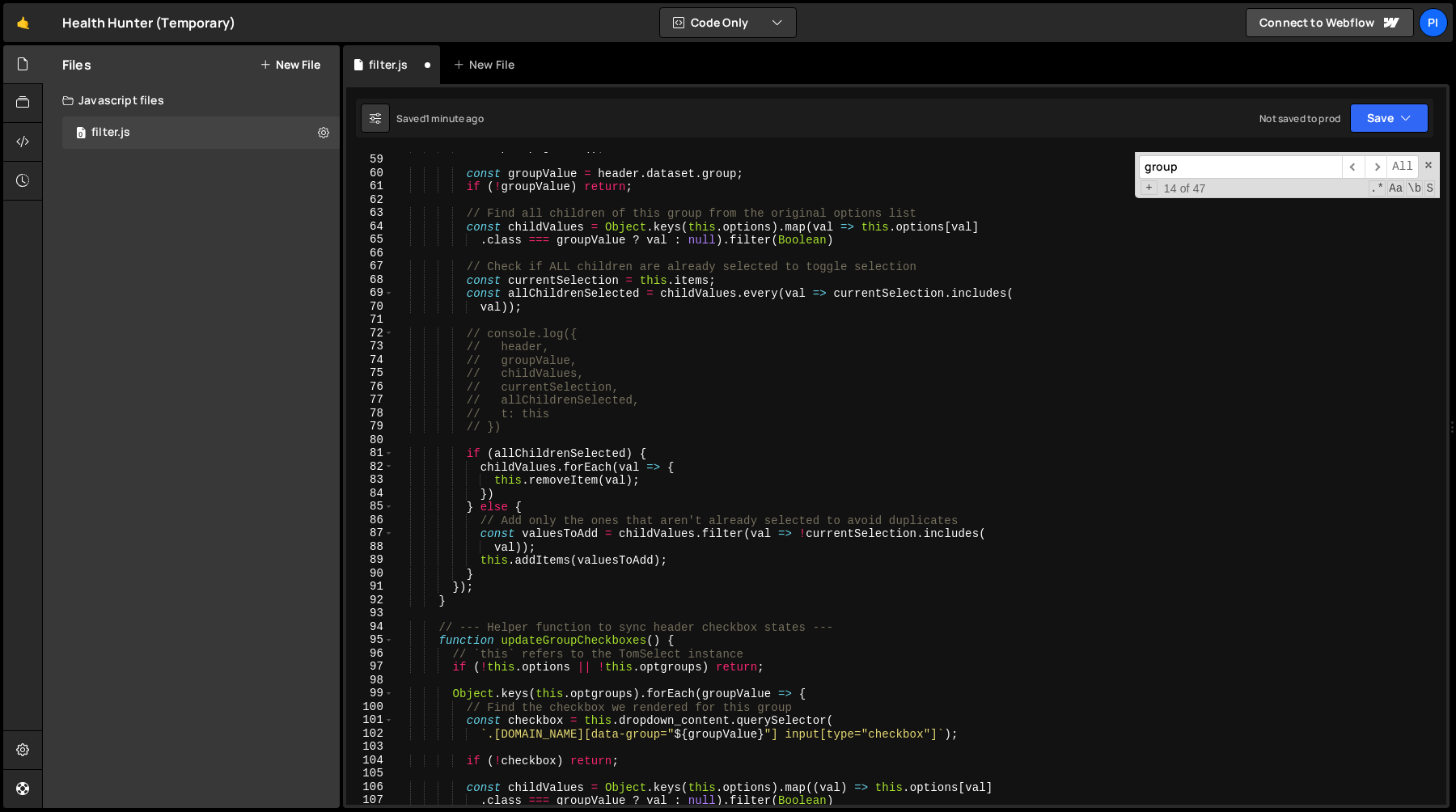
click at [555, 425] on div "e . stopPropagation ( ) ; const groupValue = header . dataset . group ; if ( ! …" at bounding box center [917, 479] width 1046 height 679
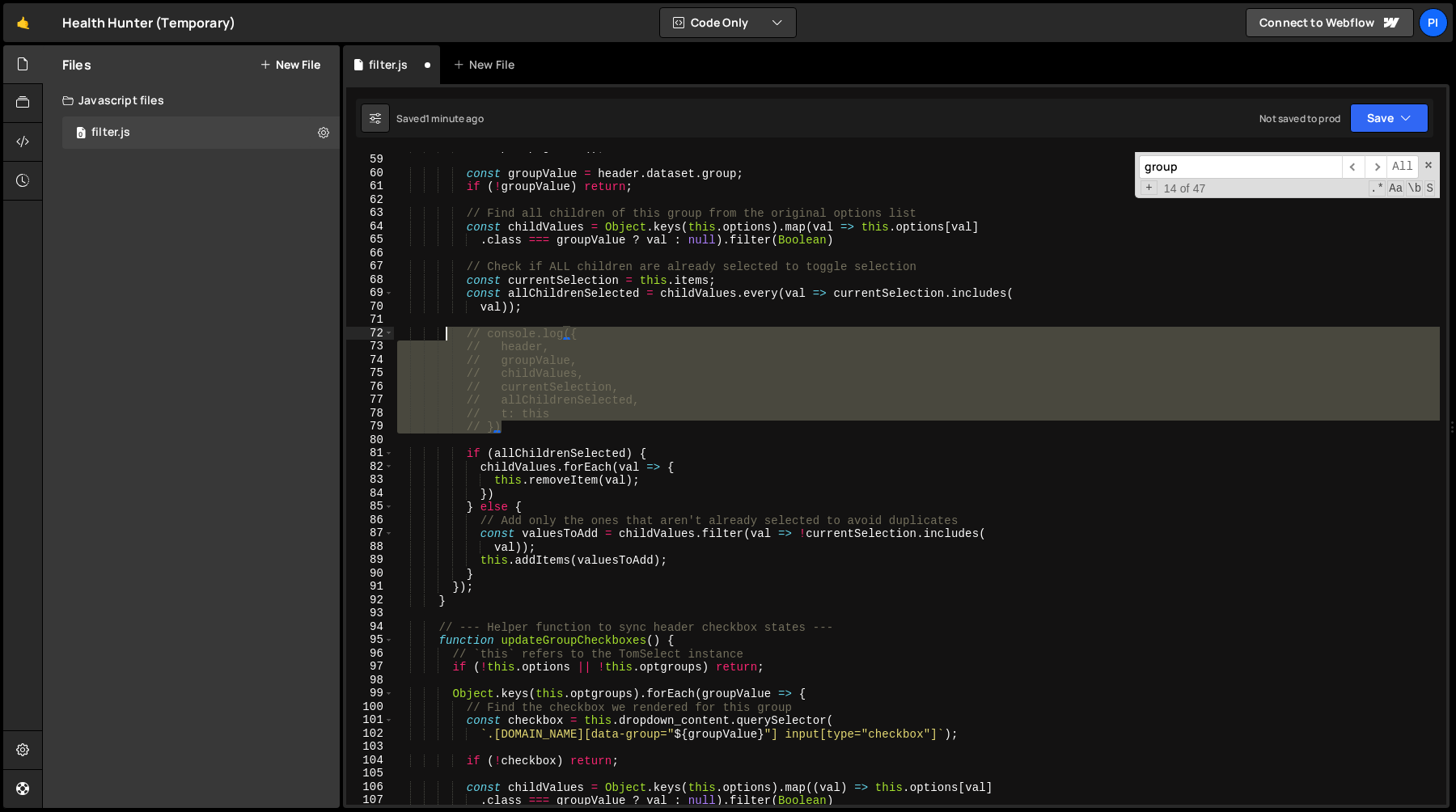
click at [444, 335] on div "e . stopPropagation ( ) ; const groupValue = header . dataset . group ; if ( ! …" at bounding box center [917, 479] width 1046 height 679
type textarea "// console.log({ // header,"
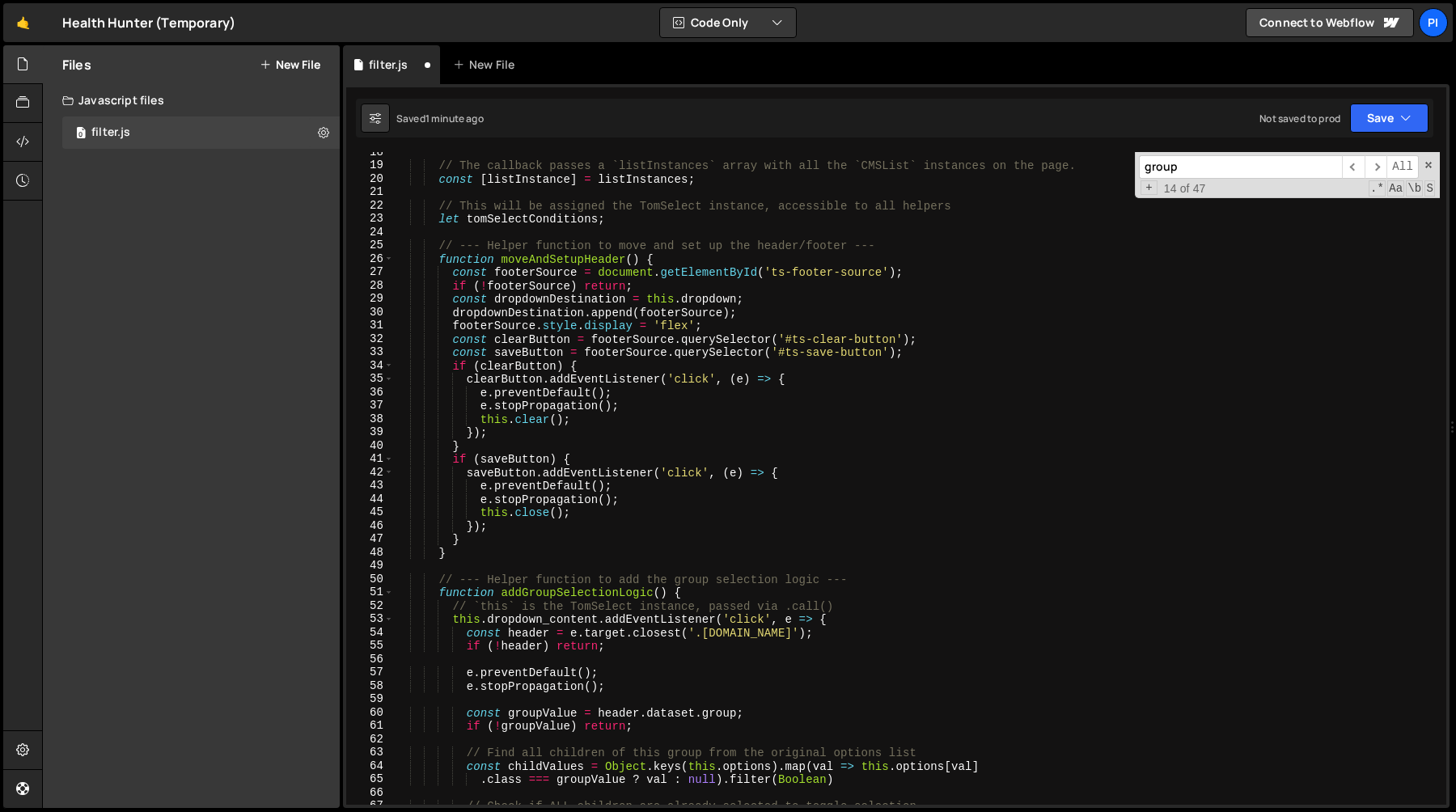
scroll to position [478, 0]
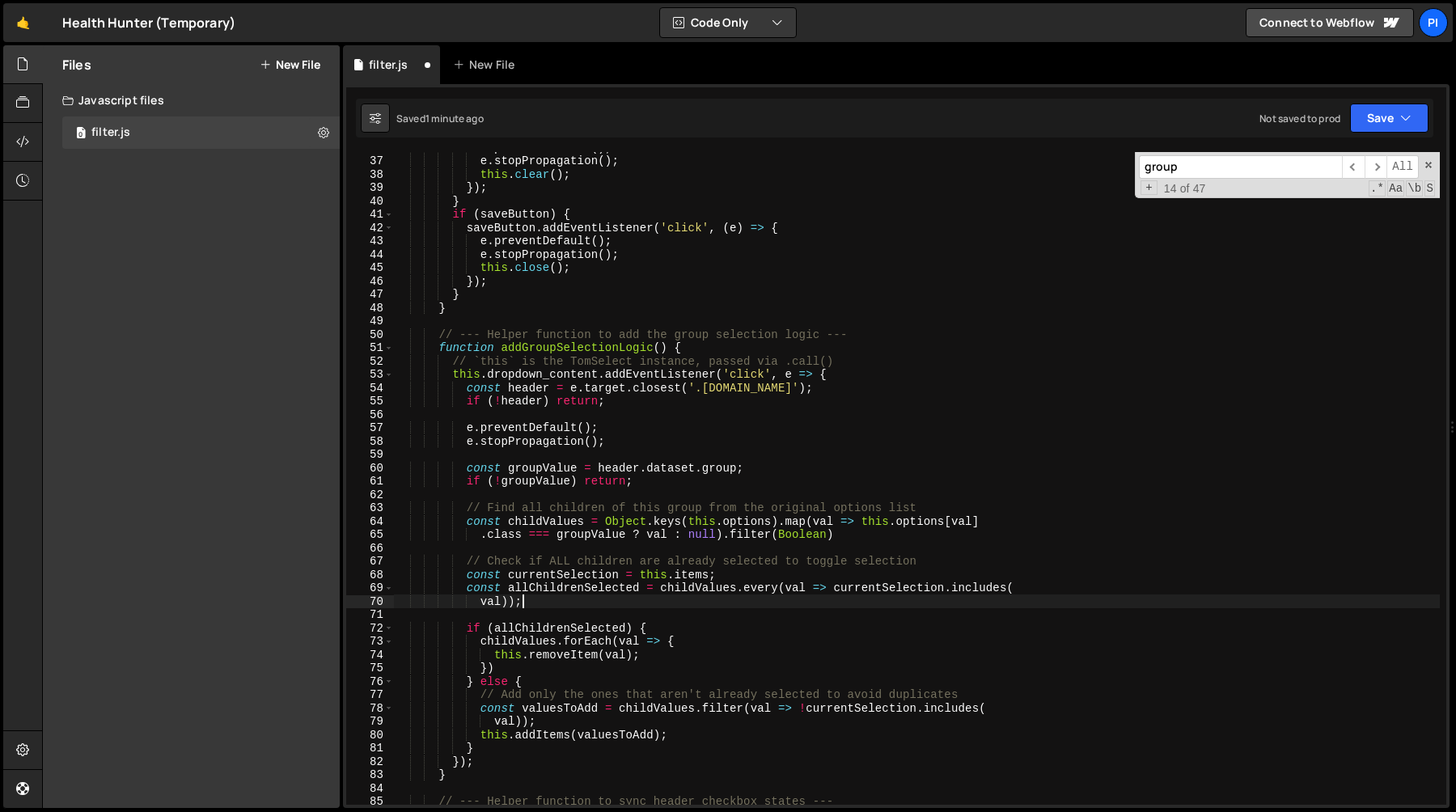
click at [437, 338] on div "e . preventDefault ( ) ; e . stopPropagation ( ) ; this . clear ( ) ; }) ; } if…" at bounding box center [917, 480] width 1046 height 679
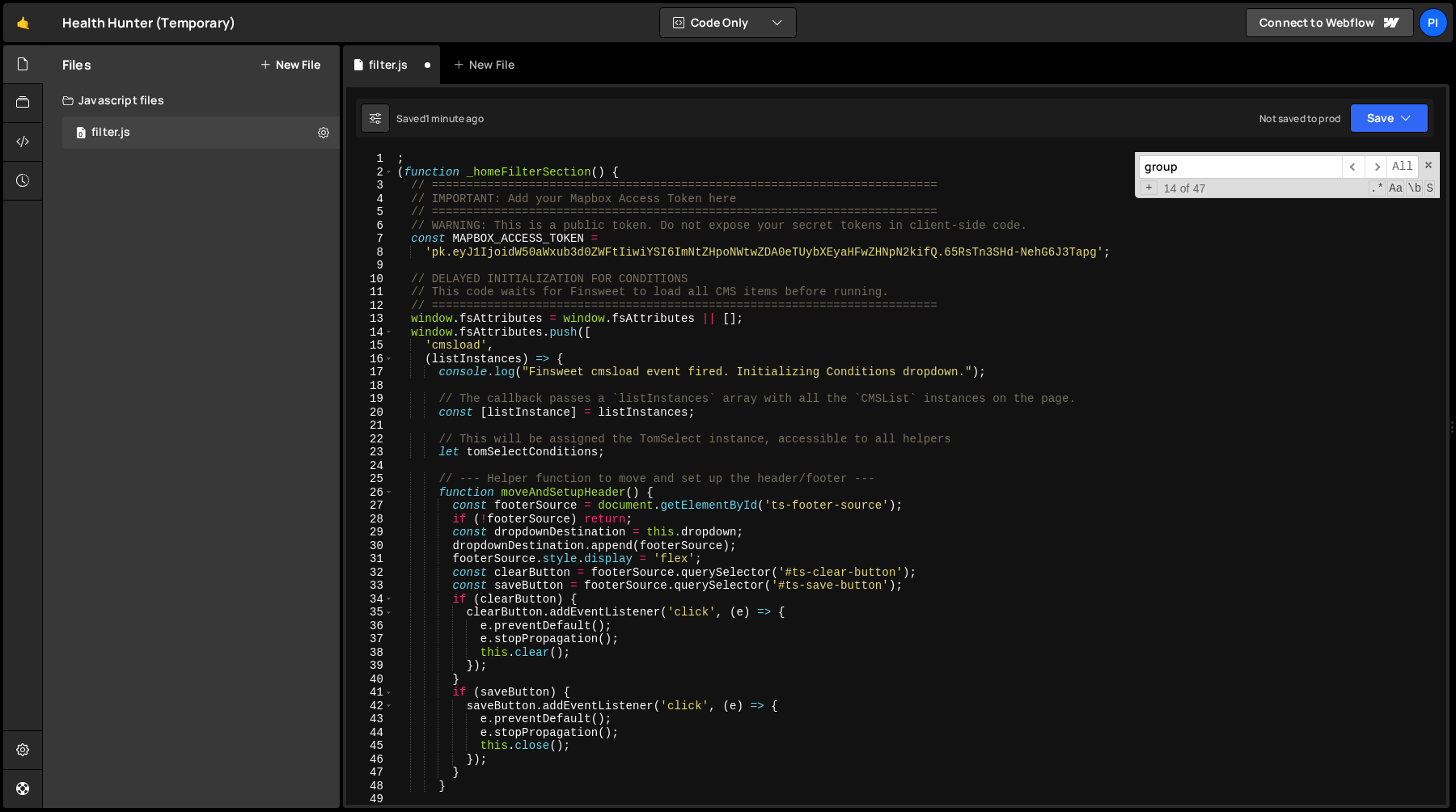
scroll to position [0, 0]
click at [439, 440] on div "; ( function _homeFilterSection ( ) { // ======================================…" at bounding box center [917, 492] width 1046 height 679
click at [439, 481] on div "; ( function _homeFilterSection ( ) { // ======================================…" at bounding box center [917, 492] width 1046 height 679
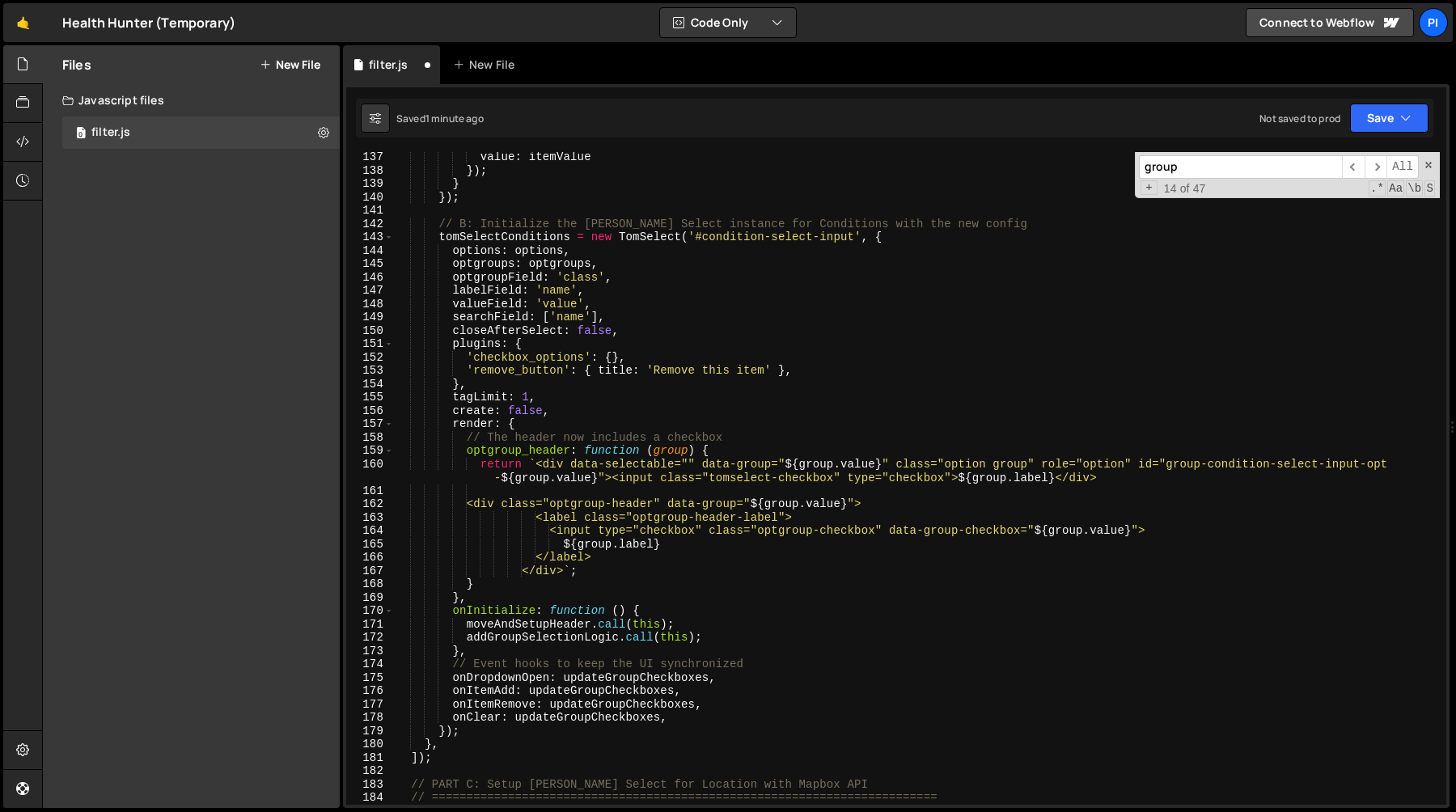
scroll to position [1812, 0]
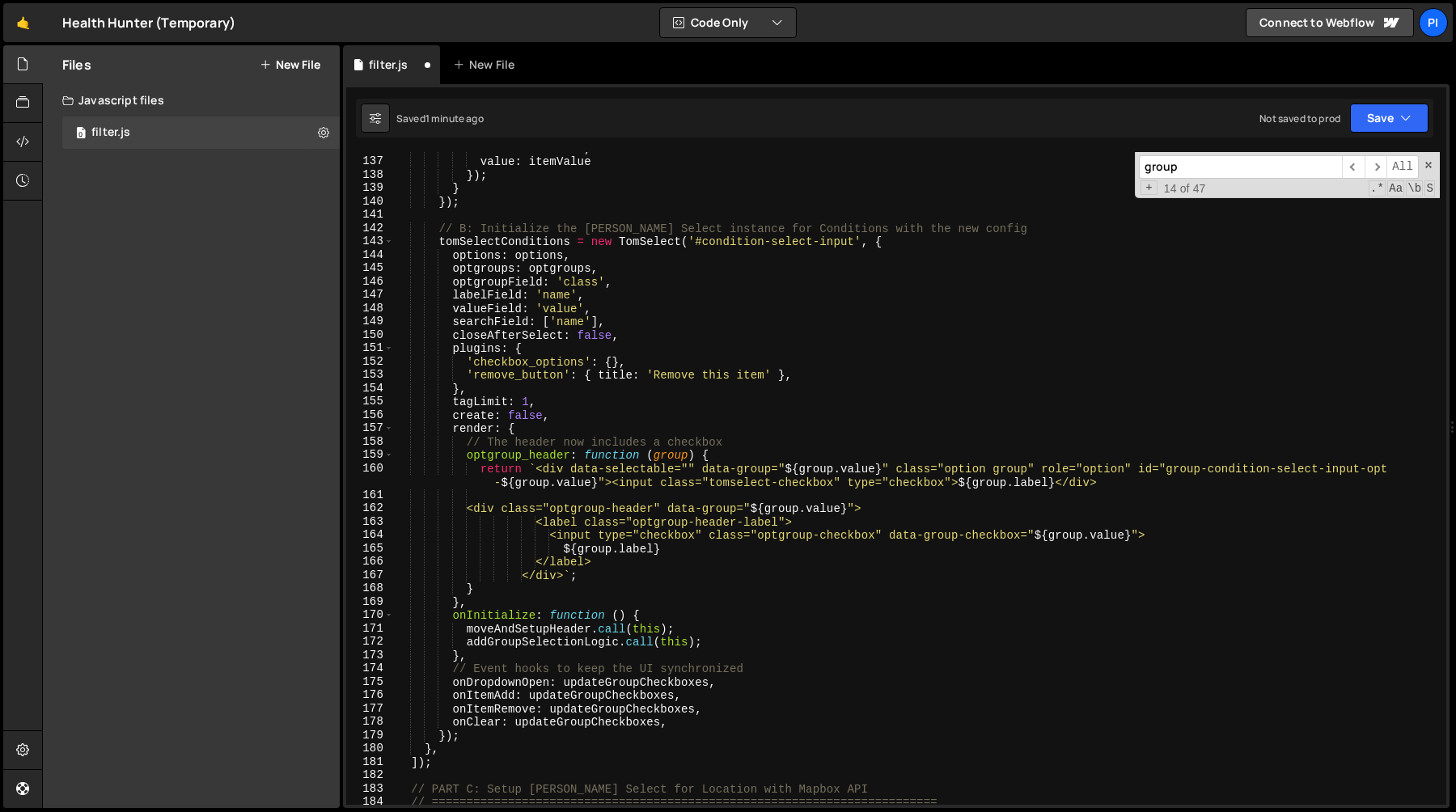
click at [474, 733] on div "label : itemName , value : itemValue }) ; } }) ; // B: Initialize the [PERSON_N…" at bounding box center [917, 481] width 1046 height 679
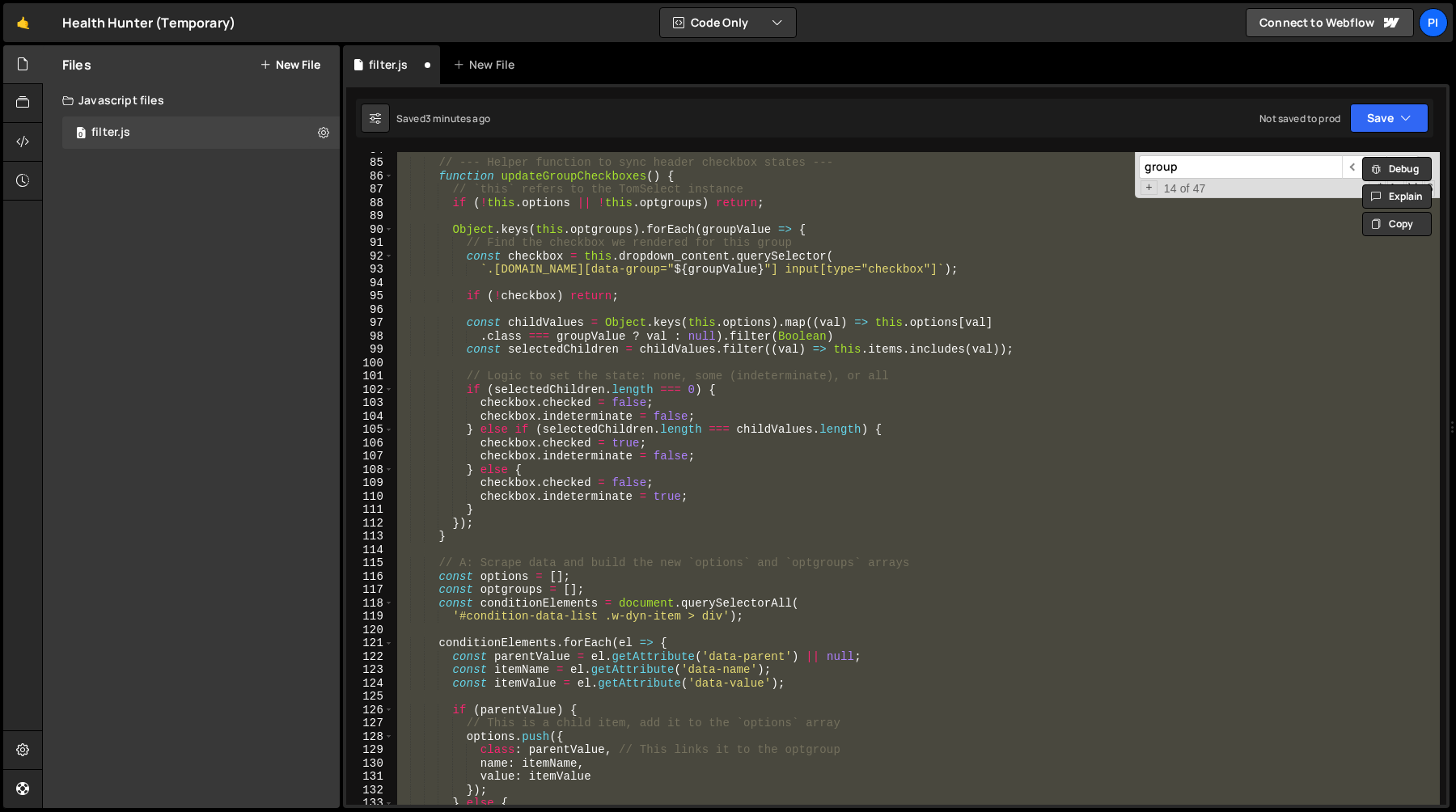
scroll to position [992, 0]
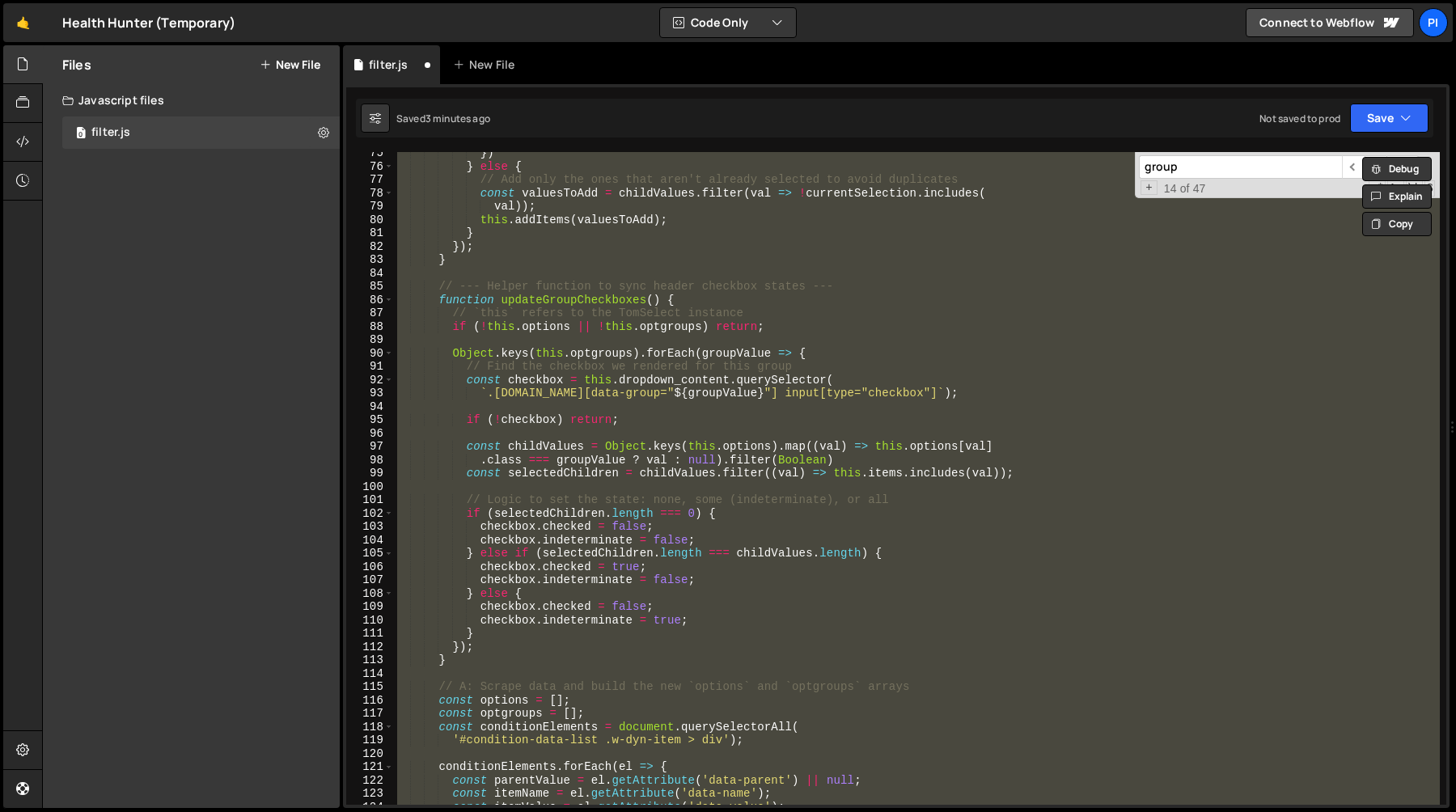
click at [646, 543] on div "}) } else { // Add only the ones that aren't already selected to avoid duplicat…" at bounding box center [917, 478] width 1046 height 652
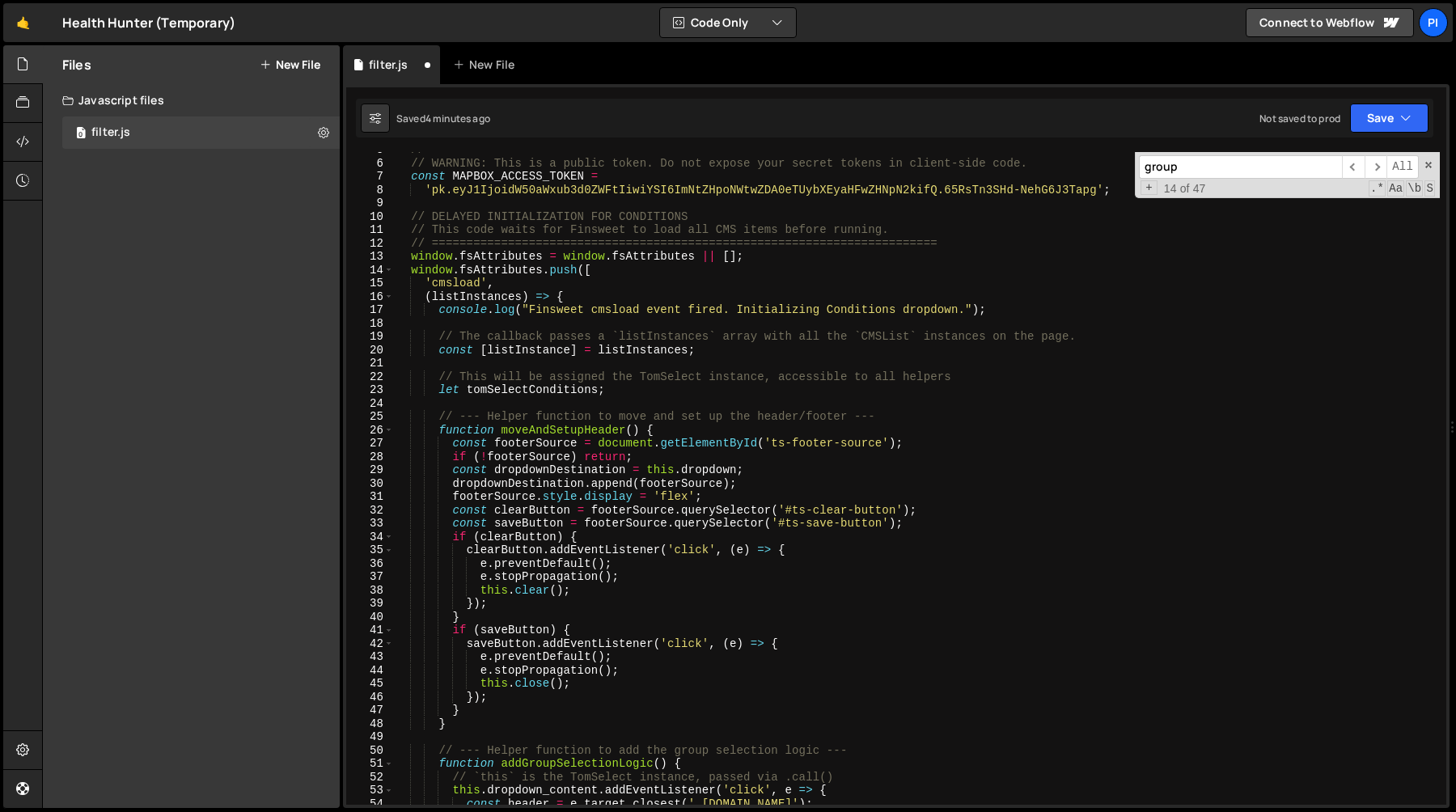
scroll to position [281, 0]
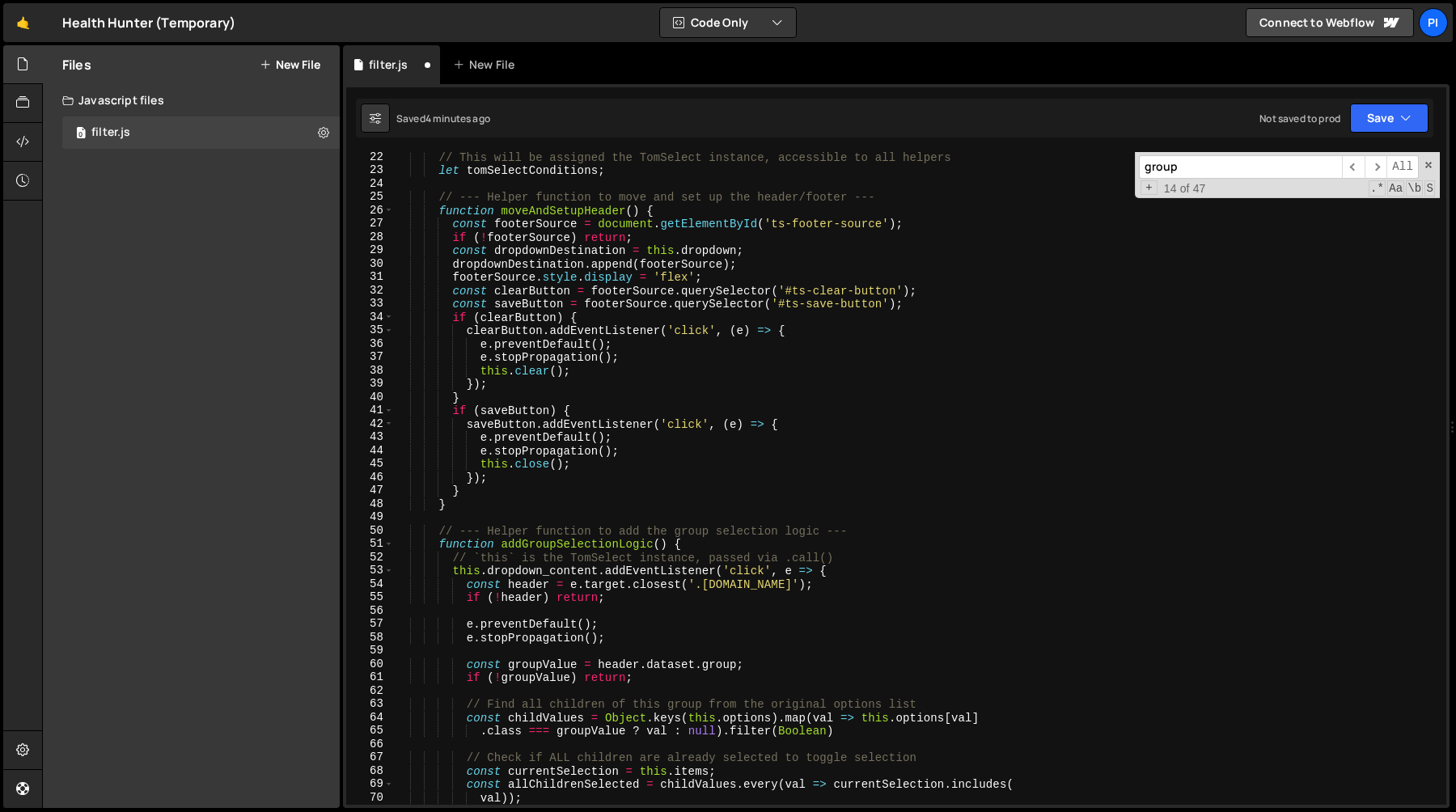
click at [725, 396] on div "// This will be assigned the TomSelect instance, accessible to all helpers let …" at bounding box center [917, 490] width 1046 height 679
type textarea "}"
paste input "optgroup_header"
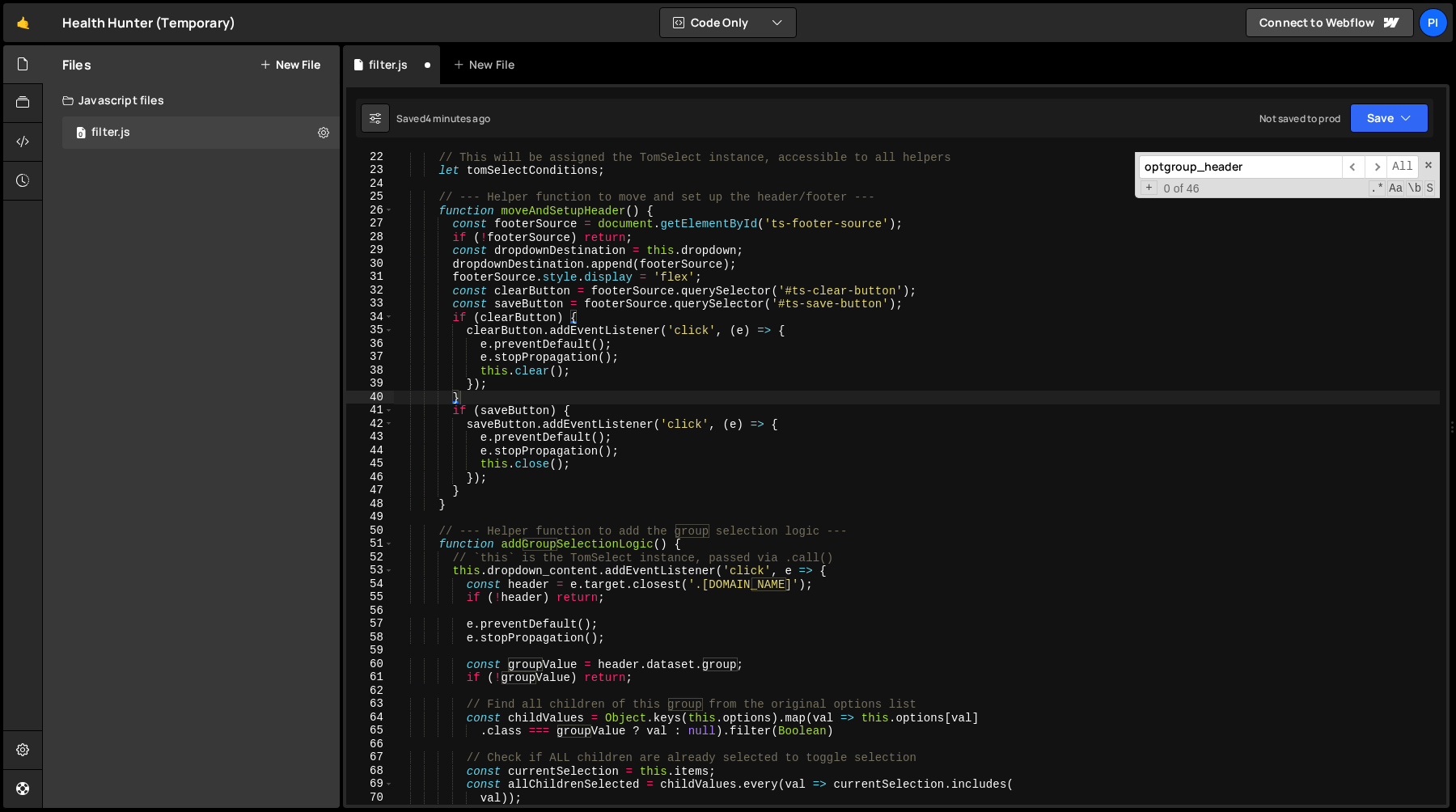
scroll to position [1795, 0]
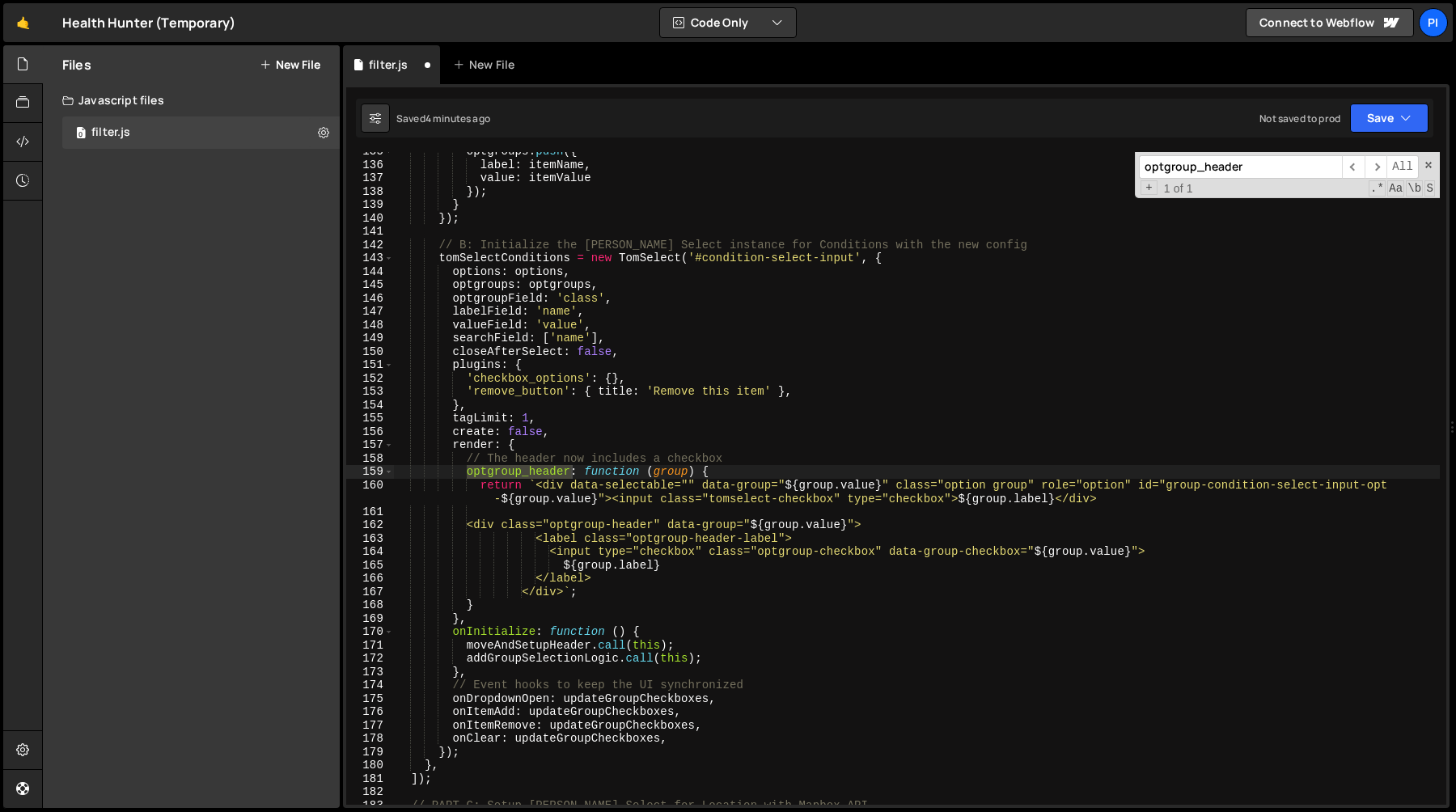
type input "optgroup_header"
click at [537, 488] on div "optgroups . push ({ label : itemName , value : itemValue }) ; } }) ; // B: Init…" at bounding box center [917, 484] width 1046 height 679
click at [478, 526] on div "optgroups . push ({ label : itemName , value : itemValue }) ; } }) ; // B: Init…" at bounding box center [917, 484] width 1046 height 679
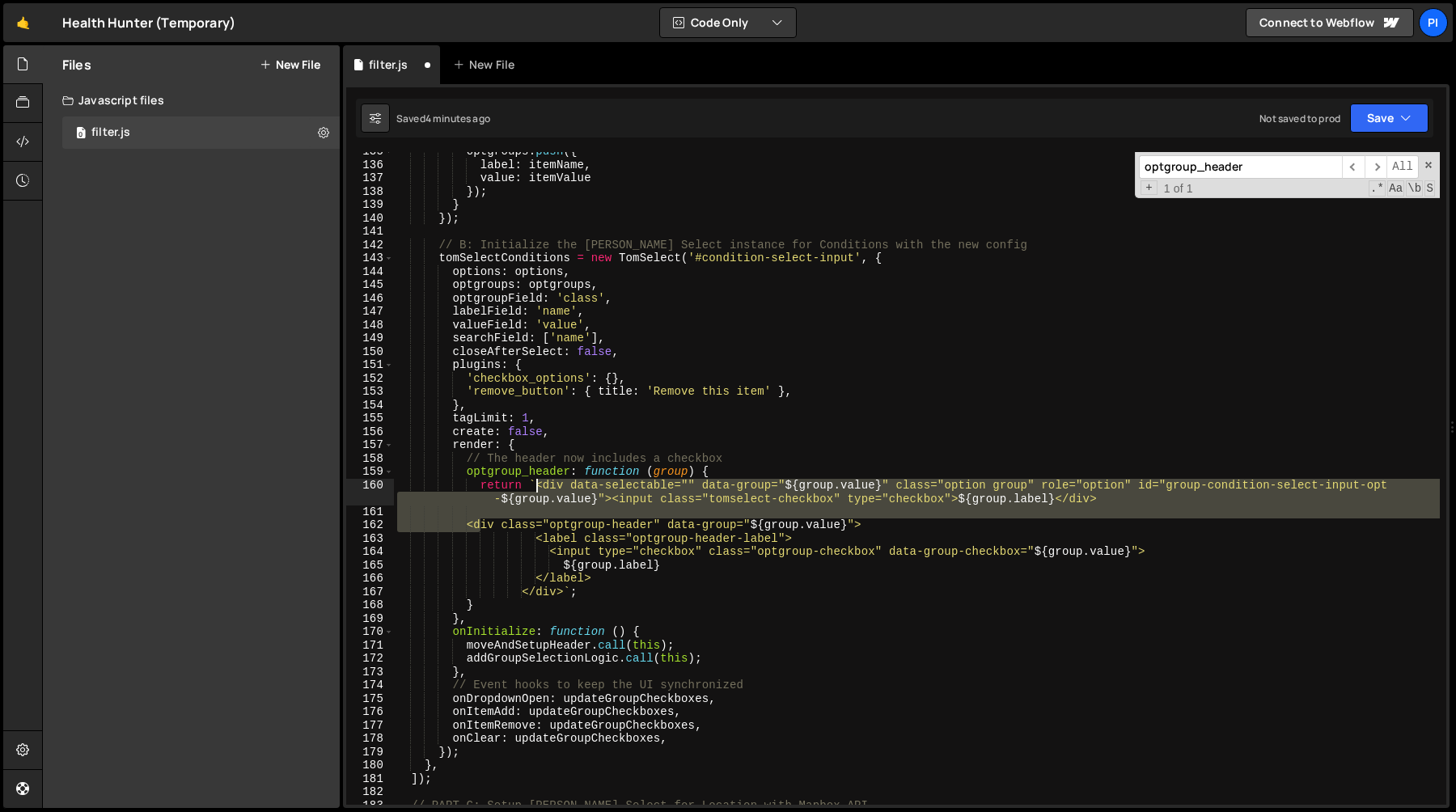
click at [534, 488] on div "optgroups . push ({ label : itemName , value : itemValue }) ; } }) ; // B: Init…" at bounding box center [917, 484] width 1046 height 679
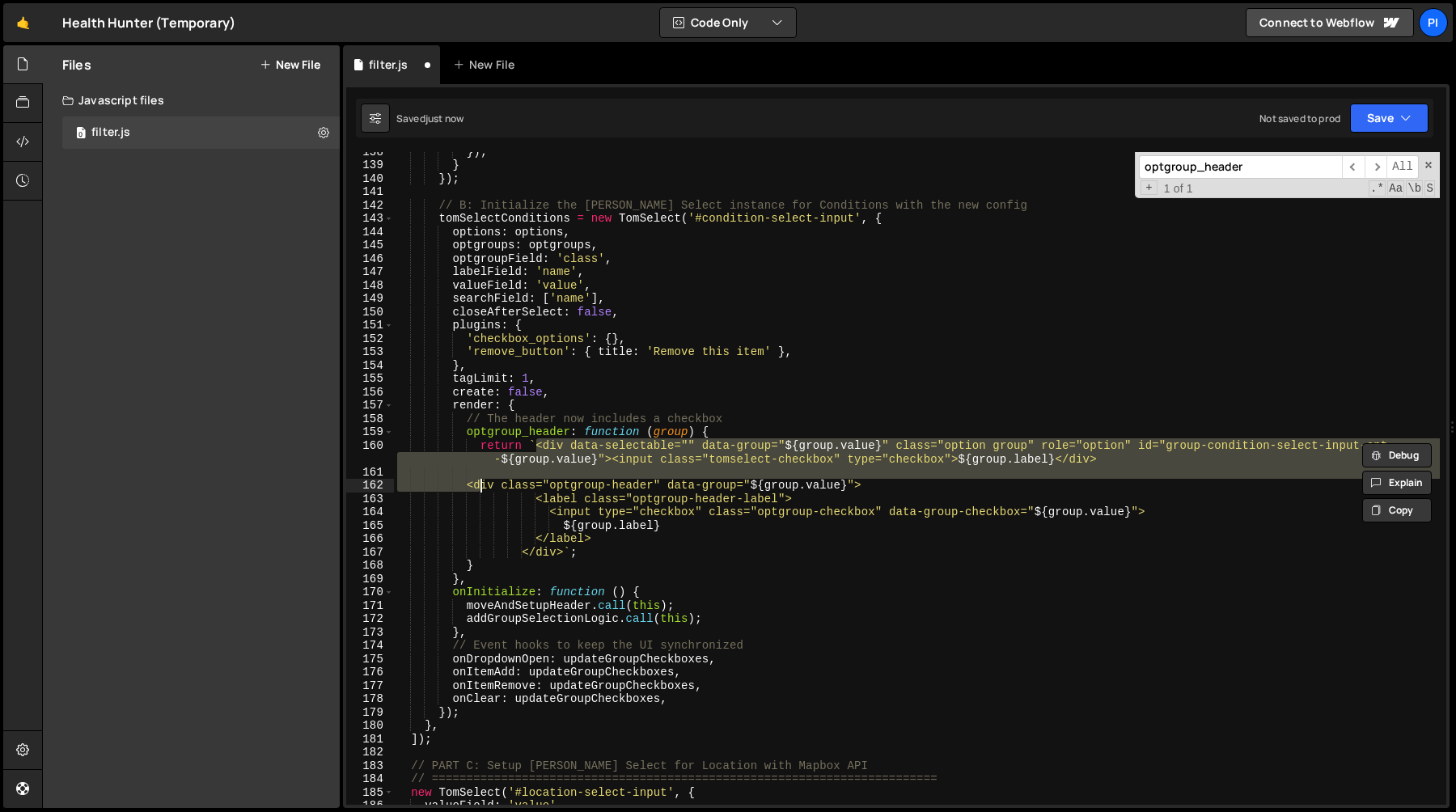
scroll to position [1835, 0]
click at [577, 553] on div "}) ; } }) ; // B: Initialize the [PERSON_NAME] Select instance for Conditions w…" at bounding box center [917, 484] width 1046 height 679
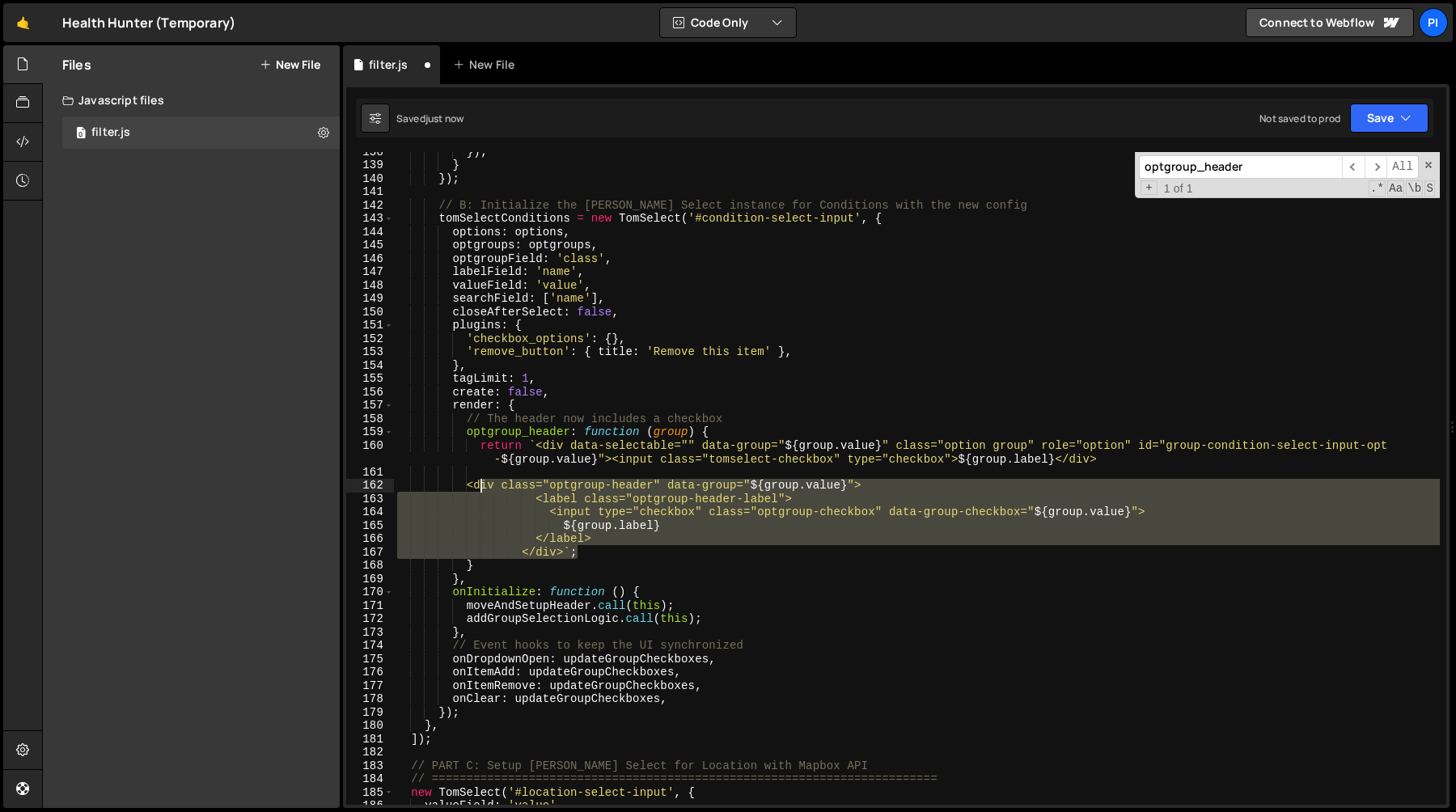
click at [483, 485] on div "}) ; } }) ; // B: Initialize the [PERSON_NAME] Select instance for Conditions w…" at bounding box center [917, 484] width 1046 height 679
click at [436, 476] on div "}) ; } }) ; // B: Initialize the [PERSON_NAME] Select instance for Conditions w…" at bounding box center [917, 484] width 1046 height 679
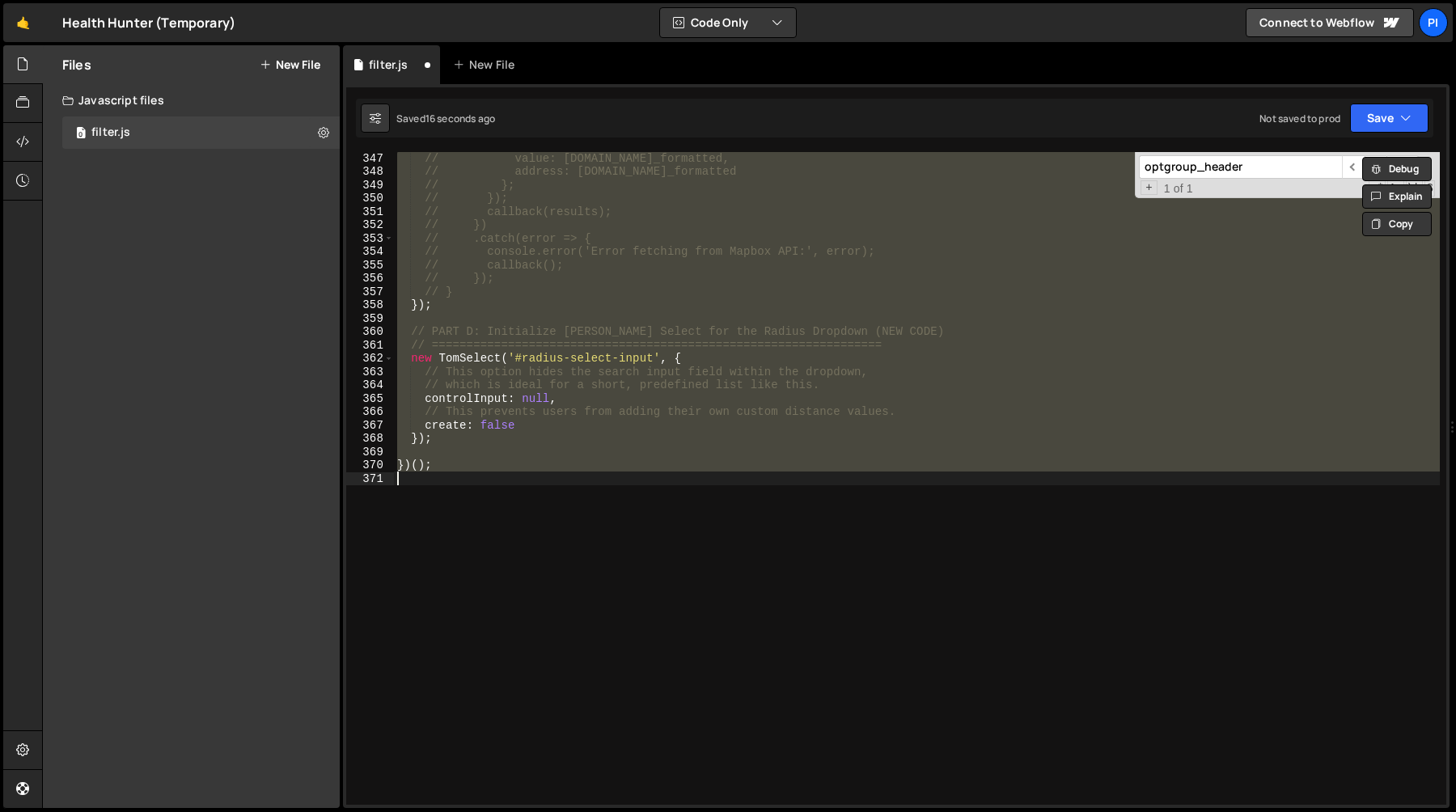
scroll to position [1822, 0]
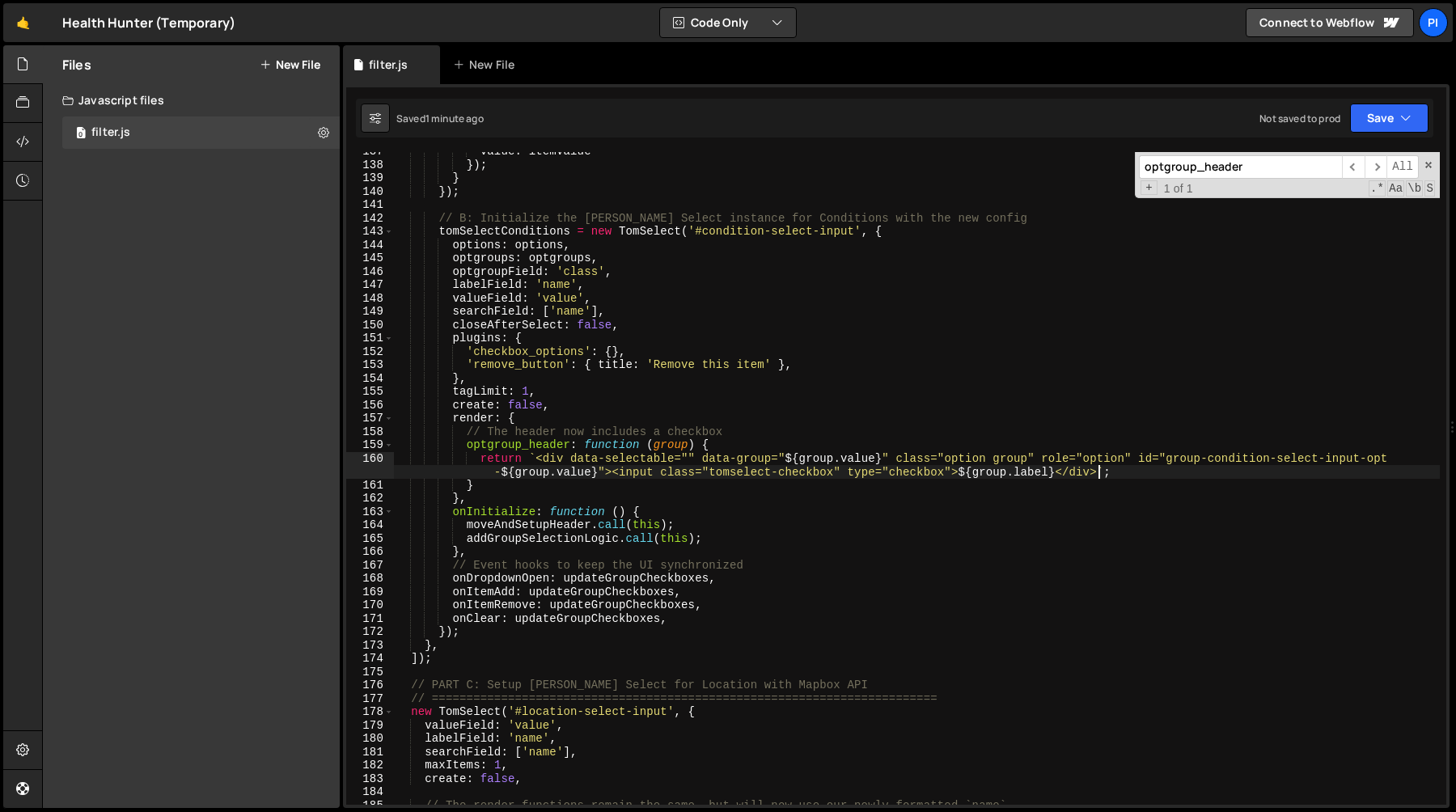
click at [732, 538] on div "value : itemValue }) ; } }) ; // B: Initialize the [PERSON_NAME] Select instanc…" at bounding box center [917, 484] width 1046 height 679
type textarea "[DOMAIN_NAME](this);"
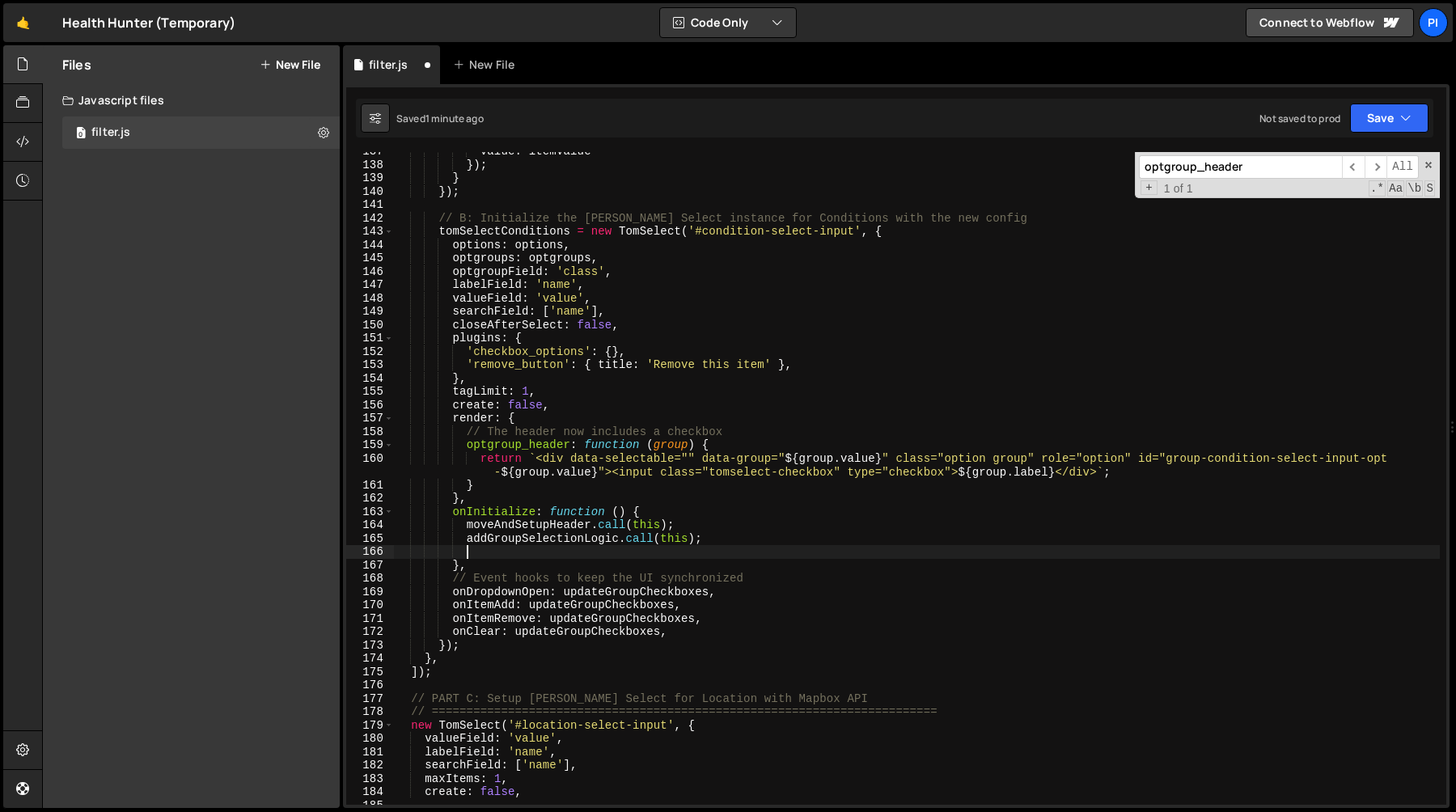
scroll to position [0, 4]
paste textarea "updateGroupCheckboxes();"
type textarea "updateGroupCheckboxes();"
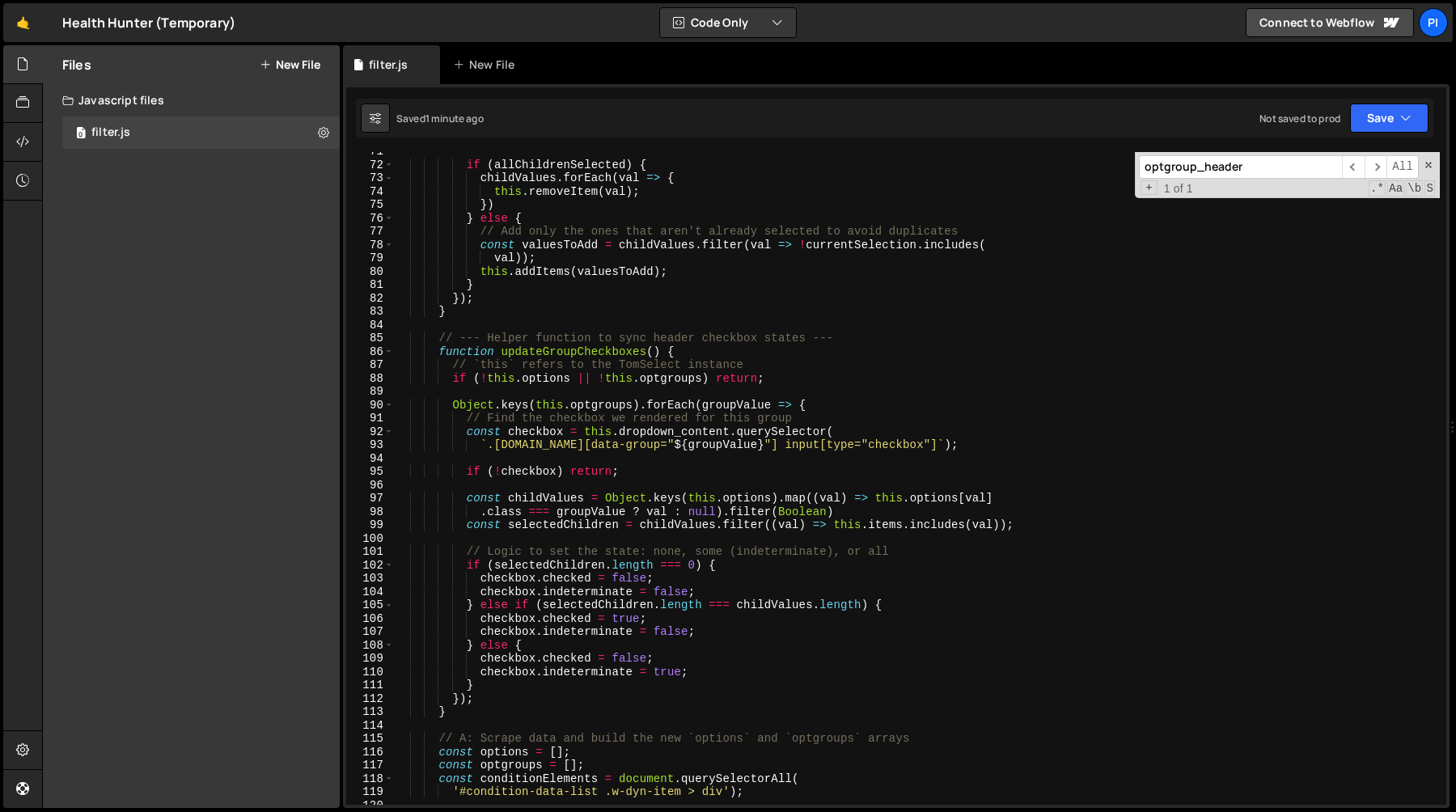
scroll to position [971, 0]
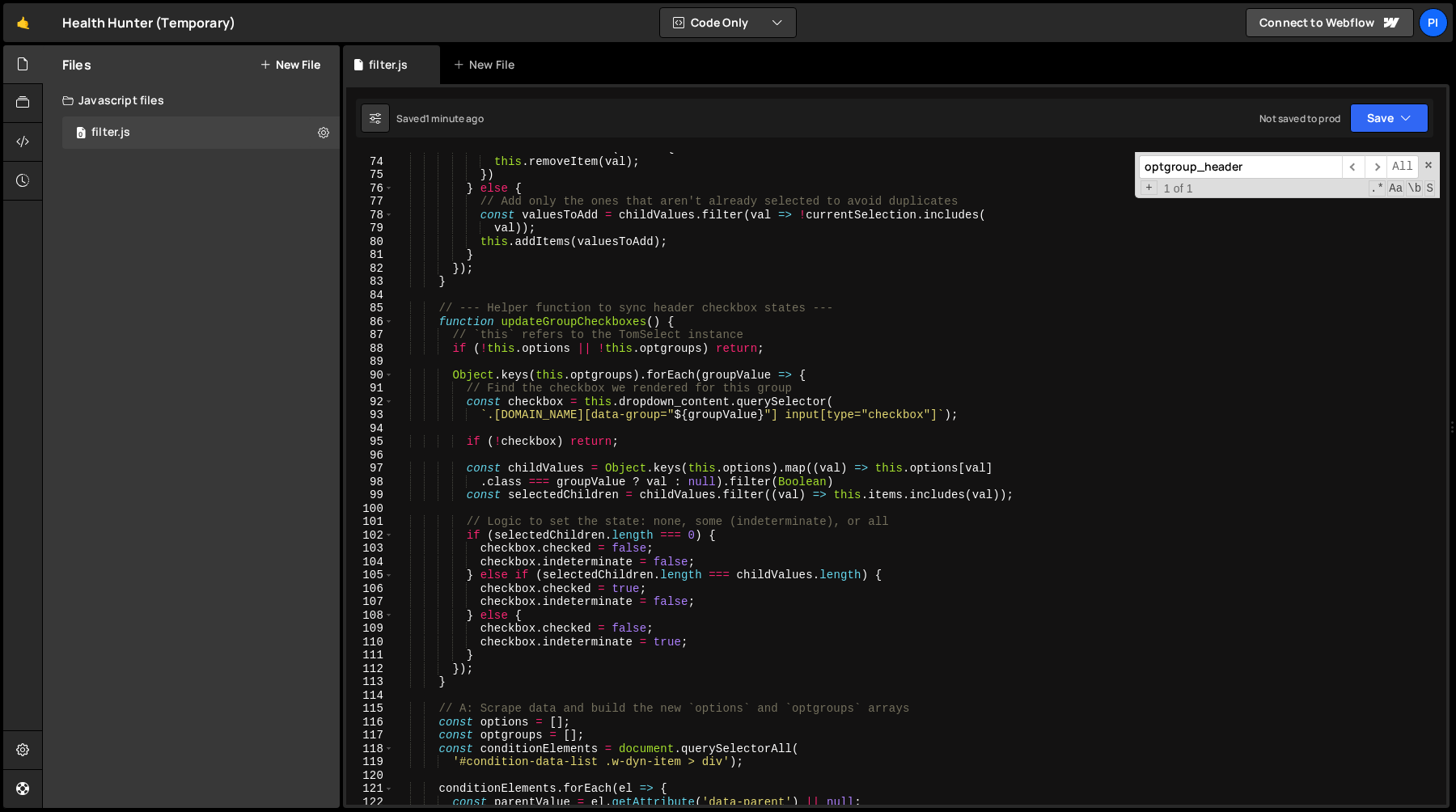
click at [466, 533] on div "childValues . forEach ( val => { this . removeItem ( val ) ; }) } else { // Add…" at bounding box center [917, 481] width 1046 height 679
click at [490, 652] on div "childValues . forEach ( val => { this . removeItem ( val ) ; }) } else { // Add…" at bounding box center [917, 481] width 1046 height 679
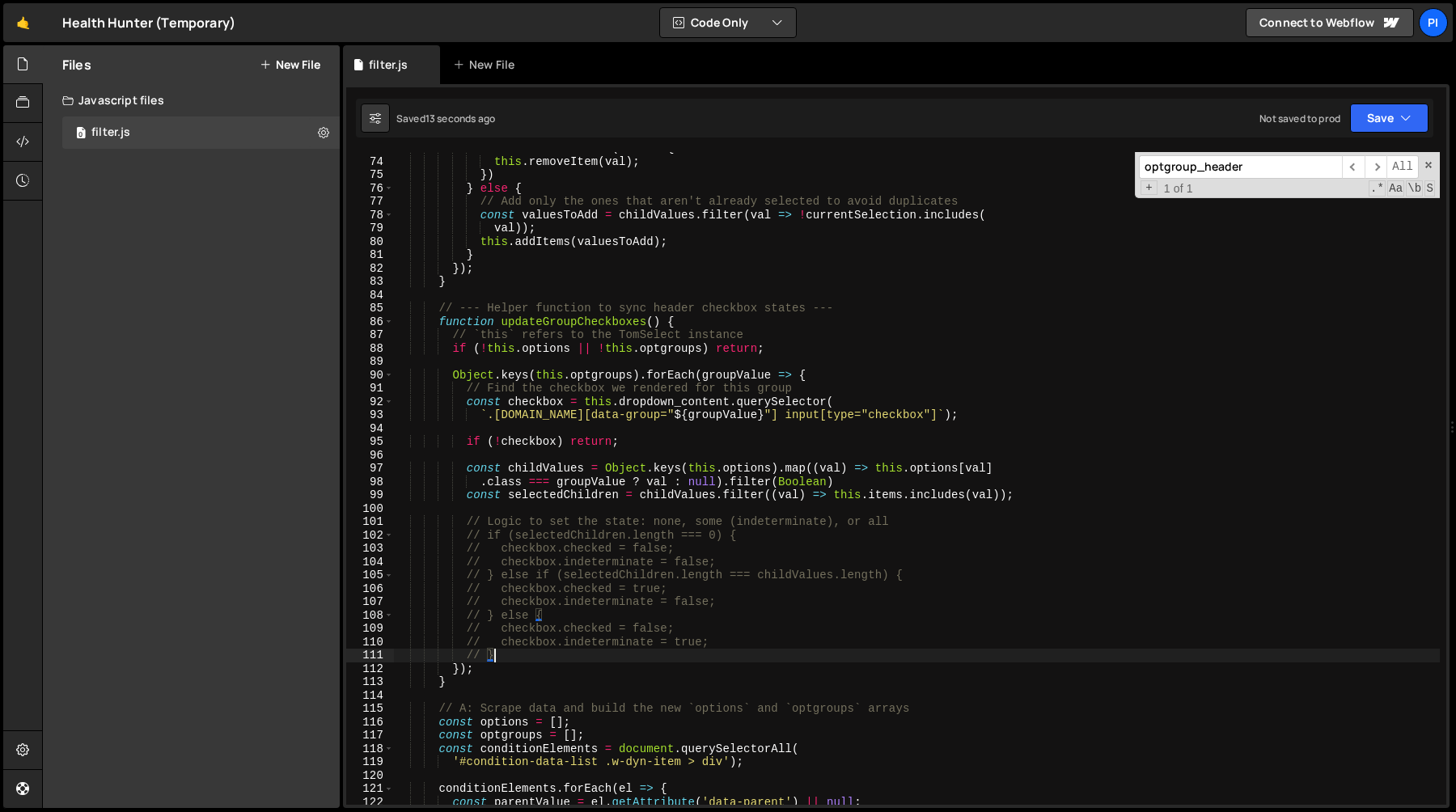
click at [515, 521] on div "childValues . forEach ( val => { this . removeItem ( val ) ; }) } else { // Add…" at bounding box center [917, 481] width 1046 height 679
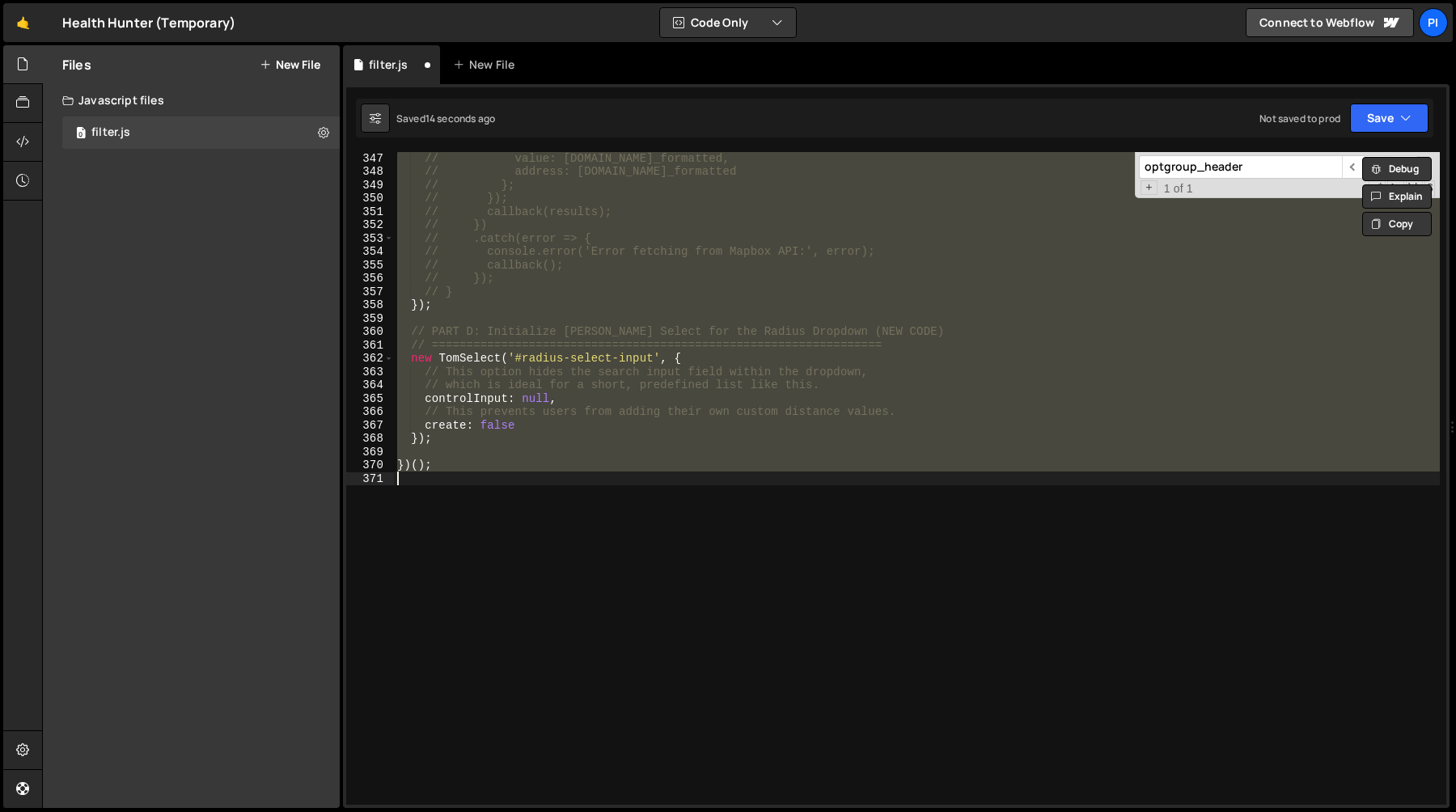
scroll to position [1021, 0]
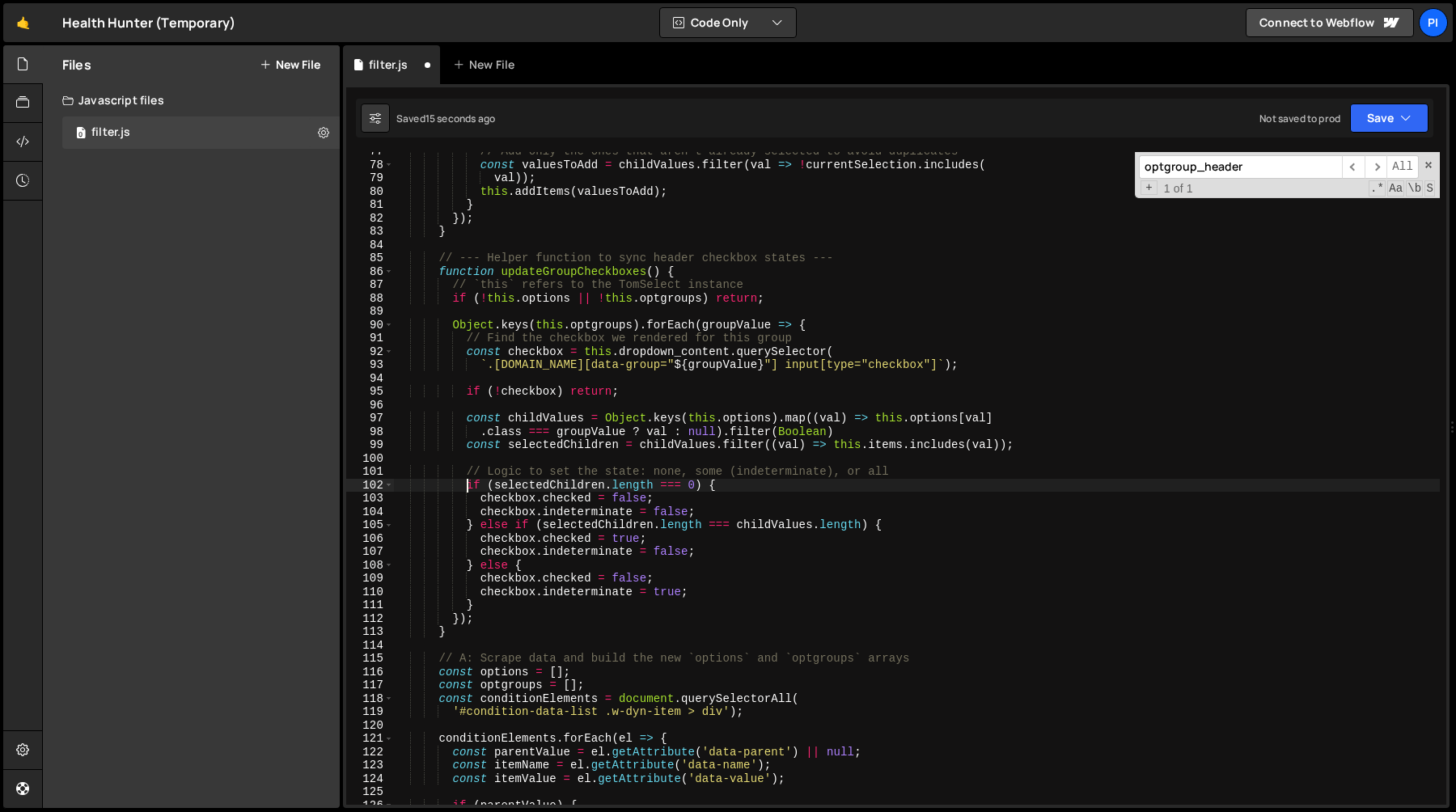
click at [589, 537] on div "// Add only the ones that aren't already selected to avoid duplicates const val…" at bounding box center [917, 484] width 1046 height 679
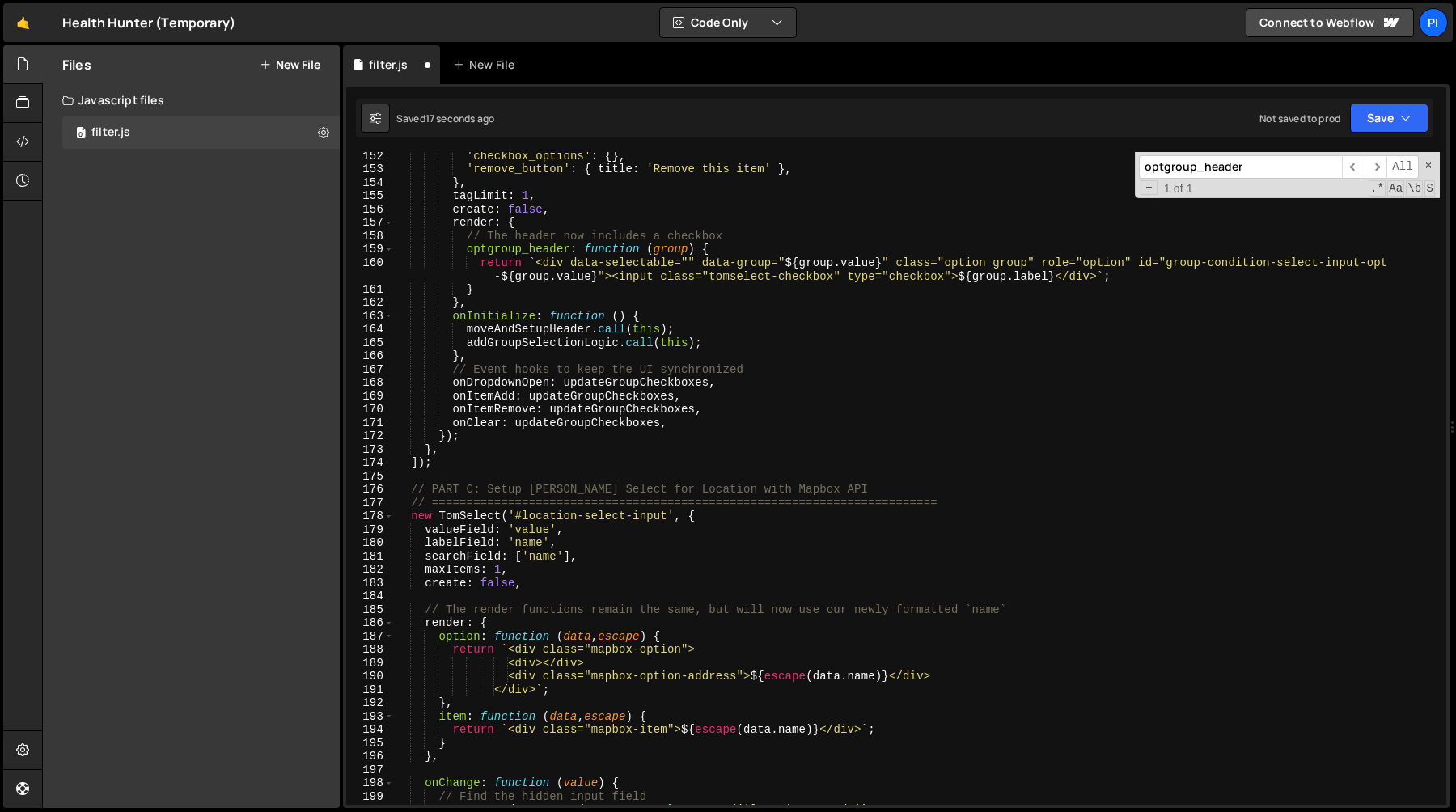
scroll to position [2020, 0]
click at [609, 382] on div "'checkbox_options' : { } , 'remove_button' : { title : 'Remove this item' } , }…" at bounding box center [917, 487] width 1046 height 679
click at [500, 357] on div "'checkbox_options' : { } , 'remove_button' : { title : 'Remove this item' } , }…" at bounding box center [917, 487] width 1046 height 679
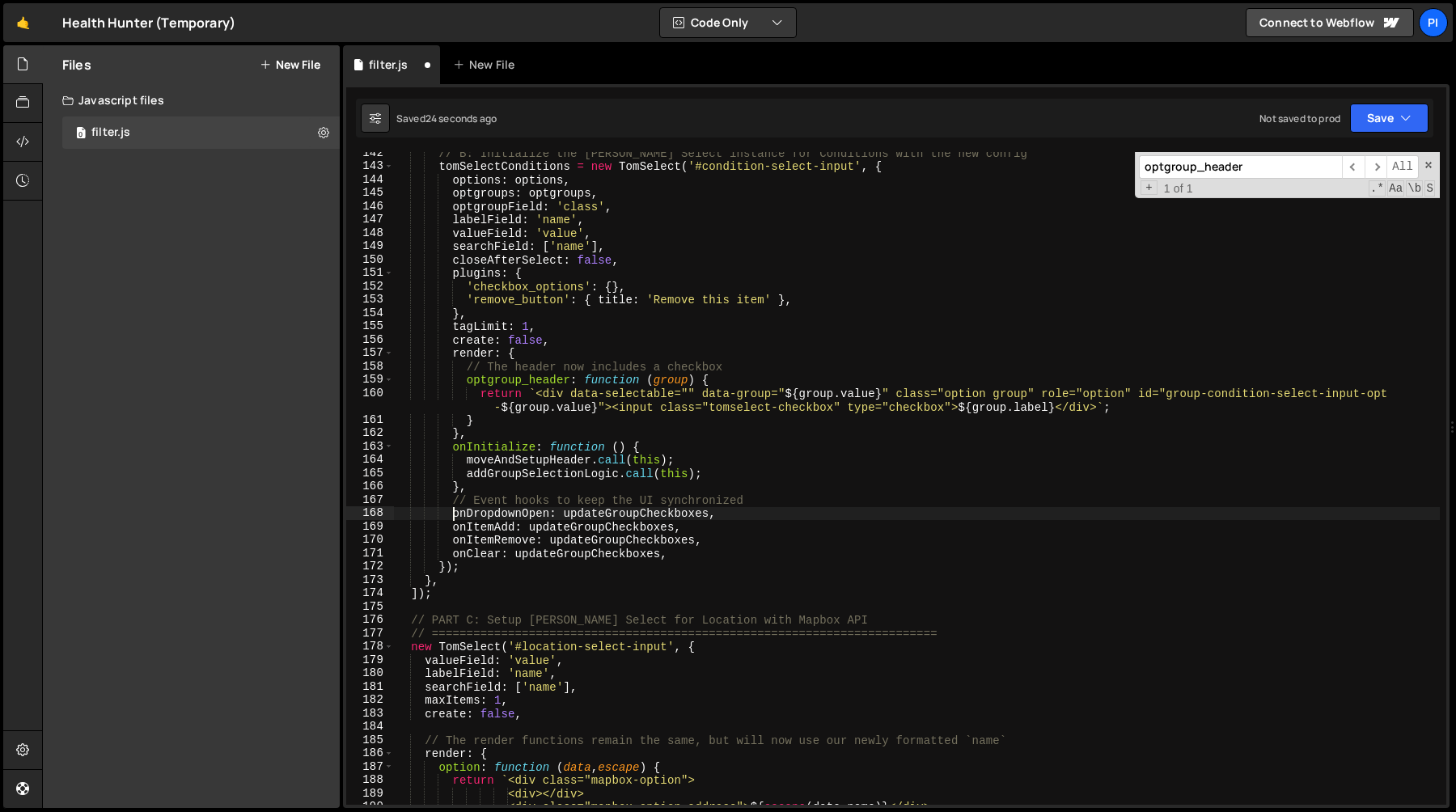
scroll to position [1861, 0]
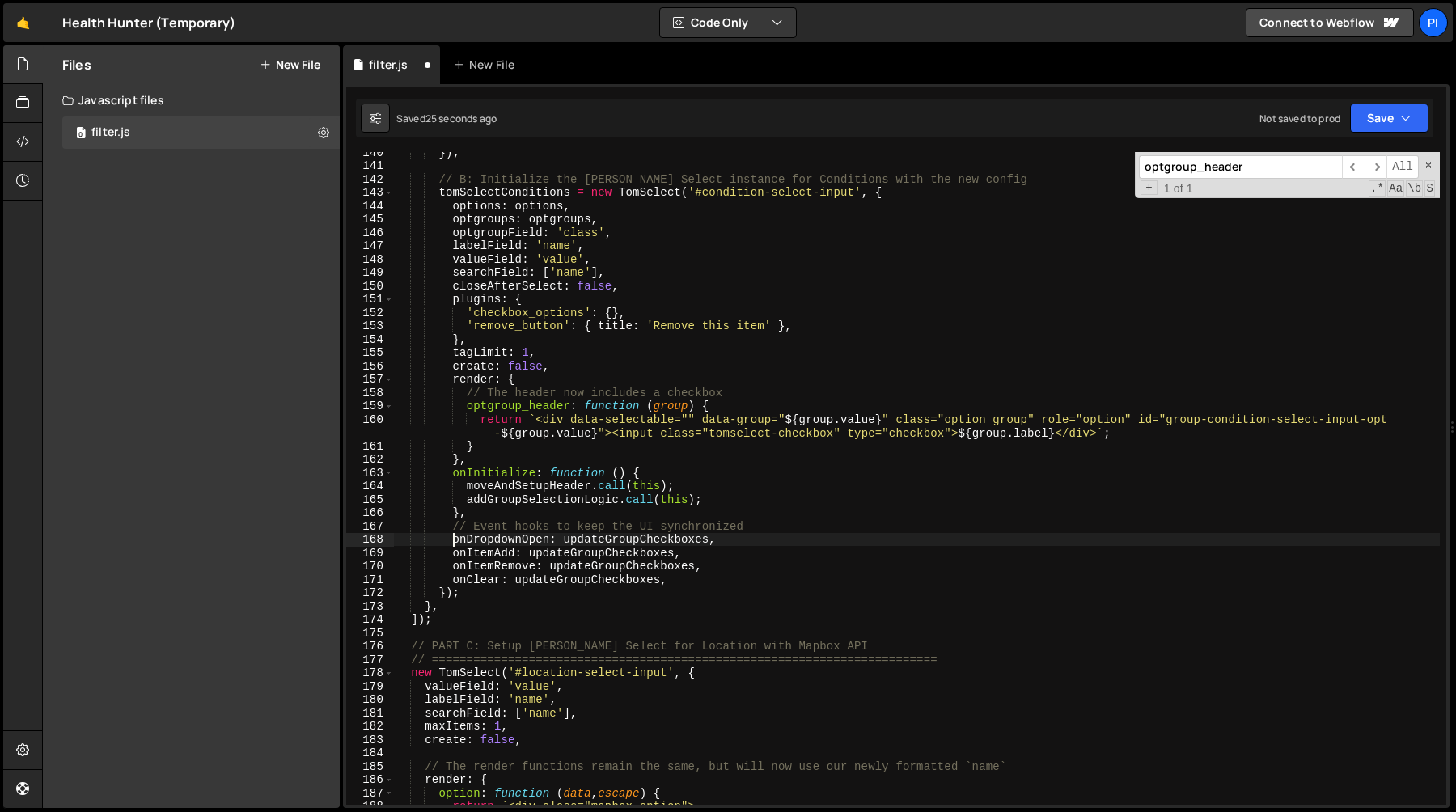
click at [954, 434] on div "}) ; // B: Initialize the [PERSON_NAME] Select instance for Conditions with the…" at bounding box center [917, 485] width 1046 height 679
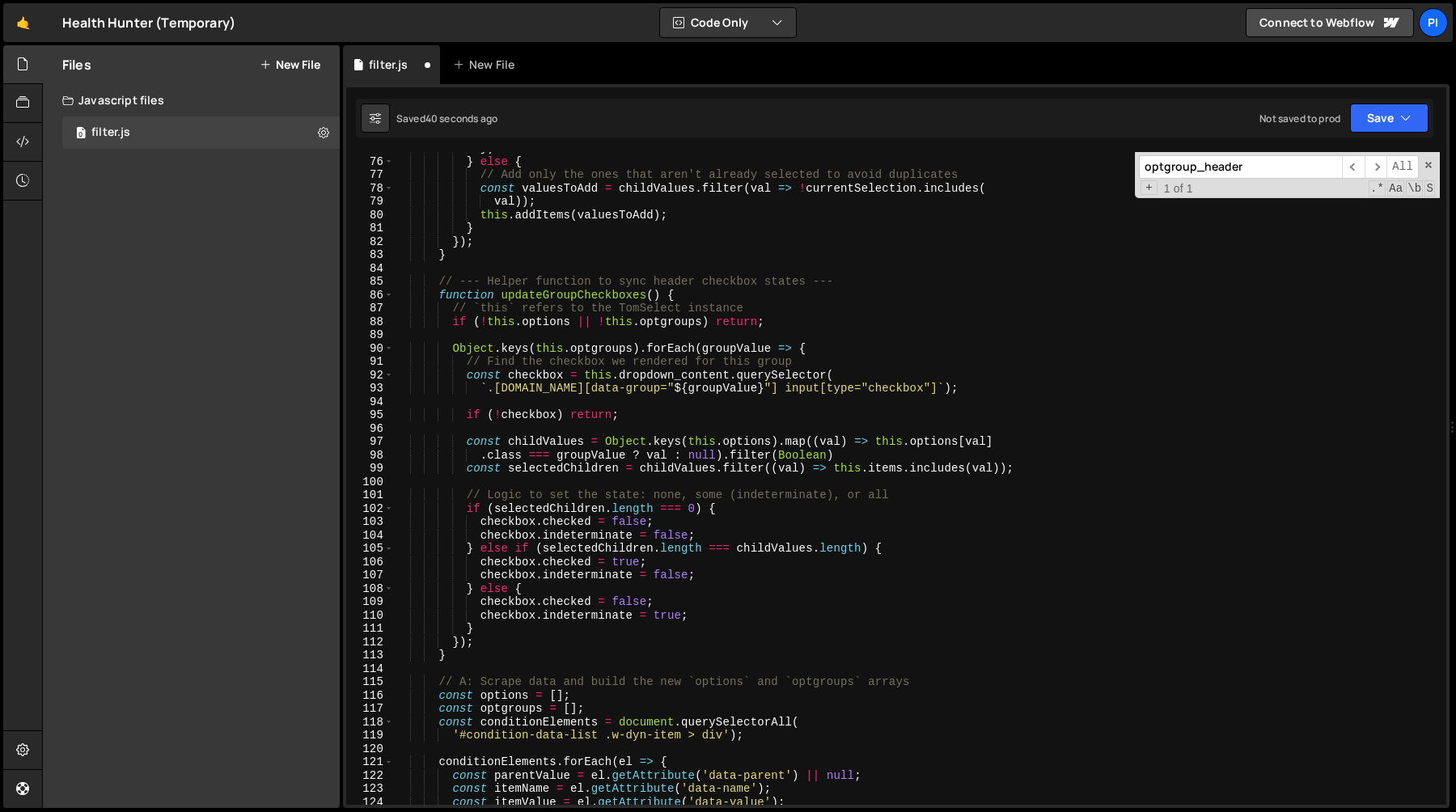
scroll to position [999, 0]
click at [466, 438] on div "}) } else { // Add only the ones that aren't already selected to avoid duplicat…" at bounding box center [917, 479] width 1046 height 679
click at [1044, 470] on div "}) } else { // Add only the ones that aren't already selected to avoid duplicat…" at bounding box center [917, 479] width 1046 height 679
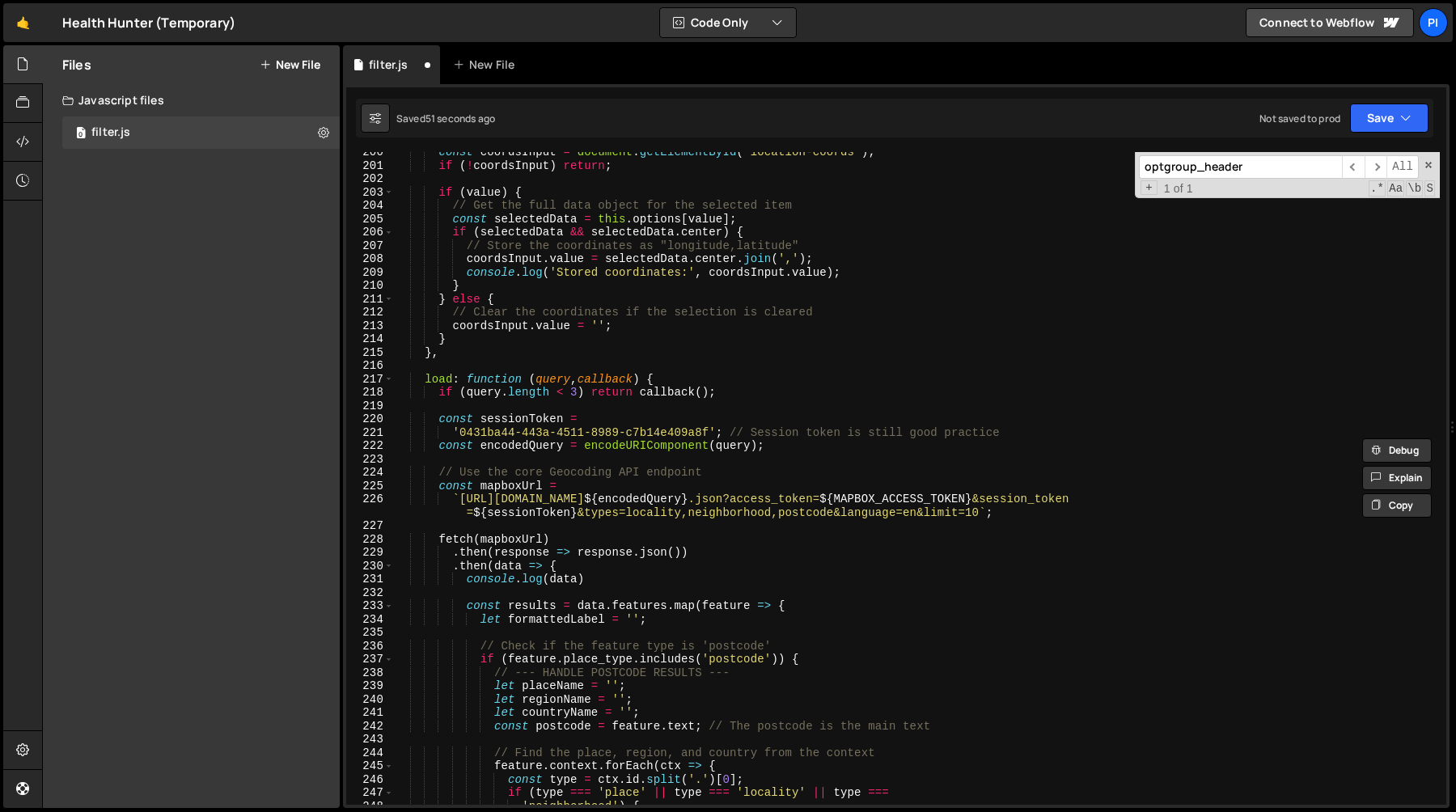
scroll to position [2662, 0]
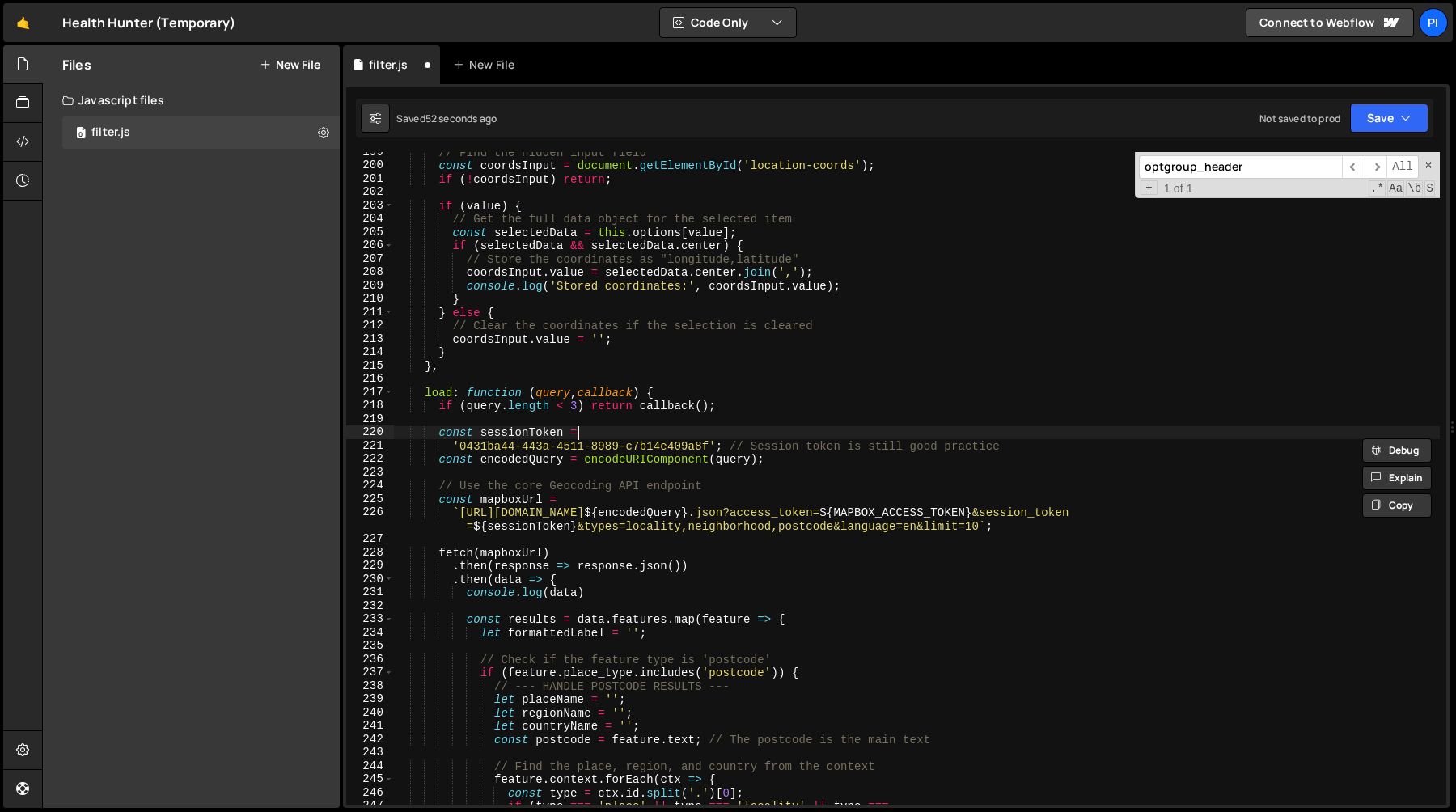
click at [821, 438] on div "// Find the hidden input field const coordsInput = document . getElementById ( …" at bounding box center [917, 485] width 1046 height 679
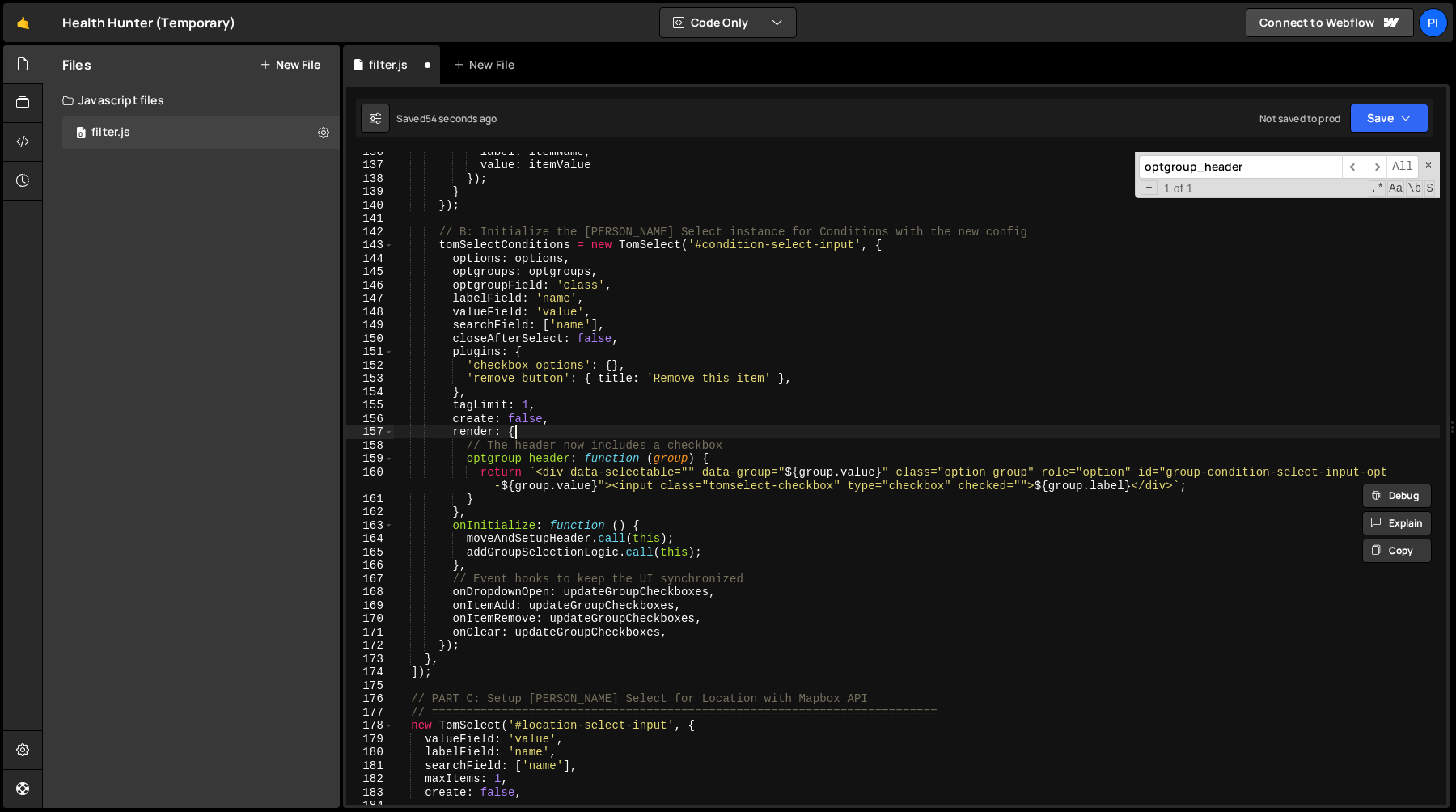
click at [780, 437] on div "label : itemName , value : itemValue }) ; } }) ; // B: Initialize the [PERSON_N…" at bounding box center [917, 484] width 1046 height 679
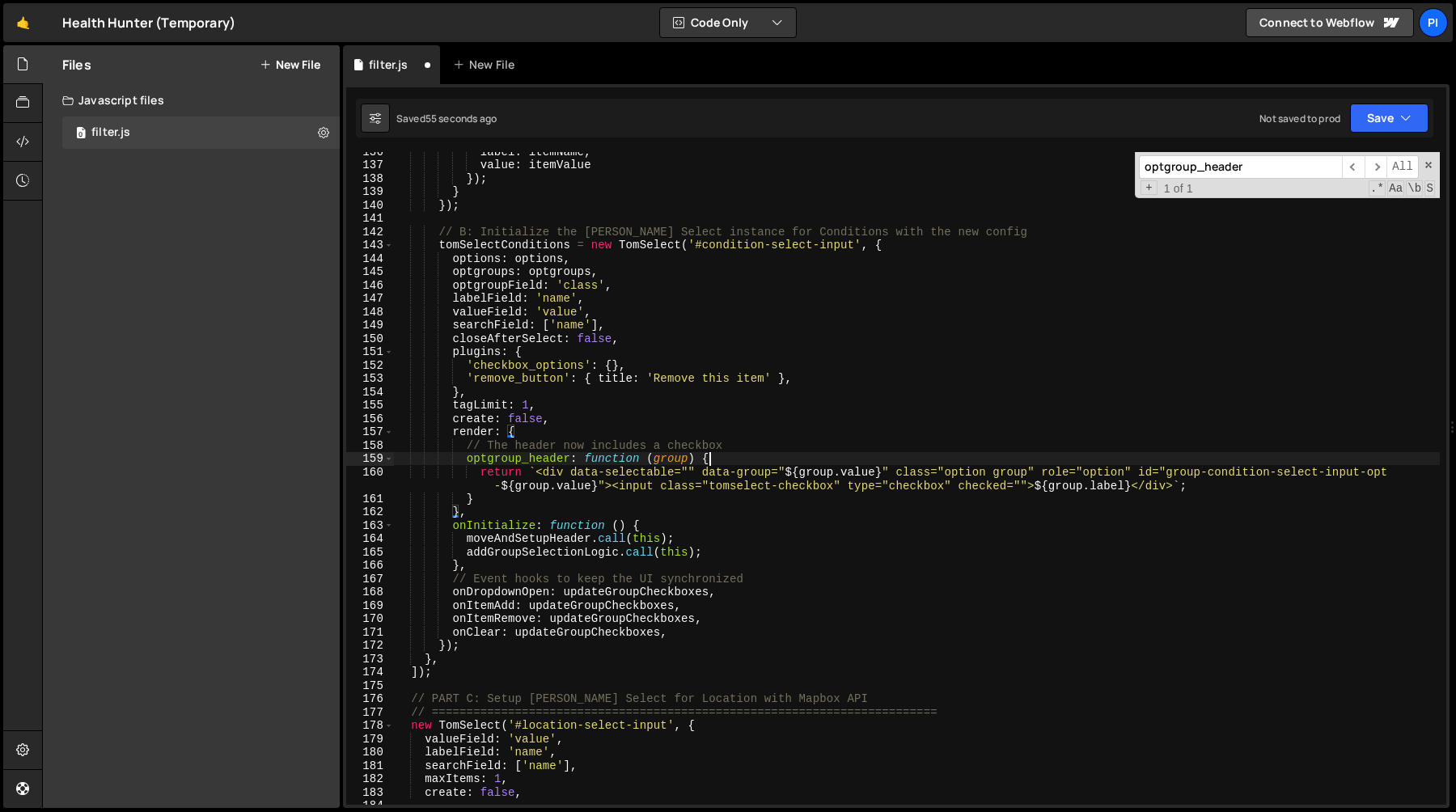
click at [776, 456] on div "label : itemName , value : itemValue }) ; } }) ; // B: Initialize the [PERSON_N…" at bounding box center [917, 484] width 1046 height 679
click at [797, 446] on div "label : itemName , value : itemValue }) ; } }) ; // B: Initialize the [PERSON_N…" at bounding box center [917, 484] width 1046 height 679
click at [786, 463] on div "label : itemName , value : itemValue }) ; } }) ; // B: Initialize the [PERSON_N…" at bounding box center [917, 484] width 1046 height 679
click at [786, 453] on div "label : itemName , value : itemValue }) ; } }) ; // B: Initialize the [PERSON_N…" at bounding box center [917, 484] width 1046 height 679
click at [786, 441] on div "label : itemName , value : itemValue }) ; } }) ; // B: Initialize the [PERSON_N…" at bounding box center [917, 484] width 1046 height 679
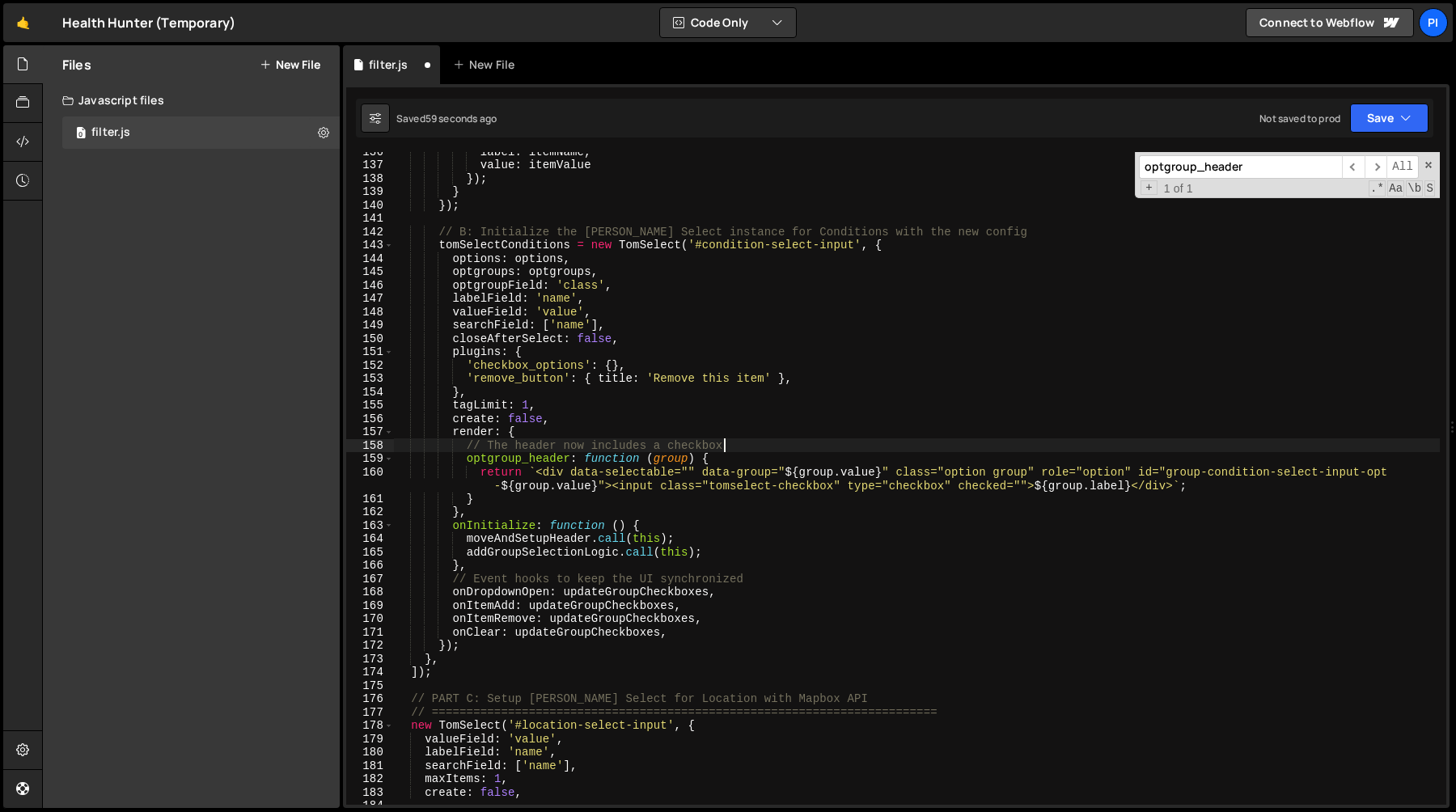
type textarea "render: {"
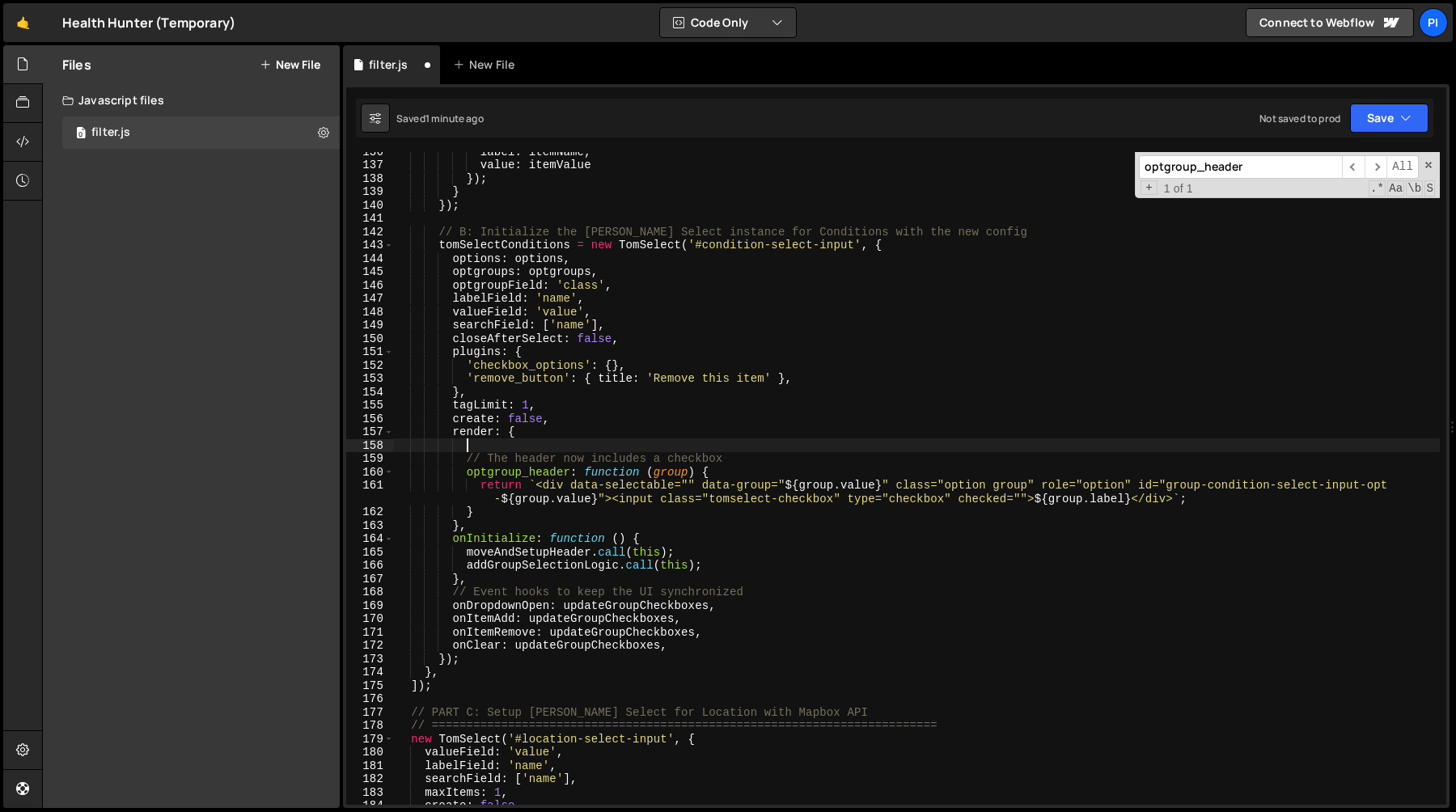
paste textarea "const selectedChildren = childValues.filter((val) => this.items.includes(val));"
type textarea "const selectedChildren = childValues.filter((val) => this.items.includes(val));"
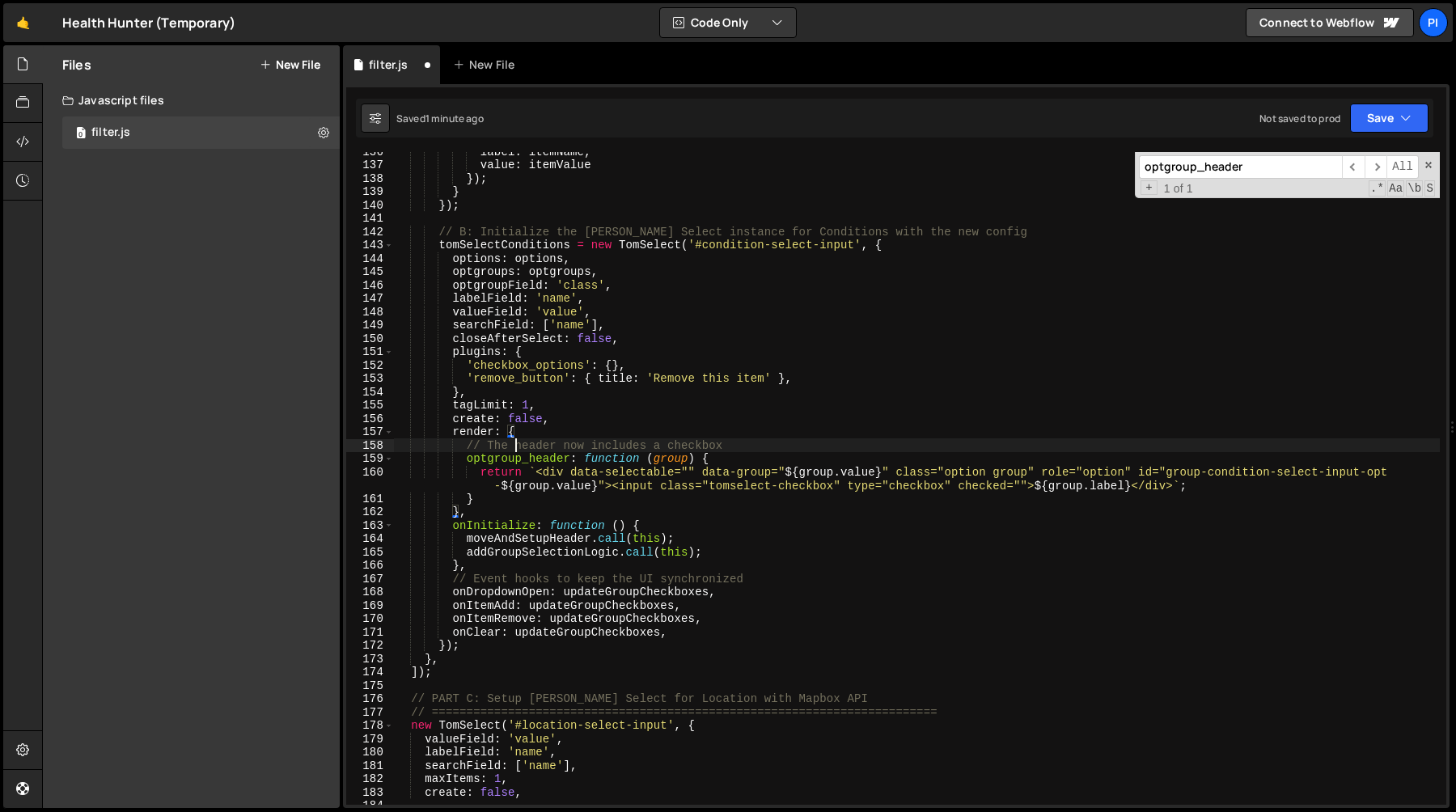
type textarea "optgroup_header: function (group) {"
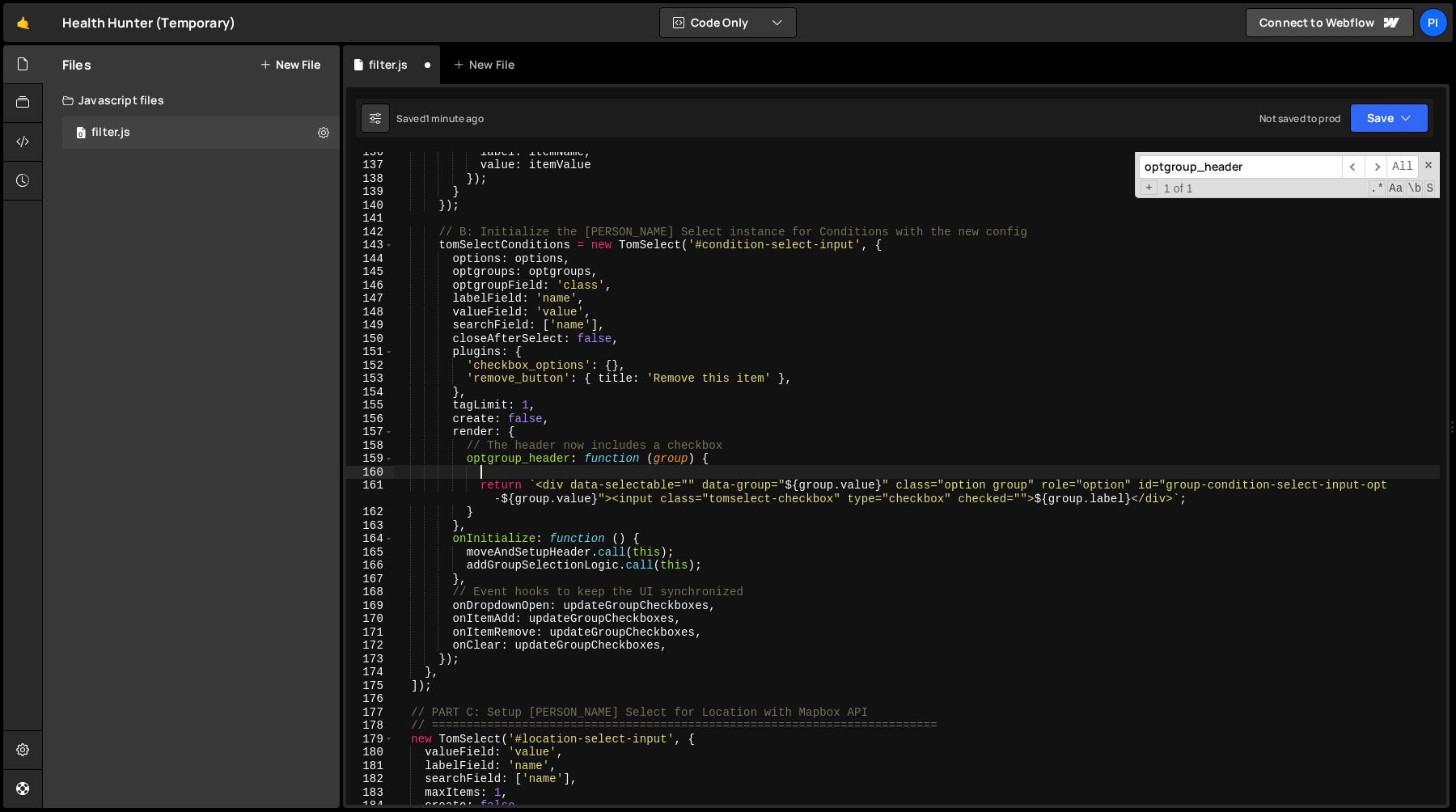
paste textarea "const selectedChildren = childValues.filter((val) => this.items.includes(val));"
type textarea "const selectedChildren = childValues.filter((val) => this.items.includes(val));"
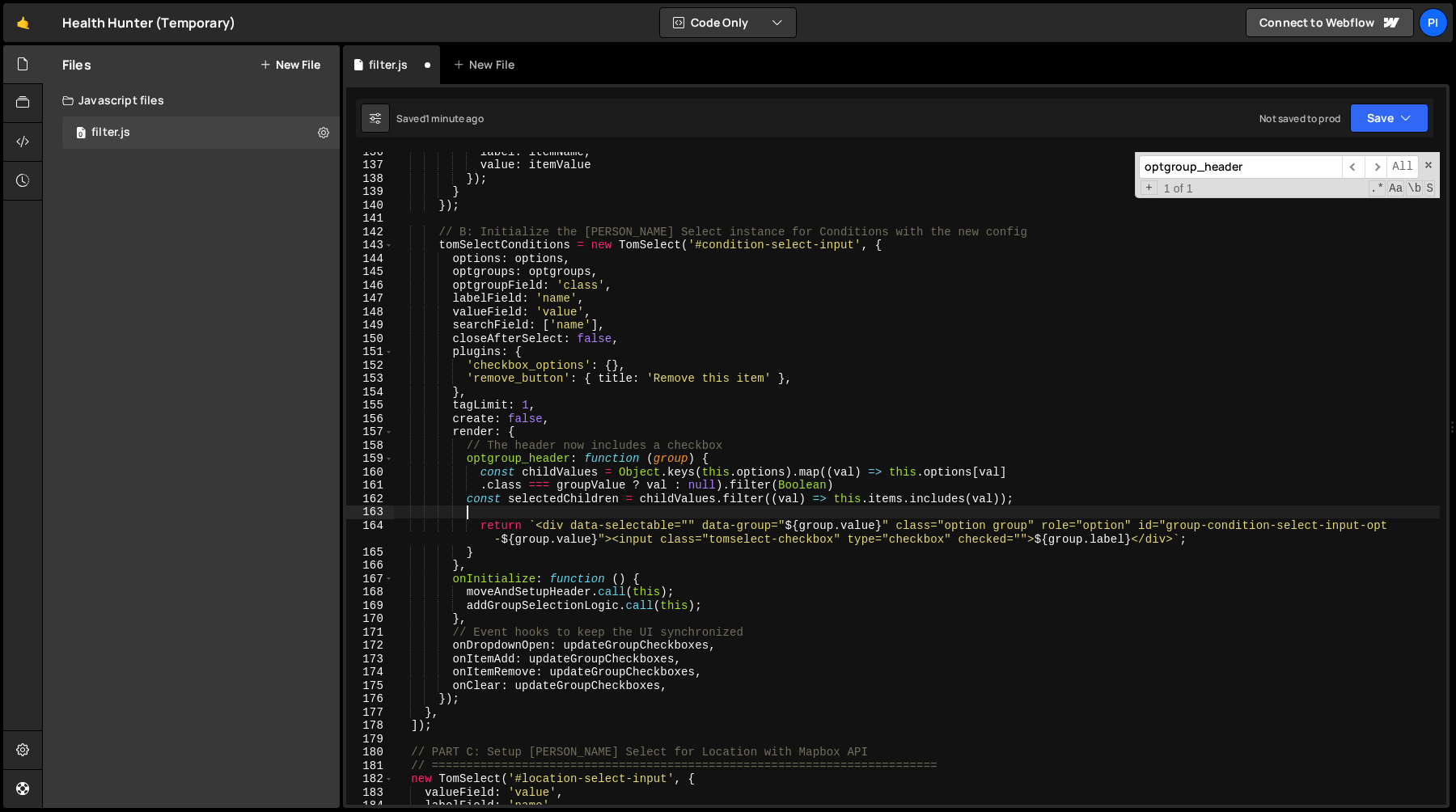
click at [607, 485] on div "label : itemName , value : itemValue }) ; } }) ; // B: Initialize the [PERSON_N…" at bounding box center [917, 484] width 1046 height 679
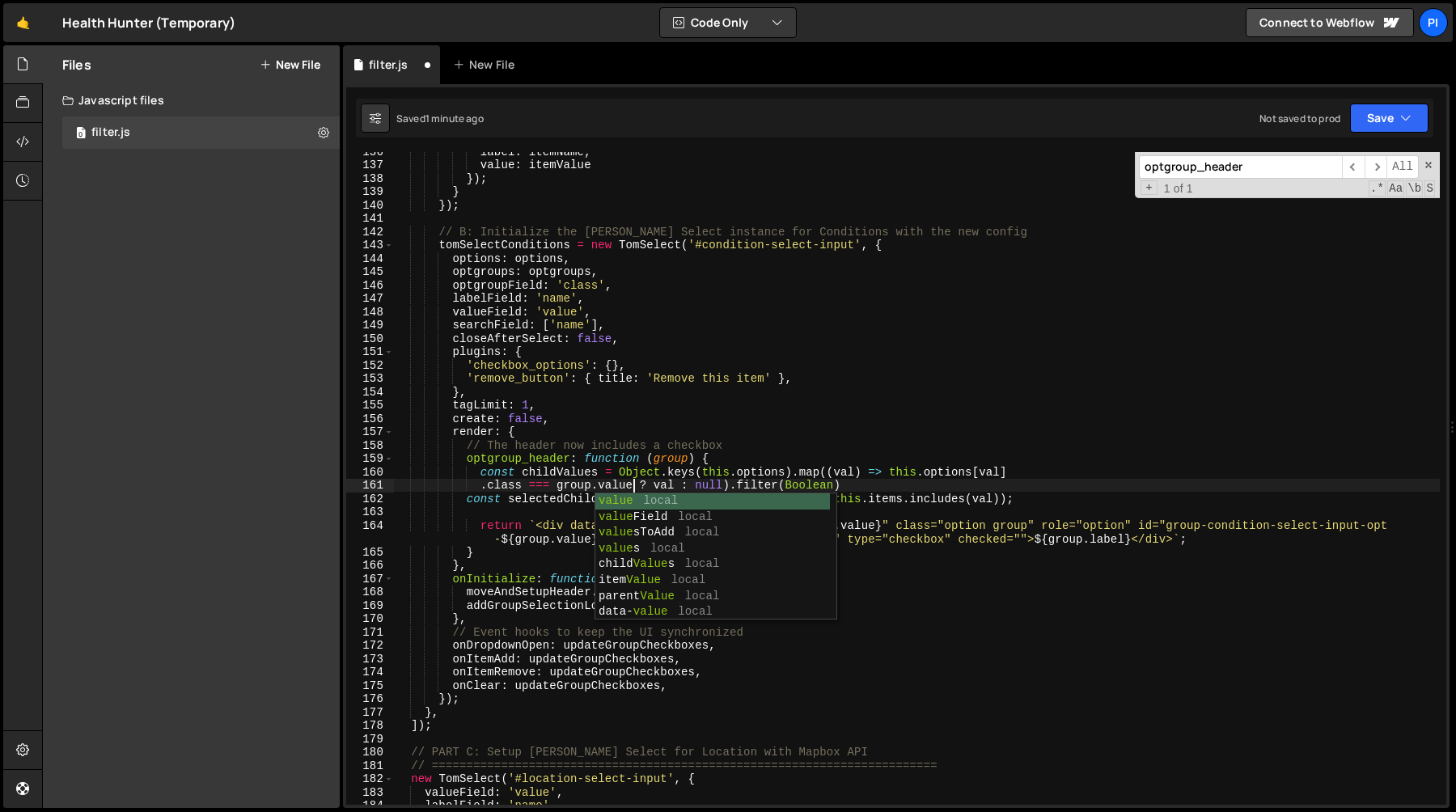
scroll to position [0, 16]
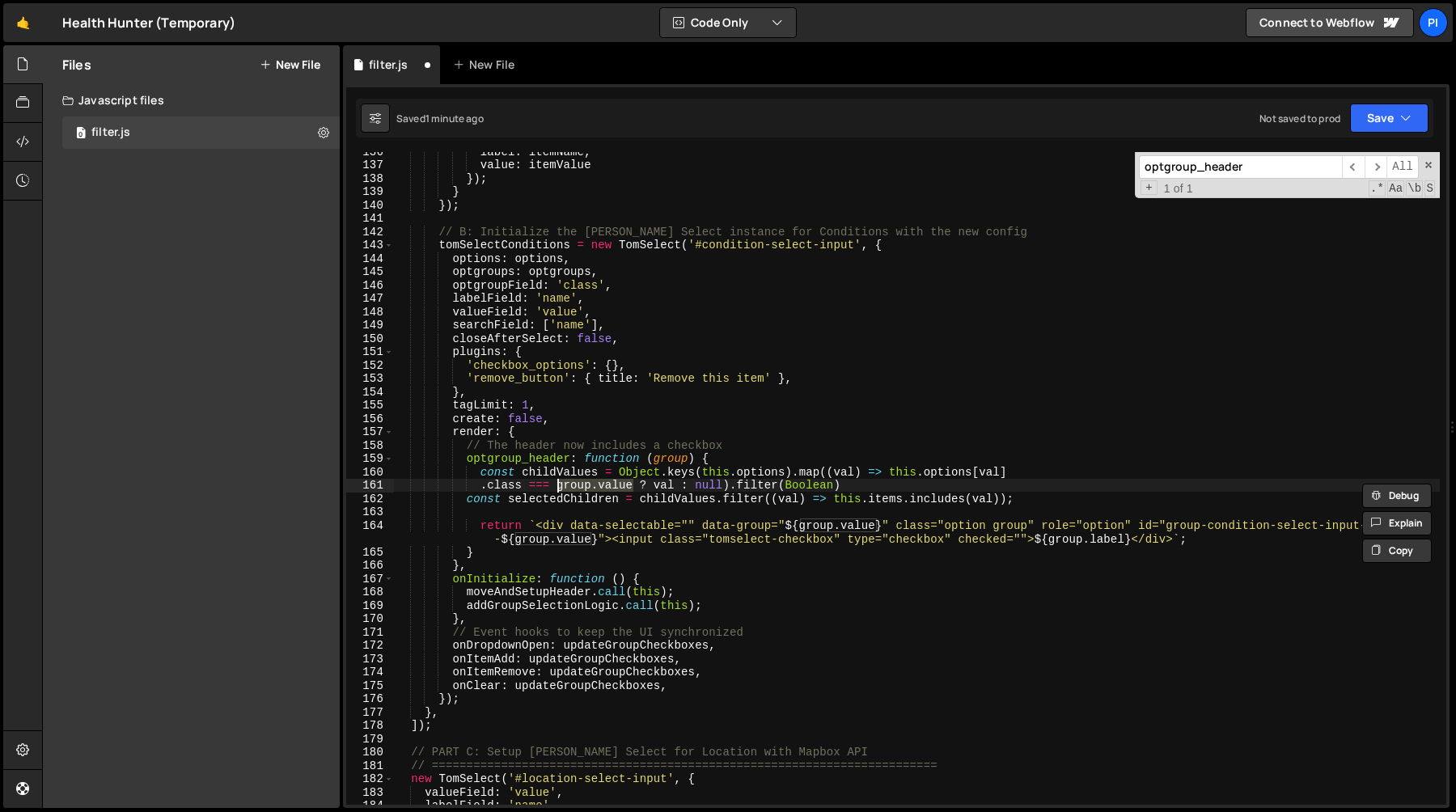
click at [584, 498] on div "label : itemName , value : itemValue }) ; } }) ; // B: Initialize the [PERSON_N…" at bounding box center [917, 484] width 1046 height 679
type textarea "const selectedChildren = childValues.filter((val) => this.items.includes(val));"
click at [584, 498] on div "label : itemName , value : itemValue }) ; } }) ; // B: Initialize the [PERSON_N…" at bounding box center [917, 484] width 1046 height 679
click at [1046, 499] on div "label : itemName , value : itemValue }) ; } }) ; // B: Initialize the [PERSON_N…" at bounding box center [917, 484] width 1046 height 679
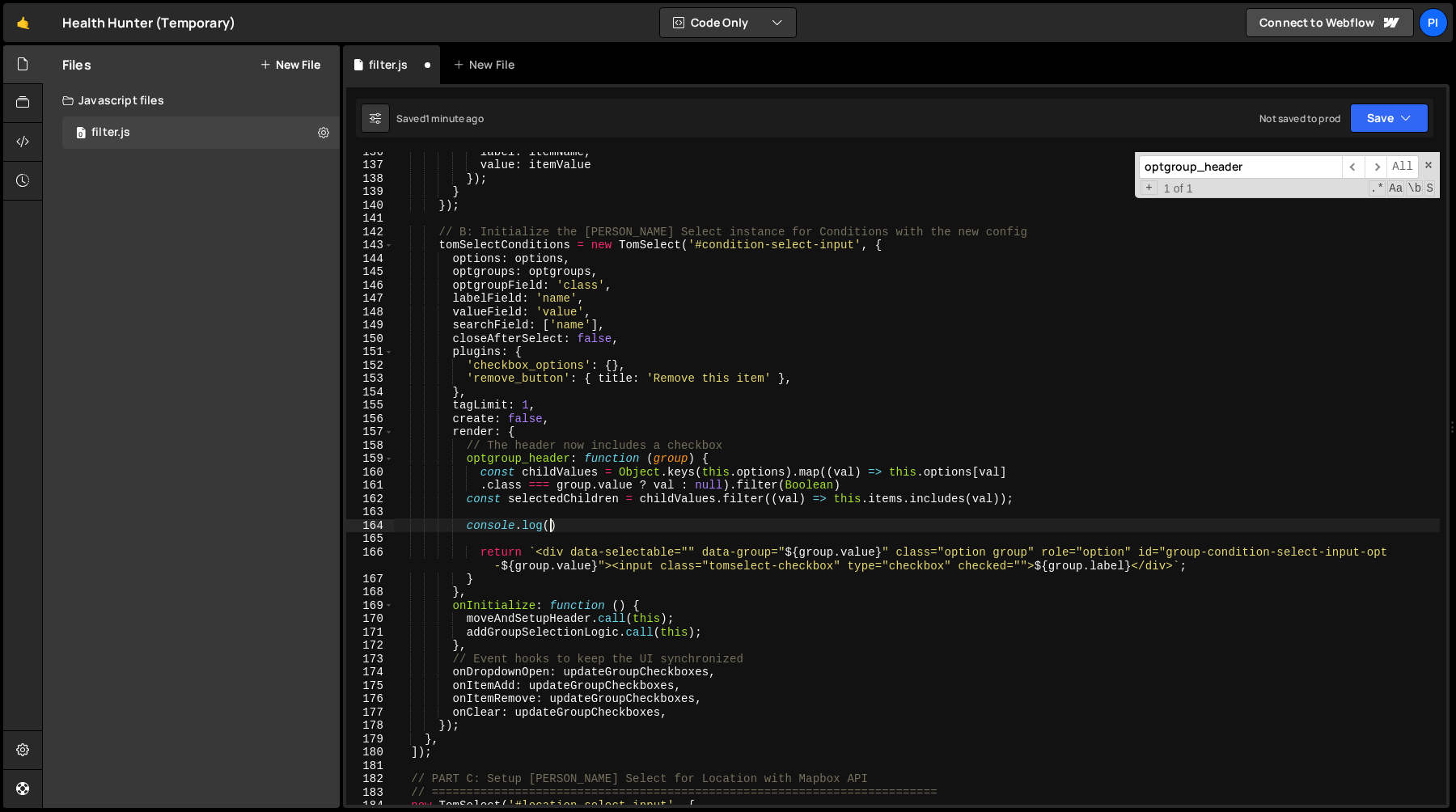
scroll to position [0, 10]
click at [544, 469] on div "label : itemName , value : itemValue }) ; } }) ; // B: Initialize the [PERSON_N…" at bounding box center [917, 484] width 1046 height 679
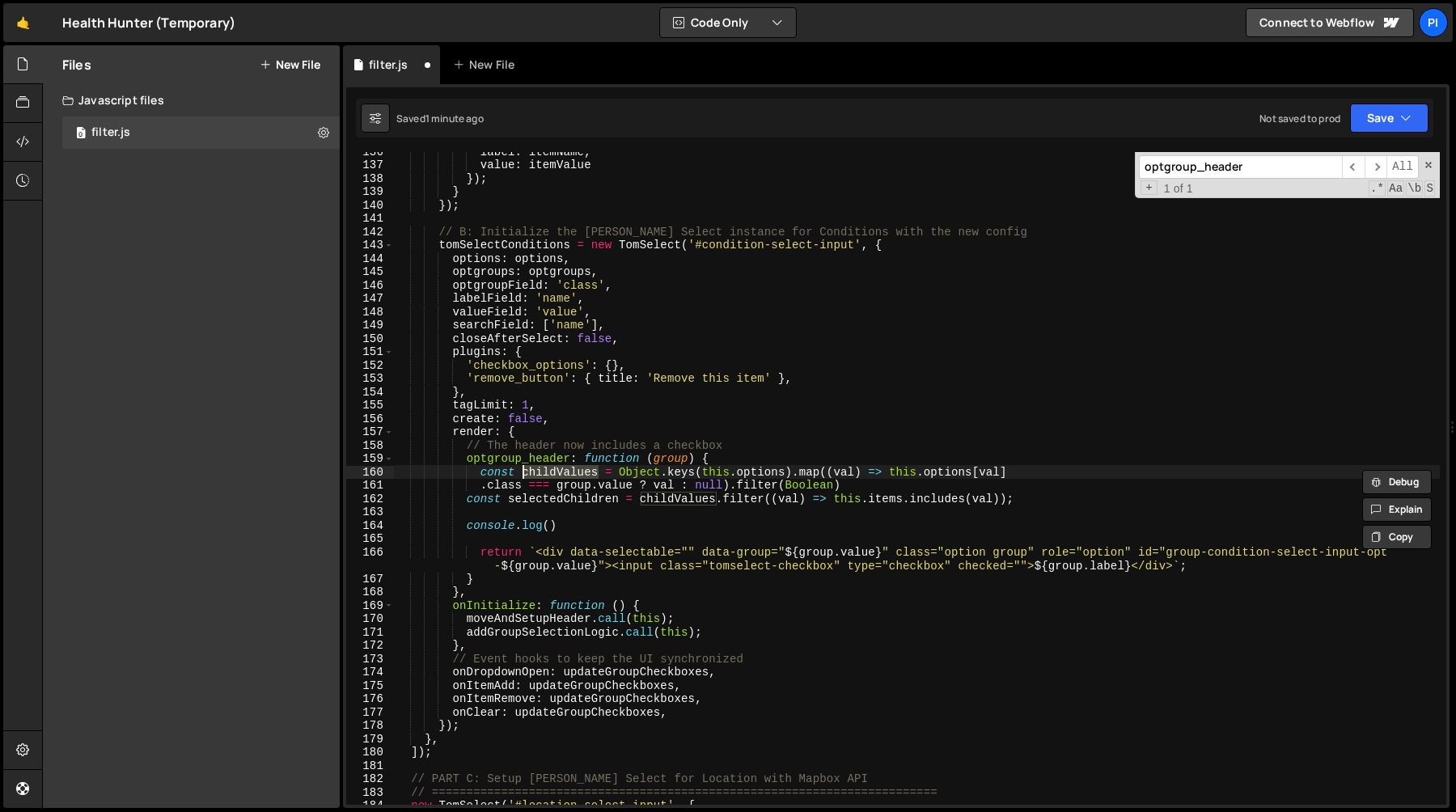
click at [552, 527] on div "label : itemName , value : itemValue }) ; } }) ; // B: Initialize the [PERSON_N…" at bounding box center [917, 484] width 1046 height 679
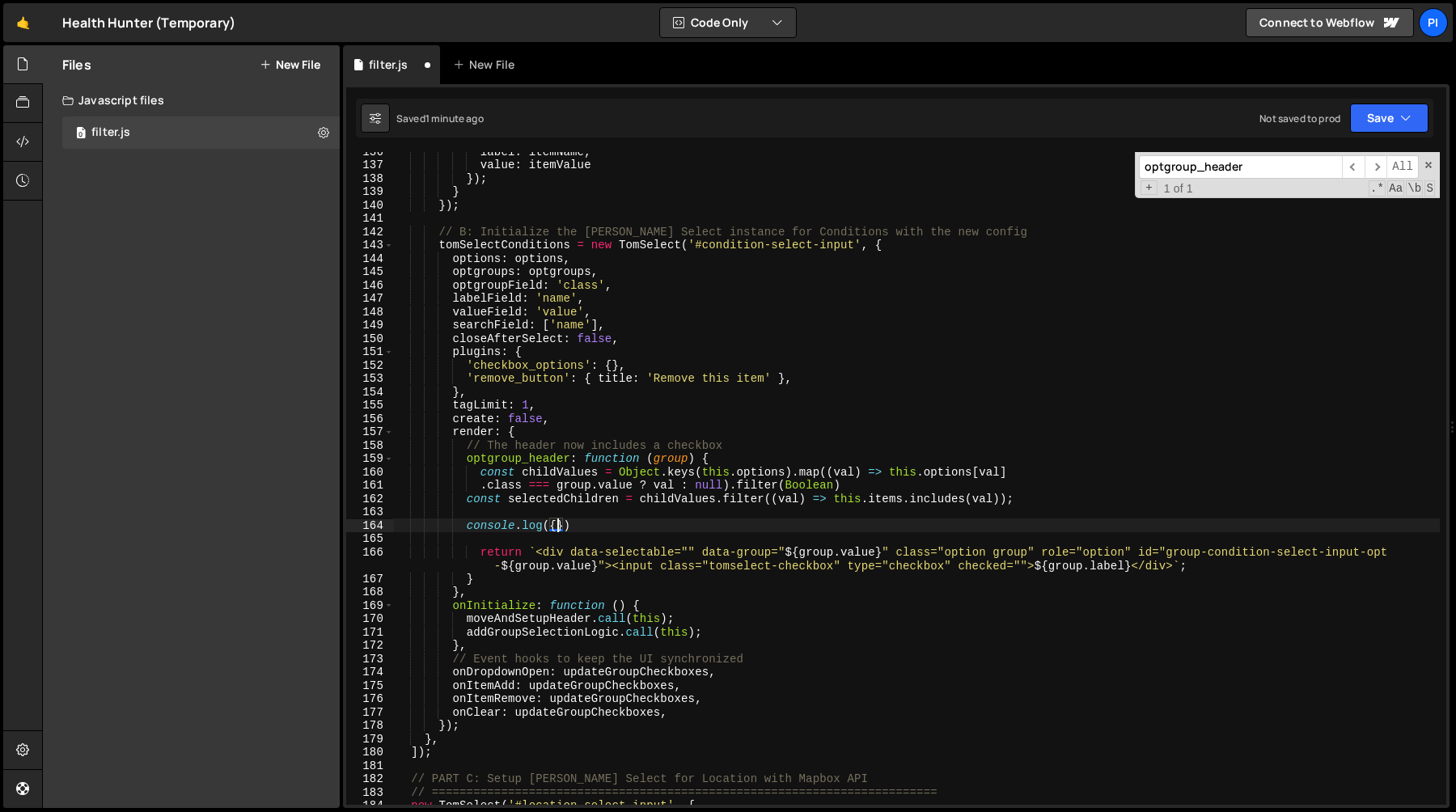
scroll to position [0, 10]
paste textarea "childValues}"
click at [550, 501] on div "label : itemName , value : itemValue }) ; } }) ; // B: Initialize the [PERSON_N…" at bounding box center [917, 484] width 1046 height 679
click at [630, 527] on div "label : itemName , value : itemValue }) ; } }) ; // B: Initialize the [PERSON_N…" at bounding box center [917, 484] width 1046 height 679
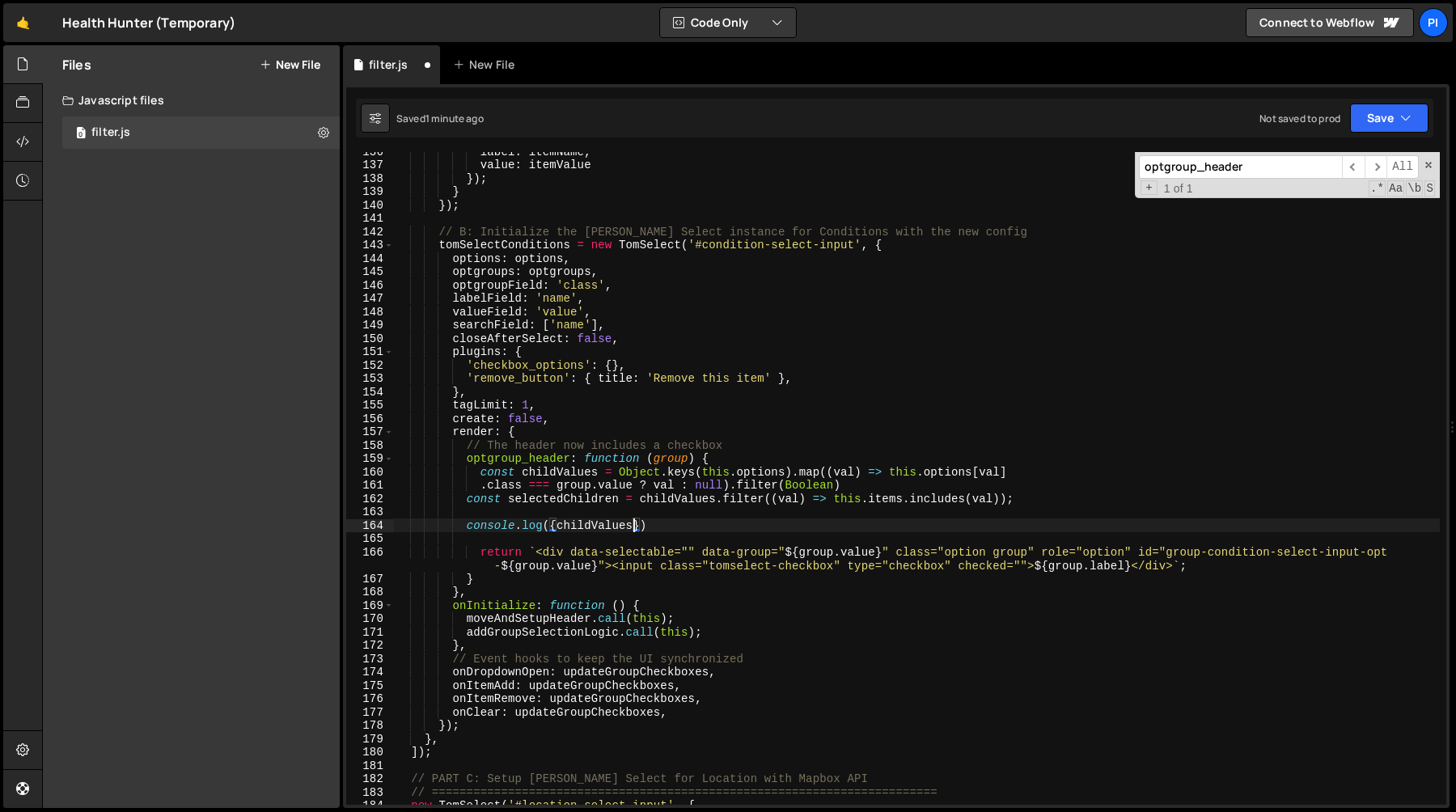
scroll to position [0, 16]
paste textarea "selectedChildren"
type textarea "console.log({childValues,selectedChildren})"
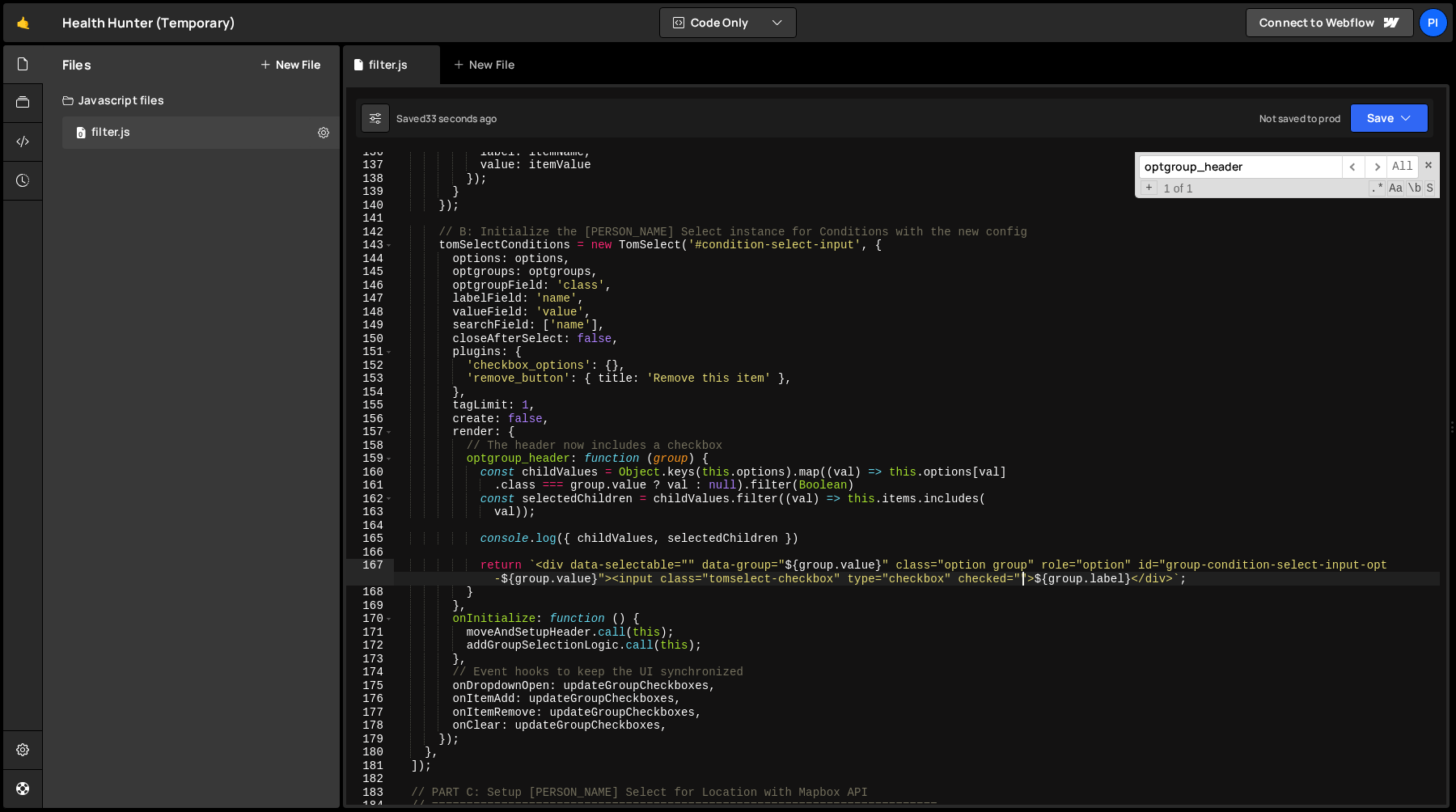
click at [1025, 580] on div "label : itemName , value : itemValue }) ; } }) ; // B: Initialize the [PERSON_N…" at bounding box center [917, 484] width 1046 height 679
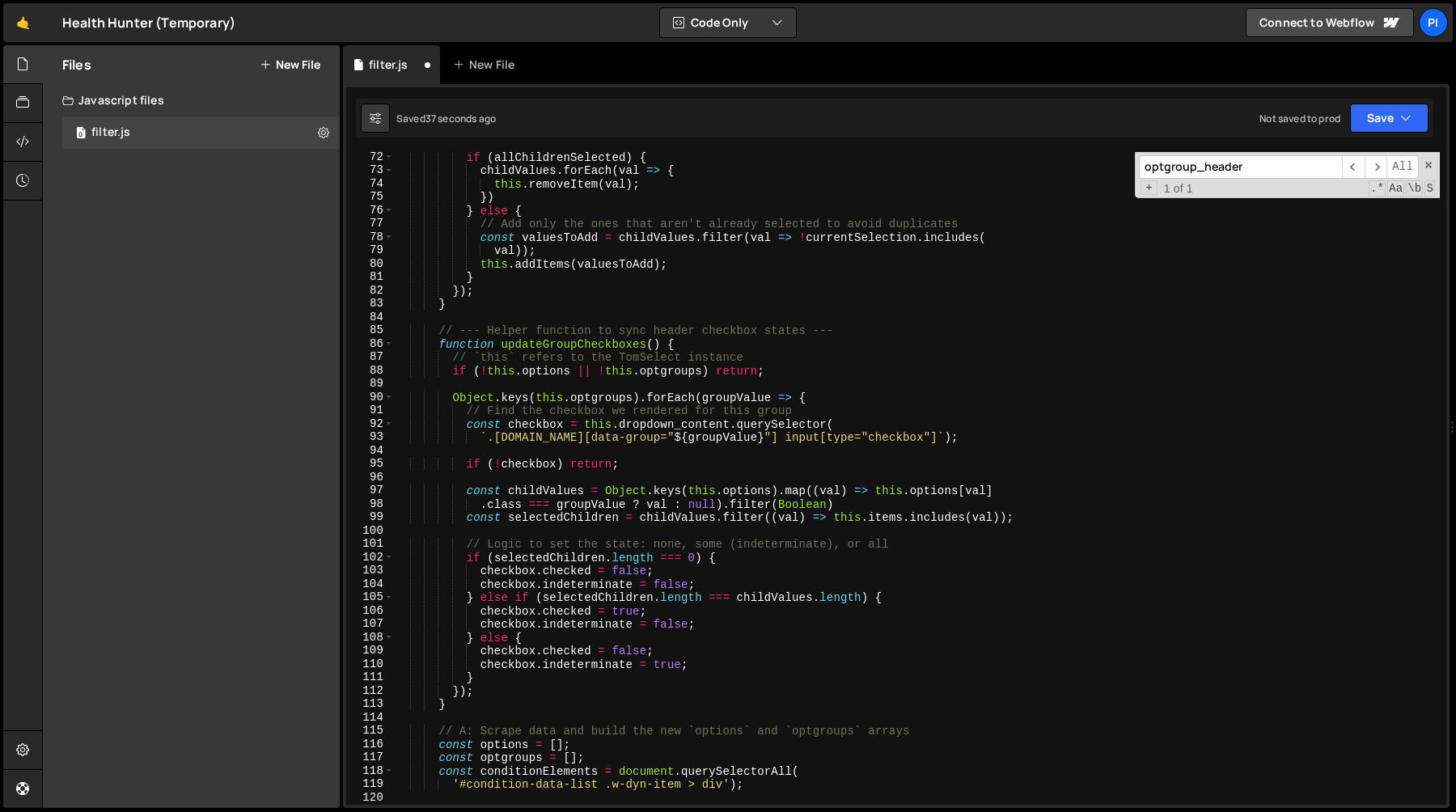
scroll to position [965, 0]
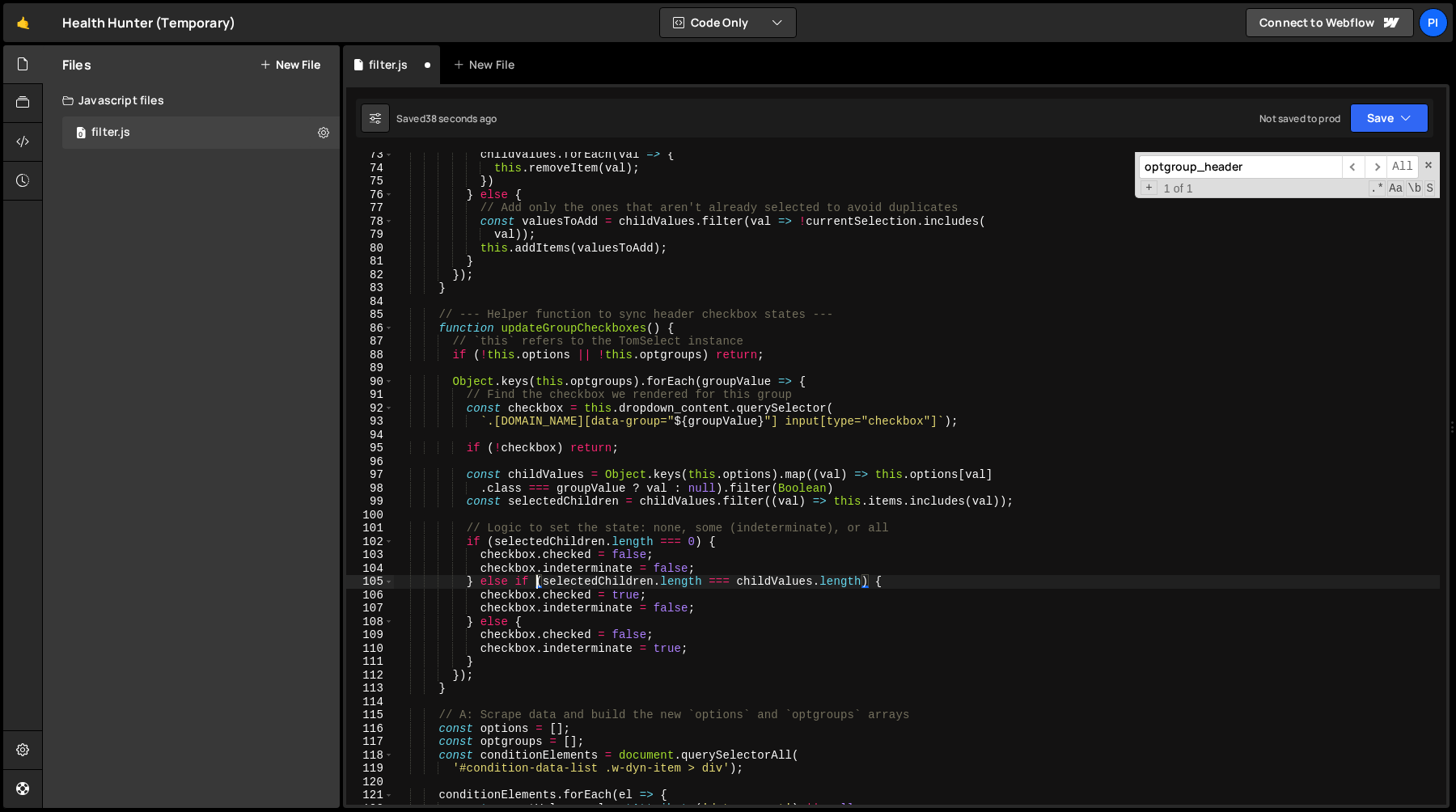
click at [539, 582] on div "childValues . forEach ( val => { this . removeItem ( val ) ; }) } else { // Add…" at bounding box center [917, 488] width 1046 height 679
click at [547, 584] on div "childValues . forEach ( val => { this . removeItem ( val ) ; }) } else { // Add…" at bounding box center [917, 488] width 1046 height 679
click at [858, 583] on div "childValues . forEach ( val => { this . removeItem ( val ) ; }) } else { // Add…" at bounding box center [917, 488] width 1046 height 679
click at [863, 578] on div "childValues . forEach ( val => { this . removeItem ( val ) ; }) } else { // Add…" at bounding box center [917, 488] width 1046 height 679
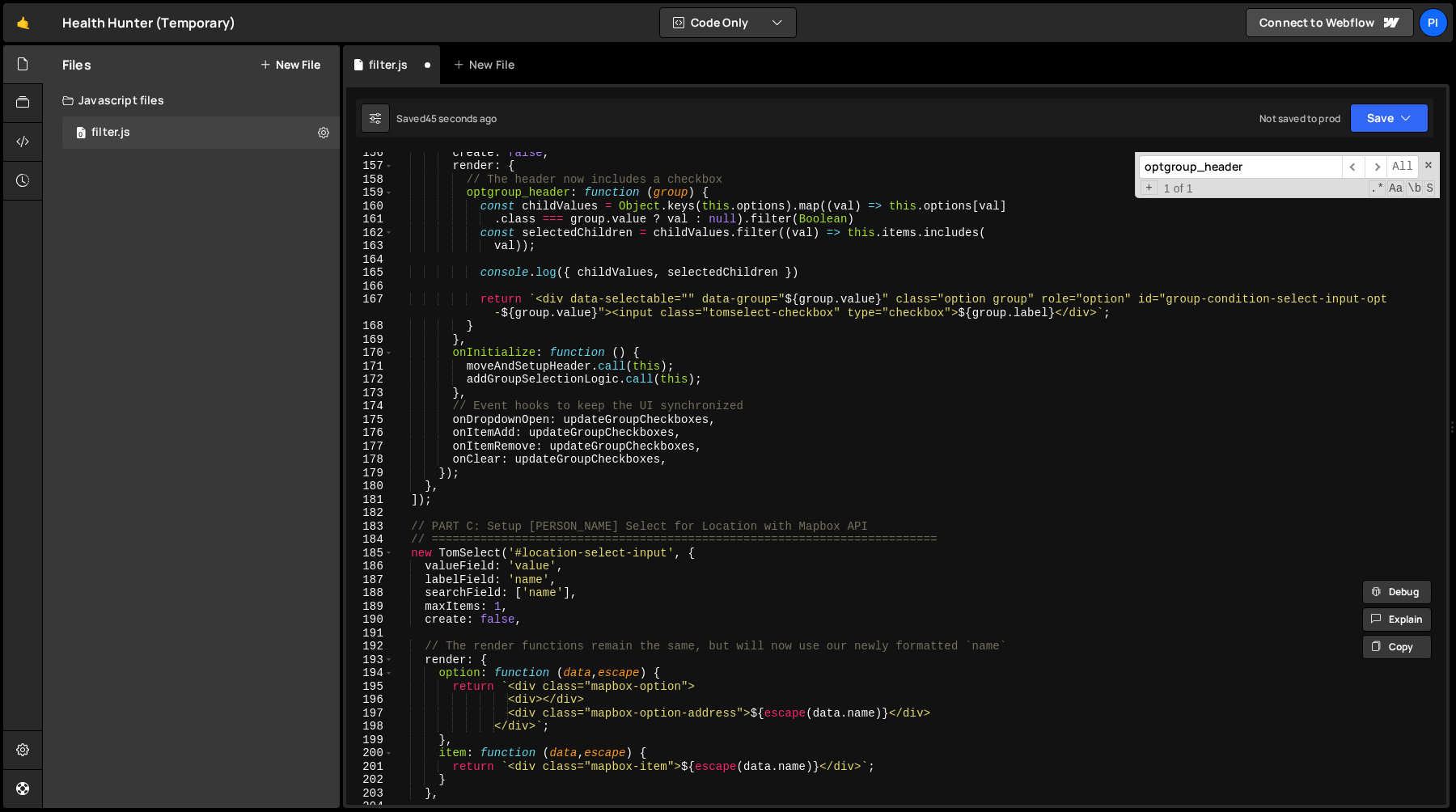
scroll to position [1967, 0]
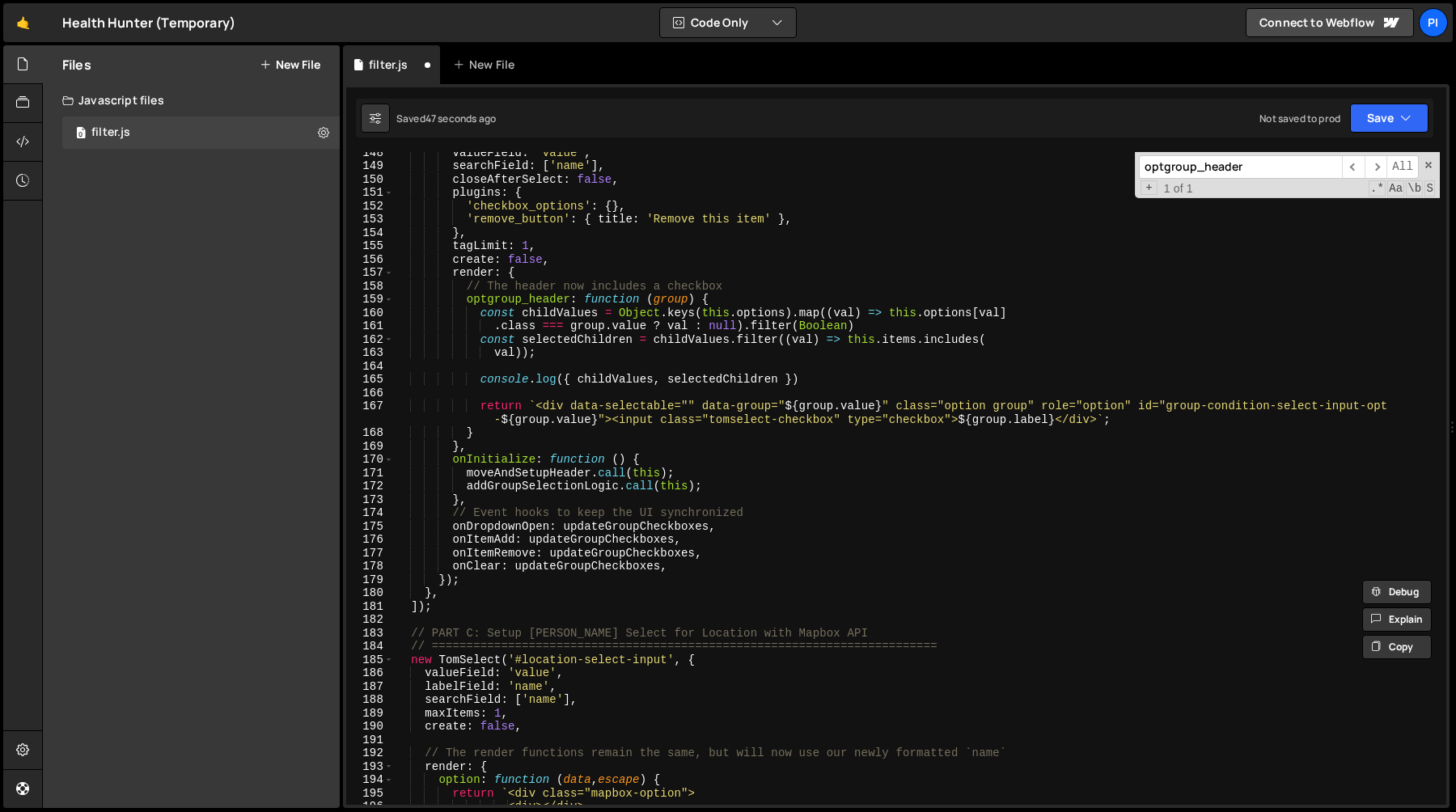
click at [955, 421] on div "valueField : 'value' , searchField : [ 'name' ] , closeAfterSelect : false , pl…" at bounding box center [917, 485] width 1046 height 679
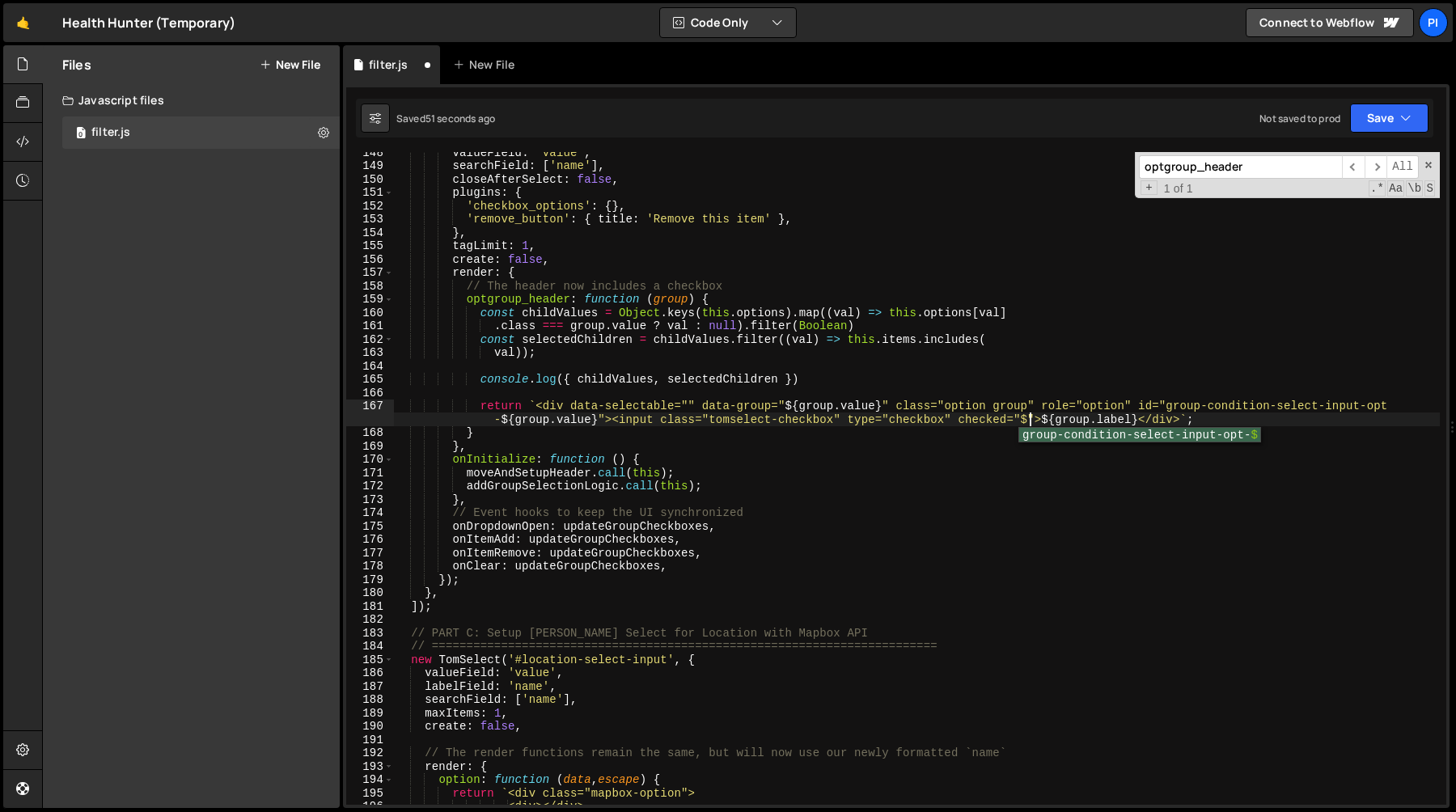
scroll to position [0, 107]
paste textarea "selectedChildren.length === childValues.length"
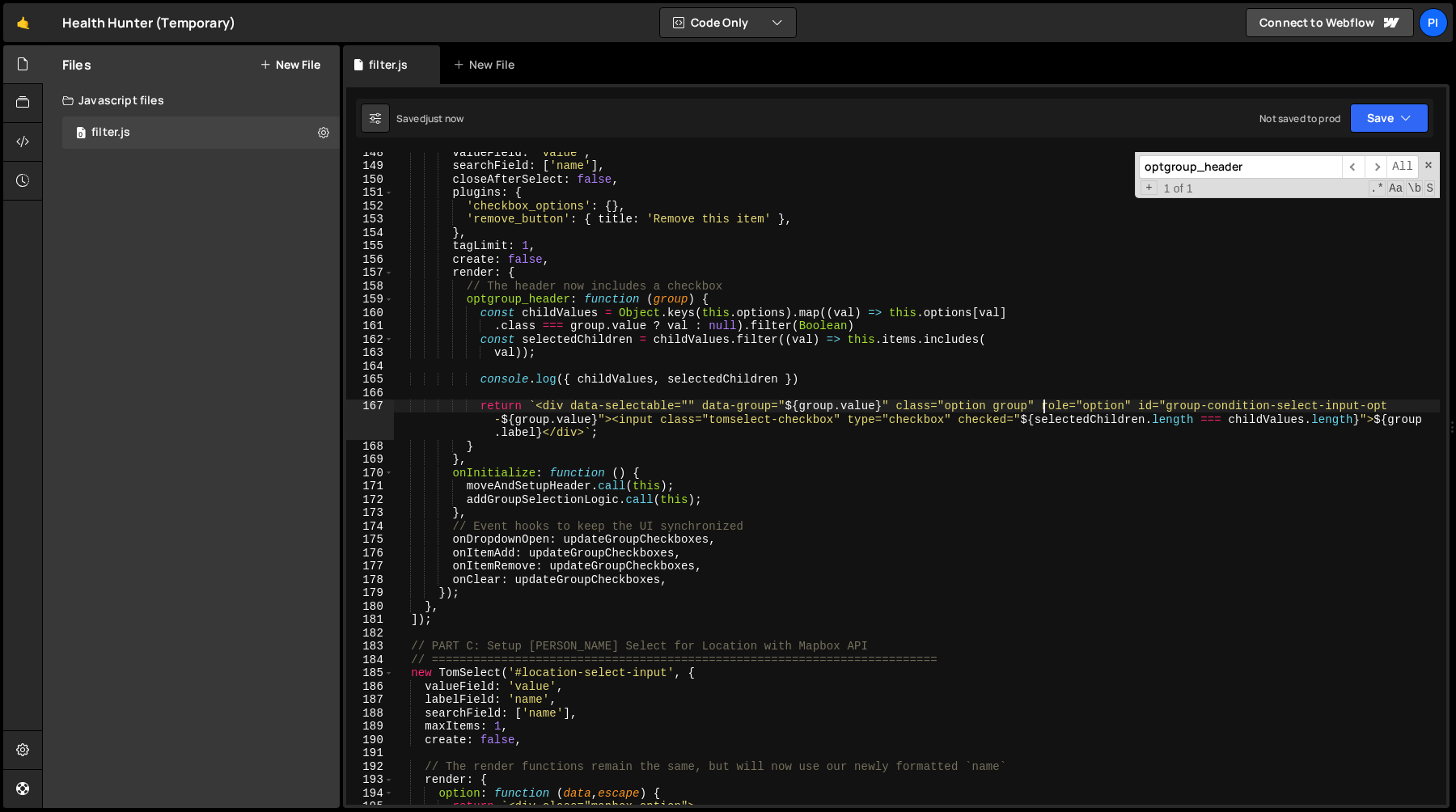
click at [1041, 402] on div "valueField : 'value' , searchField : [ 'name' ] , closeAfterSelect : false , pl…" at bounding box center [917, 485] width 1046 height 679
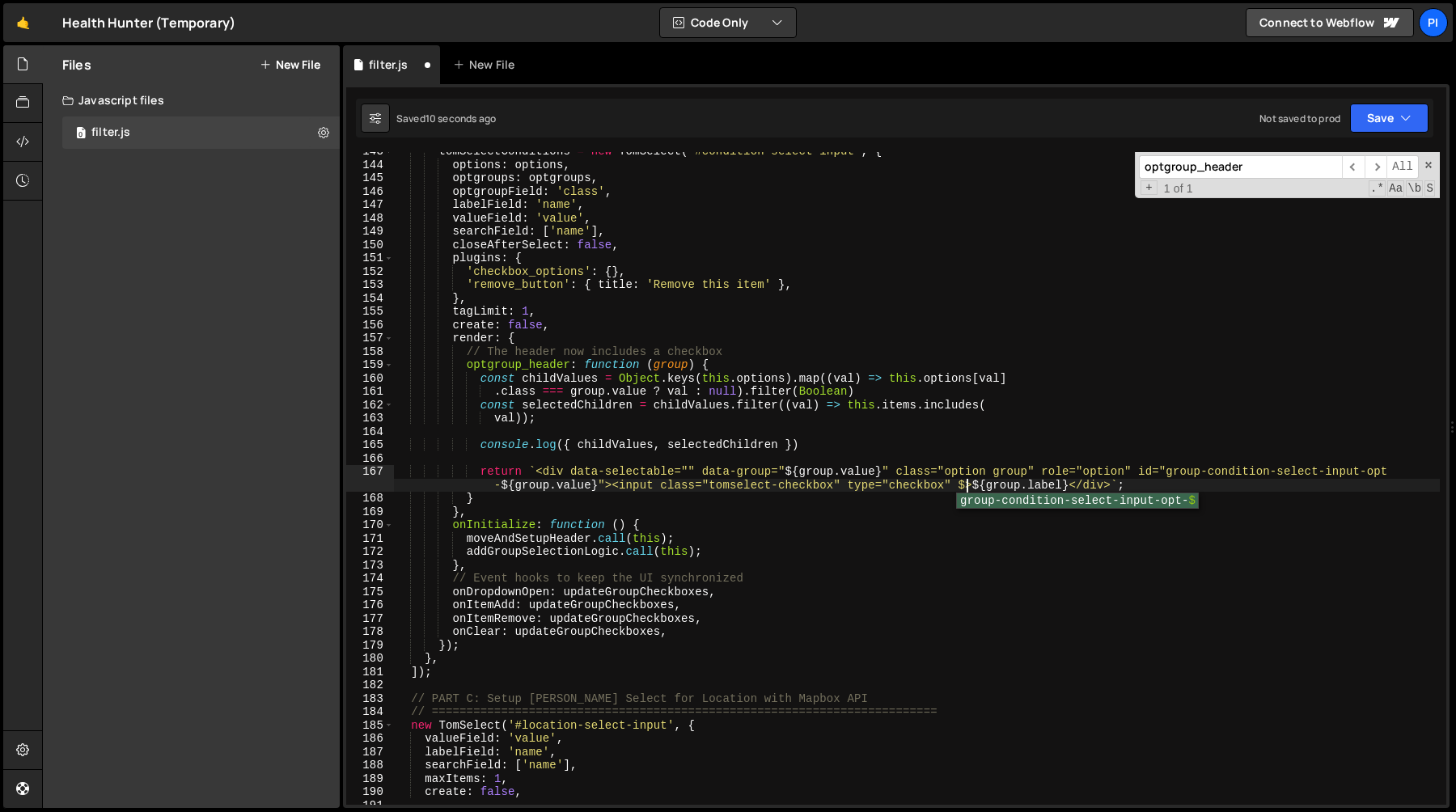
scroll to position [0, 103]
paste textarea "selectedChildren.length === childValues.length"
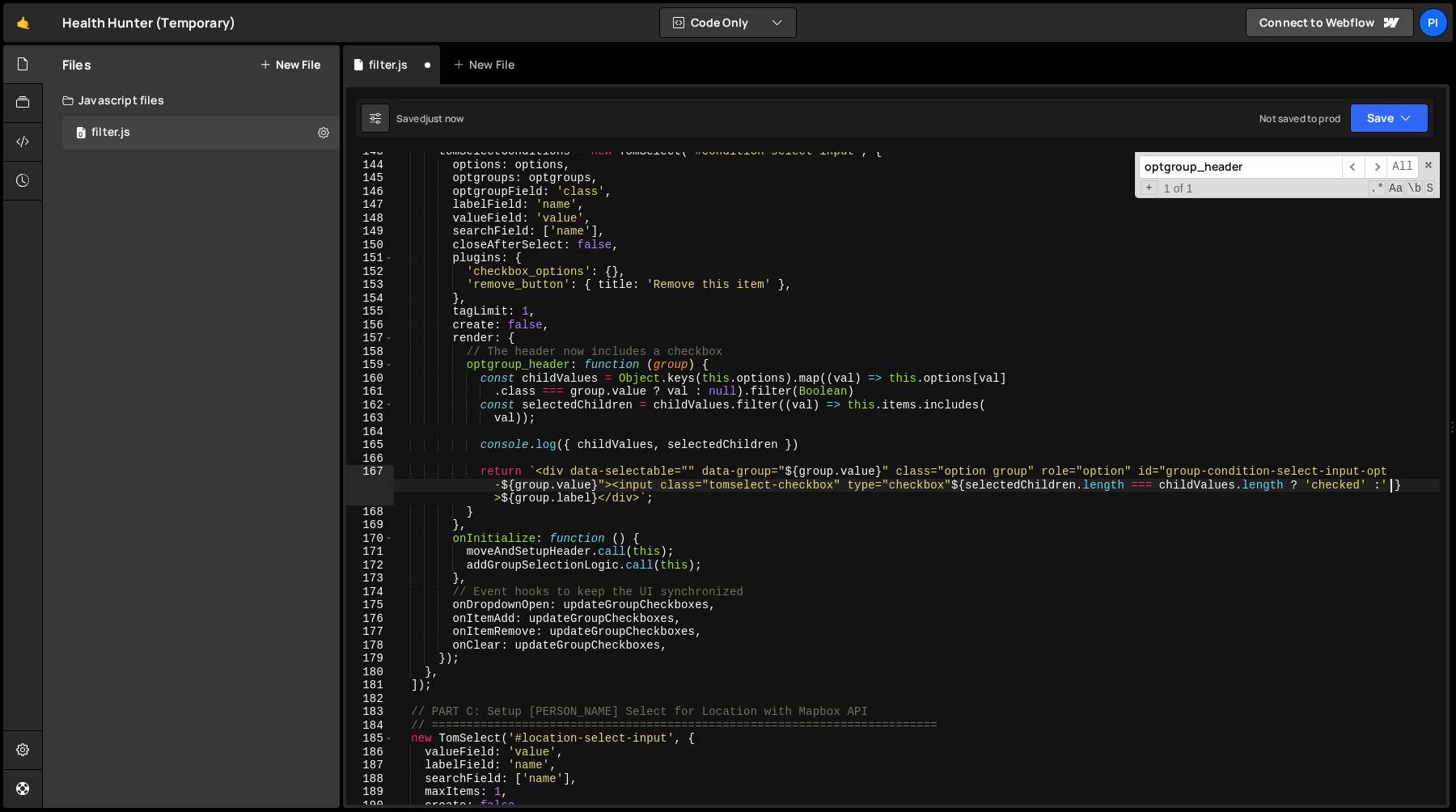
scroll to position [0, 132]
click at [816, 444] on div "tomSelectConditions = new TomSelect ( '#condition-select-input' , { options : o…" at bounding box center [917, 484] width 1046 height 679
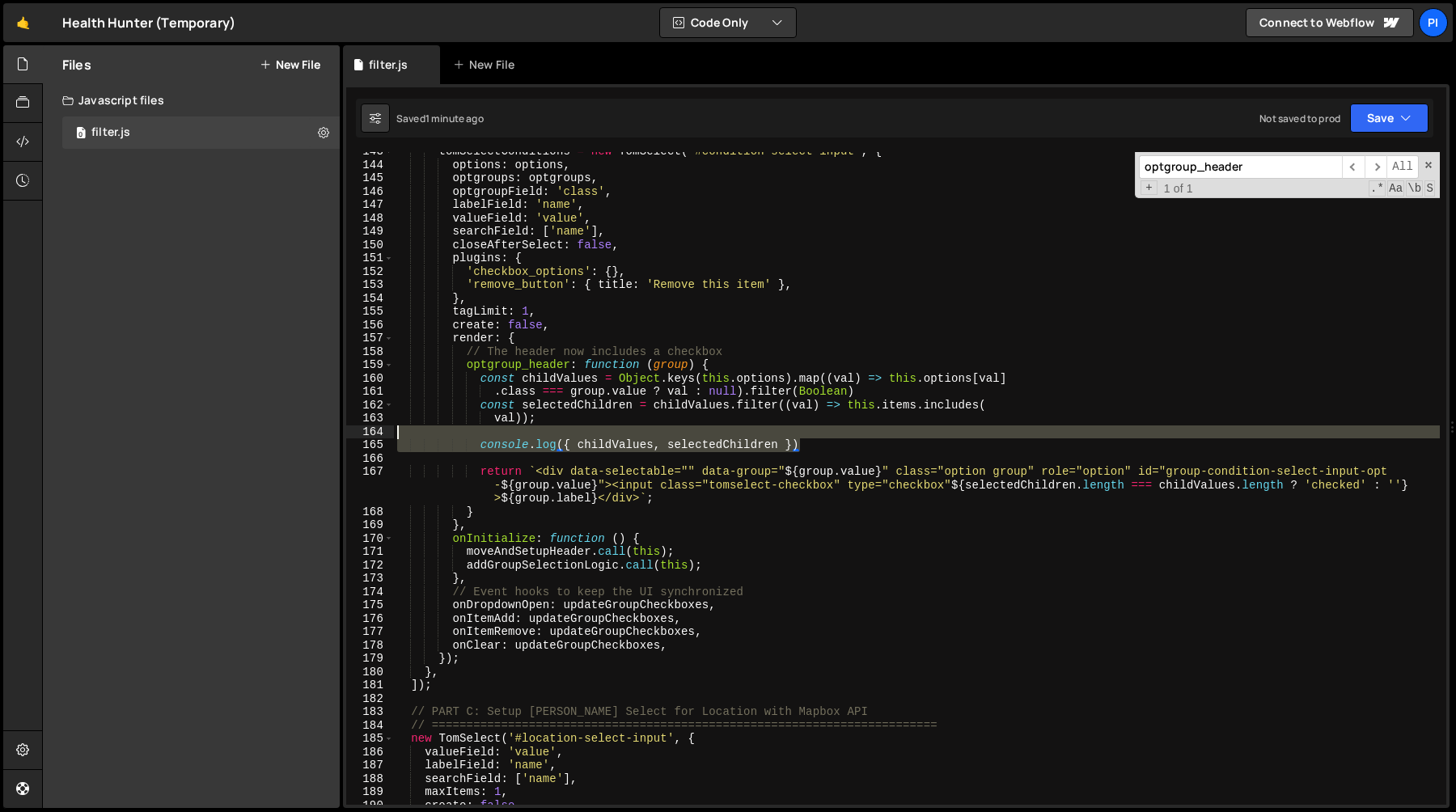
click at [808, 427] on div "tomSelectConditions = new TomSelect ( '#condition-select-input' , { options : o…" at bounding box center [917, 484] width 1046 height 679
type textarea "console.log({ childValues, selectedChildren })"
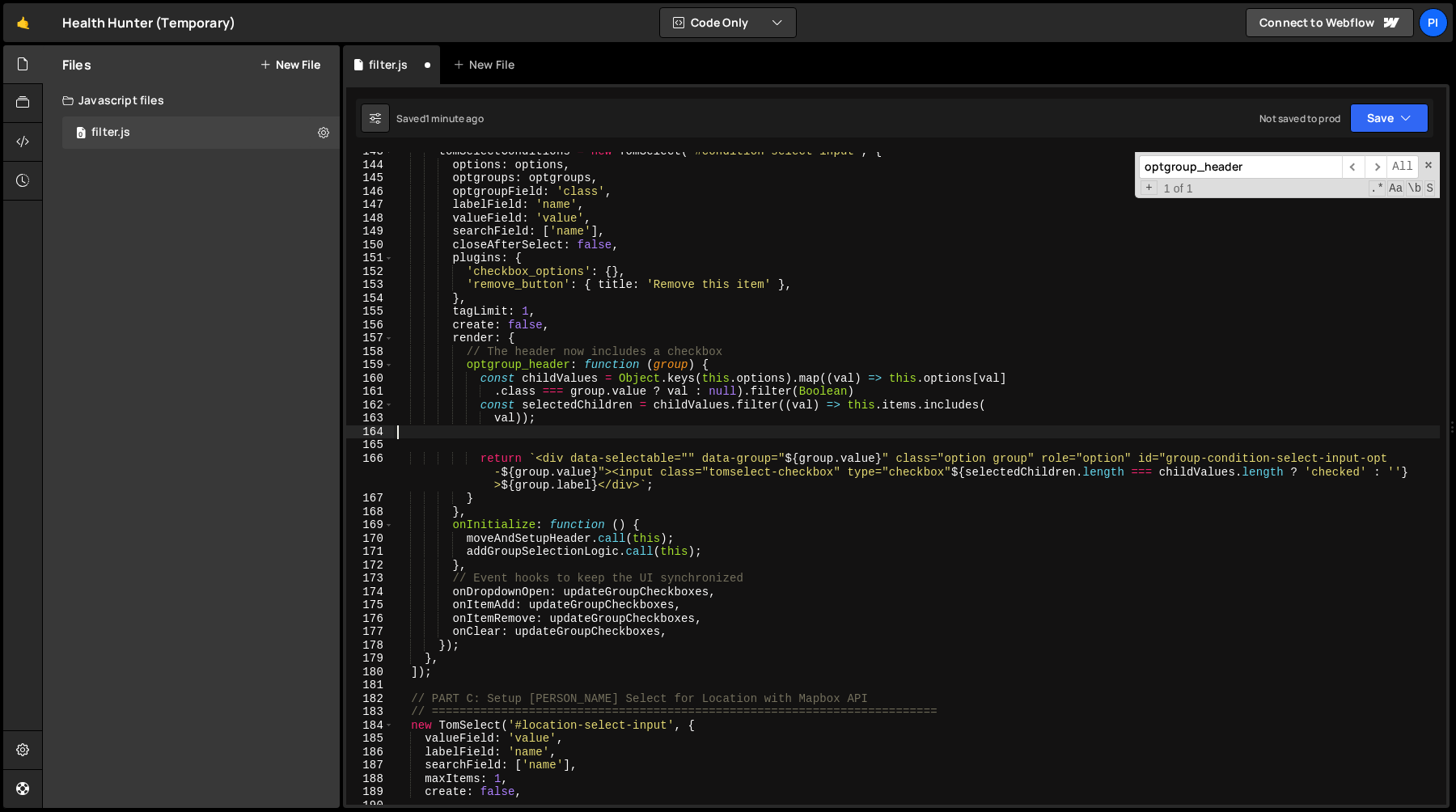
scroll to position [0, 0]
type textarea "val));"
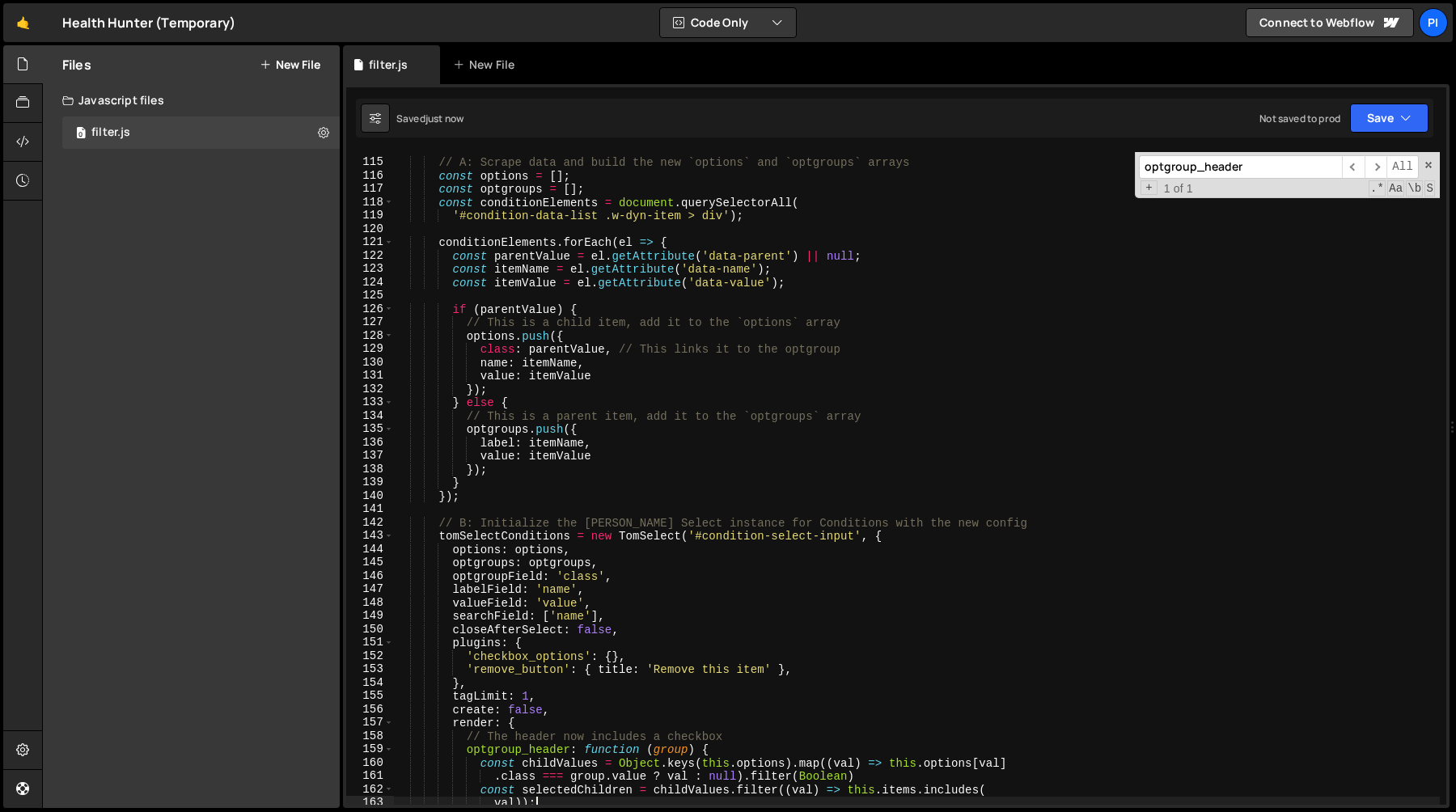
scroll to position [1503, 0]
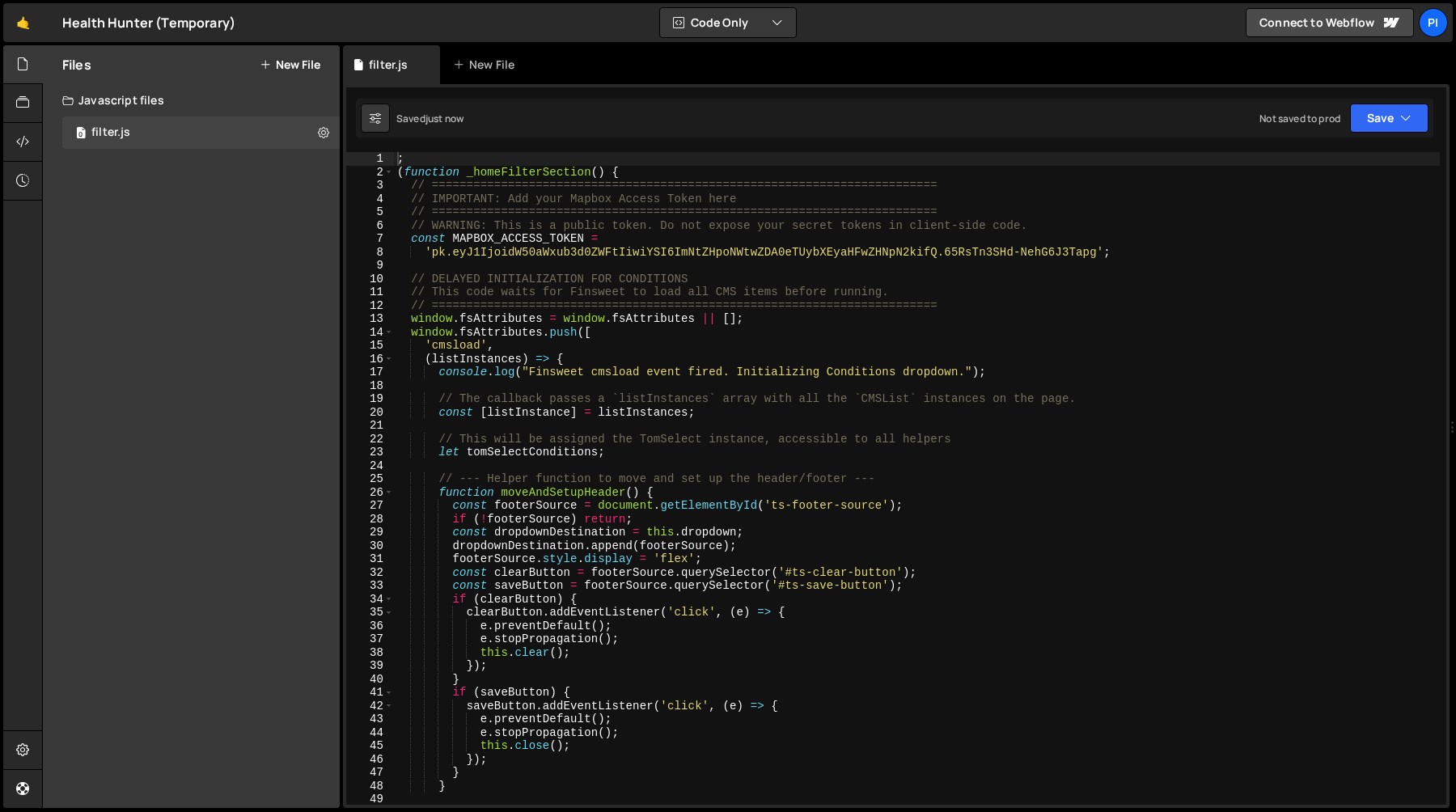
type textarea "window.fsAttributes.push(["
click at [1019, 338] on div "; ( function _homeFilterSection ( ) { // ======================================…" at bounding box center [917, 492] width 1046 height 679
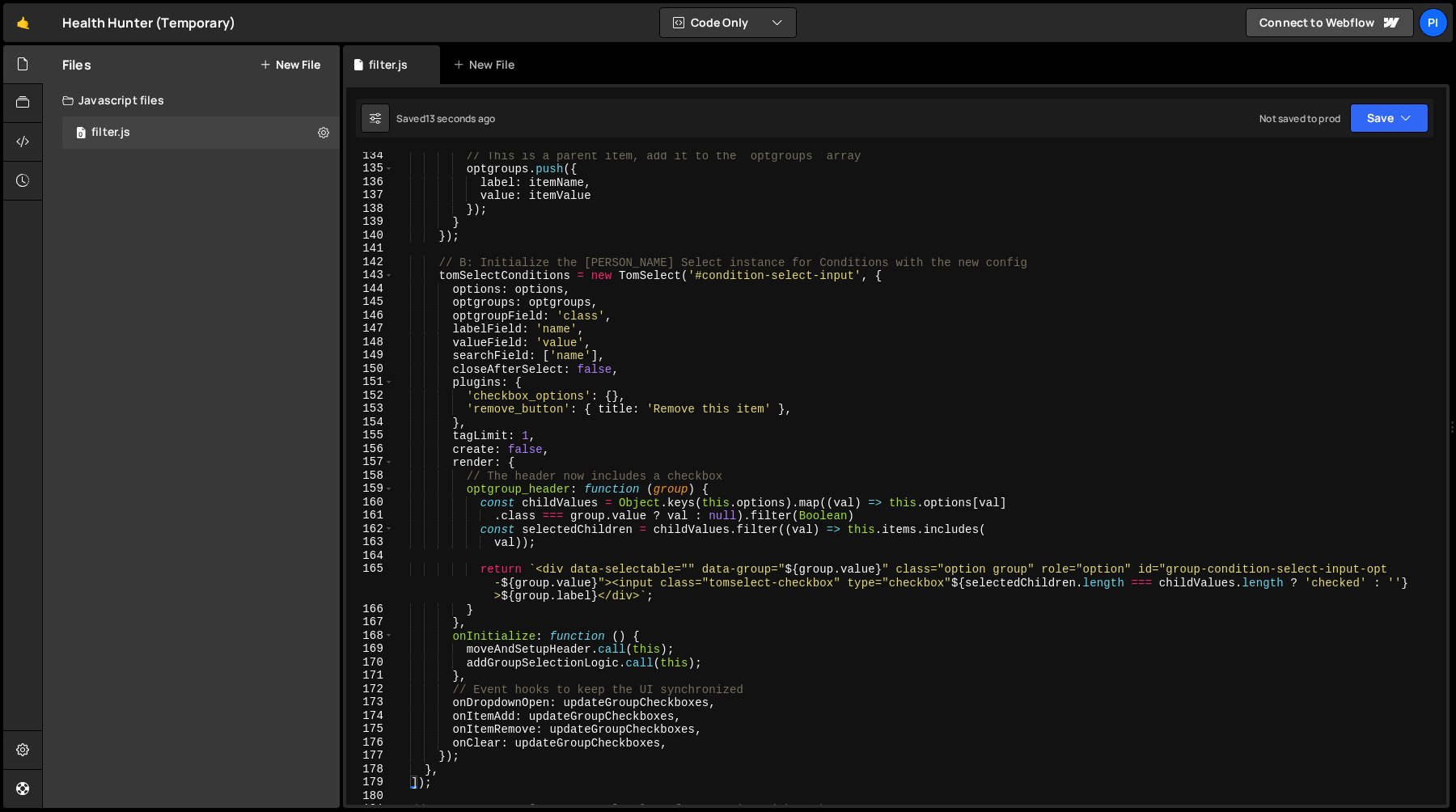
scroll to position [1742, 0]
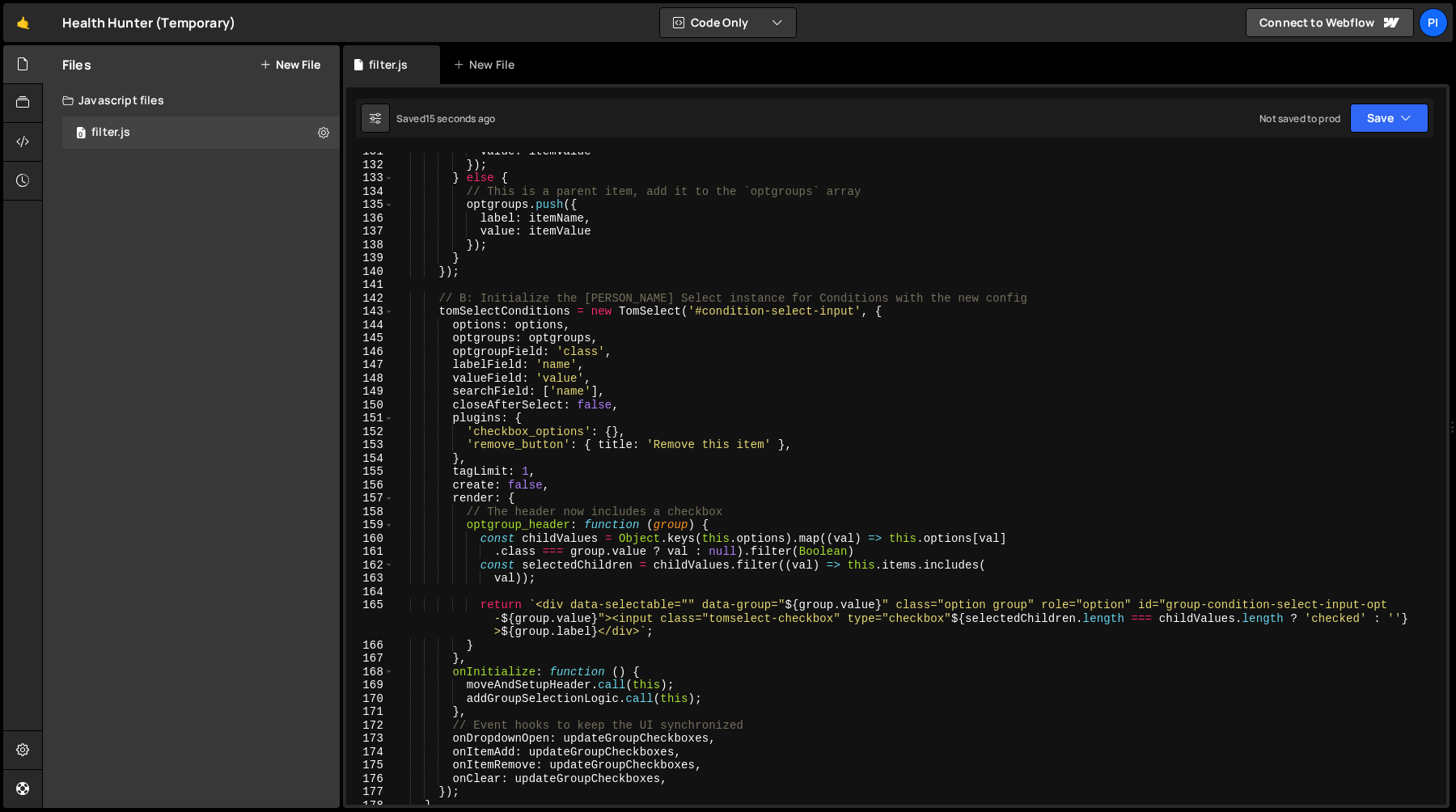
click at [1290, 289] on div "value : itemValue }) ; } else { // This is a parent item, add it to the `optgro…" at bounding box center [917, 484] width 1046 height 679
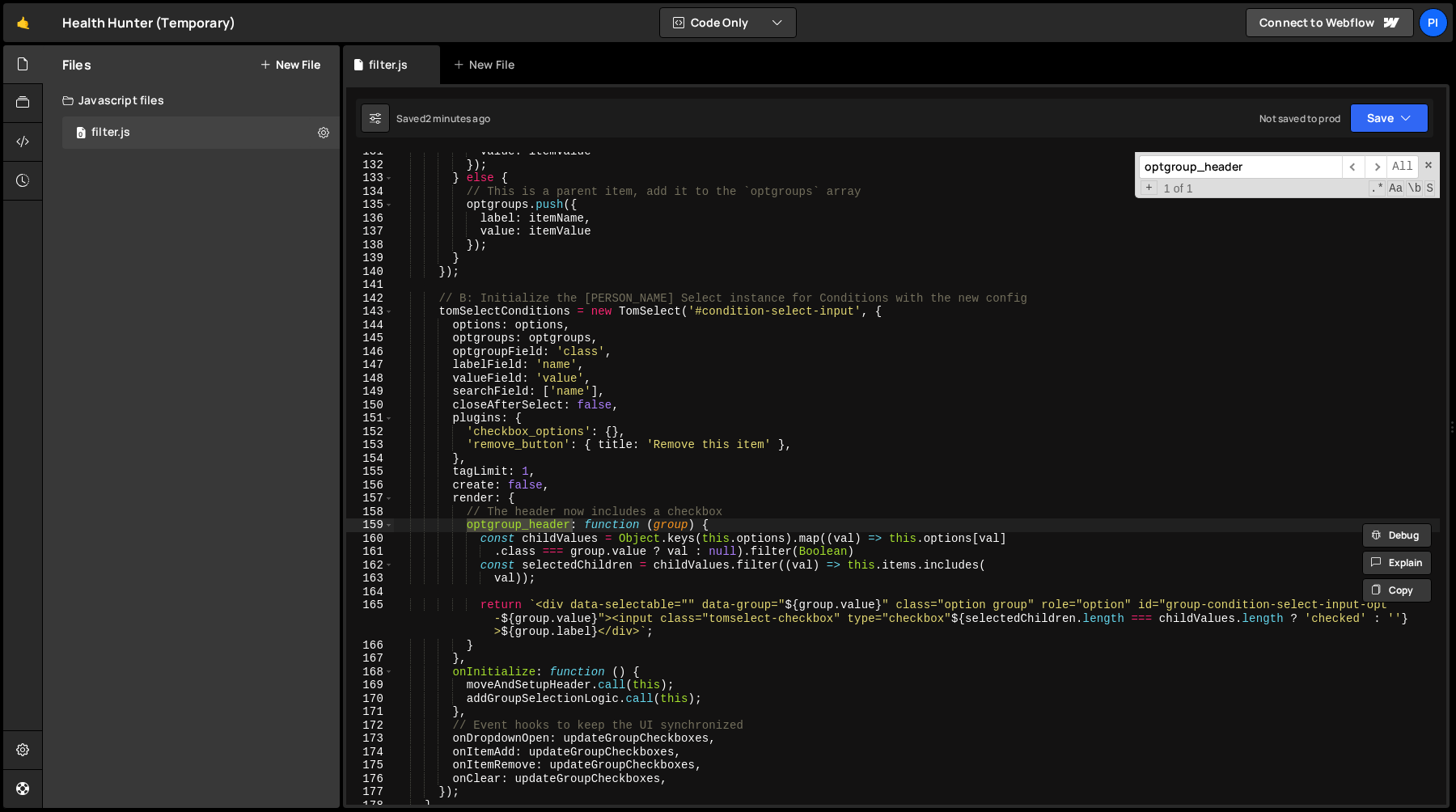
type input "optgroup_header"
click at [866, 400] on div "value : itemValue }) ; } else { // This is a parent item, add it to the `optgro…" at bounding box center [917, 484] width 1046 height 679
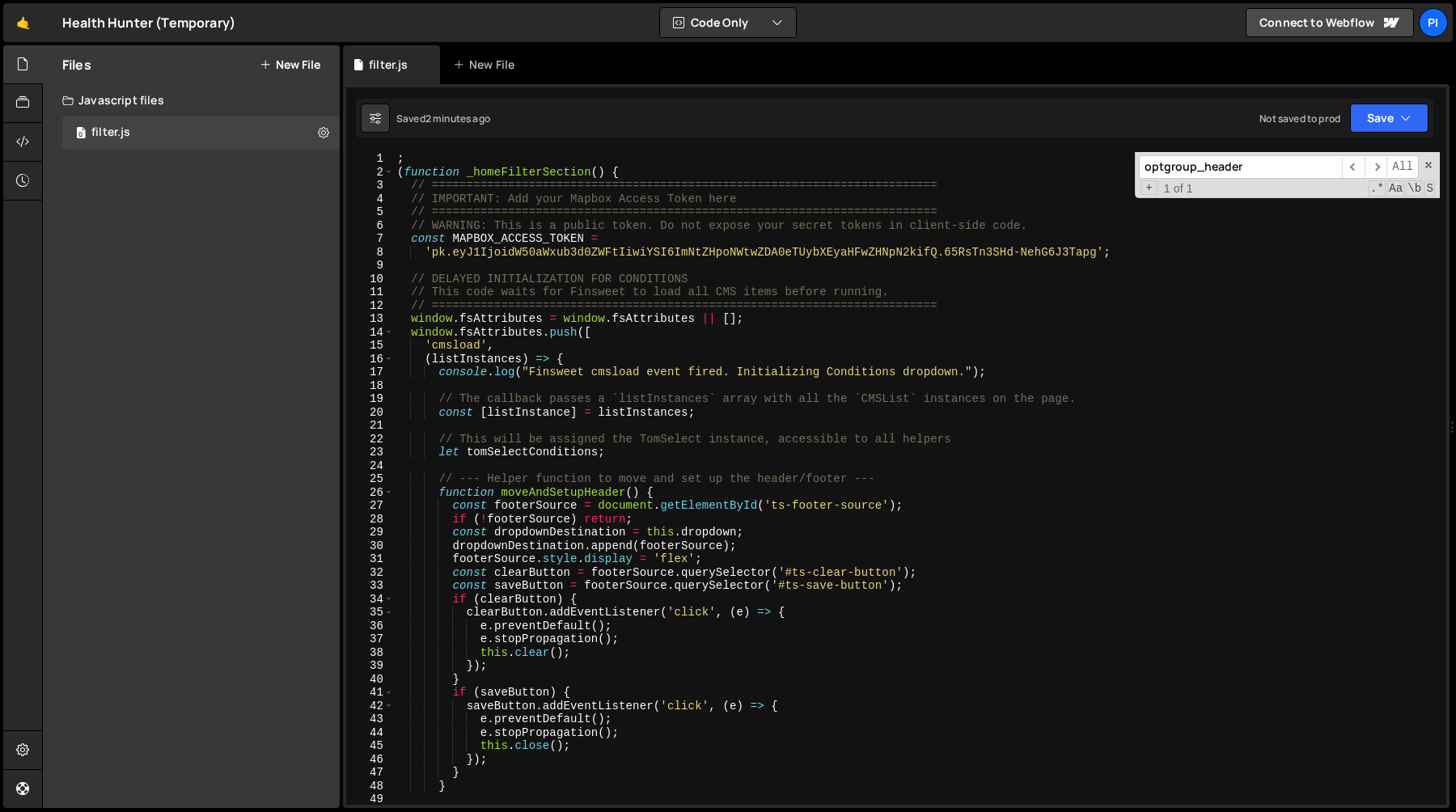
scroll to position [2, 0]
click at [716, 397] on div "; ( function _homeFilterSection ( ) { // ======================================…" at bounding box center [917, 490] width 1046 height 679
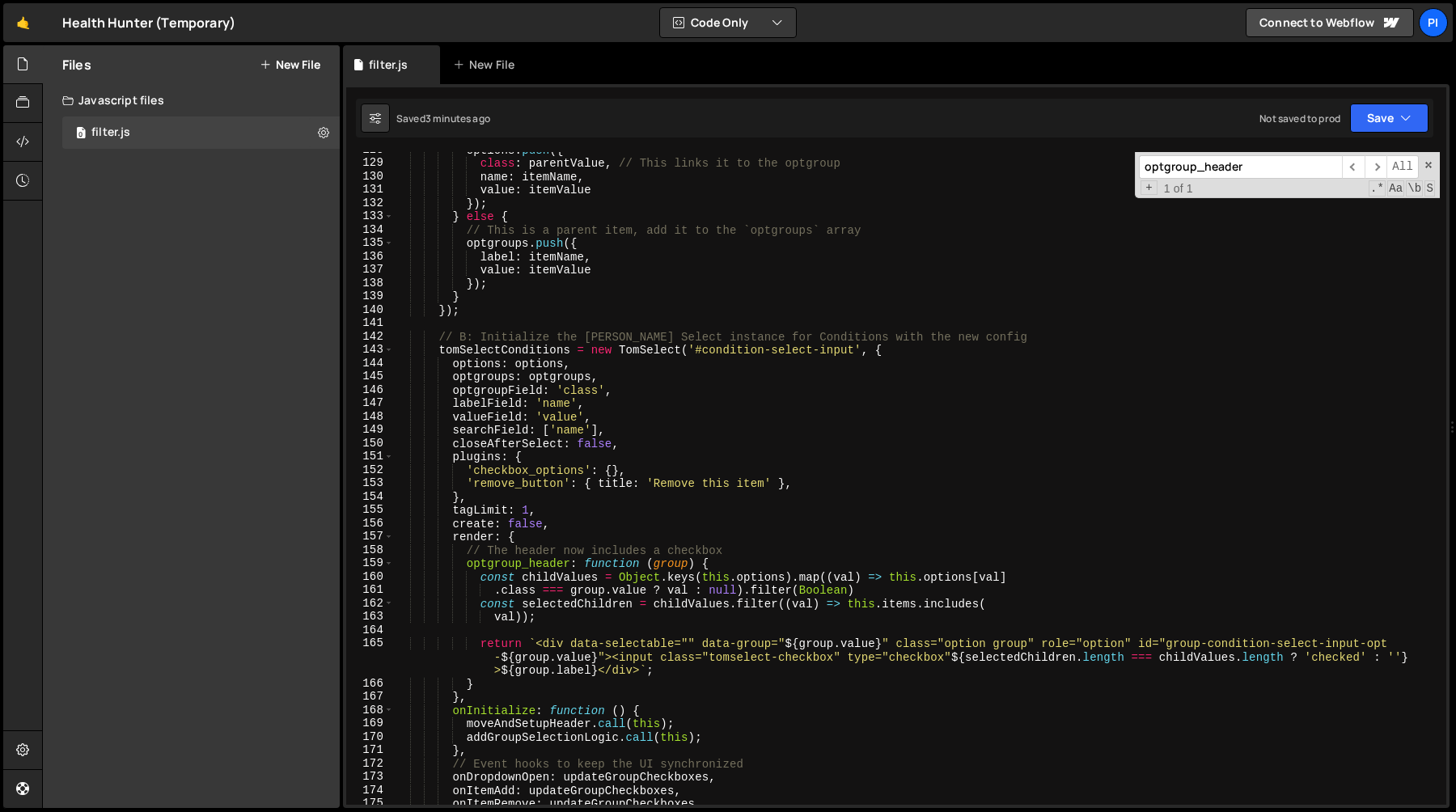
scroll to position [1700, 0]
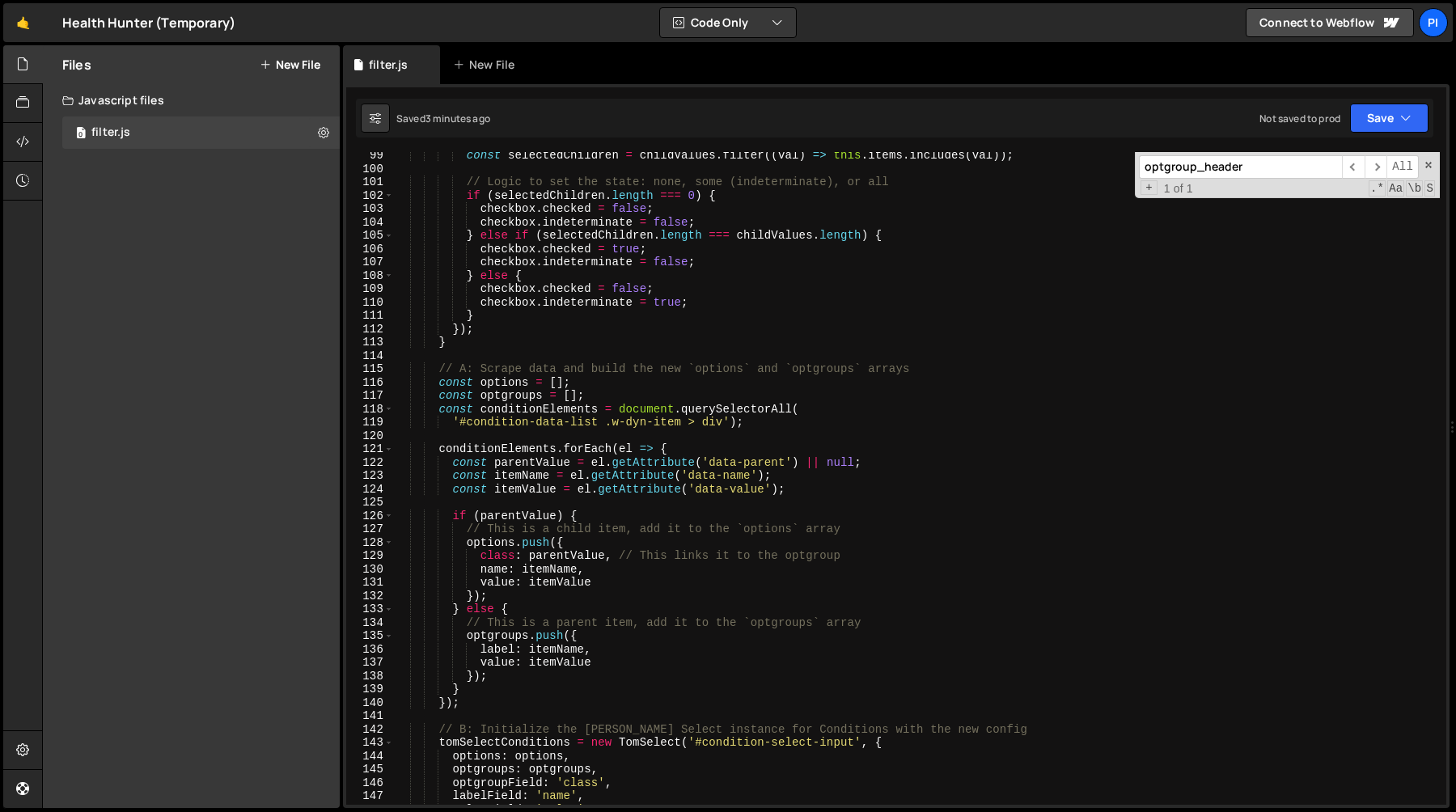
click at [681, 468] on div "const selectedChildren = childValues . filter (( val ) => this . items . includ…" at bounding box center [917, 488] width 1046 height 679
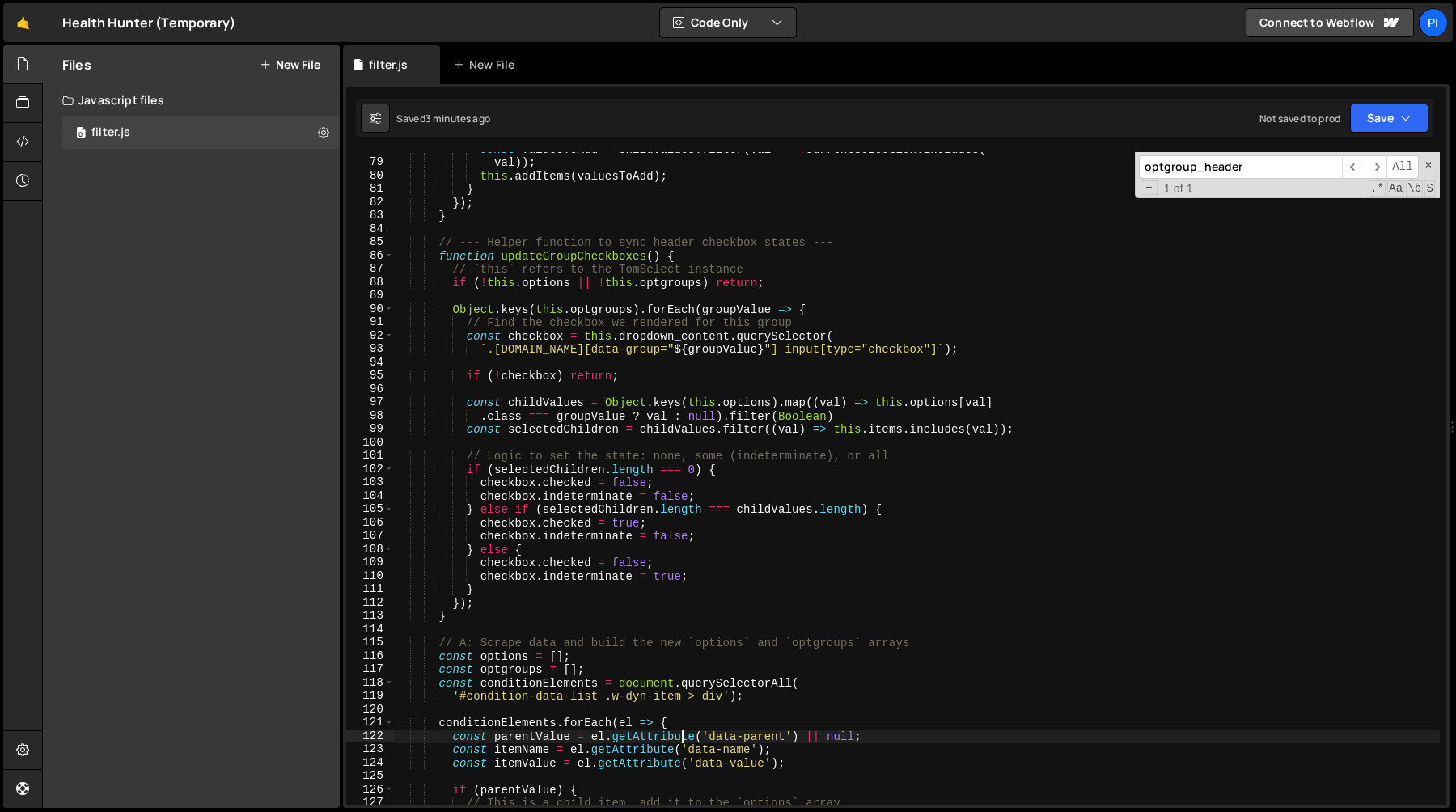
click at [638, 521] on div "const valuesToAdd = childValues . filter ( val => ! currentSelection . includes…" at bounding box center [917, 482] width 1046 height 679
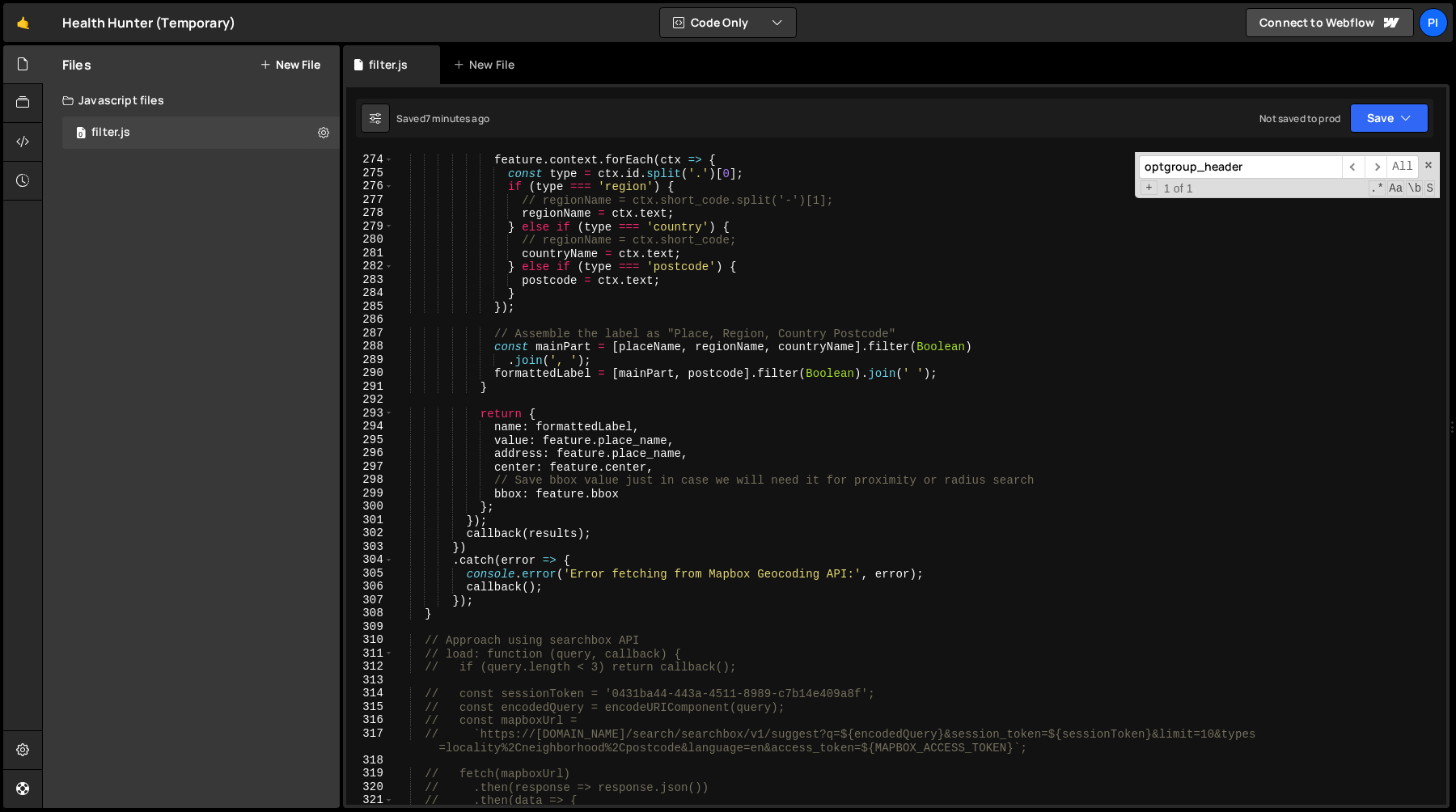
scroll to position [3682, 0]
click at [865, 370] on div "feature . context . forEach ( ctx => { const type = ctx . id . split ( '.' ) [ …" at bounding box center [917, 479] width 1046 height 679
type textarea "formattedLabel = [mainPart, postcode].filter(Boolean).join(' ');"
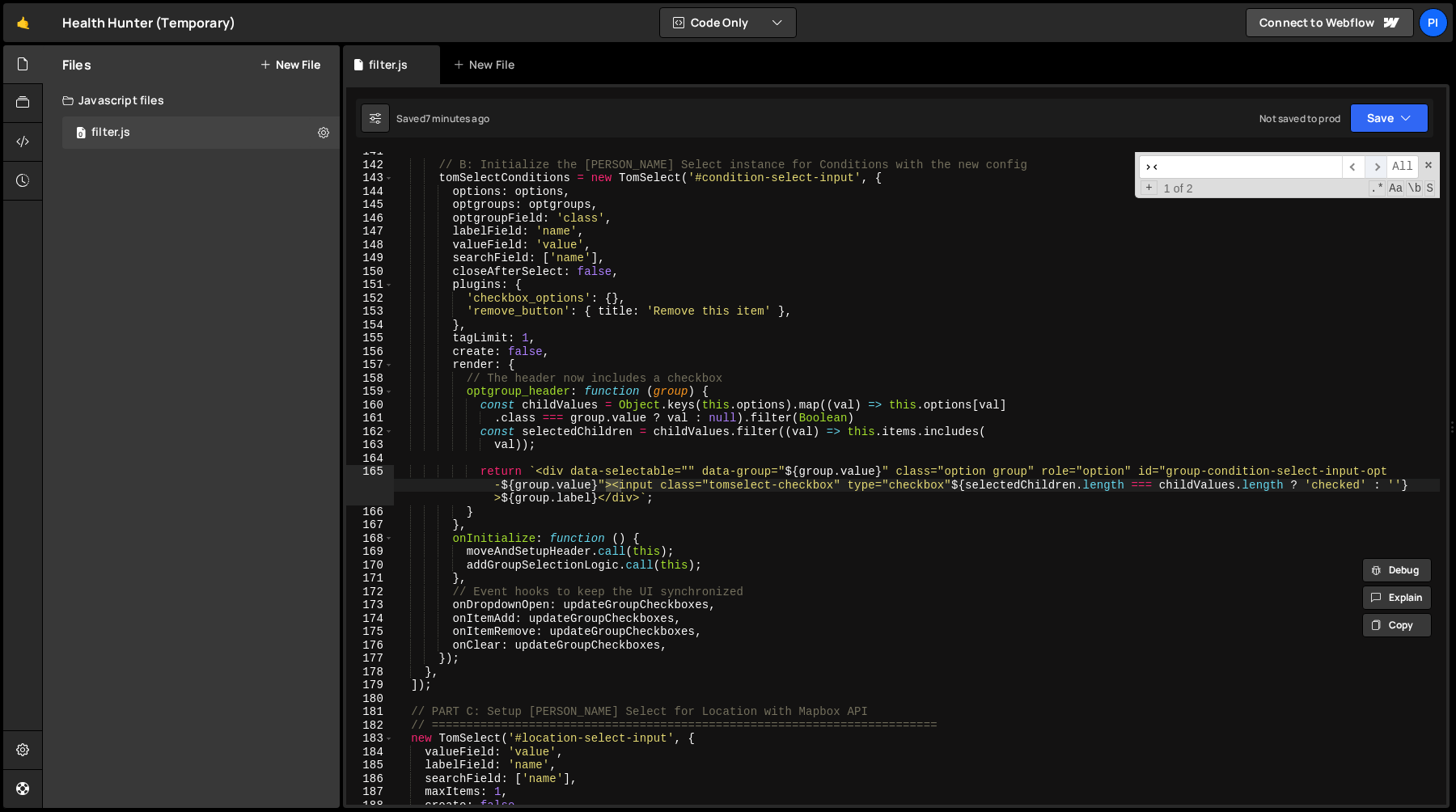
type input "><"
click at [1377, 164] on span "​" at bounding box center [1376, 166] width 23 height 24
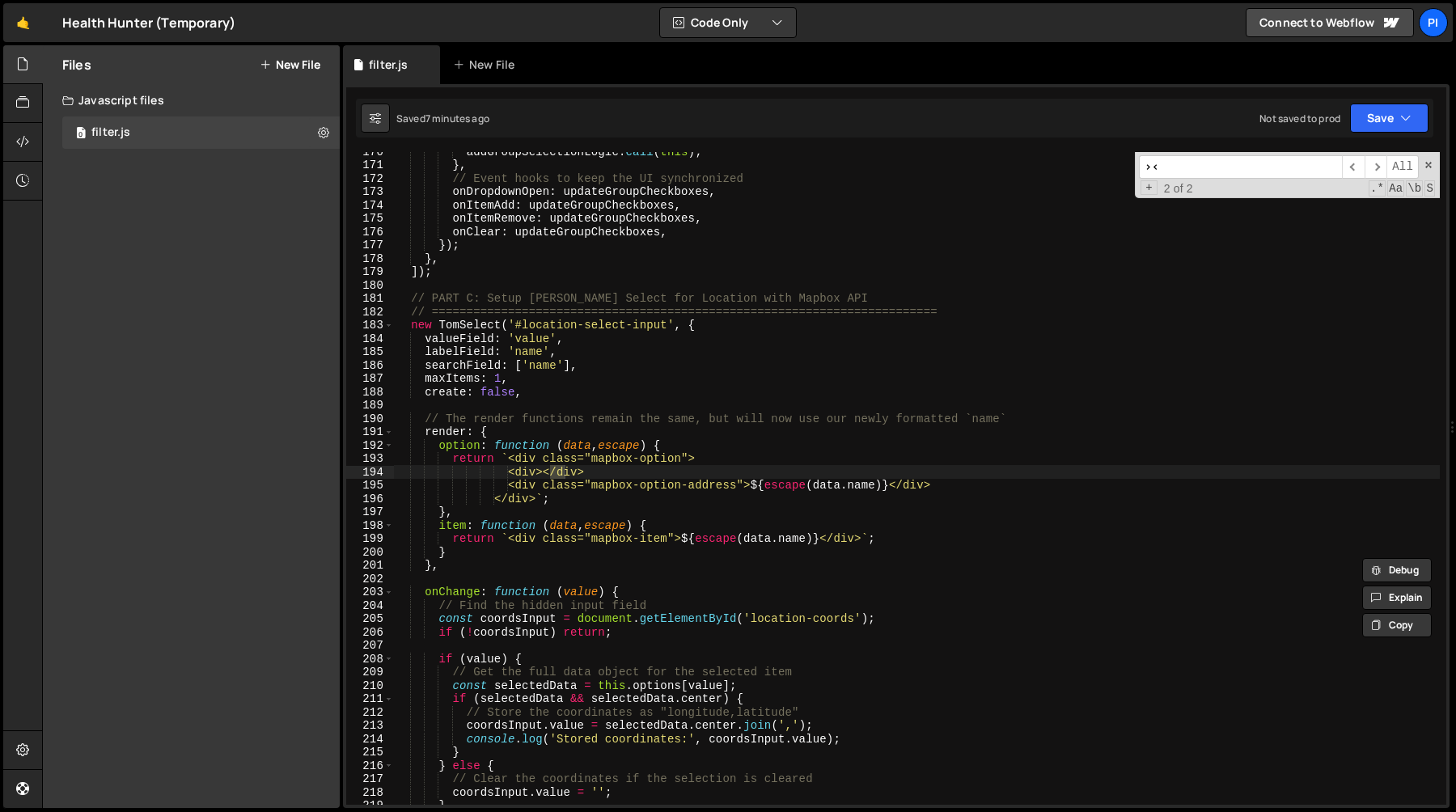
type textarea "<div></div>"
click at [604, 474] on div "addGroupSelectionLogic . call ( this ) ; } , // Event hooks to keep the UI sync…" at bounding box center [917, 484] width 1046 height 679
type textarea "return `<div class="mapbox-option">"
